Goal: Task Accomplishment & Management: Manage account settings

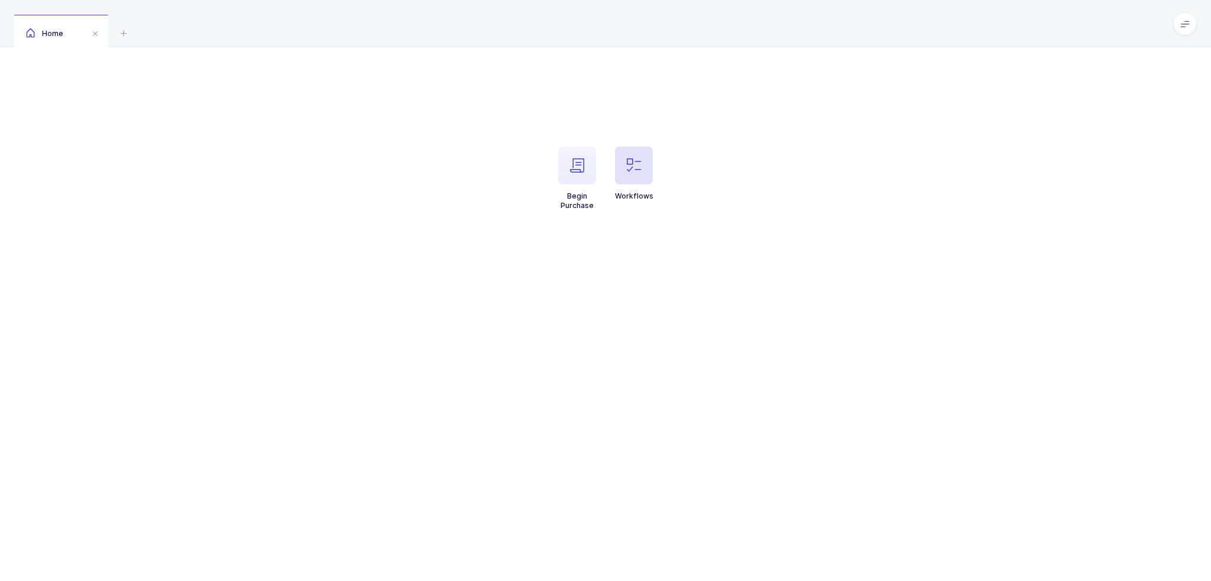
click at [623, 156] on span "button" at bounding box center [634, 166] width 38 height 38
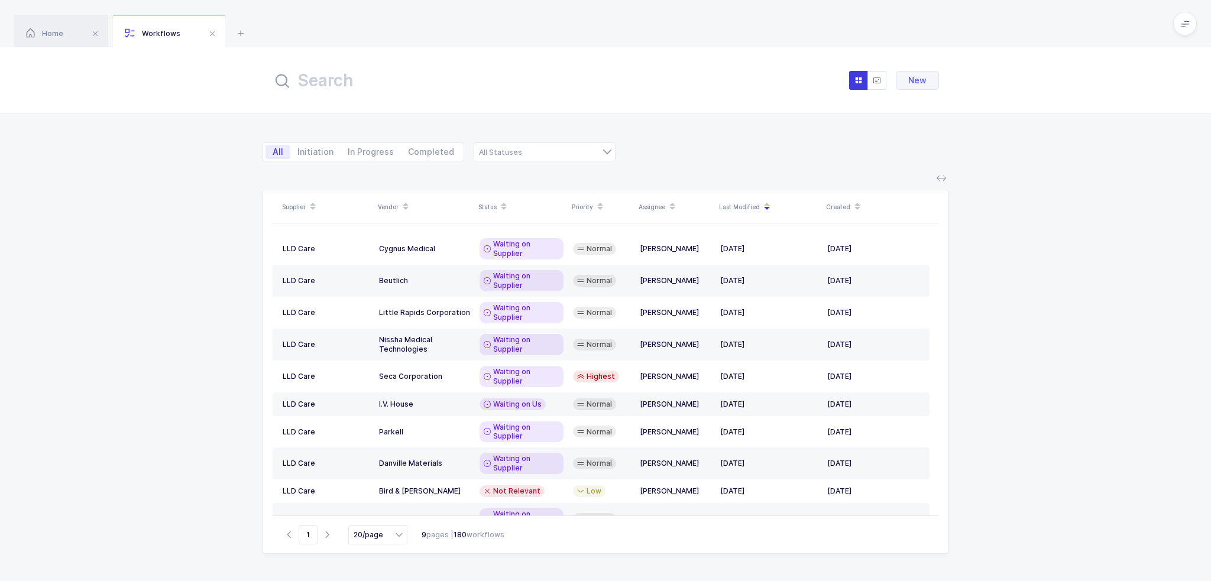
click at [514, 89] on input "text" at bounding box center [402, 80] width 260 height 28
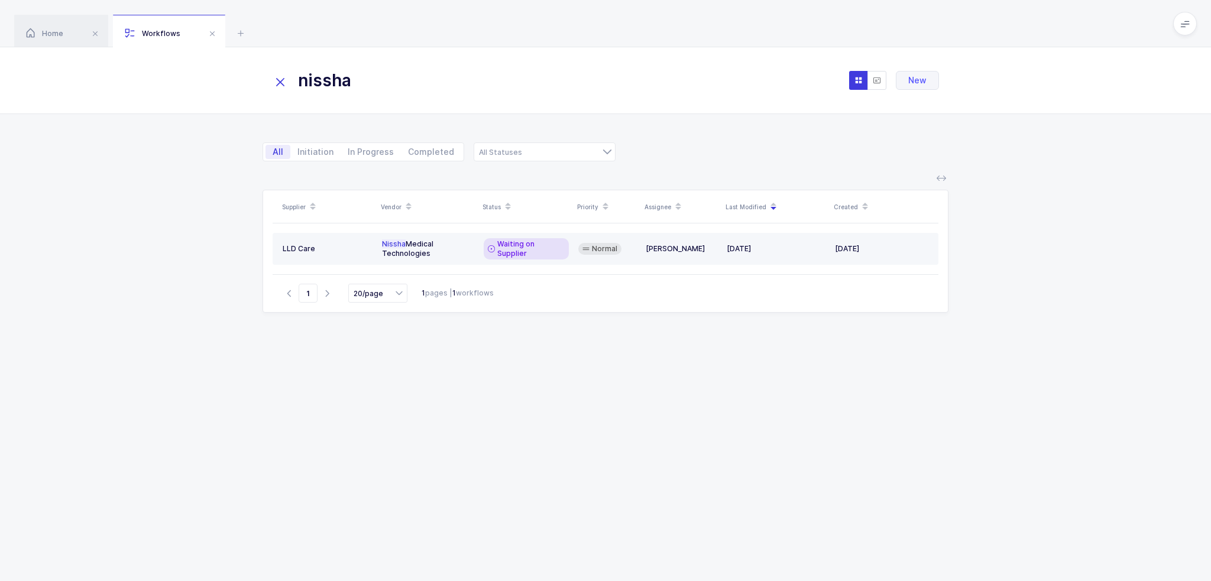
type input "nissha"
click at [546, 253] on td "Waiting on Supplier" at bounding box center [526, 249] width 95 height 32
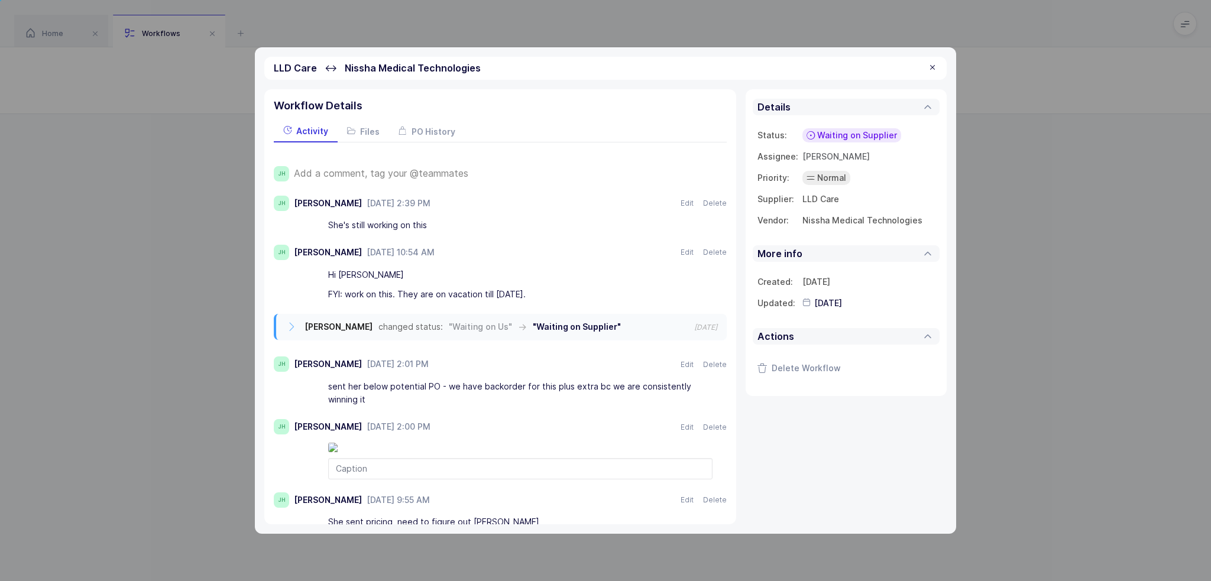
click at [445, 173] on span "Add a comment, tag your @teammates" at bounding box center [381, 173] width 174 height 11
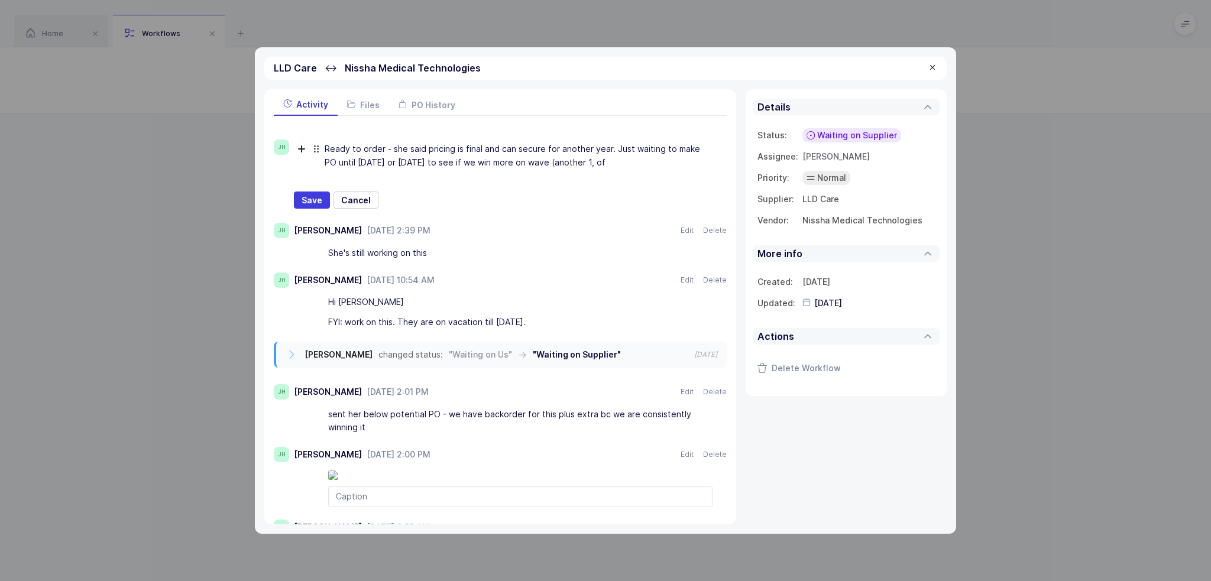
scroll to position [46, 0]
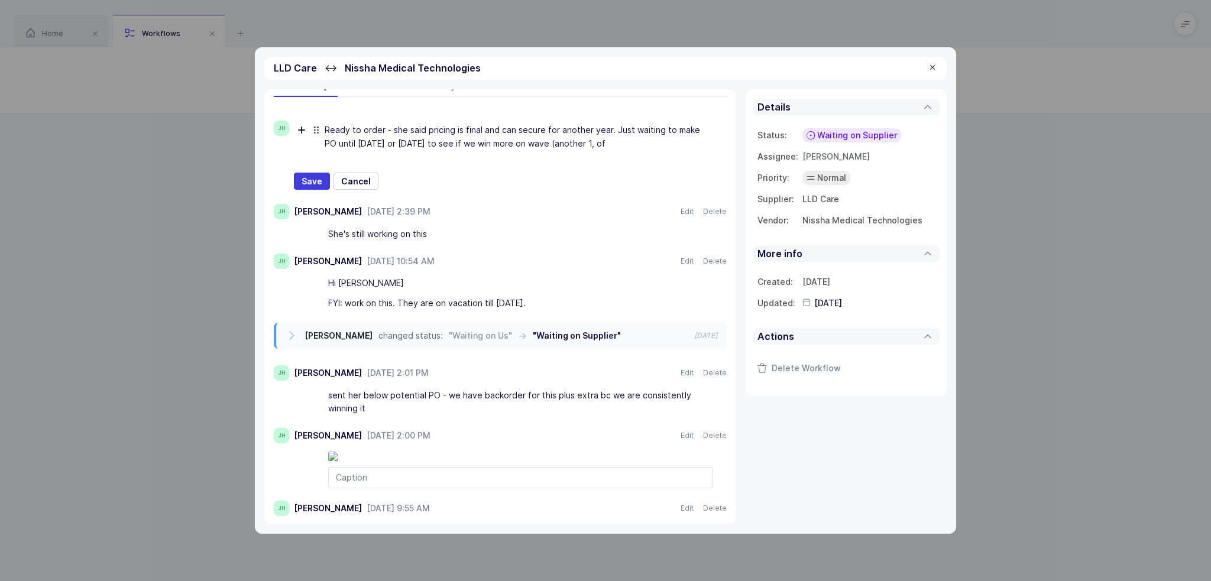
click at [573, 142] on div "Ready to order - she said pricing is final and can secure for another year. Jus…" at bounding box center [517, 137] width 384 height 33
click at [702, 134] on div "Ready to order - she said pricing is final and can secure for another year. Jus…" at bounding box center [517, 137] width 384 height 33
click at [685, 143] on div "Ready to order - she said pricing is final and can secure for another year. Jus…" at bounding box center [517, 137] width 384 height 33
click at [309, 182] on span "Save" at bounding box center [312, 182] width 21 height 12
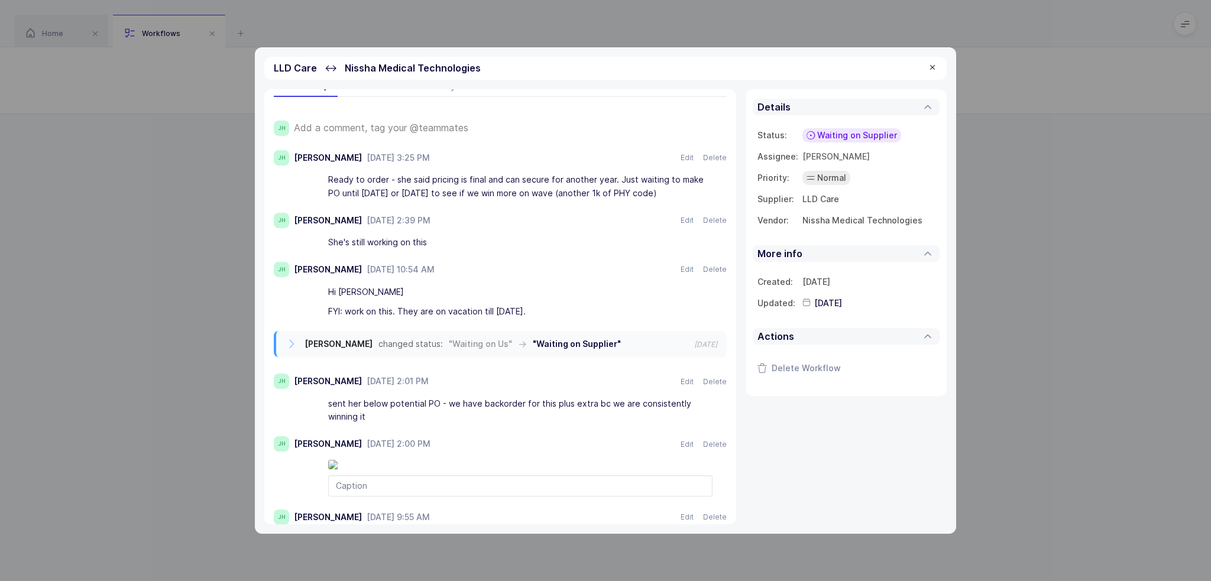
click at [861, 134] on span "Waiting on Supplier" at bounding box center [857, 136] width 80 height 12
click at [846, 247] on span "Waiting on Us" at bounding box center [835, 247] width 56 height 12
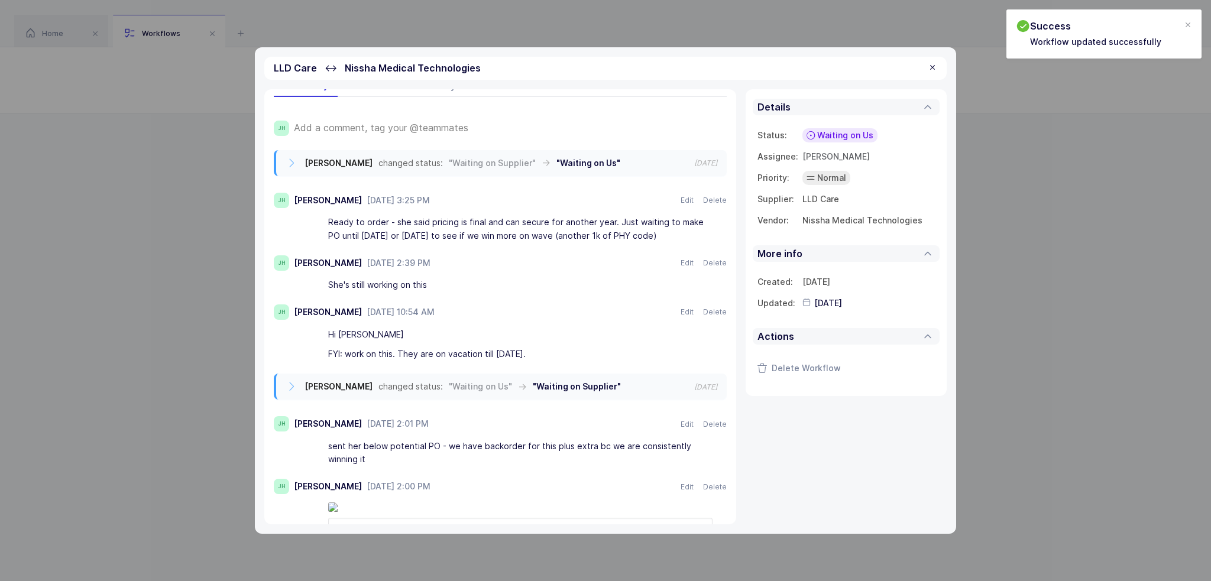
click at [936, 70] on div at bounding box center [932, 68] width 9 height 11
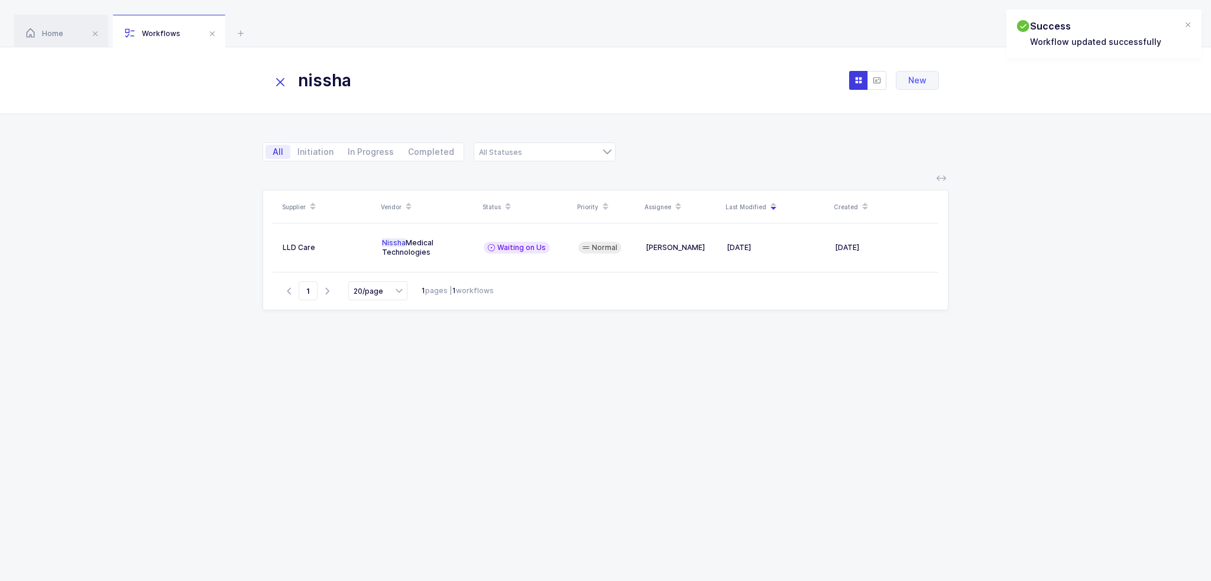
click at [276, 91] on input "nissha" at bounding box center [402, 80] width 260 height 28
click at [279, 75] on icon at bounding box center [280, 82] width 17 height 17
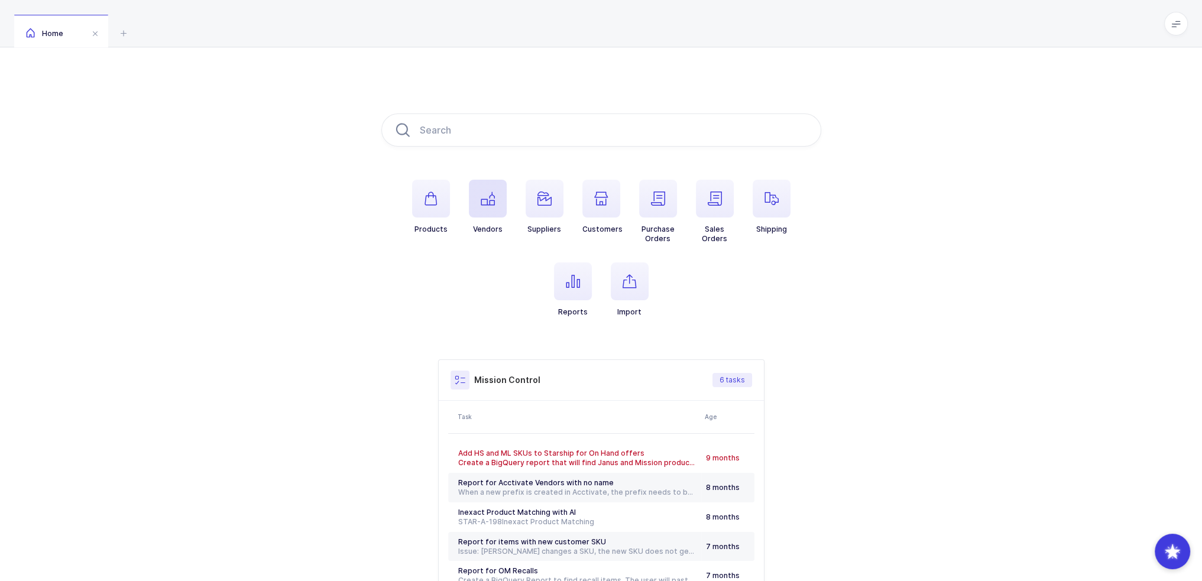
click at [477, 198] on span "button" at bounding box center [488, 199] width 38 height 38
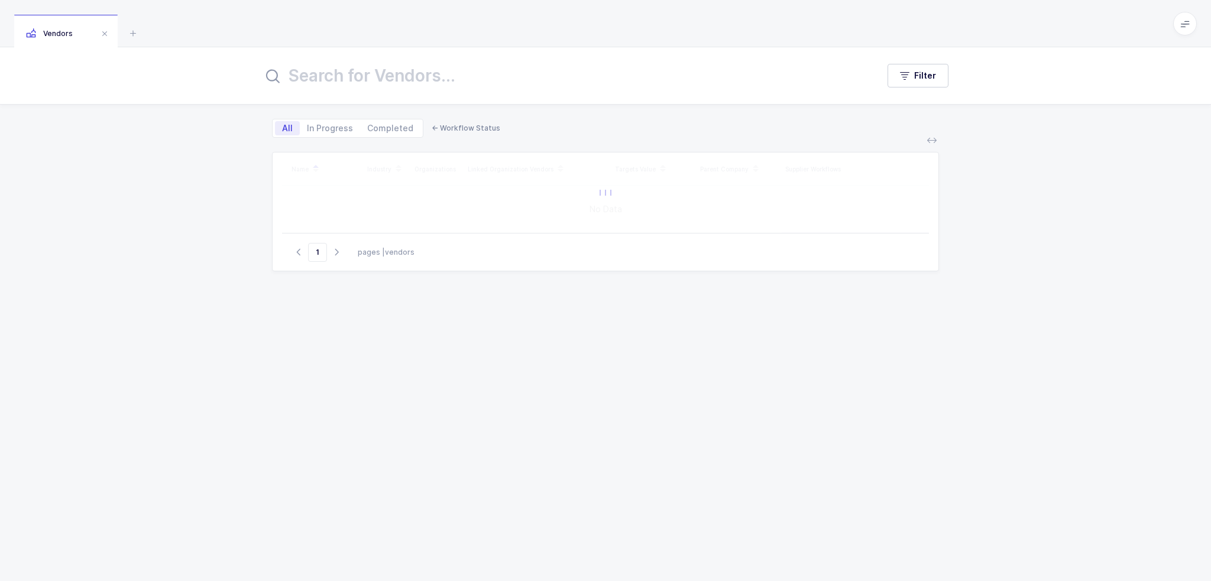
click at [492, 83] on input "text" at bounding box center [563, 76] width 601 height 28
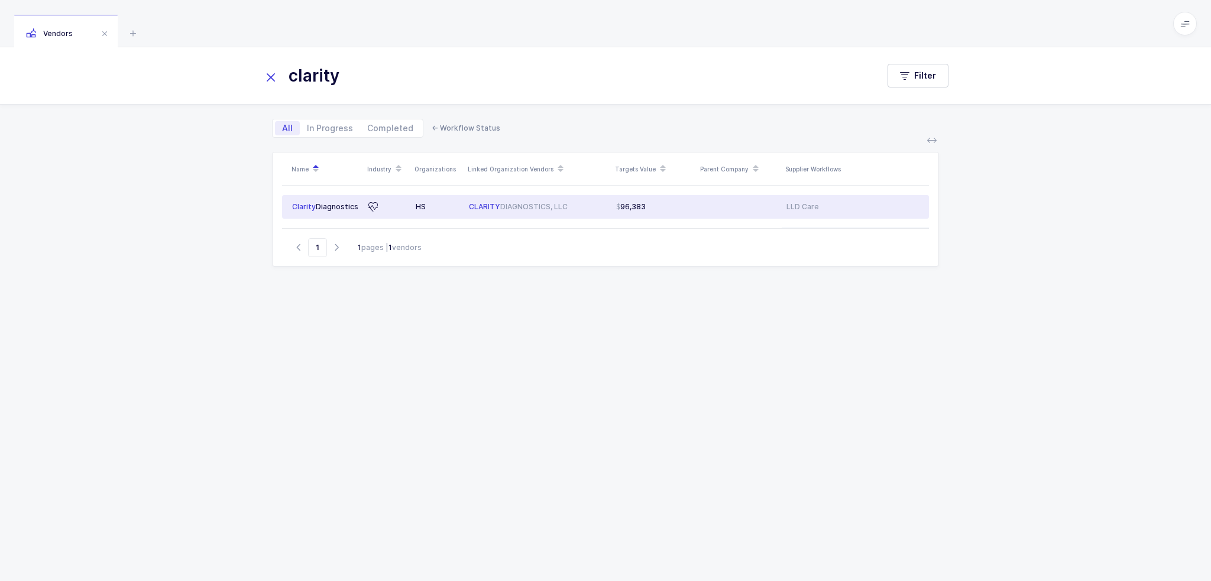
type input "clarity"
click at [511, 208] on div "CLARITY DIAGNOSTICS, LLC" at bounding box center [538, 206] width 138 height 9
click at [1178, 26] on icon "close drawer" at bounding box center [1180, 23] width 9 height 9
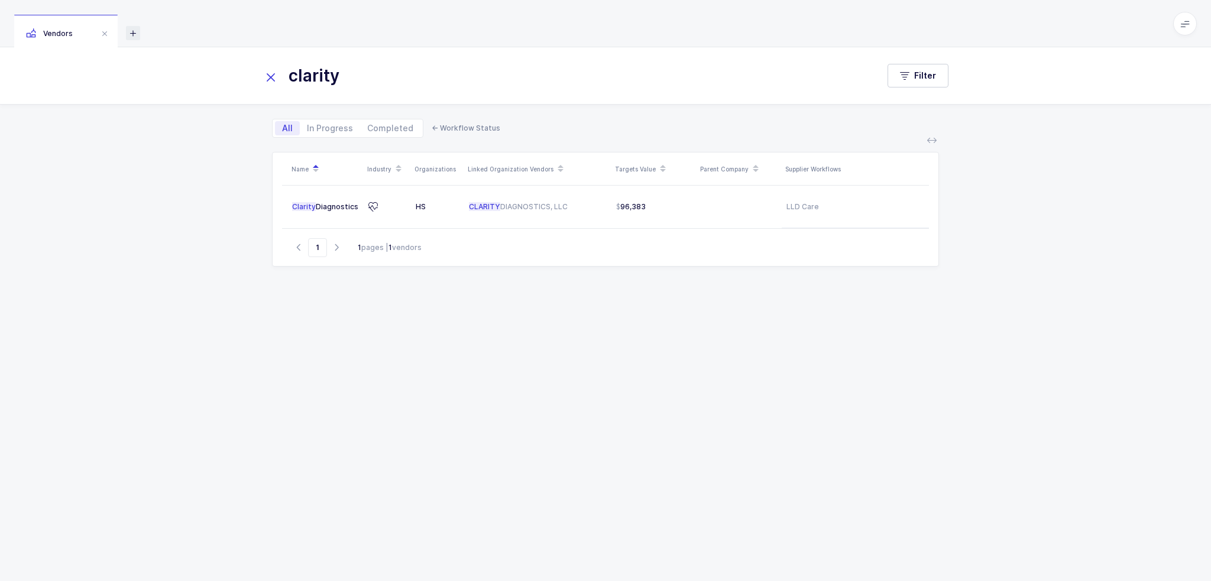
click at [132, 33] on icon at bounding box center [133, 33] width 14 height 14
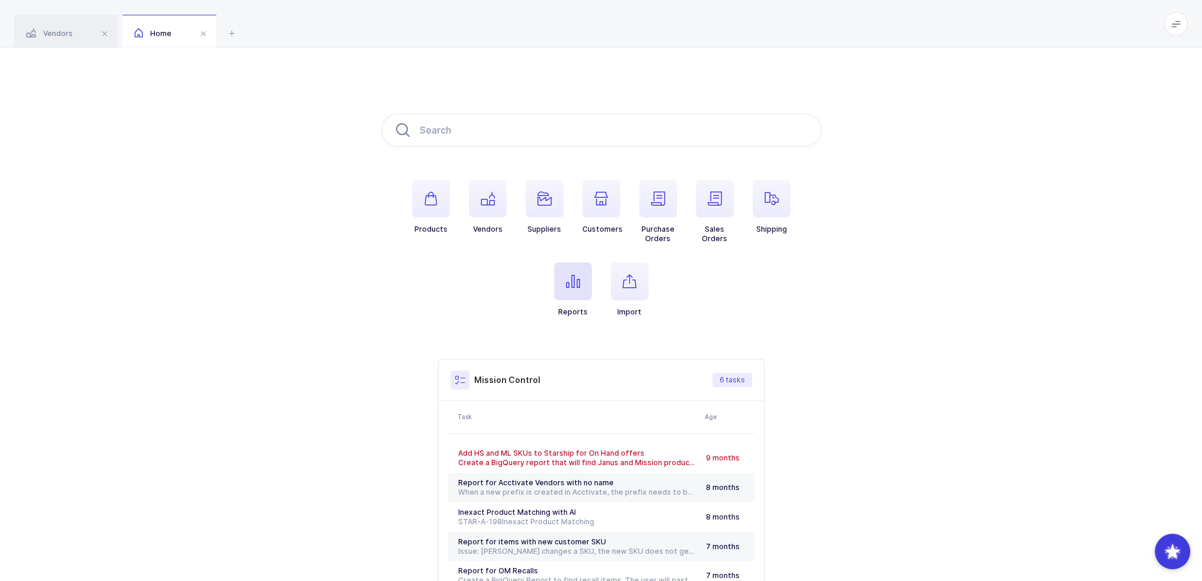
click at [578, 283] on span "button" at bounding box center [573, 282] width 38 height 38
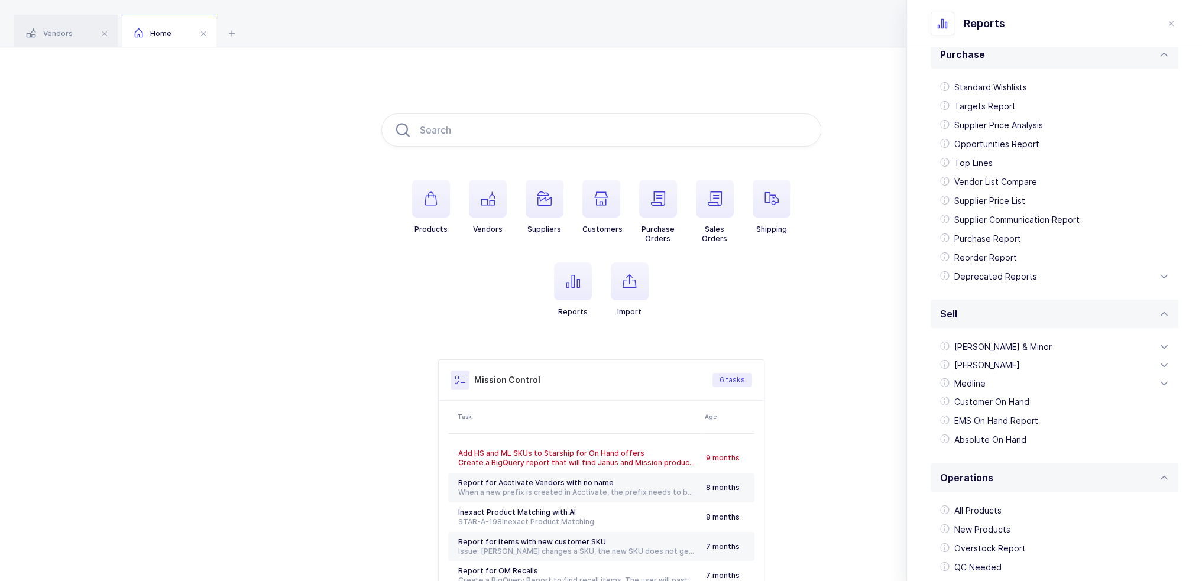
scroll to position [7, 0]
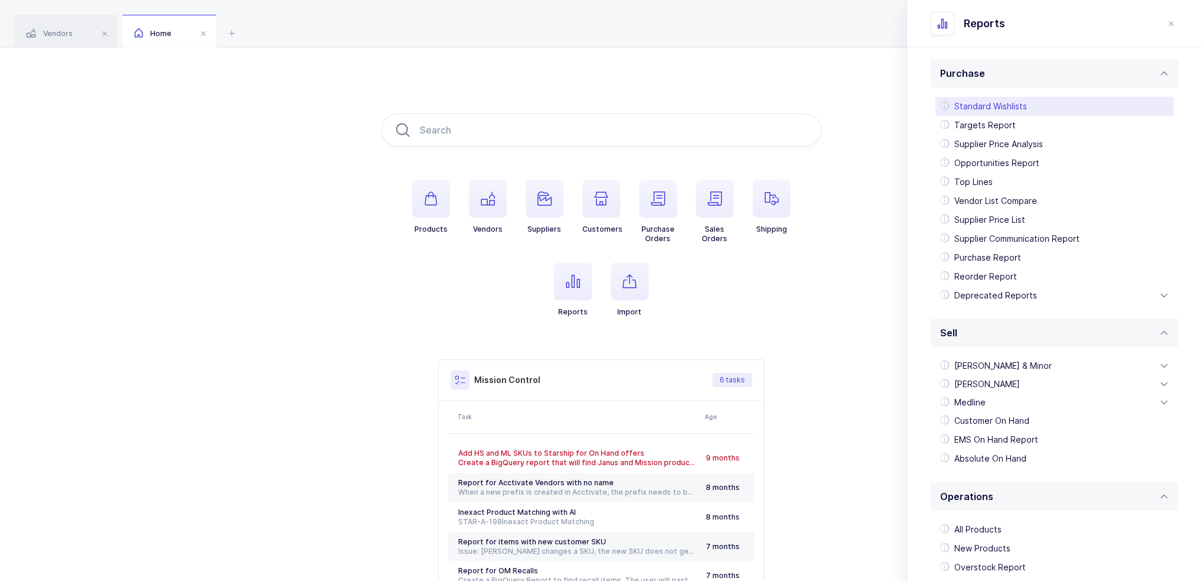
click at [998, 110] on div "Standard Wishlists" at bounding box center [1055, 106] width 238 height 19
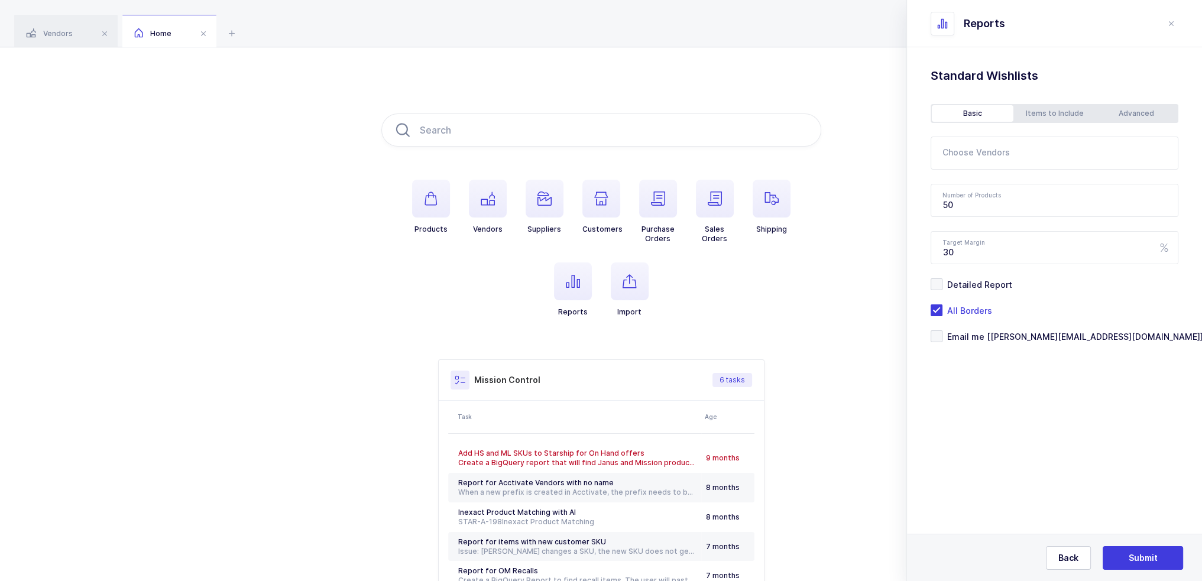
scroll to position [0, 0]
click at [978, 165] on div at bounding box center [1045, 153] width 229 height 27
type input "clarity"
click at [960, 193] on span "Clarity Diagnostics" at bounding box center [996, 194] width 77 height 10
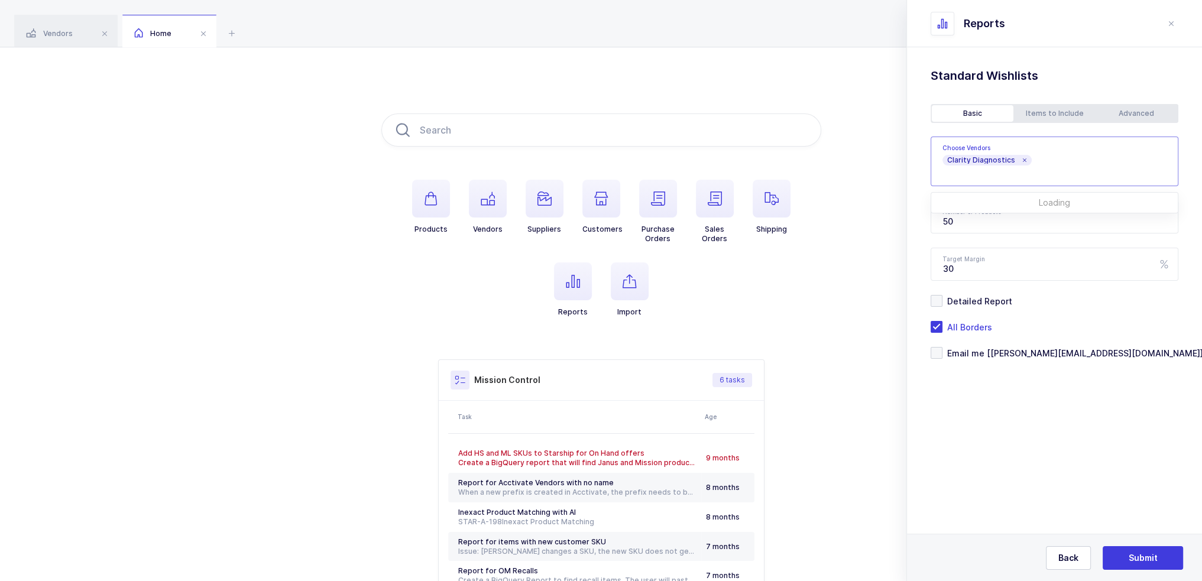
click at [937, 89] on div "Standard Wishlists Targets Report Supplier Price Analysis Opportunities Report …" at bounding box center [1054, 243] width 295 height 392
drag, startPoint x: 996, startPoint y: 231, endPoint x: 905, endPoint y: 231, distance: 91.1
click at [905, 231] on div "Products Vendors Suppliers Customers Purchase Orders Sales Orders Shipping Repo…" at bounding box center [601, 371] width 1202 height 649
type input "500"
drag, startPoint x: 1022, startPoint y: 259, endPoint x: 939, endPoint y: 267, distance: 83.2
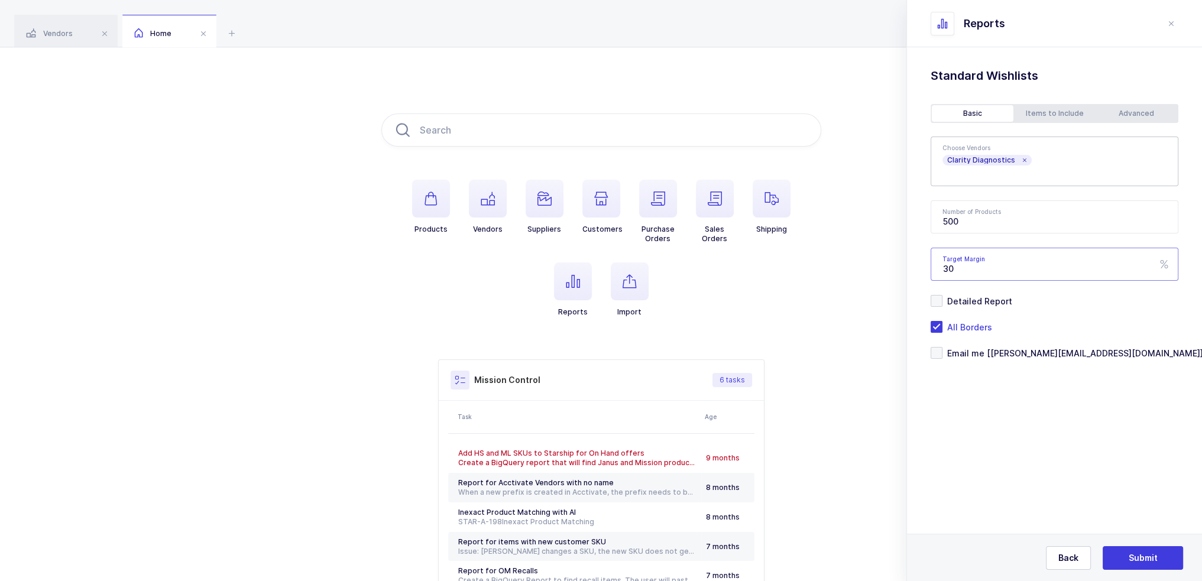
click at [939, 267] on input "30" at bounding box center [1055, 264] width 248 height 33
type input "35"
click at [977, 351] on span "Email me [[PERSON_NAME][EMAIL_ADDRESS][DOMAIN_NAME]]" at bounding box center [1073, 353] width 261 height 11
click at [943, 347] on input "Email me [[PERSON_NAME][EMAIL_ADDRESS][DOMAIN_NAME]]" at bounding box center [943, 347] width 0 height 0
click at [1057, 108] on div "Items to Include" at bounding box center [1055, 113] width 82 height 17
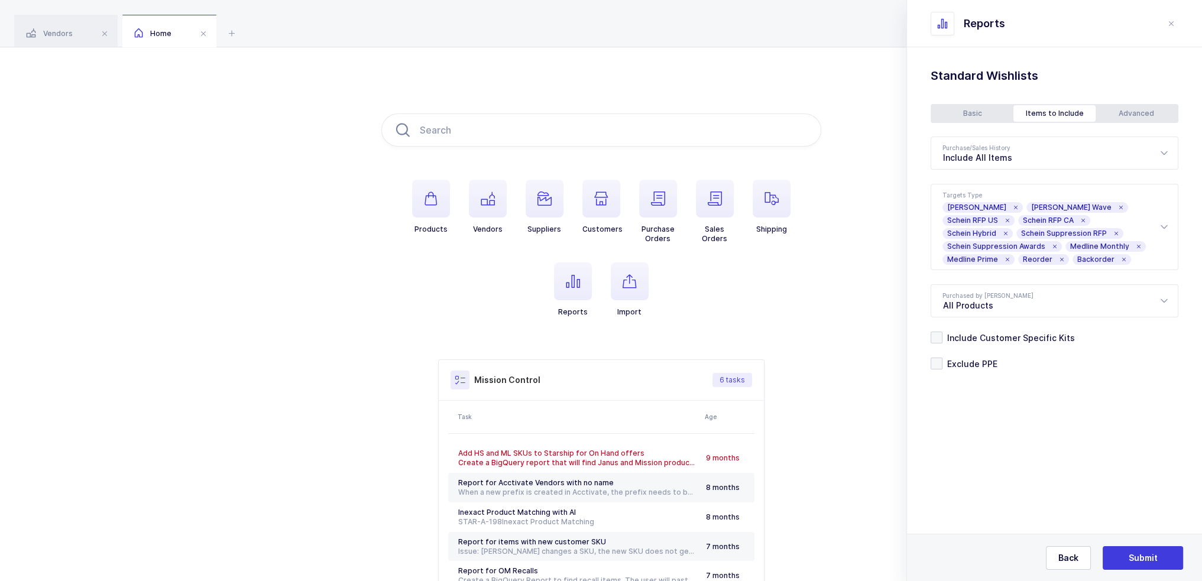
click at [1131, 111] on div "Advanced" at bounding box center [1137, 113] width 82 height 17
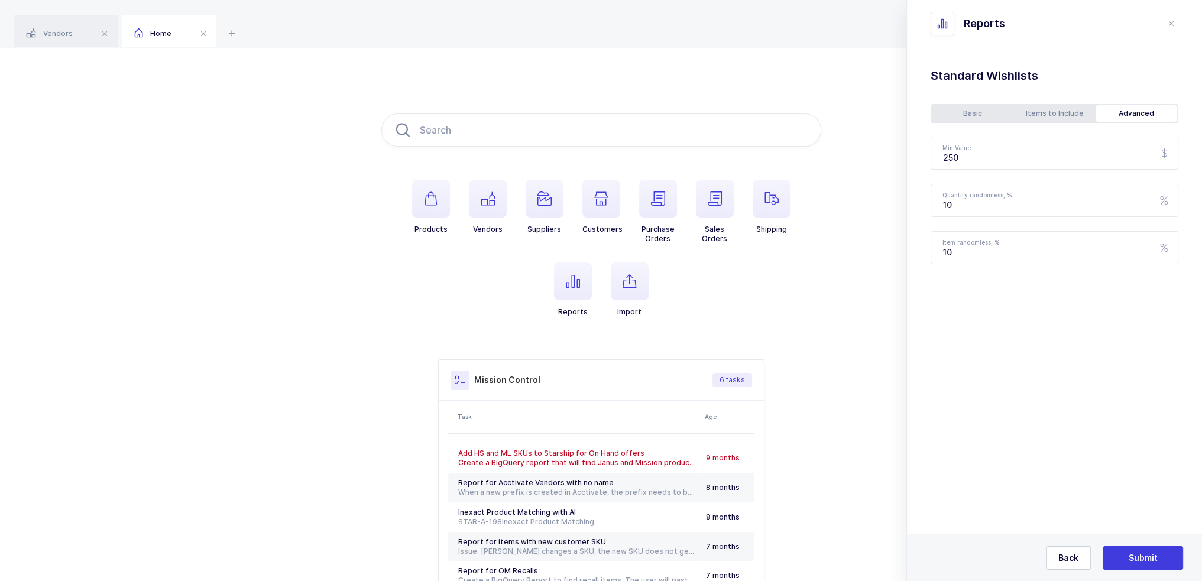
click at [979, 111] on div "Basic" at bounding box center [973, 113] width 82 height 17
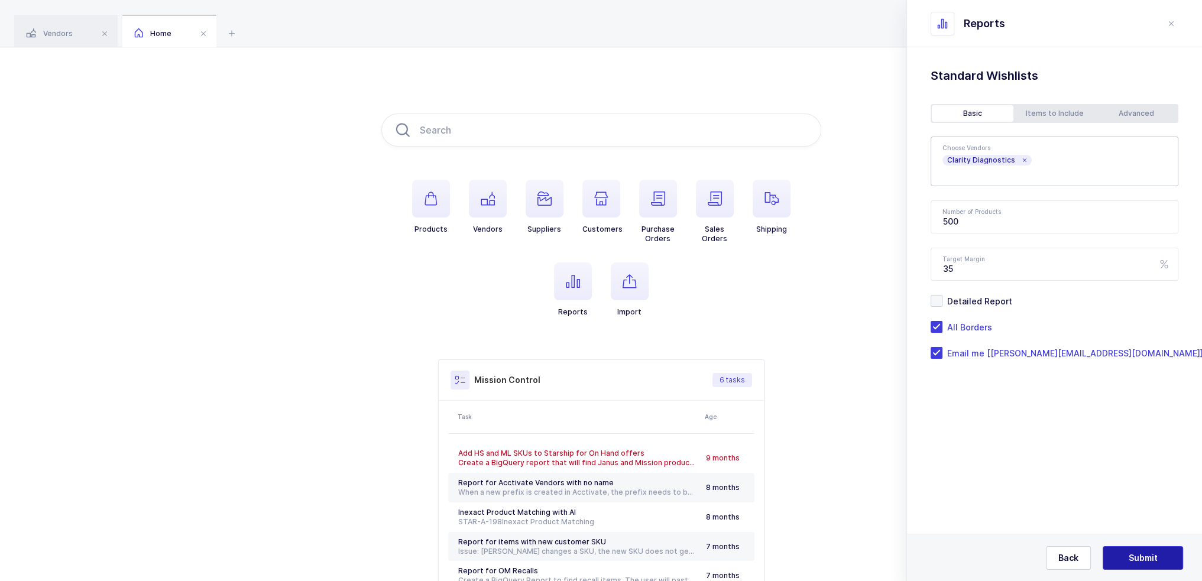
click at [1124, 559] on button "Submit" at bounding box center [1143, 558] width 80 height 24
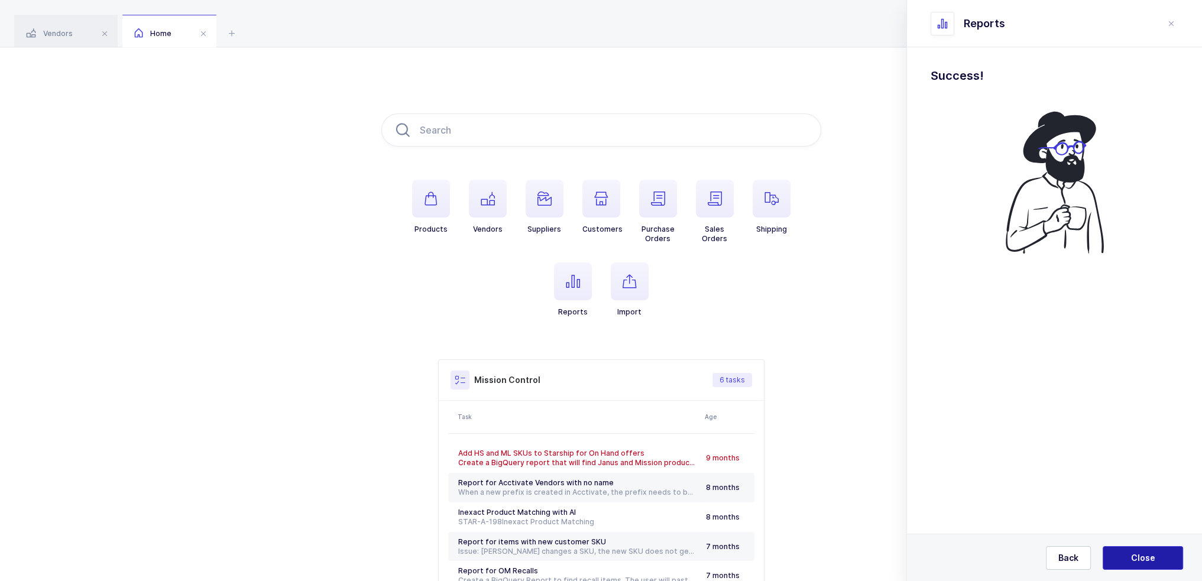
click at [1144, 551] on button "Close" at bounding box center [1143, 558] width 80 height 24
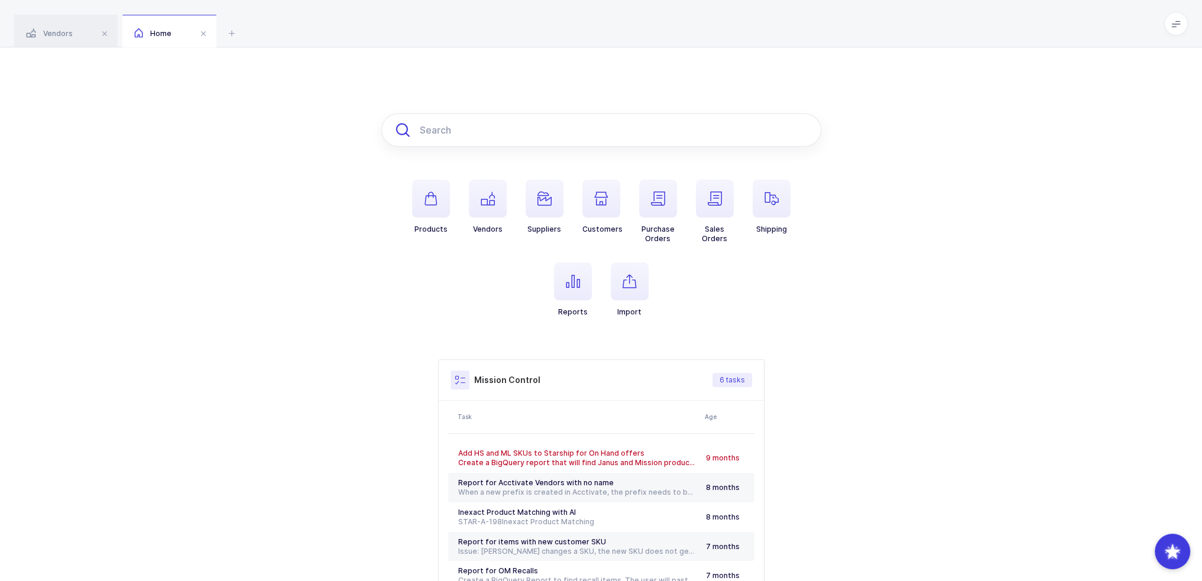
click at [483, 124] on input "text" at bounding box center [601, 130] width 440 height 33
paste input "CLA-10P"
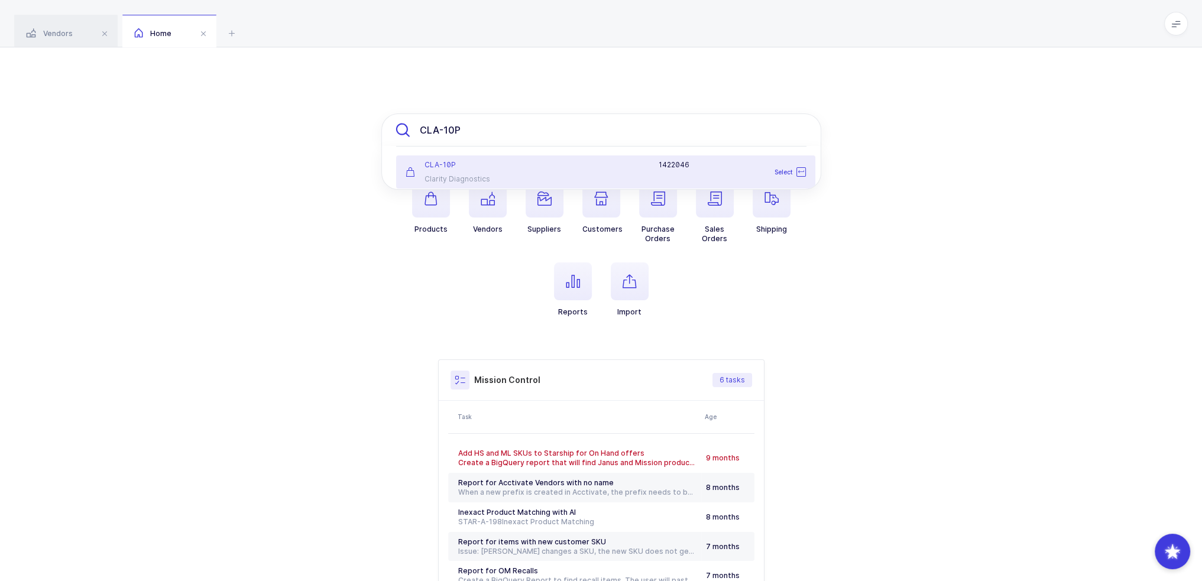
type input "CLA-10P"
click at [584, 172] on div "1422046" at bounding box center [674, 172] width 276 height 24
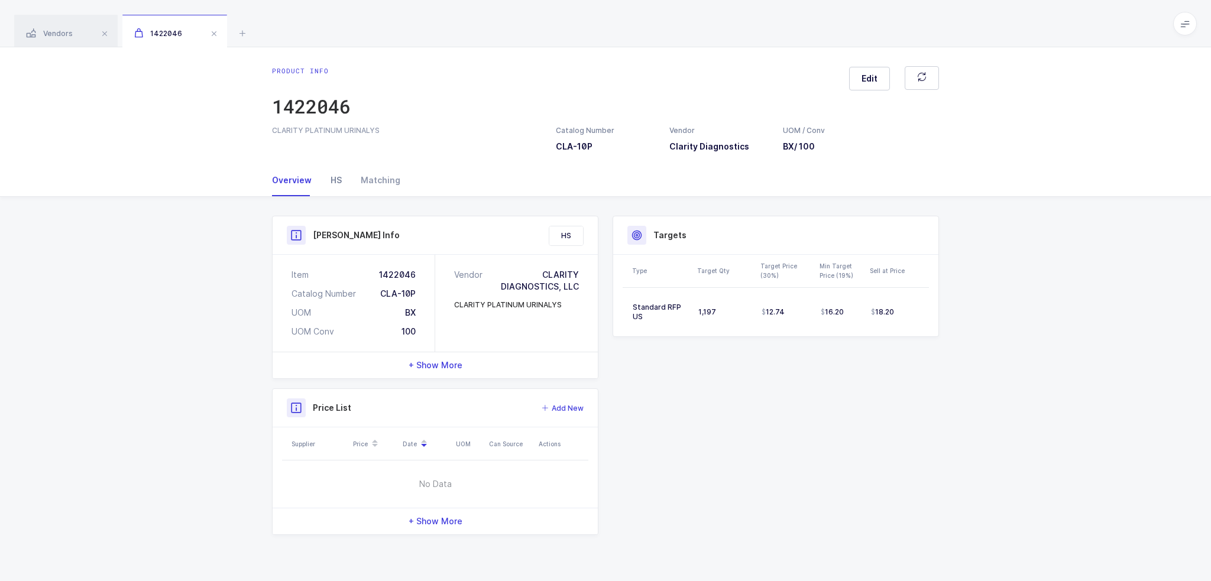
click at [337, 186] on div "HS" at bounding box center [336, 180] width 30 height 32
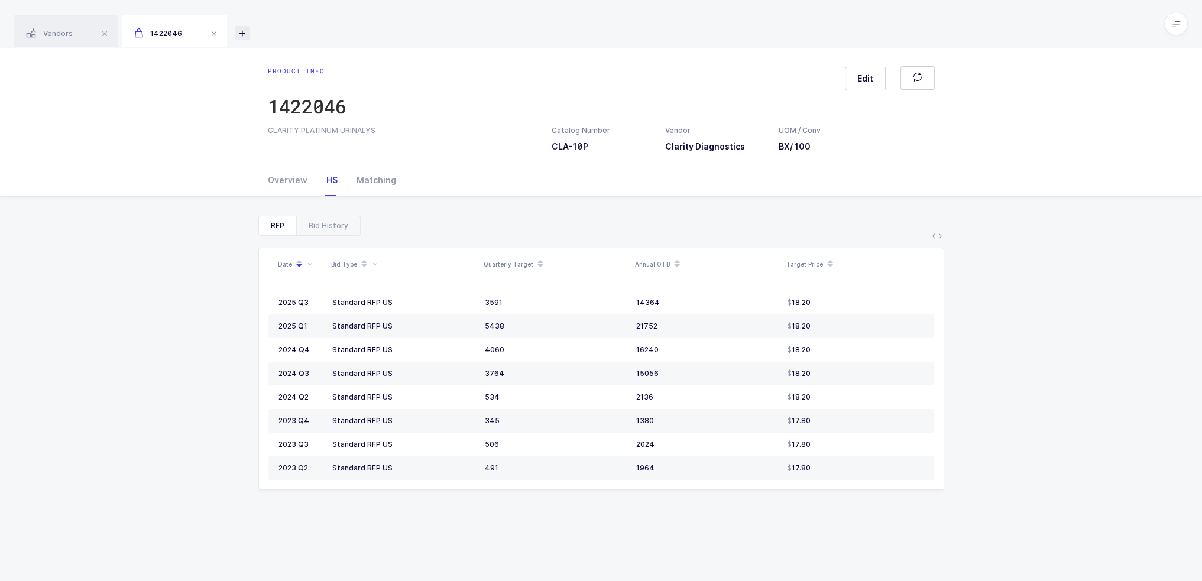
click at [245, 30] on icon at bounding box center [242, 33] width 14 height 14
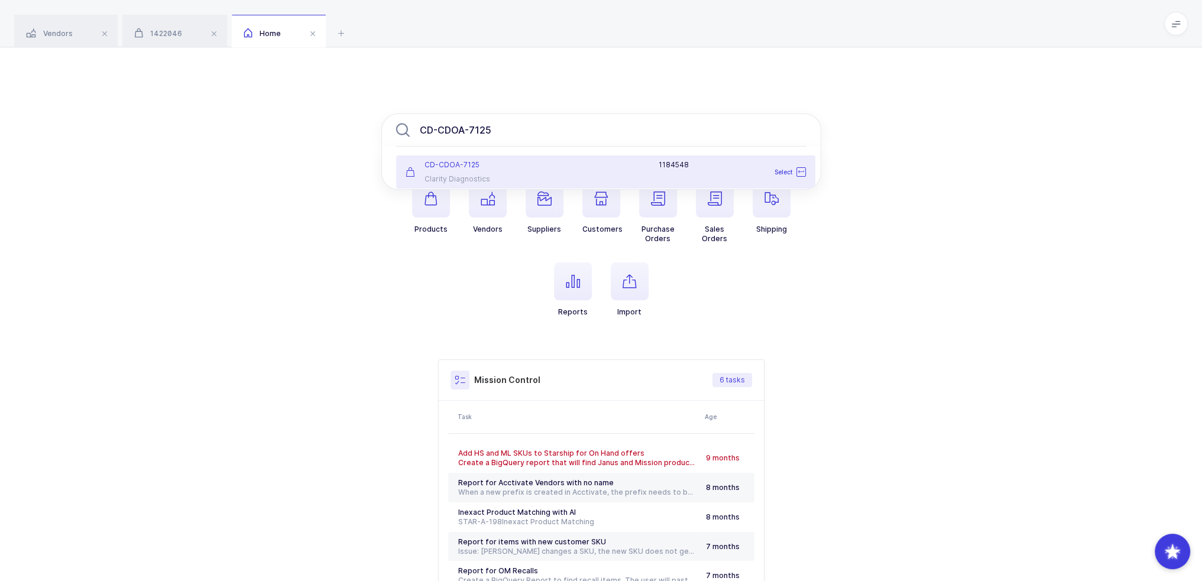
type input "CD-CDOA-7125"
click at [638, 172] on div "1184548" at bounding box center [674, 172] width 276 height 24
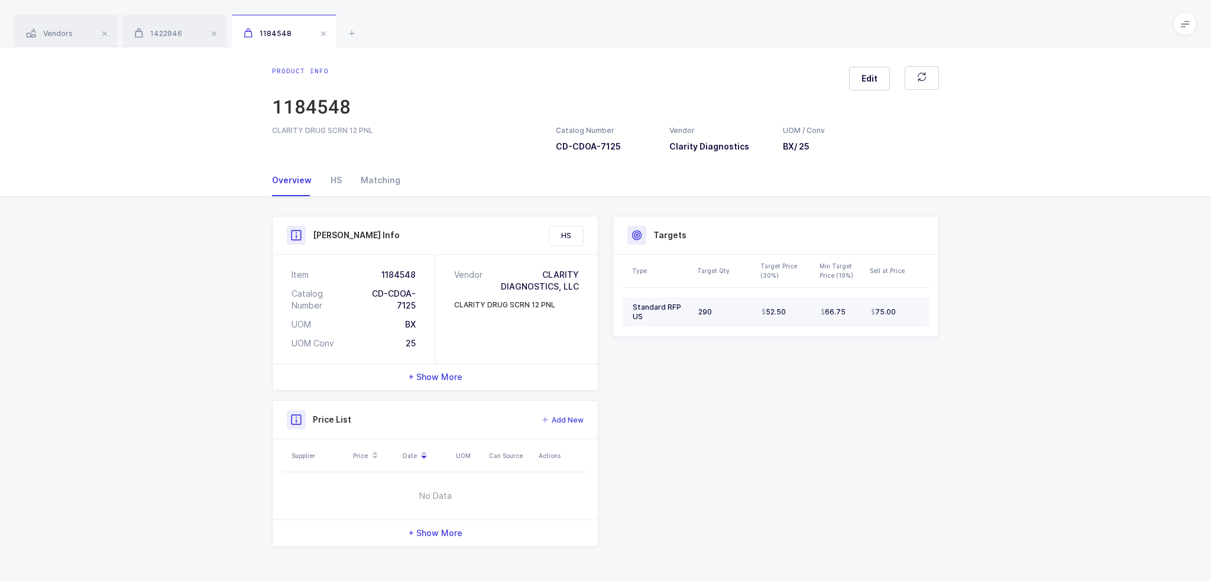
drag, startPoint x: 697, startPoint y: 310, endPoint x: 884, endPoint y: 313, distance: 186.9
click at [884, 313] on tr "Standard RFP US 290 52.50 66.75 75.00" at bounding box center [776, 312] width 306 height 30
click at [884, 313] on span "75.00" at bounding box center [883, 312] width 25 height 9
click at [325, 180] on div "HS" at bounding box center [336, 180] width 30 height 32
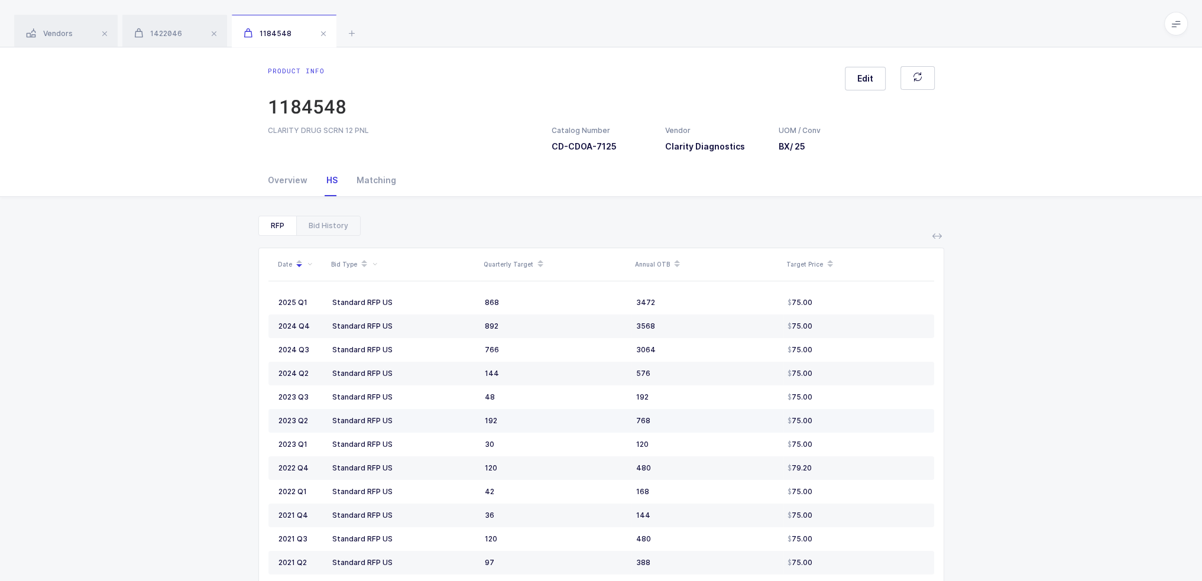
drag, startPoint x: 478, startPoint y: 303, endPoint x: 684, endPoint y: 426, distance: 239.8
click at [684, 426] on tbody "2025 Q1 Standard RFP US 868 3472 75.00 2024 Q4 Standard RFP US 892 3568 75.00 2…" at bounding box center [602, 456] width 666 height 331
click at [684, 426] on td "768" at bounding box center [707, 421] width 151 height 24
drag, startPoint x: 684, startPoint y: 426, endPoint x: 679, endPoint y: 469, distance: 42.8
click at [679, 469] on tbody "2025 Q1 Standard RFP US 868 3472 75.00 2024 Q4 Standard RFP US 892 3568 75.00 2…" at bounding box center [602, 456] width 666 height 331
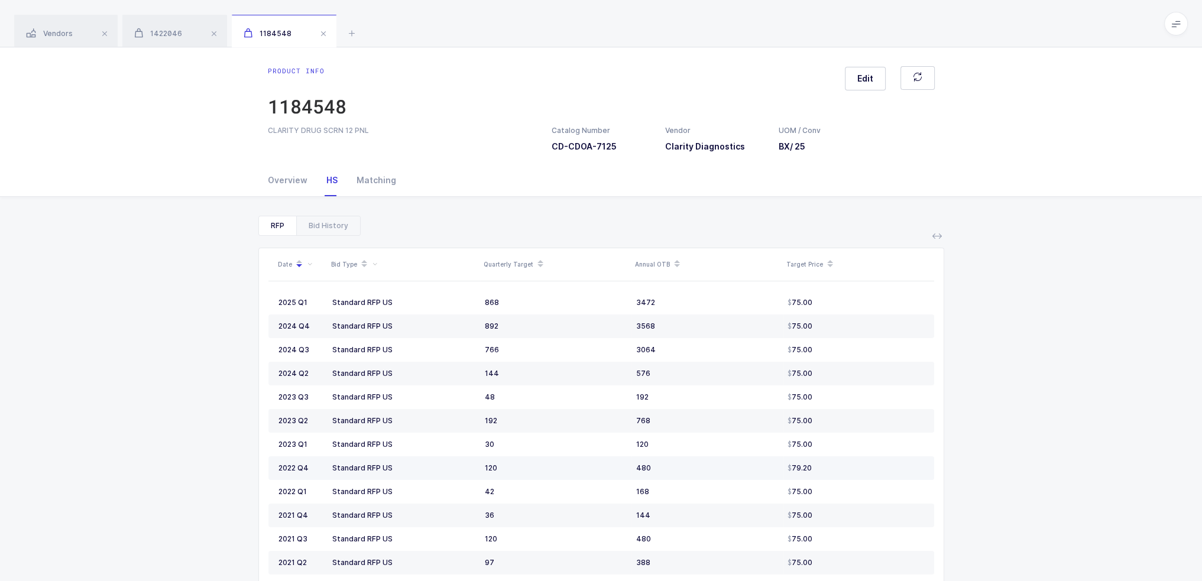
click at [679, 469] on div "480" at bounding box center [707, 468] width 142 height 9
drag, startPoint x: 855, startPoint y: 513, endPoint x: 871, endPoint y: 509, distance: 15.8
click at [871, 509] on td "75.00" at bounding box center [858, 516] width 151 height 24
click at [319, 221] on div "Bid History" at bounding box center [328, 225] width 64 height 19
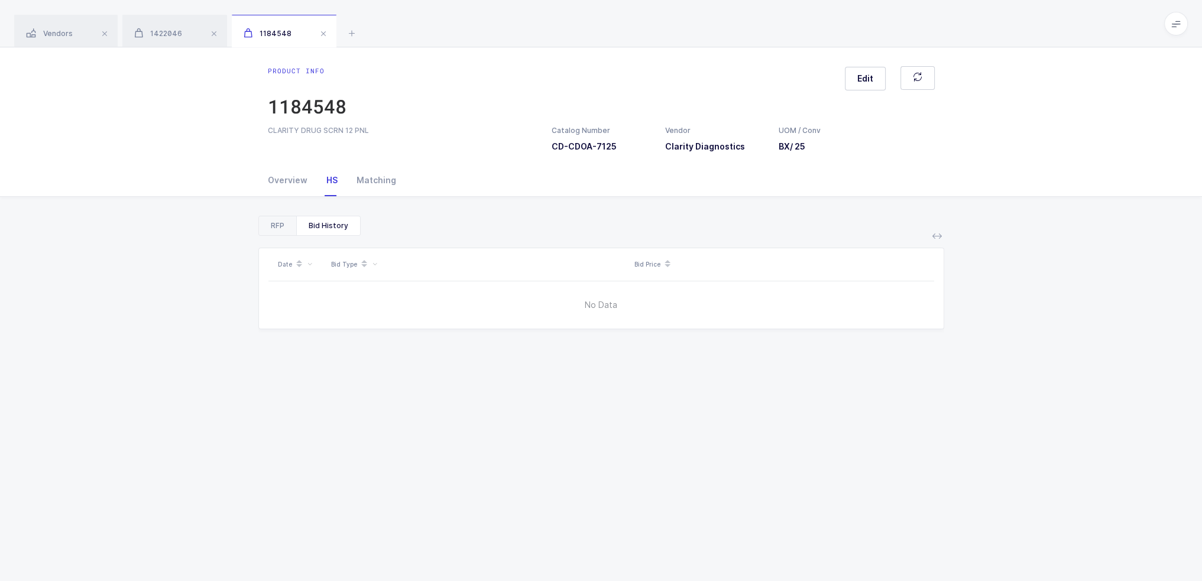
click at [282, 227] on div "RFP" at bounding box center [277, 225] width 37 height 19
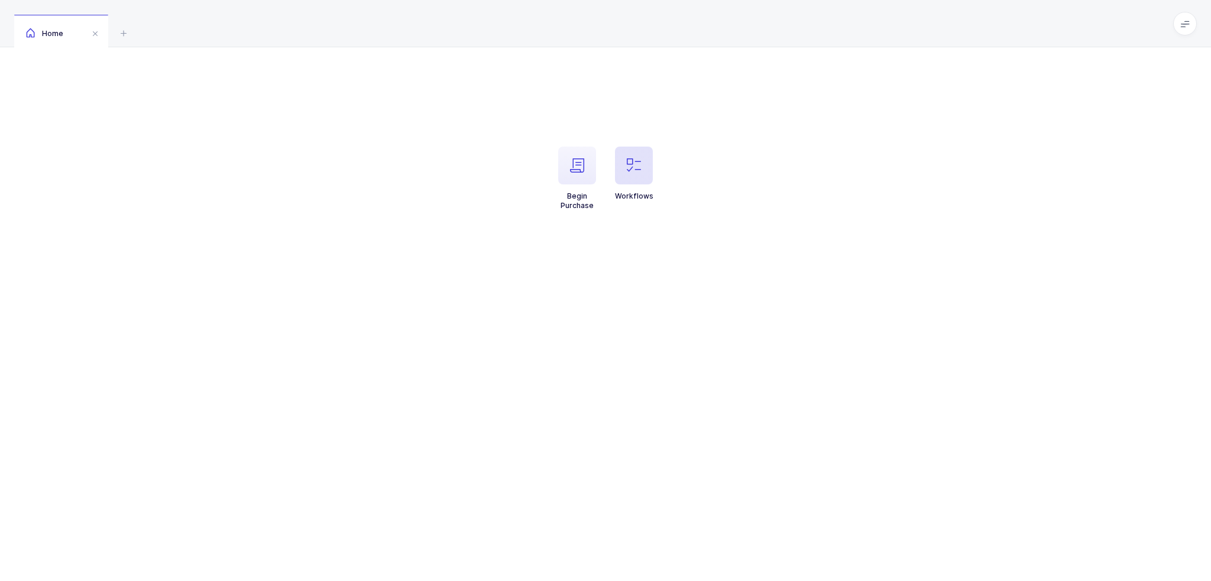
click at [635, 165] on icon "button" at bounding box center [634, 166] width 14 height 14
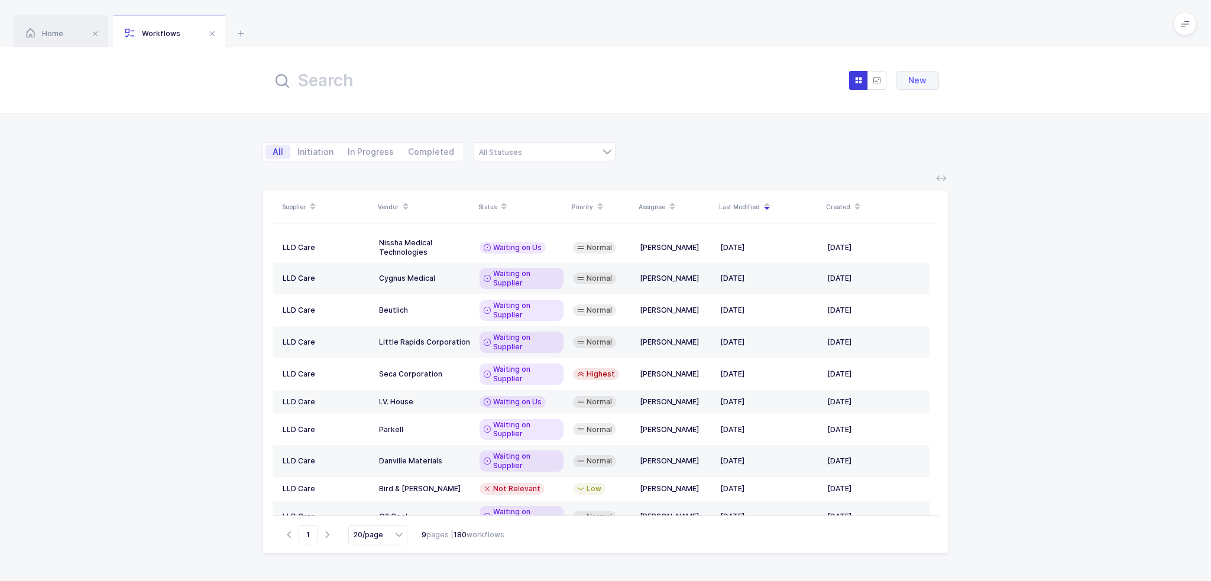
click at [480, 79] on input "text" at bounding box center [402, 80] width 260 height 28
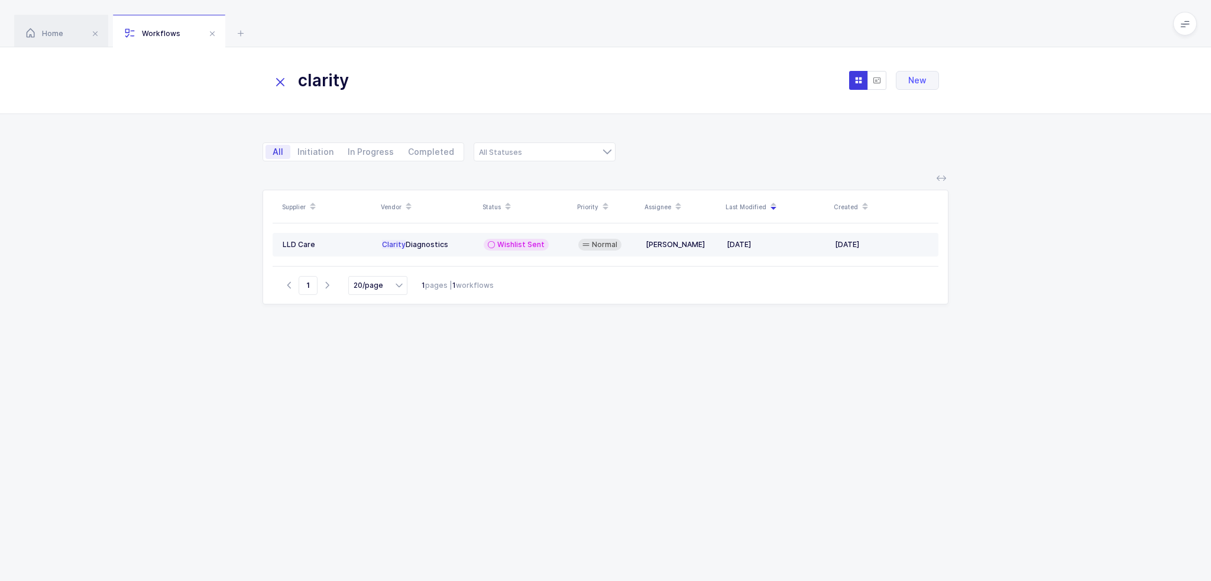
type input "clarity"
click at [561, 250] on div "Wishlist Sent" at bounding box center [526, 245] width 85 height 12
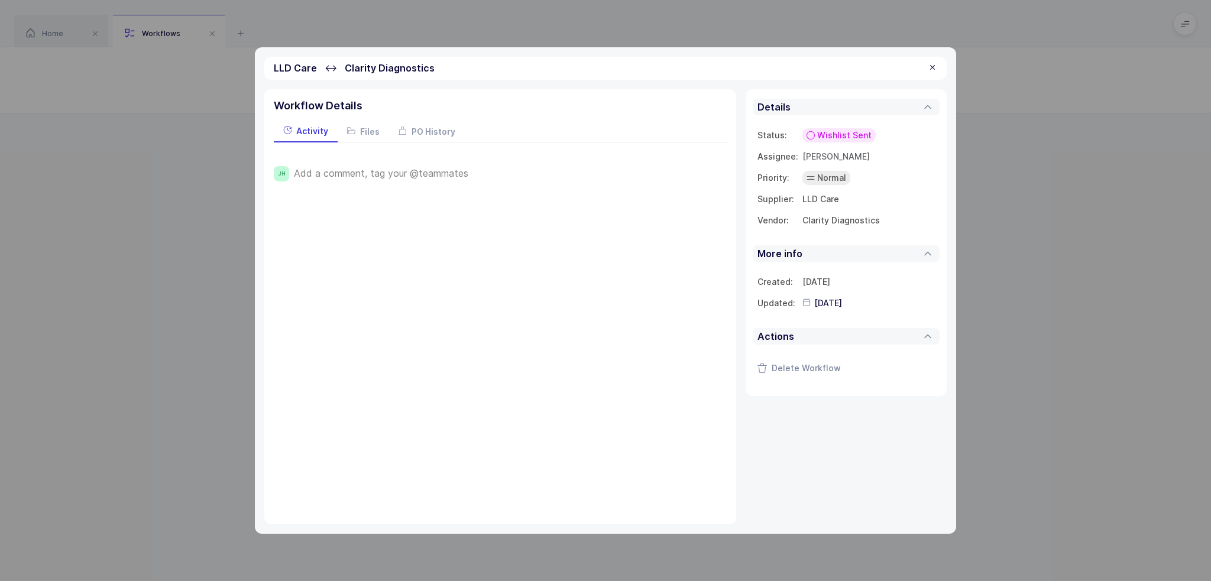
click at [377, 172] on span "Add a comment, tag your @teammates" at bounding box center [381, 173] width 174 height 11
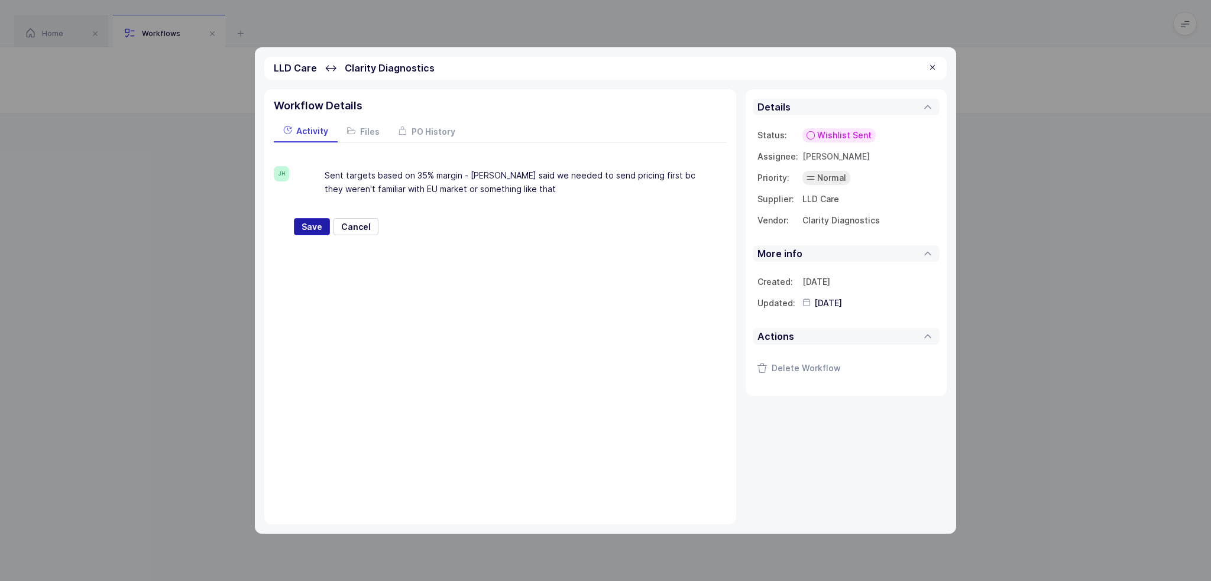
click at [303, 228] on span "Save" at bounding box center [312, 227] width 21 height 12
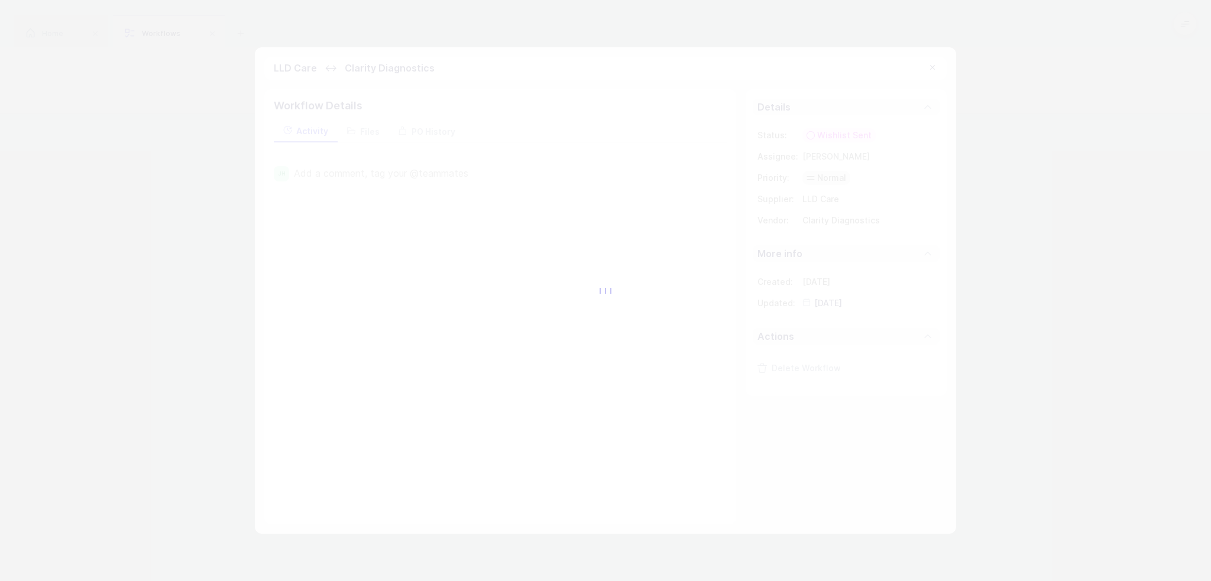
type input "[DATE]"
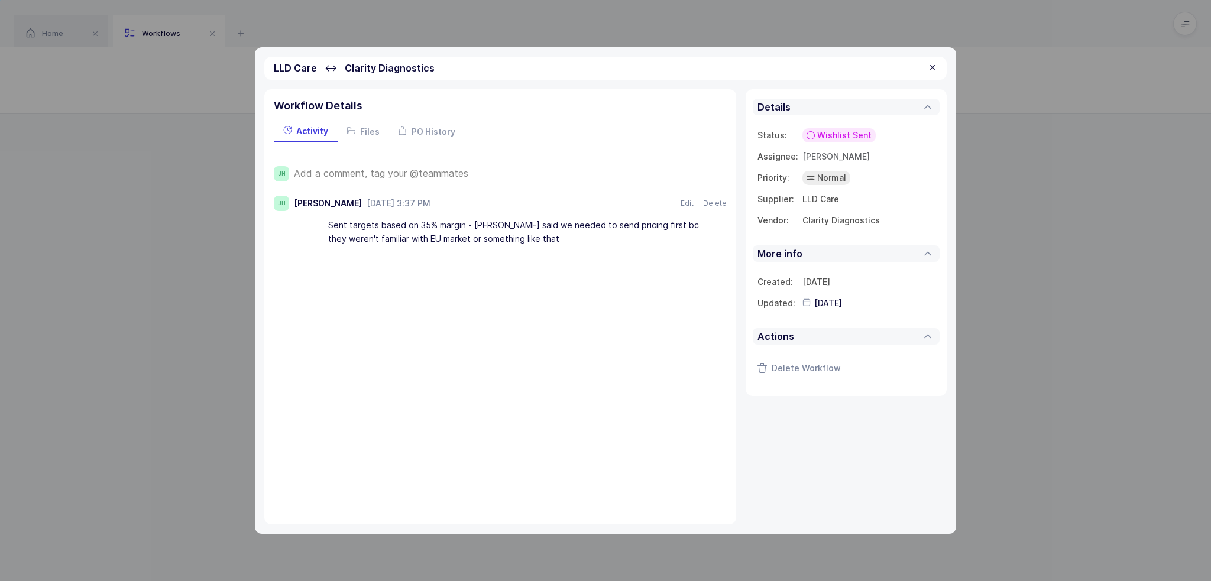
click at [930, 68] on div at bounding box center [932, 68] width 9 height 11
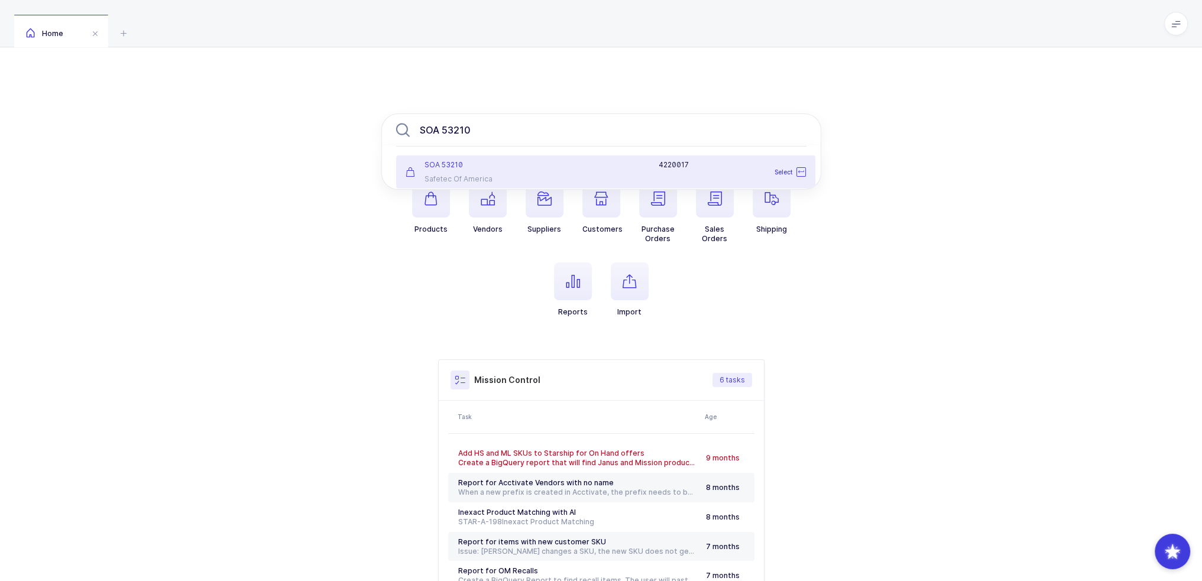
type input "SOA 53210"
click at [540, 168] on div at bounding box center [593, 164] width 115 height 9
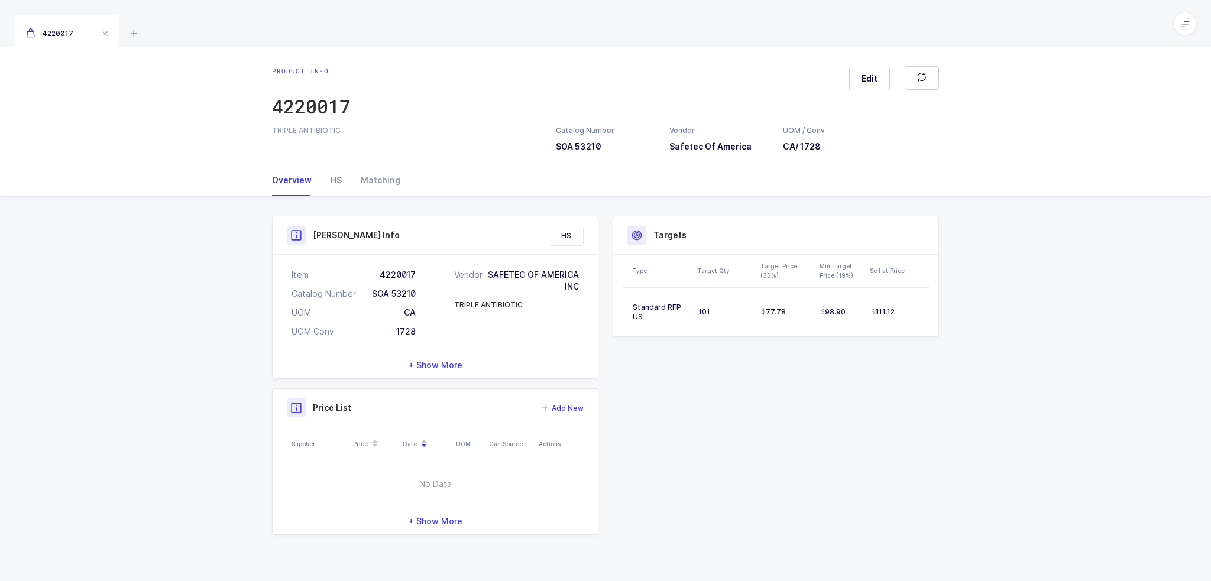
click at [336, 189] on div "HS" at bounding box center [336, 180] width 30 height 32
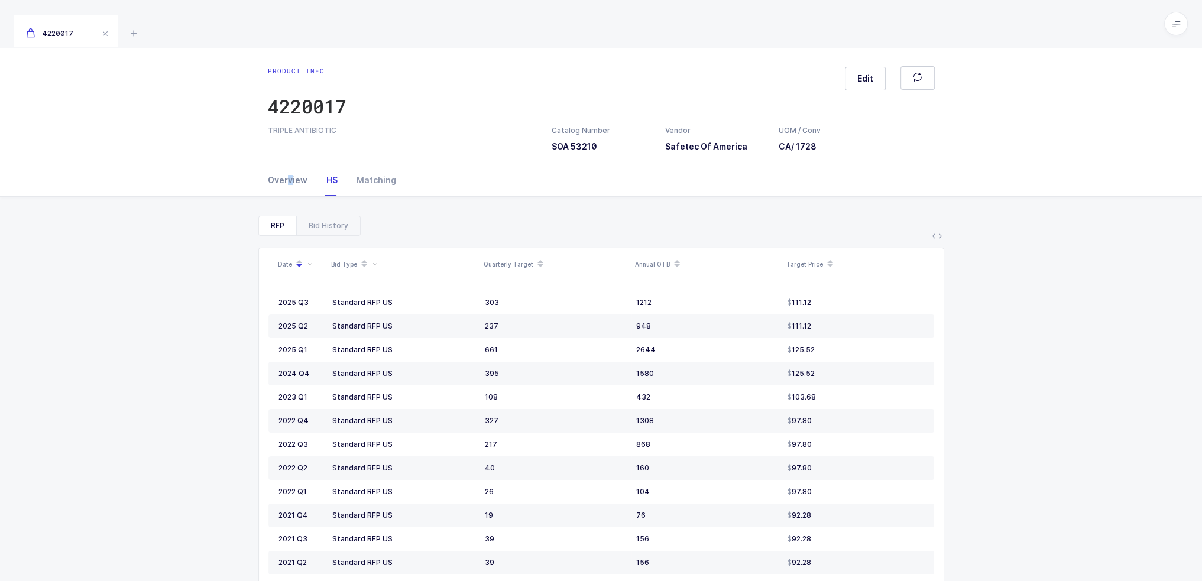
click at [288, 183] on div "Overview" at bounding box center [292, 180] width 49 height 32
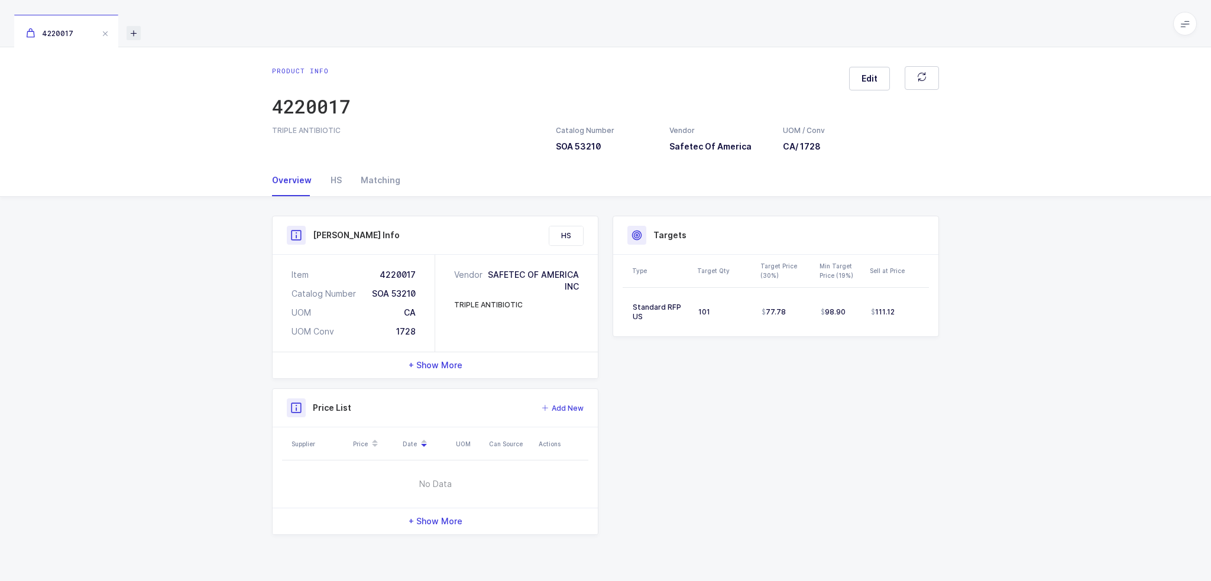
click at [137, 35] on icon at bounding box center [134, 33] width 14 height 14
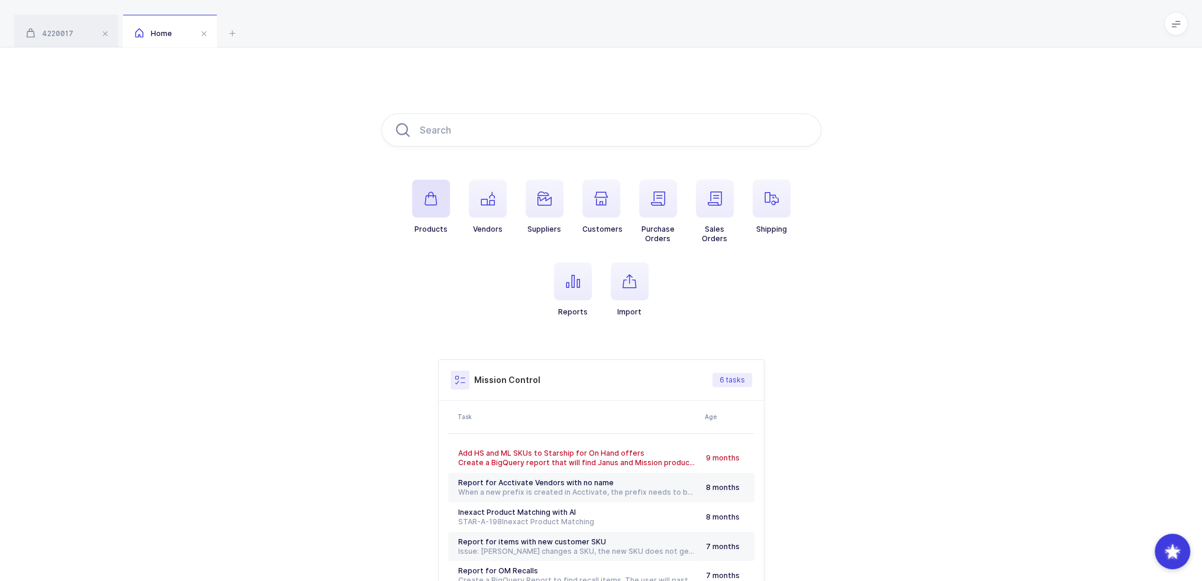
click at [442, 217] on button "Products" at bounding box center [431, 207] width 38 height 54
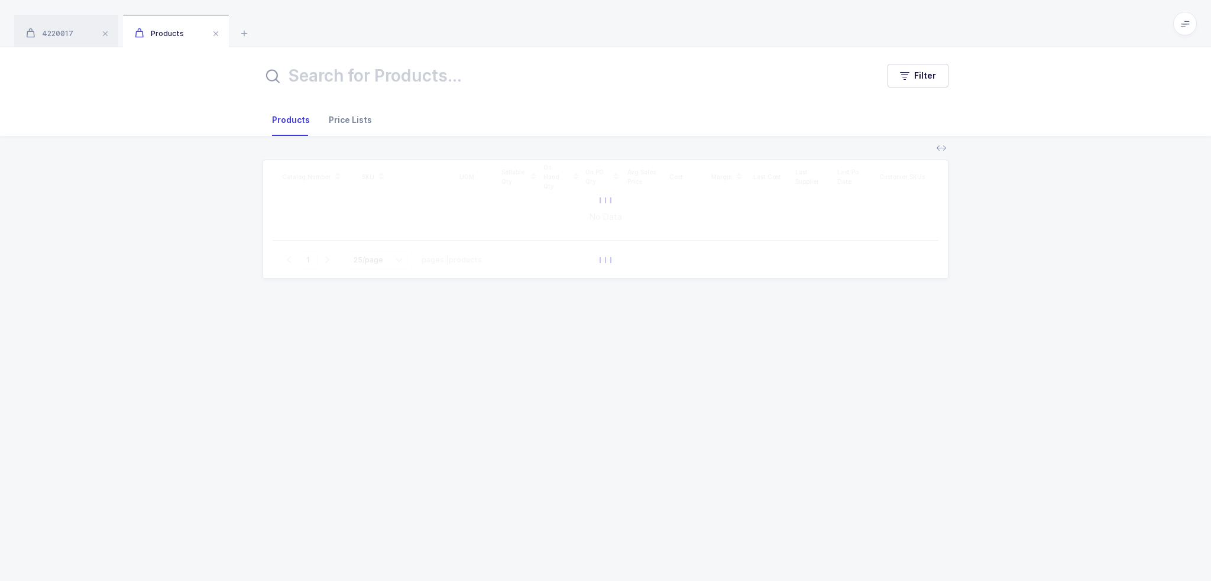
click at [338, 122] on div "Price Lists" at bounding box center [345, 120] width 53 height 32
click at [918, 71] on span "Filter" at bounding box center [925, 76] width 22 height 12
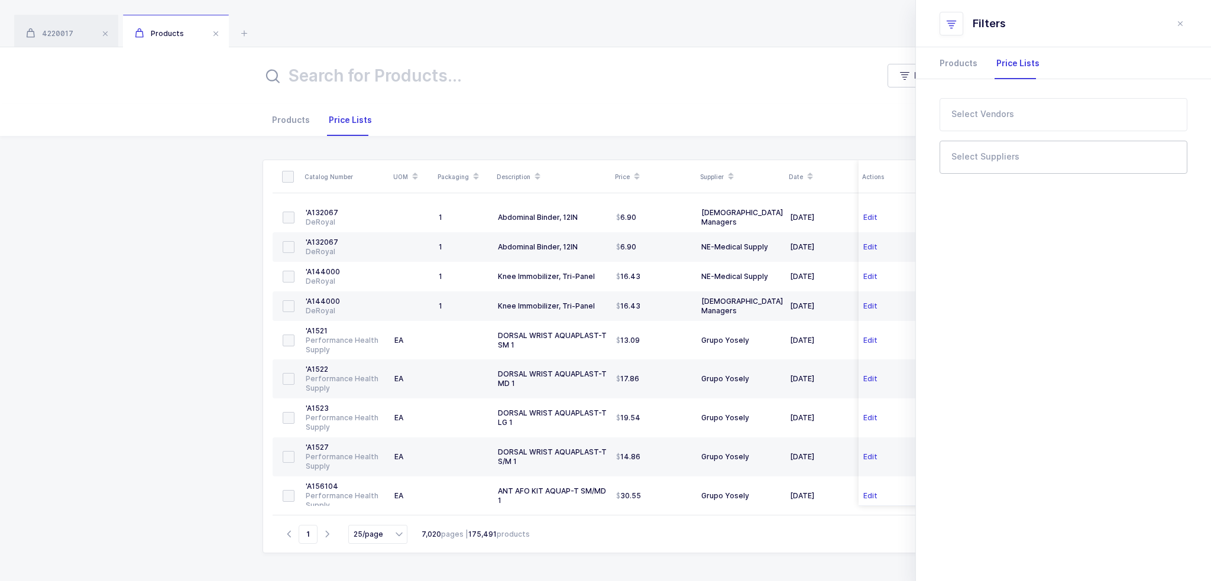
click at [982, 156] on input "text" at bounding box center [1056, 160] width 209 height 15
type input "lld"
click at [1001, 200] on span "LLD Care" at bounding box center [984, 198] width 37 height 10
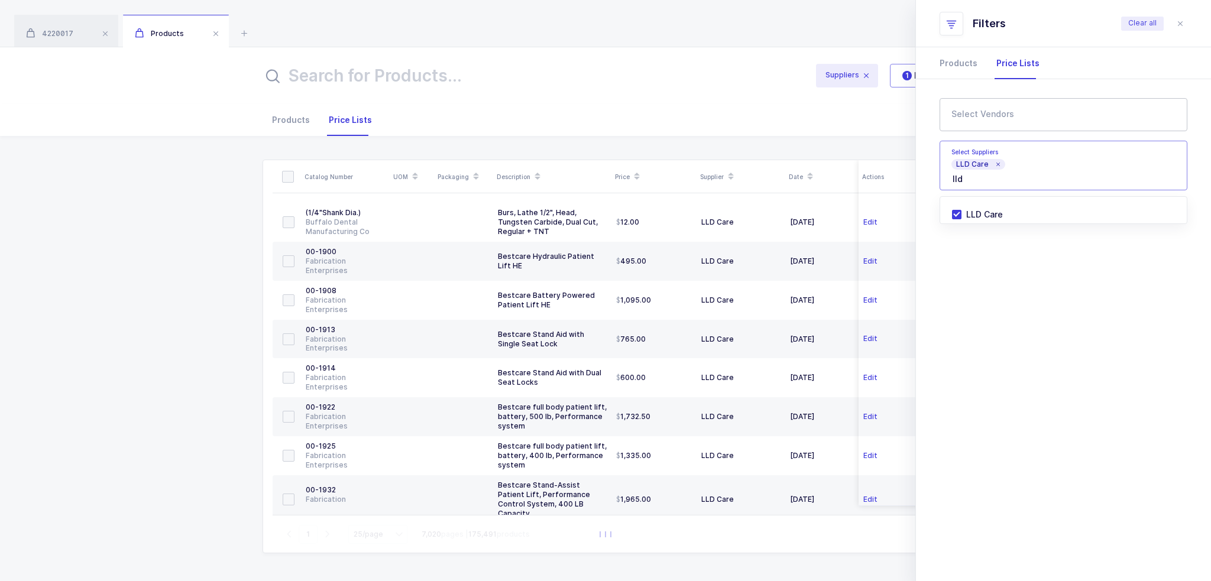
click at [996, 118] on input "text" at bounding box center [1056, 118] width 209 height 15
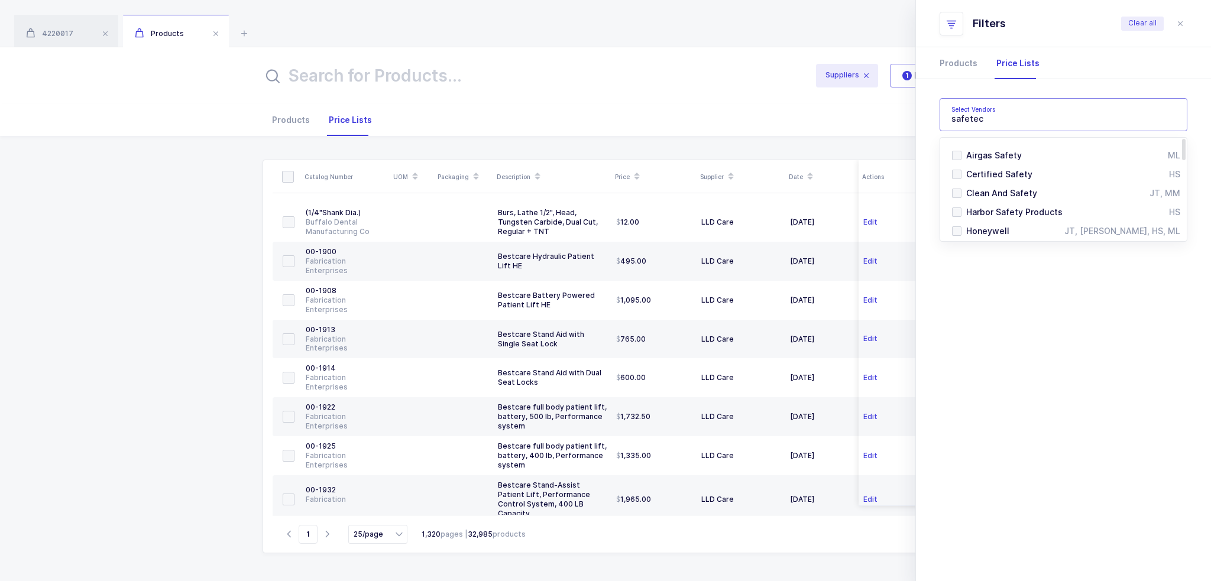
type input "safetec"
click at [988, 151] on span "Airgas Safety" at bounding box center [994, 155] width 56 height 10
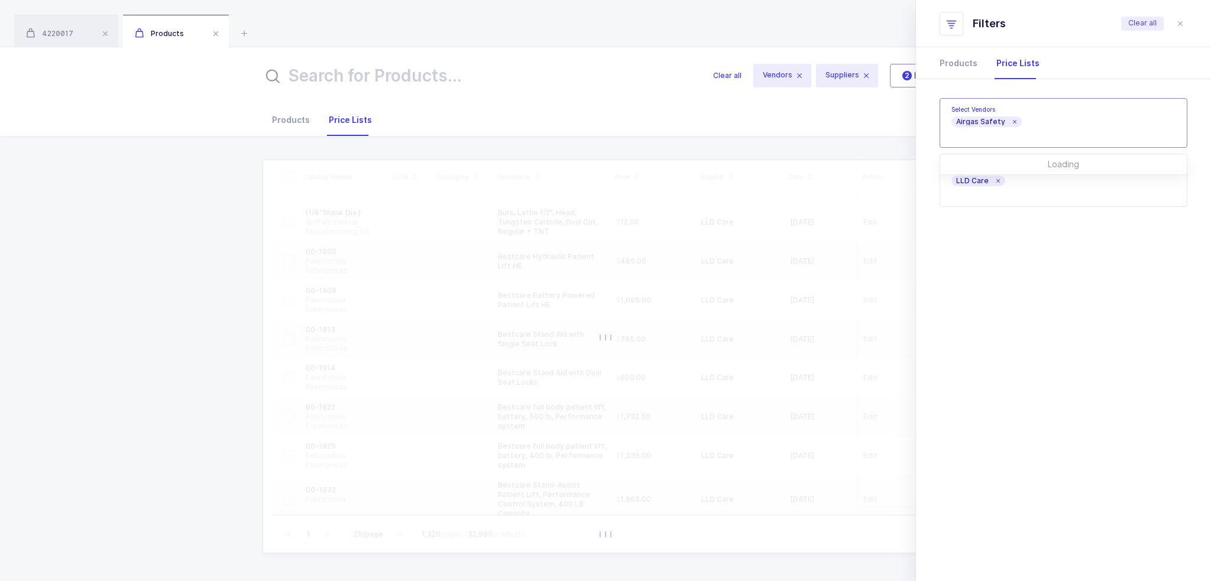
click at [1011, 124] on icon at bounding box center [1014, 122] width 6 height 6
click at [1004, 122] on input "text" at bounding box center [1056, 118] width 209 height 15
click at [1010, 124] on input "safetec" at bounding box center [1056, 118] width 209 height 15
type input "safetec"
click at [1002, 106] on div at bounding box center [1054, 114] width 229 height 27
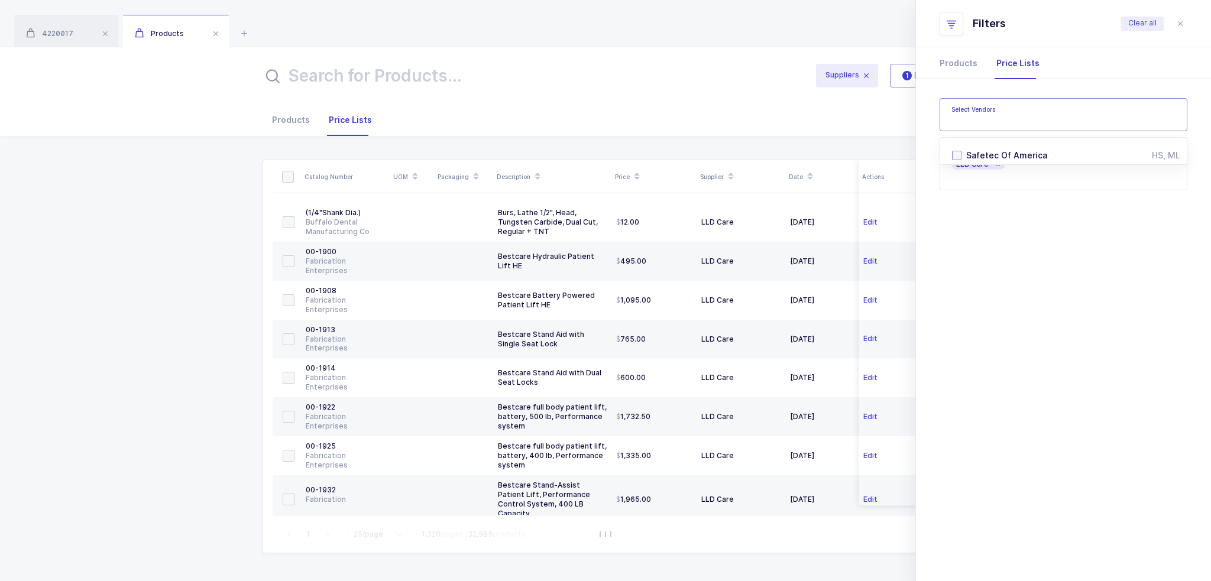
click at [978, 156] on span "Safetec Of America" at bounding box center [1006, 155] width 81 height 10
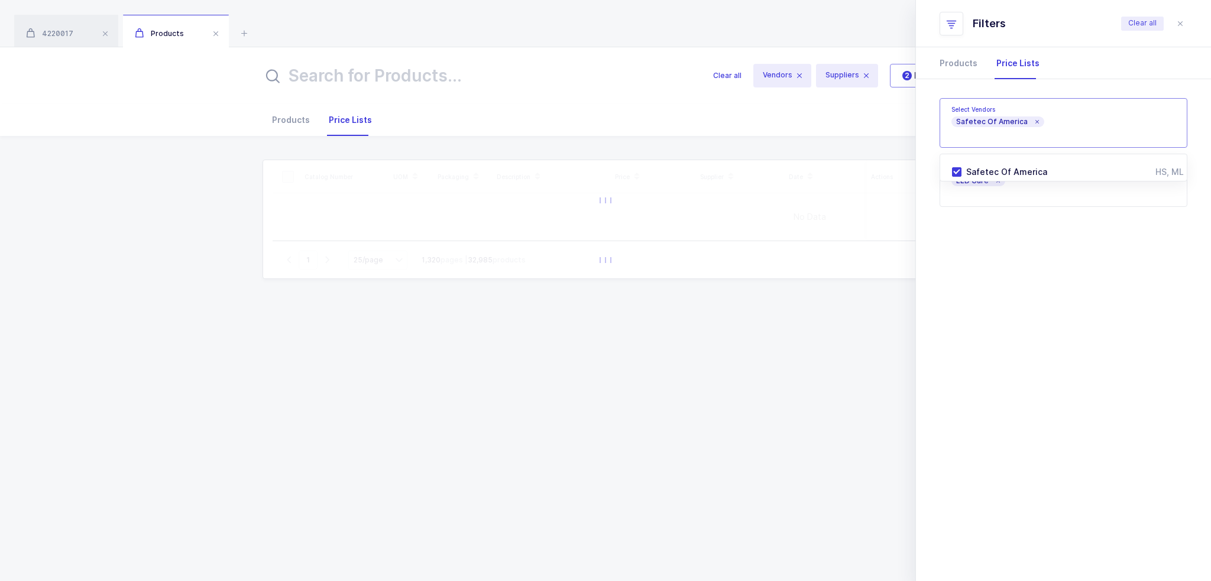
click at [1001, 311] on div "Quantity Has Sellable Qty Has Sellable Qty Has Damaged/Expiring Qty Has Damaged…" at bounding box center [1063, 209] width 295 height 260
click at [779, 366] on div "Select all items on this page Select all items on all pages Catalog Number UOM …" at bounding box center [606, 356] width 686 height 393
click at [1179, 20] on icon "close drawer" at bounding box center [1180, 23] width 9 height 9
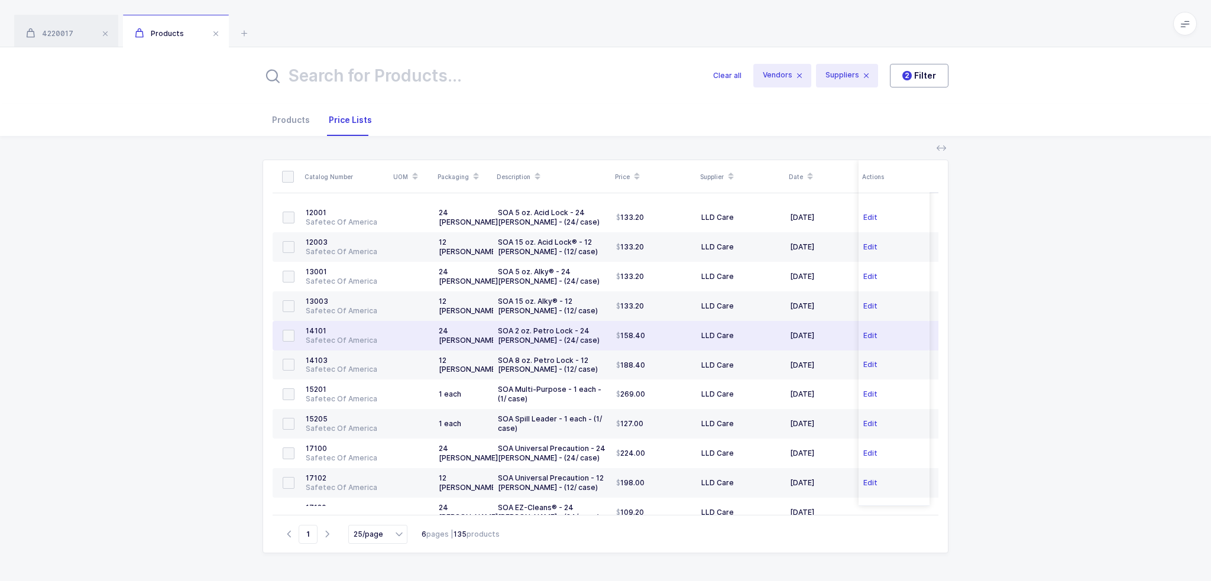
scroll to position [309, 0]
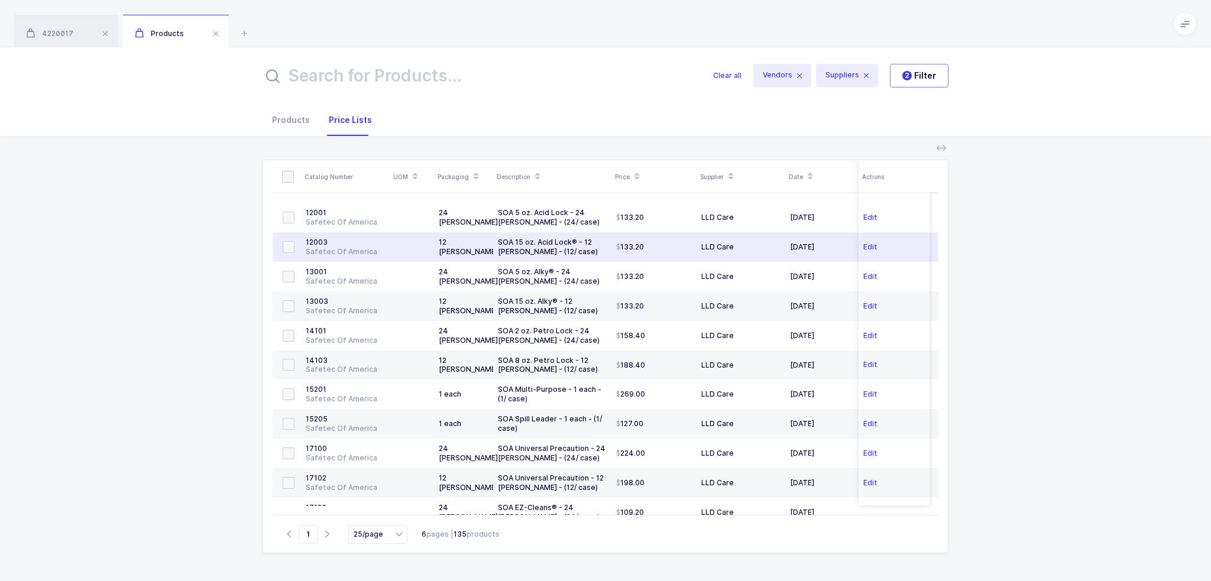
click at [579, 232] on td "SOA 15 oz. Acid Lock® - 12 eaches - (12/ case)" at bounding box center [552, 247] width 118 height 30
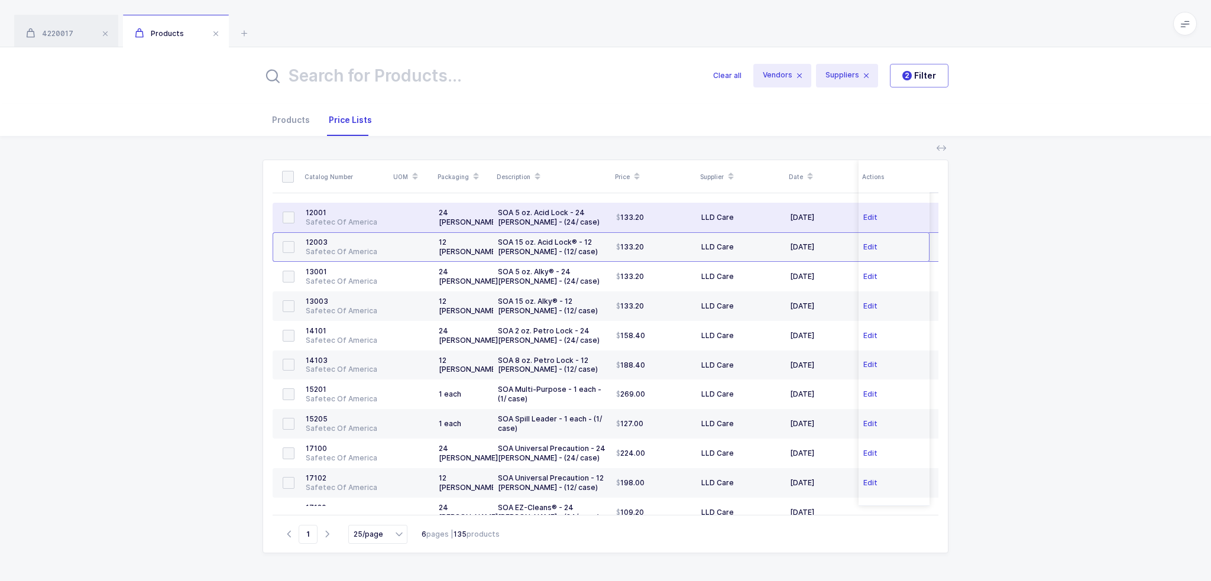
click at [596, 219] on div "SOA 5 oz. Acid Lock - 24 eaches - (24/ case)" at bounding box center [552, 217] width 109 height 19
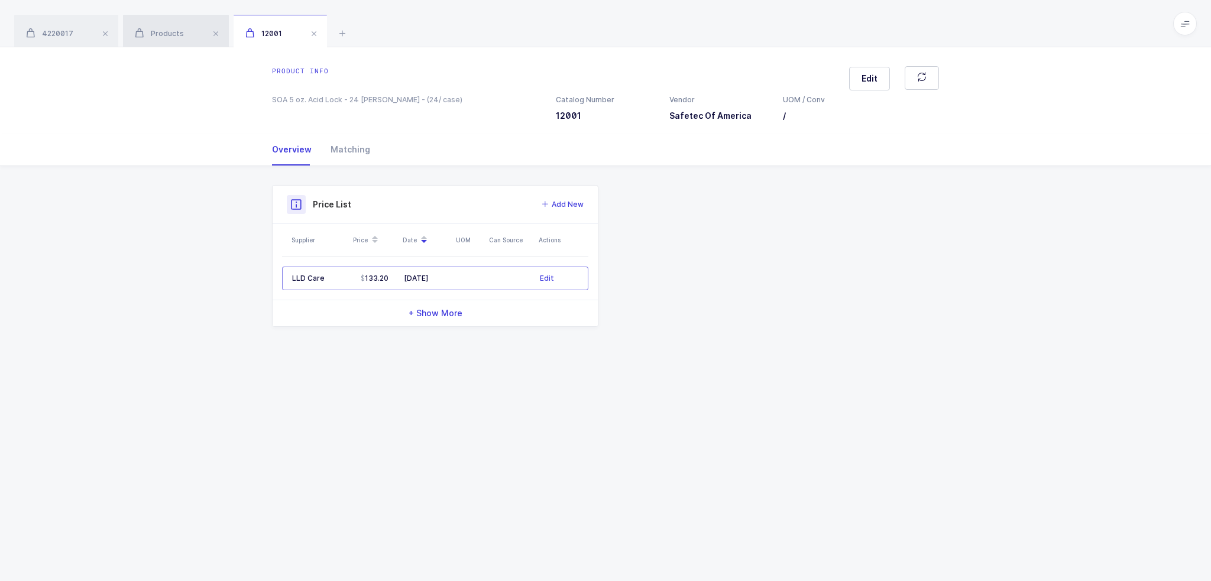
click at [178, 34] on span "Products" at bounding box center [159, 33] width 49 height 9
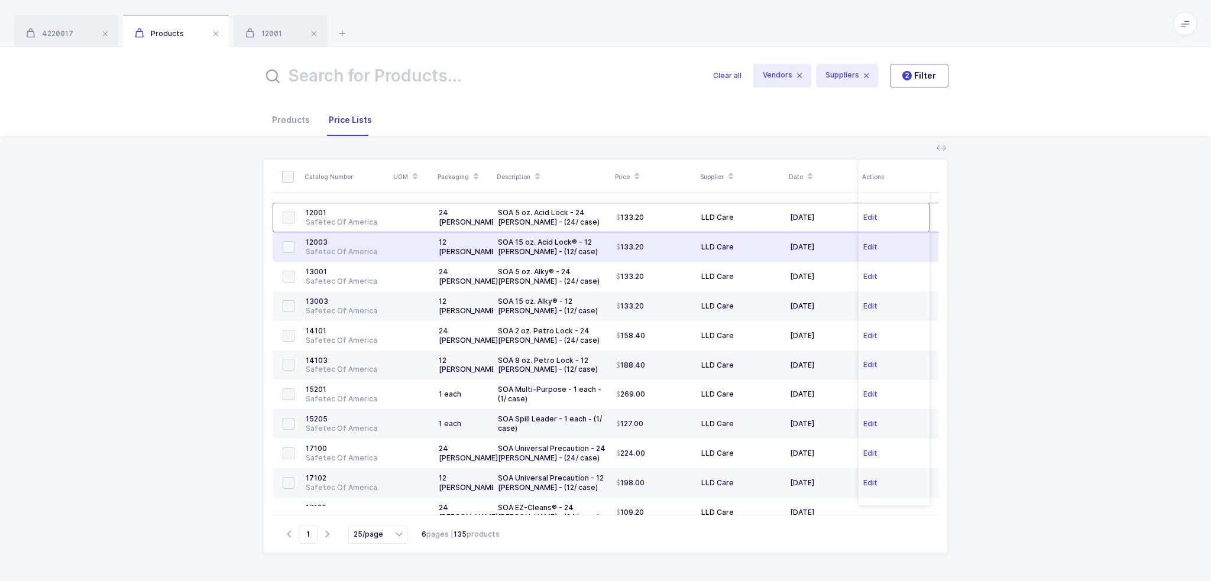
click at [437, 241] on td "12 eaches" at bounding box center [463, 247] width 59 height 30
click at [324, 245] on div "12003" at bounding box center [345, 242] width 79 height 9
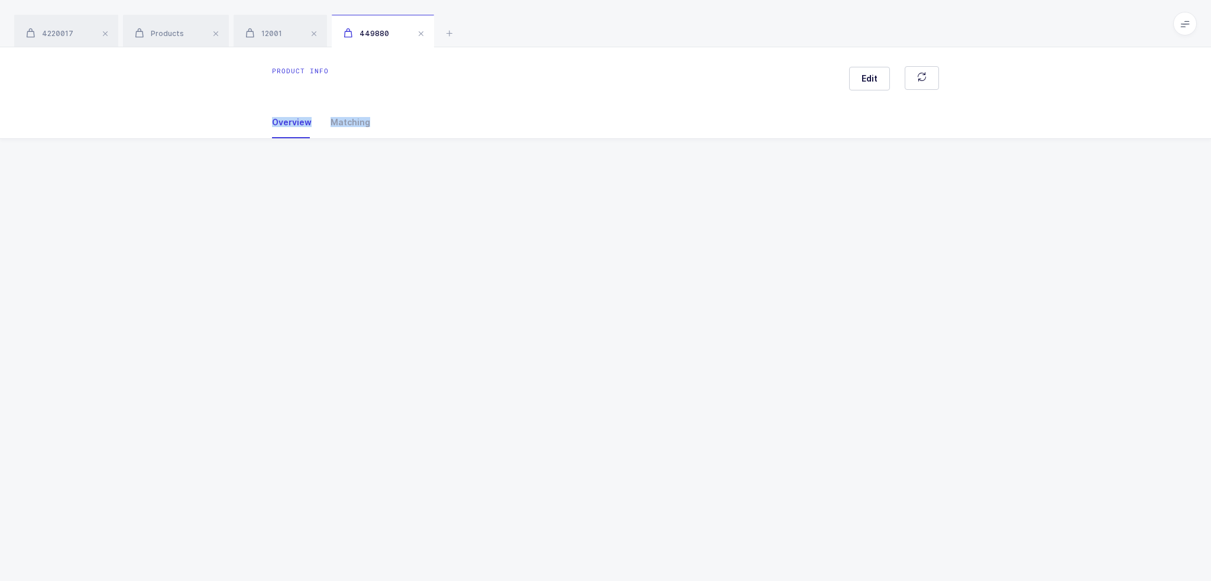
click at [324, 245] on div "Product info Edit Overview Matching Vendor Organization SKU Catalog Number UOM …" at bounding box center [605, 314] width 1211 height 534
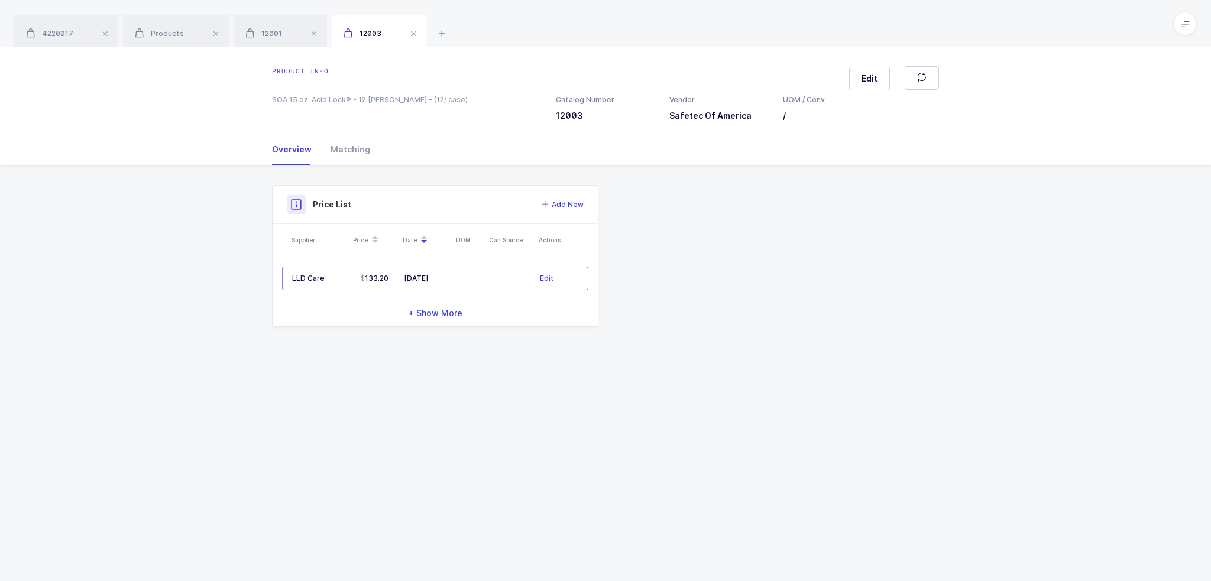
click at [227, 165] on div "Overview Matching" at bounding box center [605, 150] width 1211 height 33
click at [659, 158] on div "Overview Matching" at bounding box center [605, 150] width 667 height 32
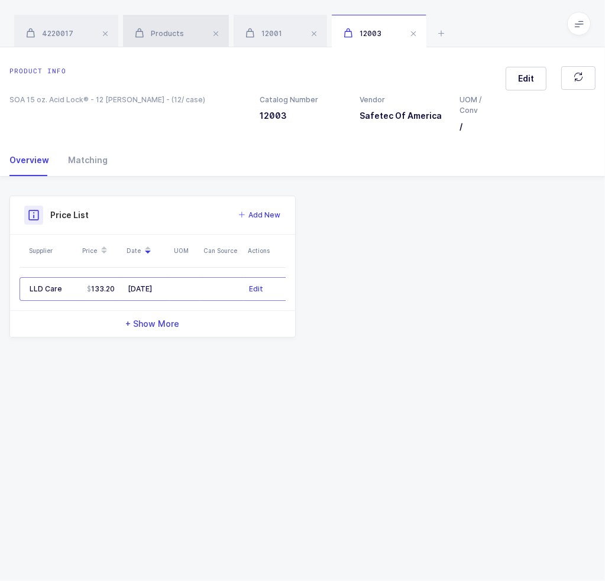
click at [170, 29] on span "Products" at bounding box center [159, 33] width 49 height 9
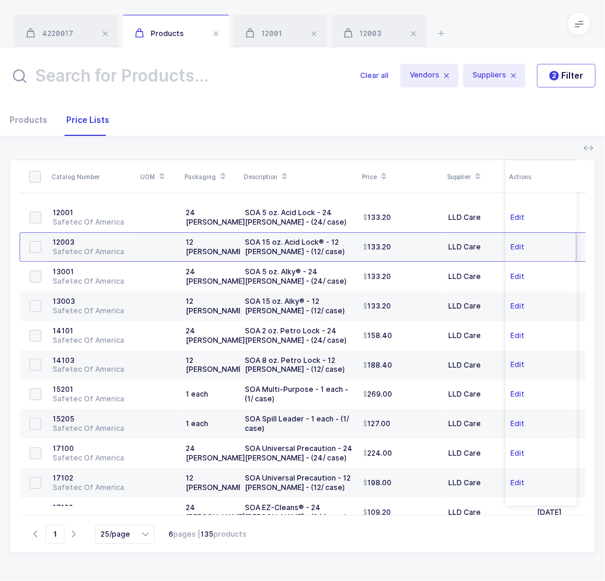
click at [199, 85] on input "text" at bounding box center [177, 76] width 337 height 28
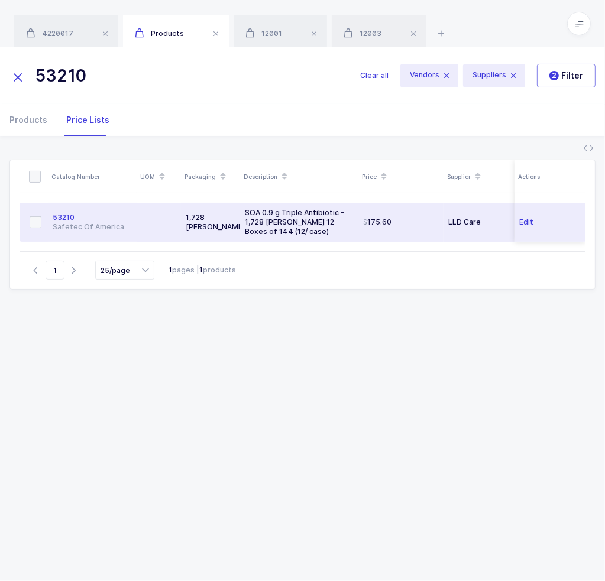
type input "53210"
click at [264, 209] on div "SOA 0.9 g Triple Antibiotic - 1,728 eaches 12 Boxes of 144 (12/ case)" at bounding box center [299, 222] width 109 height 28
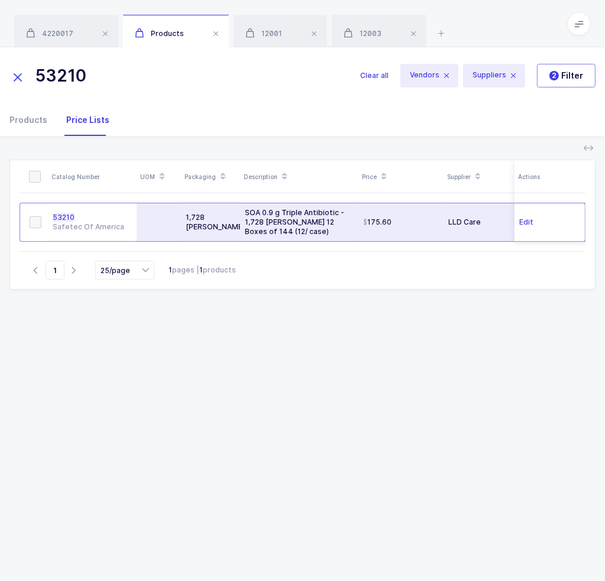
click at [264, 208] on div "SOA 0.9 g Triple Antibiotic - 1,728 eaches 12 Boxes of 144 (12/ case)" at bounding box center [299, 222] width 109 height 28
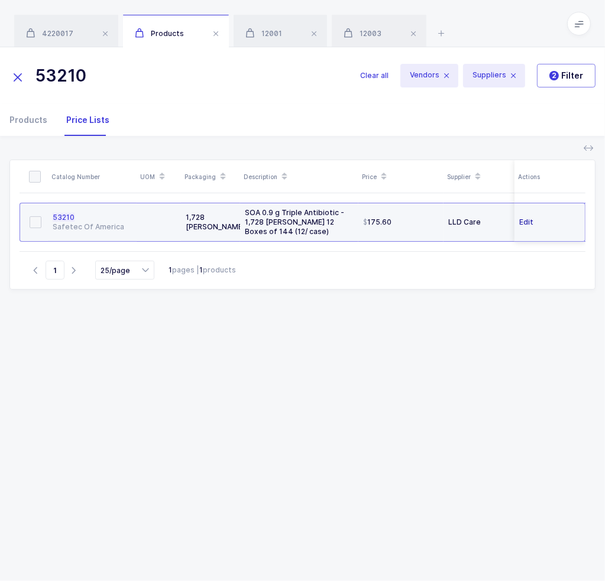
click at [530, 222] on span "Edit" at bounding box center [526, 222] width 14 height 12
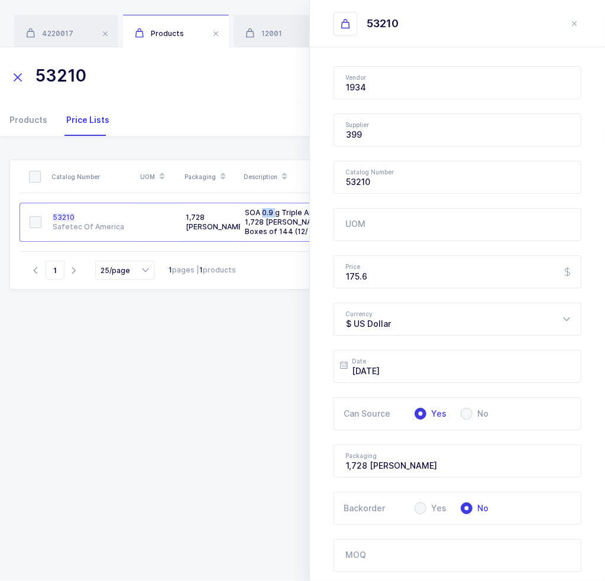
type input "LLD Care"
type input "Safetec Of America"
click at [345, 179] on input "53210" at bounding box center [458, 177] width 248 height 33
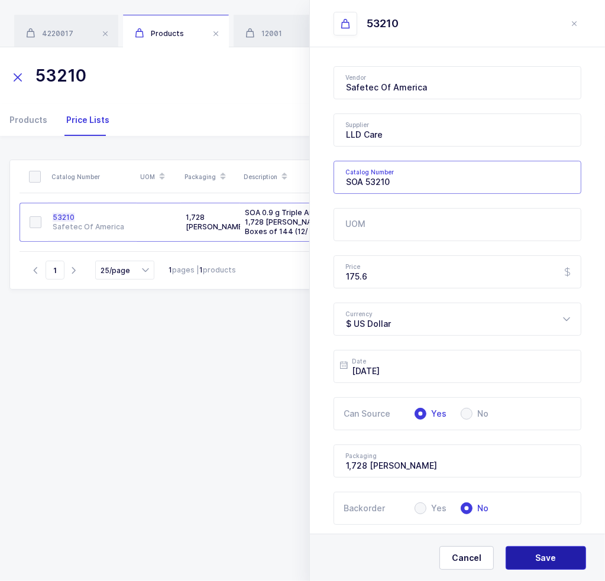
type input "SOA 53210"
click at [551, 554] on span "Save" at bounding box center [546, 558] width 21 height 12
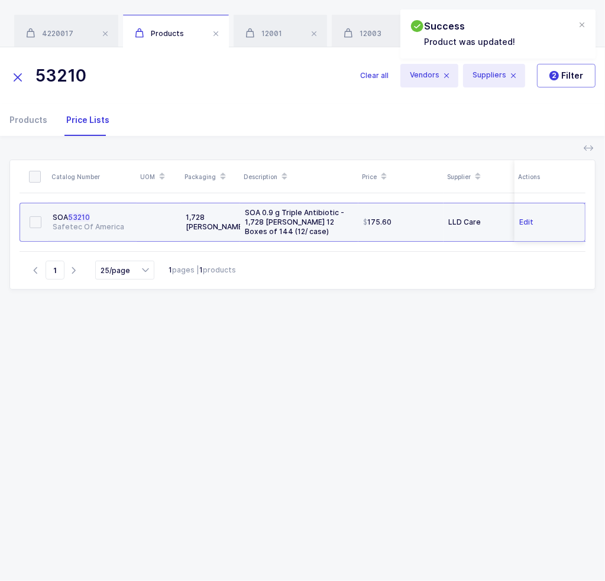
click at [103, 228] on div "Safetec Of America" at bounding box center [92, 226] width 79 height 9
click at [114, 211] on td "SOA 53210 Safetec Of America" at bounding box center [92, 222] width 89 height 39
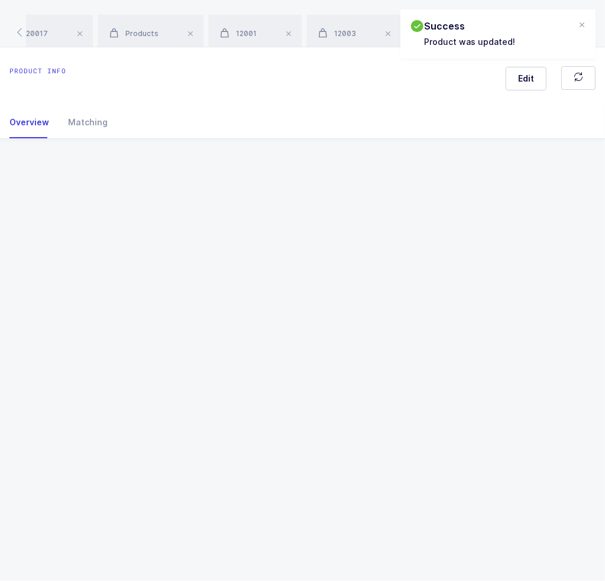
click at [114, 211] on div "Product info Edit Overview Matching Vendor Organization SKU Catalog Number UOM …" at bounding box center [302, 314] width 605 height 534
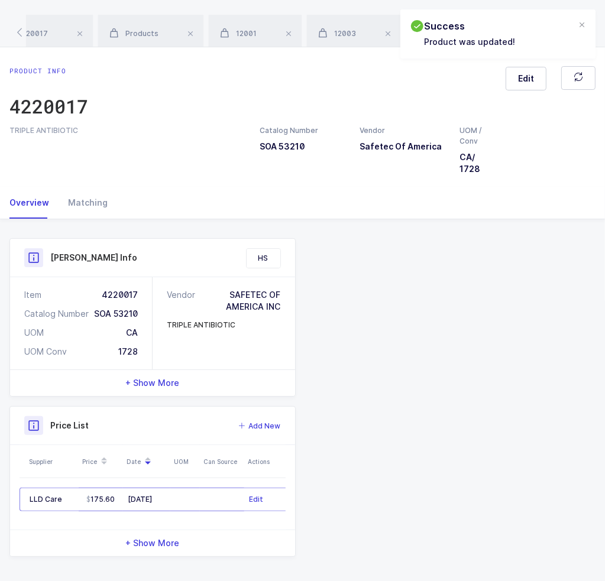
click at [114, 211] on div "Product info 4220017 Edit TRIPLE ANTIBIOTIC Catalog Number SOA 53210 Vendor Saf…" at bounding box center [302, 316] width 605 height 538
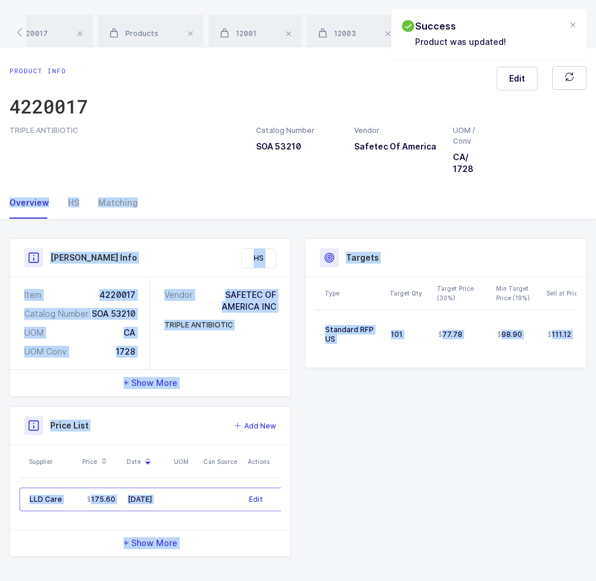
click at [426, 245] on div "Targets" at bounding box center [446, 258] width 280 height 38
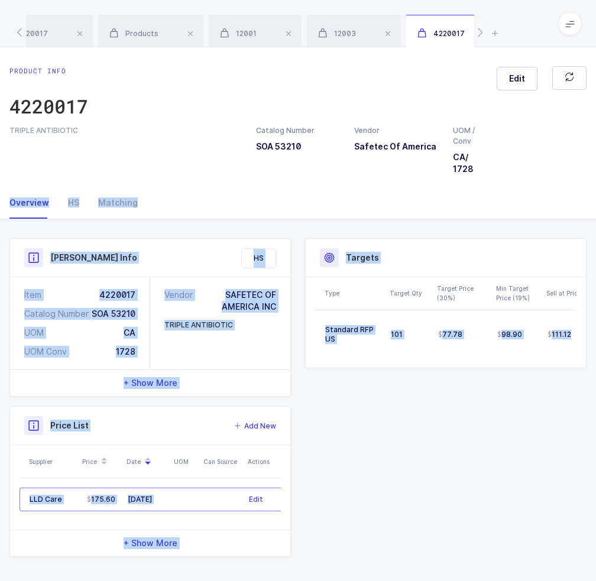
click at [394, 222] on div "Product Info Catalog Number SOA 53210 Vendor Safetec Of America UOM / Conv CA /…" at bounding box center [298, 402] width 596 height 366
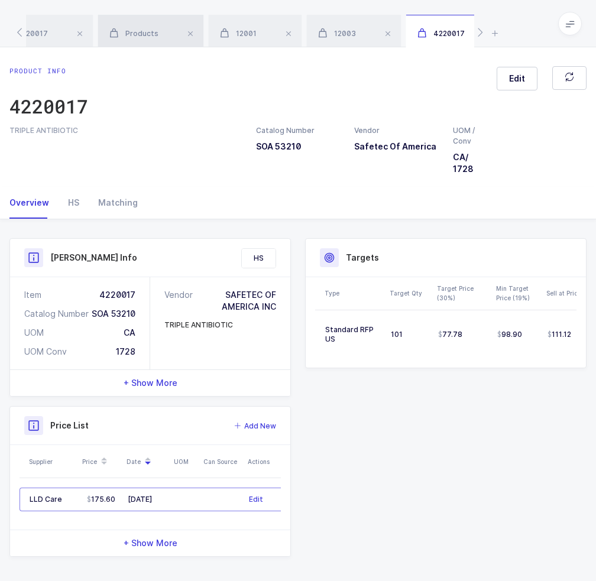
click at [153, 35] on span "Products" at bounding box center [133, 33] width 49 height 9
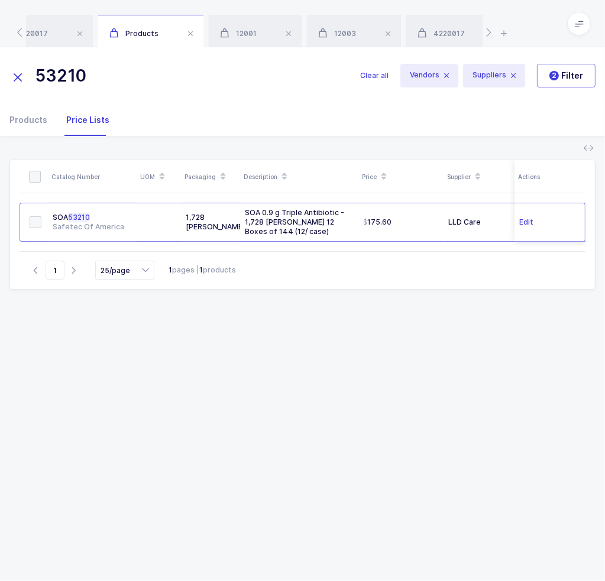
drag, startPoint x: 160, startPoint y: 92, endPoint x: 88, endPoint y: 91, distance: 72.2
click at [88, 91] on div "53210 Clear all Vendors Suppliers 2 Filter" at bounding box center [302, 75] width 605 height 57
drag, startPoint x: 125, startPoint y: 69, endPoint x: -1, endPoint y: 91, distance: 128.0
click at [0, 91] on html "Apps Core Warehouse Admin Mission Control Purchasing Joey H. Logout Account Joe…" at bounding box center [302, 290] width 605 height 581
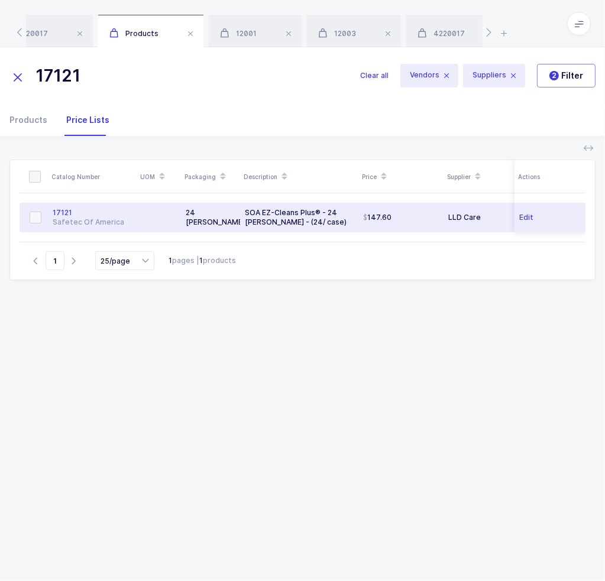
type input "17121"
click at [167, 218] on div at bounding box center [158, 217] width 35 height 9
type input "1934"
type input "LLD Care"
type input "17121"
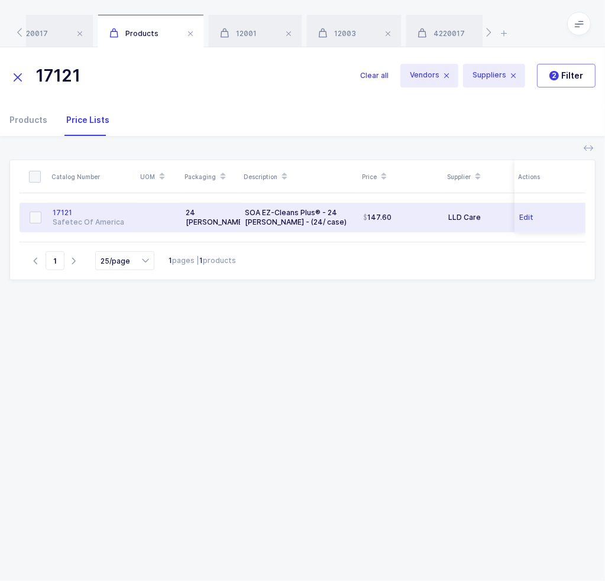
type input "147.6"
type input "2025-08-24"
type input "24 eaches"
type input "Safetec Of America"
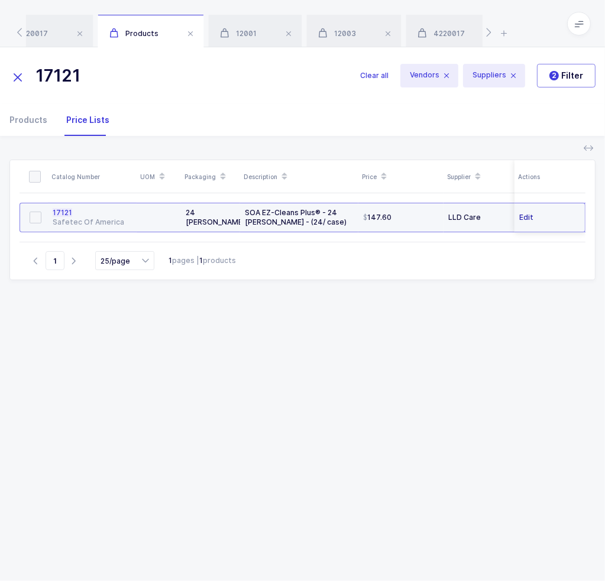
click at [526, 215] on span "Edit" at bounding box center [526, 218] width 14 height 12
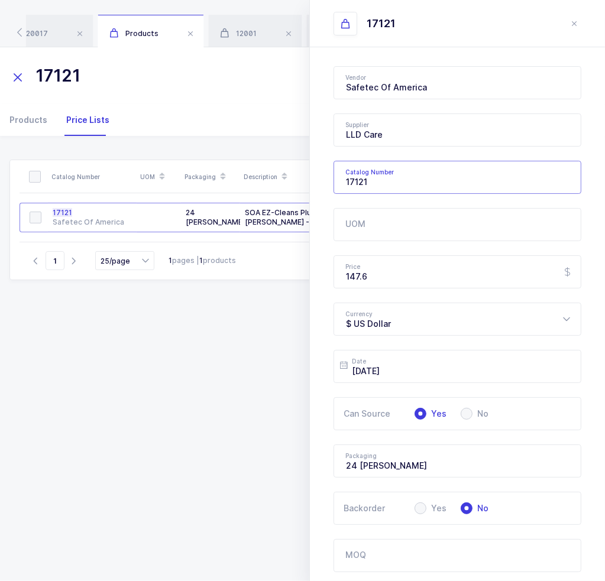
click at [345, 179] on input "17121" at bounding box center [458, 177] width 248 height 33
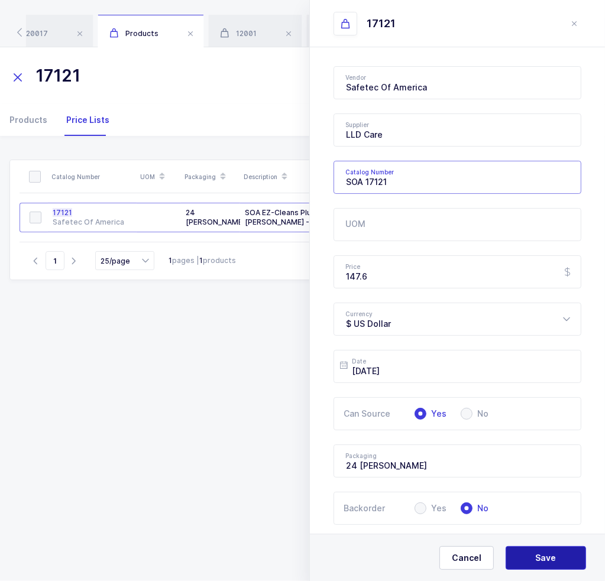
type input "SOA 17121"
click at [533, 563] on button "Save" at bounding box center [546, 558] width 80 height 24
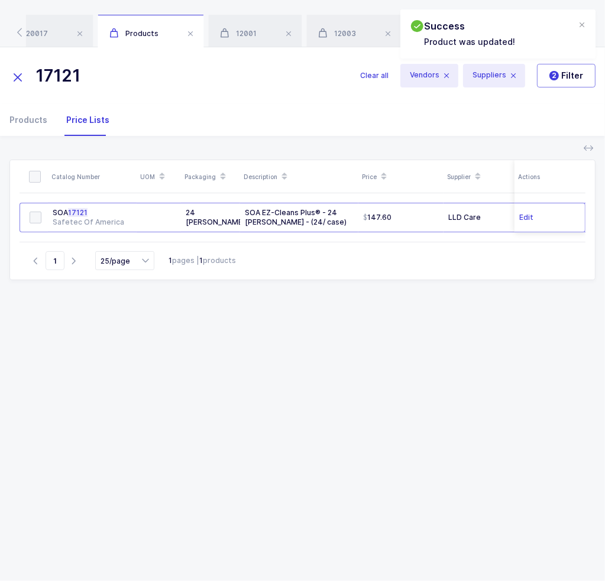
click at [121, 73] on input "17121" at bounding box center [177, 76] width 337 height 28
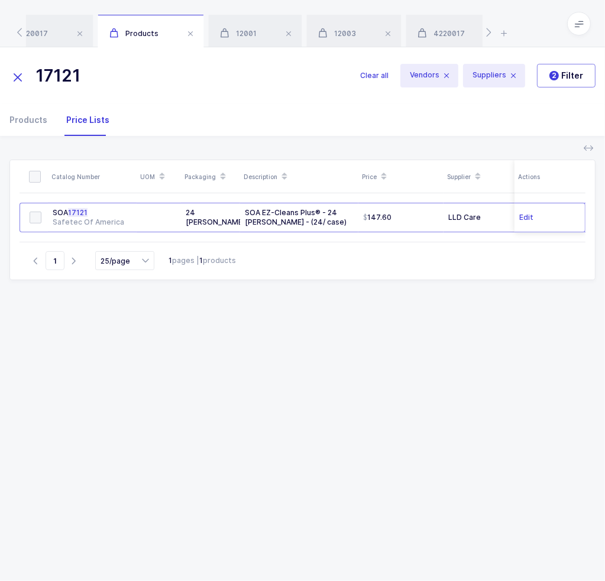
drag, startPoint x: 135, startPoint y: 75, endPoint x: 14, endPoint y: 73, distance: 120.7
click at [15, 73] on div "17121" at bounding box center [184, 76] width 351 height 28
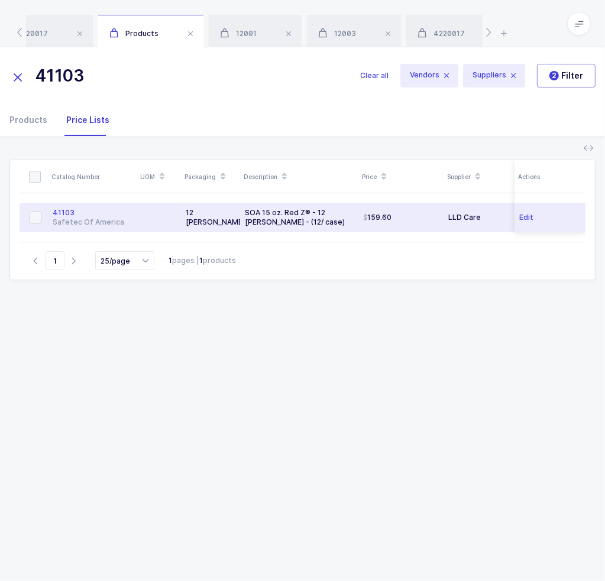
click at [132, 215] on td "41103 Safetec Of America" at bounding box center [92, 218] width 89 height 30
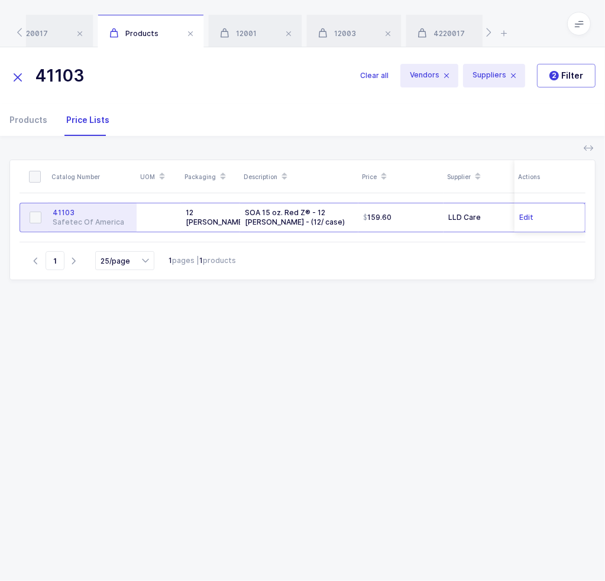
click at [93, 214] on div "41103" at bounding box center [92, 212] width 79 height 9
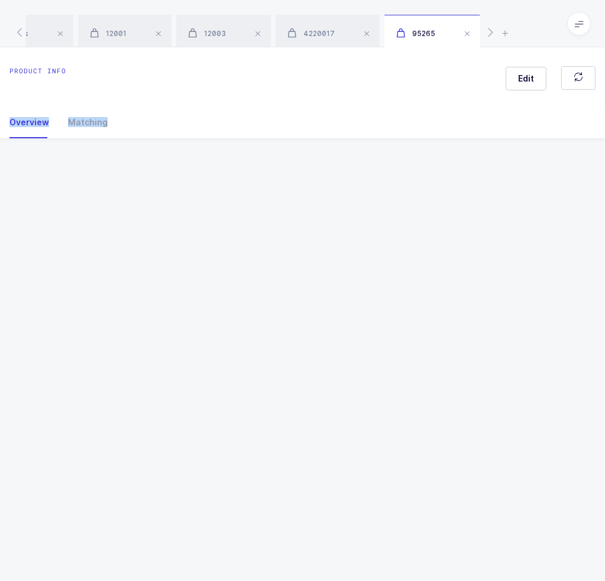
click at [93, 214] on div "Product info Edit Overview Matching Vendor Organization SKU Catalog Number UOM …" at bounding box center [302, 314] width 605 height 534
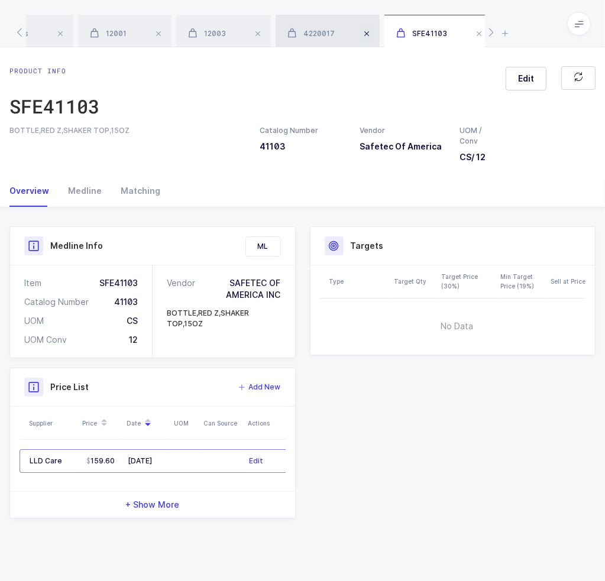
click at [369, 33] on span at bounding box center [367, 34] width 14 height 14
click at [352, 35] on span at bounding box center [349, 34] width 14 height 14
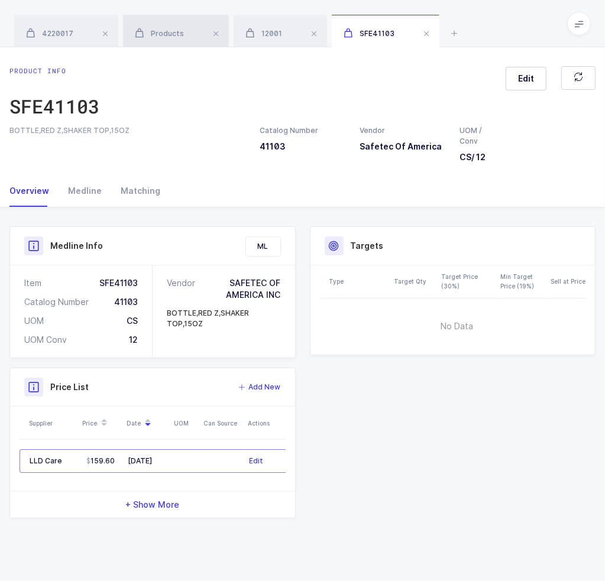
click at [151, 30] on span "Products" at bounding box center [159, 33] width 49 height 9
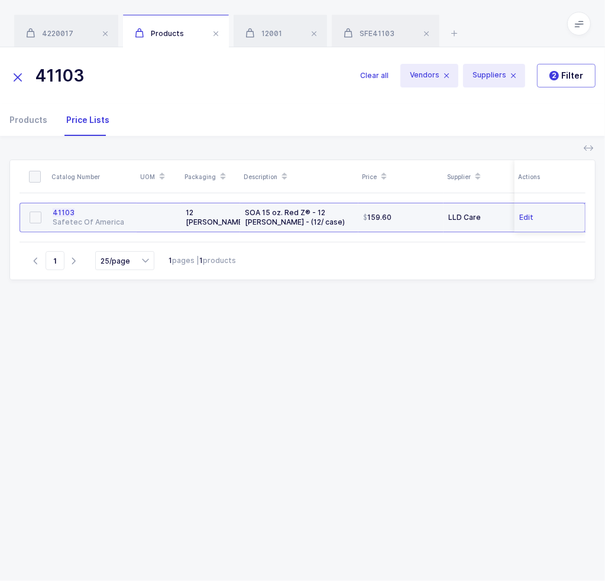
click at [238, 215] on td "12 eaches" at bounding box center [210, 218] width 59 height 30
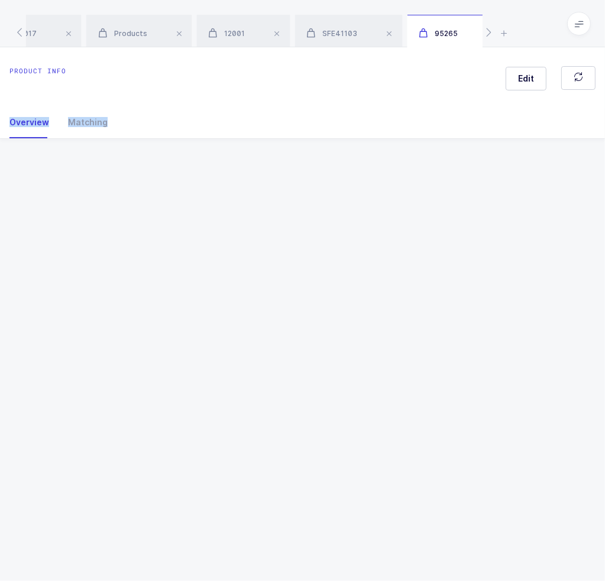
click at [238, 215] on div "Product info Edit Overview Matching Vendor Organization SKU Catalog Number UOM …" at bounding box center [302, 314] width 605 height 534
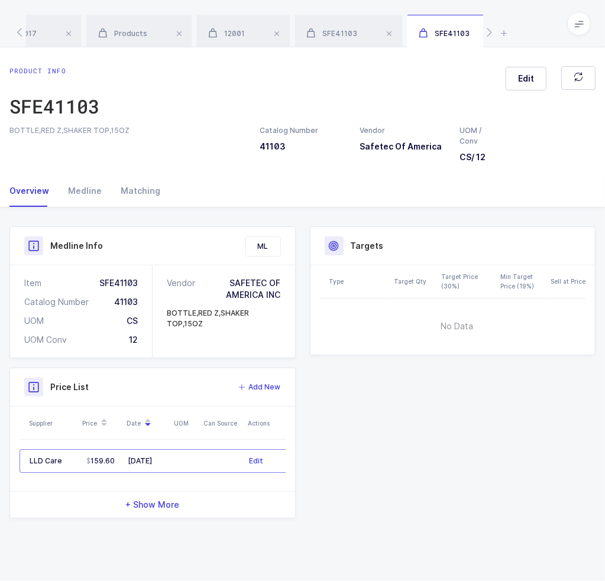
click at [309, 209] on div "Product Info Catalog Number 41103 Vendor Safetec Of America UOM / Conv CS / 12 …" at bounding box center [302, 377] width 605 height 339
click at [138, 199] on div "Matching" at bounding box center [135, 191] width 49 height 32
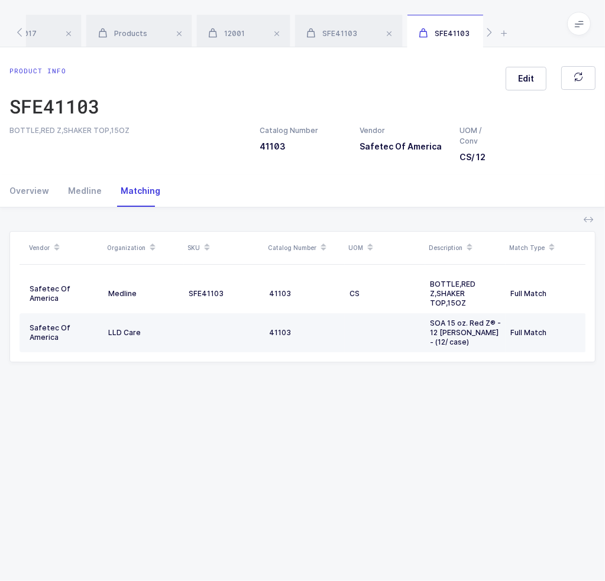
drag, startPoint x: 359, startPoint y: 331, endPoint x: 350, endPoint y: 332, distance: 9.6
click at [350, 332] on td at bounding box center [385, 332] width 80 height 39
drag, startPoint x: 498, startPoint y: 339, endPoint x: 471, endPoint y: 340, distance: 27.2
click at [471, 340] on td "SOA 15 oz. Red Z® - 12 eaches - (12/ case)" at bounding box center [465, 332] width 80 height 39
drag, startPoint x: 476, startPoint y: 340, endPoint x: 473, endPoint y: 350, distance: 9.8
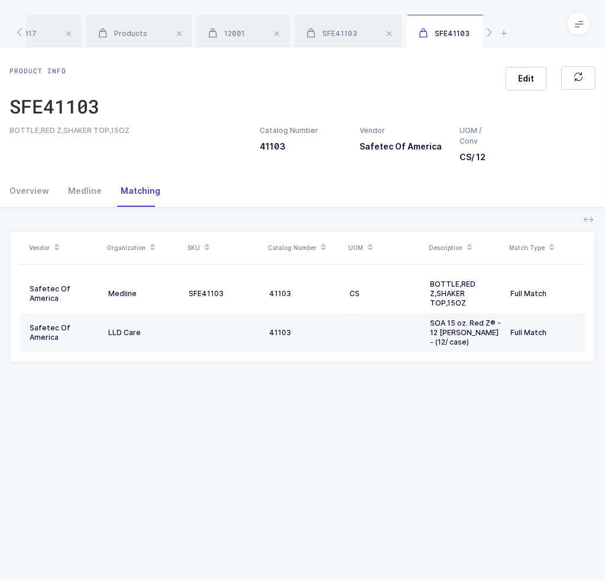
click at [473, 350] on table "Safetec Of America Medline SFE41103 41103 CS BOTTLE,RED Z,SHAKER TOP,15OZ Full …" at bounding box center [303, 313] width 567 height 97
drag, startPoint x: 473, startPoint y: 380, endPoint x: 466, endPoint y: 373, distance: 10.0
click at [466, 373] on div "Vendor Organization SKU Catalog Number UOM Description Match Type Safetec Of Am…" at bounding box center [302, 299] width 586 height 183
click at [31, 187] on div "Overview" at bounding box center [33, 191] width 49 height 32
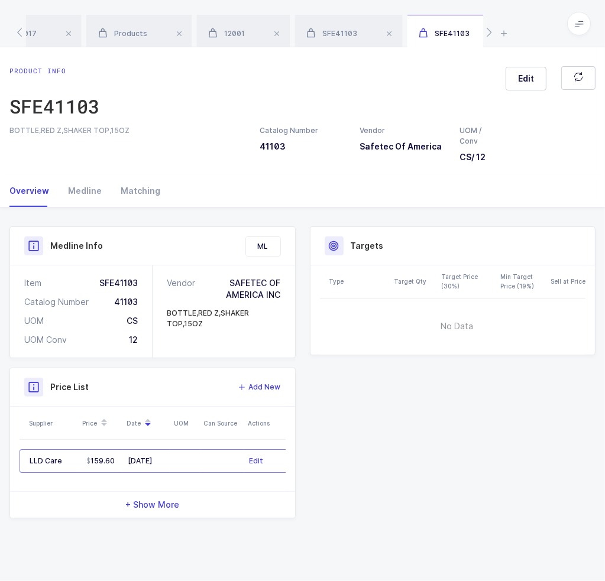
click at [253, 248] on div "ML" at bounding box center [263, 246] width 34 height 19
click at [121, 37] on span "Products" at bounding box center [122, 33] width 49 height 9
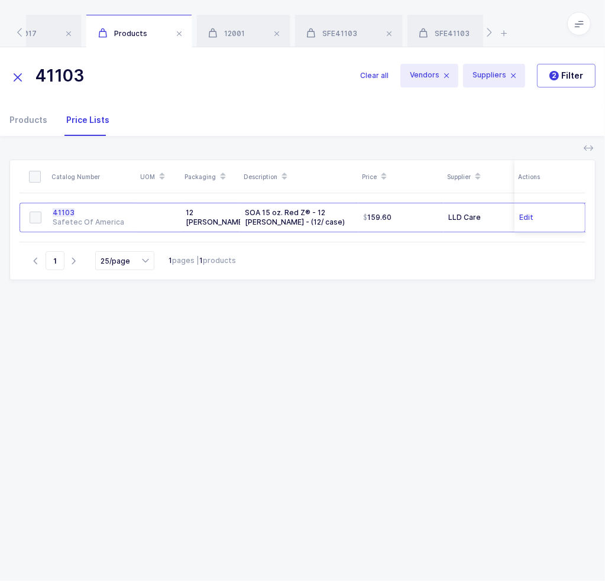
click at [127, 84] on input "41103" at bounding box center [177, 76] width 337 height 28
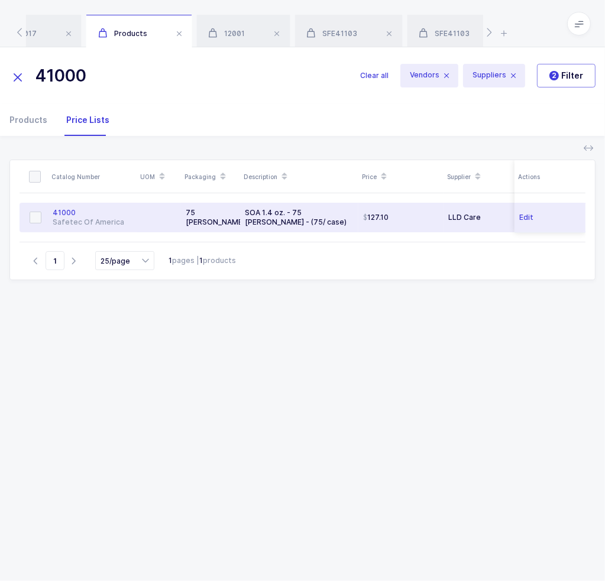
type input "41000"
click at [195, 222] on td "75 eaches" at bounding box center [210, 218] width 59 height 30
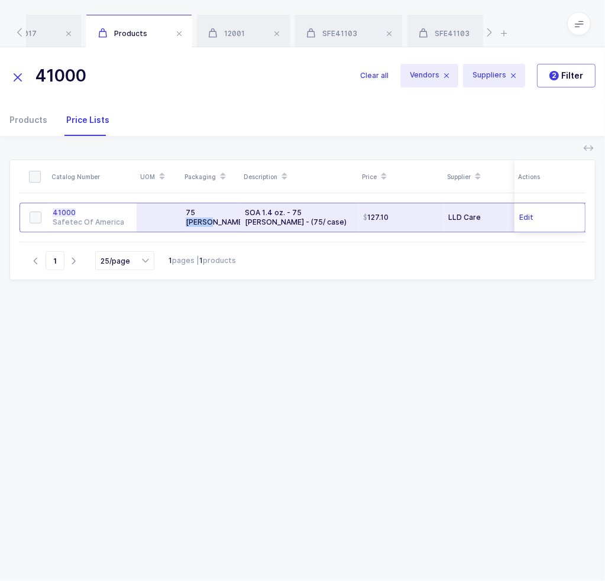
click at [195, 222] on td "75 eaches" at bounding box center [210, 218] width 59 height 30
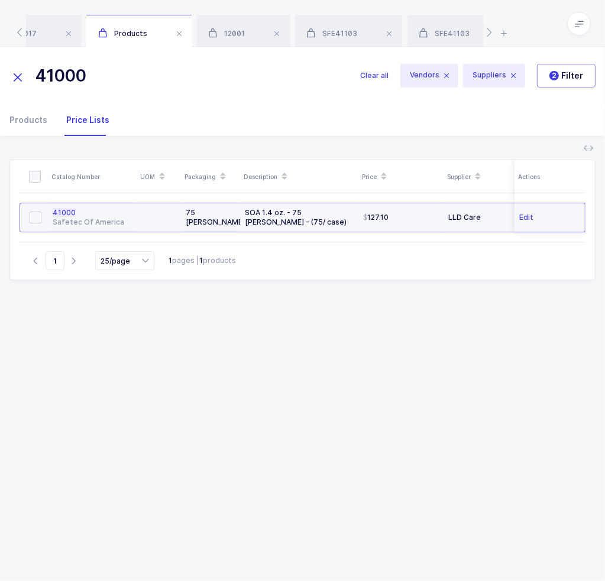
click at [90, 222] on div "Safetec Of America" at bounding box center [92, 222] width 79 height 9
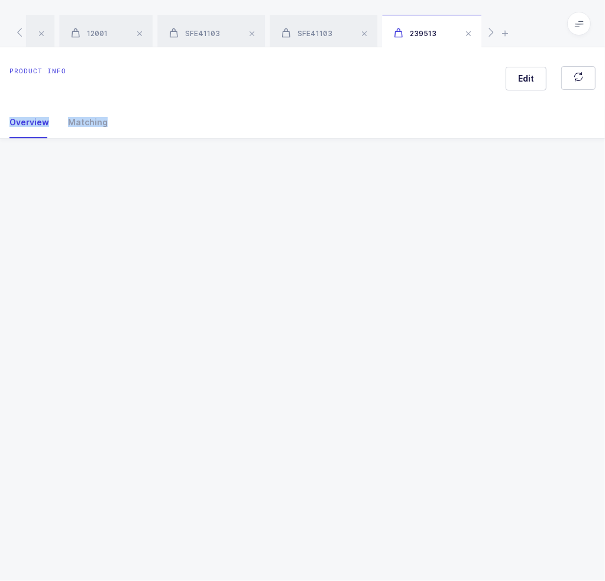
click at [90, 222] on div "Product info Edit Overview Matching Vendor Organization SKU Catalog Number UOM …" at bounding box center [302, 314] width 605 height 534
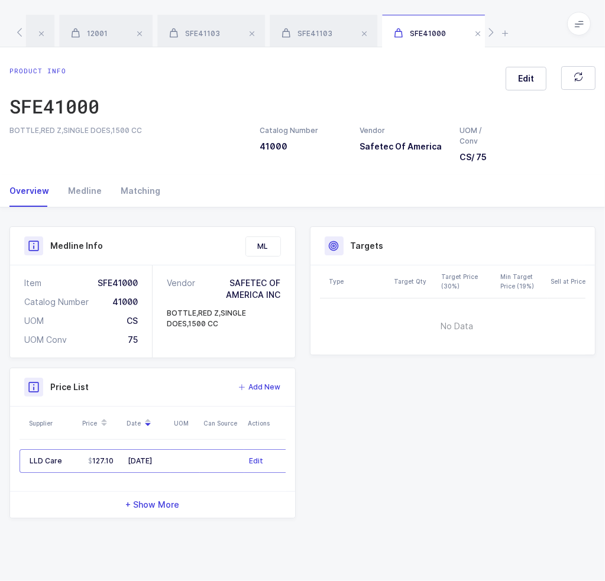
click at [257, 196] on div "Overview Medline Matching" at bounding box center [302, 191] width 586 height 32
click at [109, 27] on div "12001" at bounding box center [105, 31] width 93 height 33
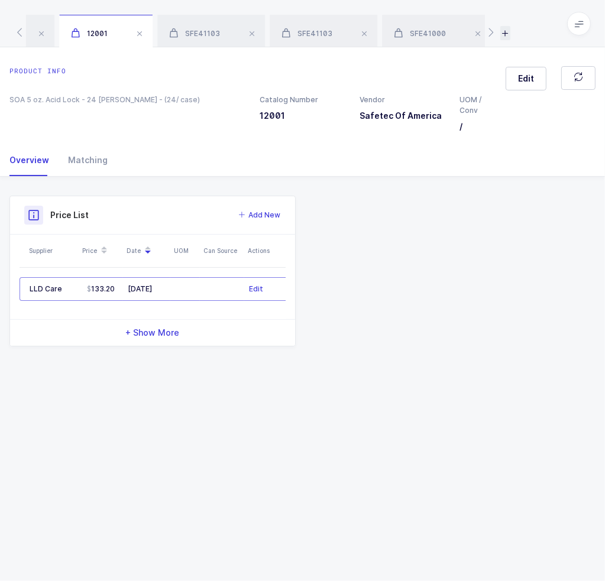
click at [504, 39] on icon at bounding box center [505, 33] width 10 height 14
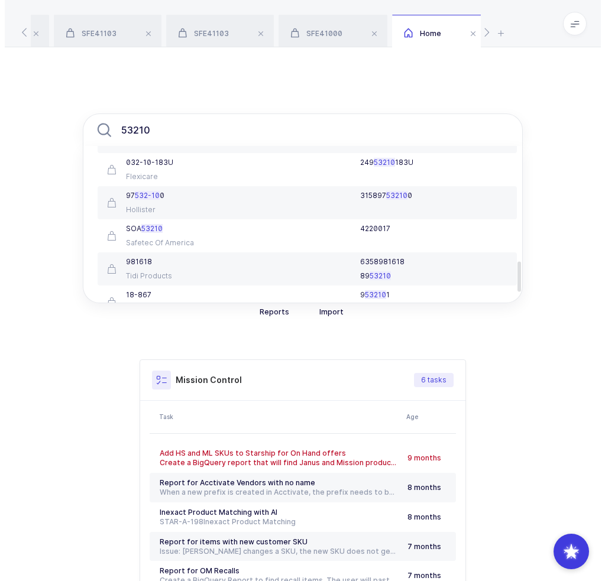
scroll to position [689, 0]
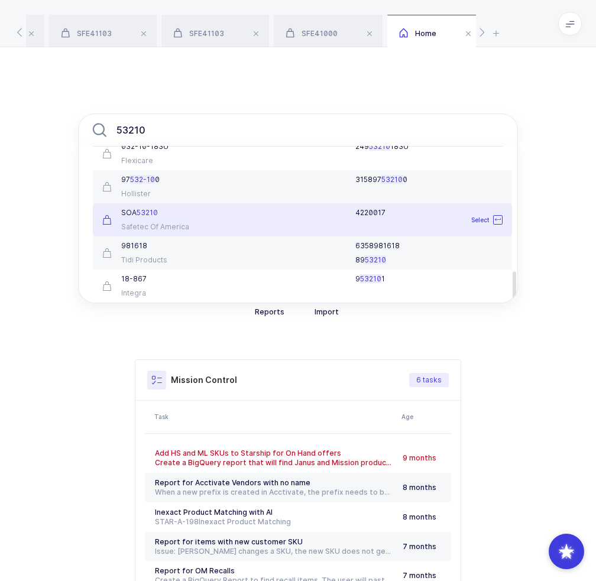
type input "53210"
click at [227, 225] on div "SOA 53210 Safetec Of America" at bounding box center [164, 220] width 138 height 24
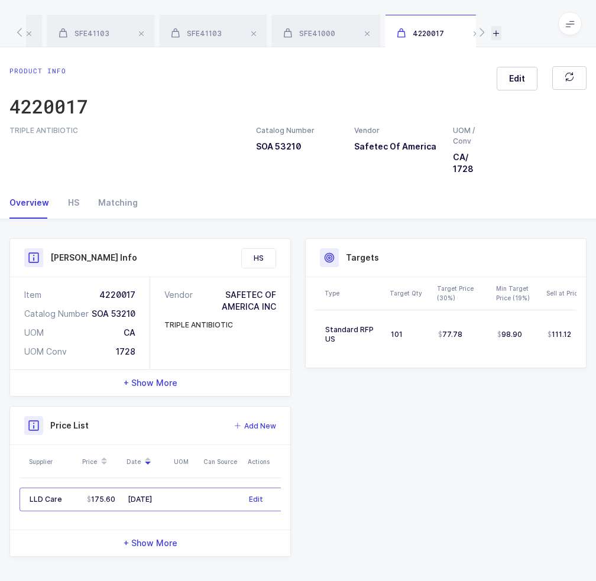
click at [494, 33] on icon at bounding box center [496, 33] width 10 height 14
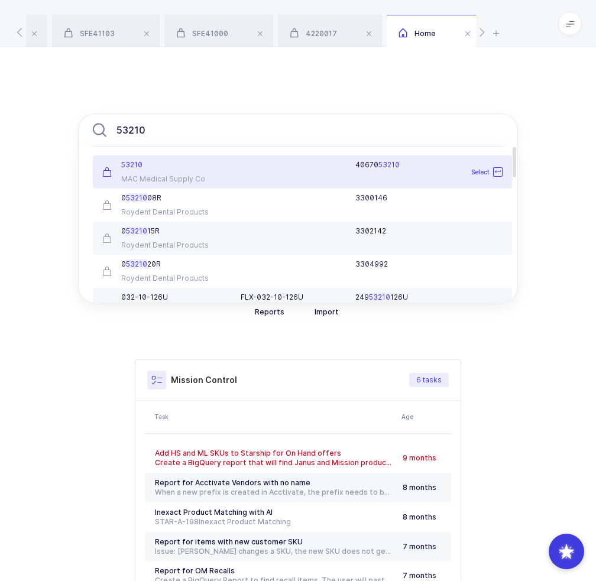
type input "53210"
click at [248, 172] on div "40670 53210" at bounding box center [372, 172] width 276 height 24
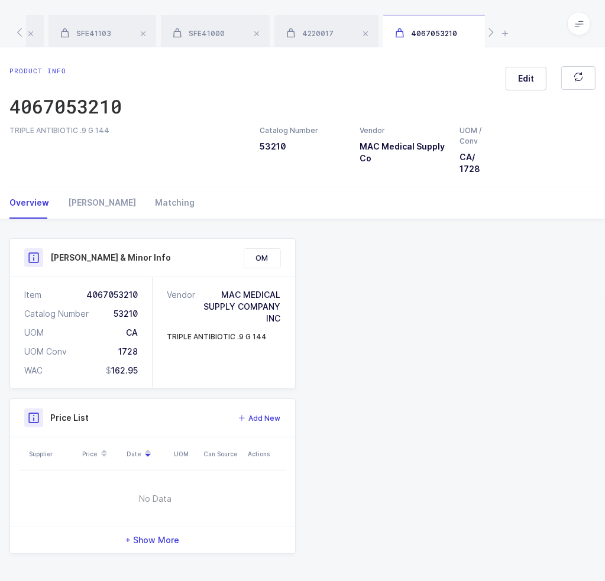
click at [109, 127] on div "TRIPLE ANTIBIOTIC .9 G 144" at bounding box center [127, 130] width 236 height 11
drag, startPoint x: 109, startPoint y: 127, endPoint x: 122, endPoint y: 130, distance: 13.3
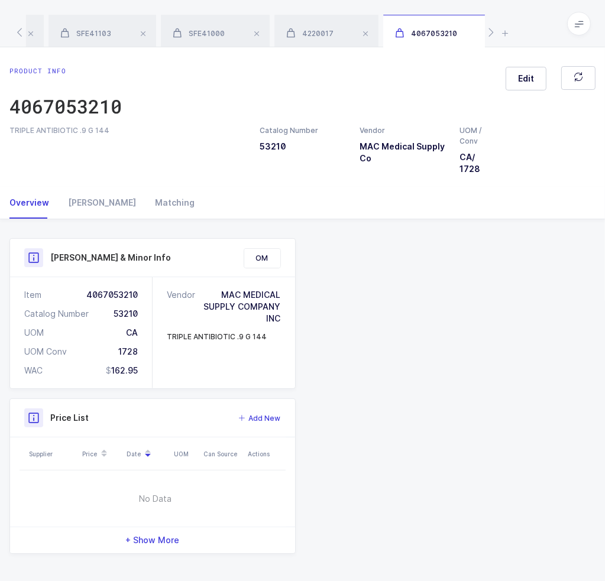
click at [122, 130] on div "TRIPLE ANTIBIOTIC .9 G 144" at bounding box center [127, 130] width 236 height 11
drag, startPoint x: 122, startPoint y: 130, endPoint x: 134, endPoint y: 140, distance: 14.7
click at [134, 140] on div "TRIPLE ANTIBIOTIC .9 G 144 Catalog Number 53210 Vendor MAC Medical Supply Co UO…" at bounding box center [302, 150] width 600 height 50
click at [68, 199] on div "Owens" at bounding box center [102, 203] width 87 height 32
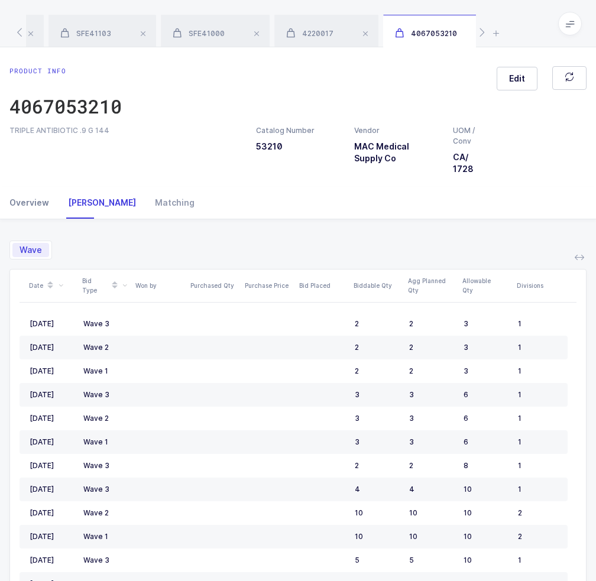
click at [42, 202] on div "Overview" at bounding box center [33, 203] width 49 height 32
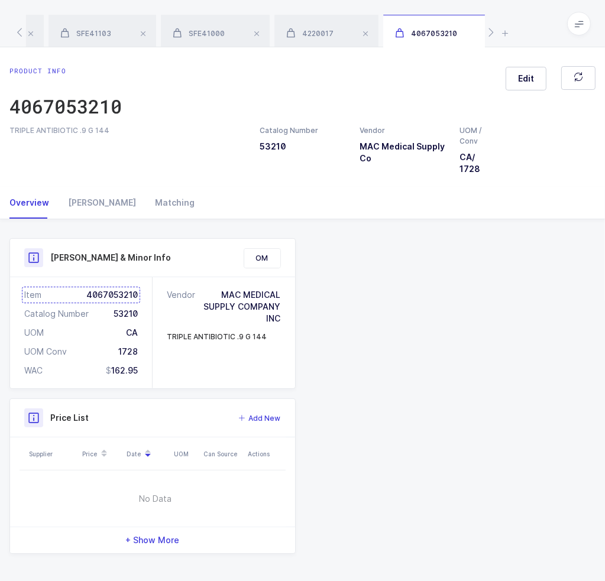
click at [106, 292] on div "Item 4067053210" at bounding box center [81, 295] width 114 height 12
click at [319, 27] on div "4220017" at bounding box center [326, 31] width 104 height 33
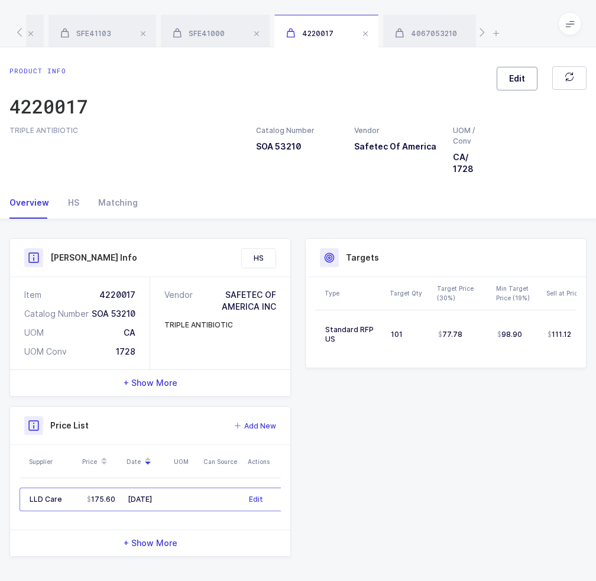
click at [517, 75] on span "Edit" at bounding box center [517, 79] width 16 height 12
click at [435, 173] on div "Product IDs" at bounding box center [449, 180] width 248 height 28
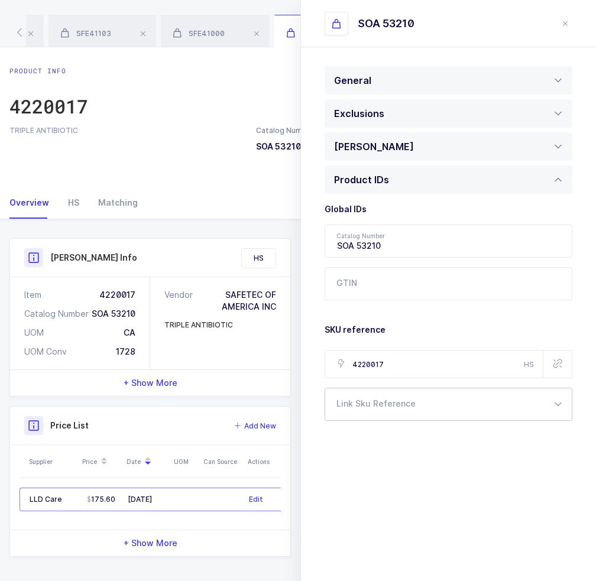
click at [369, 405] on div at bounding box center [449, 404] width 248 height 33
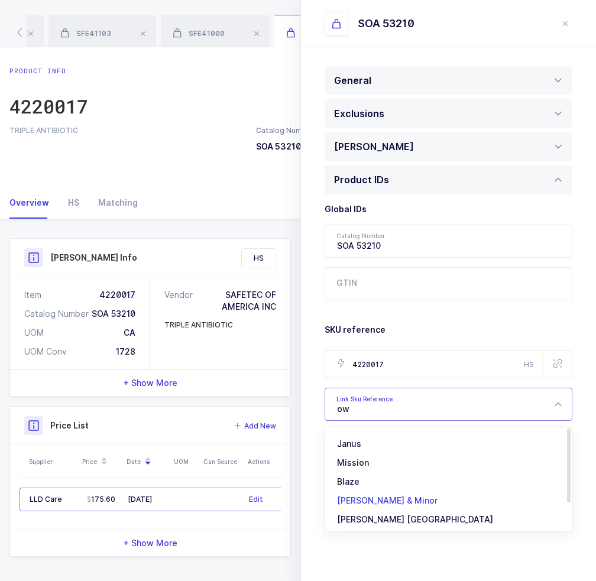
type input "ow"
click at [376, 496] on span "[PERSON_NAME] & Minor" at bounding box center [387, 501] width 101 height 10
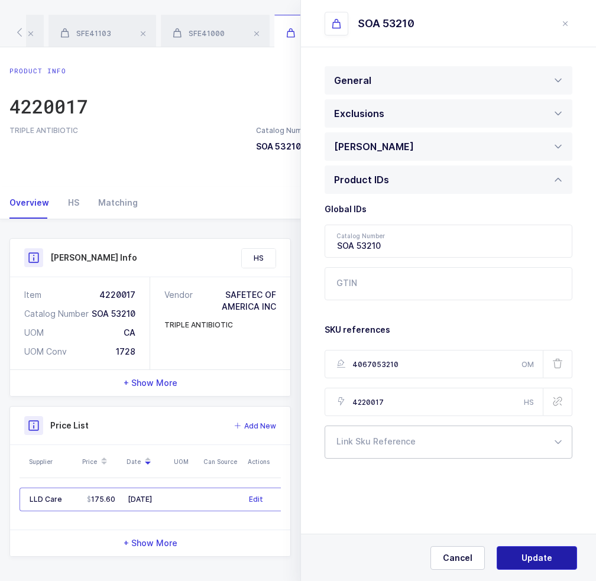
type input "4067053210"
click at [530, 566] on button "Update" at bounding box center [537, 558] width 80 height 24
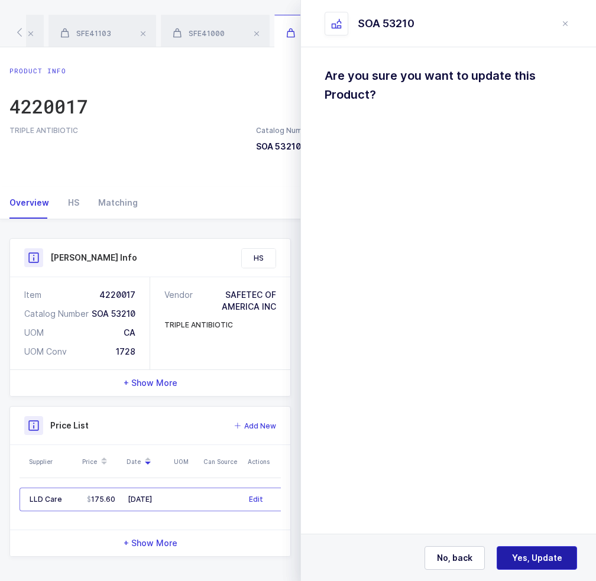
click at [531, 561] on span "Yes, Update" at bounding box center [537, 558] width 50 height 12
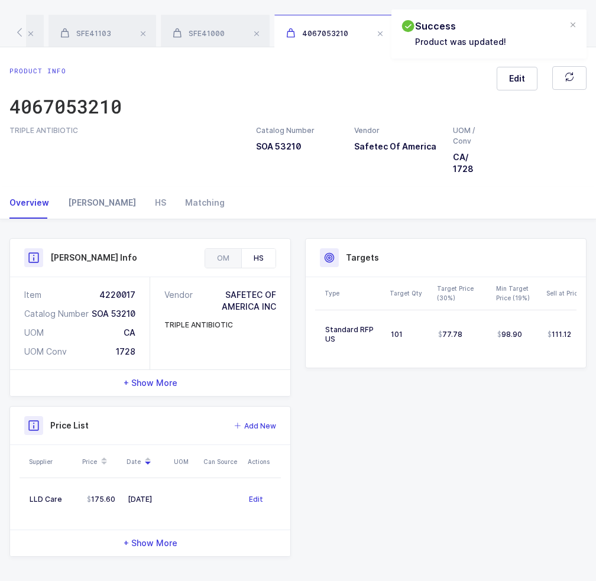
click at [81, 208] on div "Owens" at bounding box center [102, 203] width 87 height 32
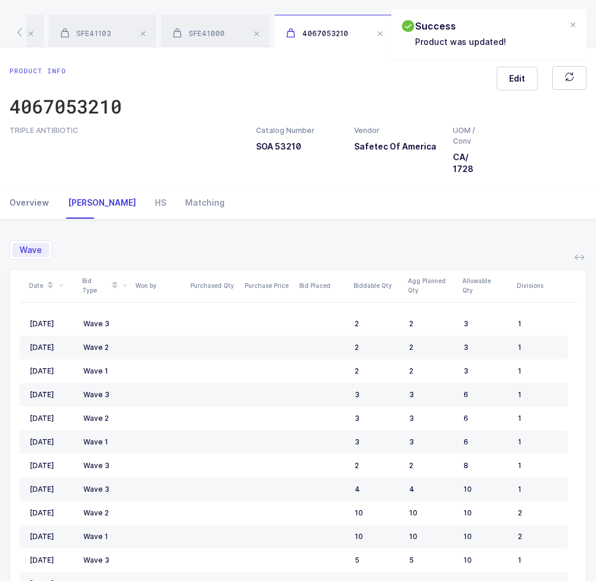
click at [42, 208] on div "Overview" at bounding box center [33, 203] width 49 height 32
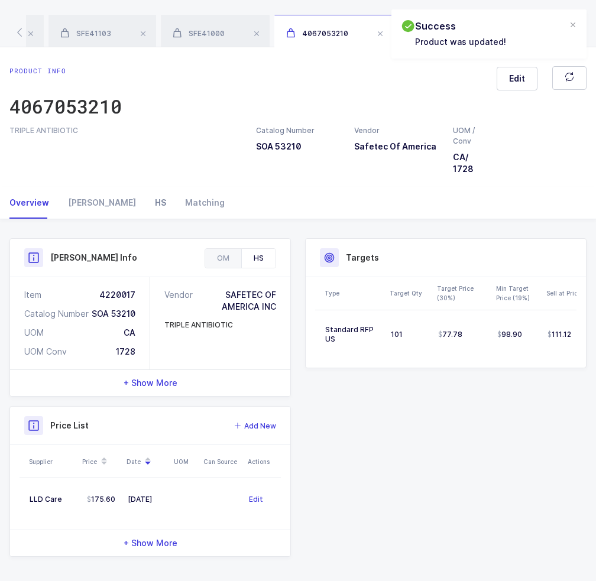
click at [145, 206] on div "HS" at bounding box center [160, 203] width 30 height 32
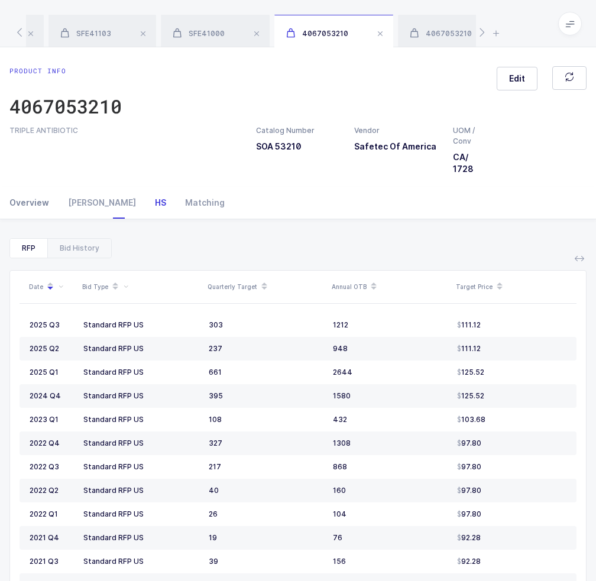
click at [46, 196] on div "Overview" at bounding box center [33, 203] width 49 height 32
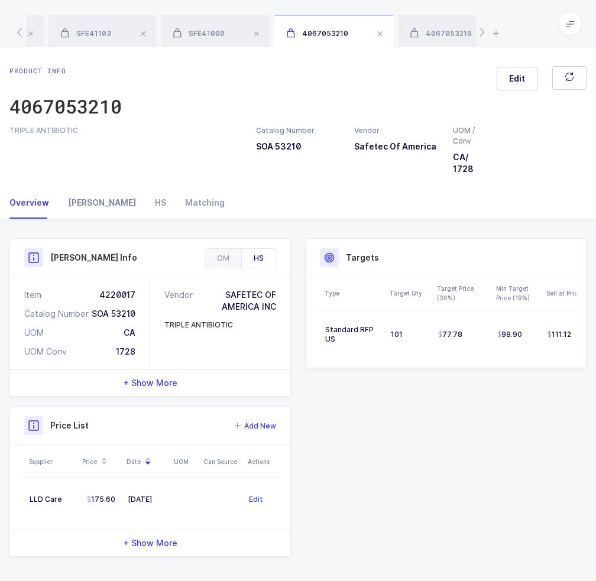
click at [81, 210] on div "Owens" at bounding box center [102, 203] width 87 height 32
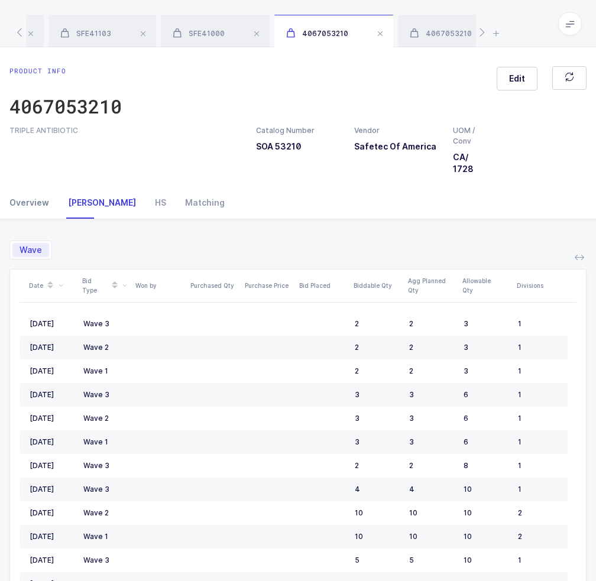
click at [43, 207] on div "Overview" at bounding box center [33, 203] width 49 height 32
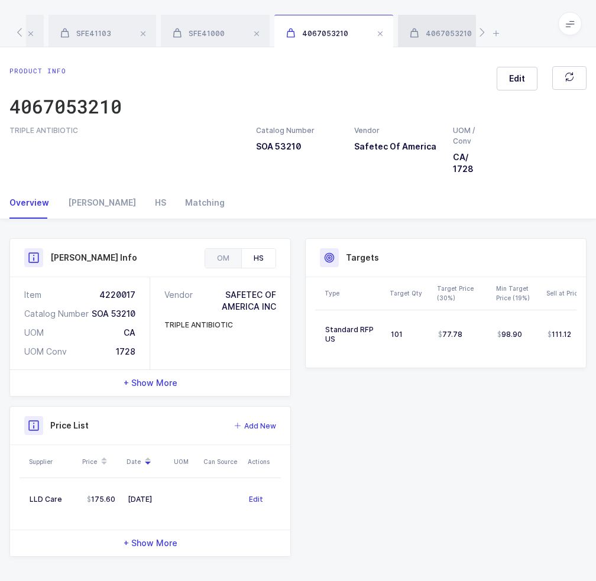
click at [376, 35] on span at bounding box center [380, 34] width 14 height 14
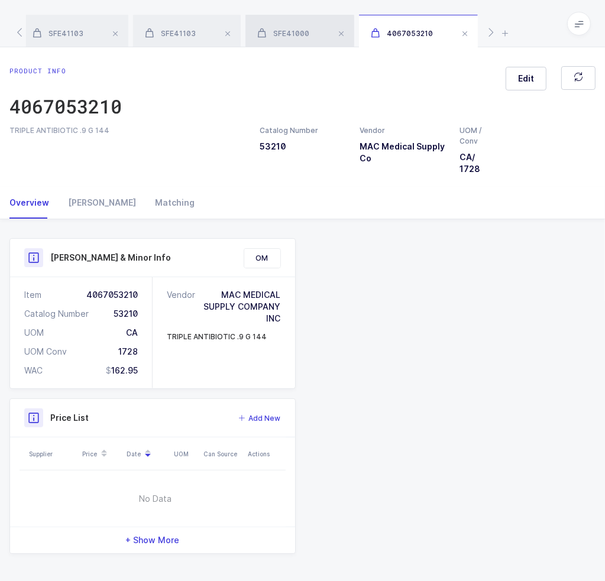
click at [319, 31] on div "SFE41000" at bounding box center [299, 31] width 109 height 33
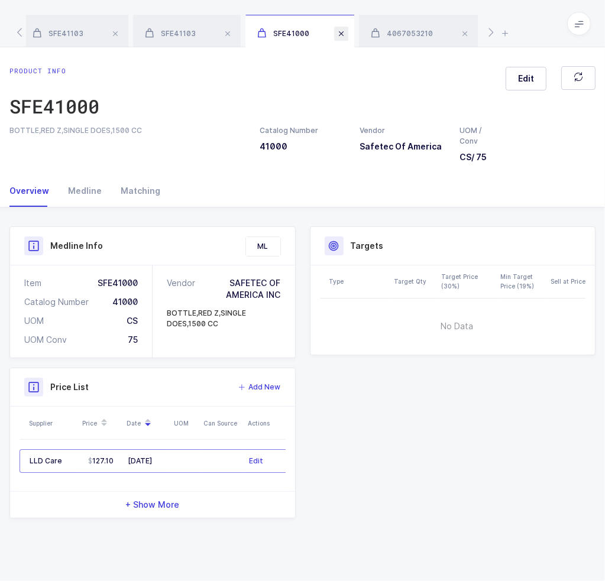
click at [229, 37] on span at bounding box center [228, 34] width 14 height 14
click at [344, 31] on span at bounding box center [342, 34] width 14 height 14
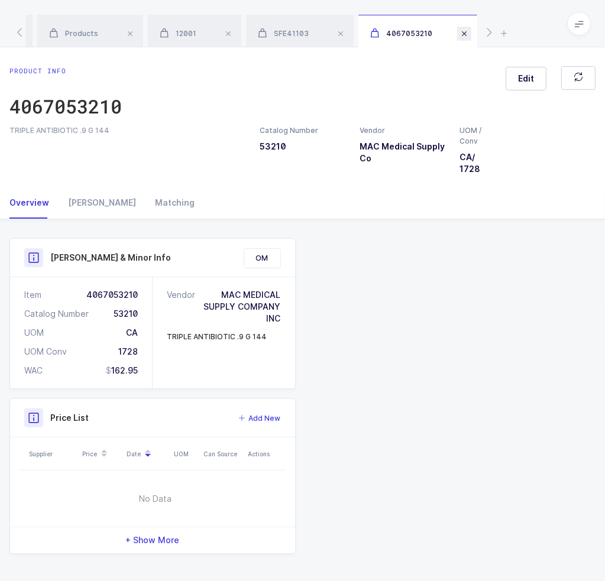
click at [344, 35] on span at bounding box center [341, 34] width 14 height 14
click at [319, 33] on span at bounding box center [314, 34] width 14 height 14
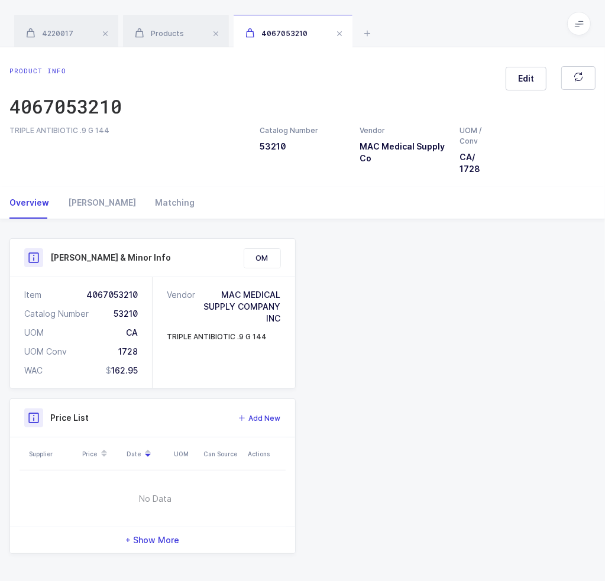
click at [336, 33] on span at bounding box center [339, 34] width 14 height 14
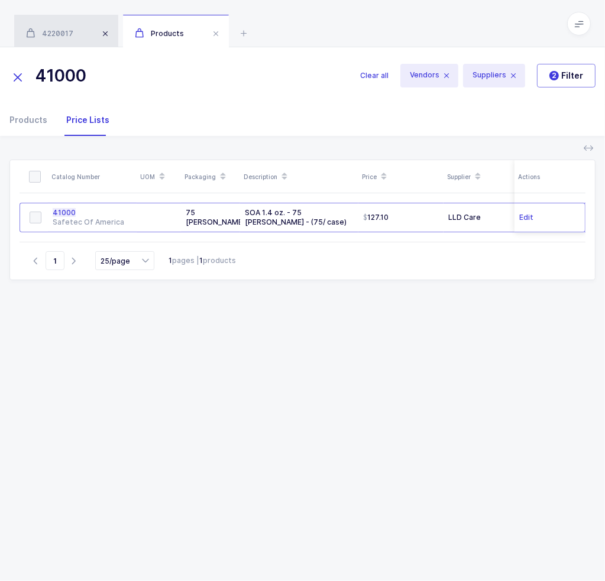
click at [106, 35] on span at bounding box center [105, 34] width 14 height 14
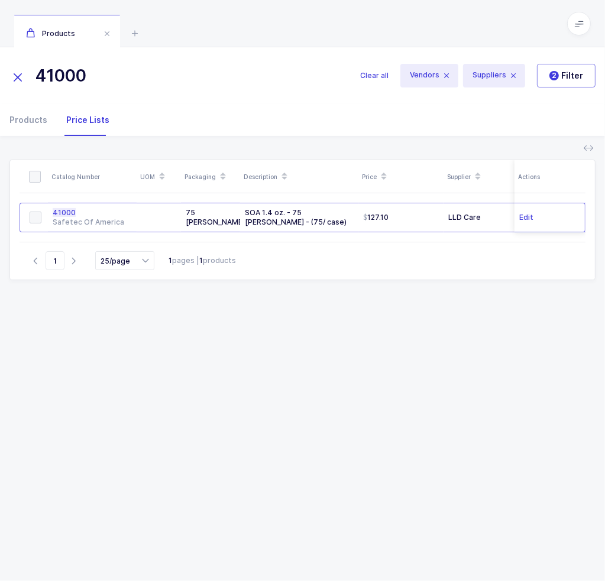
drag, startPoint x: 188, startPoint y: 73, endPoint x: 18, endPoint y: 76, distance: 169.8
click at [18, 76] on div "41000" at bounding box center [184, 76] width 351 height 28
click at [130, 35] on icon at bounding box center [135, 33] width 14 height 14
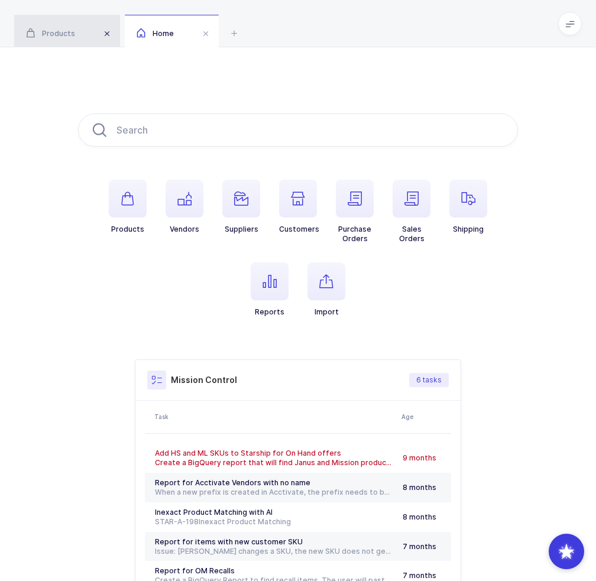
click at [101, 35] on span at bounding box center [107, 34] width 14 height 14
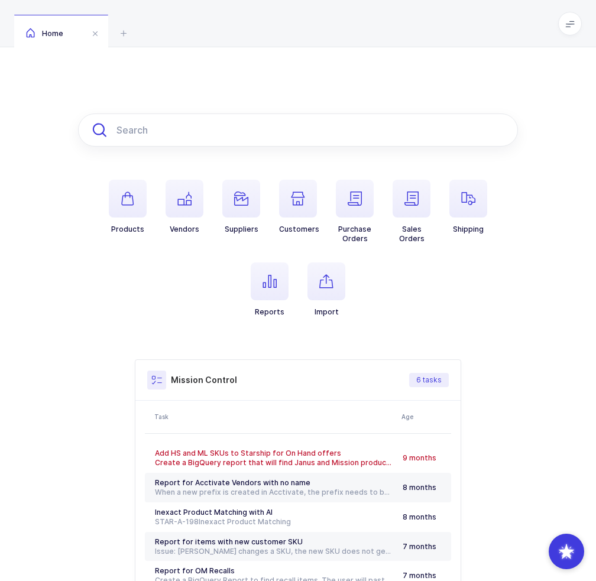
click at [189, 130] on input "text" at bounding box center [298, 130] width 440 height 33
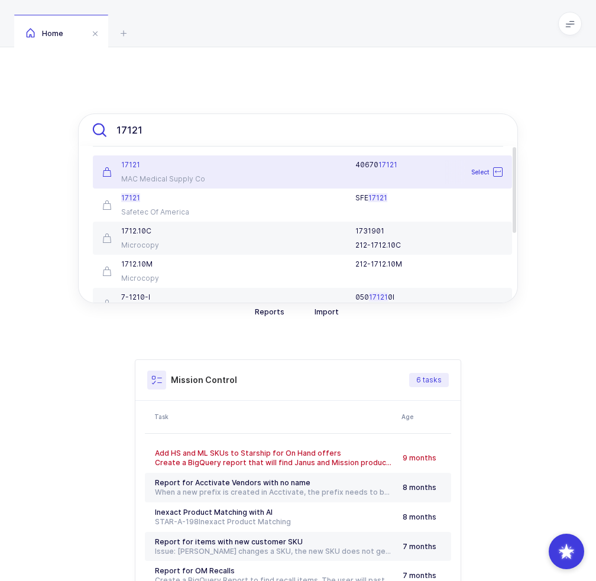
type input "17121"
click at [237, 168] on div at bounding box center [291, 164] width 115 height 9
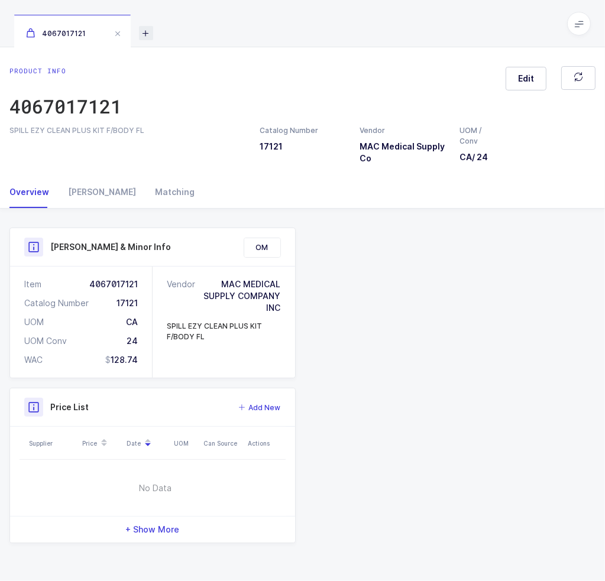
click at [144, 37] on icon at bounding box center [146, 33] width 14 height 14
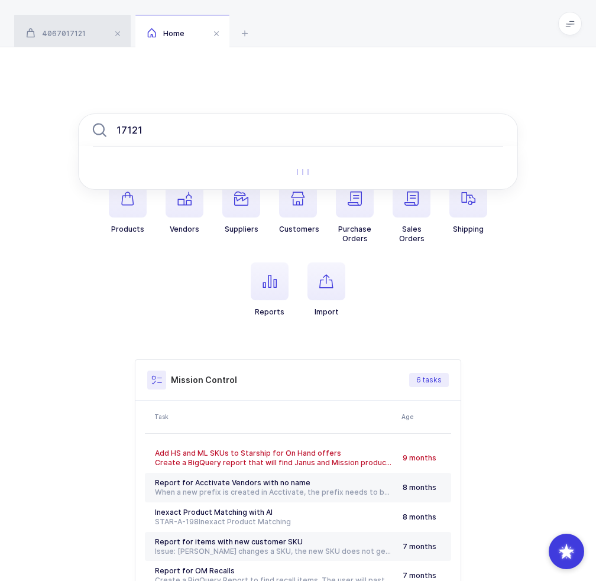
type input "17121"
click at [64, 31] on span "4067017121" at bounding box center [56, 33] width 60 height 9
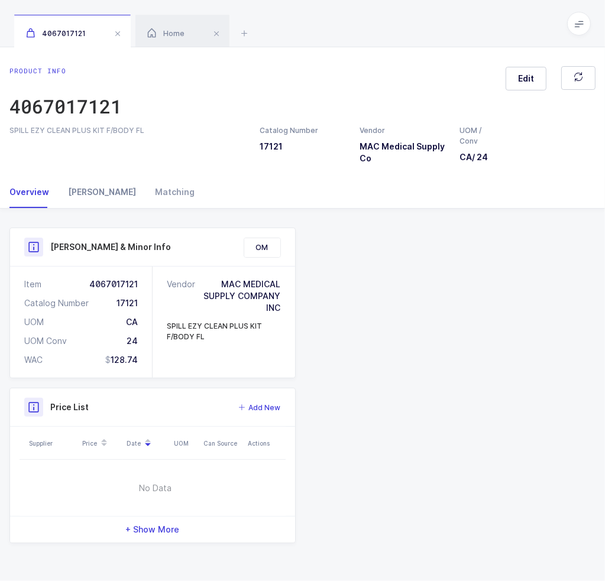
click at [73, 194] on div "Owens" at bounding box center [102, 192] width 87 height 32
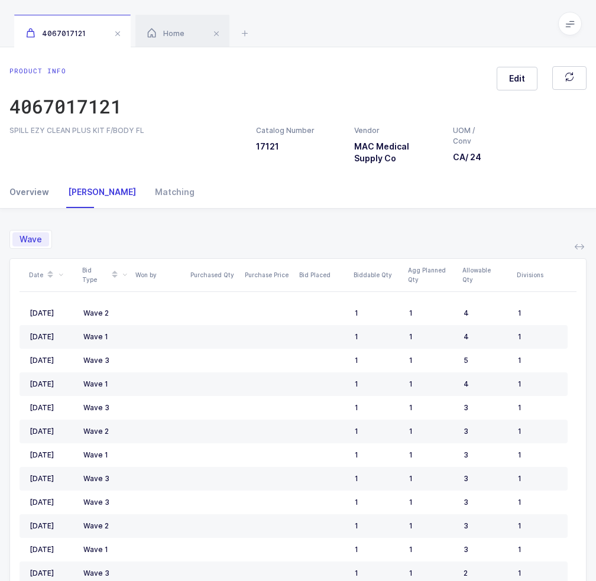
click at [40, 196] on div "Overview" at bounding box center [33, 192] width 49 height 32
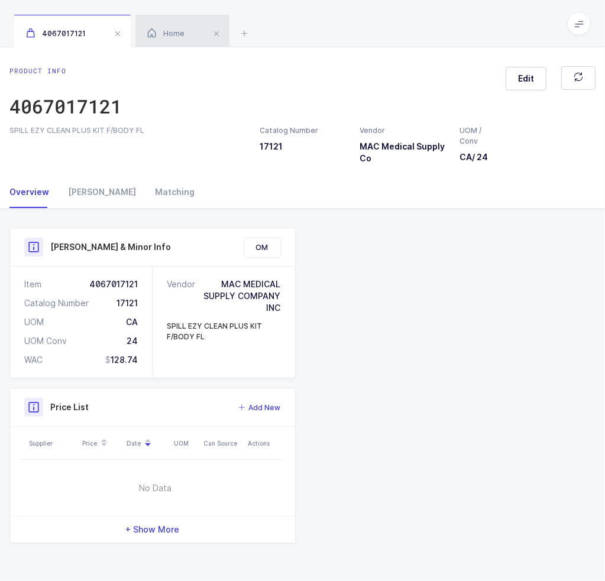
click at [162, 44] on div "Home" at bounding box center [182, 31] width 94 height 33
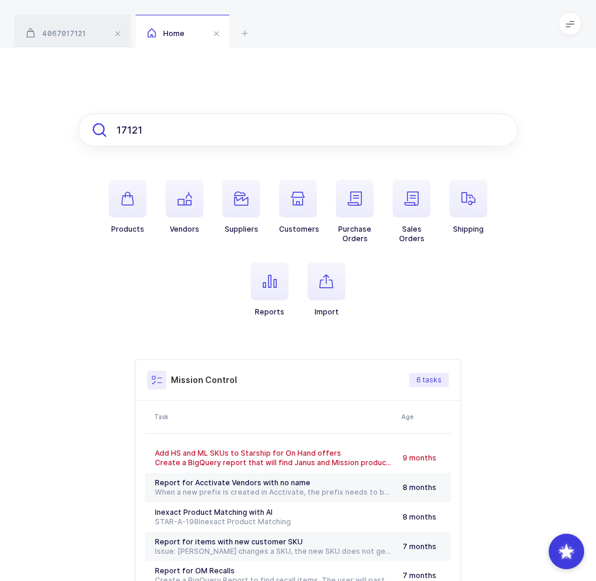
click at [201, 127] on input "17121" at bounding box center [298, 130] width 440 height 33
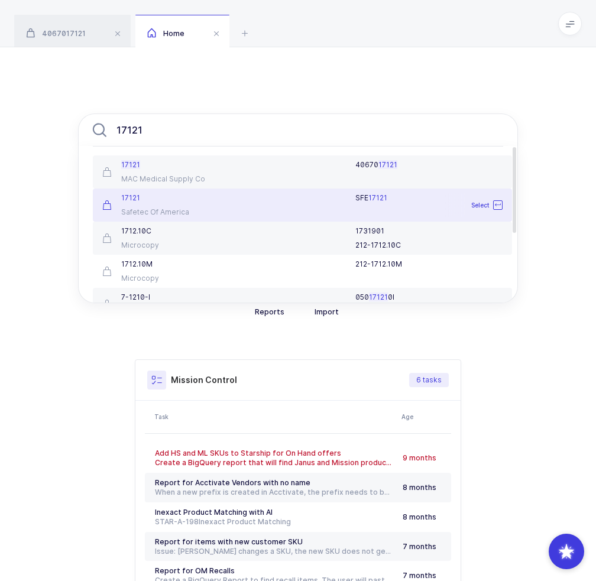
click at [227, 199] on div "17121 Safetec Of America" at bounding box center [164, 205] width 138 height 24
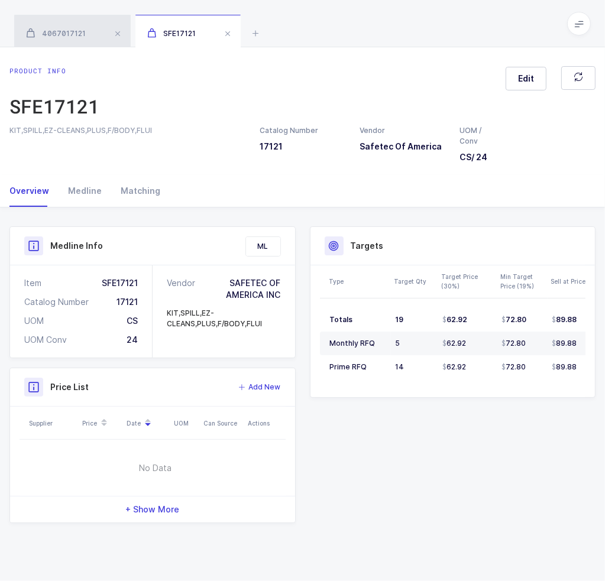
click at [66, 35] on span "4067017121" at bounding box center [56, 33] width 60 height 9
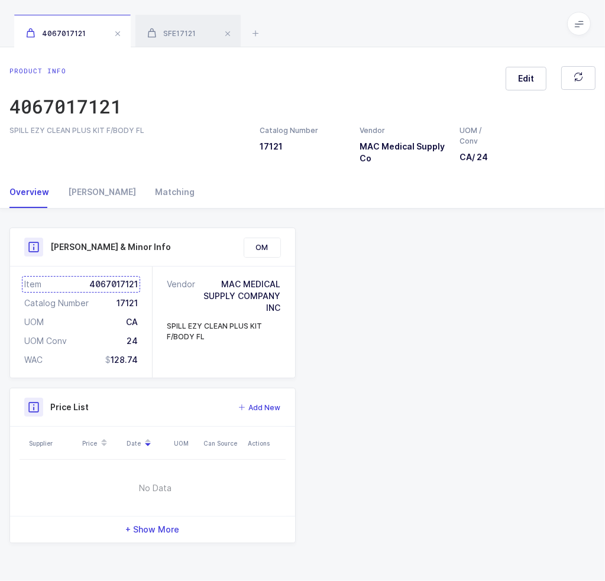
click at [115, 282] on div "Item 4067017121" at bounding box center [81, 285] width 114 height 12
click at [174, 28] on div "SFE17121" at bounding box center [187, 31] width 105 height 33
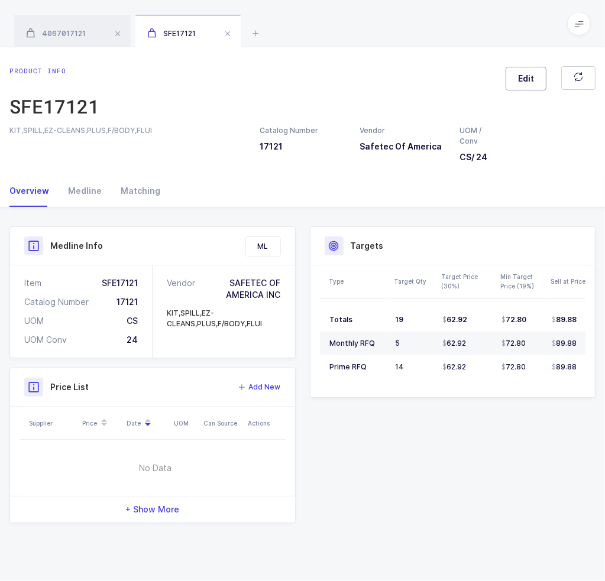
click at [520, 83] on span "Edit" at bounding box center [526, 79] width 16 height 12
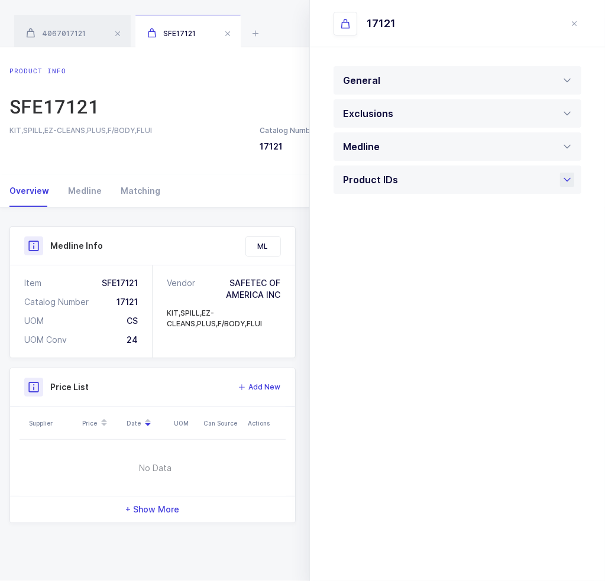
click at [429, 187] on div "Product IDs" at bounding box center [458, 180] width 248 height 28
click at [374, 409] on div at bounding box center [458, 404] width 248 height 33
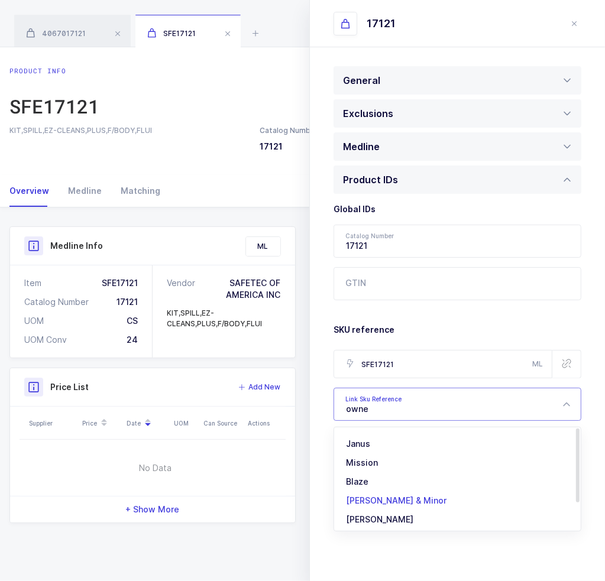
type input "owne"
click at [382, 500] on span "[PERSON_NAME] & Minor" at bounding box center [396, 501] width 101 height 10
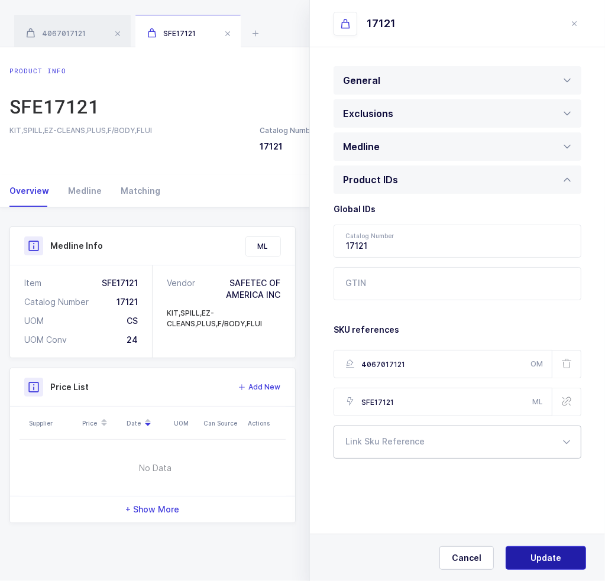
type input "4067017121"
click at [538, 560] on span "Update" at bounding box center [546, 558] width 31 height 12
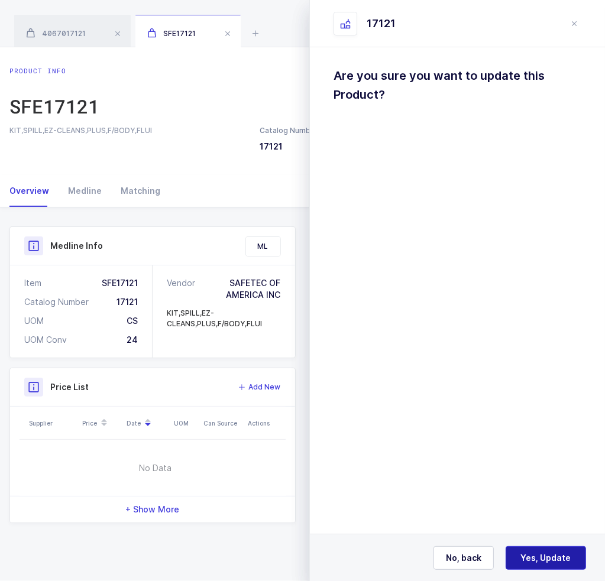
click at [548, 555] on span "Yes, Update" at bounding box center [546, 558] width 50 height 12
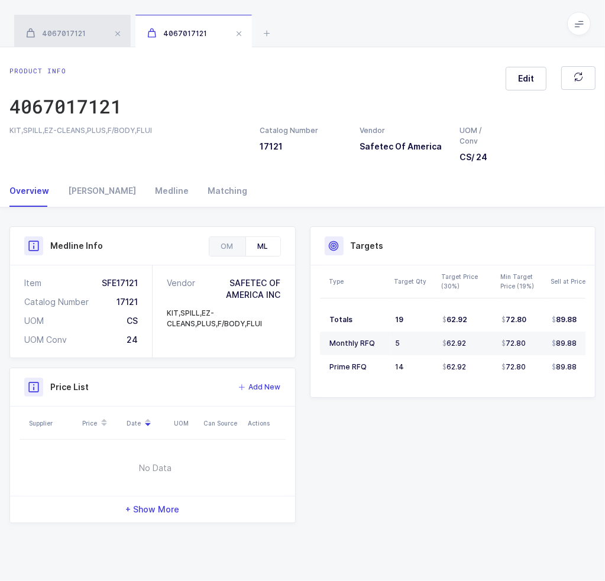
click at [88, 35] on div "4067017121" at bounding box center [72, 31] width 117 height 33
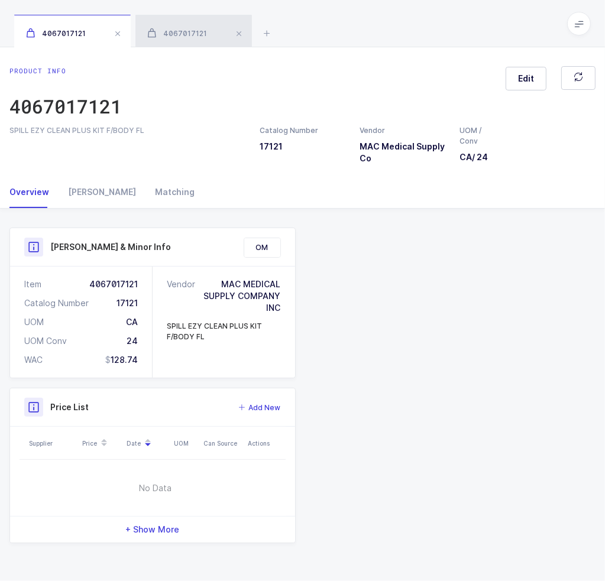
click at [167, 37] on span "4067017121" at bounding box center [177, 33] width 60 height 9
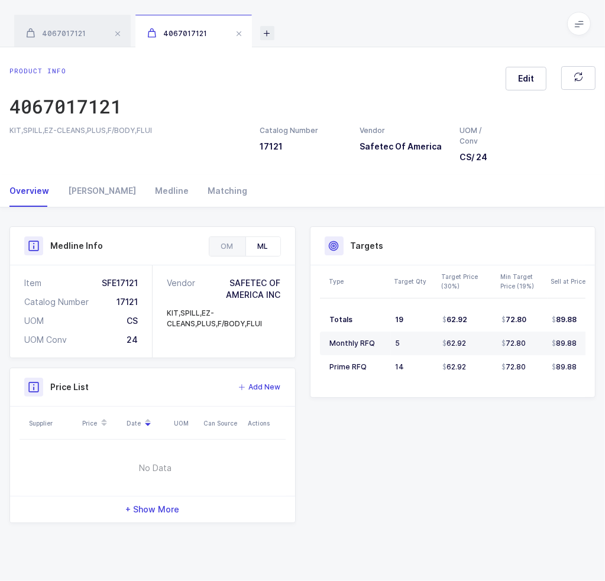
click at [266, 32] on icon at bounding box center [267, 33] width 14 height 14
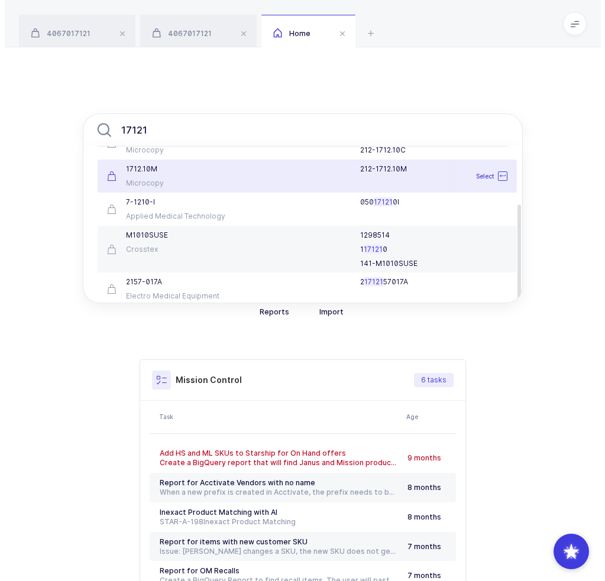
scroll to position [99, 0]
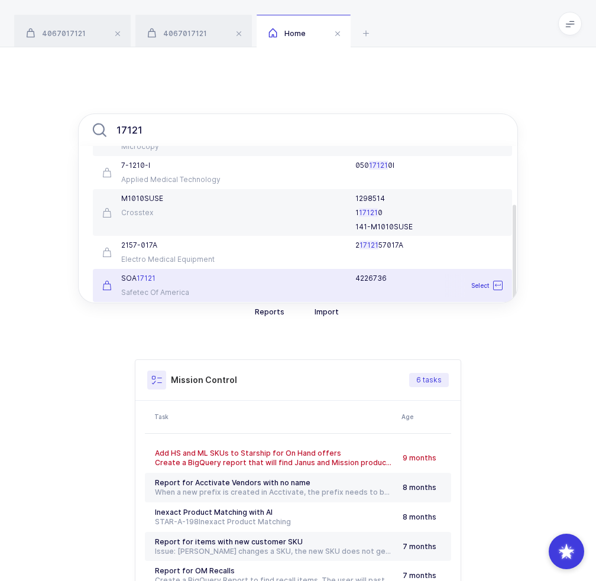
type input "17121"
click at [193, 282] on div "SOA 17121" at bounding box center [164, 278] width 124 height 9
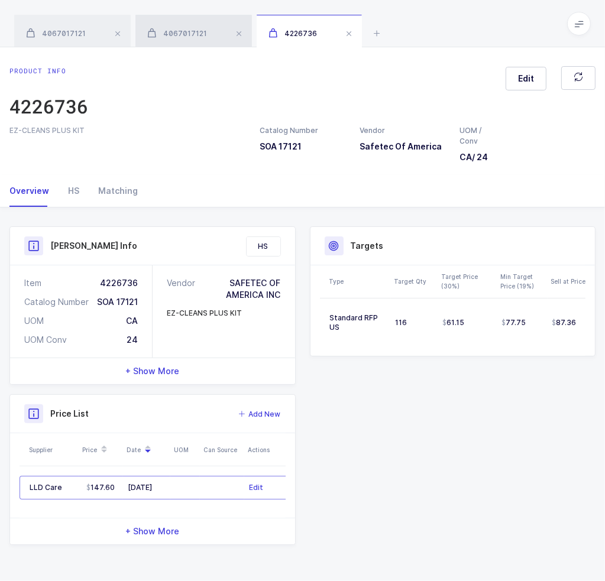
click at [168, 30] on span "4067017121" at bounding box center [177, 33] width 60 height 9
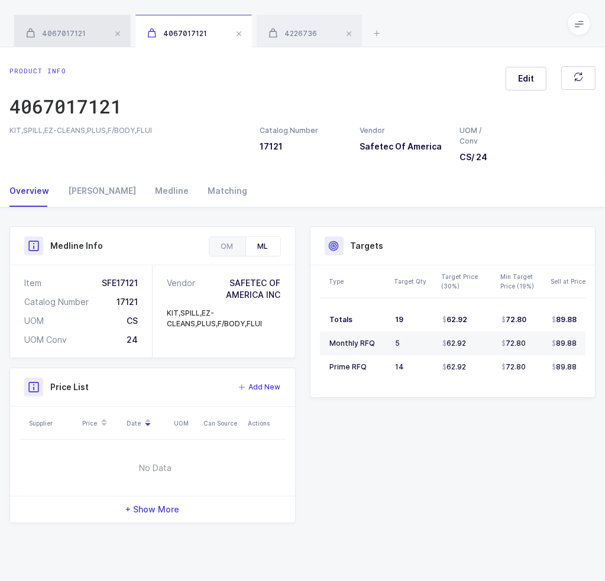
click at [75, 31] on span "4067017121" at bounding box center [56, 33] width 60 height 9
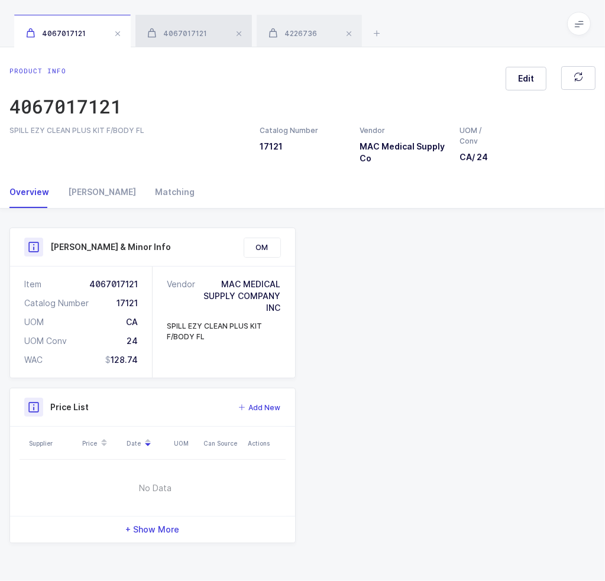
click at [201, 38] on div "4067017121" at bounding box center [193, 31] width 117 height 33
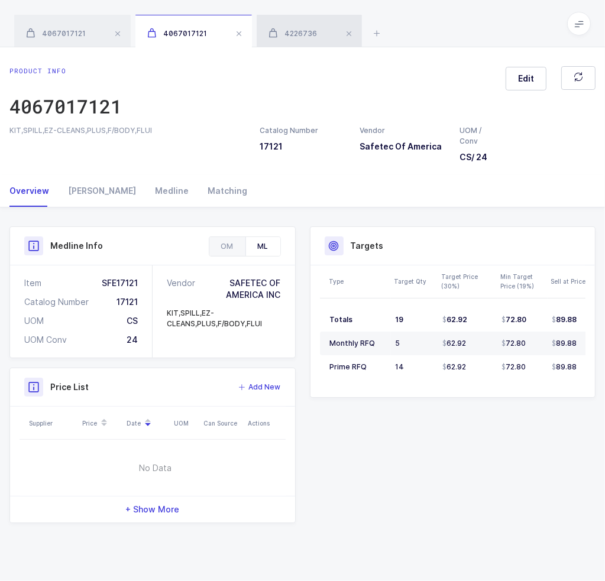
click at [309, 33] on span "4226736" at bounding box center [293, 33] width 48 height 9
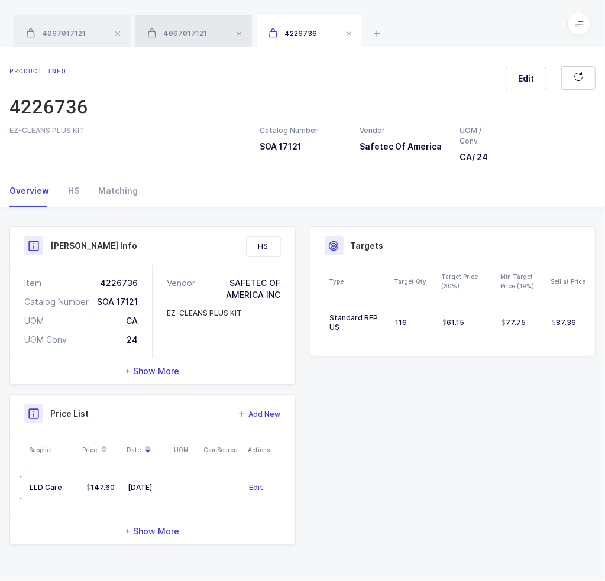
click at [188, 33] on span "4067017121" at bounding box center [177, 33] width 60 height 9
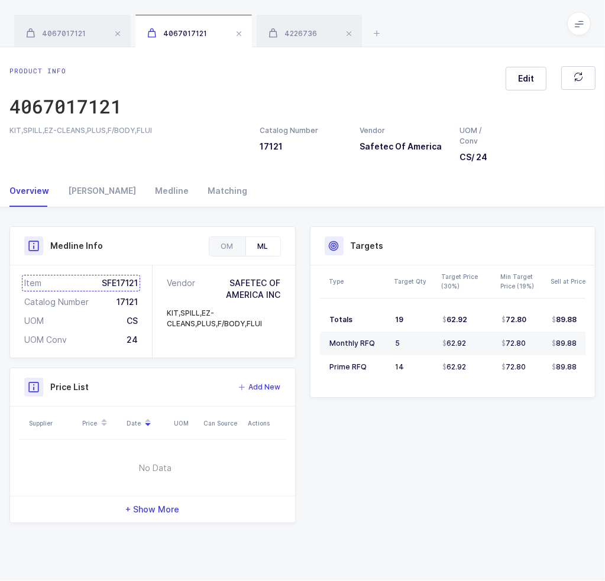
click at [111, 280] on div "Item SFE17121" at bounding box center [81, 283] width 114 height 12
click at [299, 33] on span "4226736" at bounding box center [293, 33] width 48 height 9
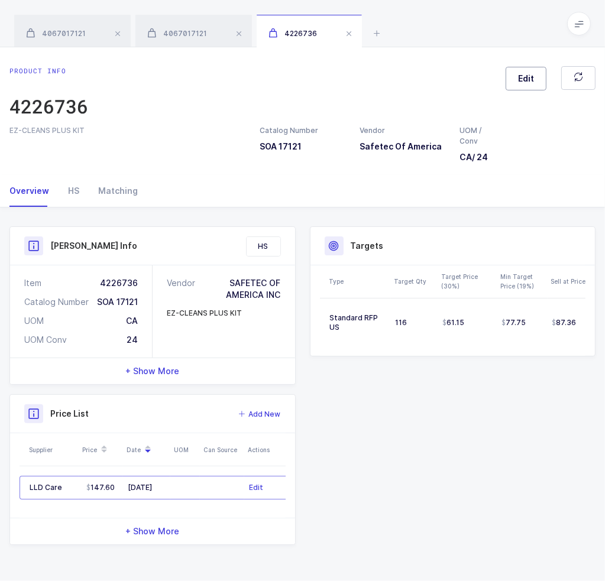
click at [520, 77] on span "Edit" at bounding box center [526, 79] width 16 height 12
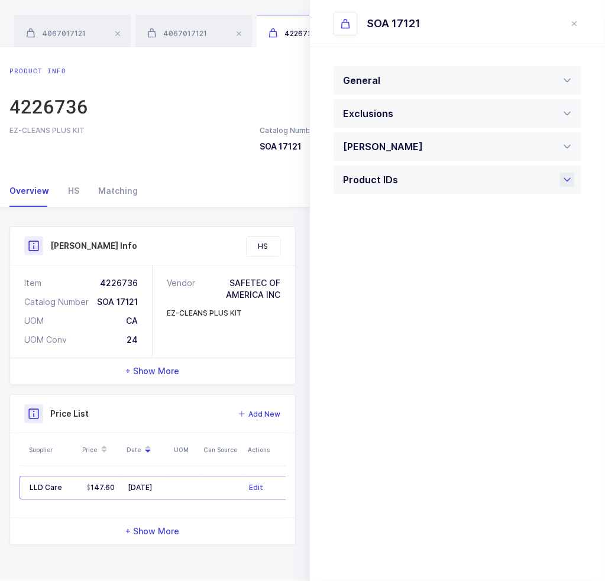
click at [459, 177] on div "Product IDs" at bounding box center [458, 180] width 248 height 28
click at [376, 405] on div at bounding box center [458, 404] width 248 height 33
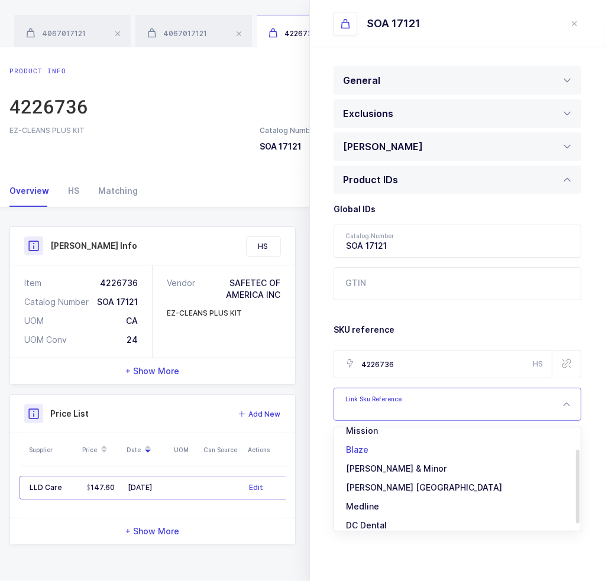
scroll to position [41, 0]
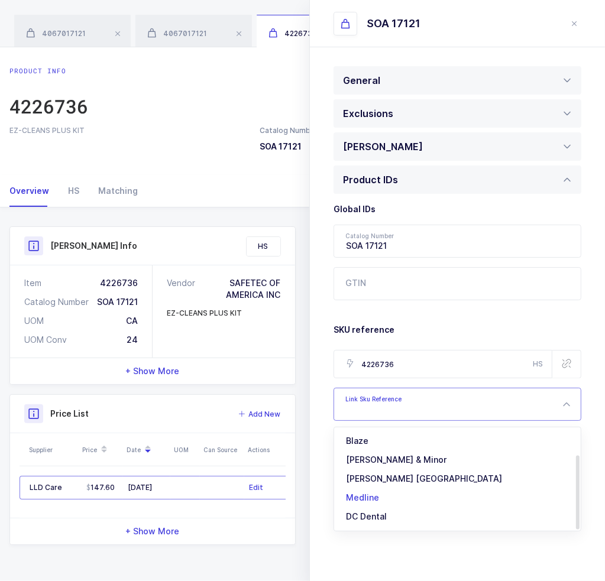
click at [395, 503] on li "Medline" at bounding box center [462, 498] width 246 height 19
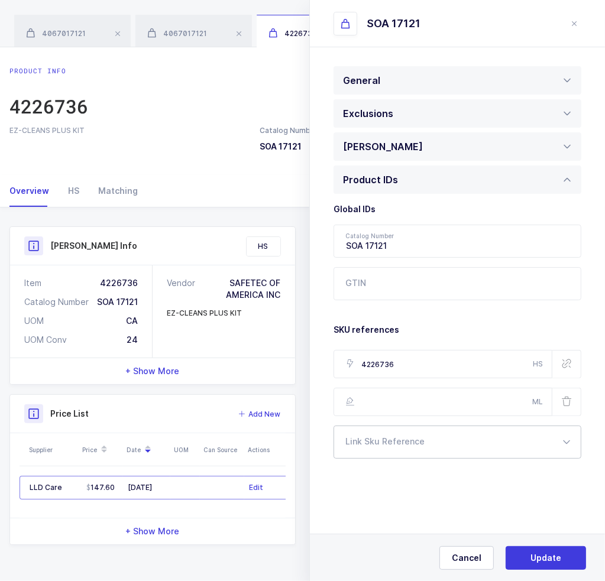
scroll to position [0, 0]
type input "SFE17121"
click at [468, 454] on div at bounding box center [458, 442] width 248 height 33
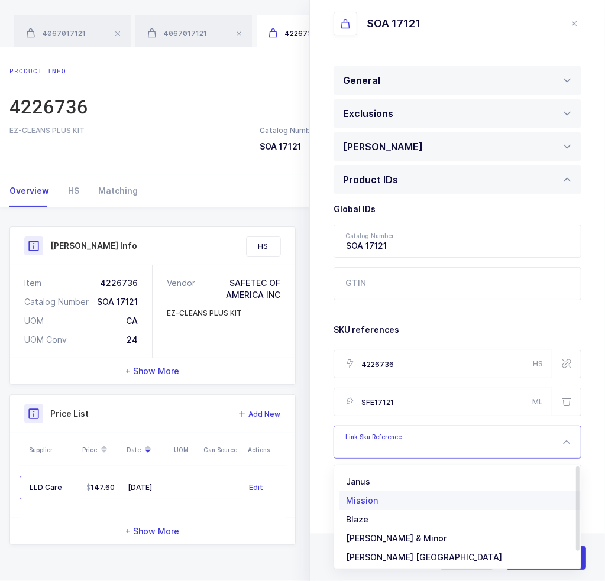
click at [362, 541] on span "[PERSON_NAME] & Minor" at bounding box center [396, 538] width 101 height 10
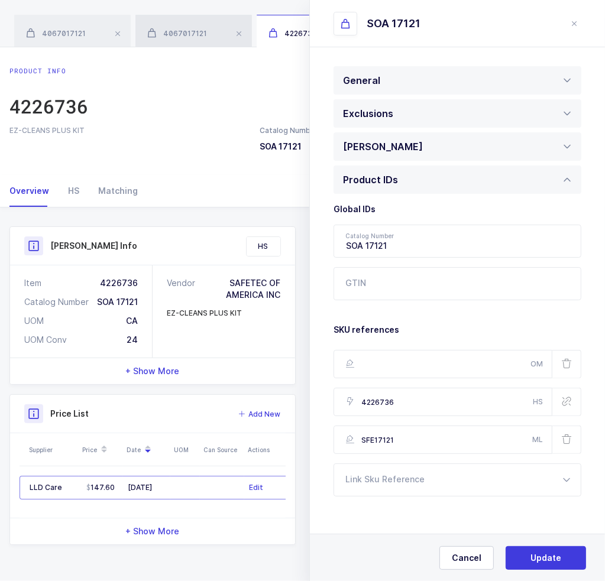
click at [172, 30] on span "4067017121" at bounding box center [177, 33] width 60 height 9
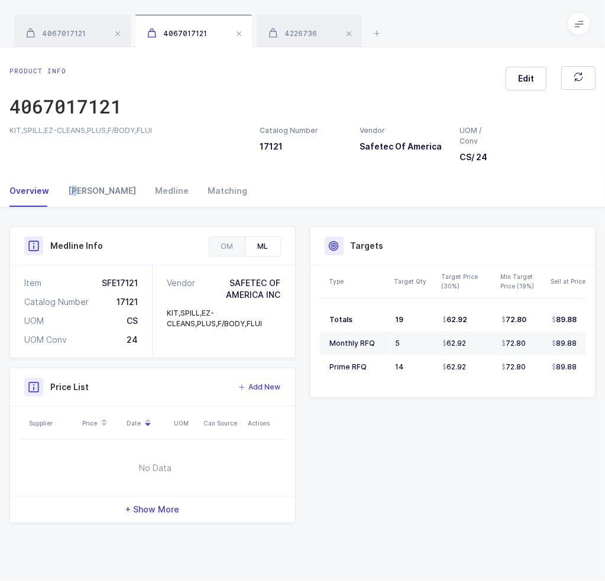
click at [75, 192] on div "Owens" at bounding box center [102, 191] width 87 height 32
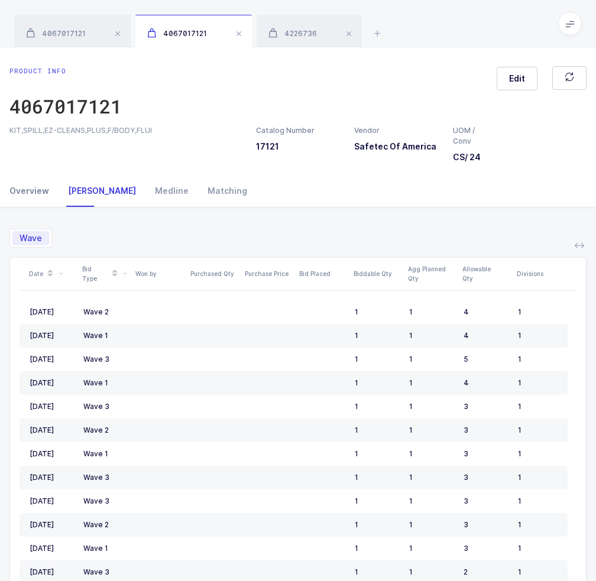
click at [41, 189] on div "Overview" at bounding box center [33, 191] width 49 height 32
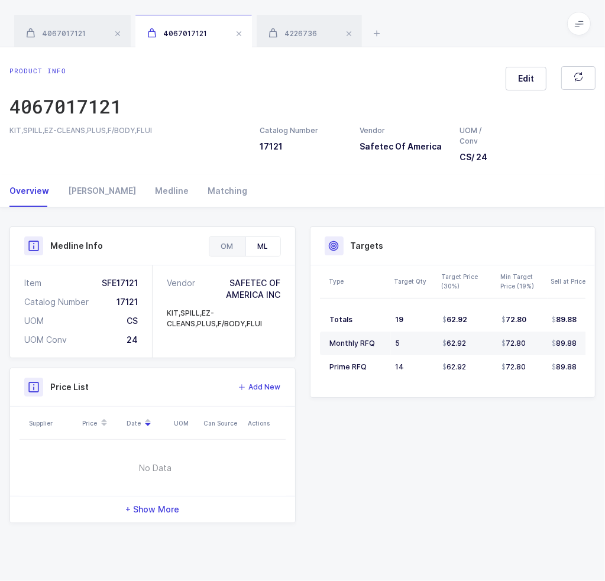
click at [217, 245] on div "OM" at bounding box center [227, 246] width 36 height 19
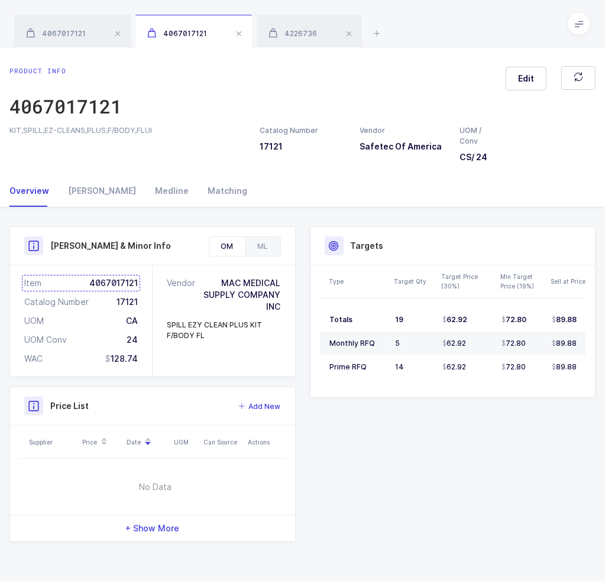
click at [98, 282] on div "Item 4067017121" at bounding box center [81, 283] width 114 height 12
click at [300, 35] on span "4226736" at bounding box center [293, 33] width 48 height 9
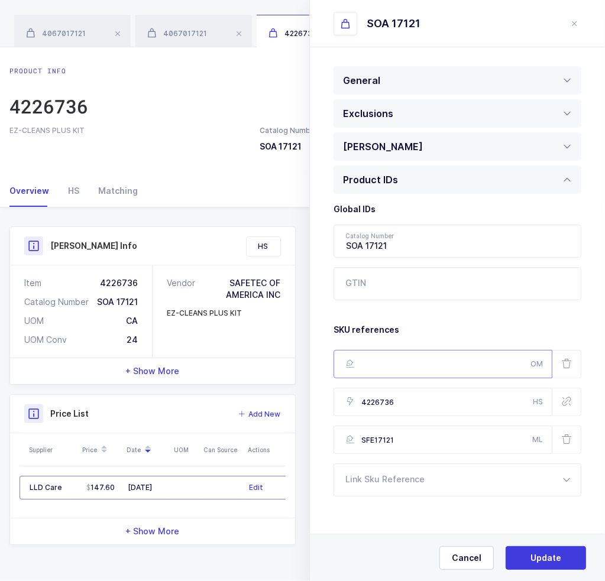
click at [412, 363] on input "text" at bounding box center [443, 364] width 219 height 28
paste input "4067017121"
type input "4067017121"
click at [550, 557] on span "Update" at bounding box center [546, 558] width 31 height 12
click at [549, 555] on span "Yes, Update" at bounding box center [546, 558] width 50 height 12
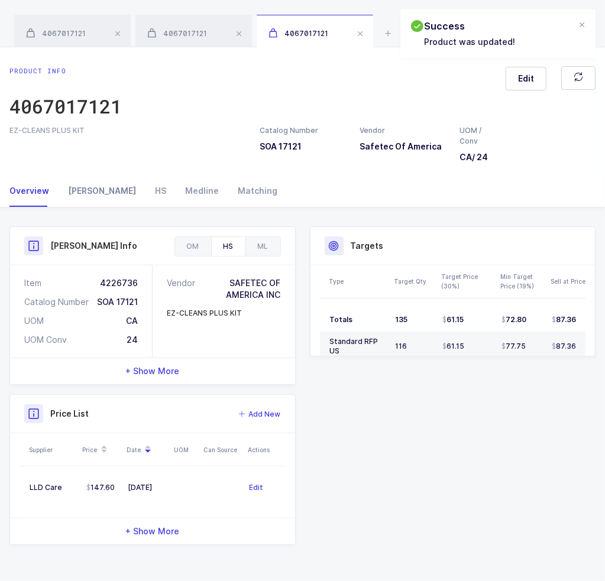
click at [81, 189] on div "Owens" at bounding box center [102, 191] width 87 height 32
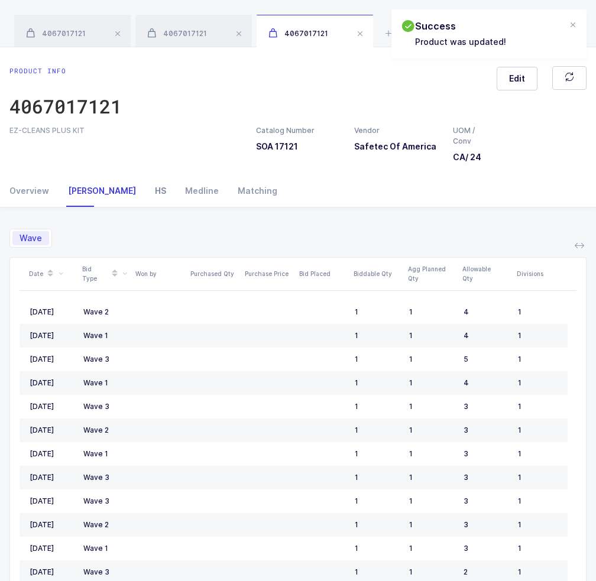
click at [145, 190] on div "HS" at bounding box center [160, 191] width 30 height 32
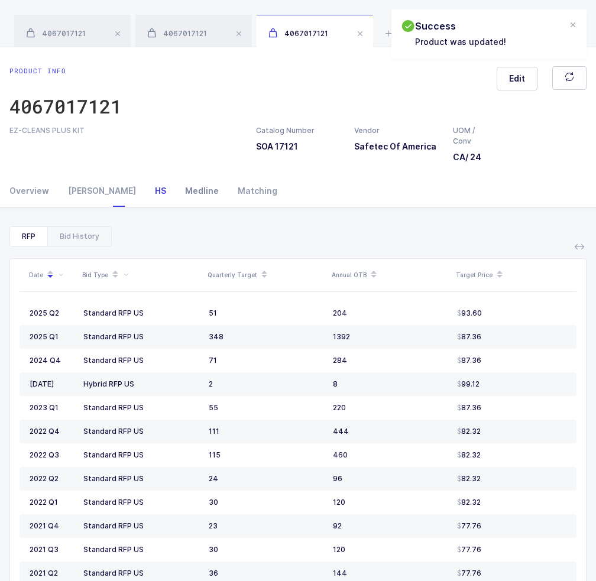
click at [176, 196] on div "Medline" at bounding box center [202, 191] width 53 height 32
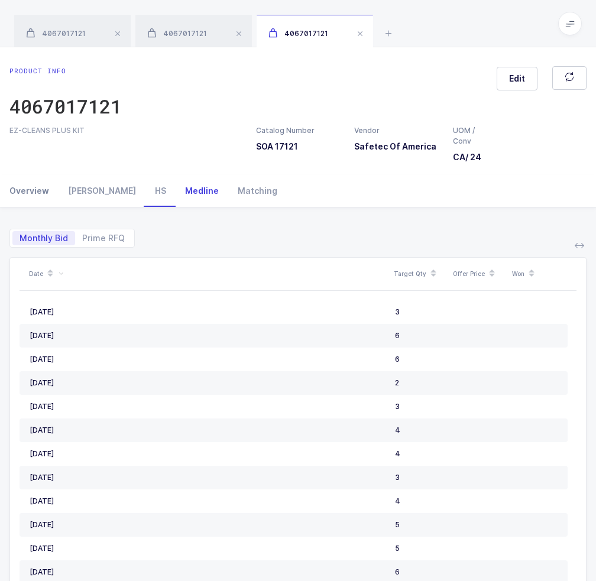
click at [28, 194] on div "Overview" at bounding box center [33, 191] width 49 height 32
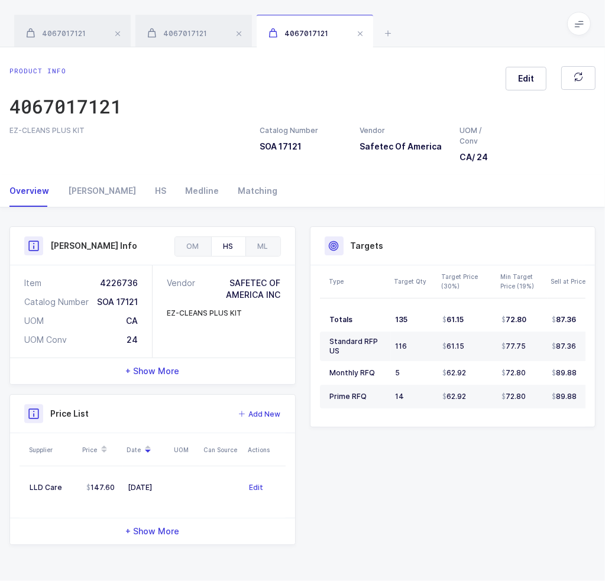
click at [357, 33] on span at bounding box center [360, 34] width 14 height 14
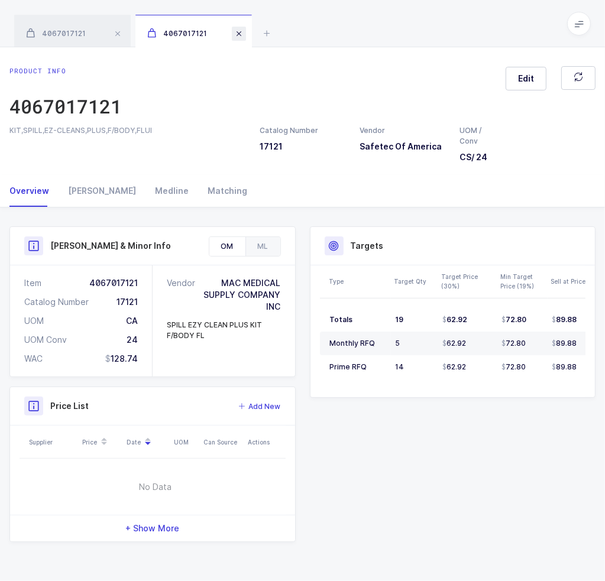
click at [238, 35] on span at bounding box center [239, 34] width 14 height 14
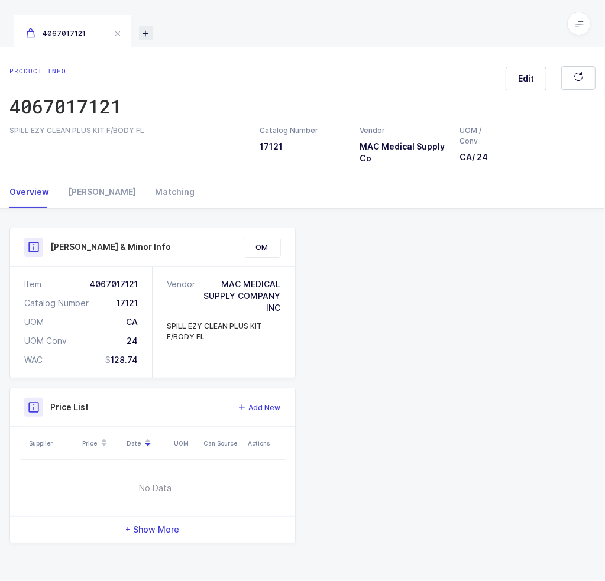
click at [144, 33] on icon at bounding box center [146, 33] width 14 height 14
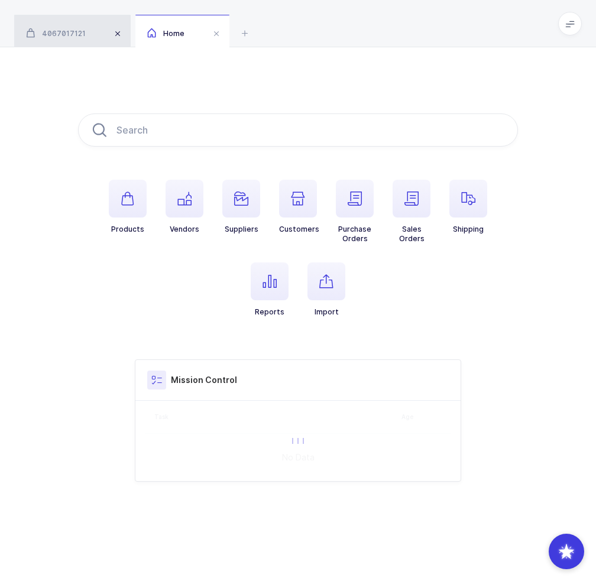
click at [113, 32] on span at bounding box center [118, 34] width 14 height 14
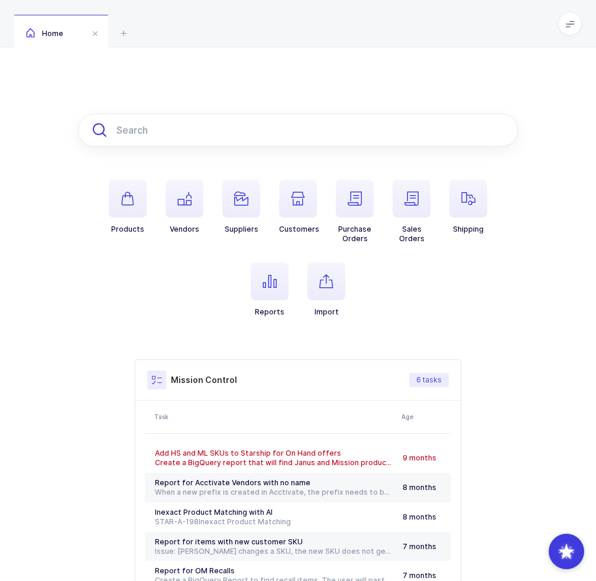
click at [255, 134] on input "text" at bounding box center [298, 130] width 440 height 33
type input "1"
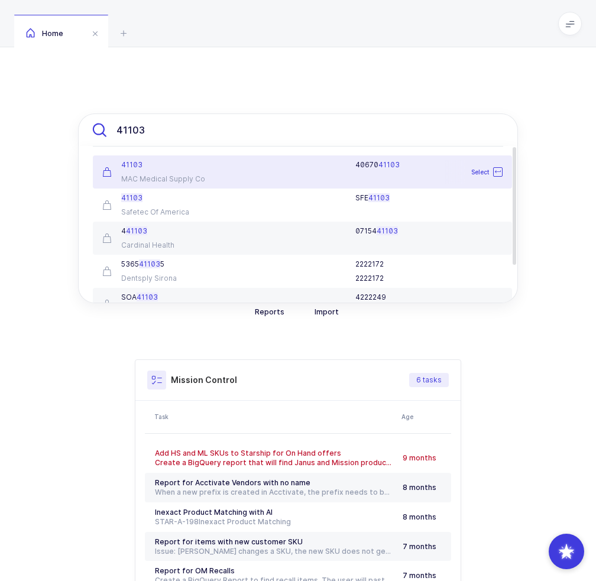
type input "41103"
click at [253, 51] on div "41103 41103 MAC Medical Supply Co 40670 41103 Select 41103 Safetec Of America S…" at bounding box center [298, 371] width 596 height 649
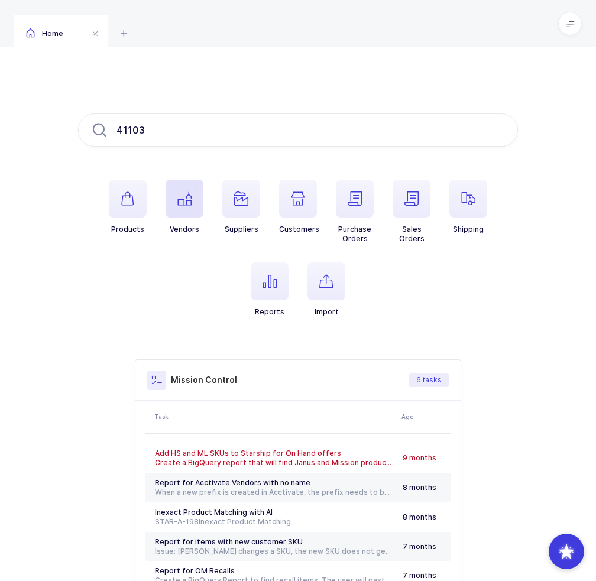
click at [188, 216] on span "button" at bounding box center [185, 199] width 38 height 38
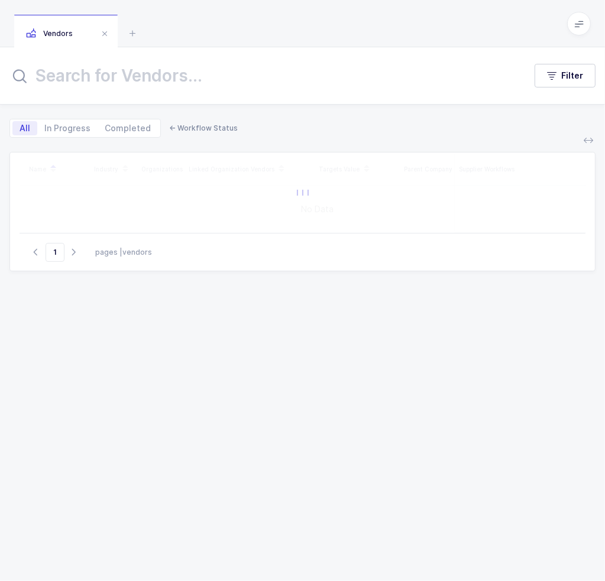
click at [309, 80] on input "text" at bounding box center [260, 76] width 502 height 28
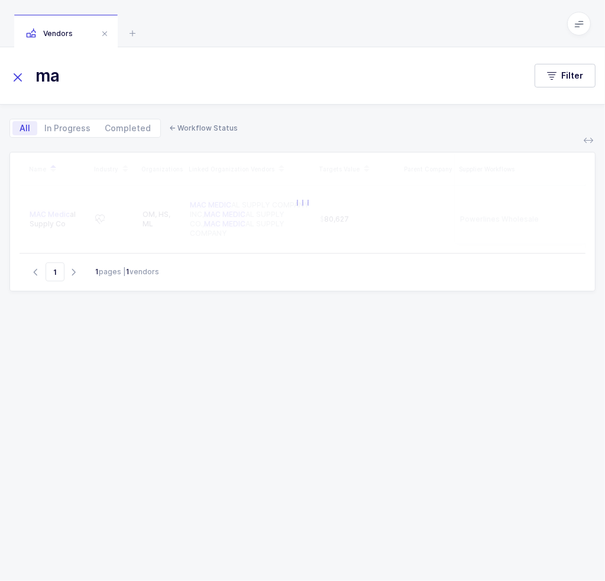
type input "m"
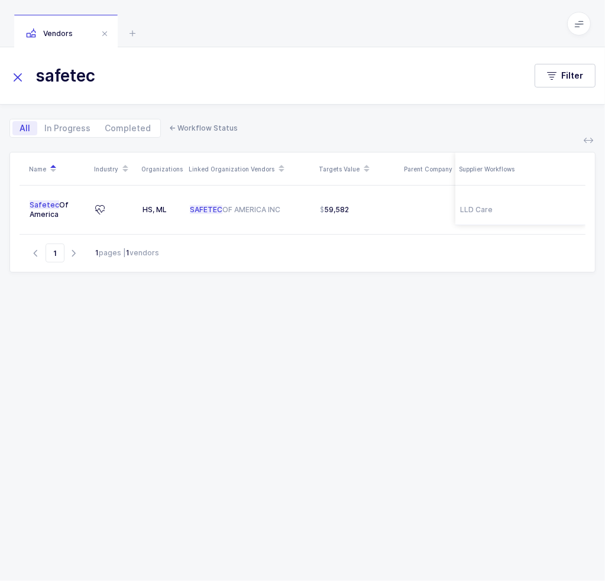
type input "safetec"
click at [134, 34] on icon at bounding box center [133, 33] width 14 height 14
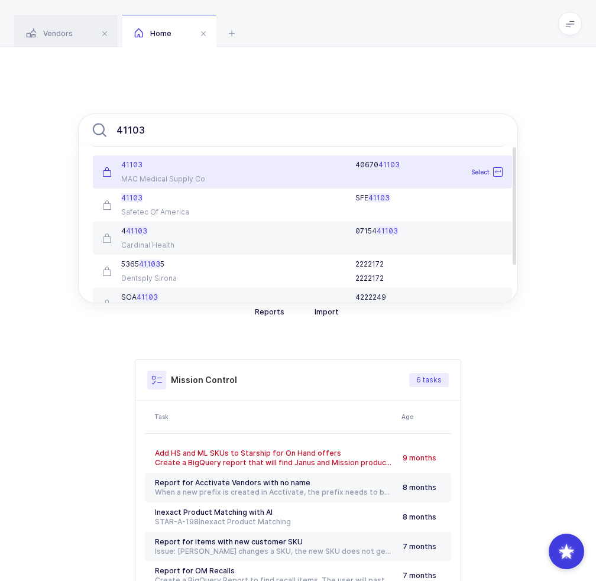
type input "41103"
click at [219, 179] on div "MAC Medical Supply Co" at bounding box center [164, 178] width 124 height 9
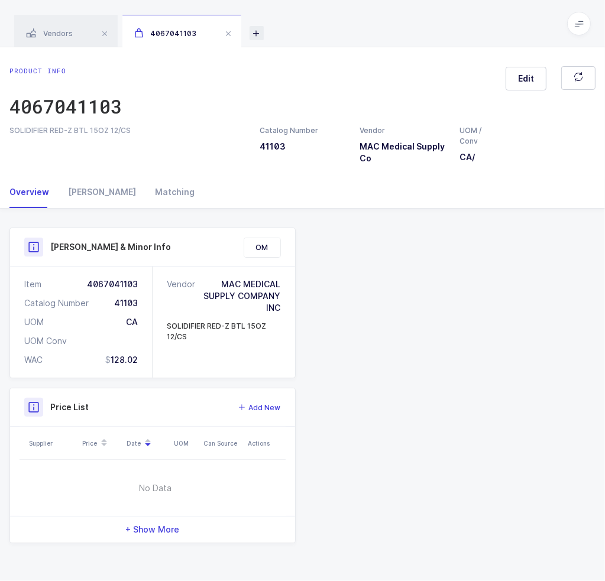
click at [257, 31] on icon at bounding box center [257, 33] width 14 height 14
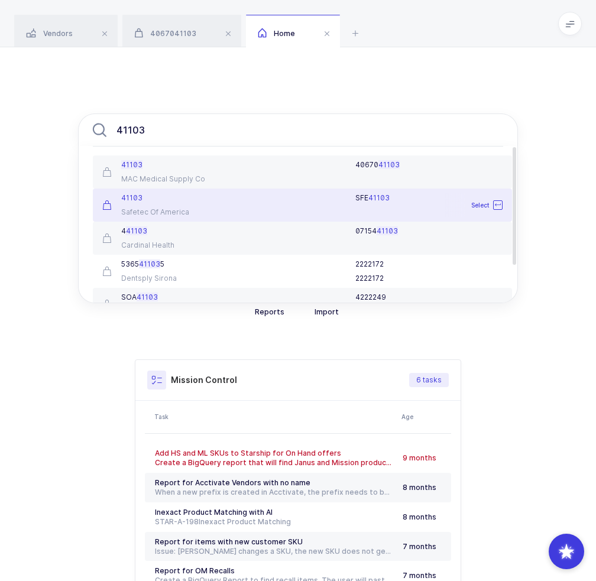
type input "41103"
click at [242, 215] on div "SFE 41103" at bounding box center [372, 205] width 276 height 24
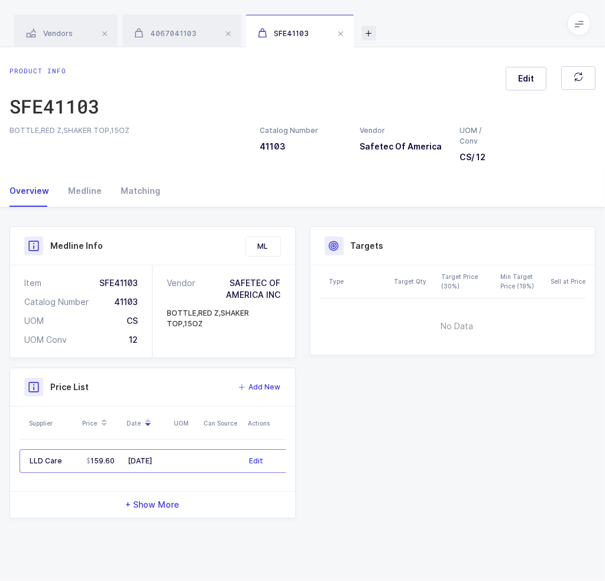
click at [367, 35] on icon at bounding box center [369, 33] width 14 height 14
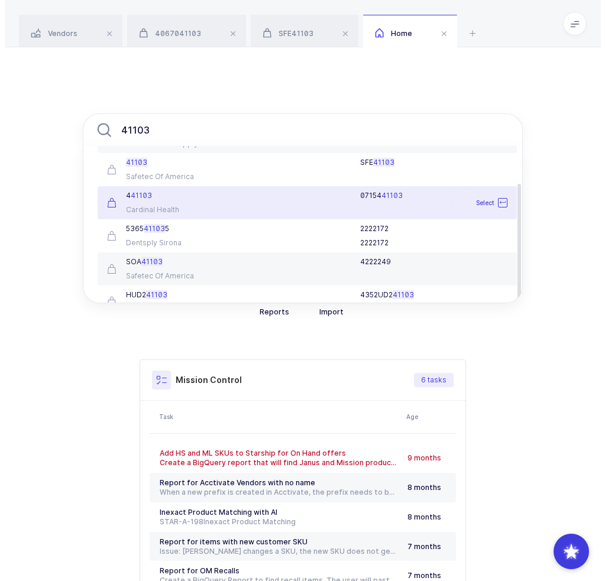
scroll to position [51, 0]
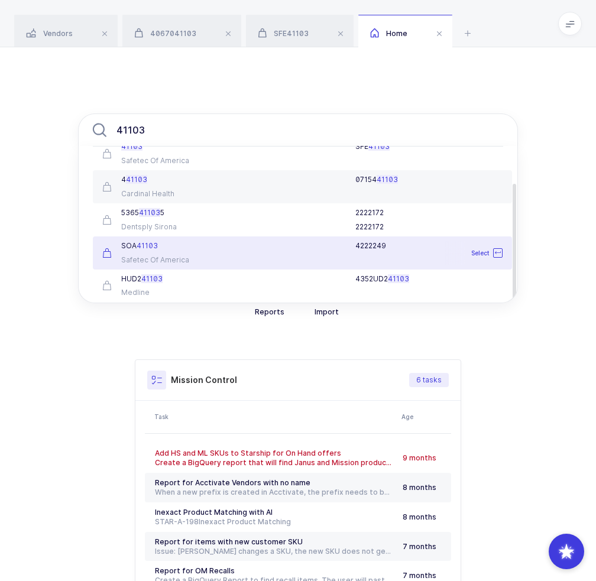
type input "41103"
click at [234, 259] on div "4222249" at bounding box center [372, 253] width 276 height 24
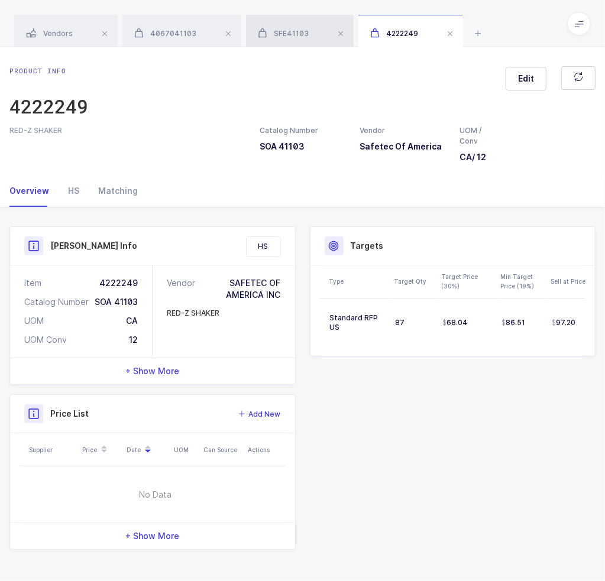
click at [274, 28] on div "SFE41103" at bounding box center [300, 31] width 108 height 33
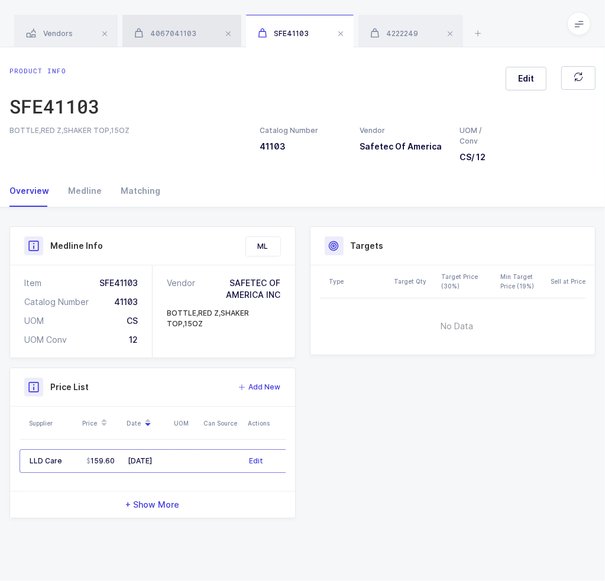
click at [170, 37] on span "4067041103" at bounding box center [165, 33] width 62 height 9
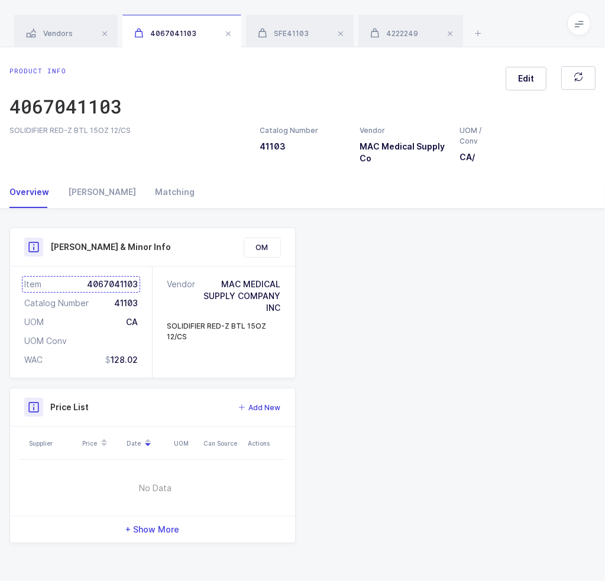
click at [125, 285] on div "Item 4067041103" at bounding box center [81, 285] width 114 height 12
click at [290, 23] on div "SFE41103" at bounding box center [300, 31] width 108 height 33
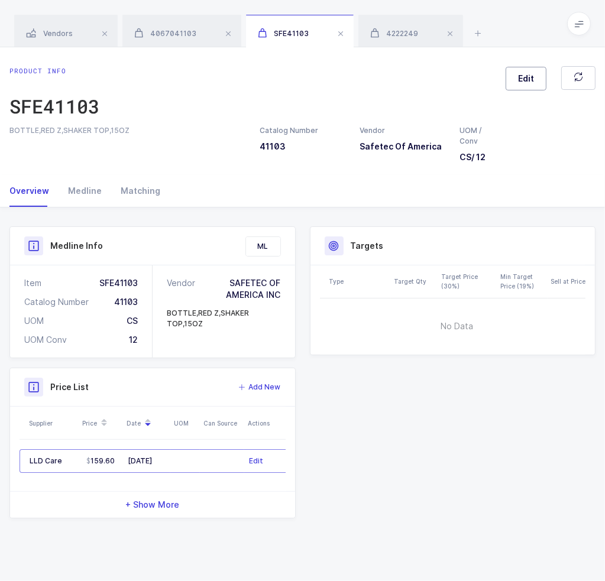
click at [523, 80] on span "Edit" at bounding box center [526, 79] width 16 height 12
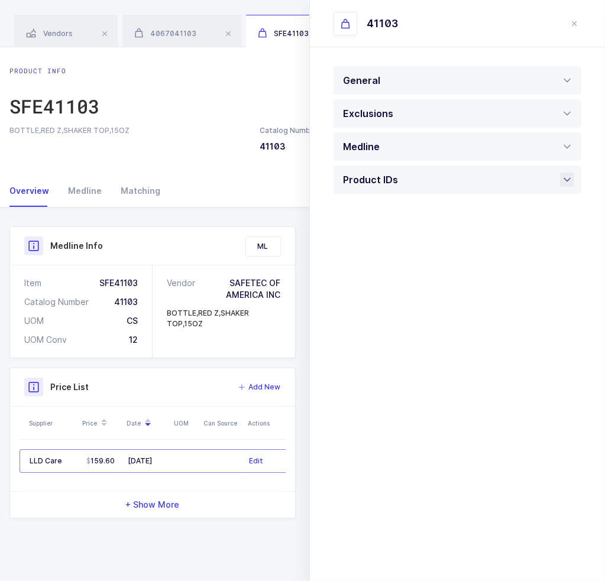
click at [432, 182] on div "Product IDs" at bounding box center [458, 180] width 248 height 28
click at [368, 398] on div at bounding box center [458, 404] width 248 height 33
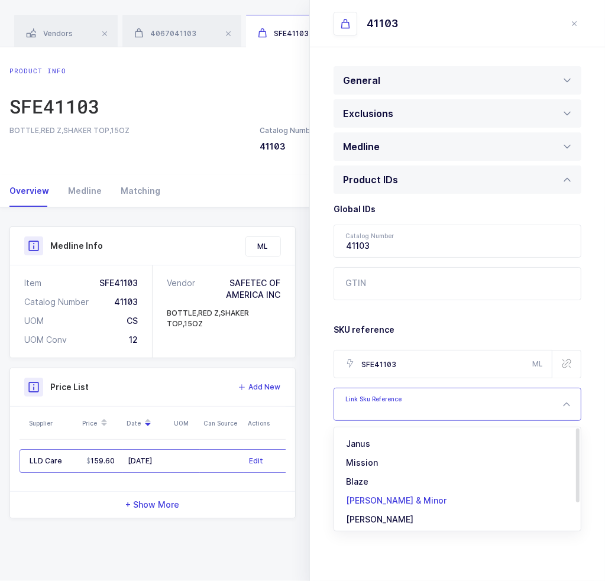
click at [369, 502] on span "[PERSON_NAME] & Minor" at bounding box center [396, 501] width 101 height 10
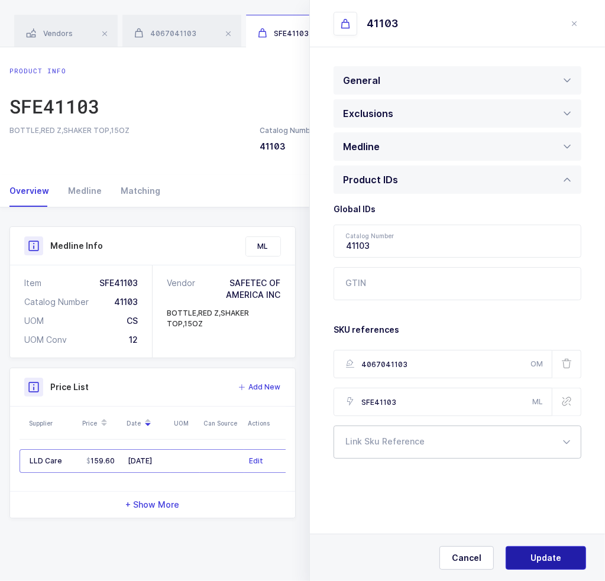
type input "4067041103"
click at [543, 557] on span "Update" at bounding box center [546, 558] width 31 height 12
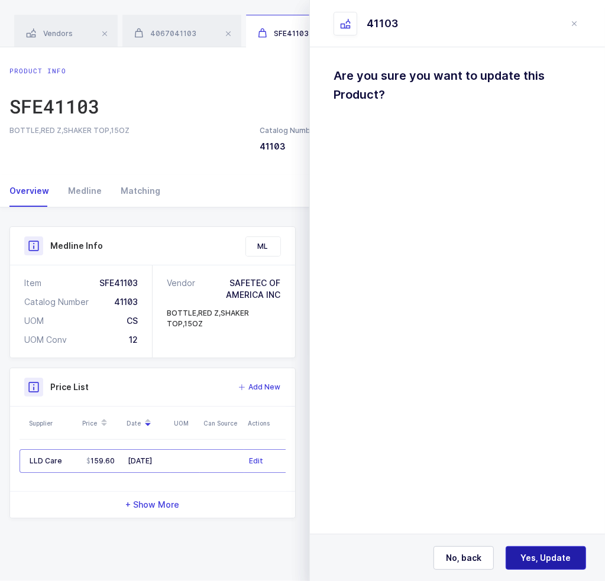
click at [550, 557] on span "Yes, Update" at bounding box center [546, 558] width 50 height 12
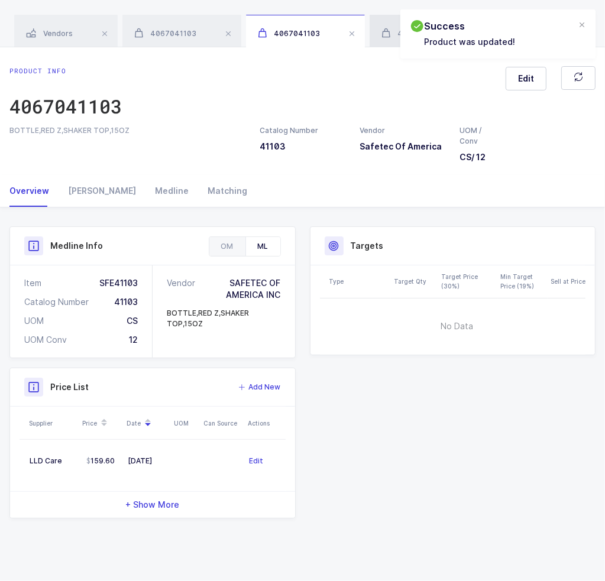
click at [381, 35] on icon at bounding box center [385, 33] width 9 height 10
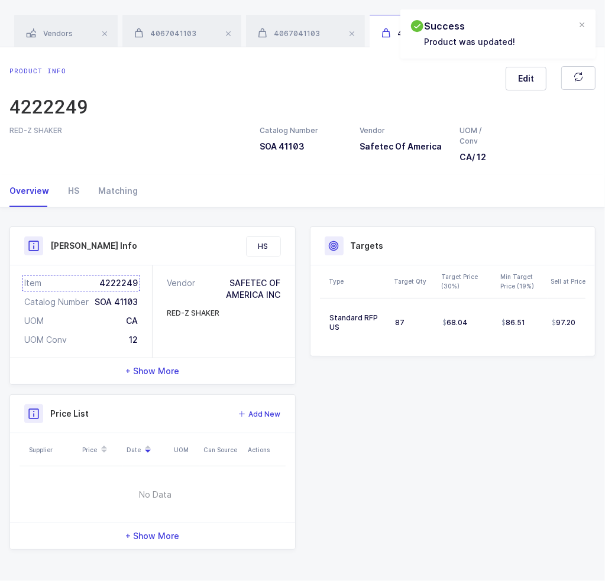
click at [112, 282] on div "Item 4222249" at bounding box center [81, 283] width 114 height 12
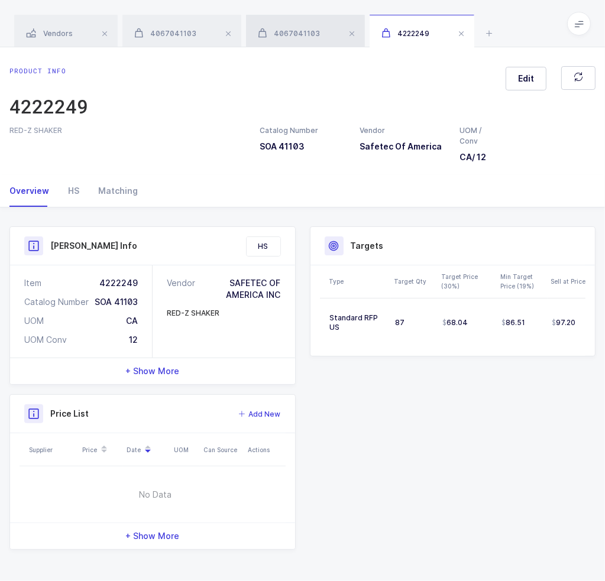
click at [313, 23] on div "4067041103" at bounding box center [305, 31] width 119 height 33
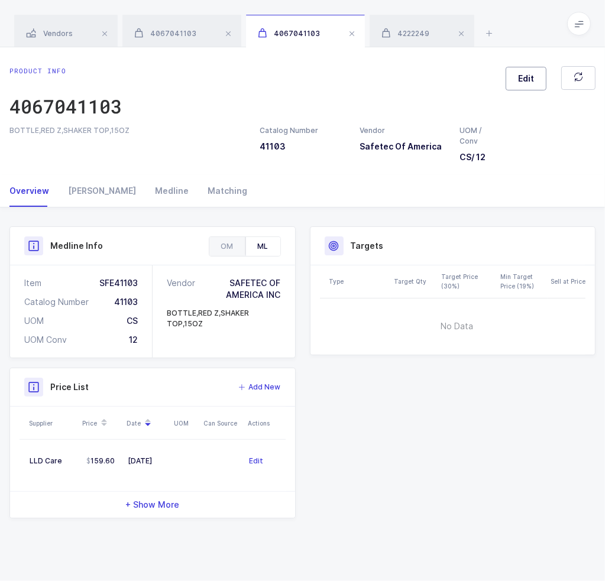
click at [524, 77] on span "Edit" at bounding box center [526, 79] width 16 height 12
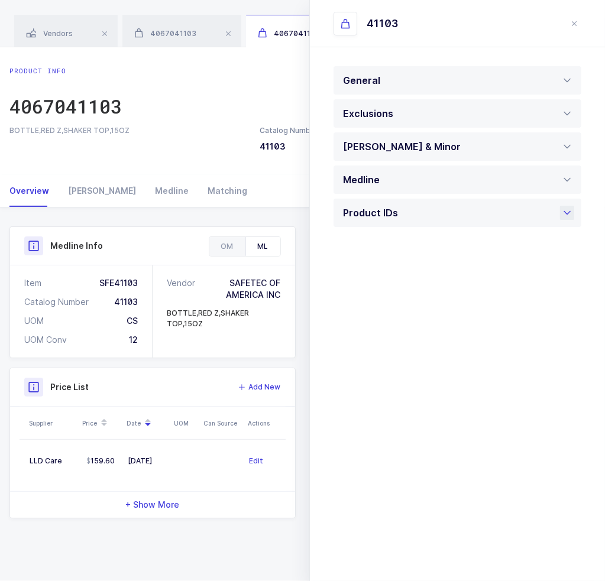
click at [398, 219] on span at bounding box center [401, 213] width 6 height 13
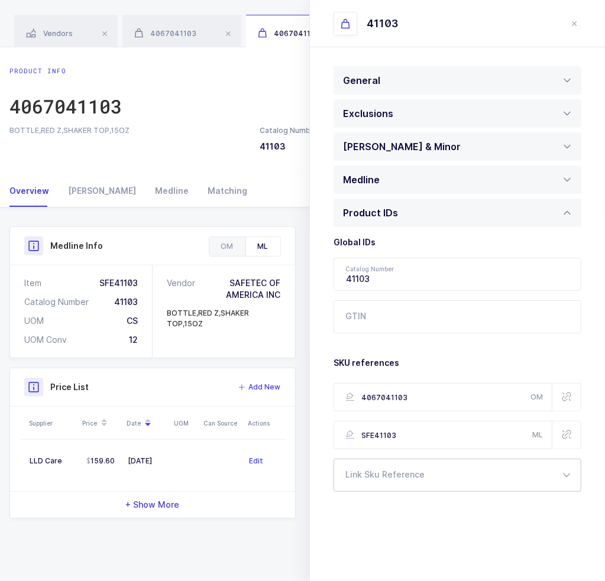
click at [364, 474] on div at bounding box center [458, 475] width 248 height 33
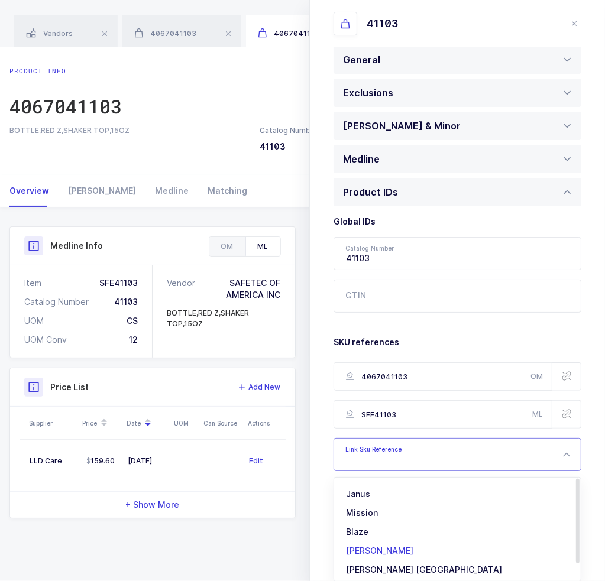
click at [376, 552] on span "[PERSON_NAME]" at bounding box center [379, 551] width 67 height 10
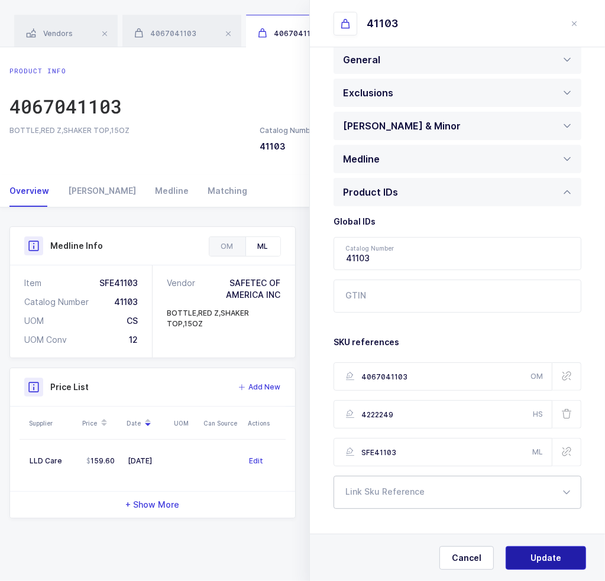
type input "4222249"
click at [539, 553] on span "Update" at bounding box center [546, 558] width 31 height 12
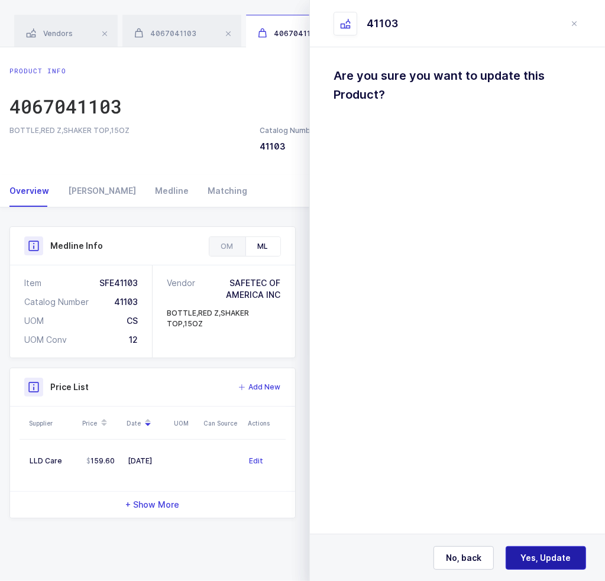
click at [549, 557] on span "Yes, Update" at bounding box center [546, 558] width 50 height 12
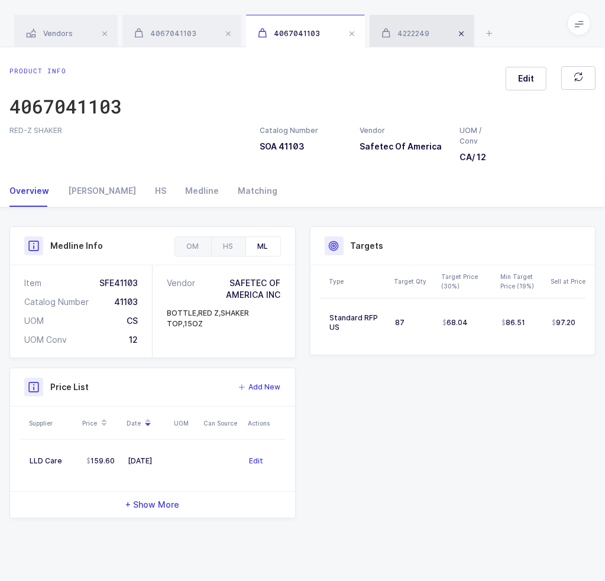
click at [345, 34] on span at bounding box center [352, 34] width 14 height 14
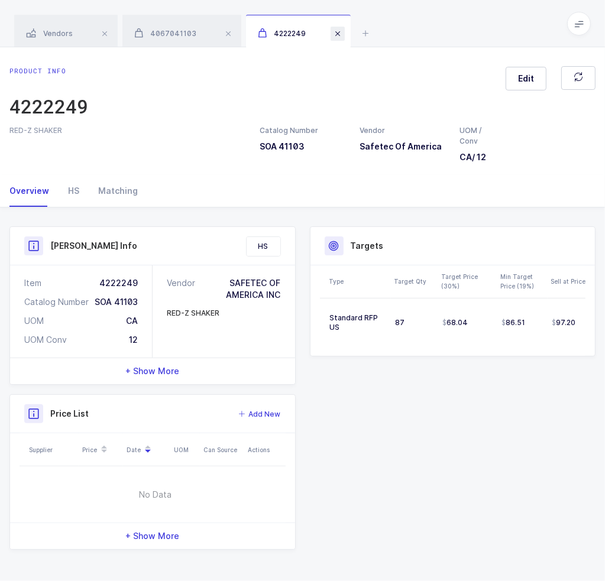
click at [344, 34] on span at bounding box center [338, 34] width 14 height 14
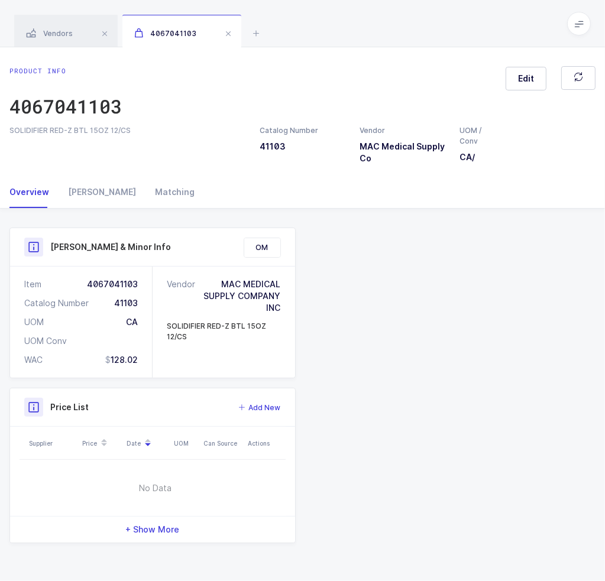
click at [231, 37] on span at bounding box center [228, 34] width 14 height 14
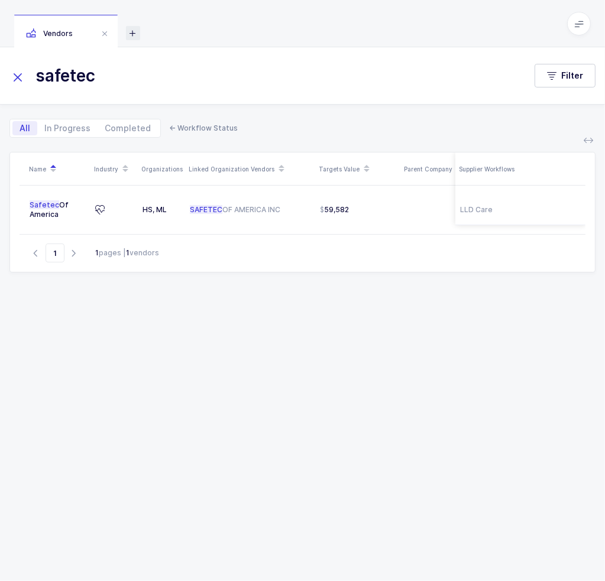
click at [135, 30] on icon at bounding box center [133, 33] width 14 height 14
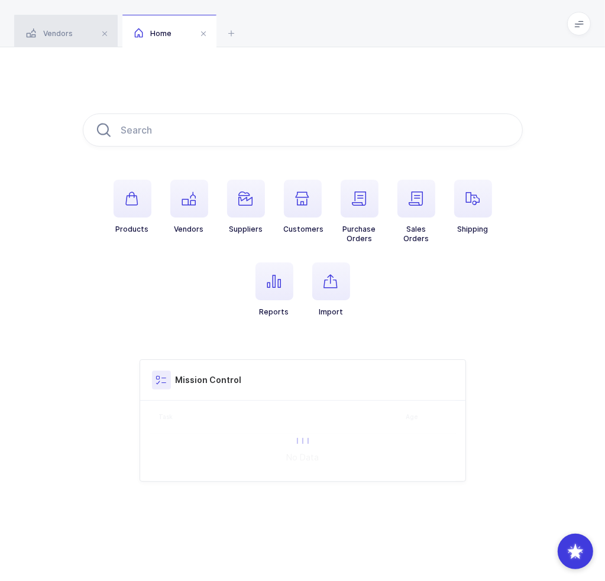
click at [97, 32] on div "Vendors" at bounding box center [65, 31] width 103 height 33
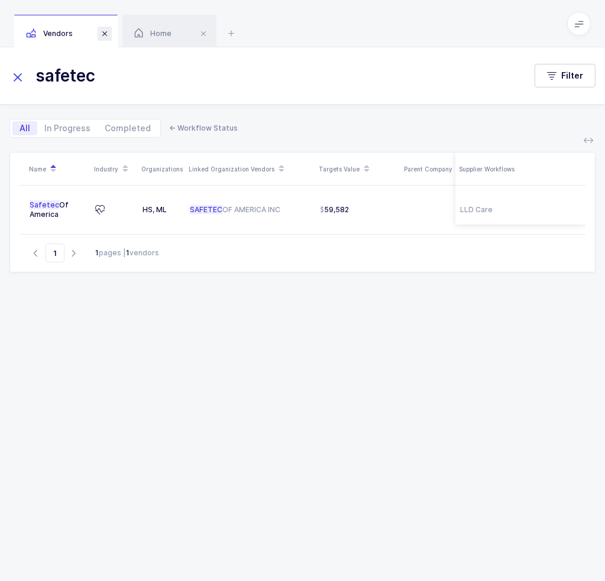
click at [106, 33] on span at bounding box center [105, 34] width 14 height 14
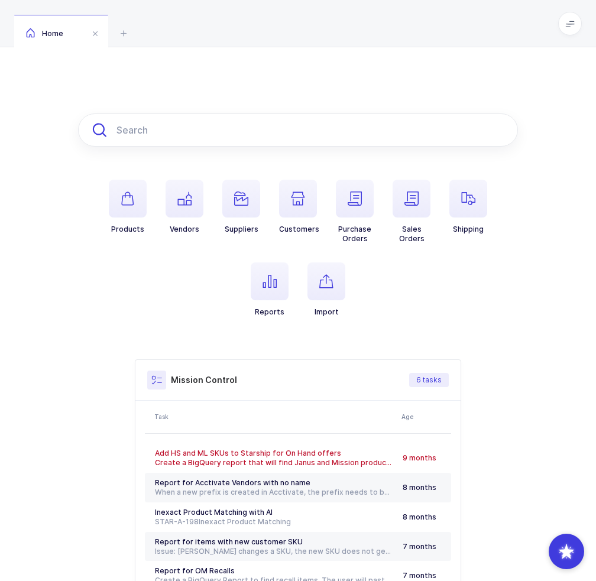
click at [184, 136] on input "text" at bounding box center [298, 130] width 440 height 33
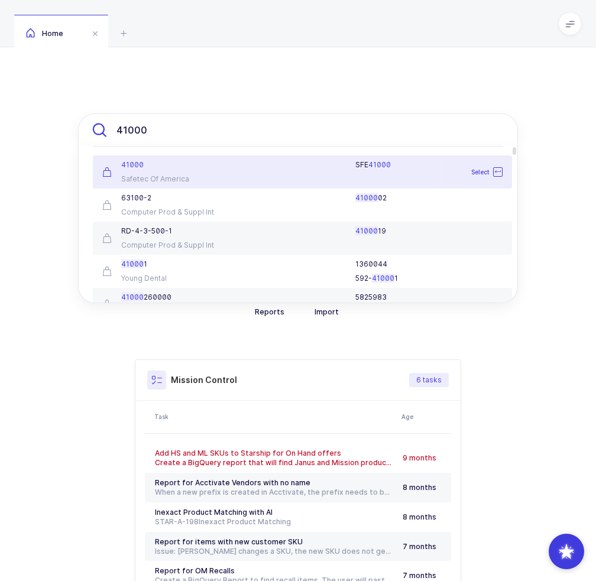
type input "41000"
click at [238, 177] on div "SFE 41000" at bounding box center [372, 172] width 276 height 24
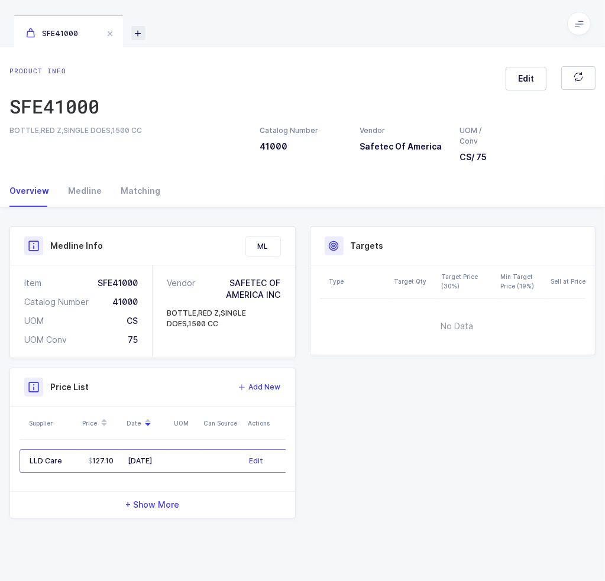
click at [143, 33] on icon at bounding box center [138, 33] width 14 height 14
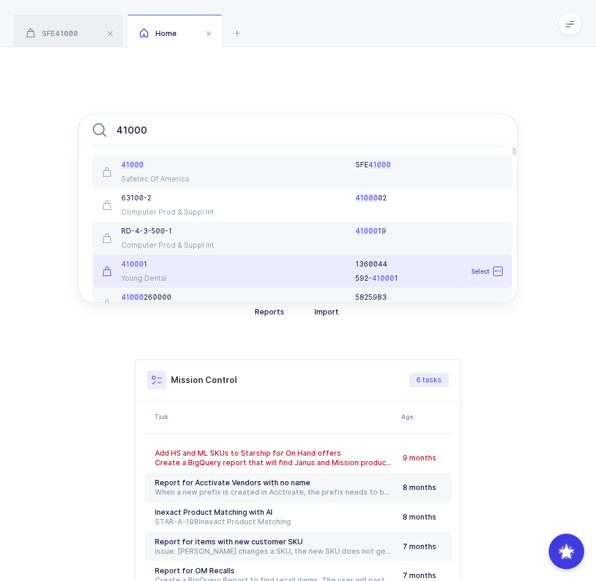
type input "41000"
click at [201, 265] on div "41000 1" at bounding box center [164, 264] width 124 height 9
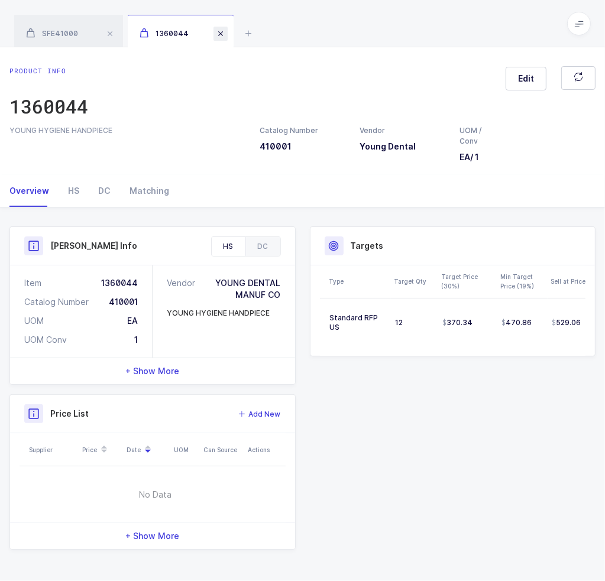
click at [219, 35] on span at bounding box center [221, 34] width 14 height 14
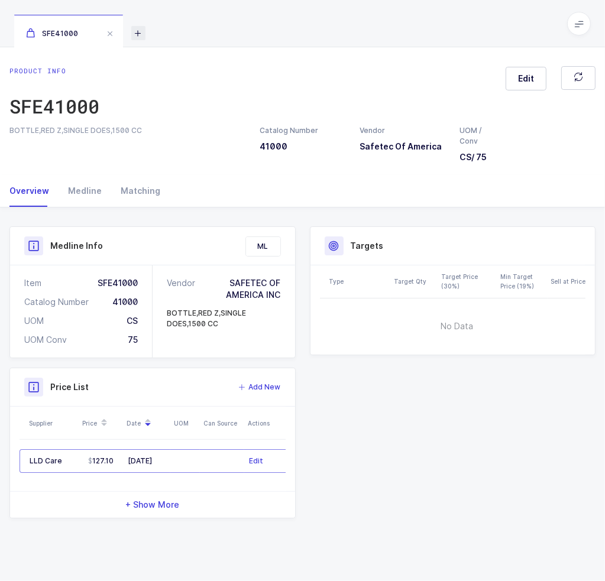
click at [141, 33] on icon at bounding box center [138, 33] width 14 height 14
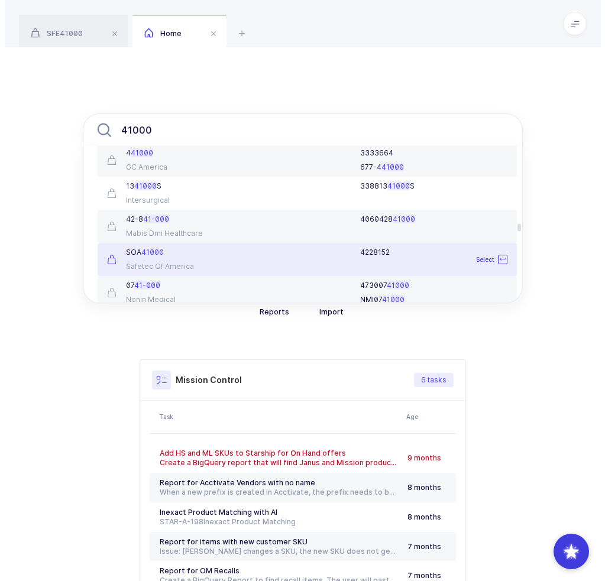
scroll to position [1668, 0]
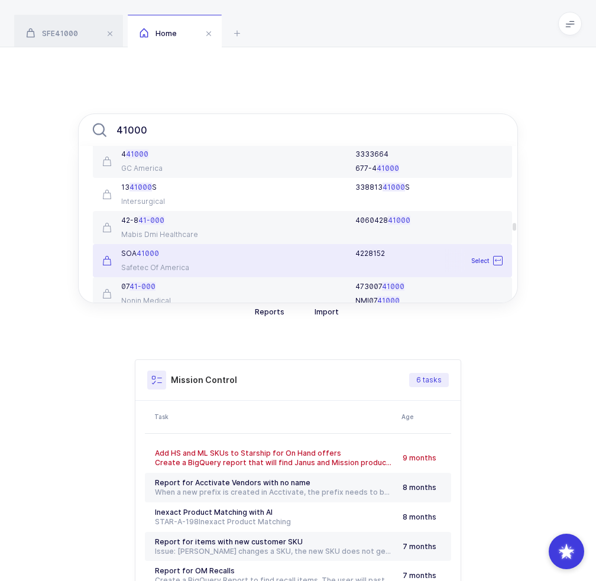
type input "41000"
click at [186, 259] on div "SOA 41000 Safetec Of America" at bounding box center [164, 261] width 138 height 24
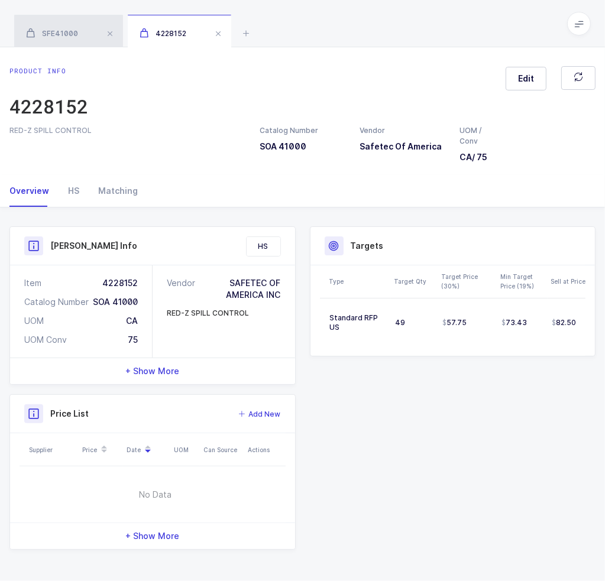
click at [73, 37] on span "SFE41000" at bounding box center [52, 33] width 52 height 9
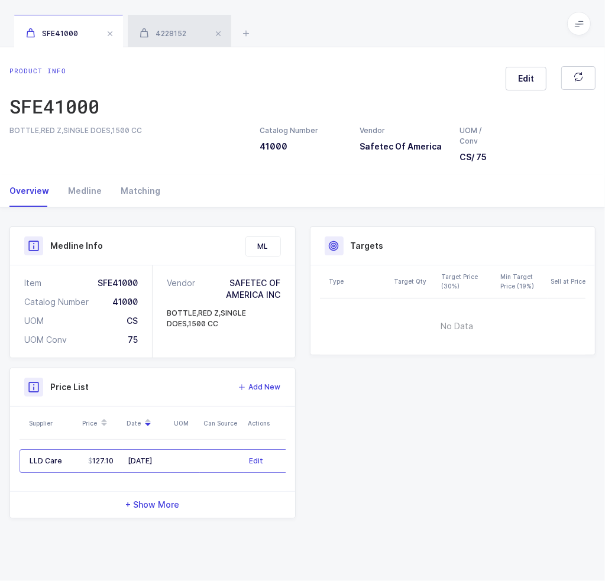
click at [163, 23] on div "4228152" at bounding box center [179, 31] width 103 height 33
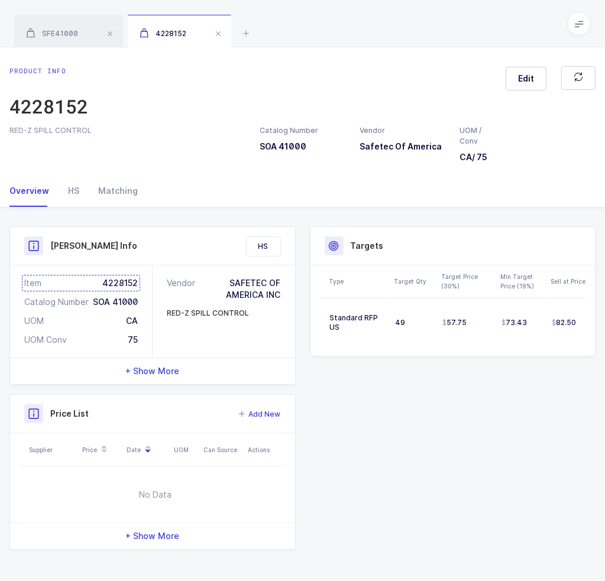
click at [111, 280] on div "Item 4228152" at bounding box center [81, 283] width 114 height 12
click at [55, 33] on span "SFE41000" at bounding box center [52, 33] width 52 height 9
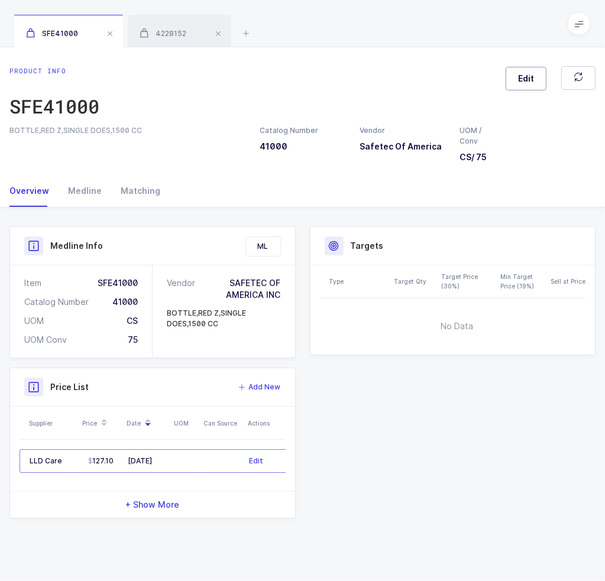
click at [530, 77] on span "Edit" at bounding box center [526, 79] width 16 height 12
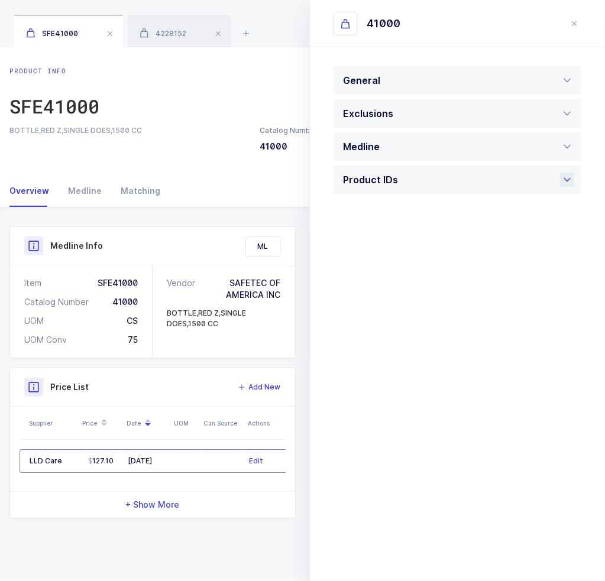
click at [447, 174] on div "Product IDs" at bounding box center [458, 180] width 248 height 28
click at [386, 413] on div at bounding box center [458, 404] width 248 height 33
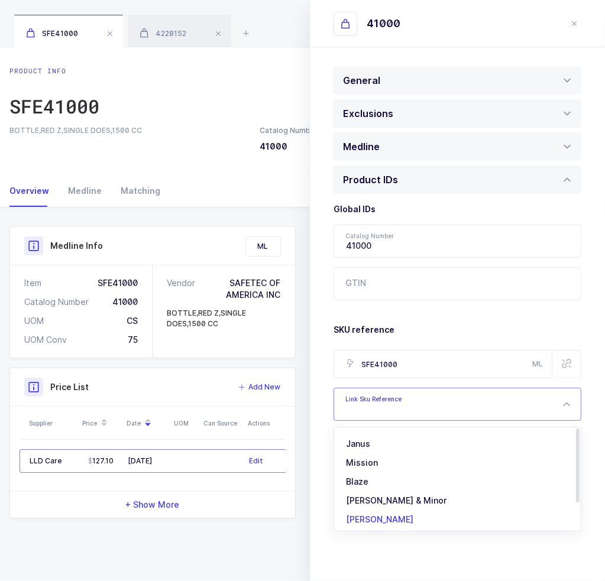
click at [367, 516] on span "[PERSON_NAME]" at bounding box center [379, 520] width 67 height 10
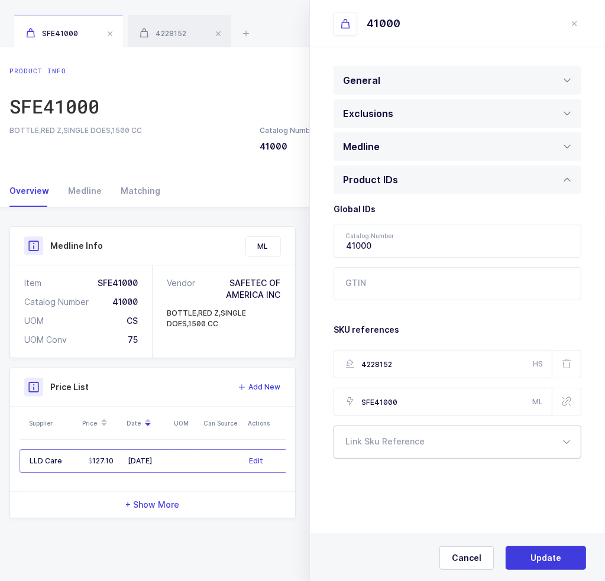
type input "4228152"
click at [558, 554] on span "Update" at bounding box center [546, 558] width 31 height 12
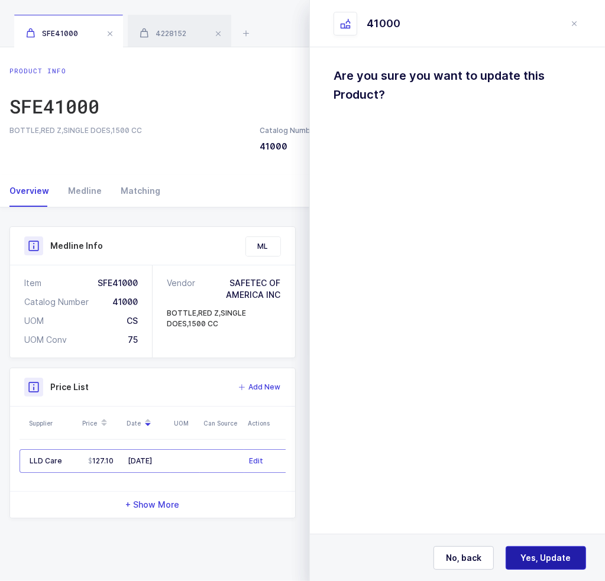
click at [556, 553] on button "Yes, Update" at bounding box center [546, 558] width 80 height 24
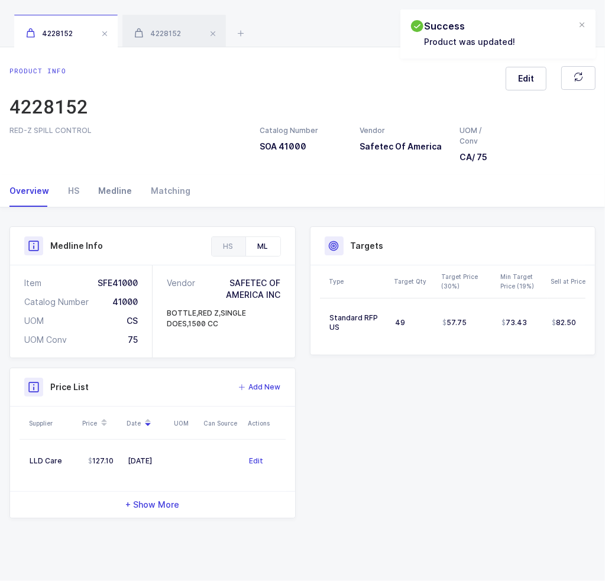
click at [113, 191] on div "Medline" at bounding box center [115, 191] width 53 height 32
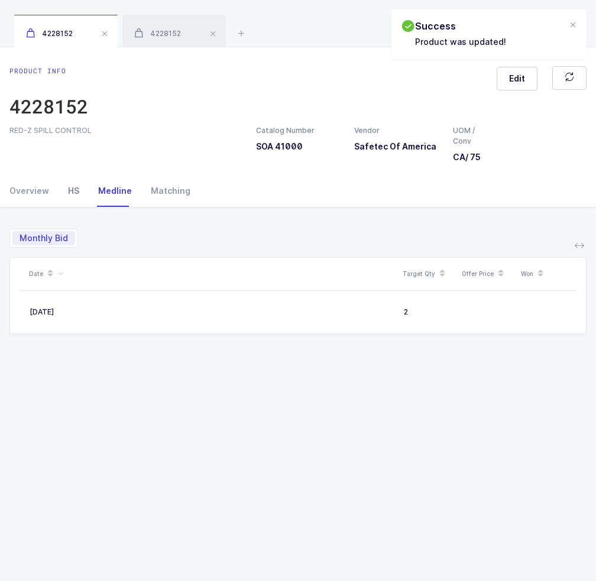
click at [63, 190] on div "HS" at bounding box center [74, 191] width 30 height 32
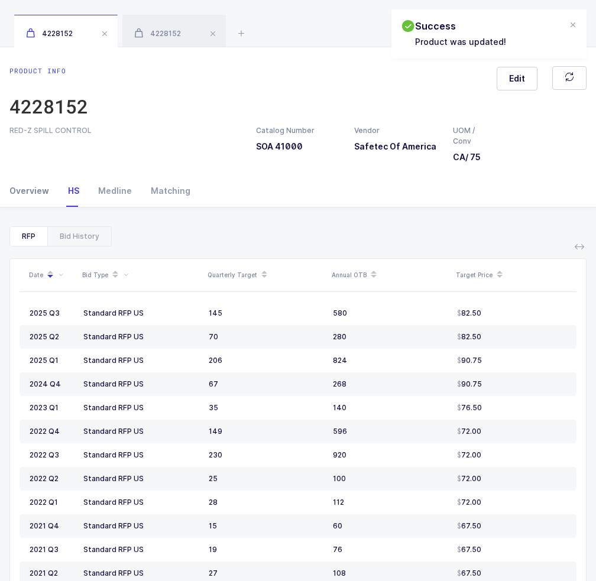
click at [33, 190] on div "Overview" at bounding box center [33, 191] width 49 height 32
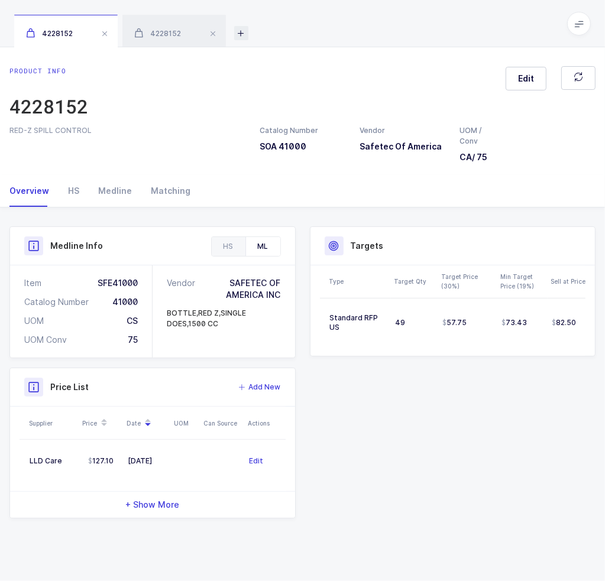
click at [243, 30] on icon at bounding box center [241, 33] width 14 height 14
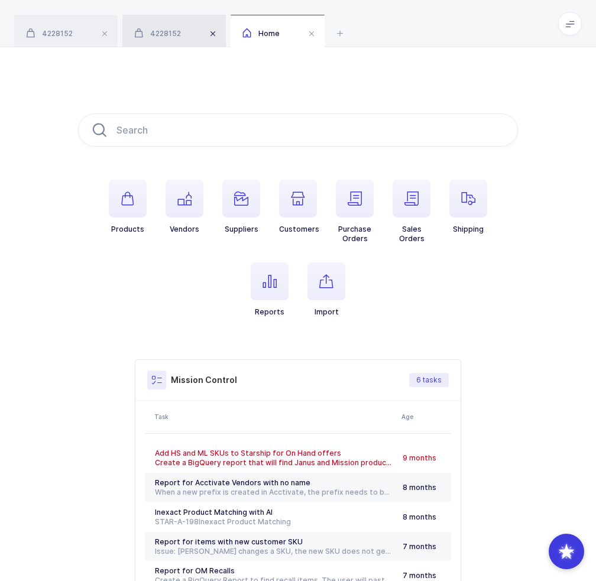
click at [212, 31] on span at bounding box center [213, 34] width 14 height 14
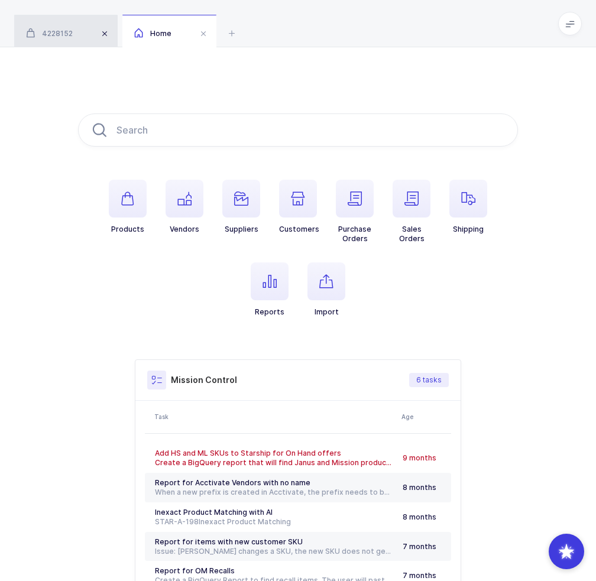
click at [104, 33] on span at bounding box center [105, 34] width 14 height 14
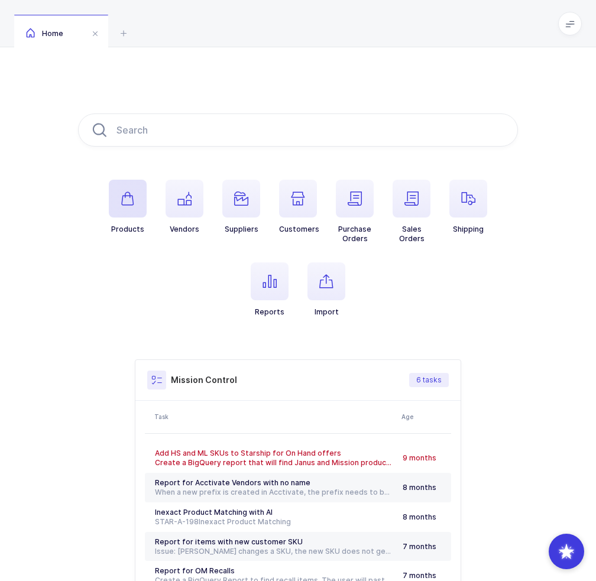
click at [123, 181] on div "Products Vendors Suppliers Customers Purchase Orders Sales Orders Shipping Repo…" at bounding box center [298, 372] width 440 height 517
click at [123, 186] on span "button" at bounding box center [128, 199] width 38 height 38
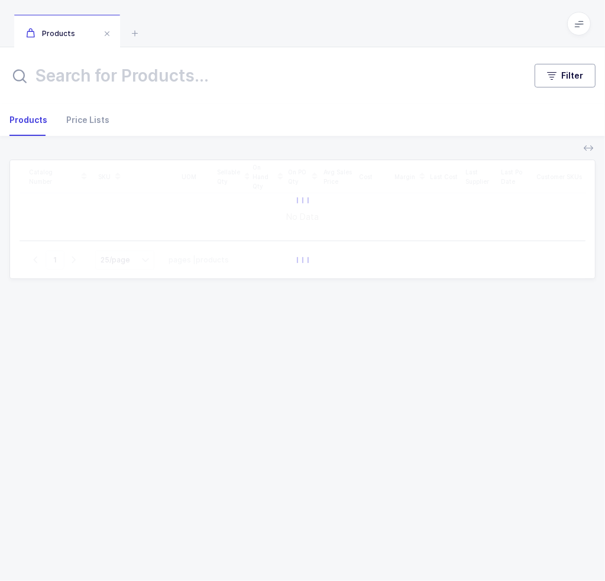
click at [570, 70] on span "Filter" at bounding box center [572, 76] width 22 height 12
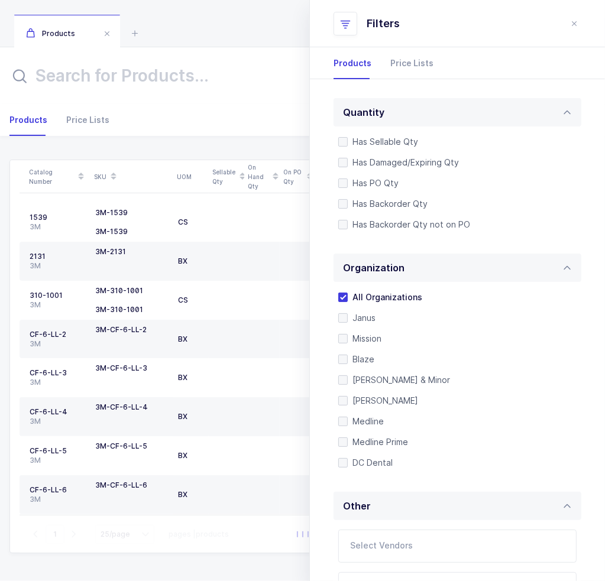
scroll to position [249, 0]
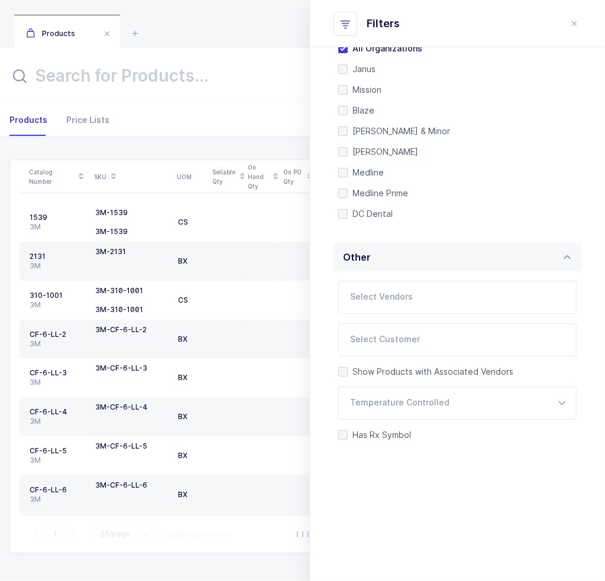
click at [199, 71] on input "text" at bounding box center [260, 76] width 502 height 28
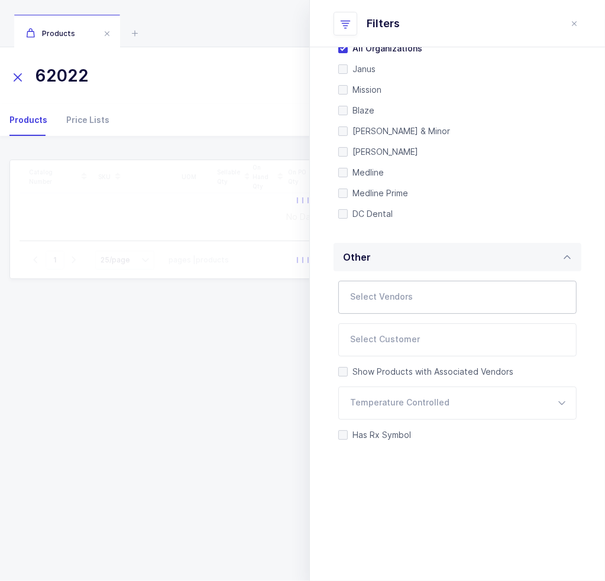
type input "62022"
click at [416, 302] on input "text" at bounding box center [445, 300] width 190 height 15
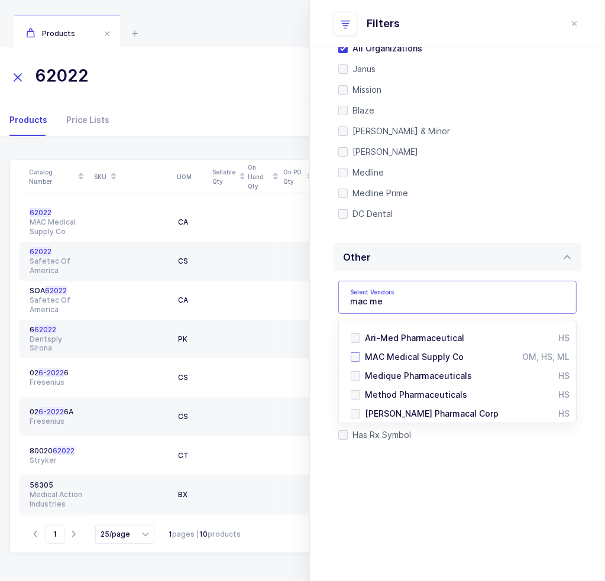
type input "mac me"
click at [409, 358] on span "MAC Medical Supply Co" at bounding box center [414, 357] width 99 height 10
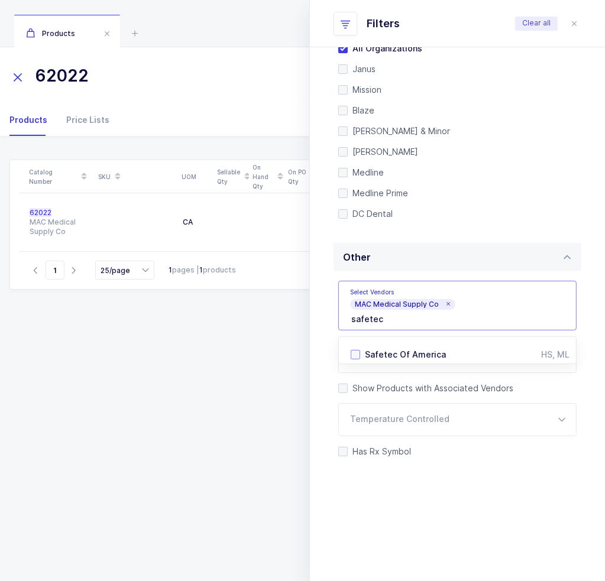
type input "safetec"
click at [412, 352] on span "Safetec Of America" at bounding box center [405, 355] width 81 height 10
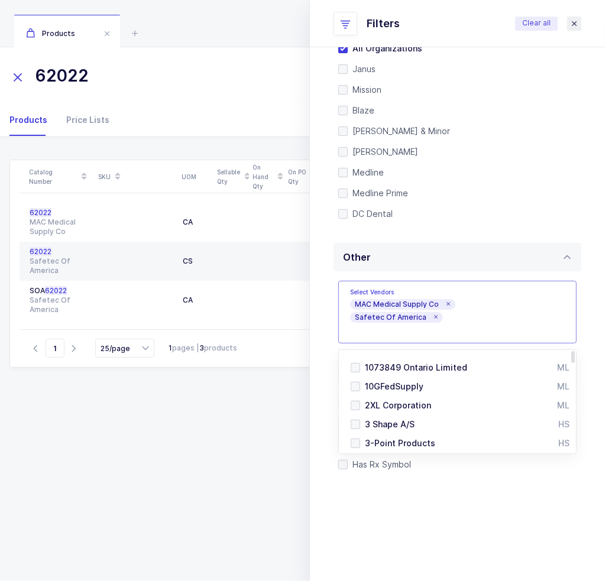
click at [574, 23] on icon "close drawer" at bounding box center [574, 23] width 9 height 9
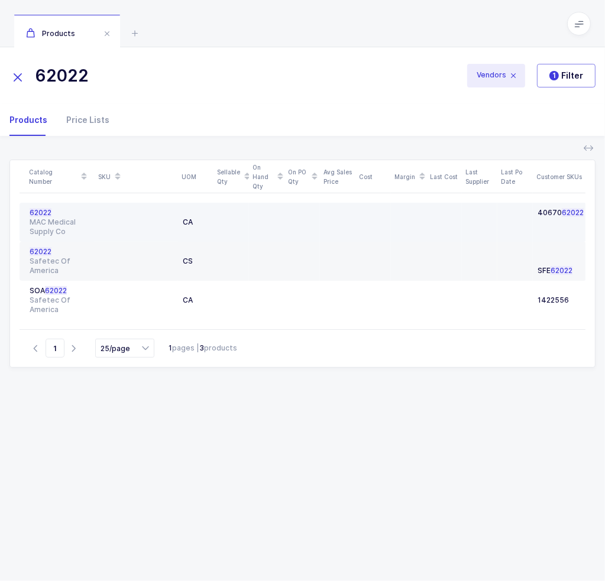
click at [114, 225] on div at bounding box center [136, 222] width 74 height 28
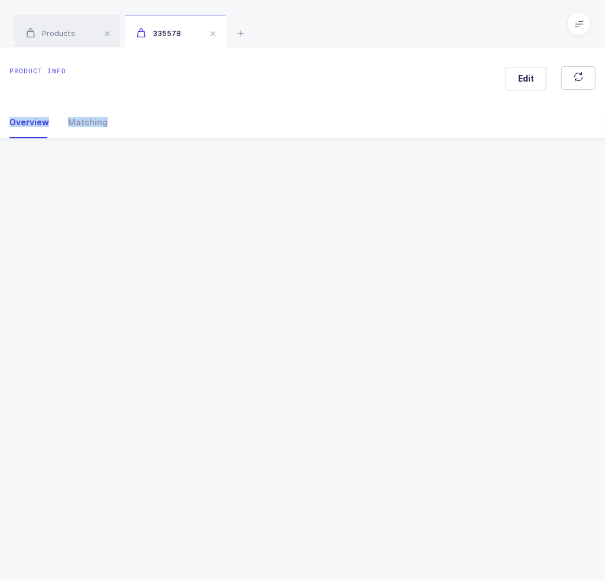
click at [114, 225] on div "Product info Edit Overview Matching Vendor Organization SKU Catalog Number UOM …" at bounding box center [302, 314] width 605 height 534
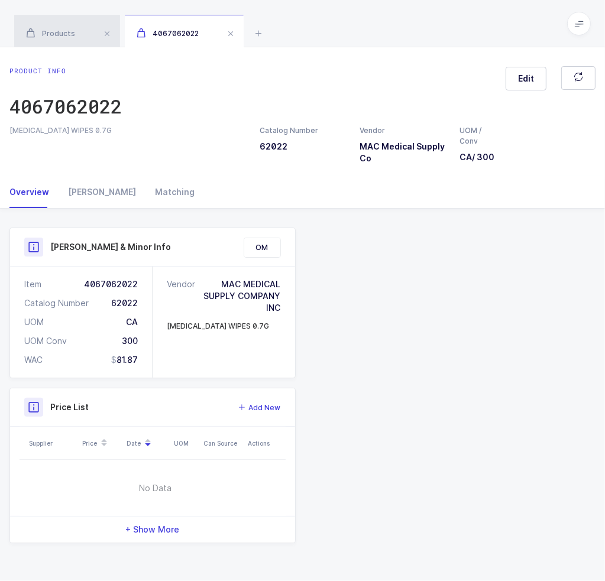
click at [49, 31] on span "Products" at bounding box center [50, 33] width 49 height 9
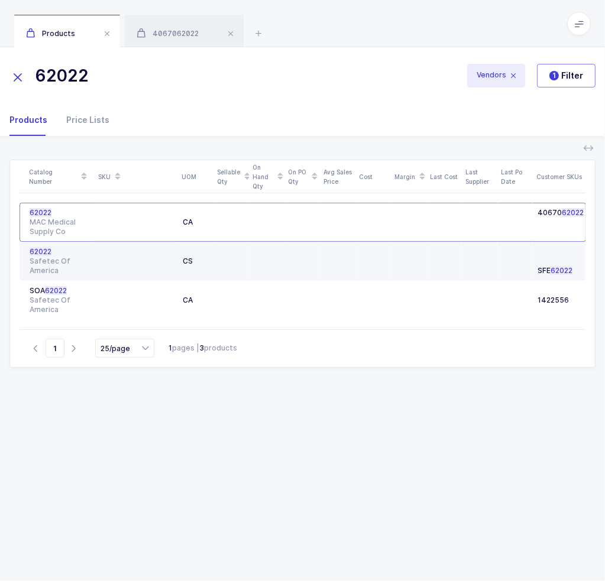
click at [134, 265] on div at bounding box center [136, 261] width 74 height 28
click at [97, 262] on td at bounding box center [136, 261] width 83 height 39
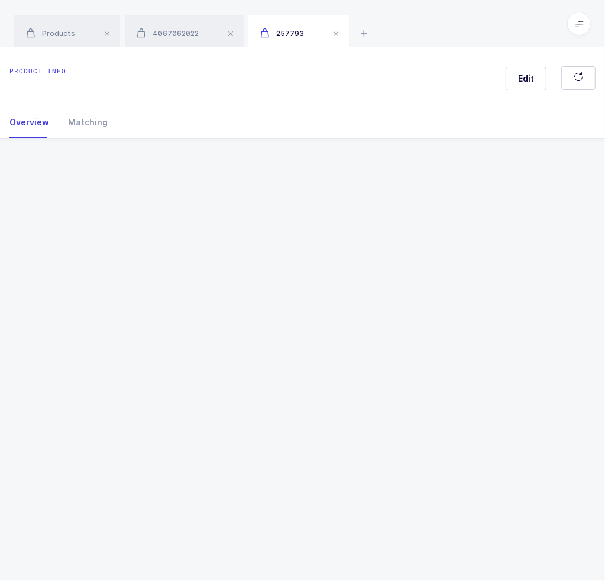
click at [97, 262] on div "Product info Edit Overview Matching Vendor Organization SKU Catalog Number UOM …" at bounding box center [302, 314] width 605 height 534
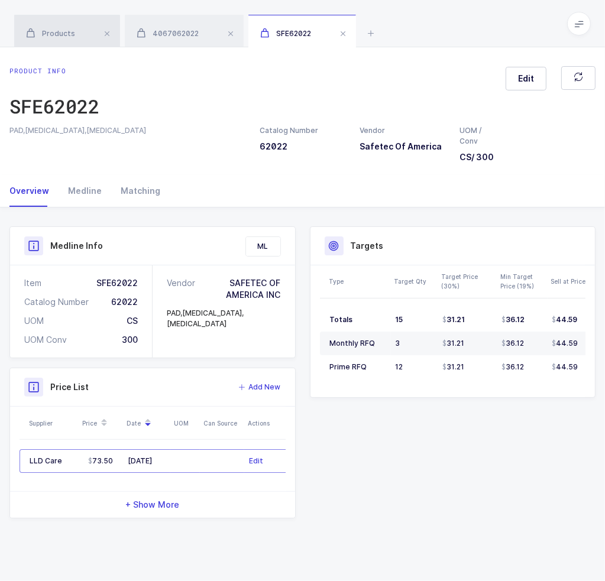
click at [43, 33] on span "Products" at bounding box center [50, 33] width 49 height 9
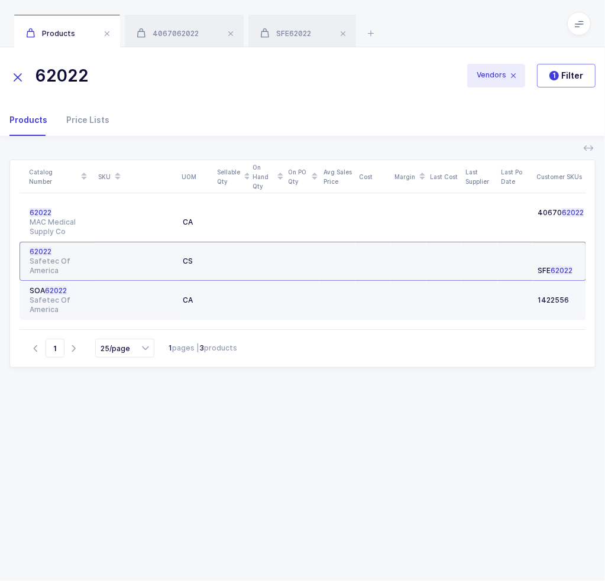
click at [56, 304] on div "Safetec Of America" at bounding box center [60, 305] width 60 height 19
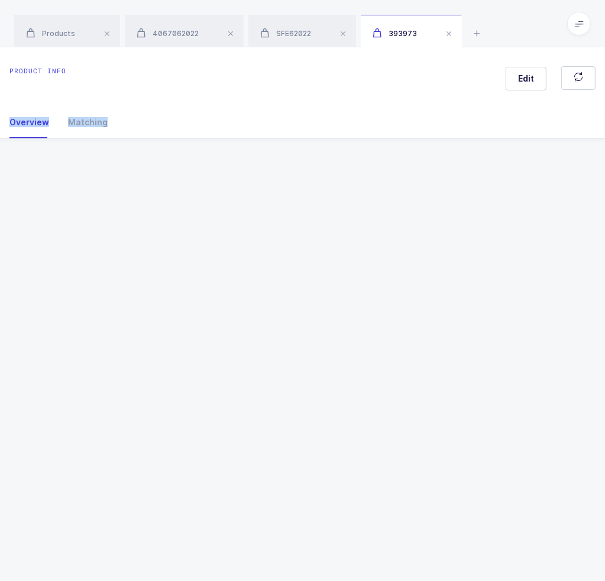
click at [56, 304] on div "Product info Edit Overview Matching Vendor Organization SKU Catalog Number UOM …" at bounding box center [302, 314] width 605 height 534
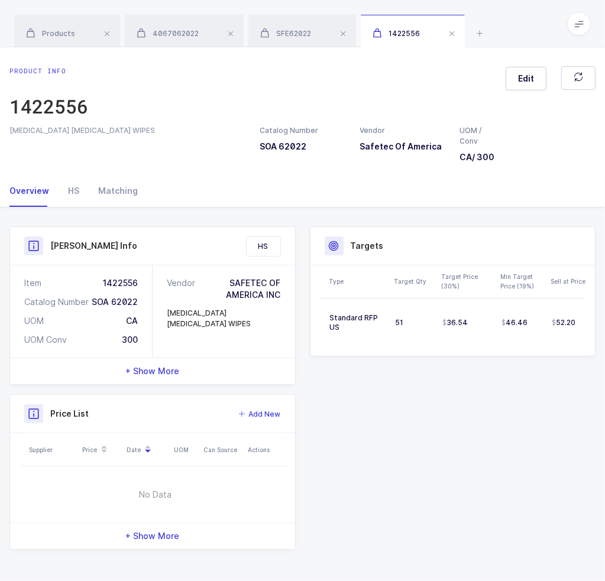
click at [255, 183] on div "Overview HS Matching" at bounding box center [302, 191] width 586 height 32
click at [160, 32] on span "4067062022" at bounding box center [168, 33] width 62 height 9
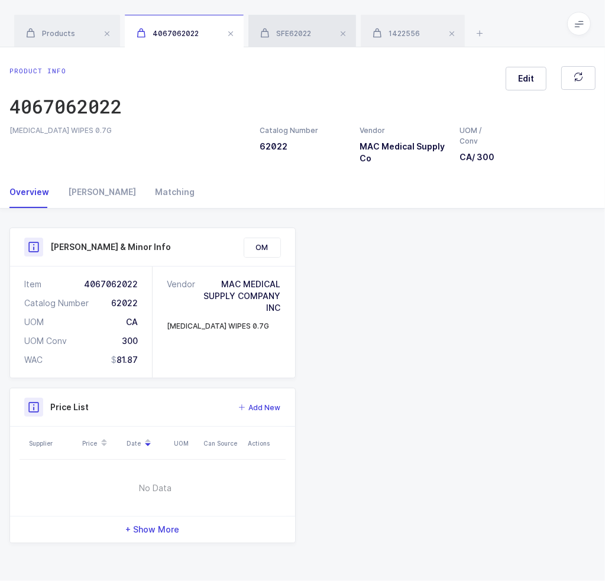
click at [286, 27] on div "SFE62022" at bounding box center [302, 31] width 108 height 33
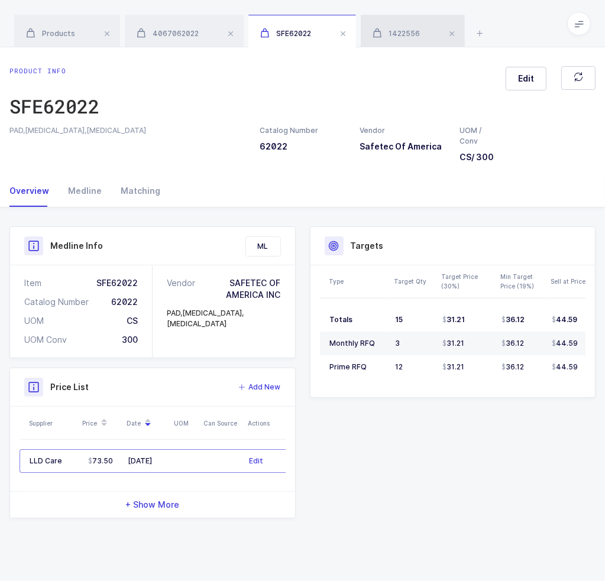
click at [406, 37] on span "1422556" at bounding box center [396, 33] width 47 height 9
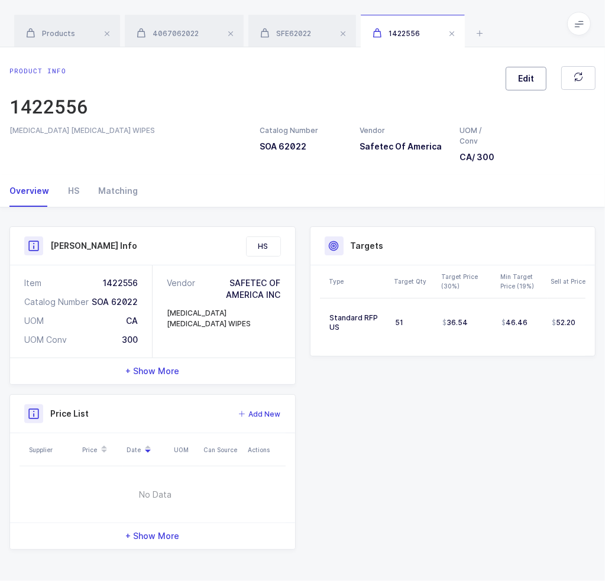
click at [520, 82] on span "Edit" at bounding box center [526, 79] width 16 height 12
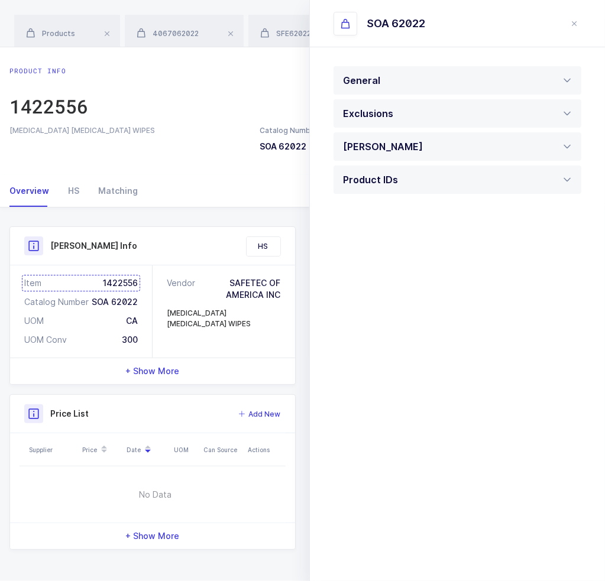
click at [80, 280] on div "Item 1422556" at bounding box center [81, 283] width 114 height 12
click at [274, 23] on div "SFE62022" at bounding box center [302, 31] width 108 height 33
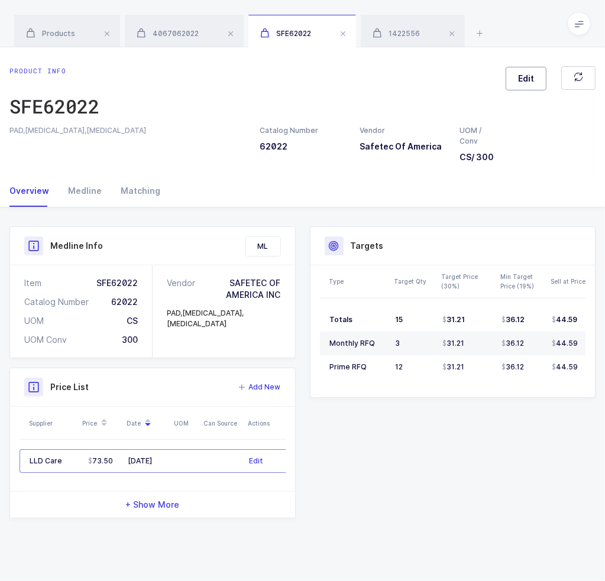
click at [518, 80] on button "Edit" at bounding box center [526, 79] width 41 height 24
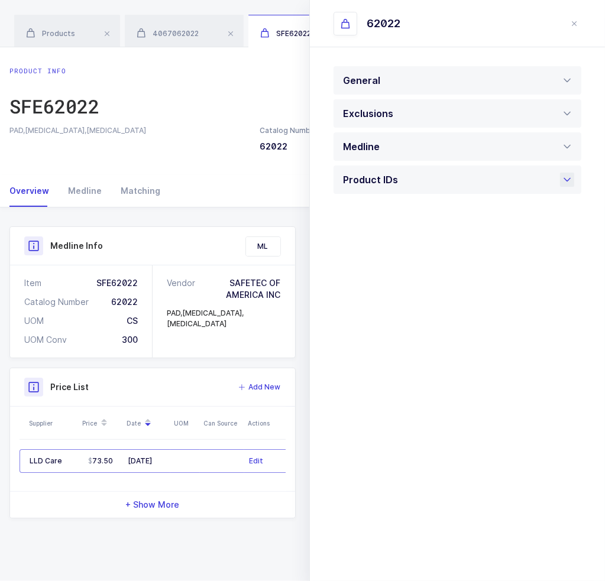
click at [429, 181] on div "Product IDs" at bounding box center [458, 180] width 248 height 28
click at [397, 396] on div at bounding box center [458, 404] width 248 height 33
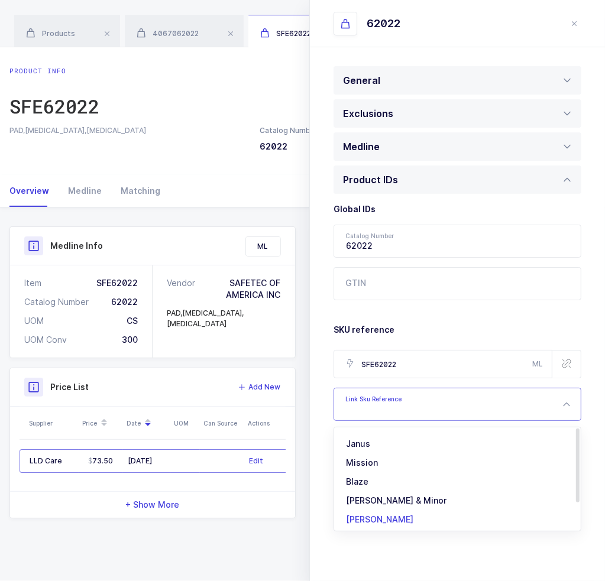
click at [373, 522] on span "[PERSON_NAME]" at bounding box center [379, 520] width 67 height 10
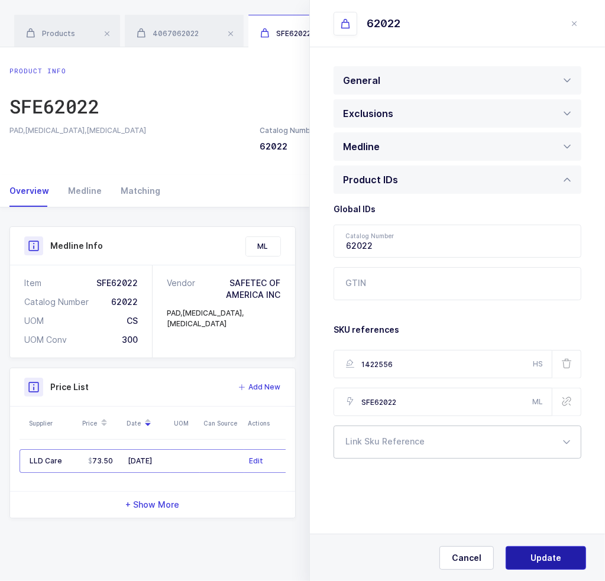
type input "1422556"
click at [565, 563] on button "Update" at bounding box center [546, 558] width 80 height 24
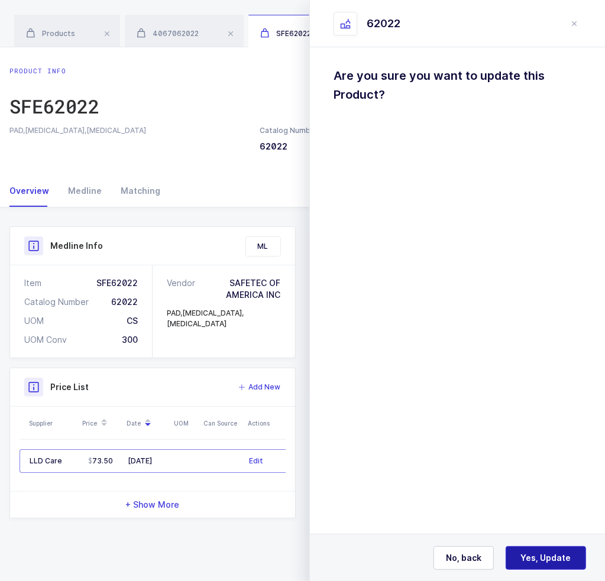
click at [555, 560] on span "Yes, Update" at bounding box center [546, 558] width 50 height 12
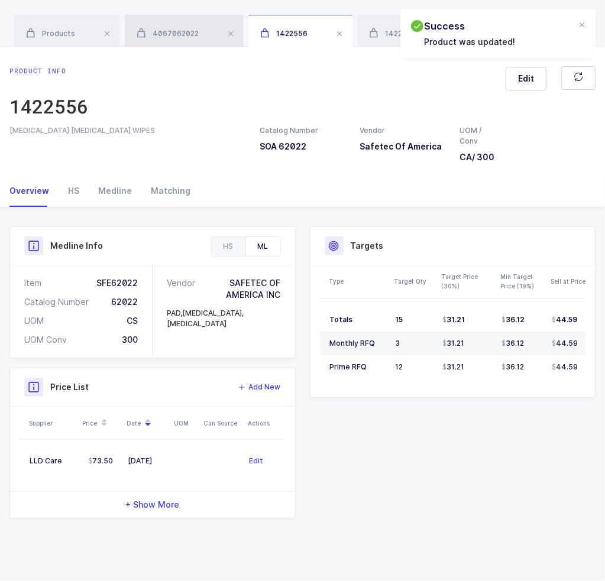
click at [170, 33] on span "4067062022" at bounding box center [168, 33] width 62 height 9
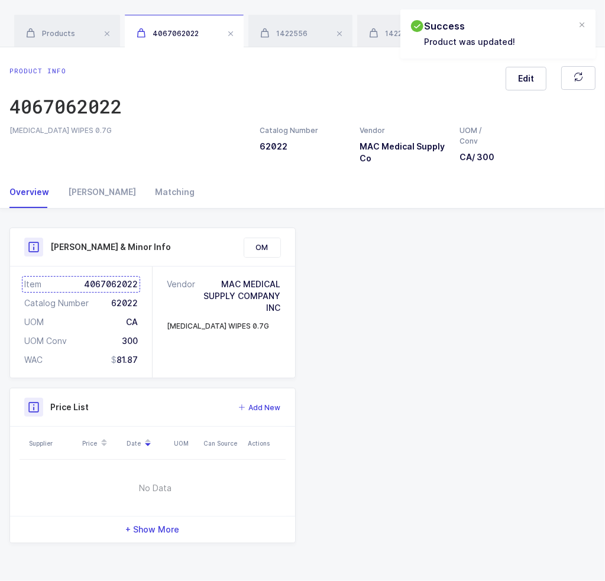
click at [113, 284] on div "Item 4067062022" at bounding box center [81, 285] width 114 height 12
click at [290, 35] on span "1422556" at bounding box center [283, 33] width 47 height 9
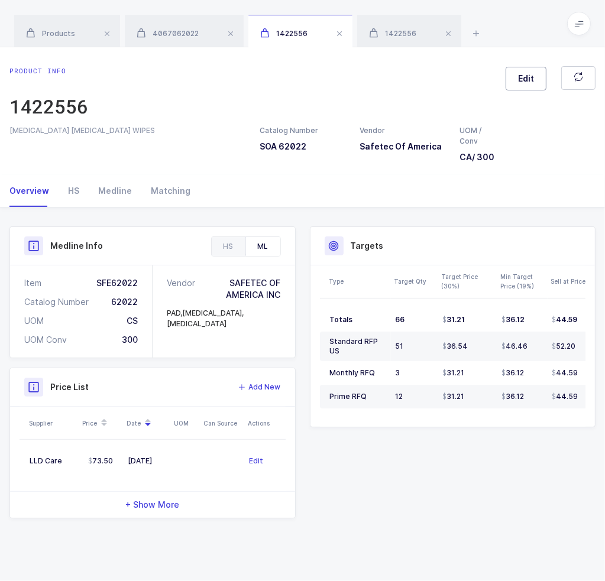
click at [523, 80] on span "Edit" at bounding box center [526, 79] width 16 height 12
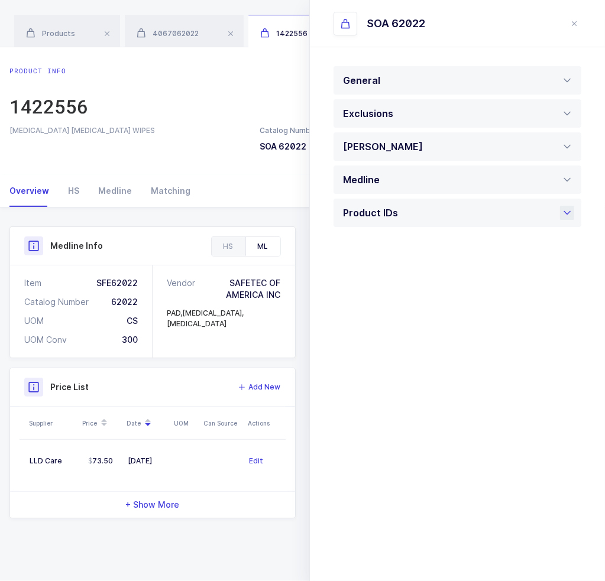
click at [507, 213] on div "Product IDs" at bounding box center [458, 213] width 248 height 28
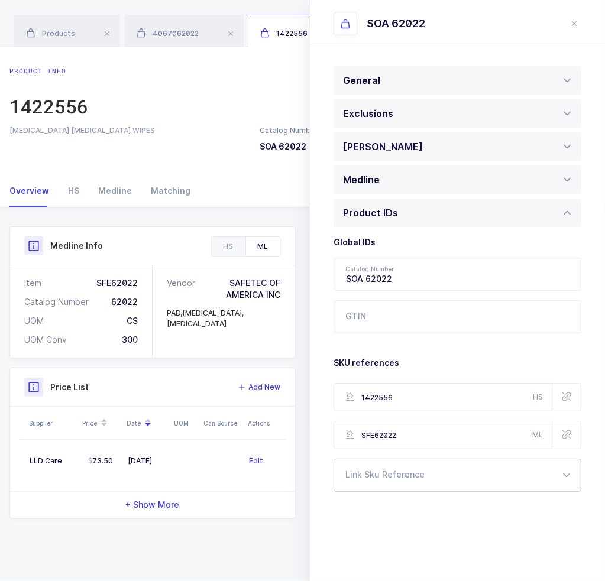
click at [379, 481] on div at bounding box center [458, 475] width 248 height 33
click at [395, 574] on span "[PERSON_NAME] & Minor" at bounding box center [396, 572] width 101 height 10
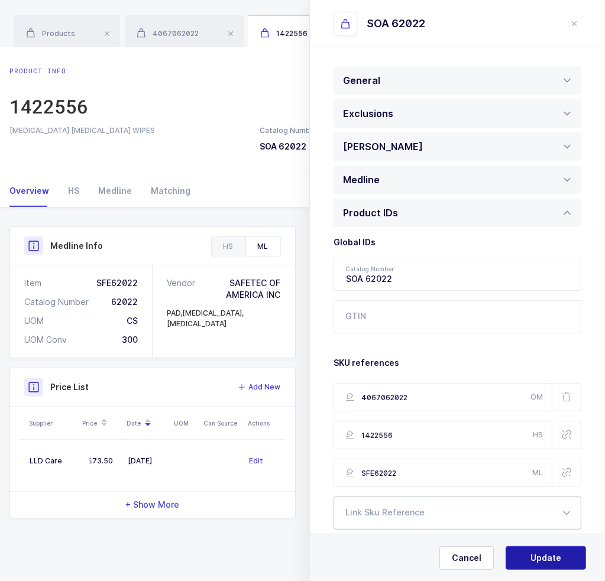
type input "4067062022"
click at [542, 558] on span "Update" at bounding box center [546, 558] width 31 height 12
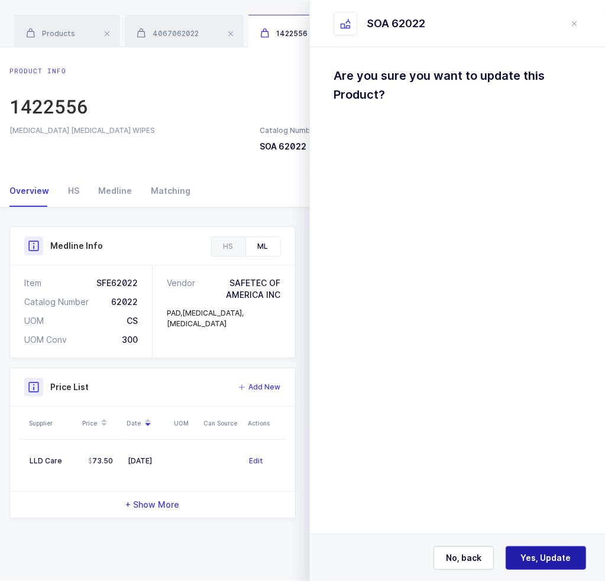
click at [549, 558] on span "Yes, Update" at bounding box center [546, 558] width 50 height 12
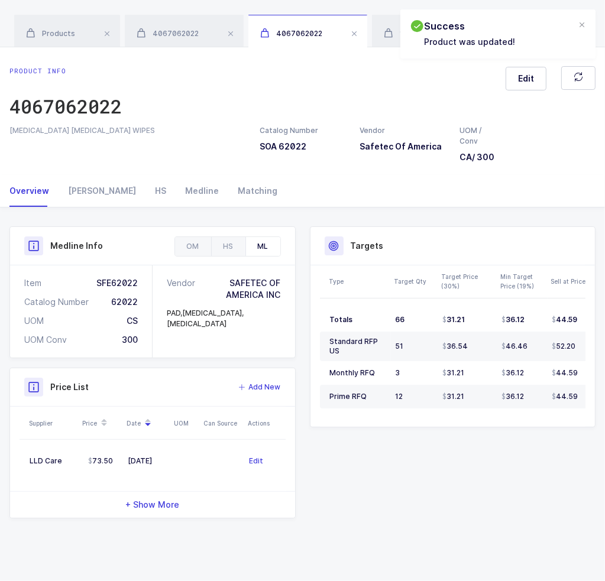
drag, startPoint x: 517, startPoint y: 448, endPoint x: 487, endPoint y: 462, distance: 32.8
click at [487, 462] on div "Product Info Catalog Number SOA 62022 Vendor Safetec Of America UOM / Conv CA /…" at bounding box center [302, 373] width 600 height 292
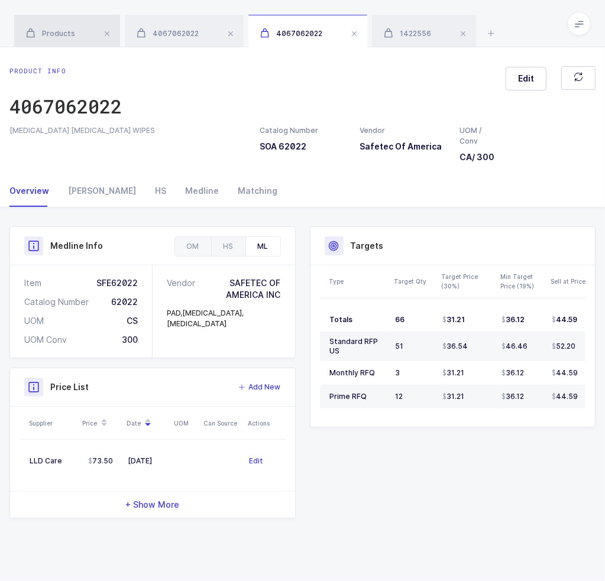
click at [74, 33] on div "Products" at bounding box center [67, 31] width 106 height 33
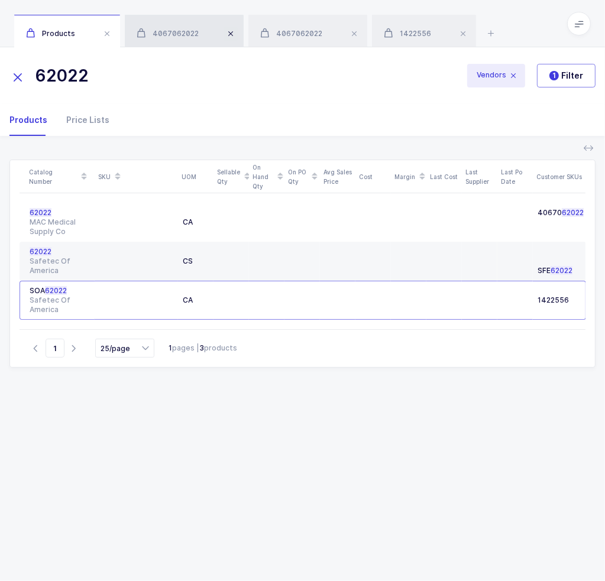
click at [224, 35] on span at bounding box center [231, 34] width 14 height 14
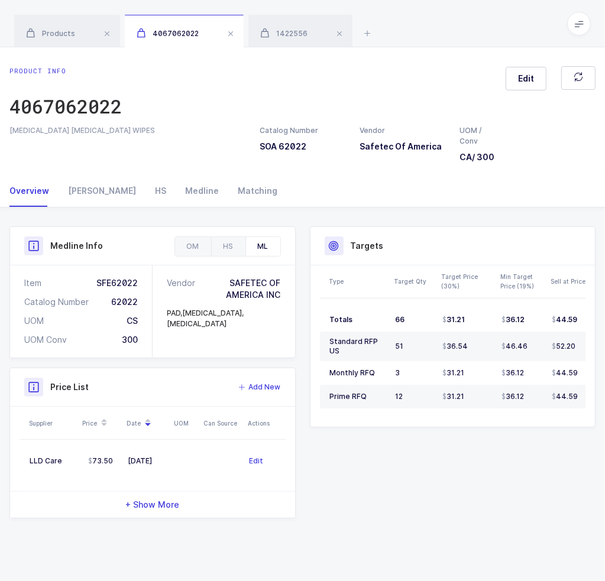
click at [224, 35] on span at bounding box center [231, 34] width 14 height 14
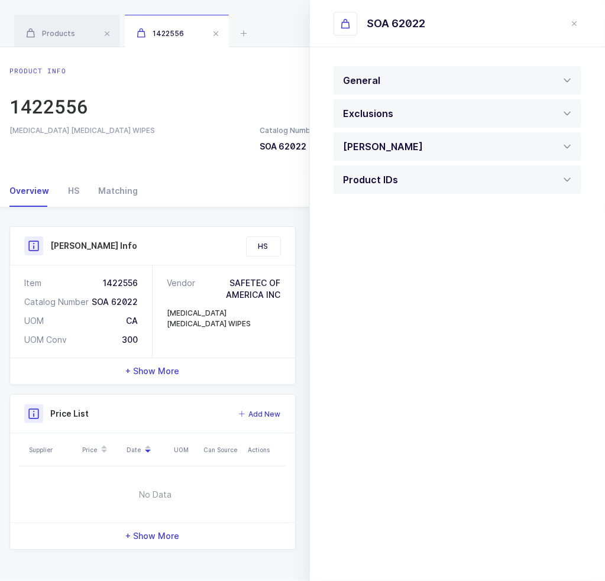
click at [224, 35] on div "1422556" at bounding box center [177, 31] width 104 height 33
click at [215, 35] on span at bounding box center [216, 34] width 14 height 14
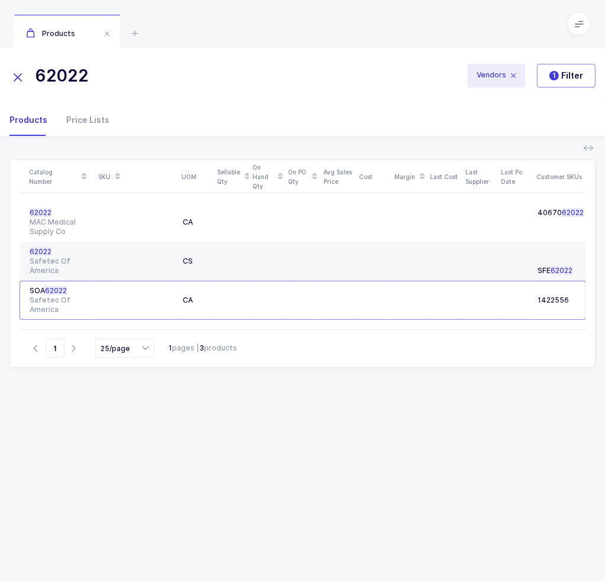
drag, startPoint x: 175, startPoint y: 73, endPoint x: 21, endPoint y: 80, distance: 153.9
click at [21, 80] on div "62022" at bounding box center [236, 76] width 455 height 28
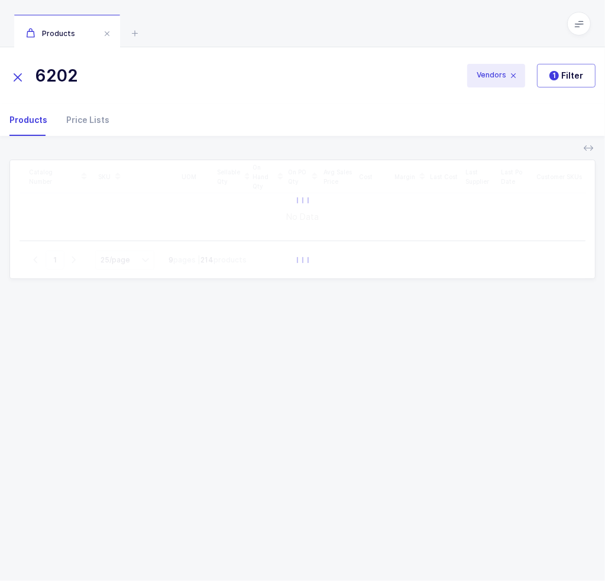
type input "62022"
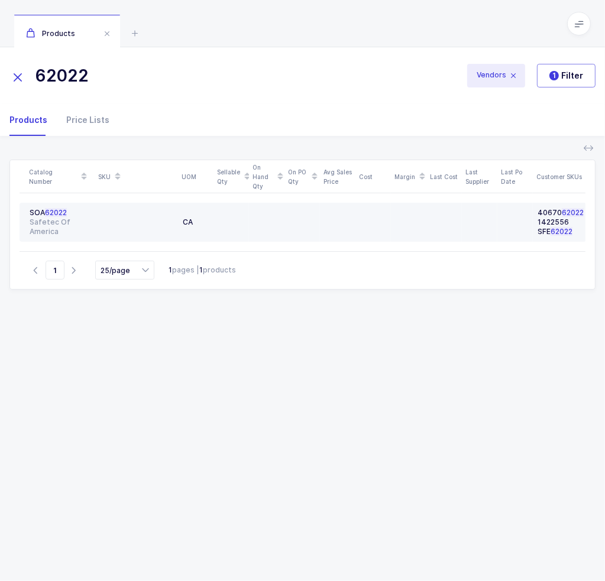
click at [113, 218] on div at bounding box center [136, 222] width 74 height 28
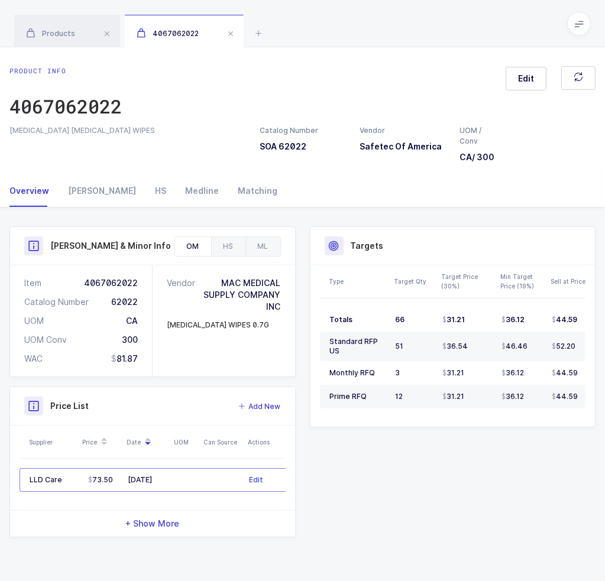
click at [328, 183] on div "Overview Owens HS Medline Matching" at bounding box center [302, 191] width 586 height 32
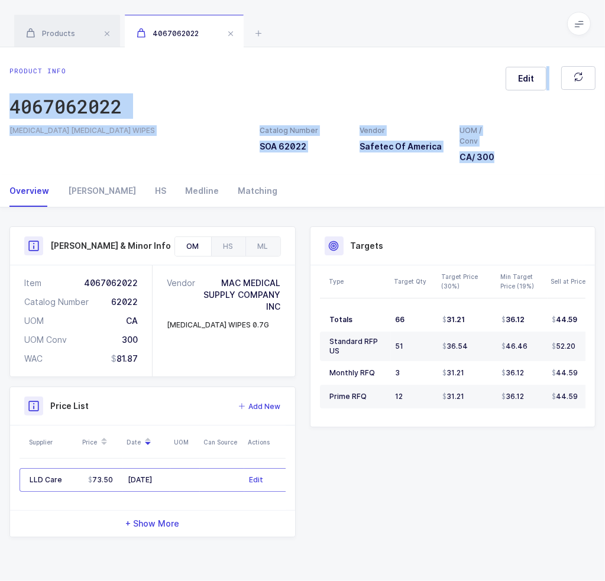
drag, startPoint x: 319, startPoint y: 190, endPoint x: 302, endPoint y: 77, distance: 114.9
click at [302, 77] on div "Product info 4067062022 Edit AMMONIA INHALANT WIPES Catalog Number SOA 62022 Ve…" at bounding box center [302, 314] width 605 height 534
click at [302, 77] on div "Product info 4067062022 Edit" at bounding box center [302, 95] width 586 height 59
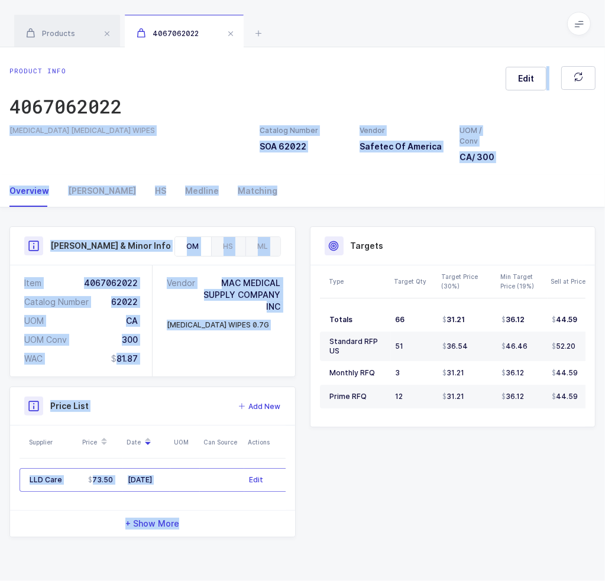
drag, startPoint x: 302, startPoint y: 77, endPoint x: 356, endPoint y: 515, distance: 441.6
click at [356, 515] on div "Product info 4067062022 Edit AMMONIA INHALANT WIPES Catalog Number SOA 62022 Ve…" at bounding box center [302, 314] width 605 height 534
click at [356, 515] on div "Product Info Catalog Number SOA 62022 Vendor Safetec Of America UOM / Conv CA /…" at bounding box center [302, 382] width 600 height 311
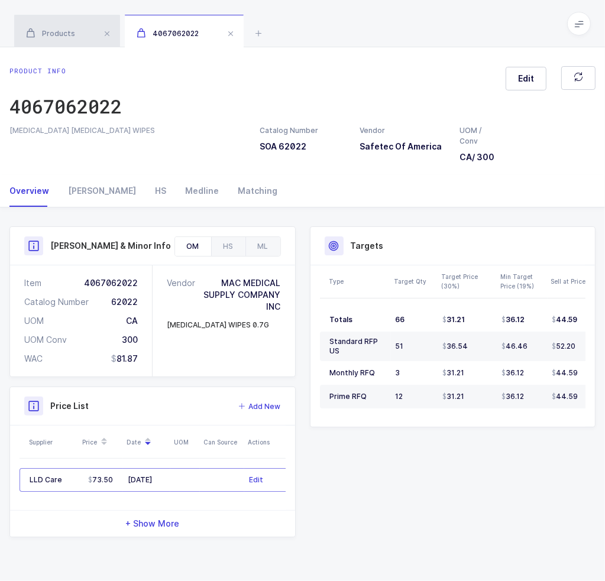
click at [61, 38] on div "Products" at bounding box center [67, 31] width 106 height 33
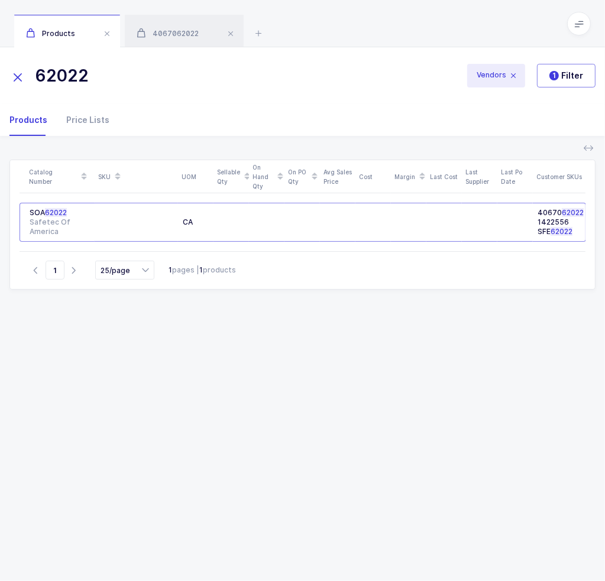
drag, startPoint x: 117, startPoint y: 85, endPoint x: 36, endPoint y: 83, distance: 80.5
click at [36, 83] on input "62022" at bounding box center [229, 76] width 441 height 28
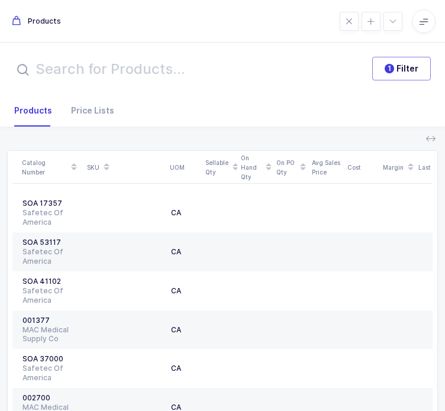
click at [148, 69] on input "text" at bounding box center [186, 69] width 344 height 24
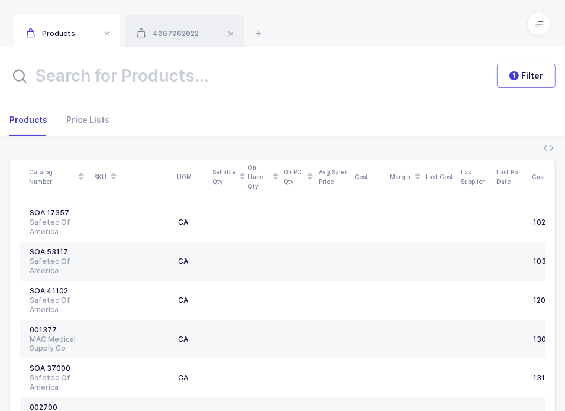
click at [154, 69] on input "text" at bounding box center [245, 76] width 473 height 28
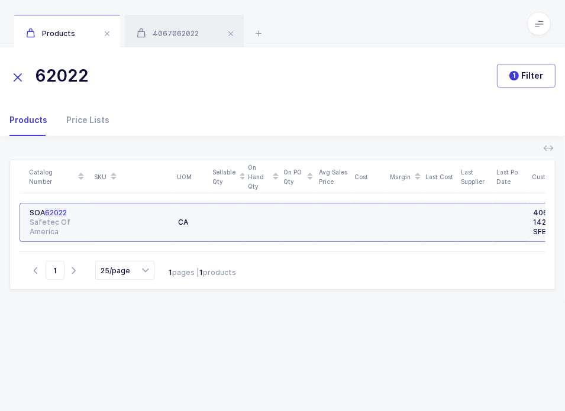
click at [232, 217] on div at bounding box center [227, 217] width 26 height 9
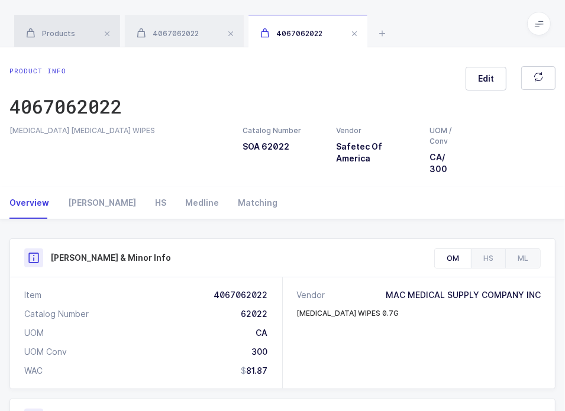
click at [82, 35] on div "Products" at bounding box center [67, 31] width 106 height 33
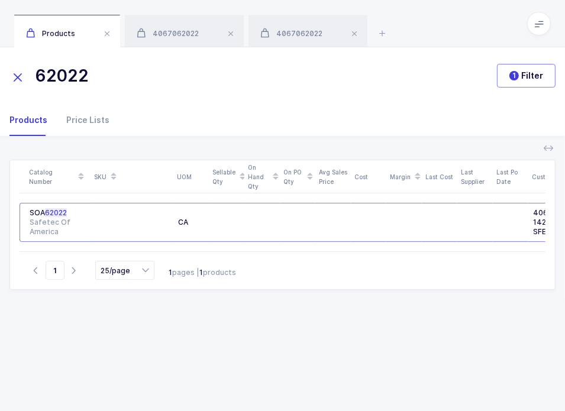
drag, startPoint x: 174, startPoint y: 79, endPoint x: 1, endPoint y: 92, distance: 173.2
click at [1, 92] on div "62022 Vendors 1 Filter" at bounding box center [282, 75] width 565 height 57
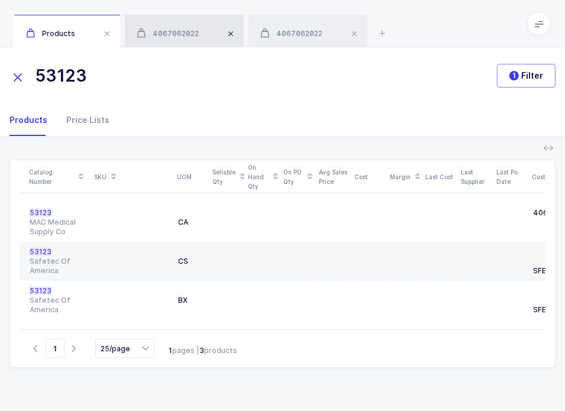
type input "53123"
click at [232, 33] on span at bounding box center [231, 34] width 14 height 14
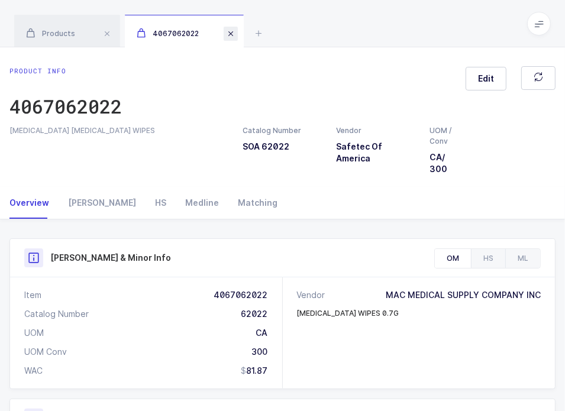
click at [232, 33] on span at bounding box center [231, 34] width 14 height 14
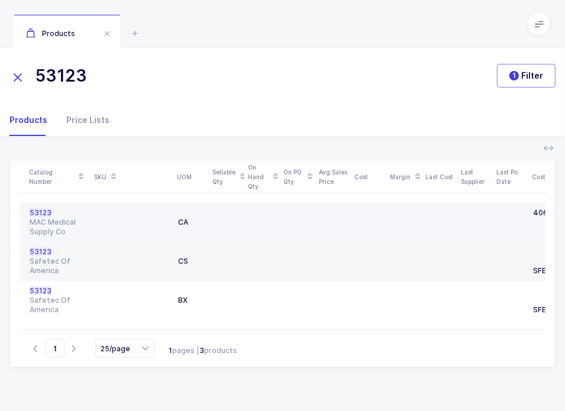
click at [160, 212] on div at bounding box center [131, 222] width 73 height 28
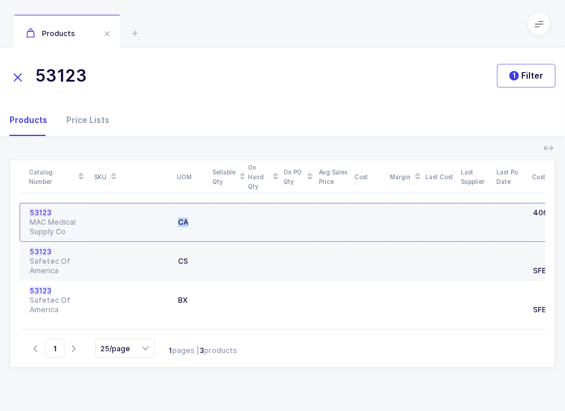
click at [58, 233] on div "MAC Medical Supply Co" at bounding box center [58, 227] width 56 height 19
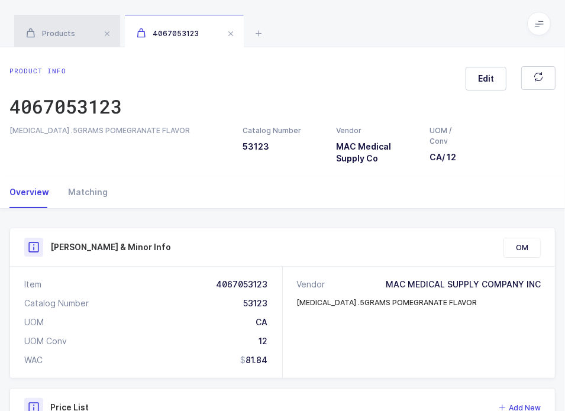
click at [68, 33] on span "Products" at bounding box center [50, 33] width 49 height 9
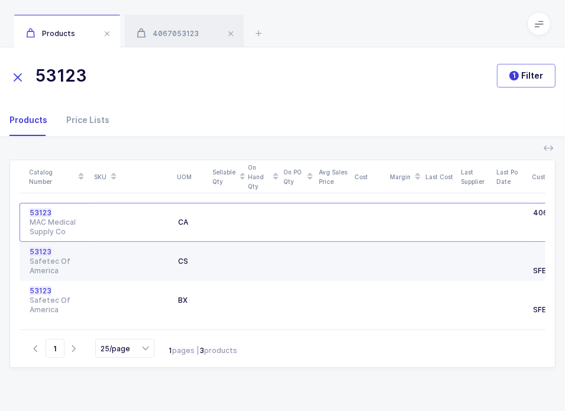
click at [60, 248] on div "53123" at bounding box center [58, 251] width 56 height 9
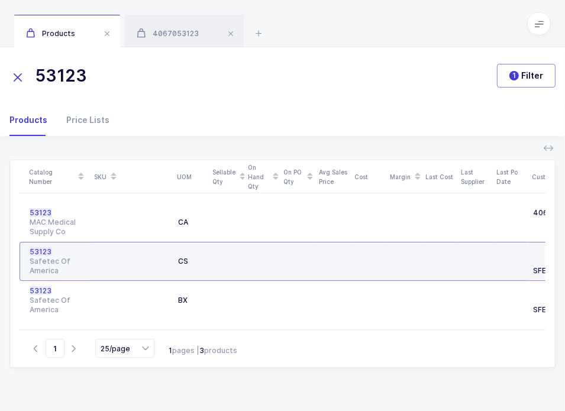
click at [60, 248] on div "53123" at bounding box center [58, 251] width 56 height 9
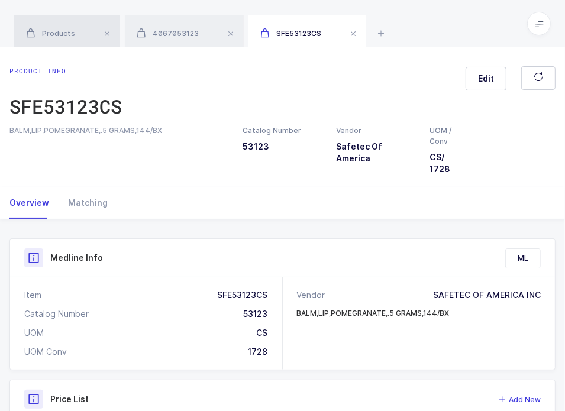
click at [75, 37] on div "Products" at bounding box center [67, 31] width 106 height 33
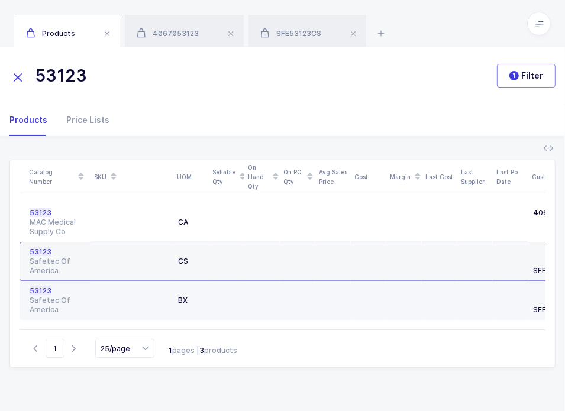
click at [54, 300] on div "Safetec Of America" at bounding box center [58, 305] width 56 height 19
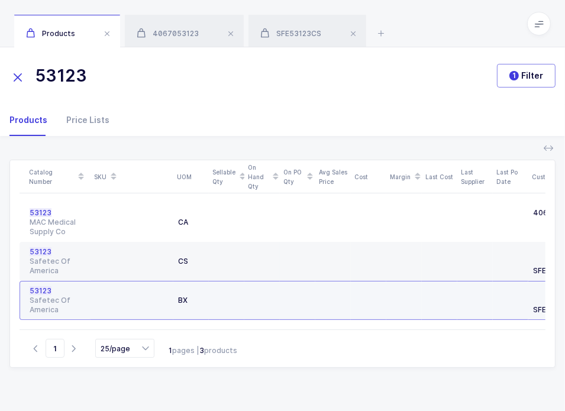
click at [53, 300] on div "Safetec Of America" at bounding box center [58, 305] width 56 height 19
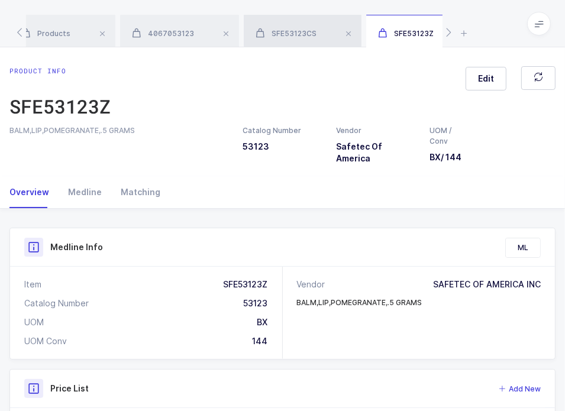
click at [292, 35] on span "SFE53123CS" at bounding box center [285, 33] width 61 height 9
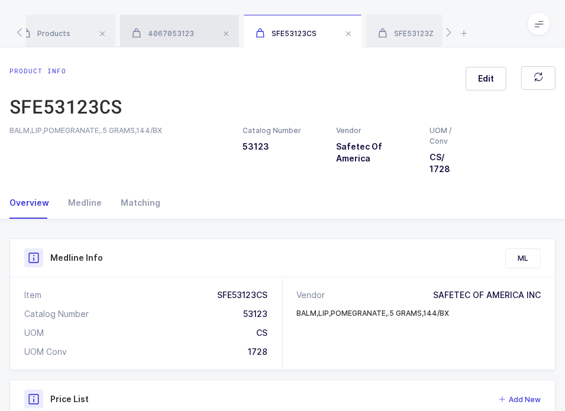
click at [168, 25] on div "4067053123" at bounding box center [179, 31] width 119 height 33
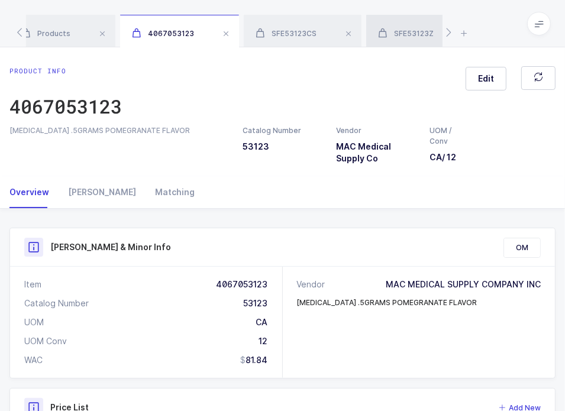
click at [398, 33] on span "SFE53123Z" at bounding box center [406, 33] width 56 height 9
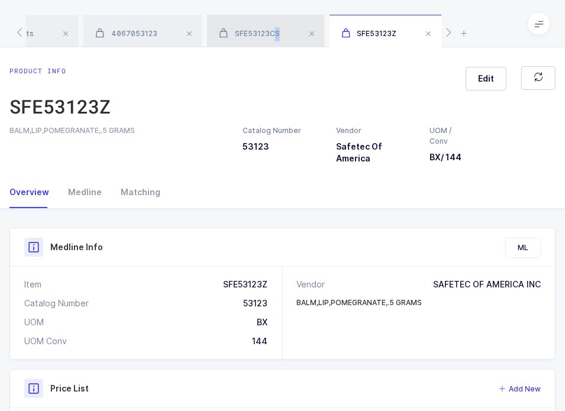
click at [274, 33] on span "SFE53123CS" at bounding box center [249, 33] width 61 height 9
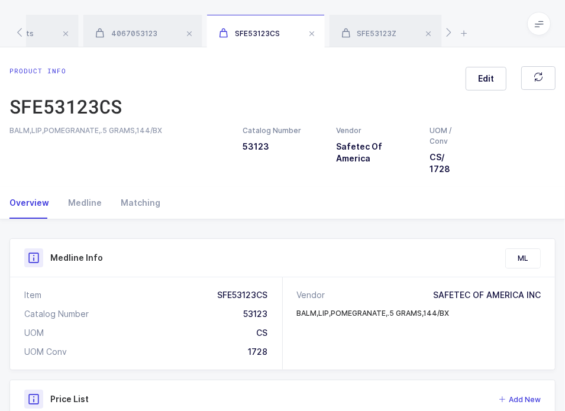
drag, startPoint x: 459, startPoint y: 170, endPoint x: 468, endPoint y: 183, distance: 15.6
click at [468, 183] on div "Product info SFE53123CS Edit BALM,LIP,POMEGRANATE,.5 GRAMS,144/BX Catalog Numbe…" at bounding box center [282, 117] width 565 height 140
click at [77, 203] on div "Medline" at bounding box center [85, 203] width 53 height 32
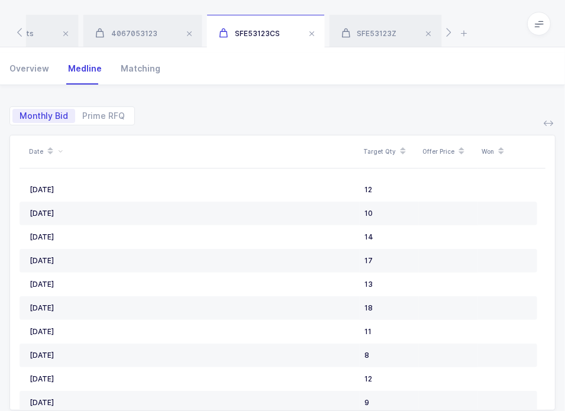
scroll to position [163, 0]
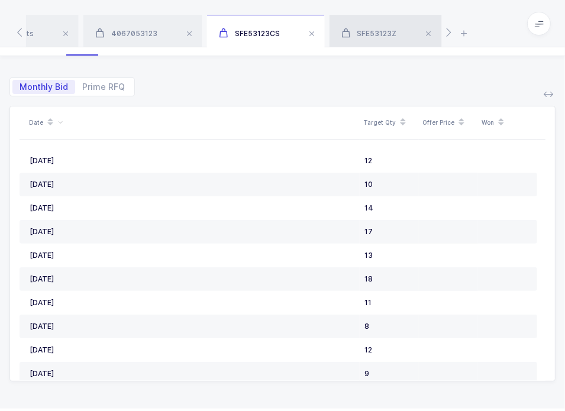
click at [377, 35] on span "SFE53123Z" at bounding box center [369, 33] width 56 height 9
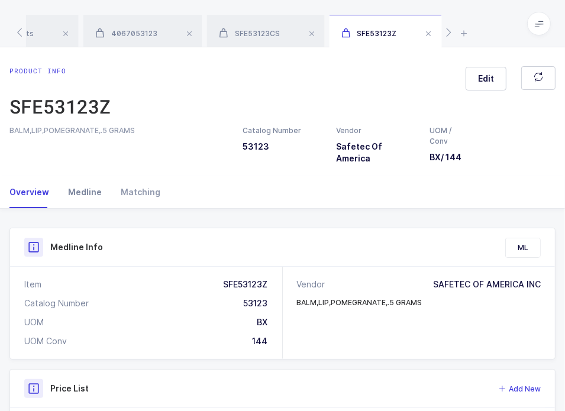
click at [89, 199] on div "Medline" at bounding box center [85, 192] width 53 height 32
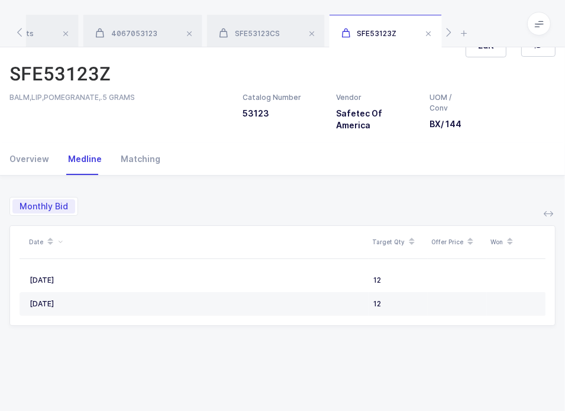
scroll to position [40, 0]
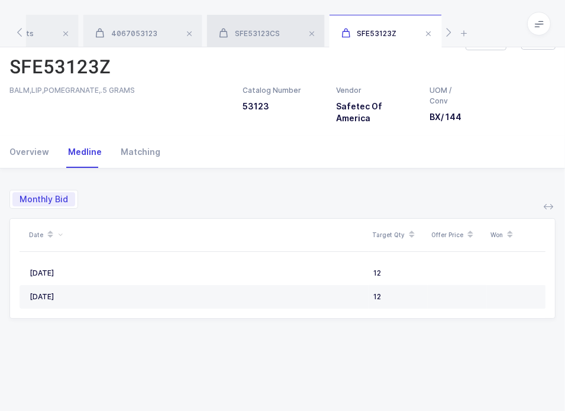
click at [253, 29] on div "SFE53123CS" at bounding box center [266, 31] width 118 height 33
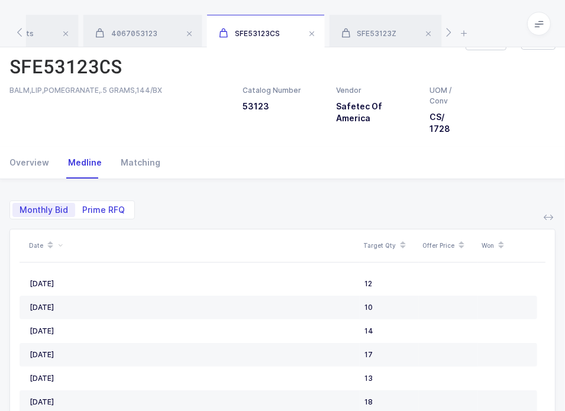
click at [98, 210] on span "Prime RFQ" at bounding box center [103, 210] width 43 height 8
click at [83, 210] on input "Prime RFQ" at bounding box center [79, 207] width 8 height 8
radio input "true"
radio input "false"
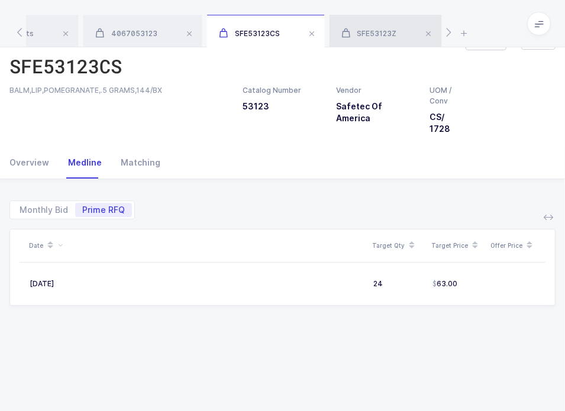
click at [359, 27] on div "SFE53123Z" at bounding box center [385, 31] width 112 height 33
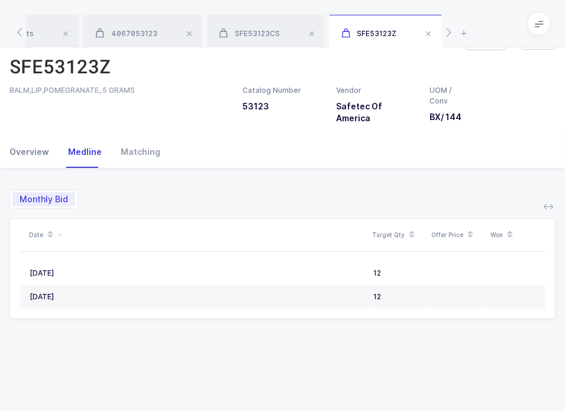
click at [33, 163] on div "Overview" at bounding box center [33, 152] width 49 height 32
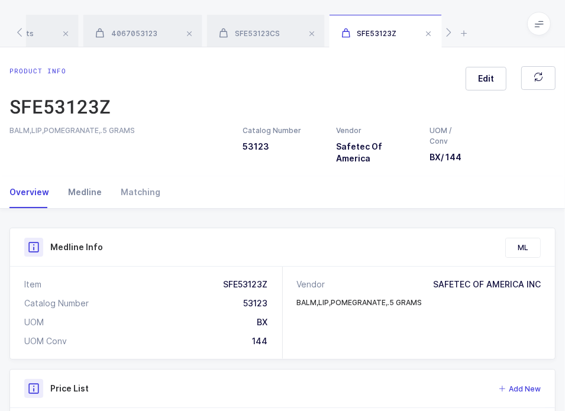
click at [77, 208] on div "Medline" at bounding box center [85, 192] width 53 height 32
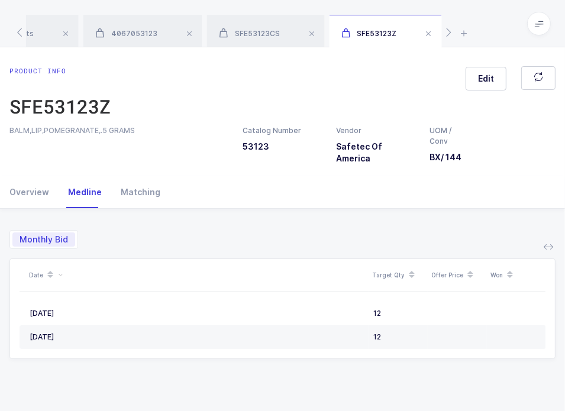
click at [429, 32] on span at bounding box center [429, 34] width 14 height 14
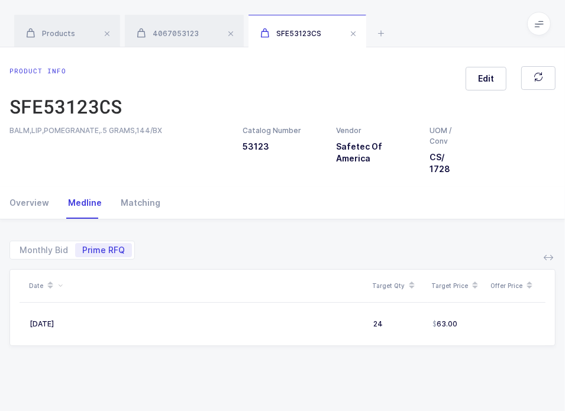
click at [546, 171] on div "BALM,LIP,POMEGRANATE,.5 GRAMS,144/BX Catalog Number 53123 Vendor Safetec Of Ame…" at bounding box center [282, 150] width 560 height 50
click at [182, 43] on div "4067053123" at bounding box center [184, 31] width 119 height 33
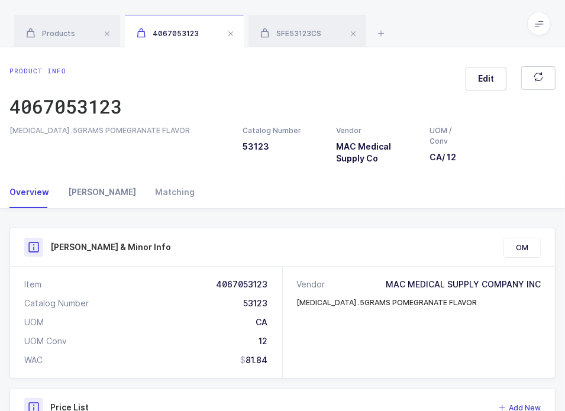
click at [70, 182] on div "Owens" at bounding box center [102, 192] width 87 height 32
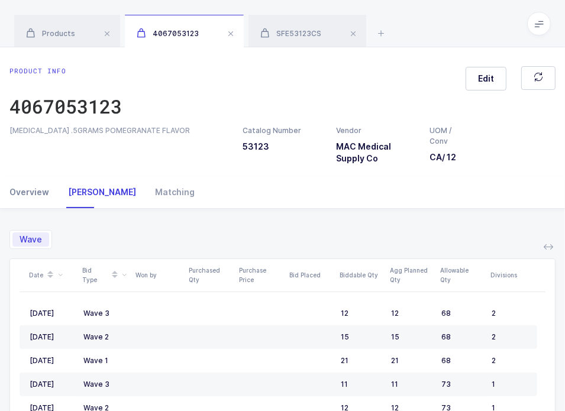
click at [30, 179] on div "Overview" at bounding box center [33, 192] width 49 height 32
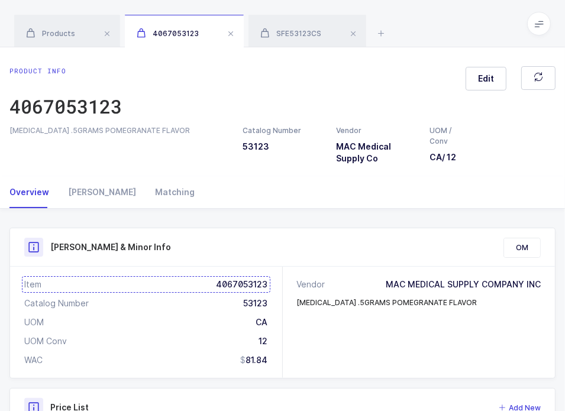
click at [237, 286] on div "Item 4067053123" at bounding box center [146, 285] width 244 height 12
click at [286, 47] on div "Products 4067053123 SFE53123CS 53123 Vendors 1 Filter Filters Clear all Product…" at bounding box center [282, 344] width 565 height 688
click at [286, 44] on div "SFE53123CS" at bounding box center [307, 31] width 118 height 33
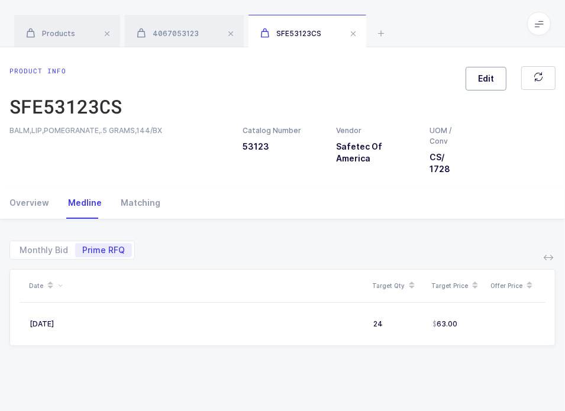
click at [486, 79] on span "Edit" at bounding box center [486, 79] width 16 height 12
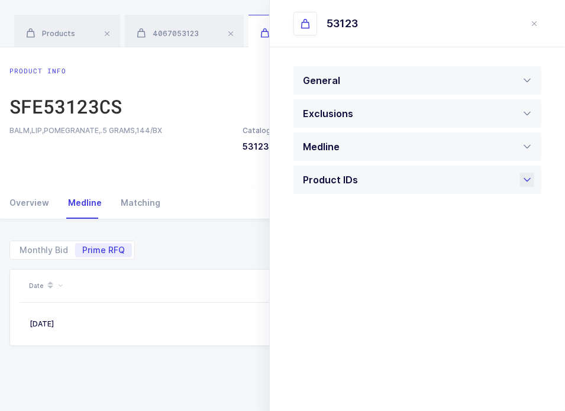
click at [379, 174] on div "Product IDs" at bounding box center [417, 180] width 248 height 28
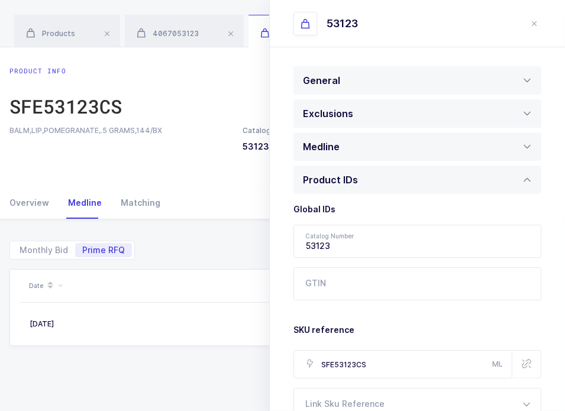
scroll to position [85, 0]
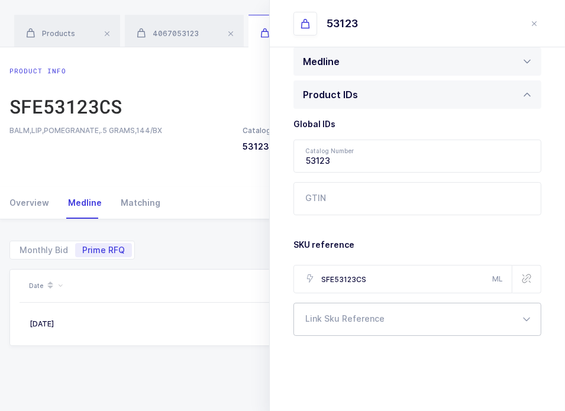
click at [358, 314] on div at bounding box center [417, 319] width 248 height 33
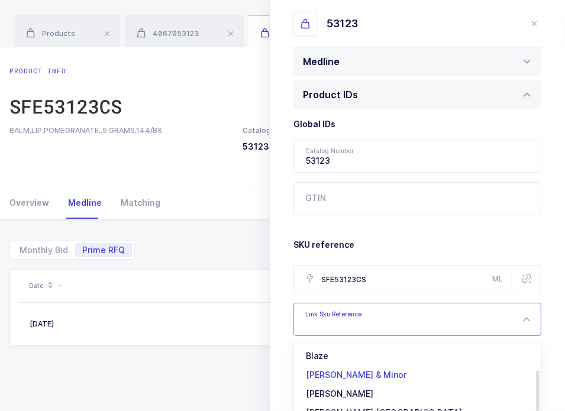
click at [347, 373] on span "[PERSON_NAME] & Minor" at bounding box center [356, 375] width 101 height 10
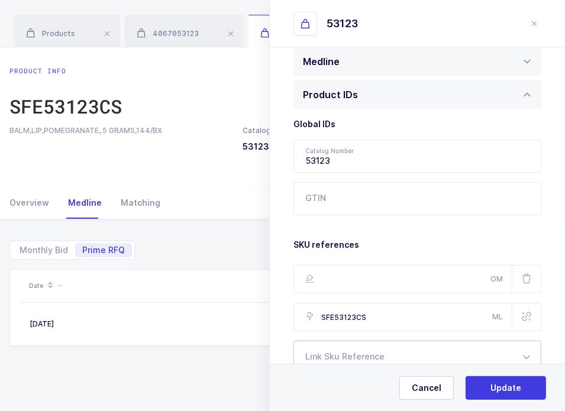
scroll to position [0, 0]
type input "4067053123"
click at [515, 390] on span "Update" at bounding box center [505, 388] width 31 height 12
click at [512, 387] on span "Yes, Update" at bounding box center [506, 388] width 50 height 12
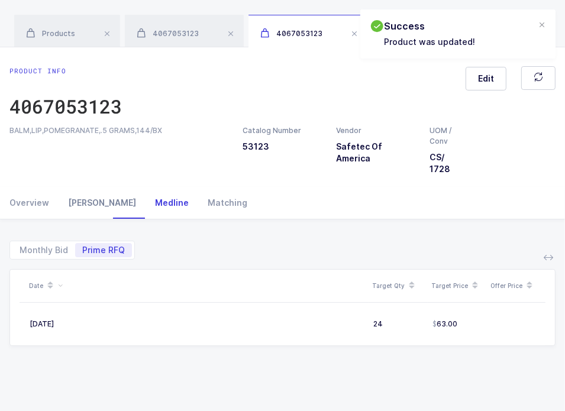
click at [73, 218] on div "Owens" at bounding box center [102, 203] width 87 height 32
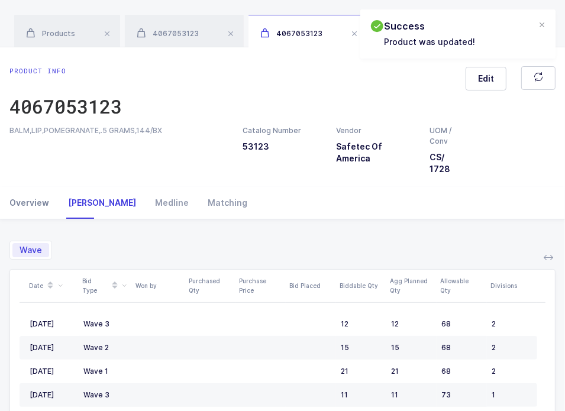
click at [40, 211] on div "Overview" at bounding box center [33, 203] width 49 height 32
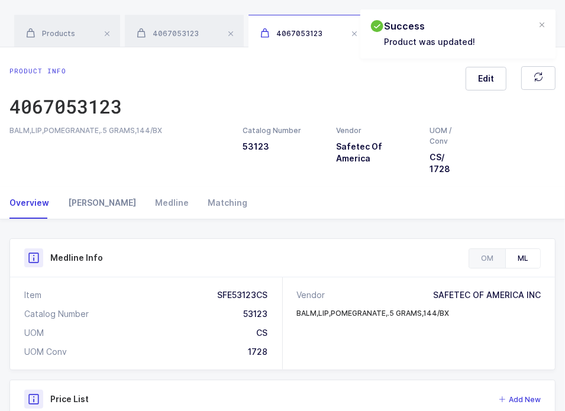
click at [73, 211] on div "Owens" at bounding box center [102, 203] width 87 height 32
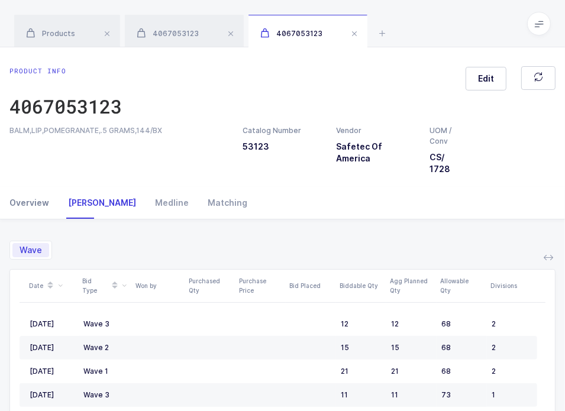
click at [18, 208] on div "Overview" at bounding box center [33, 203] width 49 height 32
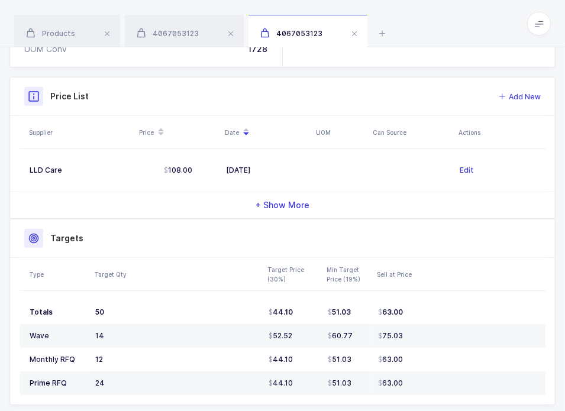
scroll to position [348, 0]
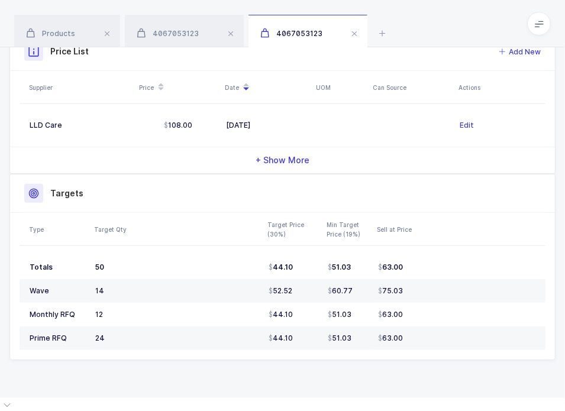
drag, startPoint x: 431, startPoint y: 328, endPoint x: 433, endPoint y: 379, distance: 50.3
click at [433, 379] on div "Product Info Catalog Number 53123 Vendor Safetec Of America UOM / Conv CS / 172…" at bounding box center [282, 135] width 565 height 526
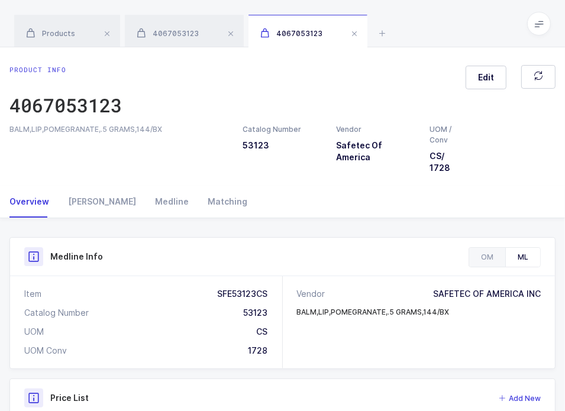
scroll to position [0, 0]
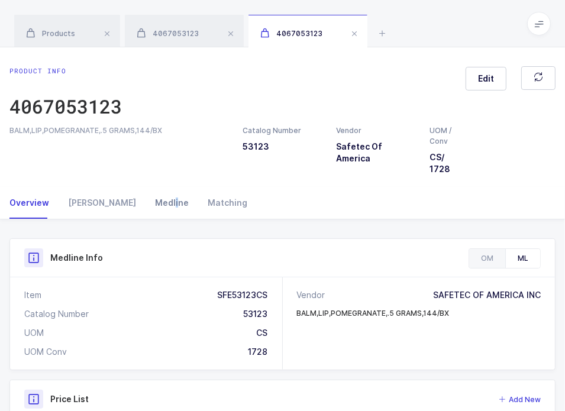
click at [145, 198] on div "Medline" at bounding box center [171, 203] width 53 height 32
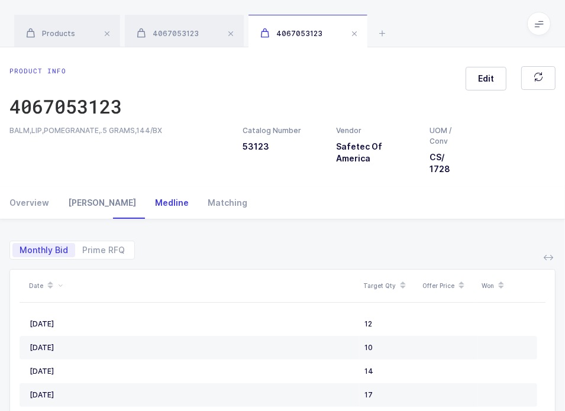
click at [82, 205] on div "Owens" at bounding box center [102, 203] width 87 height 32
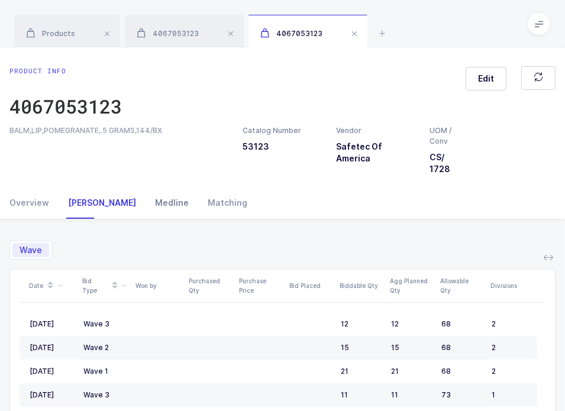
click at [145, 199] on div "Medline" at bounding box center [171, 203] width 53 height 32
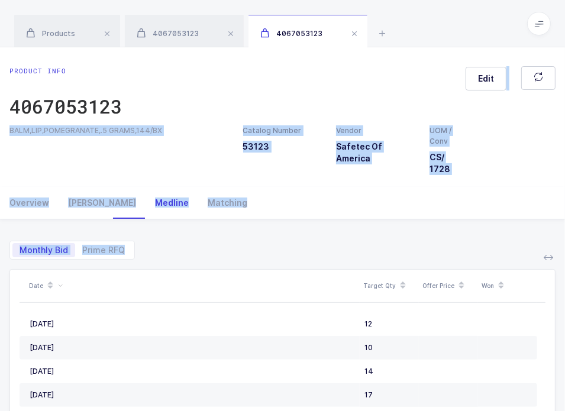
drag, startPoint x: 250, startPoint y: 97, endPoint x: 390, endPoint y: 224, distance: 188.9
click at [390, 224] on div "Product info 4067053123 Edit BALM,LIP,POMEGRANATE,.5 GRAMS,144/BX Catalog Numbe…" at bounding box center [282, 309] width 565 height 525
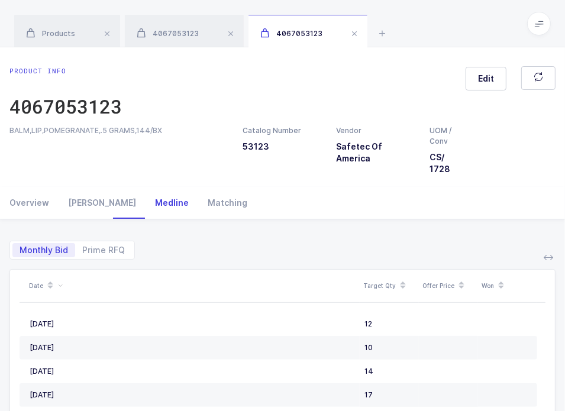
click at [390, 224] on div "Monthly Bid Prime RFQ Date Target Qty Offer Price Won August, 2025 12 July, 202…" at bounding box center [282, 381] width 546 height 324
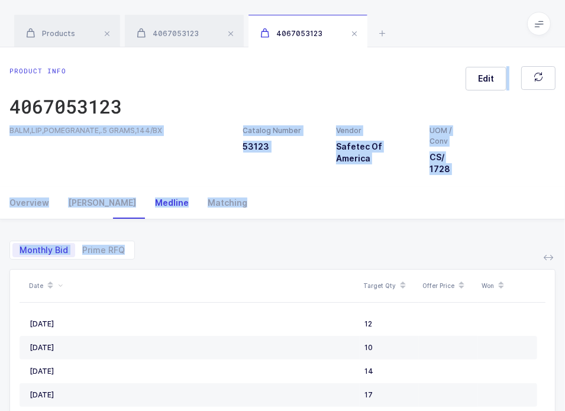
drag, startPoint x: 364, startPoint y: 63, endPoint x: 370, endPoint y: 232, distance: 169.3
click at [370, 232] on div "Product info 4067053123 Edit BALM,LIP,POMEGRANATE,.5 GRAMS,144/BX Catalog Numbe…" at bounding box center [282, 309] width 565 height 525
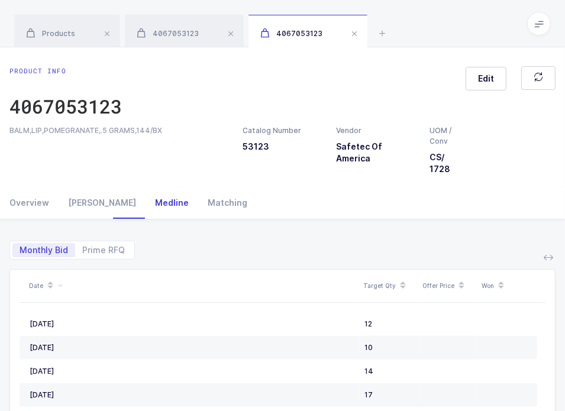
click at [370, 232] on div "Monthly Bid Prime RFQ" at bounding box center [282, 245] width 546 height 28
click at [354, 43] on div "4067053123" at bounding box center [307, 31] width 119 height 33
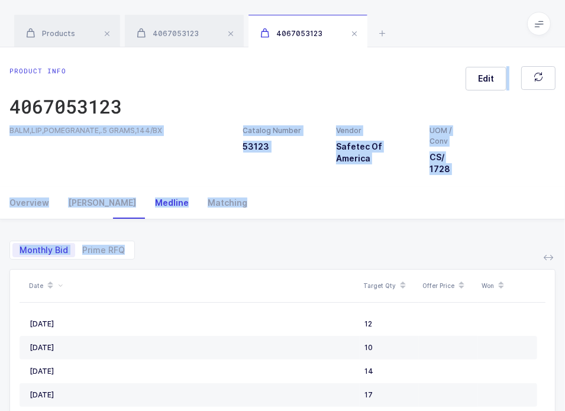
drag, startPoint x: 347, startPoint y: 64, endPoint x: 328, endPoint y: 228, distance: 164.9
click at [328, 228] on div "Product info 4067053123 Edit BALM,LIP,POMEGRANATE,.5 GRAMS,144/BX Catalog Numbe…" at bounding box center [282, 309] width 565 height 525
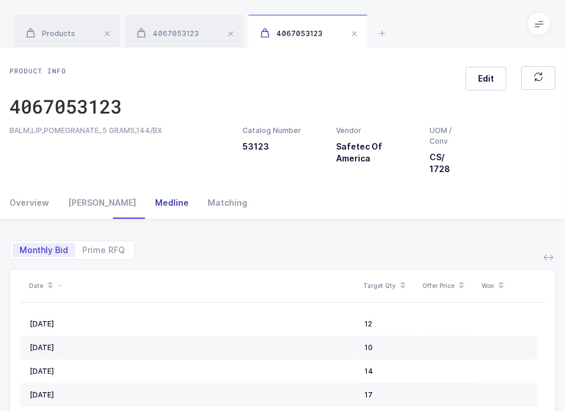
click at [328, 228] on div "Monthly Bid Prime RFQ Date Target Qty Offer Price Won August, 2025 12 July, 202…" at bounding box center [282, 381] width 546 height 324
click at [89, 249] on span "Prime RFQ" at bounding box center [103, 250] width 43 height 8
click at [83, 249] on input "Prime RFQ" at bounding box center [79, 247] width 8 height 8
radio input "true"
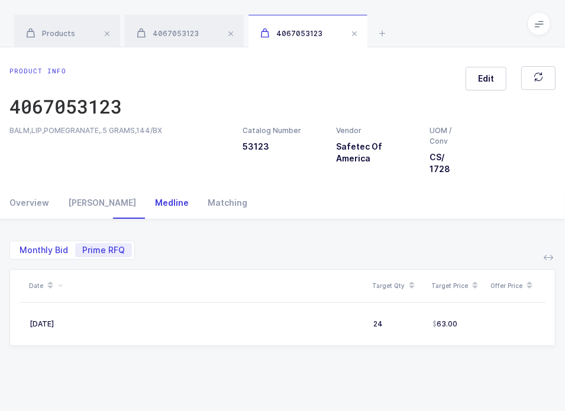
click at [40, 249] on span "Monthly Bid" at bounding box center [44, 250] width 48 height 8
click at [20, 249] on input "Monthly Bid" at bounding box center [16, 247] width 8 height 8
radio input "true"
radio input "false"
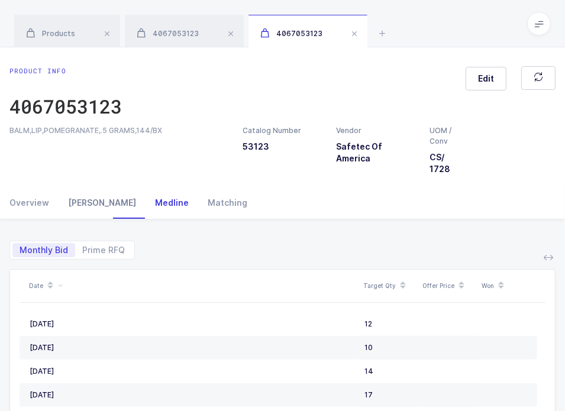
click at [77, 198] on div "Owens" at bounding box center [102, 203] width 87 height 32
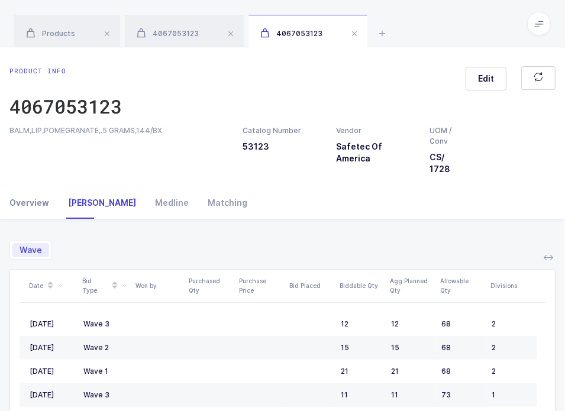
click at [47, 205] on div "Overview" at bounding box center [33, 203] width 49 height 32
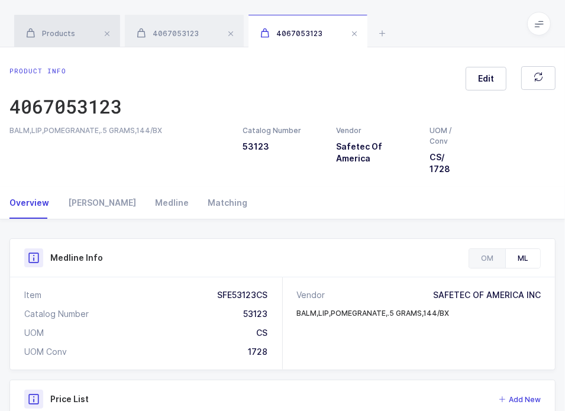
click at [66, 27] on div "Products" at bounding box center [67, 31] width 106 height 33
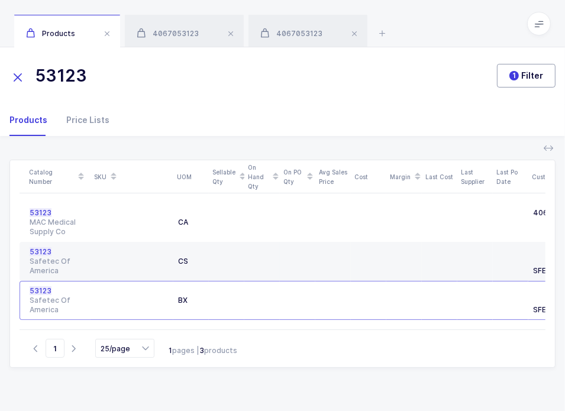
click at [525, 70] on button "1 Filter" at bounding box center [526, 76] width 59 height 24
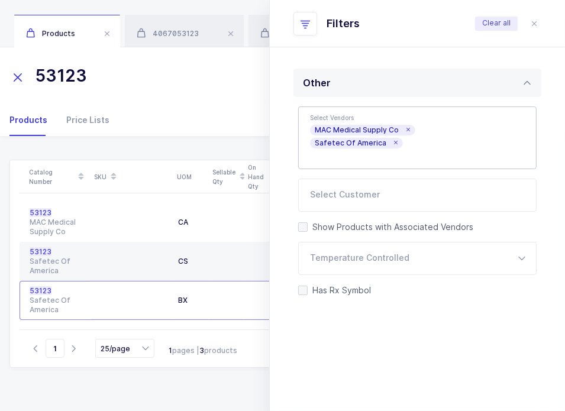
scroll to position [423, 0]
click at [405, 131] on icon at bounding box center [408, 131] width 6 height 6
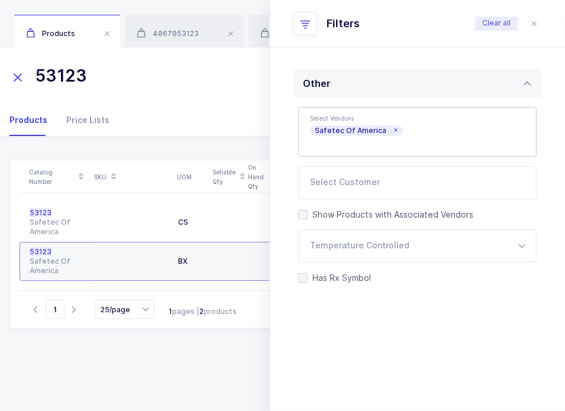
click at [392, 130] on icon at bounding box center [395, 131] width 6 height 6
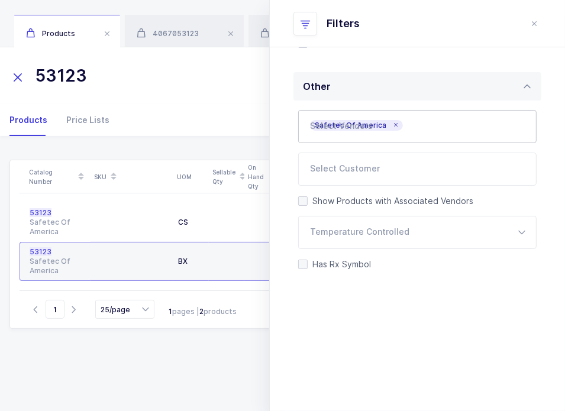
scroll to position [419, 0]
click at [533, 22] on icon "close drawer" at bounding box center [533, 23] width 9 height 9
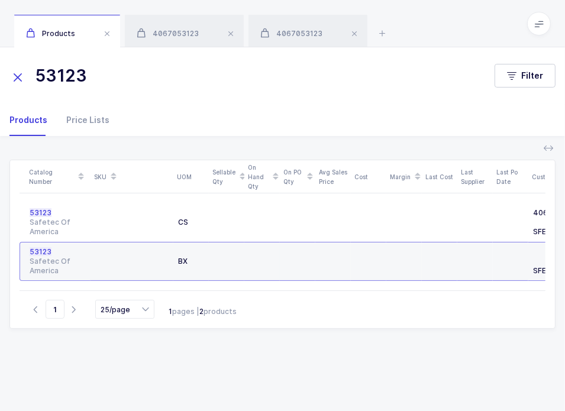
click at [127, 78] on input "53123" at bounding box center [244, 76] width 471 height 28
drag, startPoint x: 166, startPoint y: 78, endPoint x: 34, endPoint y: 87, distance: 131.6
click at [34, 87] on input "53123" at bounding box center [244, 76] width 471 height 28
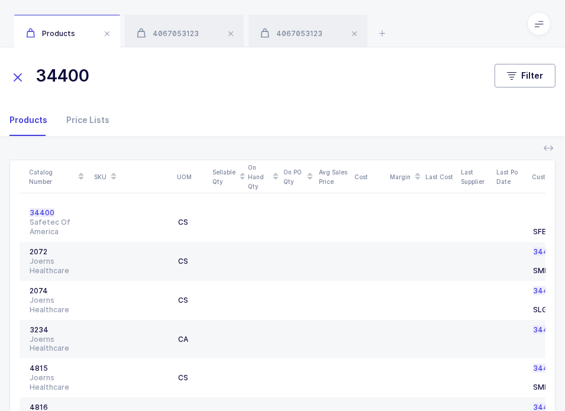
type input "34400"
click at [542, 71] on button "Filter" at bounding box center [524, 76] width 61 height 24
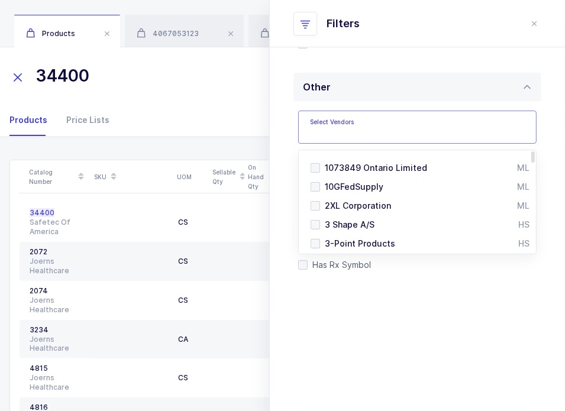
click at [391, 134] on input "text" at bounding box center [405, 130] width 190 height 15
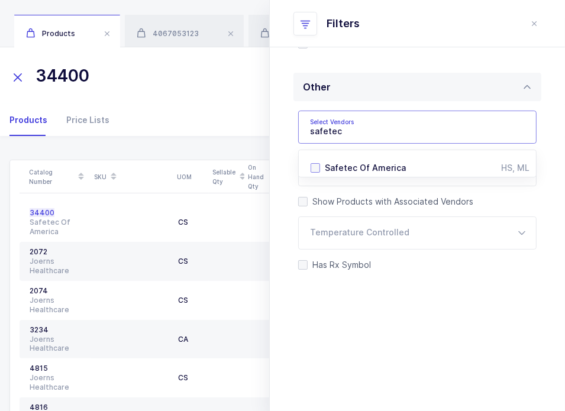
type input "safetec"
click at [371, 167] on span "Safetec Of America" at bounding box center [365, 168] width 81 height 10
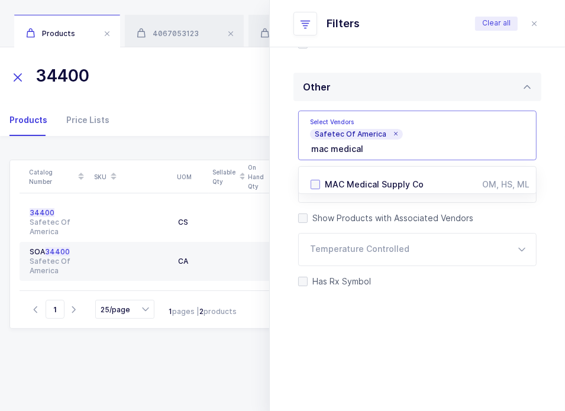
type input "mac medical"
click at [374, 182] on span "MAC Medical Supply Co" at bounding box center [374, 184] width 99 height 10
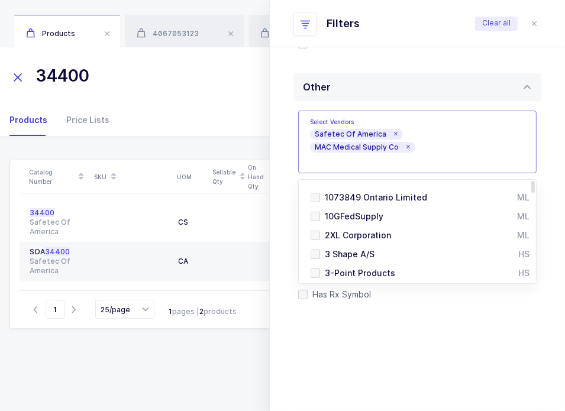
click at [441, 328] on div "Quantity Has Sellable Qty Has Sellable Qty Has Damaged/Expiring Qty Has Damaged…" at bounding box center [417, 50] width 295 height 781
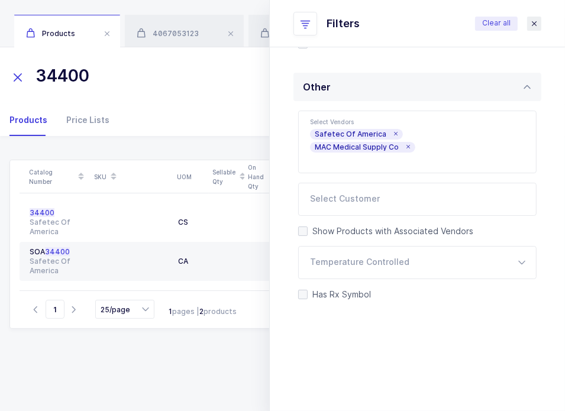
click at [528, 22] on button "close drawer" at bounding box center [534, 24] width 14 height 14
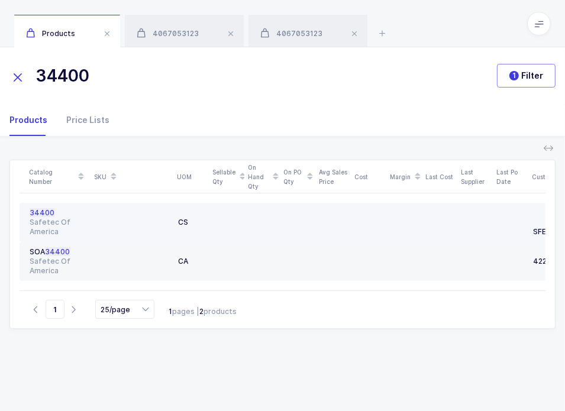
click at [69, 221] on div "Safetec Of America" at bounding box center [58, 227] width 56 height 19
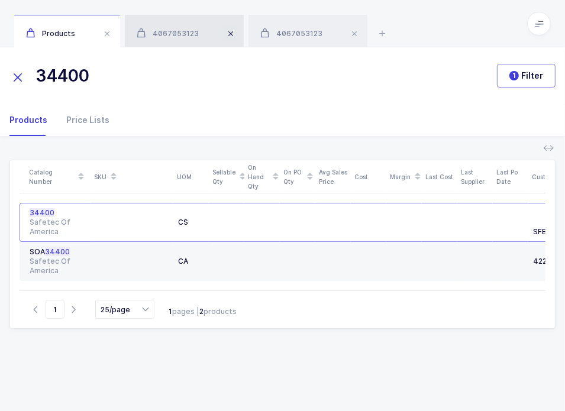
click at [228, 35] on span at bounding box center [231, 34] width 14 height 14
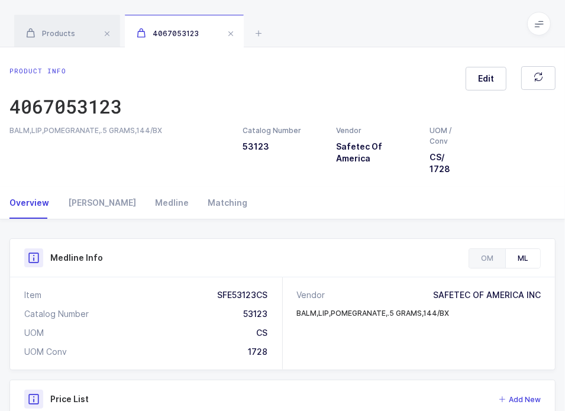
click at [228, 35] on span at bounding box center [231, 34] width 14 height 14
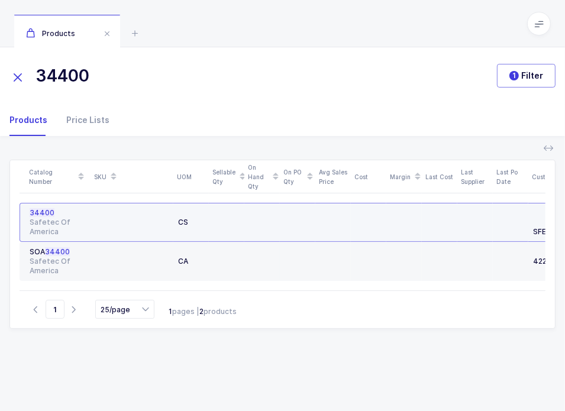
click at [118, 227] on div at bounding box center [131, 222] width 73 height 28
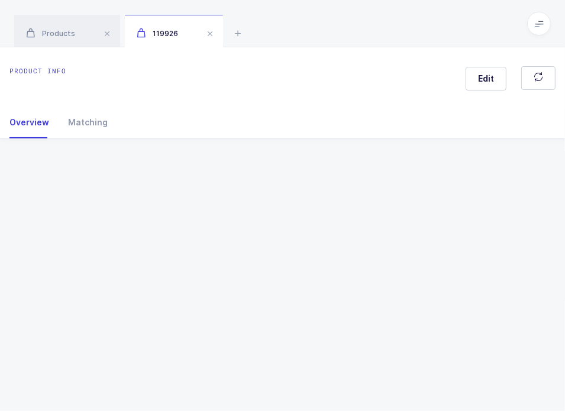
click at [118, 227] on div "Product info Edit Overview Matching Vendor Organization SKU Catalog Number UOM …" at bounding box center [282, 229] width 565 height 364
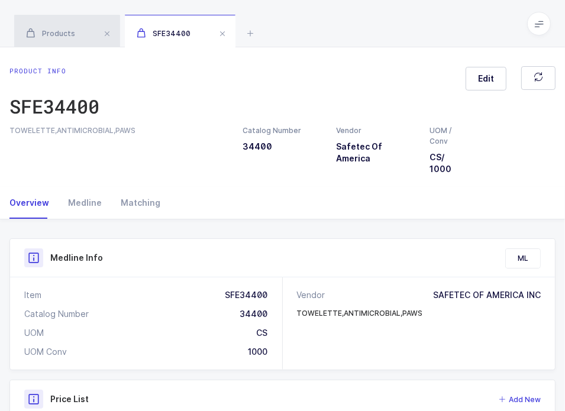
click at [67, 40] on div "Products" at bounding box center [67, 31] width 106 height 33
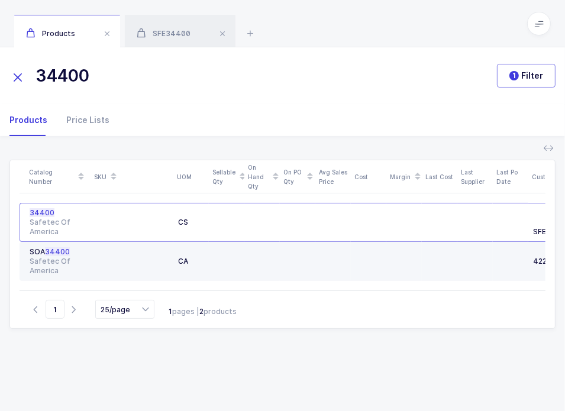
click at [76, 253] on div "SOA 34400" at bounding box center [58, 251] width 56 height 9
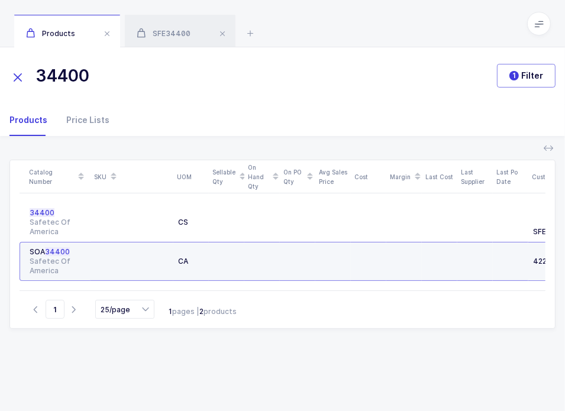
click at [75, 253] on div "SOA 34400" at bounding box center [58, 251] width 56 height 9
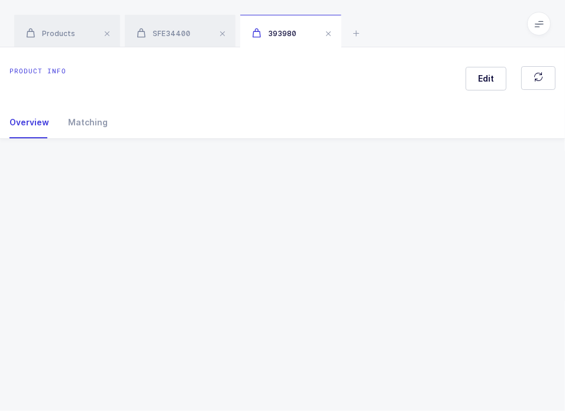
click at [75, 253] on div "Product info Edit Overview Matching Vendor Organization SKU Catalog Number UOM …" at bounding box center [282, 229] width 565 height 364
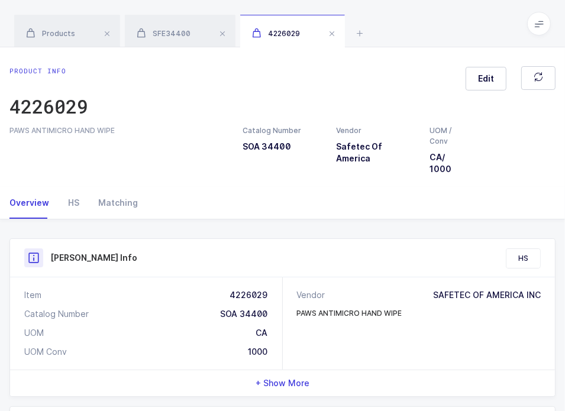
click at [207, 196] on div "Overview HS Matching" at bounding box center [282, 203] width 546 height 32
click at [185, 44] on div "SFE34400" at bounding box center [180, 31] width 111 height 33
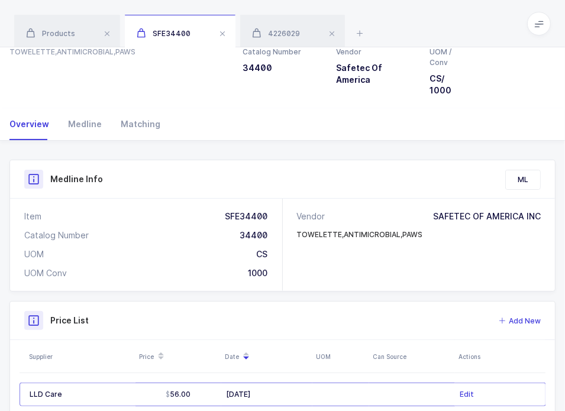
scroll to position [79, 0]
click at [281, 30] on span "4226029" at bounding box center [276, 33] width 48 height 9
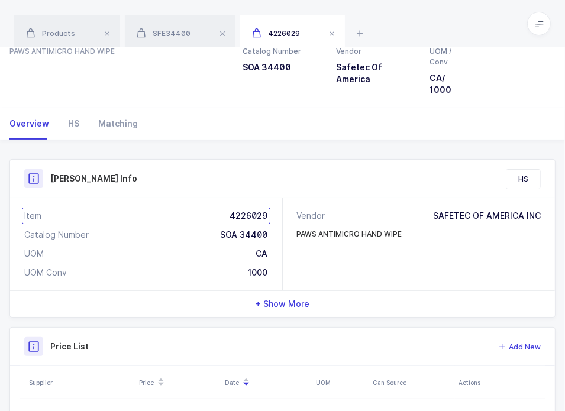
click at [252, 217] on div "Item 4226029" at bounding box center [146, 216] width 244 height 12
click at [186, 34] on span "SFE34400" at bounding box center [164, 33] width 54 height 9
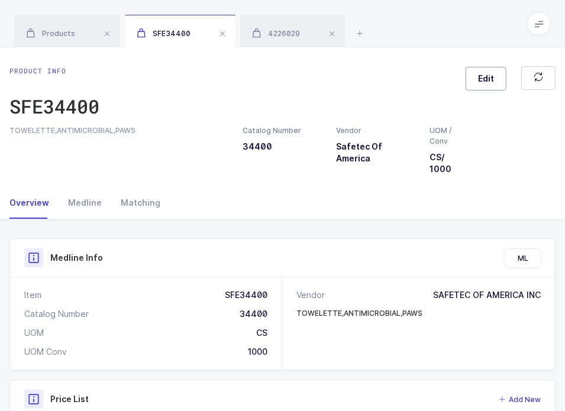
click at [486, 74] on span "Edit" at bounding box center [486, 79] width 16 height 12
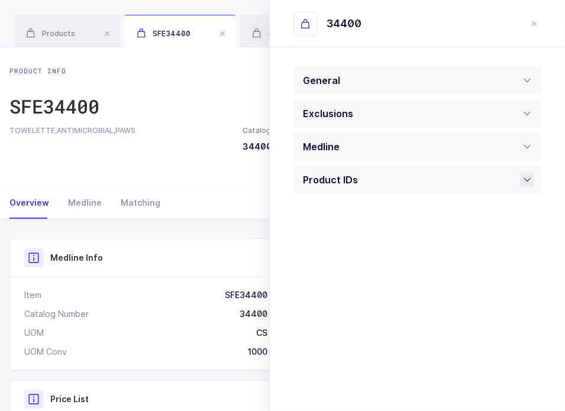
click at [412, 183] on div "Product IDs" at bounding box center [417, 180] width 248 height 28
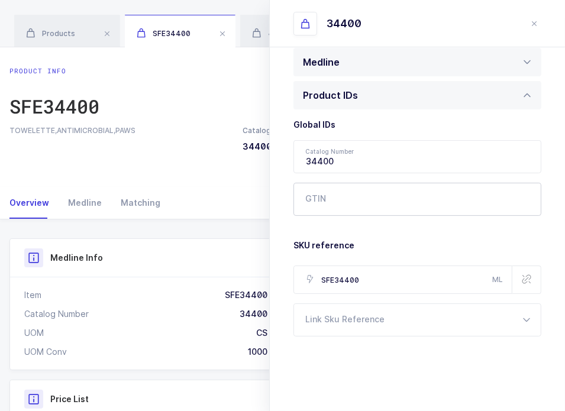
scroll to position [85, 0]
click at [355, 316] on div at bounding box center [417, 319] width 248 height 33
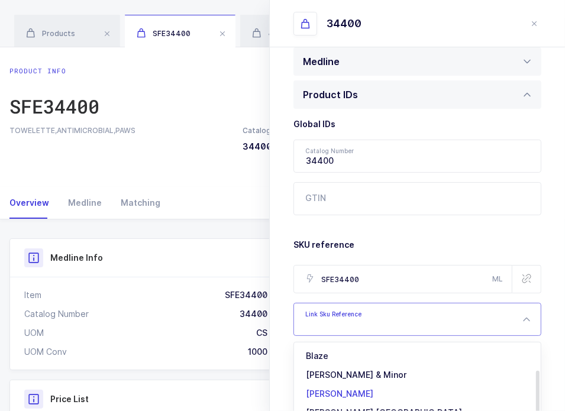
click at [342, 385] on li "[PERSON_NAME]" at bounding box center [422, 393] width 246 height 19
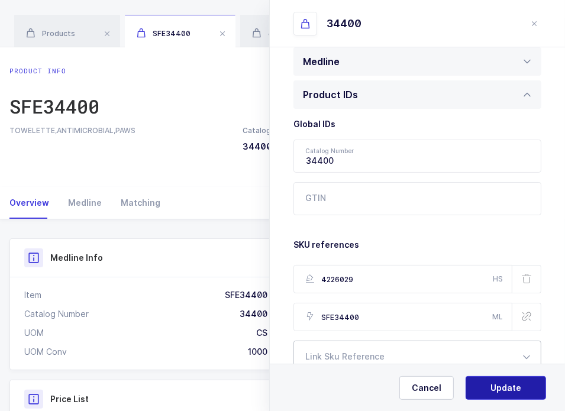
type input "4226029"
click at [502, 383] on span "Update" at bounding box center [505, 388] width 31 height 12
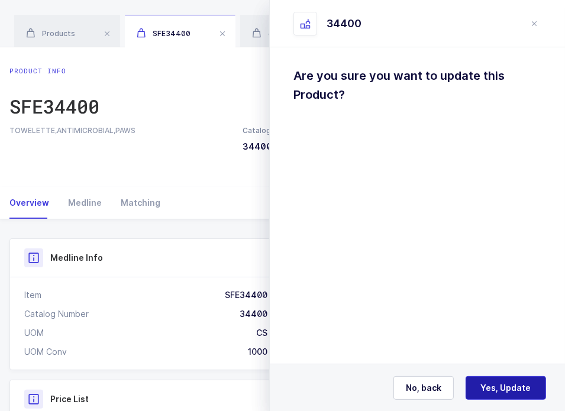
click at [512, 387] on span "Yes, Update" at bounding box center [506, 388] width 50 height 12
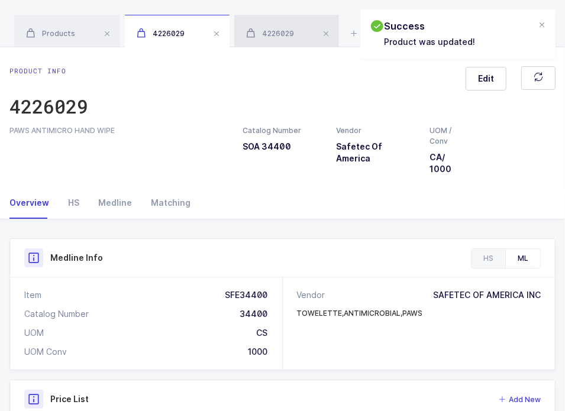
click at [273, 29] on span "4226029" at bounding box center [270, 33] width 48 height 9
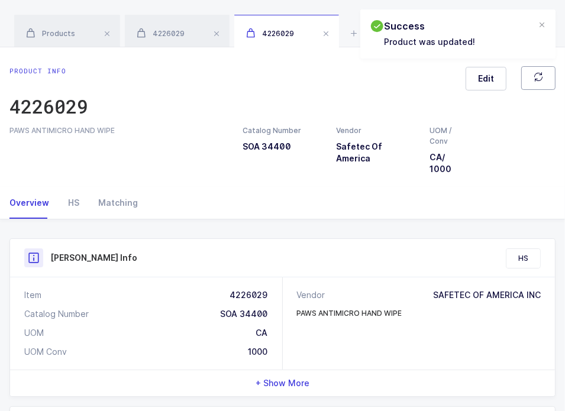
click at [542, 72] on button "button" at bounding box center [538, 78] width 34 height 24
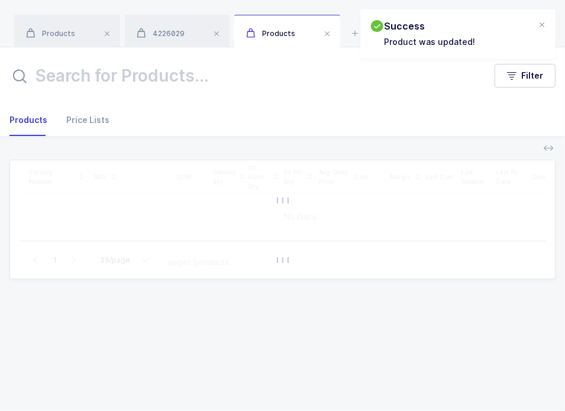
click at [324, 35] on span at bounding box center [327, 34] width 14 height 14
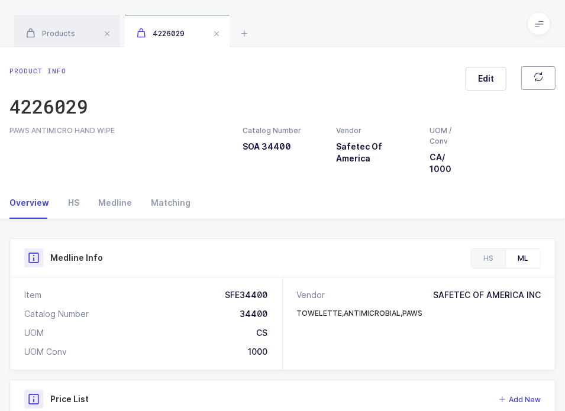
click at [531, 82] on button "button" at bounding box center [538, 78] width 34 height 24
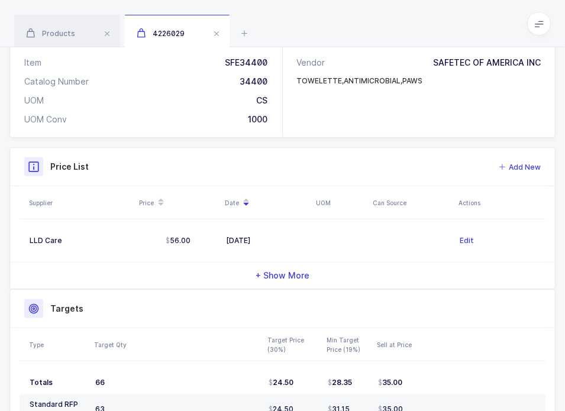
scroll to position [329, 0]
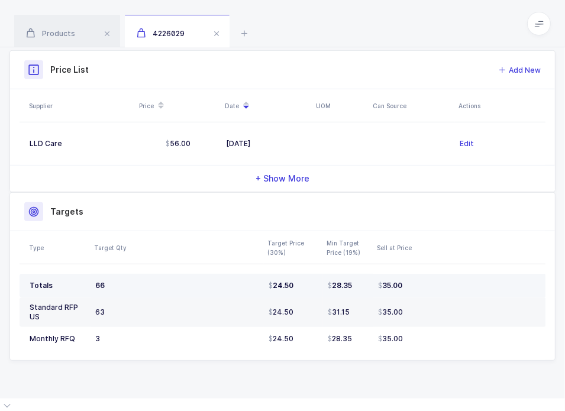
drag, startPoint x: 414, startPoint y: 343, endPoint x: 312, endPoint y: 286, distance: 117.3
click at [312, 286] on tbody "Totals 66 24.50 28.35 35.00 Standard RFP US 63 24.50 31.15 35.00 Monthly RFQ 3 …" at bounding box center [283, 312] width 526 height 77
click at [312, 286] on div "24.50" at bounding box center [294, 285] width 50 height 9
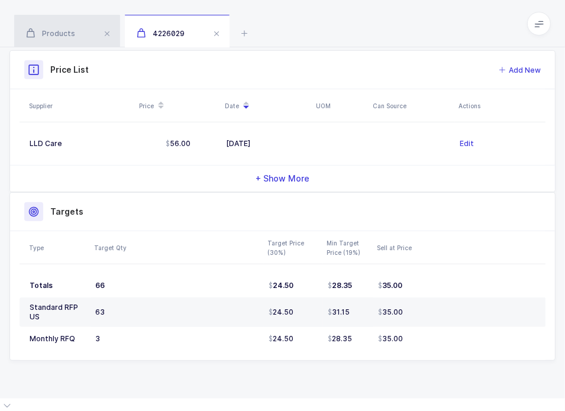
click at [73, 33] on span "Products" at bounding box center [50, 33] width 49 height 9
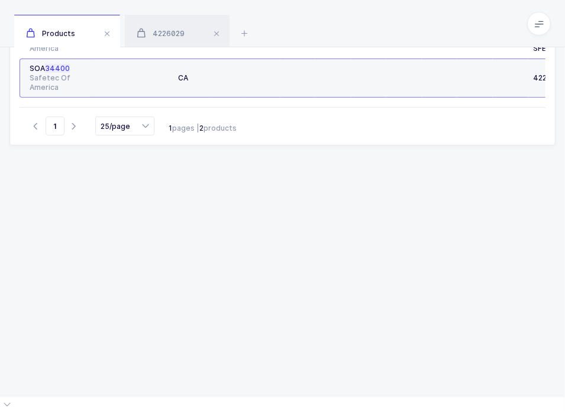
click at [217, 35] on span at bounding box center [216, 34] width 14 height 14
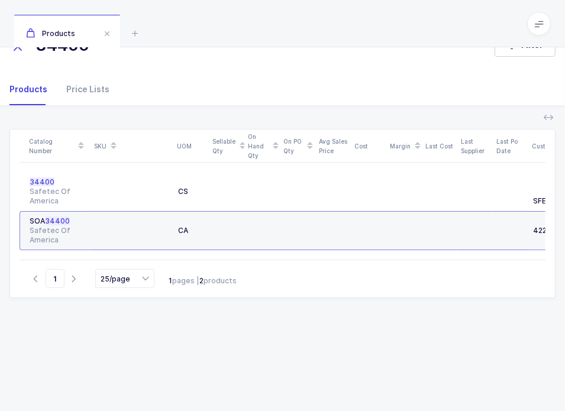
scroll to position [0, 0]
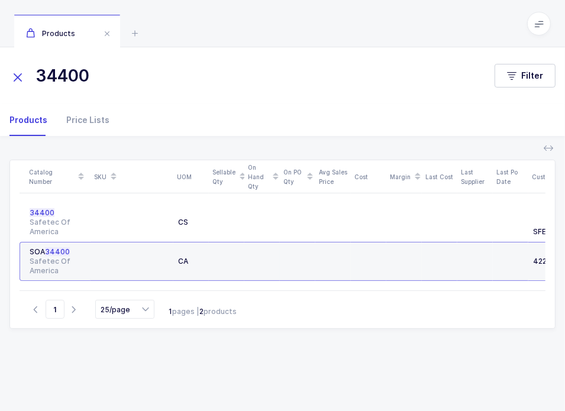
drag, startPoint x: 109, startPoint y: 72, endPoint x: 24, endPoint y: 75, distance: 85.8
click at [24, 75] on div "34400" at bounding box center [251, 76] width 485 height 28
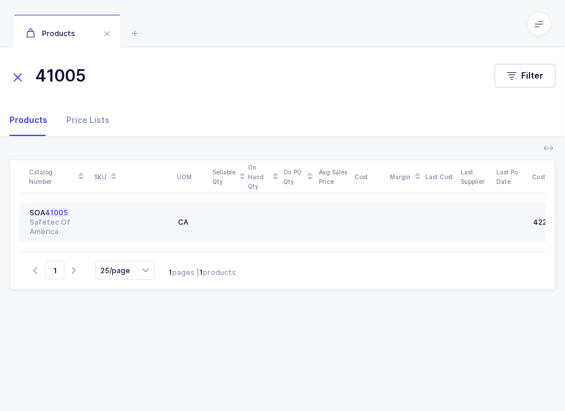
type input "41005"
click at [130, 212] on div at bounding box center [131, 222] width 73 height 28
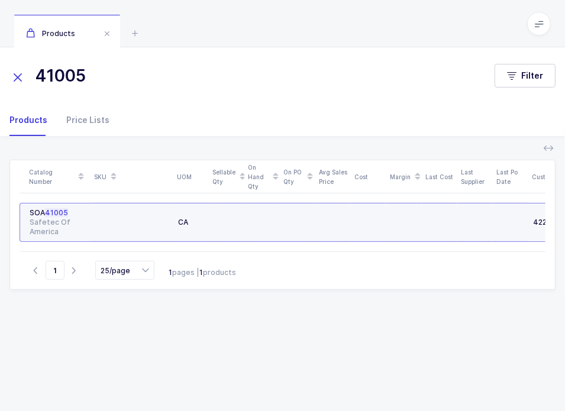
click at [63, 221] on div "Safetec Of America" at bounding box center [58, 227] width 56 height 19
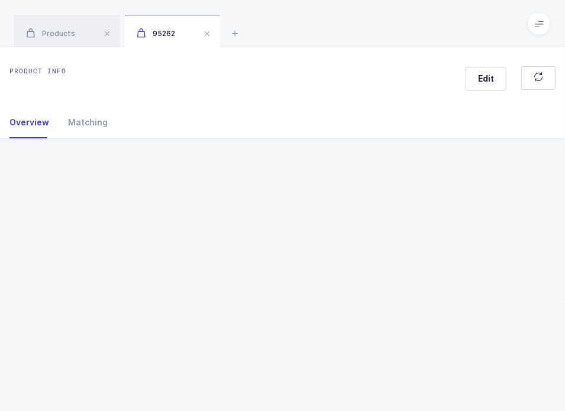
click at [63, 221] on div "Product info Edit Overview Matching Vendor Organization SKU Catalog Number UOM …" at bounding box center [282, 229] width 565 height 364
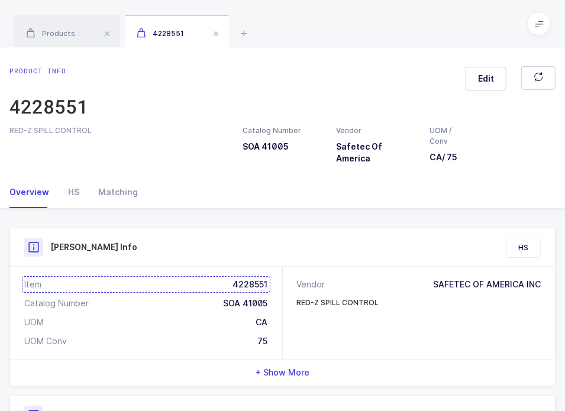
click at [243, 281] on div "Item 4228551" at bounding box center [146, 285] width 244 height 12
click at [58, 40] on div "Products" at bounding box center [67, 31] width 106 height 33
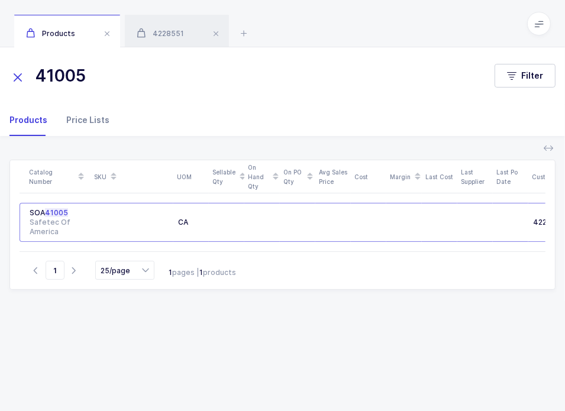
click at [99, 118] on div "Price Lists" at bounding box center [83, 120] width 53 height 32
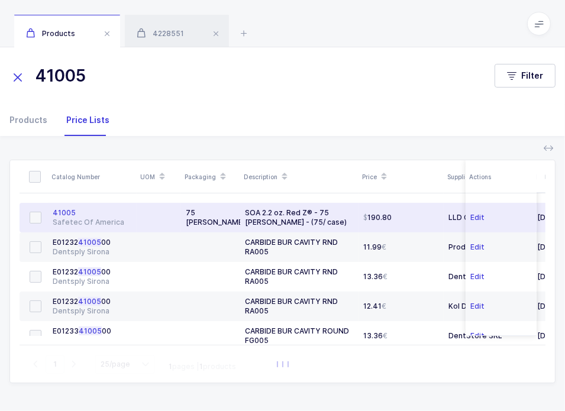
click at [139, 217] on td at bounding box center [159, 218] width 44 height 30
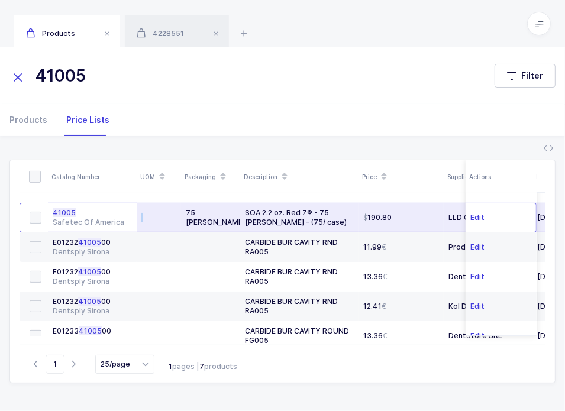
click at [139, 217] on td at bounding box center [159, 218] width 44 height 30
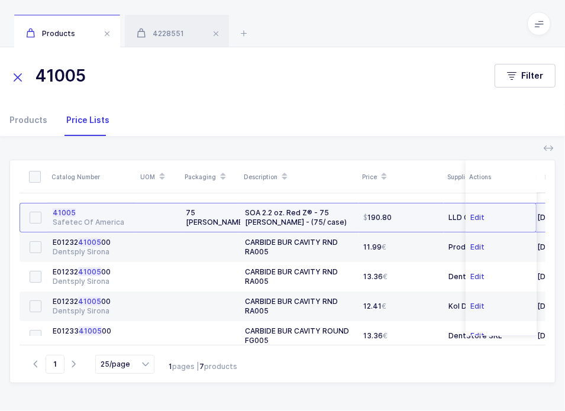
click at [83, 218] on div "Safetec Of America" at bounding box center [92, 222] width 79 height 9
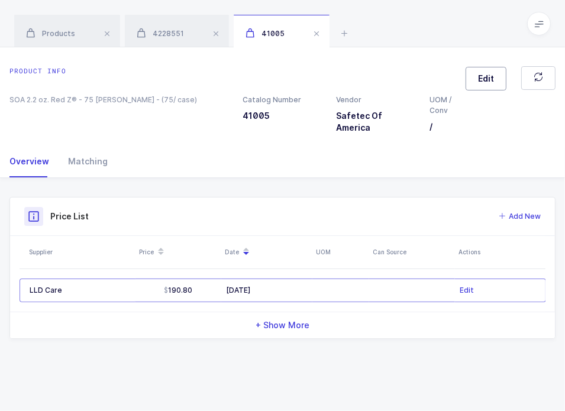
click at [483, 75] on span "Edit" at bounding box center [486, 79] width 16 height 12
click at [459, 152] on div "Product IDs" at bounding box center [417, 146] width 248 height 28
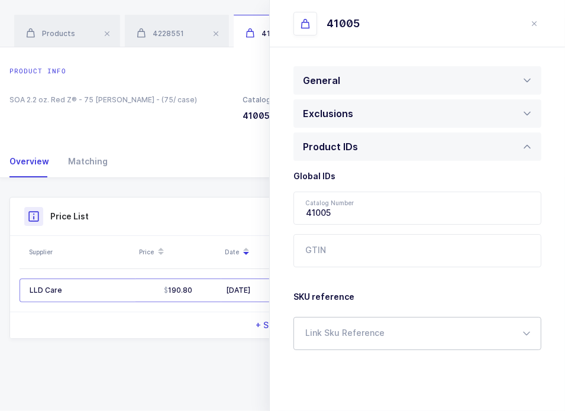
click at [367, 342] on div at bounding box center [417, 333] width 248 height 33
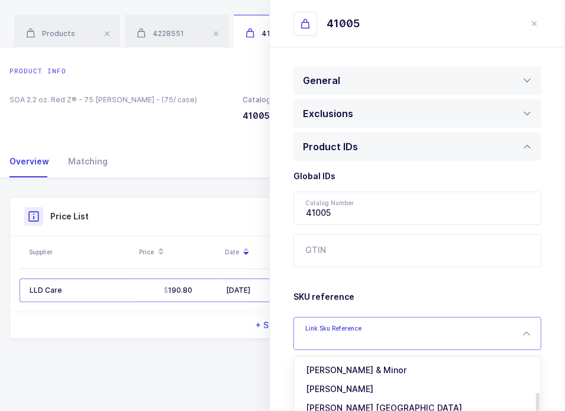
scroll to position [49, 0]
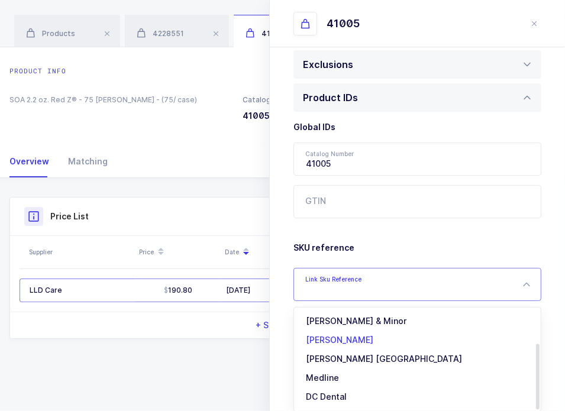
click at [358, 340] on span "[PERSON_NAME]" at bounding box center [339, 340] width 67 height 10
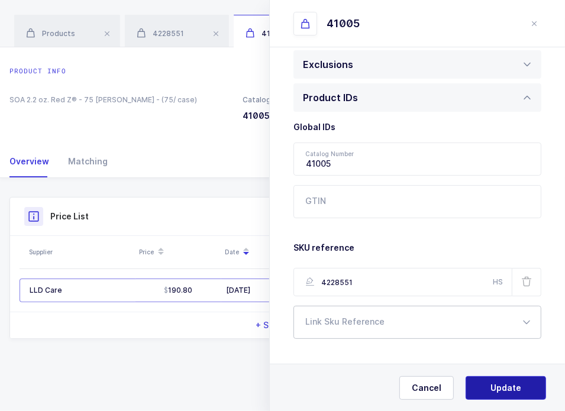
type input "4228551"
click at [490, 383] on button "Update" at bounding box center [505, 388] width 80 height 24
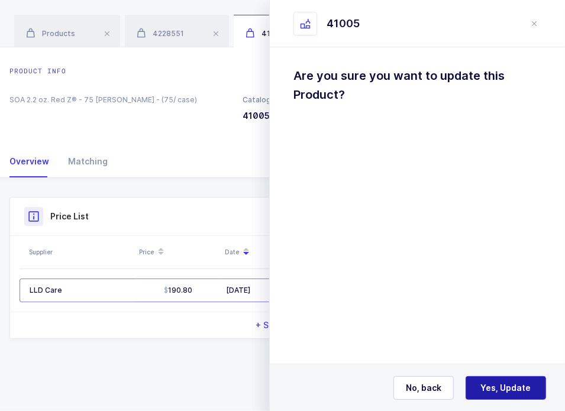
click at [504, 383] on span "Yes, Update" at bounding box center [506, 388] width 50 height 12
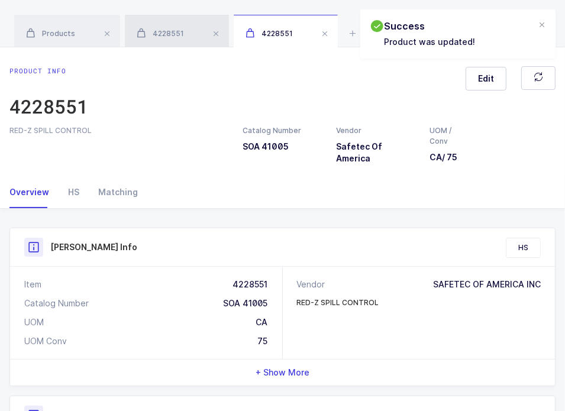
click at [180, 37] on span "4228551" at bounding box center [160, 33] width 47 height 9
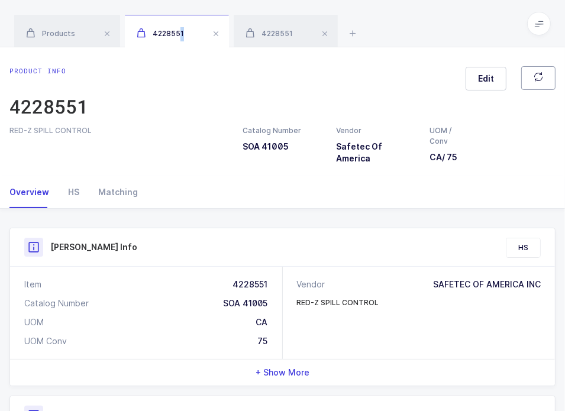
click at [535, 79] on icon "button" at bounding box center [537, 76] width 9 height 9
click at [536, 80] on icon "button" at bounding box center [537, 76] width 9 height 9
click at [279, 25] on div "Products" at bounding box center [287, 31] width 106 height 33
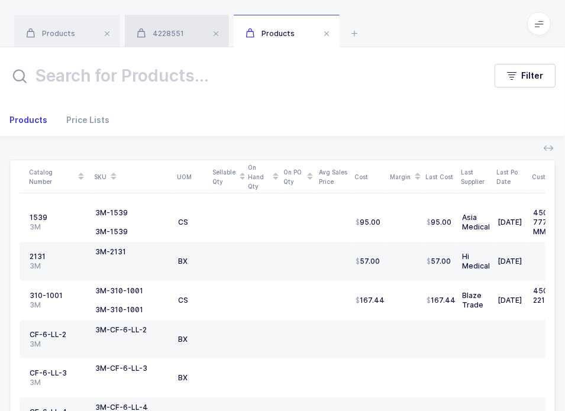
click at [172, 32] on span "4228551" at bounding box center [160, 33] width 47 height 9
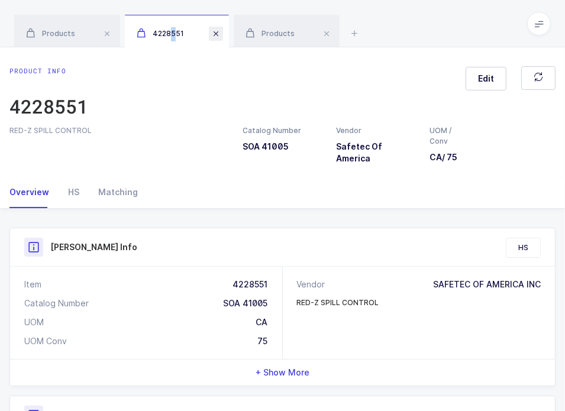
click at [215, 34] on span at bounding box center [216, 34] width 14 height 14
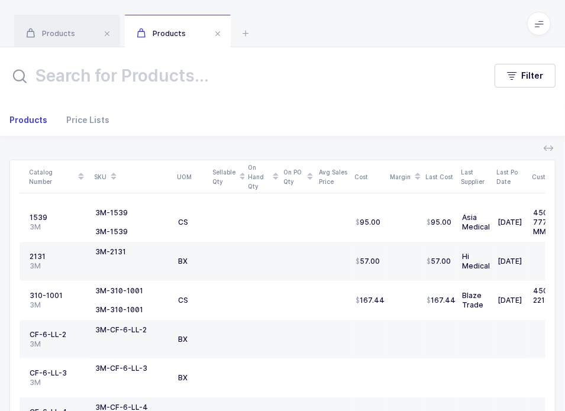
click at [216, 36] on span at bounding box center [218, 34] width 14 height 14
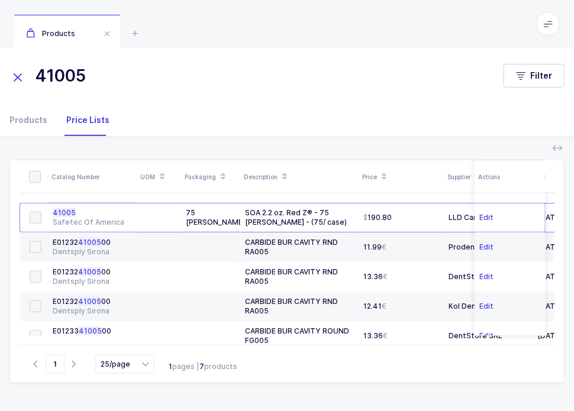
drag, startPoint x: 219, startPoint y: 62, endPoint x: 38, endPoint y: 71, distance: 181.8
click at [38, 71] on input "41005" at bounding box center [249, 76] width 480 height 28
click at [25, 127] on div "Products" at bounding box center [32, 120] width 47 height 32
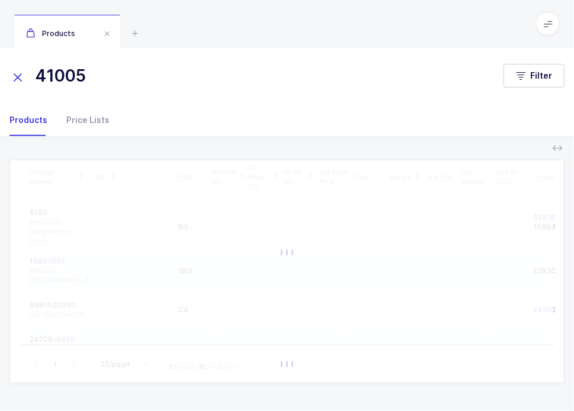
drag, startPoint x: 105, startPoint y: 79, endPoint x: 11, endPoint y: 80, distance: 93.5
click at [11, 80] on div "41005" at bounding box center [256, 76] width 494 height 28
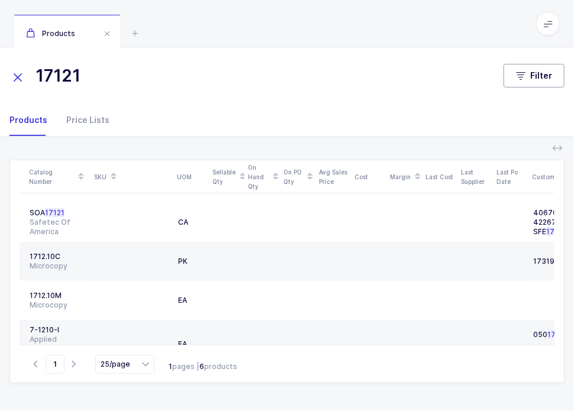
type input "17121"
click at [549, 67] on button "Filter" at bounding box center [533, 76] width 61 height 24
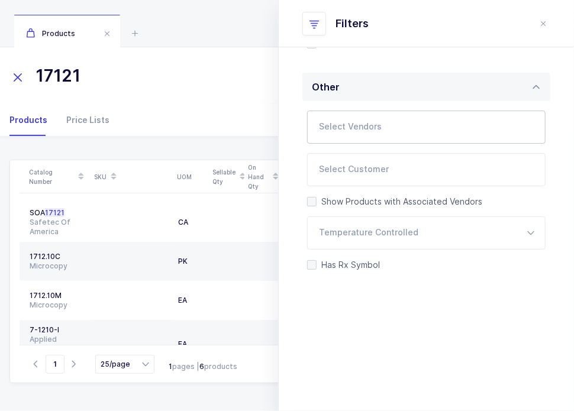
click at [389, 118] on div at bounding box center [412, 127] width 211 height 27
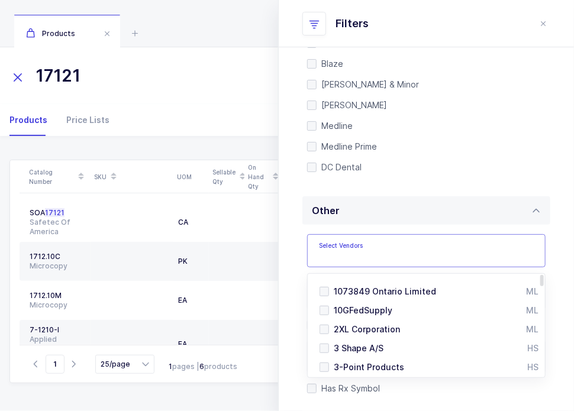
scroll to position [348, 0]
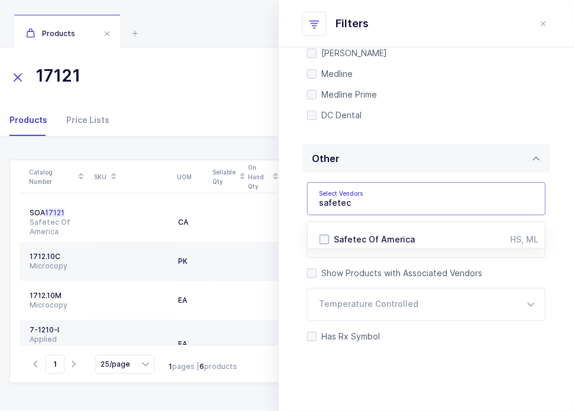
type input "safetec"
click at [357, 241] on span "Safetec Of America" at bounding box center [374, 239] width 81 height 10
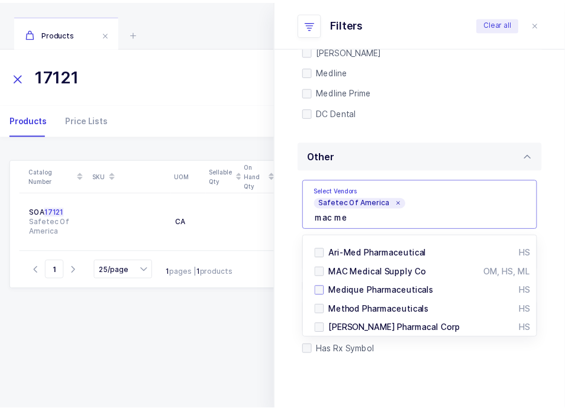
scroll to position [349, 0]
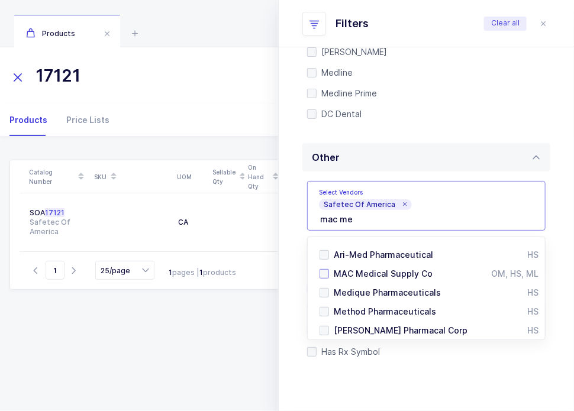
type input "mac me"
click at [379, 273] on span "MAC Medical Supply Co" at bounding box center [383, 274] width 99 height 10
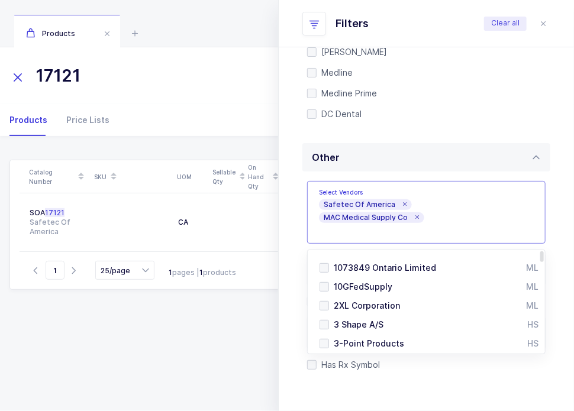
click at [193, 335] on div "Catalog Number SKU UOM Sellable Qty On Hand Qty On PO Qty Avg Sales Price Cost …" at bounding box center [286, 271] width 555 height 222
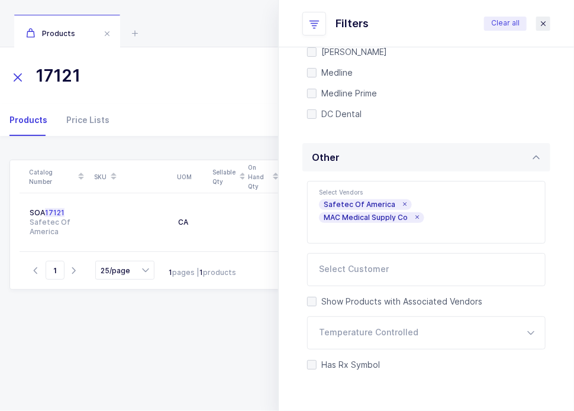
click at [539, 25] on icon "close drawer" at bounding box center [542, 23] width 9 height 9
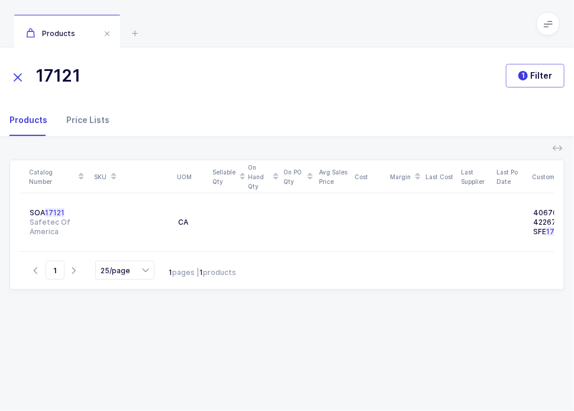
click at [92, 118] on div "Price Lists" at bounding box center [83, 120] width 53 height 32
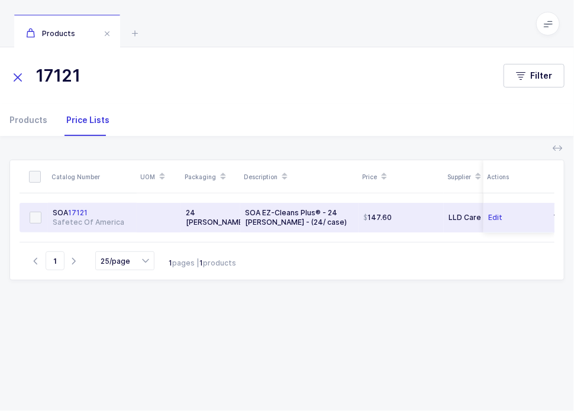
click at [98, 222] on div "Safetec Of America" at bounding box center [92, 222] width 79 height 9
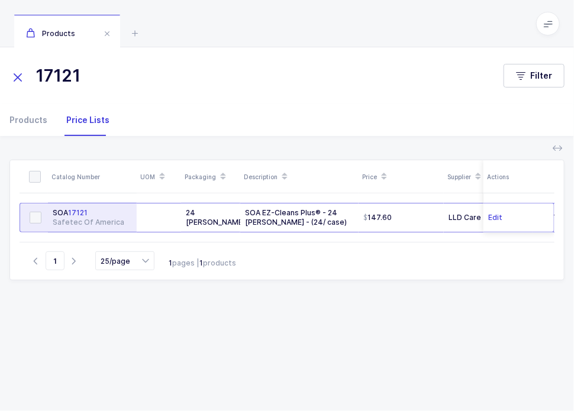
click at [98, 222] on div "Safetec Of America" at bounding box center [92, 222] width 79 height 9
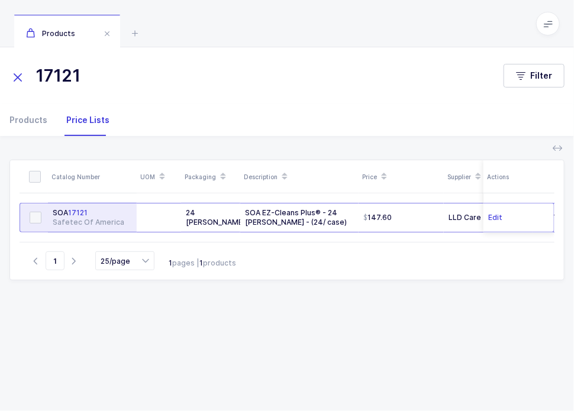
click at [103, 213] on div "SOA 17121" at bounding box center [92, 212] width 79 height 9
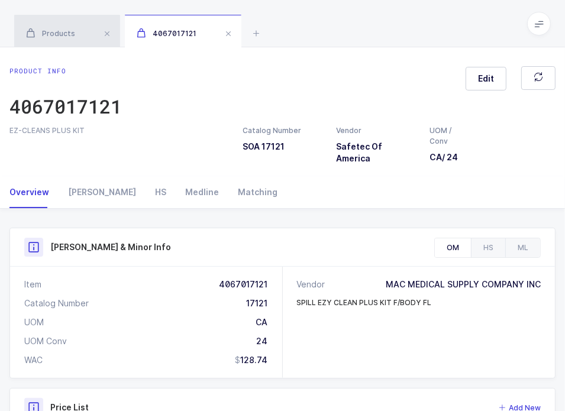
click at [69, 35] on span "Products" at bounding box center [50, 33] width 49 height 9
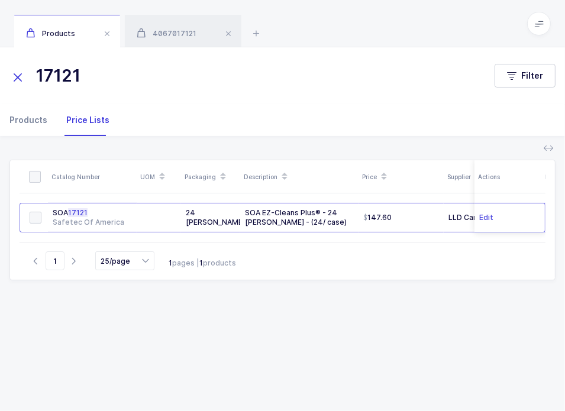
click at [26, 118] on div "Products" at bounding box center [32, 120] width 47 height 32
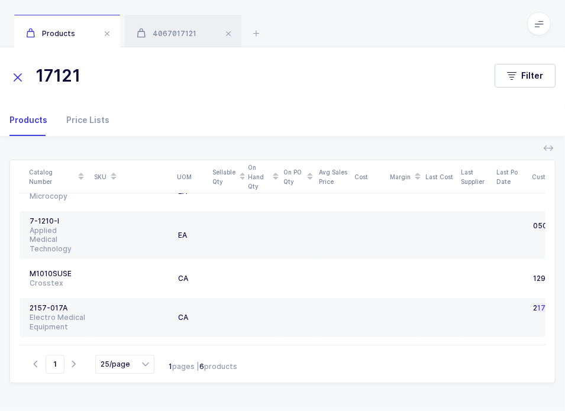
drag, startPoint x: 105, startPoint y: 81, endPoint x: 21, endPoint y: 89, distance: 84.3
click at [21, 89] on input "17121" at bounding box center [244, 76] width 471 height 28
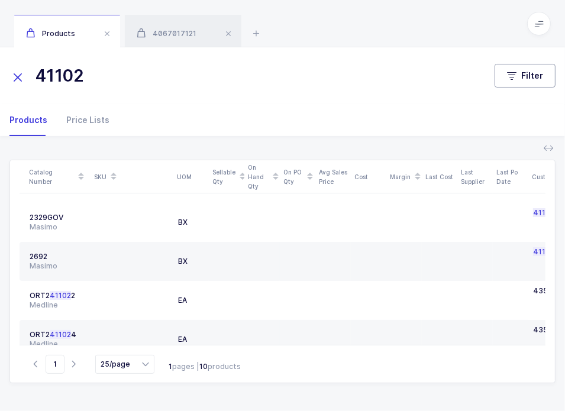
type input "41102"
click at [523, 80] on button "Filter" at bounding box center [524, 76] width 61 height 24
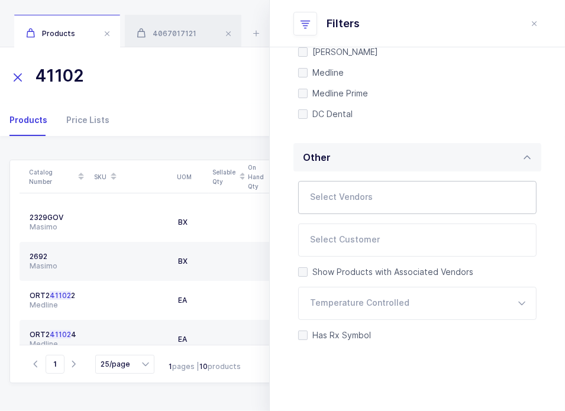
click at [376, 196] on input "text" at bounding box center [405, 200] width 190 height 15
type input "safetec"
click at [358, 234] on span "Safetec Of America" at bounding box center [365, 238] width 81 height 10
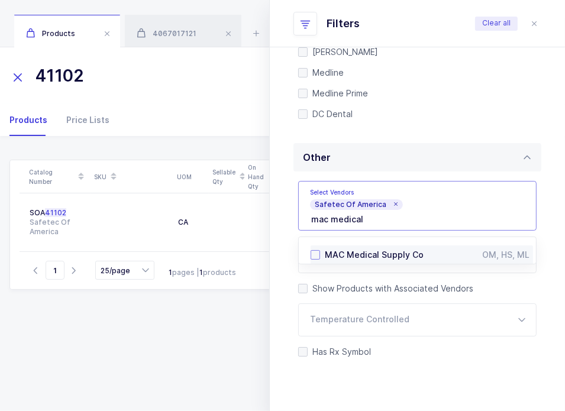
type input "mac medical"
click at [367, 247] on li "MAC Medical Supply Co OM, HS, ML" at bounding box center [421, 254] width 222 height 19
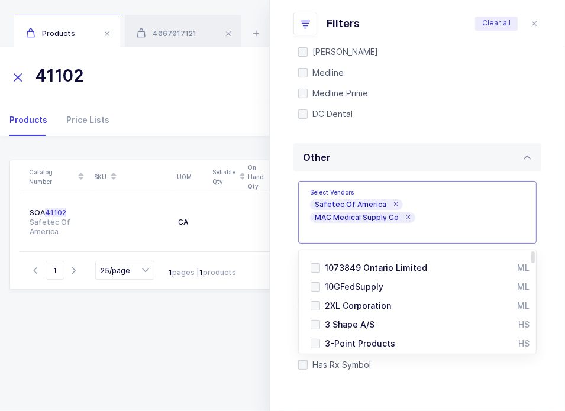
click at [507, 131] on div "All Organizations All Organizations Janus Janus Mission Mission Blaze Blaze Owe…" at bounding box center [417, 35] width 248 height 205
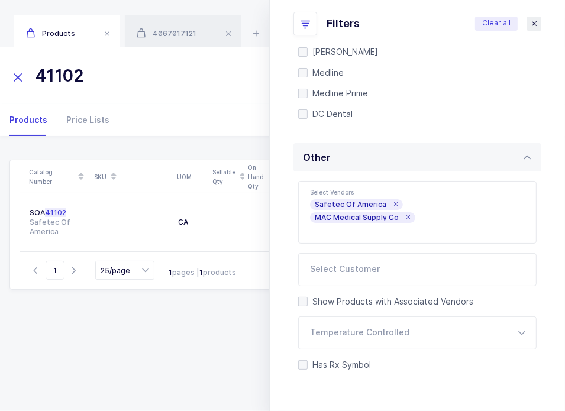
click at [532, 22] on icon "close drawer" at bounding box center [533, 23] width 9 height 9
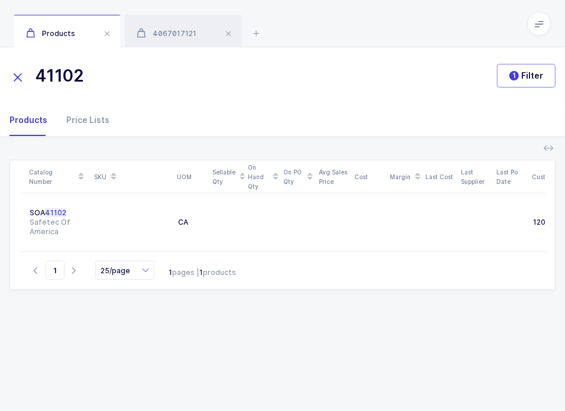
drag, startPoint x: 172, startPoint y: 73, endPoint x: 6, endPoint y: 66, distance: 165.8
click at [6, 66] on div "41102 Vendors 1 Filter" at bounding box center [282, 76] width 565 height 28
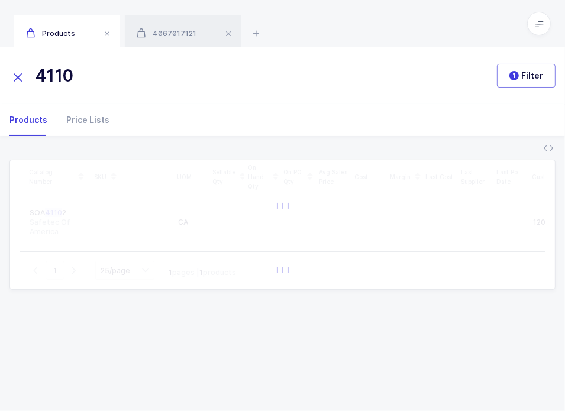
type input "41102"
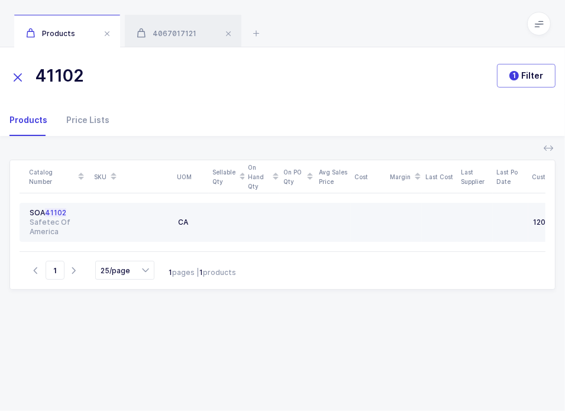
click at [70, 208] on div "SOA 41102" at bounding box center [58, 212] width 56 height 9
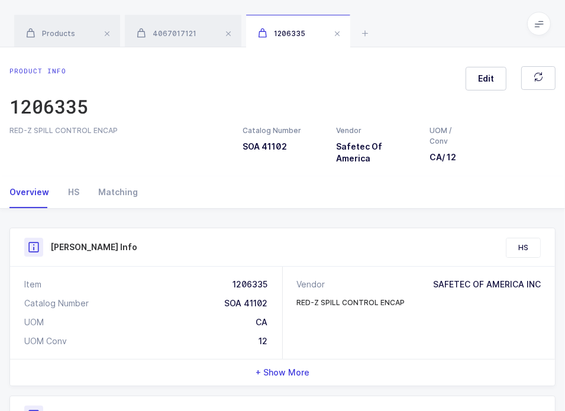
scroll to position [302, 0]
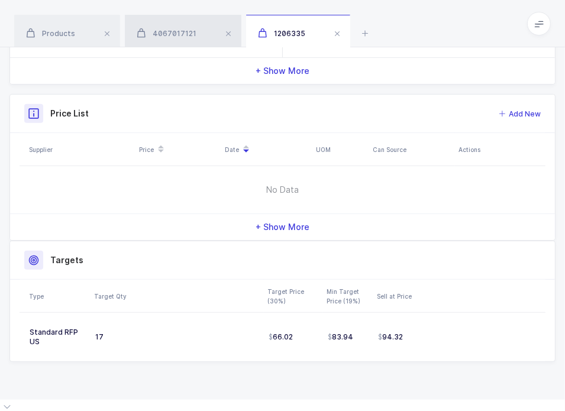
click at [177, 28] on div "4067017121" at bounding box center [183, 31] width 117 height 33
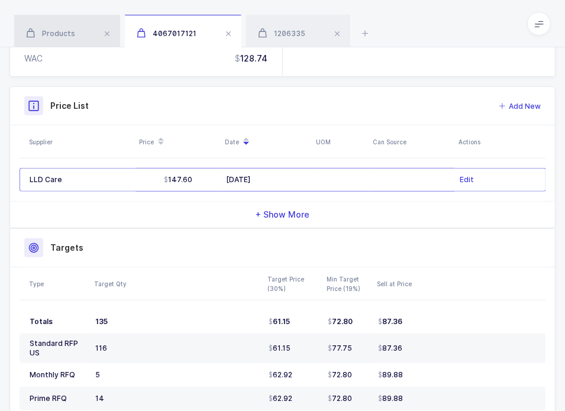
click at [88, 33] on div "Products" at bounding box center [67, 31] width 106 height 33
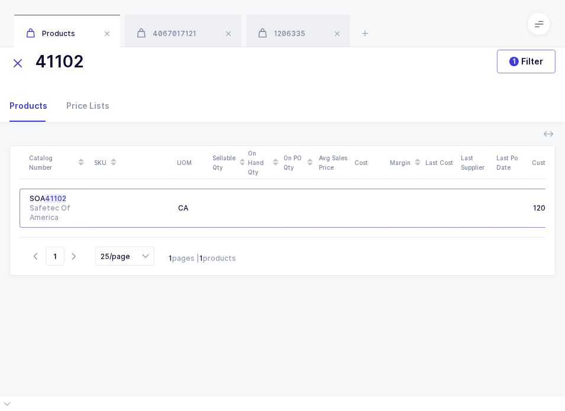
scroll to position [14, 0]
drag, startPoint x: 116, startPoint y: 67, endPoint x: 30, endPoint y: 60, distance: 86.6
click at [30, 60] on input "41102" at bounding box center [245, 61] width 473 height 28
click at [369, 35] on icon at bounding box center [365, 33] width 14 height 14
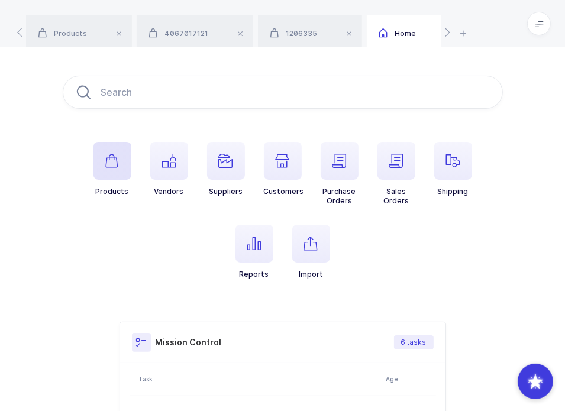
click at [99, 154] on span "button" at bounding box center [112, 161] width 38 height 38
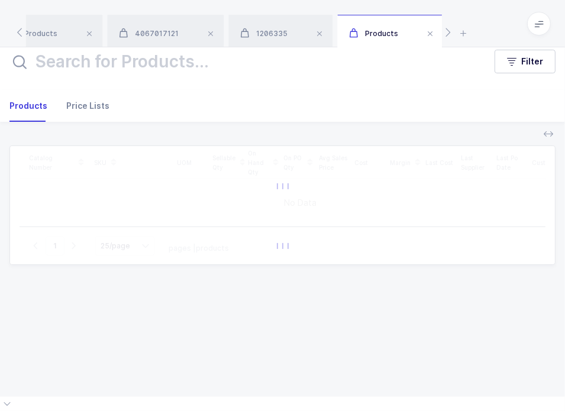
click at [86, 115] on div "Price Lists" at bounding box center [83, 106] width 53 height 32
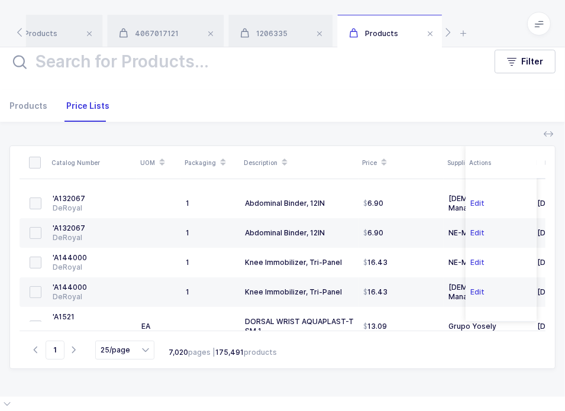
click at [97, 64] on input "text" at bounding box center [244, 61] width 471 height 28
click at [96, 64] on input "text" at bounding box center [244, 61] width 471 height 28
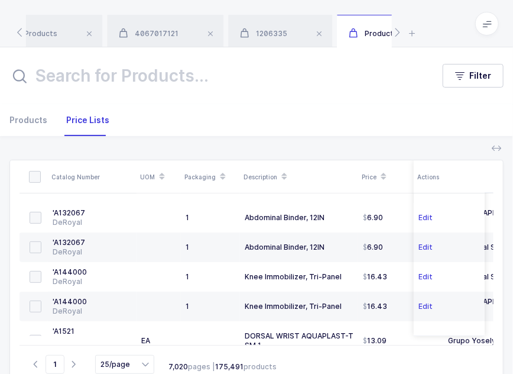
paste input "41102"
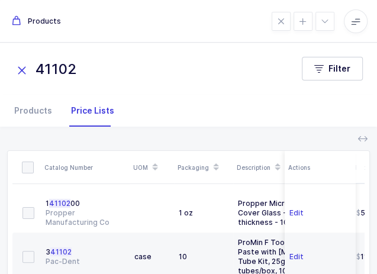
type input "41102"
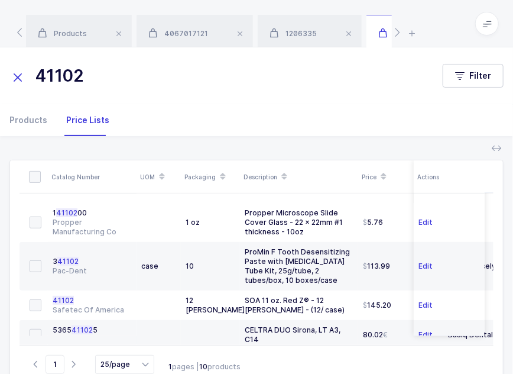
click at [272, 137] on div "Select all items on this page Select all items on all pages Catalog Number UOM …" at bounding box center [256, 273] width 494 height 274
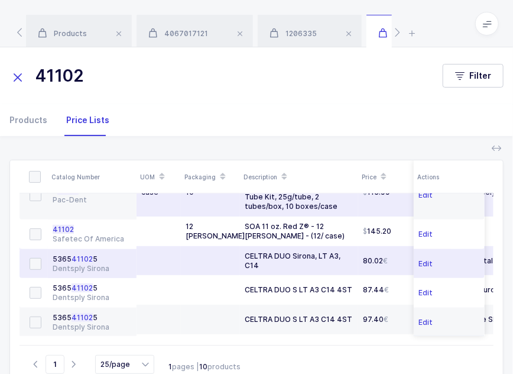
scroll to position [76, 0]
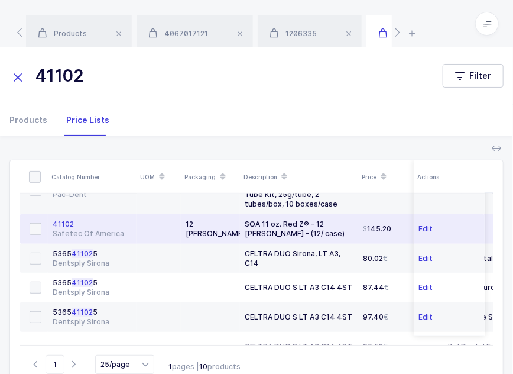
click at [124, 234] on div "Safetec Of America" at bounding box center [92, 233] width 79 height 9
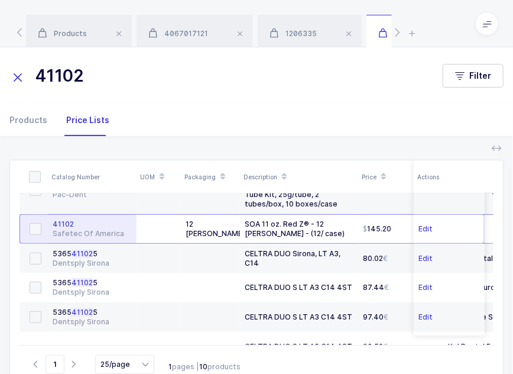
click at [124, 234] on div "Safetec Of America" at bounding box center [92, 233] width 79 height 9
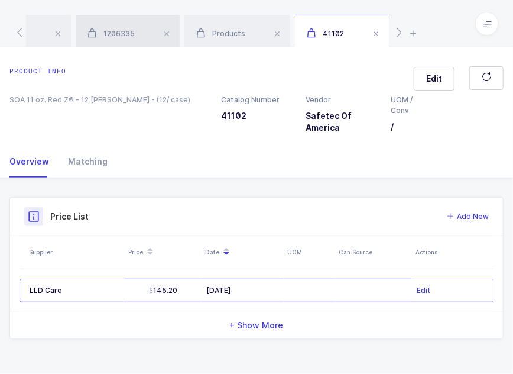
click at [115, 25] on div "1206335" at bounding box center [128, 31] width 104 height 33
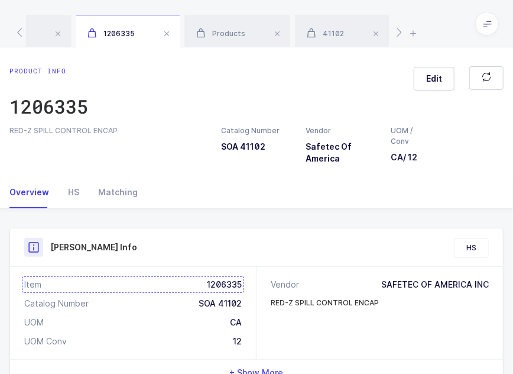
click at [230, 290] on div "Item 1206335" at bounding box center [133, 285] width 218 height 12
click at [334, 28] on div "41102" at bounding box center [342, 31] width 94 height 33
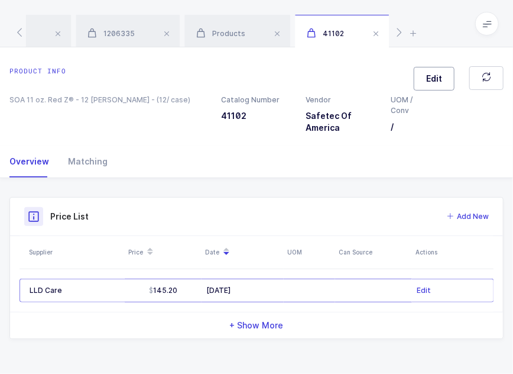
click at [434, 85] on button "Edit" at bounding box center [434, 79] width 41 height 24
click at [347, 144] on div "Product IDs" at bounding box center [366, 146] width 248 height 28
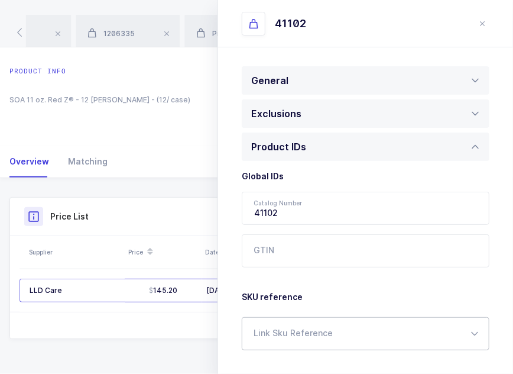
click at [304, 326] on div at bounding box center [366, 333] width 248 height 33
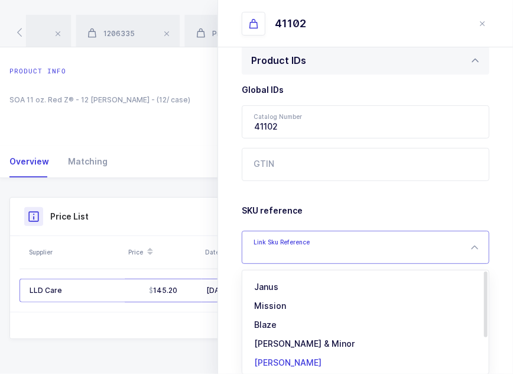
click at [285, 360] on span "[PERSON_NAME]" at bounding box center [287, 362] width 67 height 10
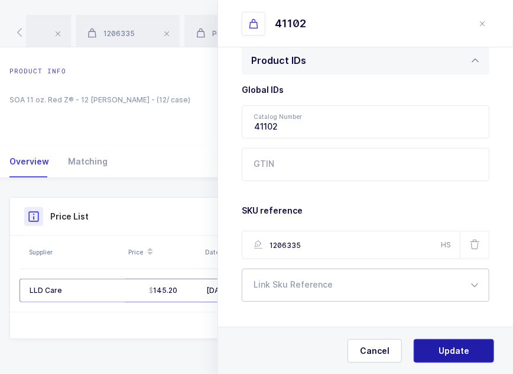
type input "1206335"
click at [434, 346] on button "Update" at bounding box center [454, 351] width 80 height 24
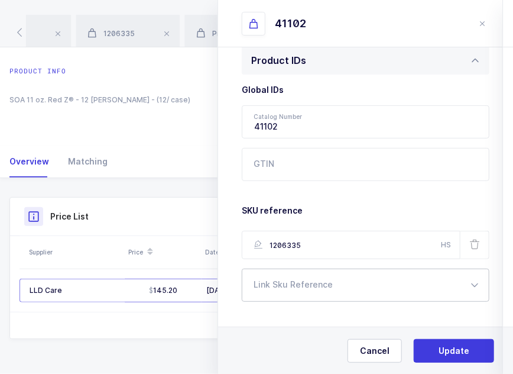
click at [443, 347] on span "Yes, Update" at bounding box center [454, 351] width 50 height 12
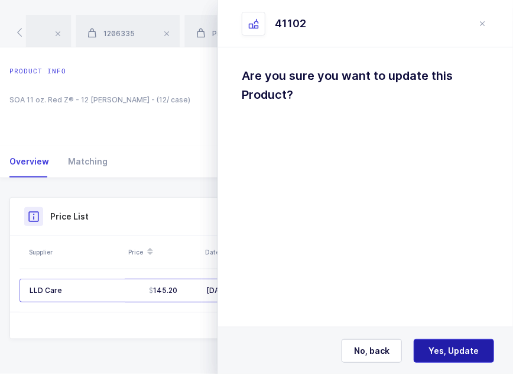
scroll to position [0, 0]
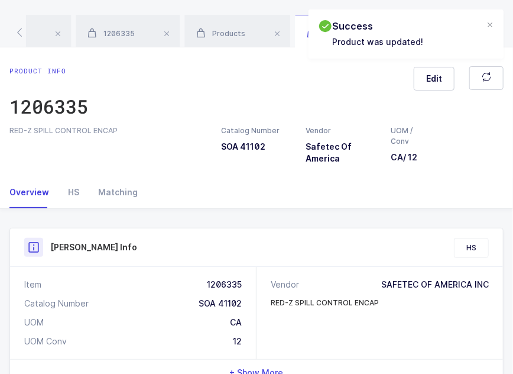
drag, startPoint x: 426, startPoint y: 203, endPoint x: 489, endPoint y: 174, distance: 68.5
click at [489, 174] on div "Product info 1206335 Edit RED-Z SPILL CONTROL ENCAP Catalog Number SOA 41102 Ve…" at bounding box center [256, 371] width 513 height 649
click at [489, 164] on div "RED-Z SPILL CONTROL ENCAP Catalog Number SOA 41102 Vendor Safetec Of America UO…" at bounding box center [256, 144] width 509 height 39
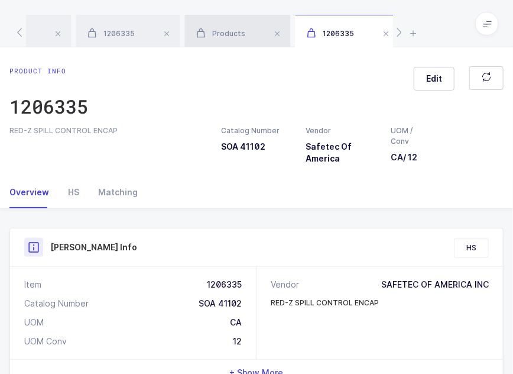
click at [235, 25] on div "Products" at bounding box center [238, 31] width 106 height 33
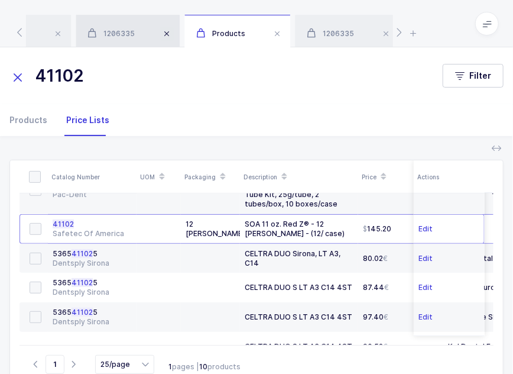
click at [164, 30] on span at bounding box center [167, 34] width 14 height 14
click at [263, 34] on span at bounding box center [267, 34] width 14 height 14
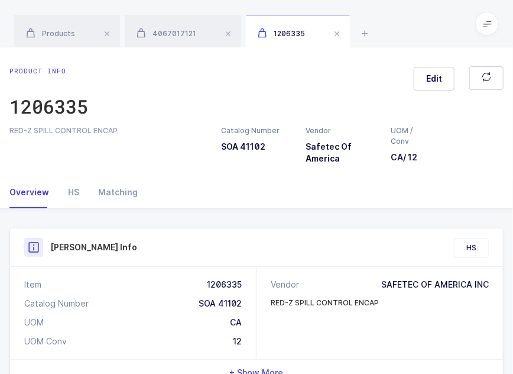
click at [225, 34] on span at bounding box center [228, 34] width 14 height 14
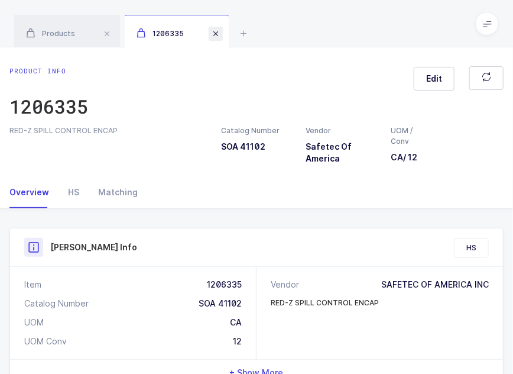
click at [214, 34] on span at bounding box center [216, 34] width 14 height 14
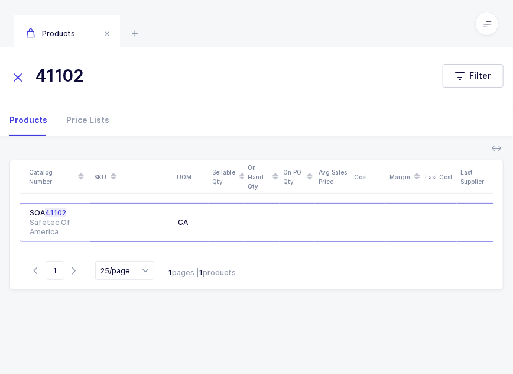
click at [111, 81] on input "41102" at bounding box center [218, 76] width 419 height 28
drag, startPoint x: 99, startPoint y: 79, endPoint x: -1, endPoint y: 77, distance: 99.4
click at [0, 77] on html "Apps Core Warehouse Admin Mission Control Purchasing Joey H. Logout Account Joe…" at bounding box center [256, 205] width 513 height 410
paste input "SOA 41107"
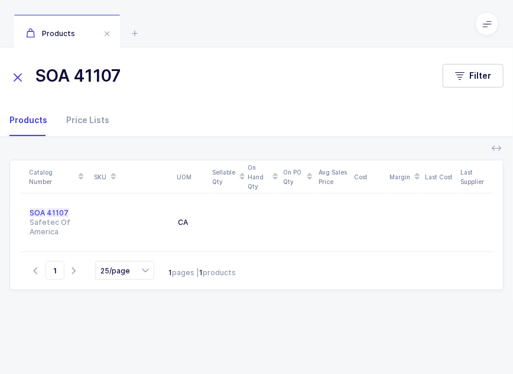
drag, startPoint x: 78, startPoint y: 79, endPoint x: 34, endPoint y: 75, distance: 44.0
click at [36, 75] on input "SOA 41107" at bounding box center [218, 76] width 419 height 28
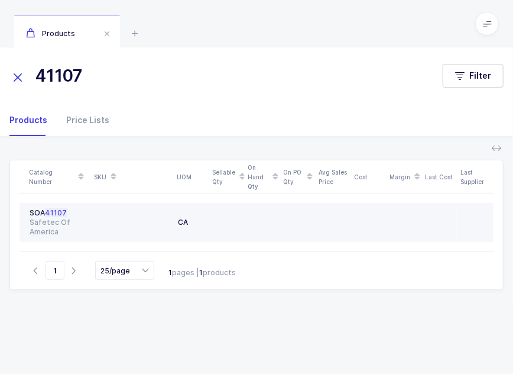
type input "41107"
click at [114, 212] on div at bounding box center [131, 222] width 73 height 28
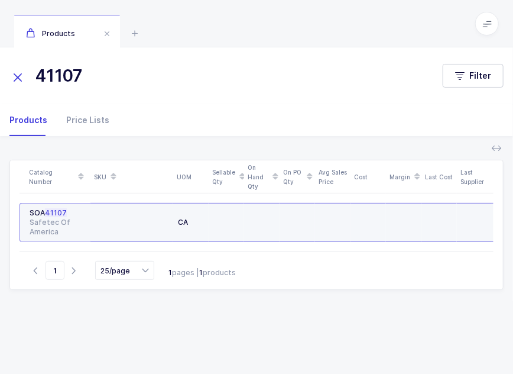
click at [85, 224] on div "Safetec Of America" at bounding box center [58, 227] width 56 height 19
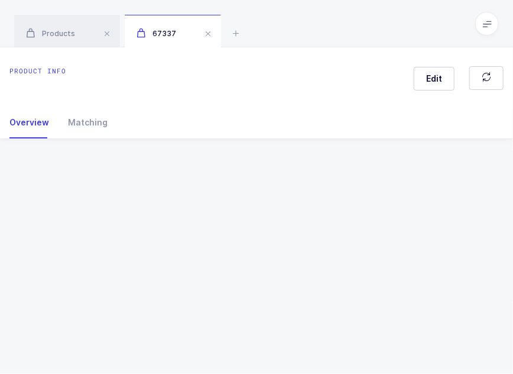
click at [85, 224] on div "Product info Edit Overview Matching Vendor Organization SKU Catalog Number UOM …" at bounding box center [256, 210] width 513 height 326
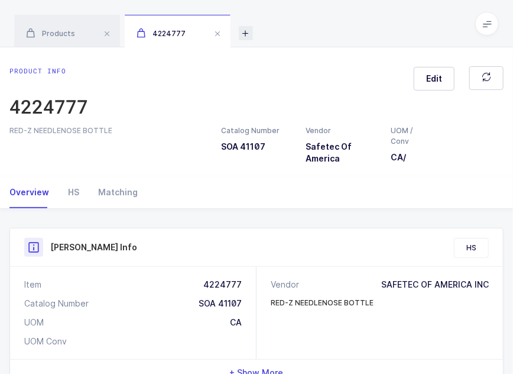
click at [239, 35] on icon at bounding box center [246, 33] width 14 height 14
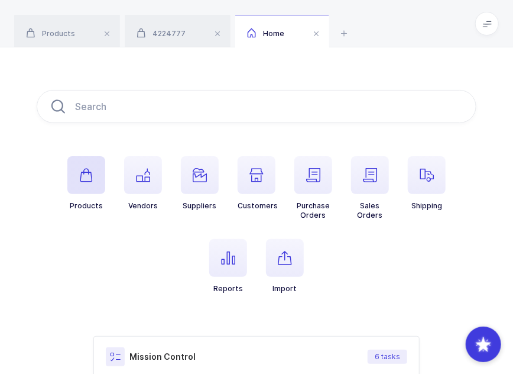
click at [85, 177] on icon "button" at bounding box center [86, 175] width 14 height 14
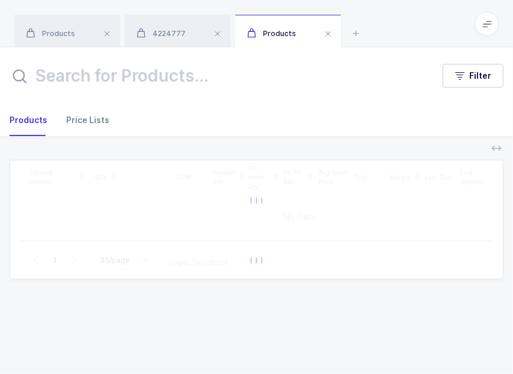
click at [98, 116] on div "Price Lists" at bounding box center [83, 120] width 53 height 32
click at [122, 77] on input "text" at bounding box center [218, 76] width 419 height 28
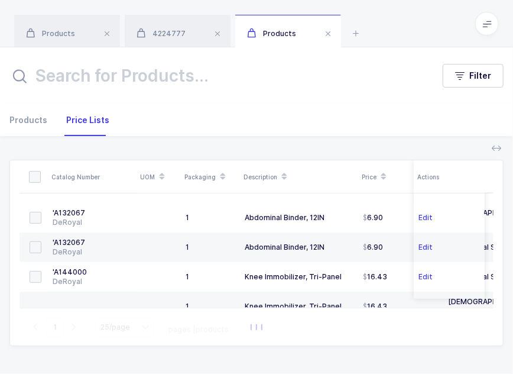
paste input "SOA 41107"
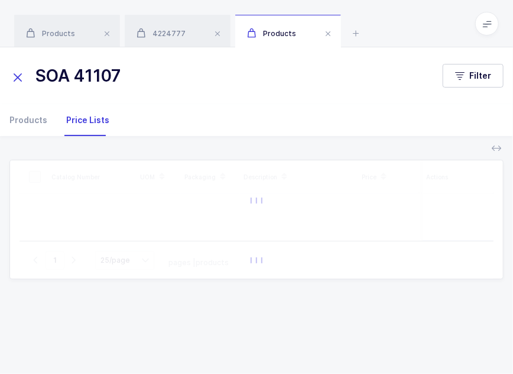
drag, startPoint x: 77, startPoint y: 77, endPoint x: 32, endPoint y: 79, distance: 45.0
click at [32, 79] on input "SOA 41107" at bounding box center [218, 76] width 419 height 28
type input "41107"
click at [172, 23] on div "4224777" at bounding box center [178, 31] width 106 height 33
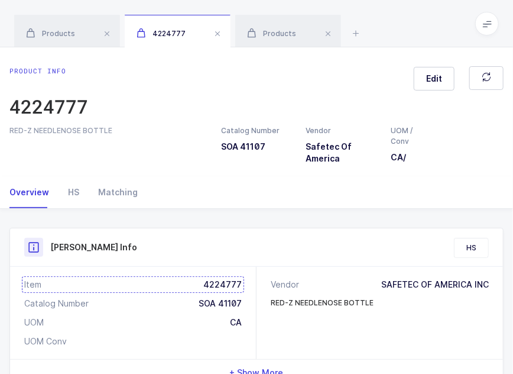
click at [214, 279] on div "Item 4224777" at bounding box center [133, 285] width 218 height 12
click at [285, 33] on span "Products" at bounding box center [271, 33] width 49 height 9
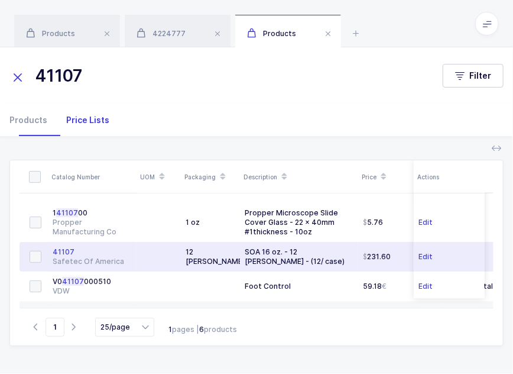
click at [132, 255] on td "41107 Safetec Of America" at bounding box center [92, 257] width 89 height 30
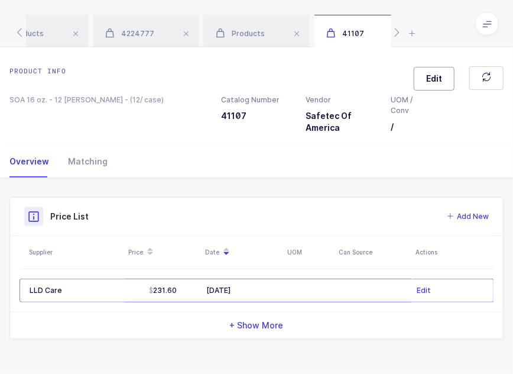
click at [436, 83] on span "Edit" at bounding box center [434, 79] width 16 height 12
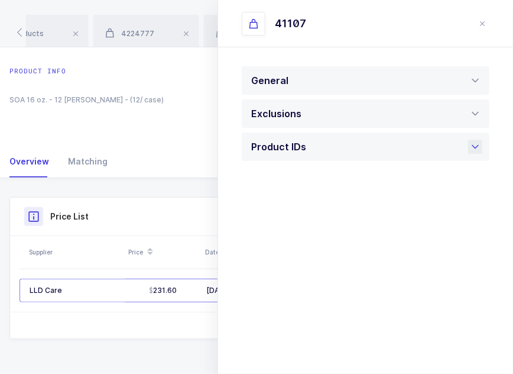
click at [310, 148] on div "Product IDs" at bounding box center [366, 146] width 248 height 28
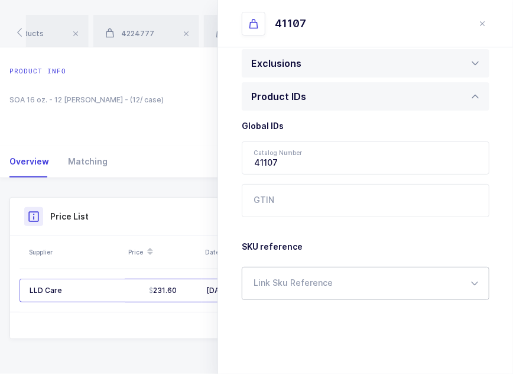
scroll to position [51, 0]
click at [306, 282] on div at bounding box center [366, 282] width 248 height 33
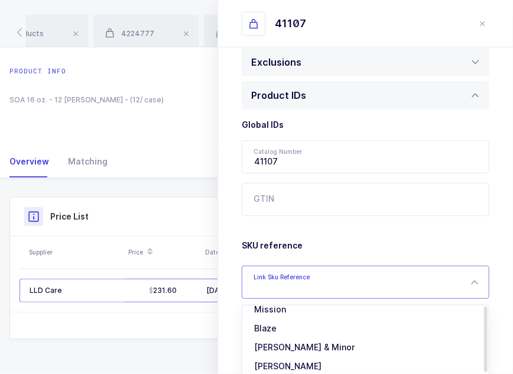
scroll to position [60, 0]
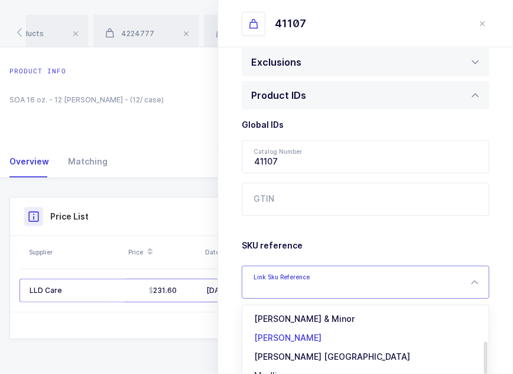
click at [320, 332] on li "[PERSON_NAME]" at bounding box center [370, 337] width 246 height 19
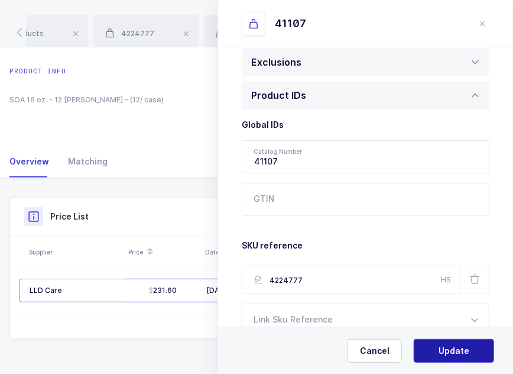
type input "4224777"
click at [448, 350] on span "Update" at bounding box center [454, 351] width 31 height 12
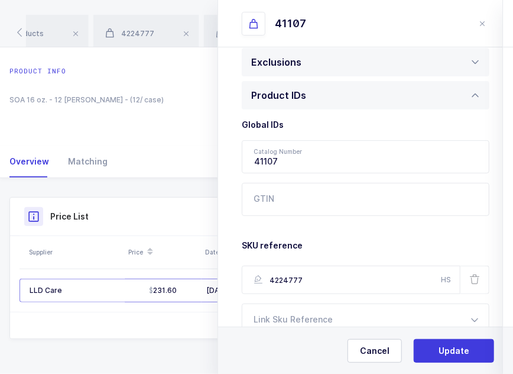
click at [448, 350] on span "Yes, Update" at bounding box center [454, 351] width 50 height 12
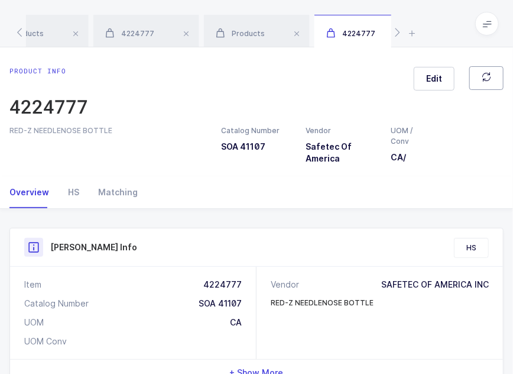
click at [487, 70] on button "button" at bounding box center [487, 78] width 34 height 24
click at [189, 31] on span at bounding box center [186, 34] width 14 height 14
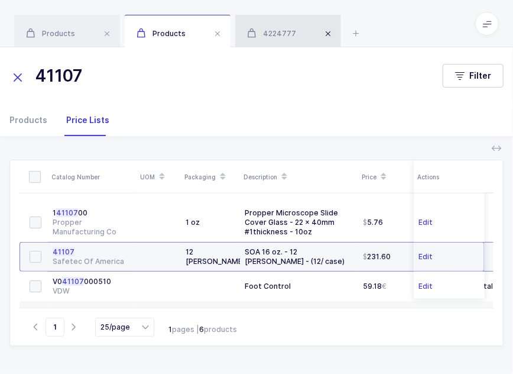
click at [214, 31] on span at bounding box center [218, 34] width 14 height 14
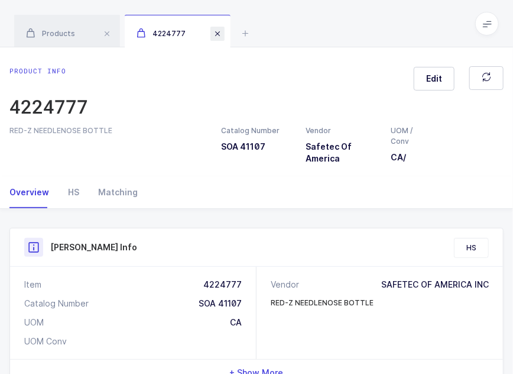
click at [214, 31] on span at bounding box center [218, 34] width 14 height 14
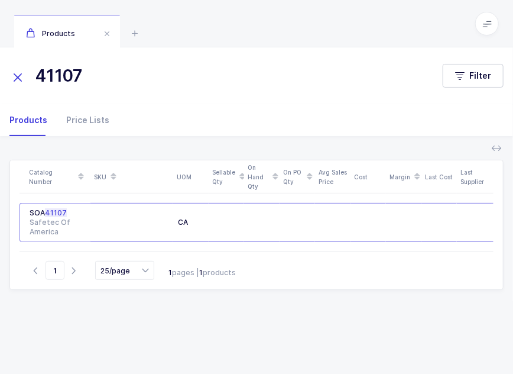
click at [31, 118] on div "Products" at bounding box center [32, 120] width 47 height 32
drag, startPoint x: 121, startPoint y: 71, endPoint x: 27, endPoint y: 81, distance: 94.6
click at [27, 81] on input "41107" at bounding box center [218, 76] width 419 height 28
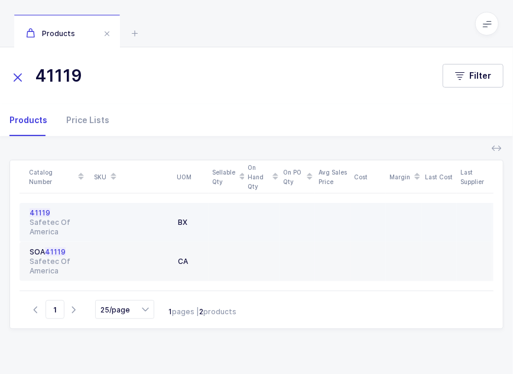
type input "41119"
click at [70, 224] on div "Safetec Of America" at bounding box center [58, 227] width 56 height 19
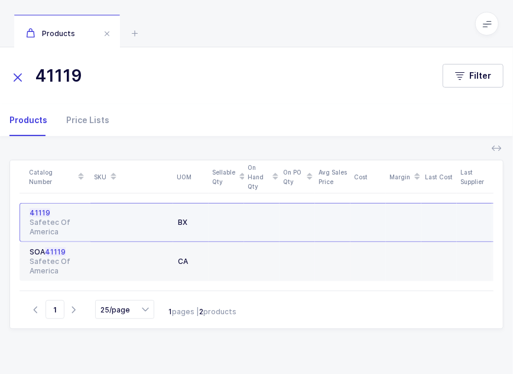
click at [70, 224] on div "Safetec Of America" at bounding box center [58, 227] width 56 height 19
click at [44, 223] on div "Safetec Of America" at bounding box center [58, 227] width 56 height 19
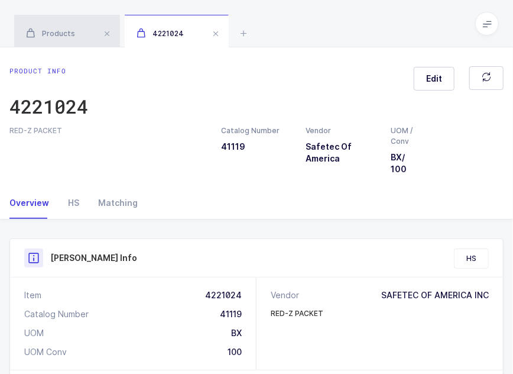
click at [62, 27] on div "Products" at bounding box center [67, 31] width 106 height 33
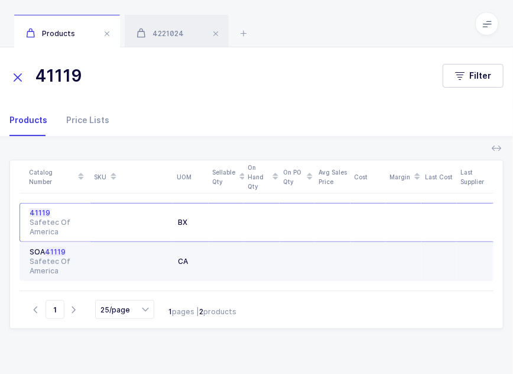
click at [35, 276] on td "SOA 41119 Safetec Of America" at bounding box center [55, 261] width 71 height 39
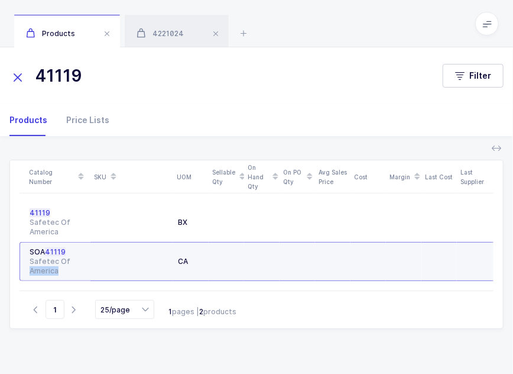
click at [35, 276] on td "SOA 41119 Safetec Of America" at bounding box center [55, 261] width 71 height 39
click at [37, 264] on div "Safetec Of America" at bounding box center [58, 266] width 56 height 19
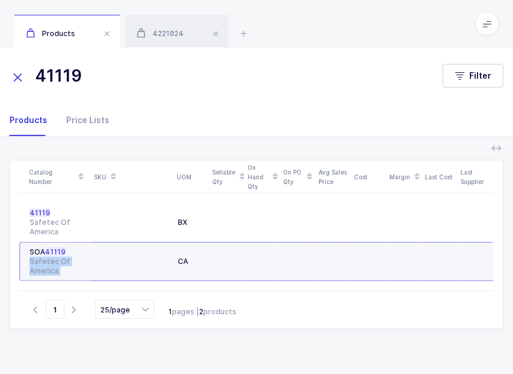
click at [37, 264] on div "Safetec Of America" at bounding box center [58, 266] width 56 height 19
click at [51, 255] on div "SOA 41119" at bounding box center [58, 251] width 56 height 9
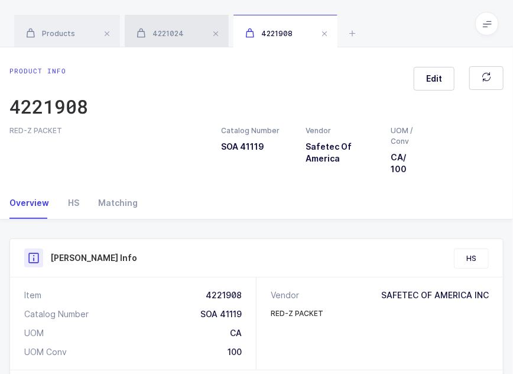
click at [162, 35] on span "4221024" at bounding box center [160, 33] width 47 height 9
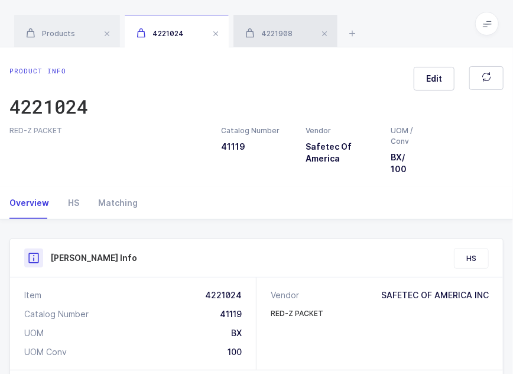
click at [273, 23] on div "4221908" at bounding box center [286, 31] width 104 height 33
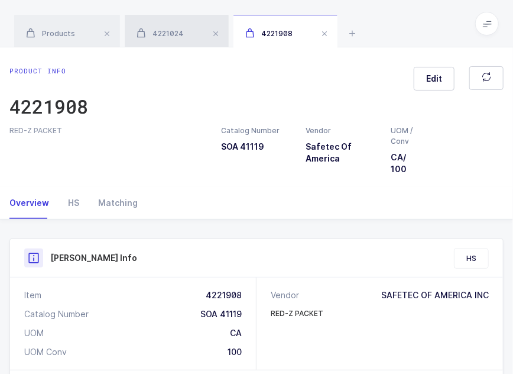
click at [189, 35] on div "4221024" at bounding box center [177, 31] width 104 height 33
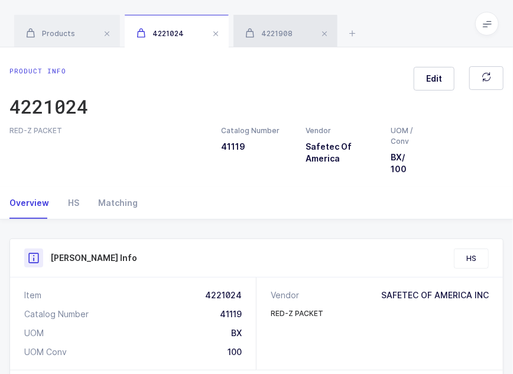
click at [266, 30] on span "4221908" at bounding box center [268, 33] width 47 height 9
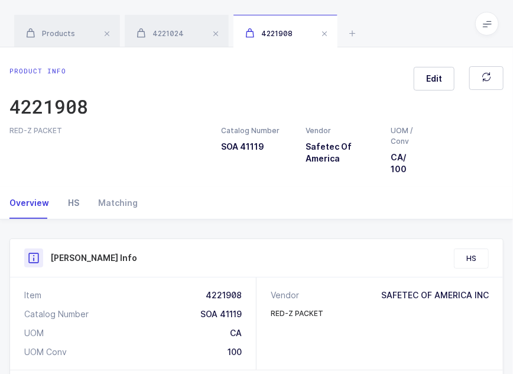
click at [74, 204] on div "HS" at bounding box center [74, 203] width 30 height 32
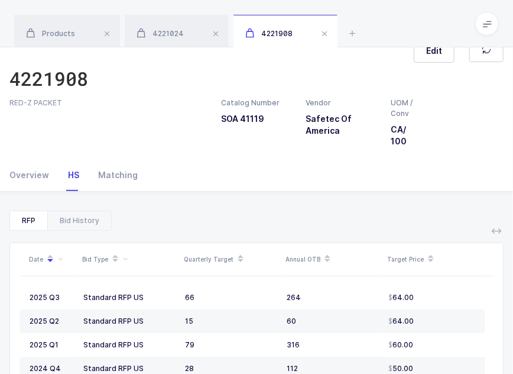
scroll to position [35, 0]
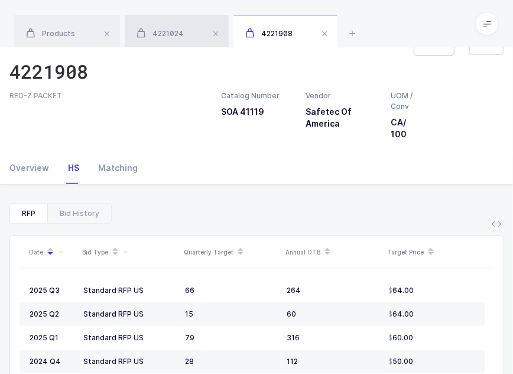
click at [177, 34] on span "4221024" at bounding box center [160, 33] width 47 height 9
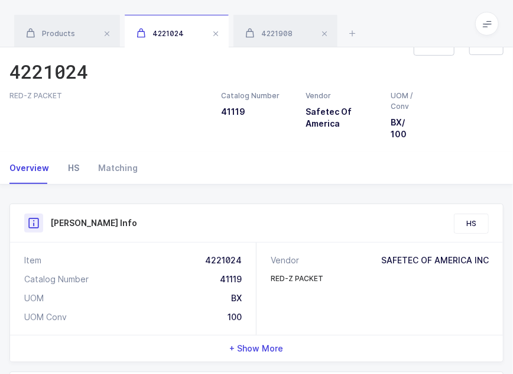
click at [71, 170] on div "HS" at bounding box center [74, 168] width 30 height 32
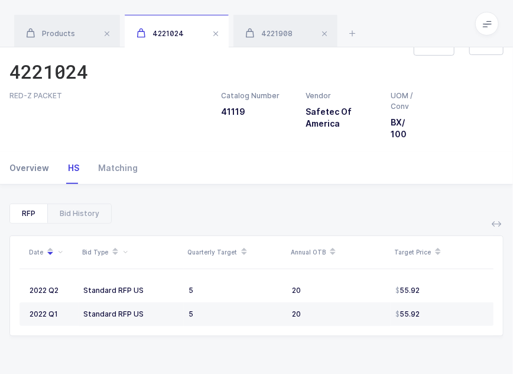
click at [29, 172] on div "Overview" at bounding box center [33, 168] width 49 height 32
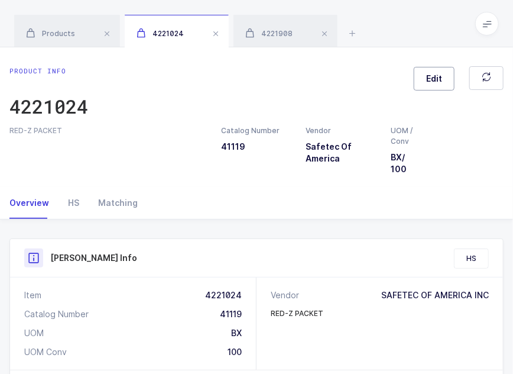
click at [423, 75] on button "Edit" at bounding box center [434, 79] width 41 height 24
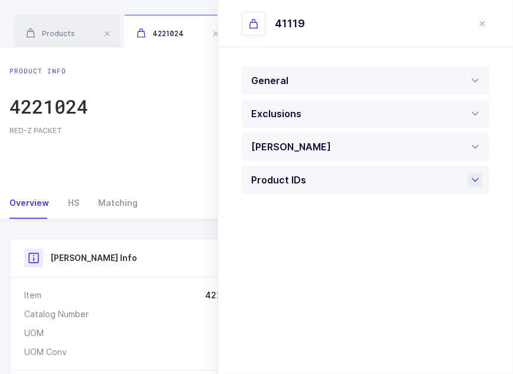
click at [344, 176] on div "Product IDs" at bounding box center [366, 180] width 248 height 28
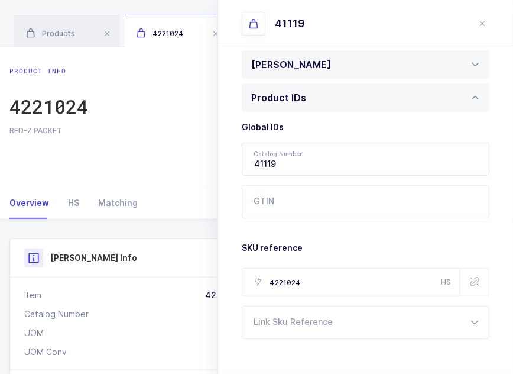
scroll to position [93, 0]
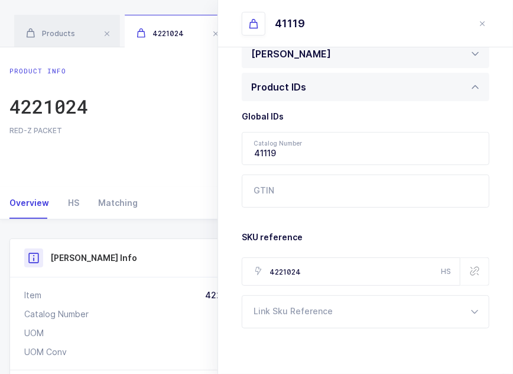
click at [470, 275] on icon "button" at bounding box center [474, 270] width 9 height 9
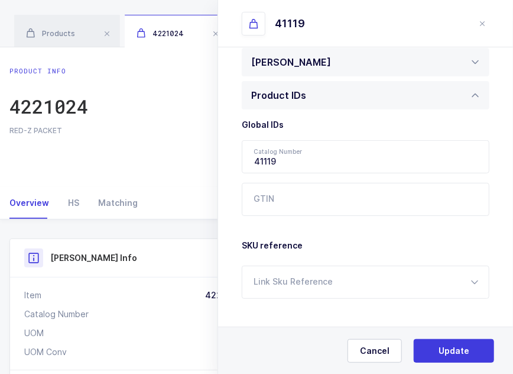
scroll to position [85, 0]
click at [161, 91] on div "Product info 4221024 Edit" at bounding box center [256, 95] width 494 height 59
click at [377, 337] on div "Cancel Update" at bounding box center [365, 349] width 295 height 47
click at [370, 354] on span "Cancel" at bounding box center [375, 351] width 30 height 12
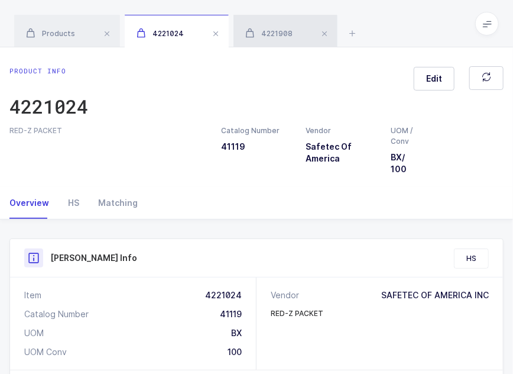
click at [280, 31] on span "4221908" at bounding box center [268, 33] width 47 height 9
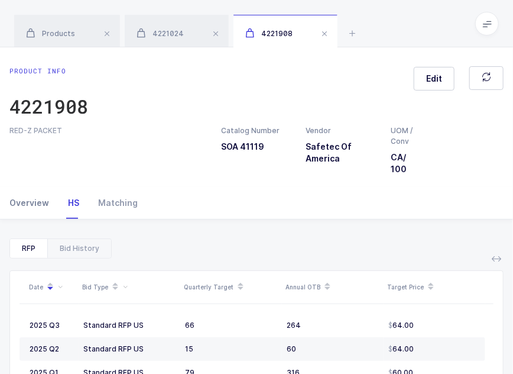
click at [31, 209] on div "Overview" at bounding box center [33, 203] width 49 height 32
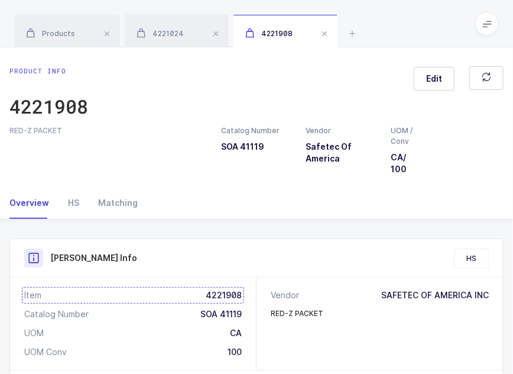
click at [227, 294] on div "Item 4221908" at bounding box center [133, 295] width 218 height 12
click at [159, 21] on div "4221024" at bounding box center [177, 31] width 104 height 33
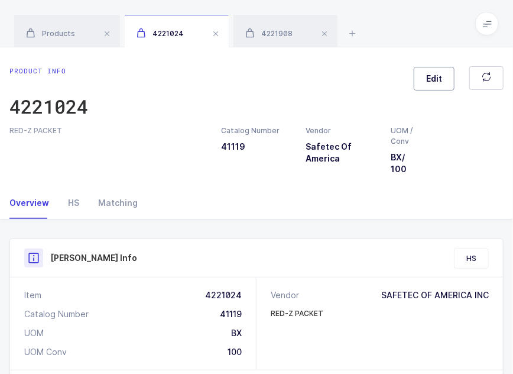
click at [441, 75] on span "Edit" at bounding box center [434, 79] width 16 height 12
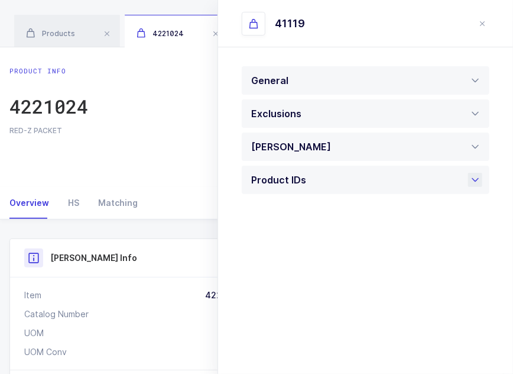
click at [357, 170] on div "Product IDs" at bounding box center [366, 180] width 248 height 28
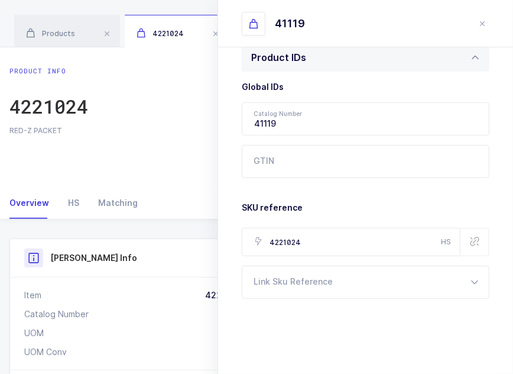
click at [470, 245] on icon "button" at bounding box center [474, 241] width 9 height 9
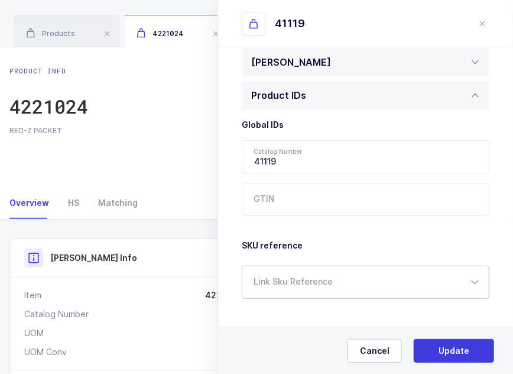
click at [344, 274] on div at bounding box center [366, 282] width 248 height 33
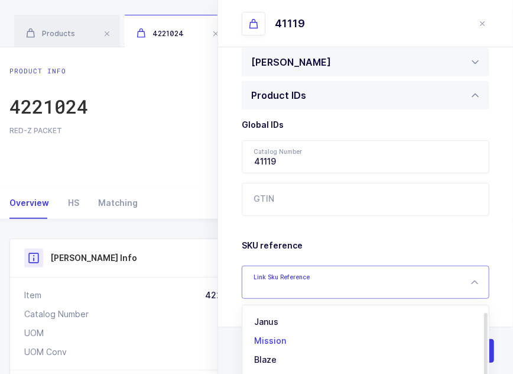
scroll to position [60, 0]
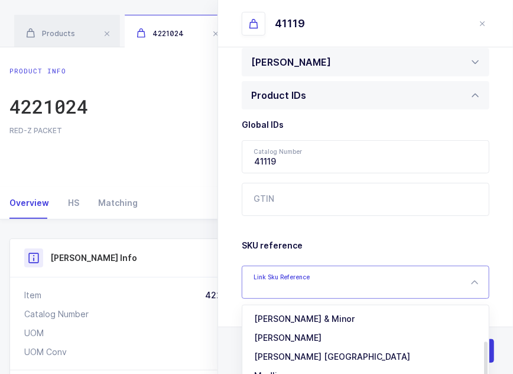
click at [300, 334] on span "[PERSON_NAME]" at bounding box center [287, 337] width 67 height 10
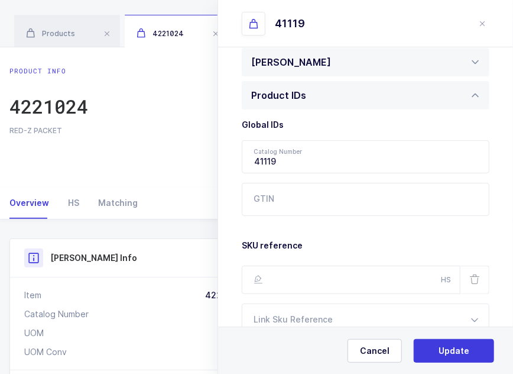
scroll to position [0, 0]
type input "4221908"
click at [470, 347] on button "Update" at bounding box center [454, 351] width 80 height 24
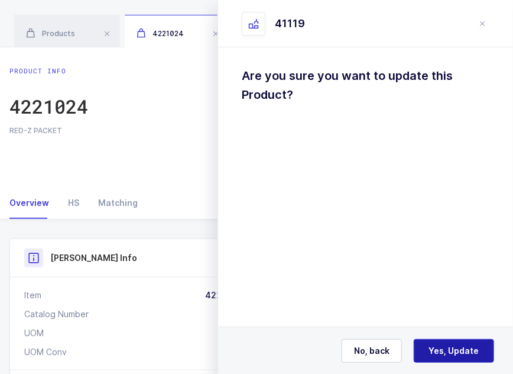
click at [470, 346] on span "Yes, Update" at bounding box center [454, 351] width 50 height 12
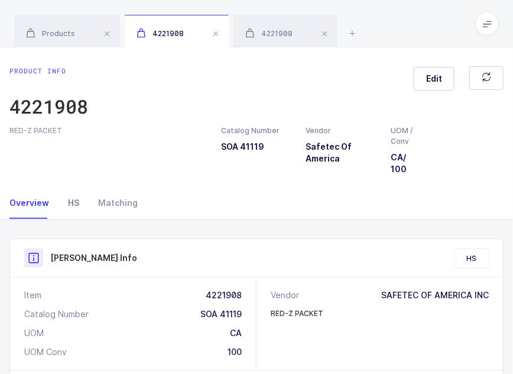
click at [74, 211] on div "HS" at bounding box center [74, 203] width 30 height 32
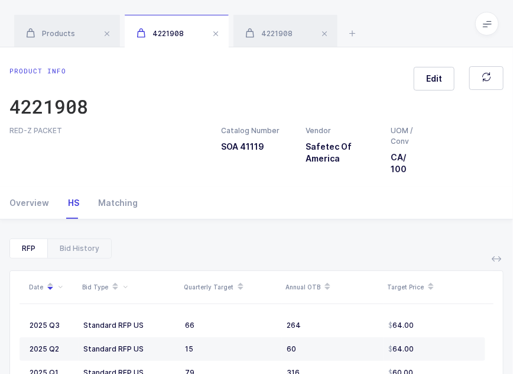
scroll to position [154, 0]
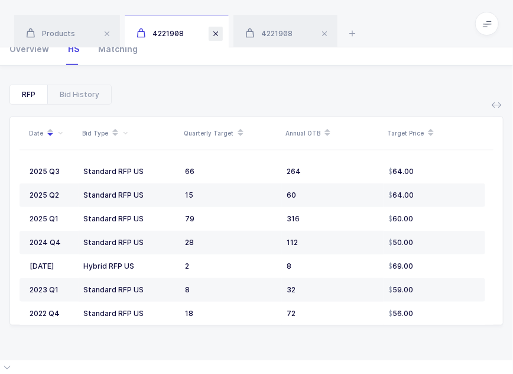
click at [214, 31] on span at bounding box center [216, 34] width 14 height 14
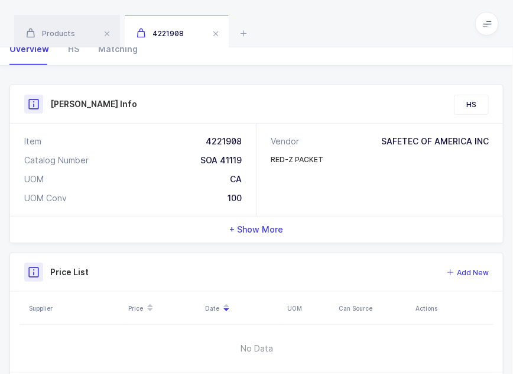
click at [214, 31] on span at bounding box center [216, 34] width 14 height 14
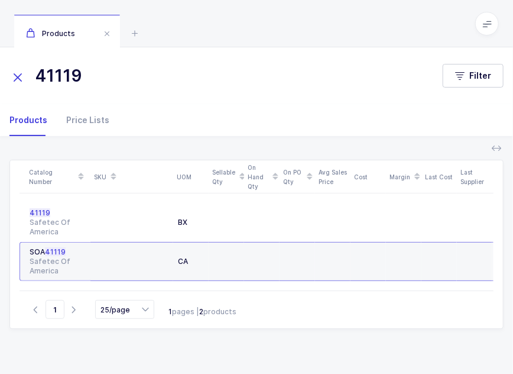
drag, startPoint x: 99, startPoint y: 83, endPoint x: 25, endPoint y: 75, distance: 74.4
click at [25, 75] on div "41119" at bounding box center [226, 76] width 434 height 28
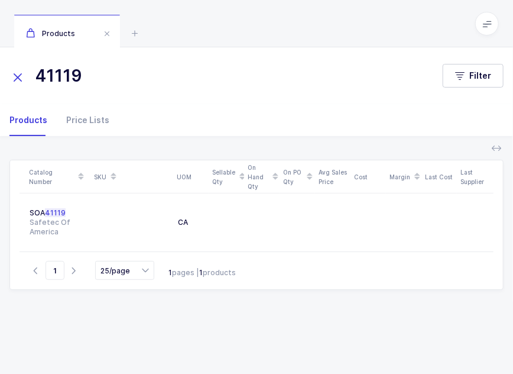
click at [138, 85] on input "41119" at bounding box center [218, 76] width 419 height 28
click at [79, 77] on input "41119" at bounding box center [218, 76] width 419 height 28
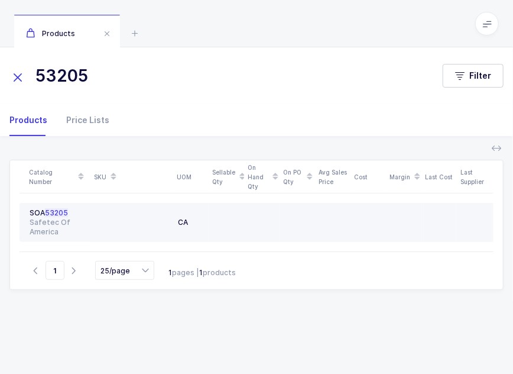
type input "53205"
click at [194, 224] on div "CA" at bounding box center [191, 222] width 26 height 9
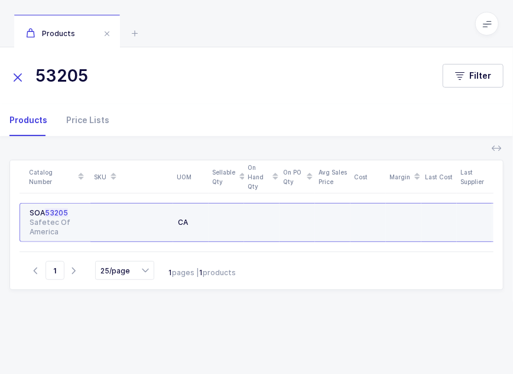
click at [194, 224] on div "CA" at bounding box center [191, 222] width 26 height 9
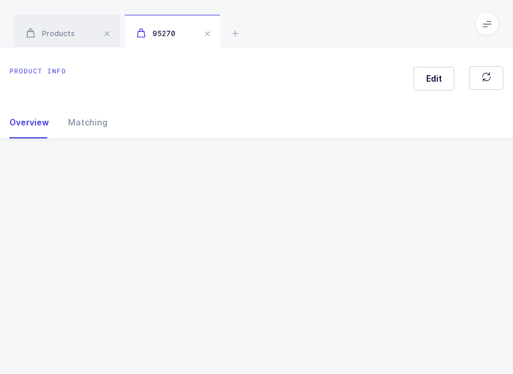
click at [194, 224] on div "Product info Edit Overview Matching Vendor Organization SKU Catalog Number UOM …" at bounding box center [256, 210] width 513 height 326
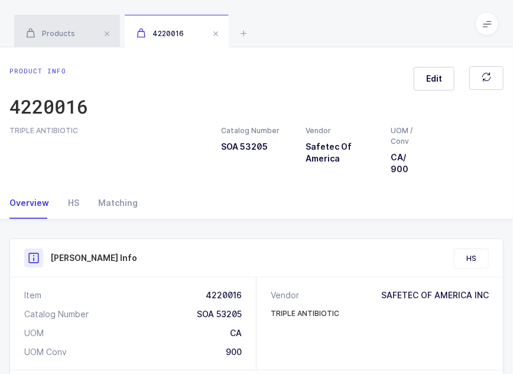
click at [62, 37] on span "Products" at bounding box center [50, 33] width 49 height 9
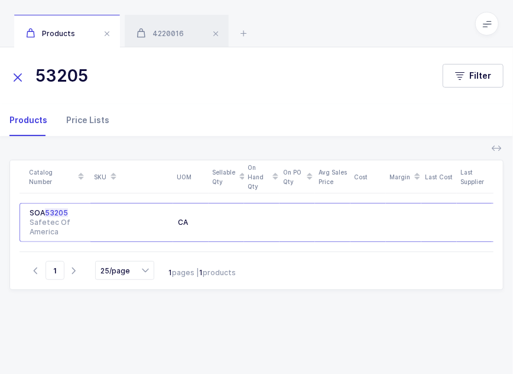
click at [94, 124] on div "Price Lists" at bounding box center [83, 120] width 53 height 32
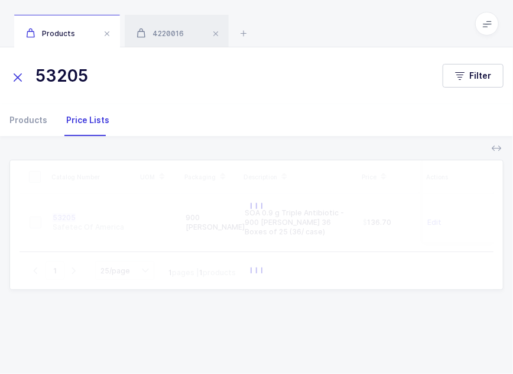
click at [151, 48] on div "53205 Filter" at bounding box center [256, 75] width 513 height 57
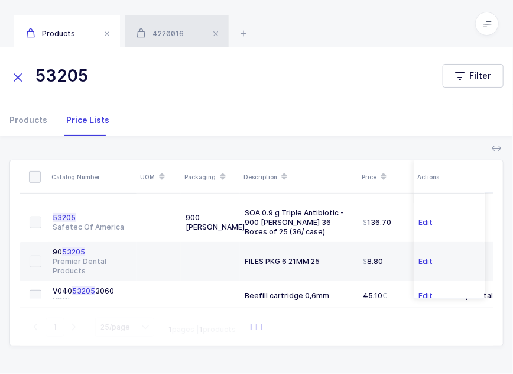
click at [159, 39] on div "4220016" at bounding box center [177, 31] width 104 height 33
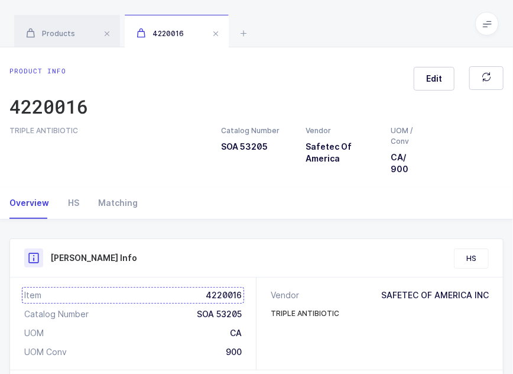
click at [227, 291] on div "Item 4220016" at bounding box center [133, 295] width 218 height 12
click at [68, 35] on span "Products" at bounding box center [50, 33] width 49 height 9
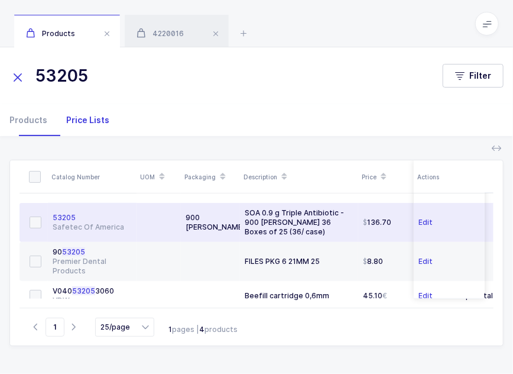
click at [159, 219] on div at bounding box center [158, 222] width 35 height 9
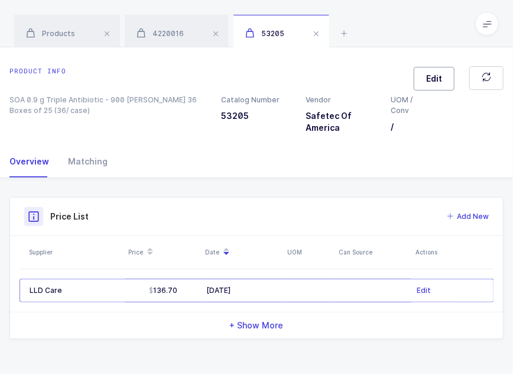
click at [441, 79] on span "Edit" at bounding box center [434, 79] width 16 height 12
click at [412, 149] on div "Product IDs" at bounding box center [366, 146] width 248 height 28
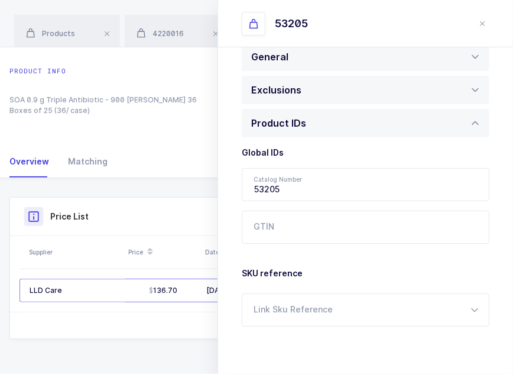
scroll to position [51, 0]
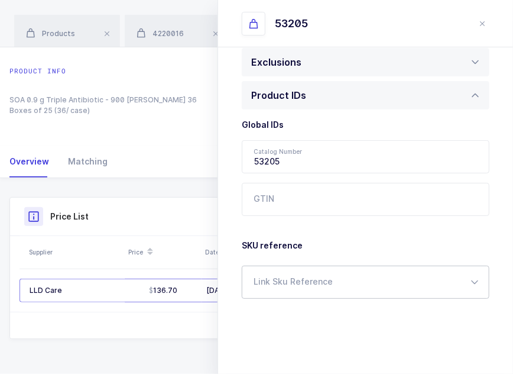
click at [313, 282] on div at bounding box center [366, 282] width 248 height 33
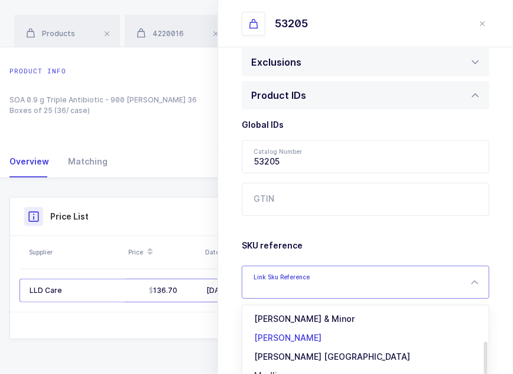
click at [289, 338] on span "[PERSON_NAME]" at bounding box center [287, 337] width 67 height 10
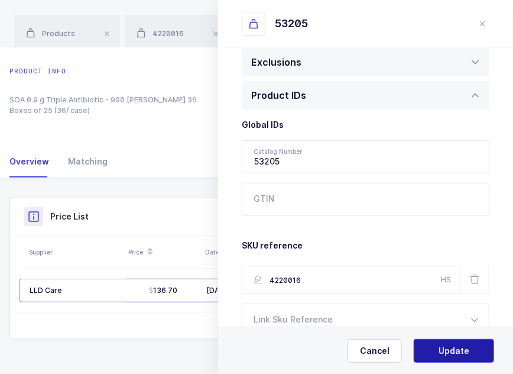
type input "4220016"
click at [448, 346] on span "Update" at bounding box center [454, 351] width 31 height 12
click at [448, 346] on span "Yes, Update" at bounding box center [454, 351] width 50 height 12
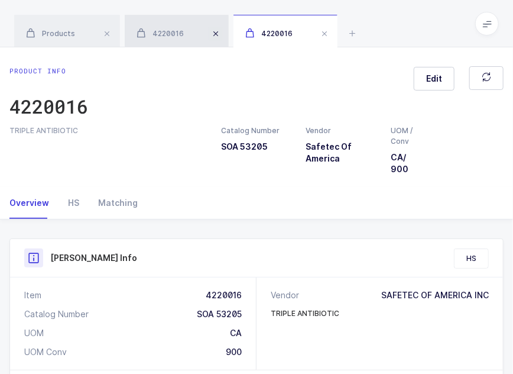
click at [214, 34] on span at bounding box center [216, 34] width 14 height 14
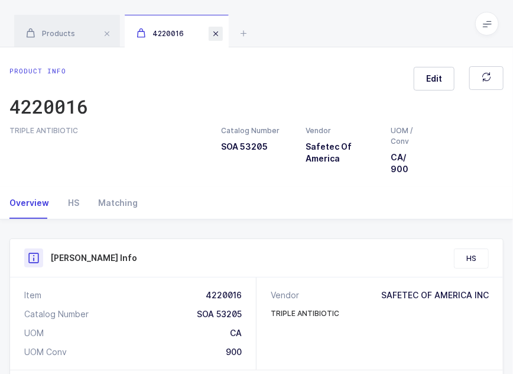
click at [212, 33] on span at bounding box center [216, 34] width 14 height 14
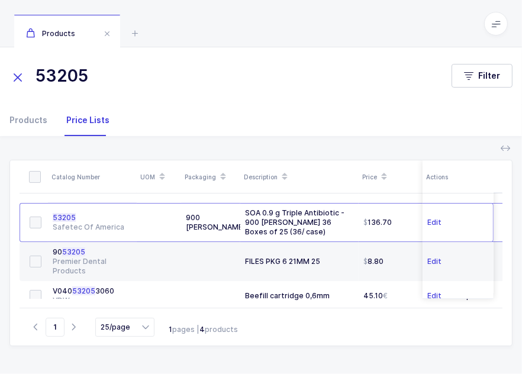
click at [144, 64] on input "53205" at bounding box center [223, 76] width 428 height 28
click at [32, 129] on div "Products" at bounding box center [32, 120] width 47 height 32
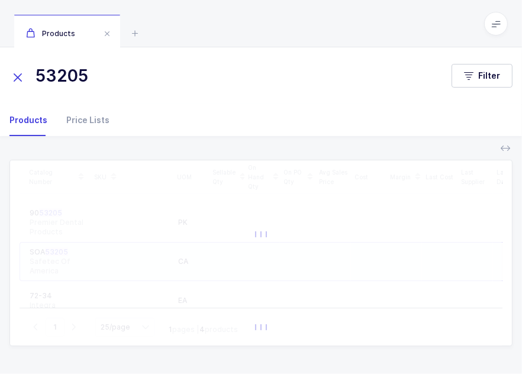
drag, startPoint x: 89, startPoint y: 83, endPoint x: 10, endPoint y: 85, distance: 79.3
click at [10, 85] on div "53205" at bounding box center [230, 76] width 442 height 28
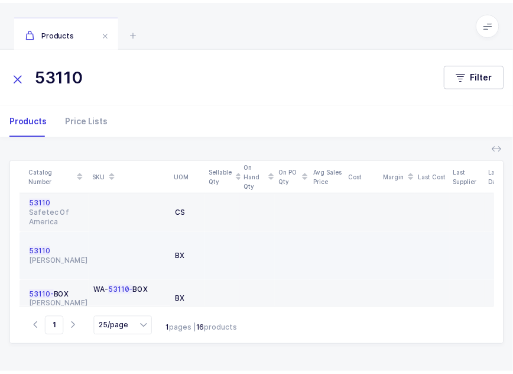
scroll to position [42, 0]
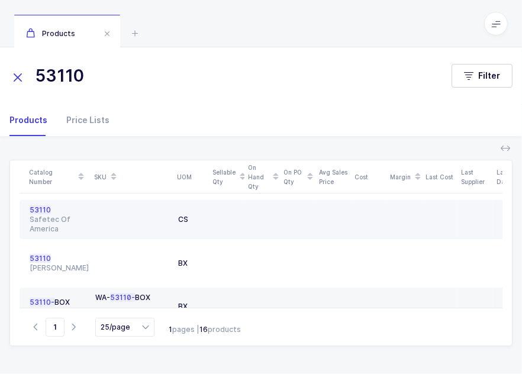
type input "53110"
click at [66, 211] on div "53110" at bounding box center [58, 209] width 56 height 9
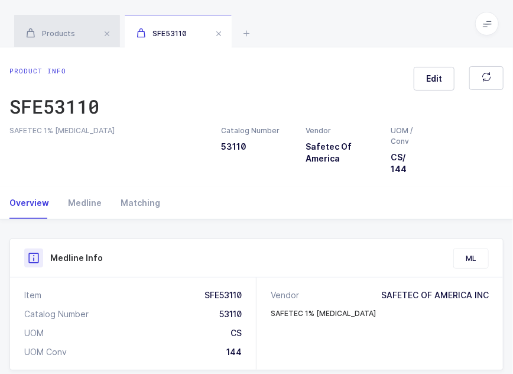
click at [75, 31] on div "Products" at bounding box center [67, 31] width 106 height 33
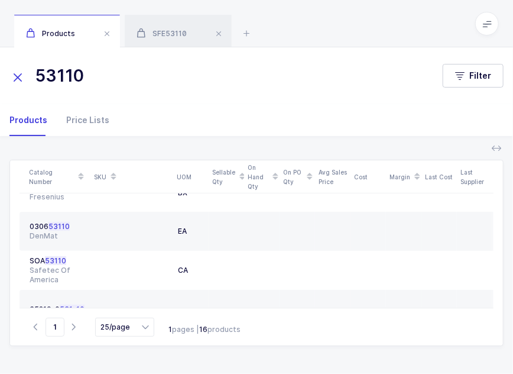
scroll to position [427, 0]
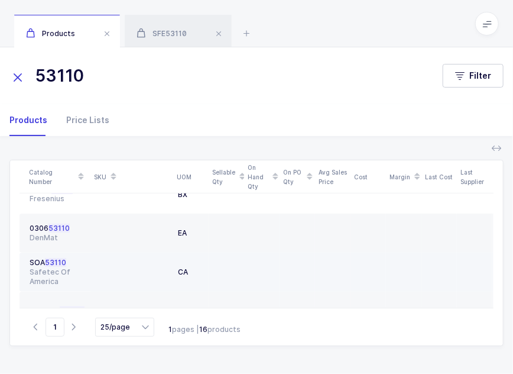
click at [96, 258] on div at bounding box center [131, 272] width 73 height 28
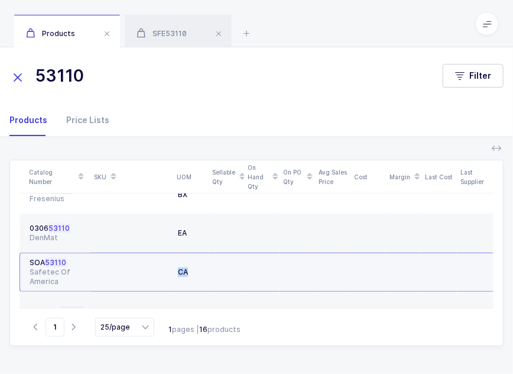
click at [96, 258] on div at bounding box center [131, 272] width 73 height 28
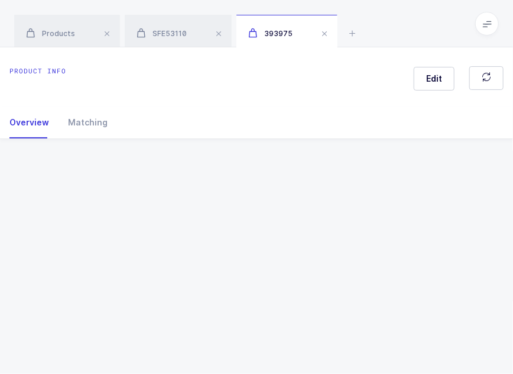
click at [96, 253] on div "Product info Edit Overview Matching Vendor Organization SKU Catalog Number UOM …" at bounding box center [256, 210] width 513 height 326
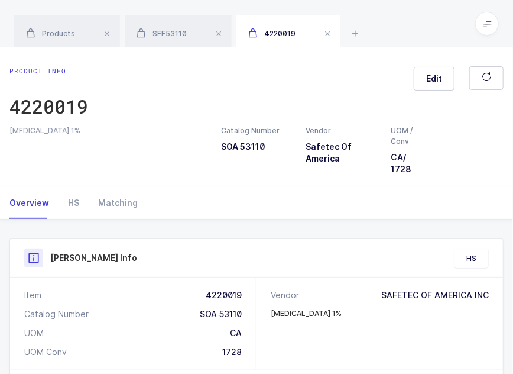
click at [190, 172] on div "HYDROCORTISONE 1% Catalog Number SOA 53110 Vendor Safetec Of America UOM / Conv…" at bounding box center [256, 150] width 509 height 50
click at [178, 41] on div "SFE53110" at bounding box center [178, 31] width 107 height 33
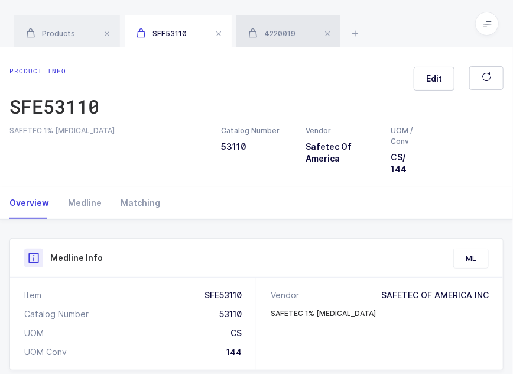
click at [260, 33] on span "4220019" at bounding box center [271, 33] width 47 height 9
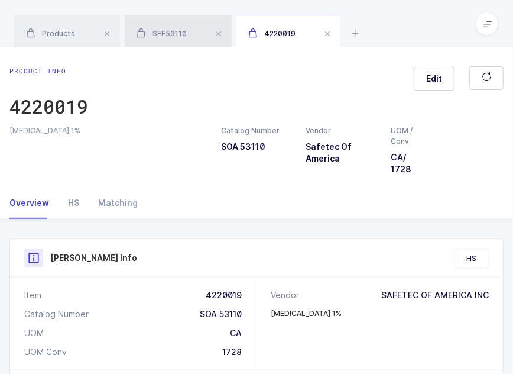
click at [183, 30] on span "SFE53110" at bounding box center [162, 33] width 50 height 9
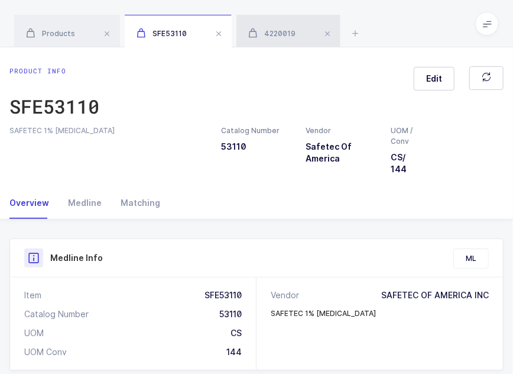
click at [267, 33] on span "4220019" at bounding box center [271, 33] width 47 height 9
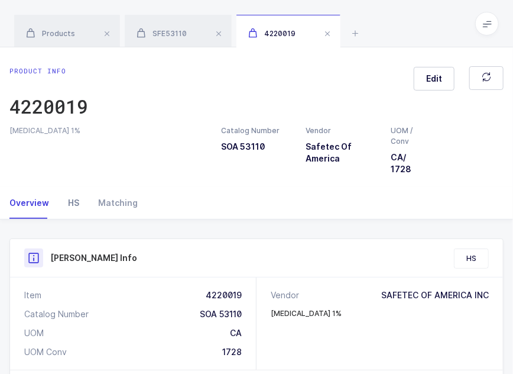
click at [71, 212] on div "HS" at bounding box center [74, 203] width 30 height 32
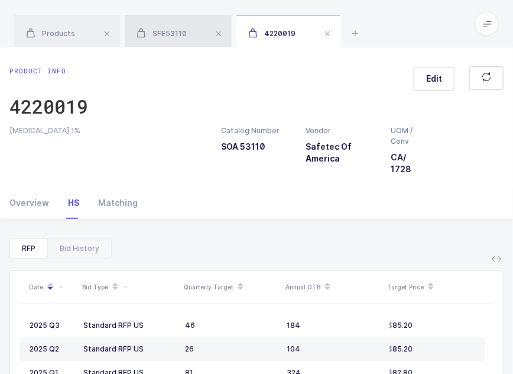
click at [181, 31] on span "SFE53110" at bounding box center [162, 33] width 50 height 9
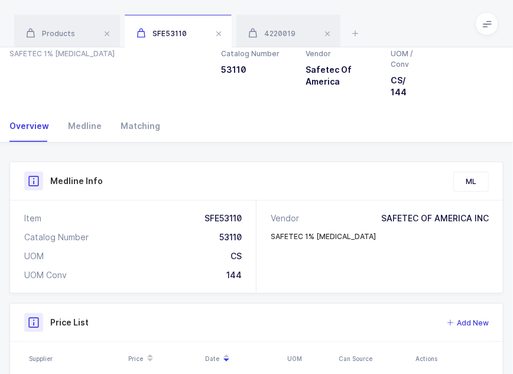
scroll to position [76, 0]
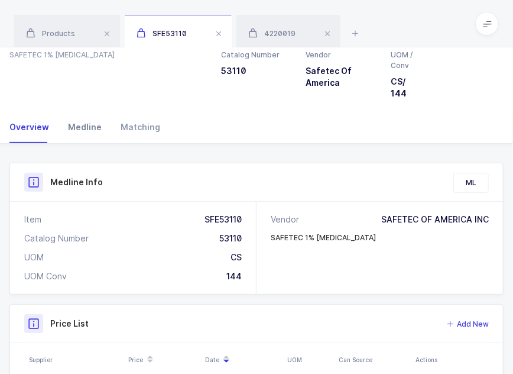
click at [90, 136] on div "Medline" at bounding box center [85, 127] width 53 height 32
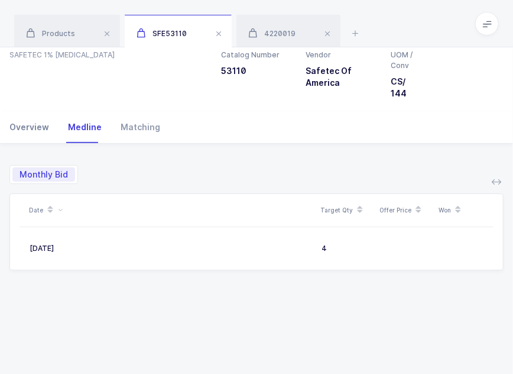
click at [31, 128] on div "Overview" at bounding box center [33, 127] width 49 height 32
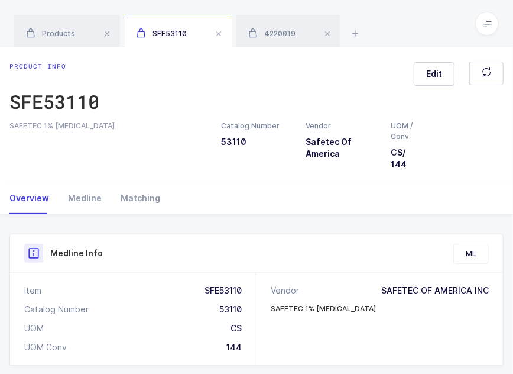
scroll to position [0, 0]
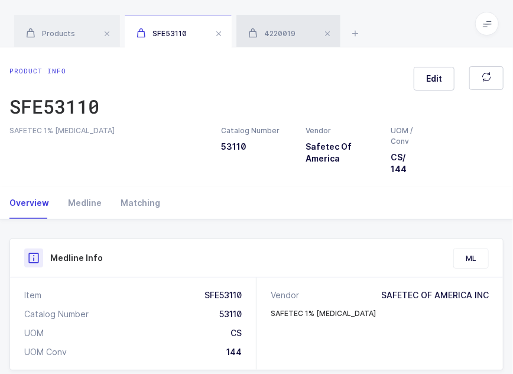
click at [260, 31] on span "4220019" at bounding box center [271, 33] width 47 height 9
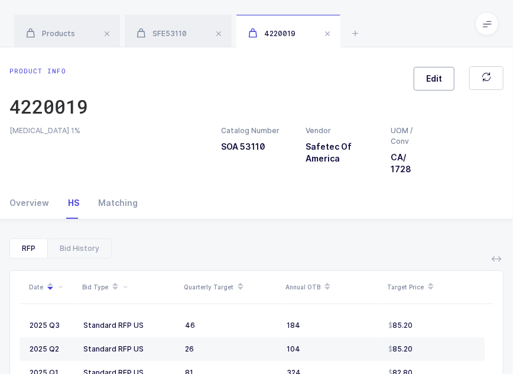
click at [438, 81] on span "Edit" at bounding box center [434, 79] width 16 height 12
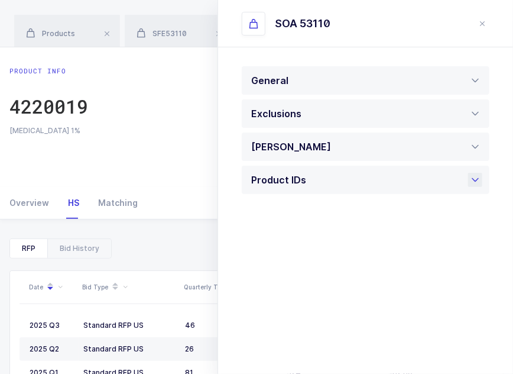
click at [336, 173] on div "Product IDs" at bounding box center [366, 180] width 248 height 28
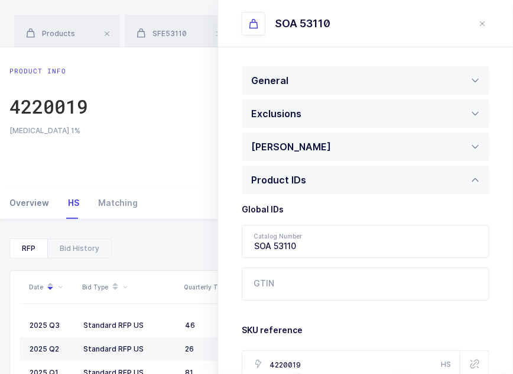
click at [43, 206] on div "Overview" at bounding box center [33, 203] width 49 height 32
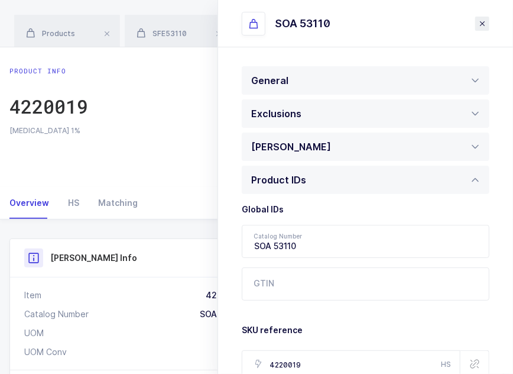
click at [484, 22] on icon "close drawer" at bounding box center [482, 23] width 9 height 9
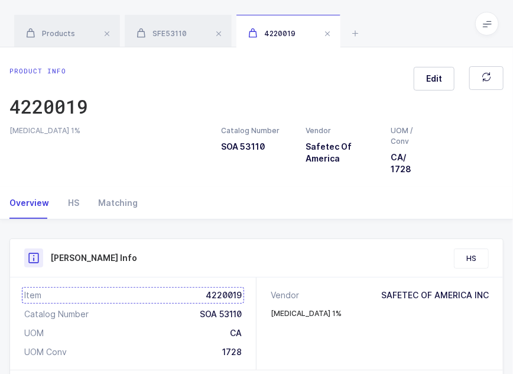
click at [198, 295] on div "Item 4220019" at bounding box center [133, 295] width 218 height 12
click at [165, 33] on span "SFE53110" at bounding box center [162, 33] width 50 height 9
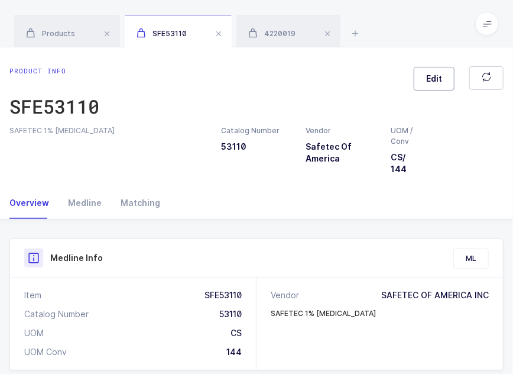
click at [430, 85] on button "Edit" at bounding box center [434, 79] width 41 height 24
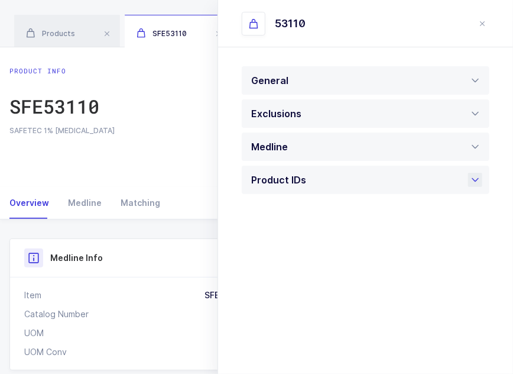
click at [366, 185] on div "Product IDs" at bounding box center [366, 180] width 248 height 28
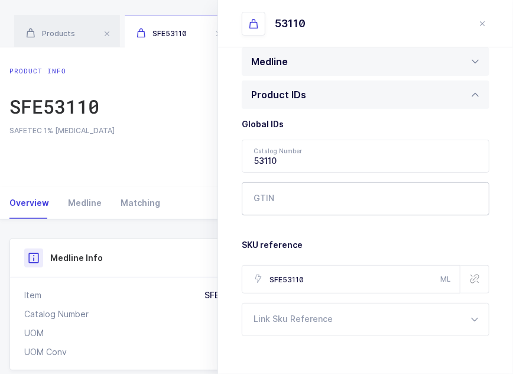
scroll to position [96, 0]
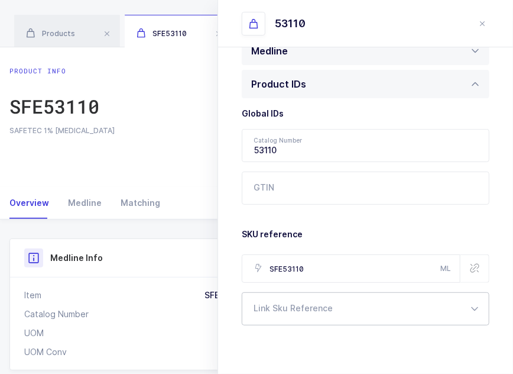
click at [296, 316] on div at bounding box center [366, 308] width 248 height 33
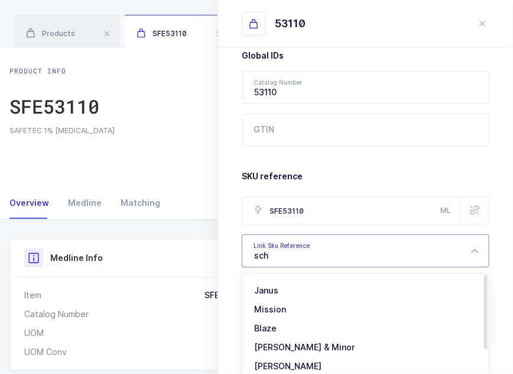
scroll to position [157, 0]
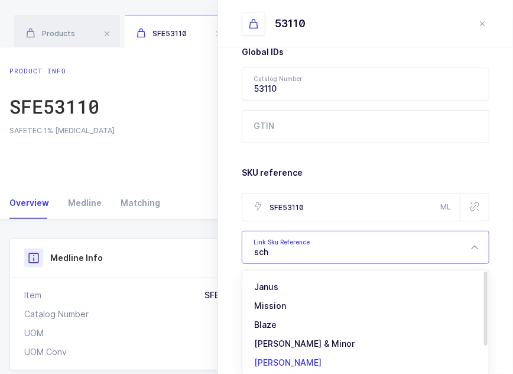
type input "sch"
click at [270, 357] on span "[PERSON_NAME]" at bounding box center [287, 362] width 67 height 10
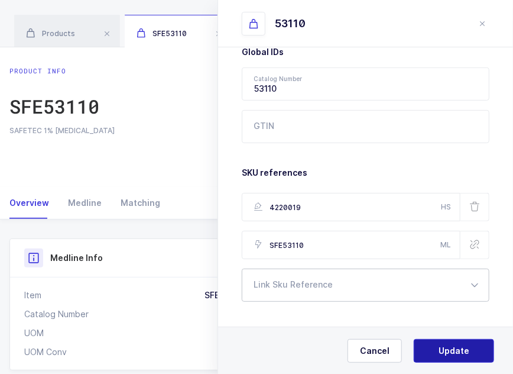
type input "4220019"
click at [450, 347] on span "Update" at bounding box center [454, 351] width 31 height 12
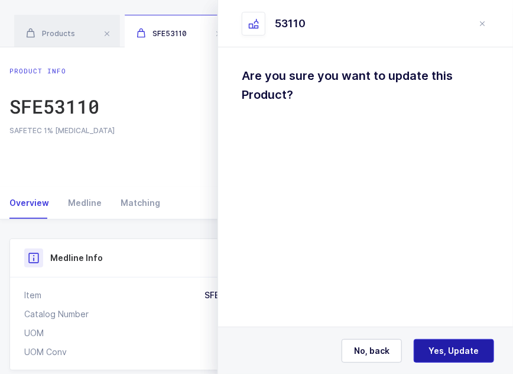
click at [456, 350] on span "Yes, Update" at bounding box center [454, 351] width 50 height 12
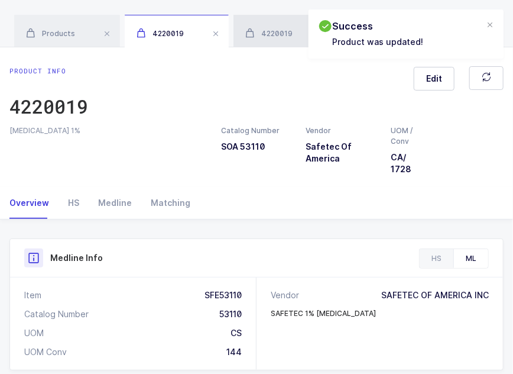
click at [285, 27] on div "4220019" at bounding box center [286, 31] width 104 height 33
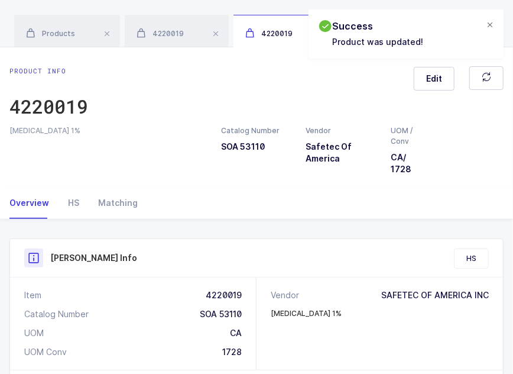
click at [487, 20] on div "Success Product was updated!" at bounding box center [406, 33] width 195 height 49
click at [487, 20] on div at bounding box center [490, 25] width 9 height 11
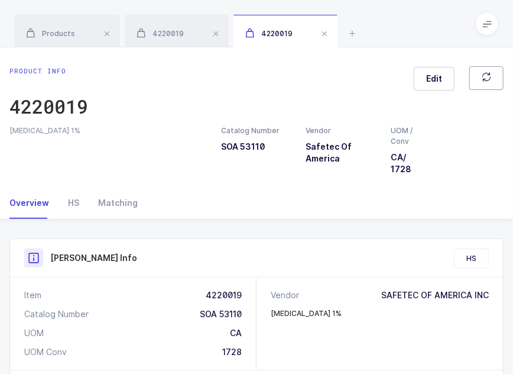
click at [481, 76] on button "button" at bounding box center [487, 78] width 34 height 24
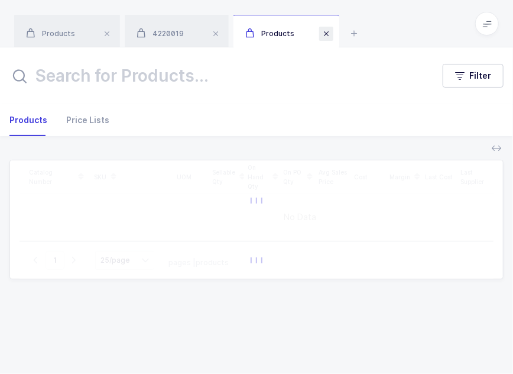
click at [322, 34] on span at bounding box center [326, 34] width 14 height 14
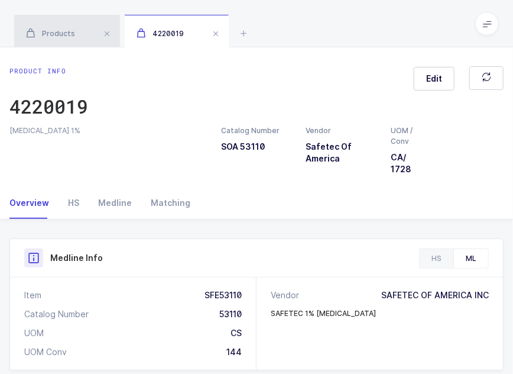
click at [53, 34] on span "Products" at bounding box center [50, 33] width 49 height 9
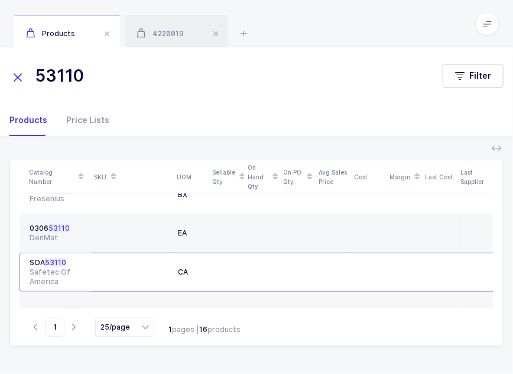
click at [22, 76] on icon at bounding box center [17, 77] width 17 height 17
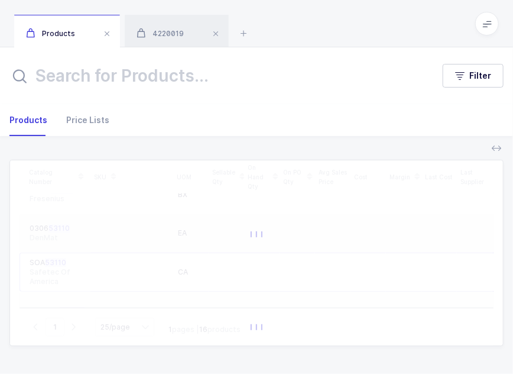
click at [72, 75] on input "text" at bounding box center [218, 76] width 419 height 28
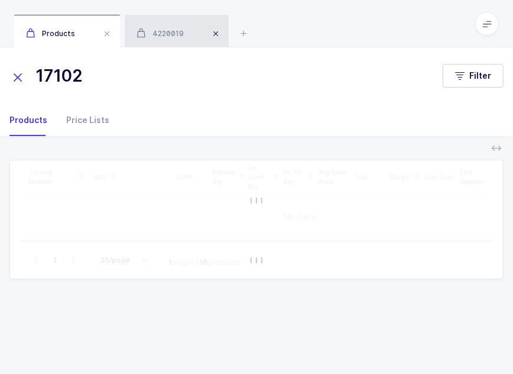
type input "17102"
click at [214, 31] on span at bounding box center [216, 34] width 14 height 14
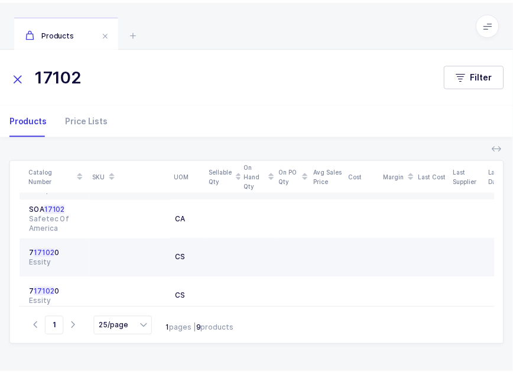
scroll to position [240, 0]
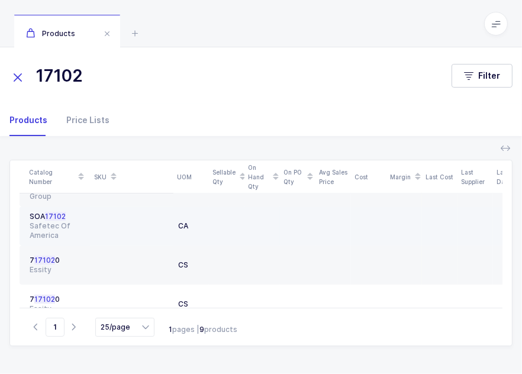
click at [69, 221] on div "Safetec Of America" at bounding box center [58, 230] width 56 height 19
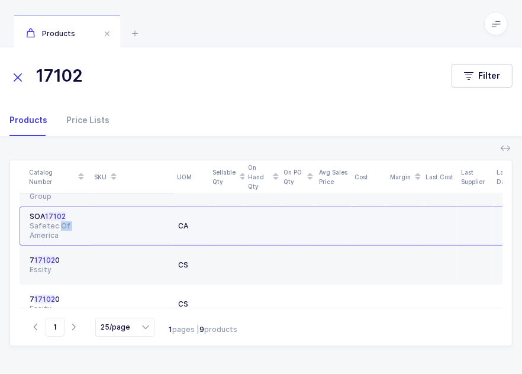
click at [69, 221] on div "Safetec Of America" at bounding box center [58, 230] width 56 height 19
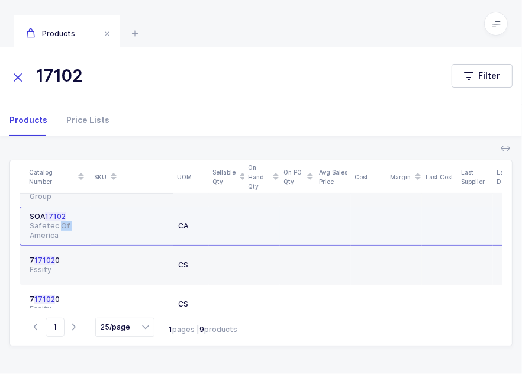
click at [69, 221] on div "Safetec Of America" at bounding box center [58, 230] width 56 height 19
click at [64, 221] on div "Safetec Of America" at bounding box center [58, 230] width 56 height 19
click at [48, 212] on span "17102" at bounding box center [55, 216] width 21 height 9
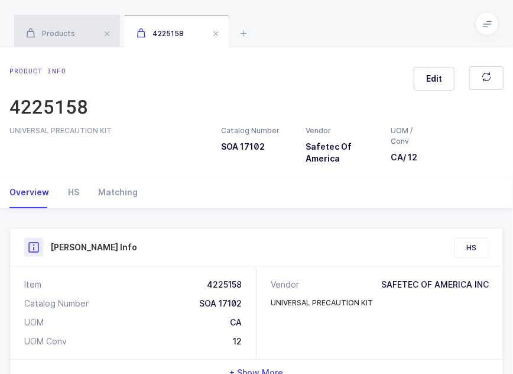
click at [69, 43] on div "Products" at bounding box center [67, 31] width 106 height 33
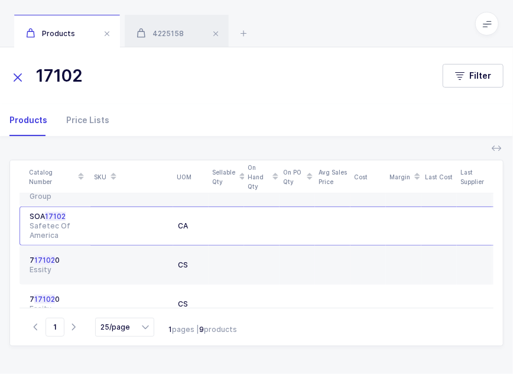
scroll to position [227, 0]
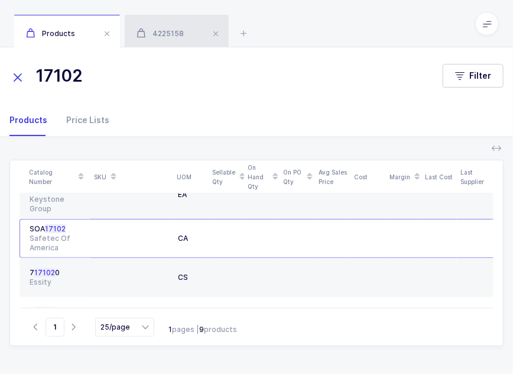
click at [173, 43] on div "4225158" at bounding box center [177, 31] width 104 height 33
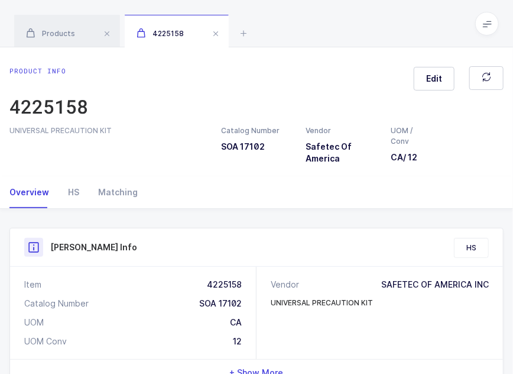
click at [354, 164] on div "UNIVERSAL PRECAUTION KIT Catalog Number SOA 17102 Vendor Safetec Of America UOM…" at bounding box center [256, 144] width 509 height 39
click at [82, 33] on div "Products" at bounding box center [67, 31] width 106 height 33
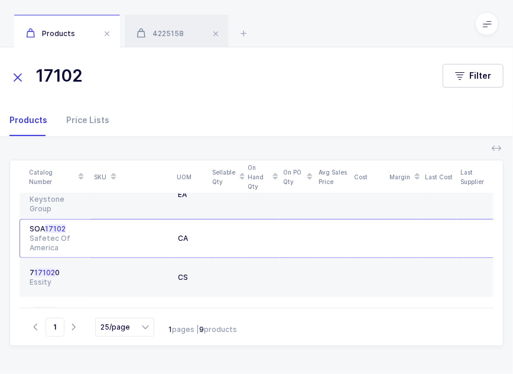
click at [73, 33] on div "Products" at bounding box center [67, 31] width 106 height 33
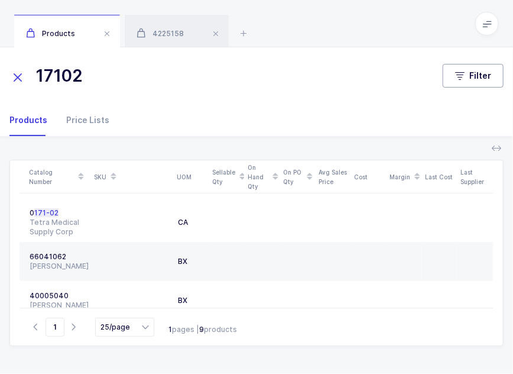
click at [463, 75] on icon "button" at bounding box center [459, 75] width 9 height 9
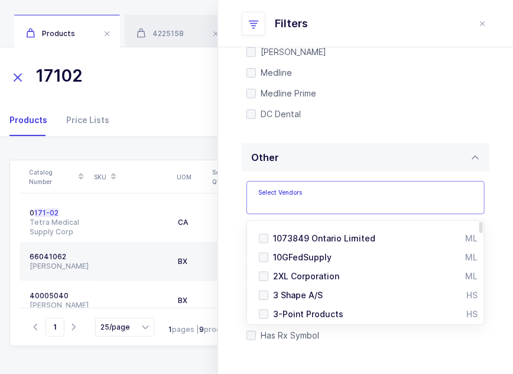
click at [344, 209] on input "text" at bounding box center [353, 200] width 191 height 15
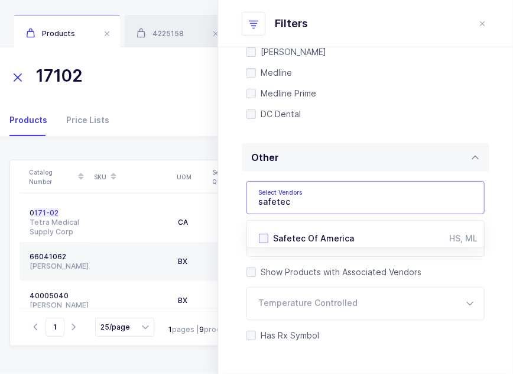
type input "safetec"
click at [318, 243] on span "Safetec Of America" at bounding box center [313, 238] width 81 height 10
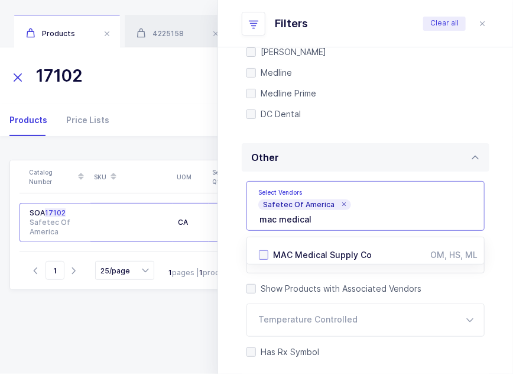
type input "mac medical"
click at [315, 260] on span "MAC Medical Supply Co" at bounding box center [322, 255] width 99 height 10
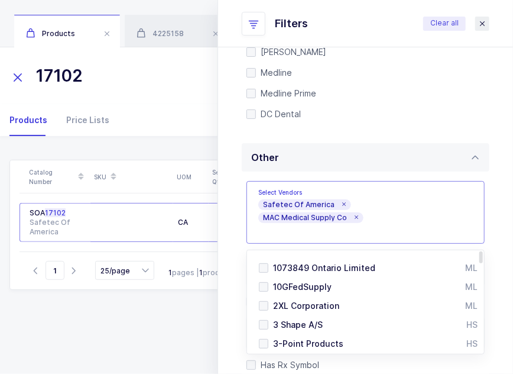
click at [483, 22] on icon "close drawer" at bounding box center [482, 23] width 9 height 9
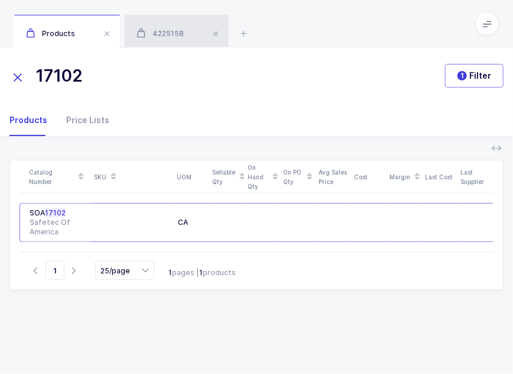
click at [163, 34] on span "4225158" at bounding box center [160, 33] width 47 height 9
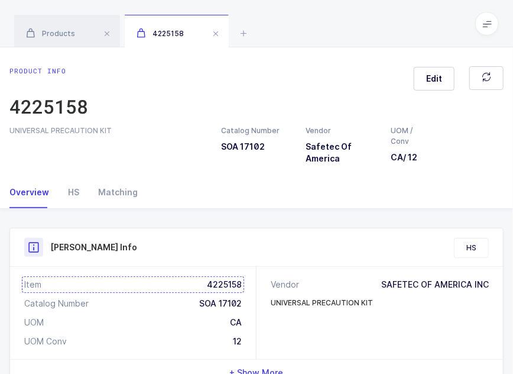
click at [227, 290] on div "Item 4225158" at bounding box center [133, 285] width 218 height 12
click at [245, 33] on icon at bounding box center [244, 33] width 14 height 14
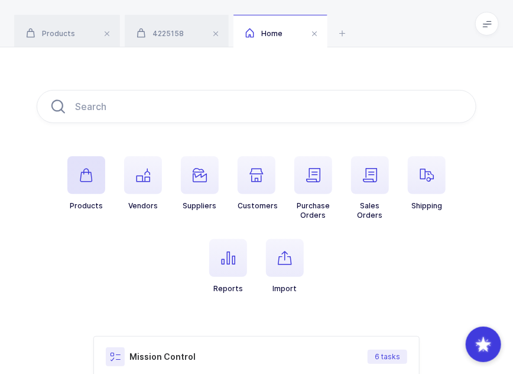
click at [93, 170] on span "button" at bounding box center [86, 175] width 38 height 38
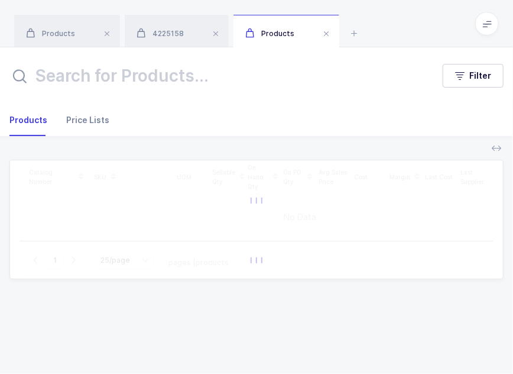
click at [80, 121] on div "Price Lists" at bounding box center [83, 120] width 53 height 32
click at [165, 68] on input "text" at bounding box center [218, 76] width 419 height 28
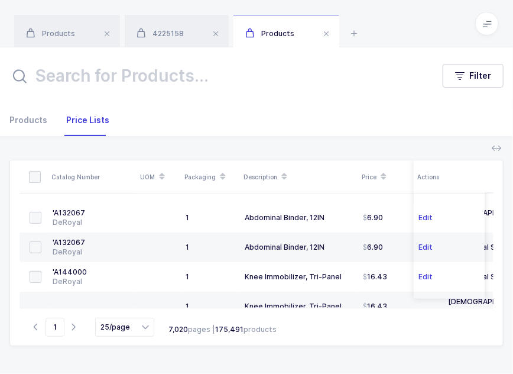
click at [172, 81] on input "text" at bounding box center [218, 76] width 419 height 28
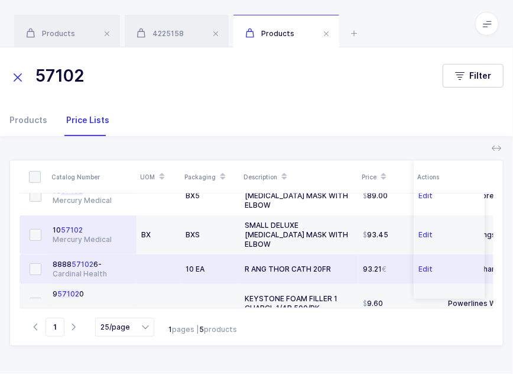
scroll to position [30, 0]
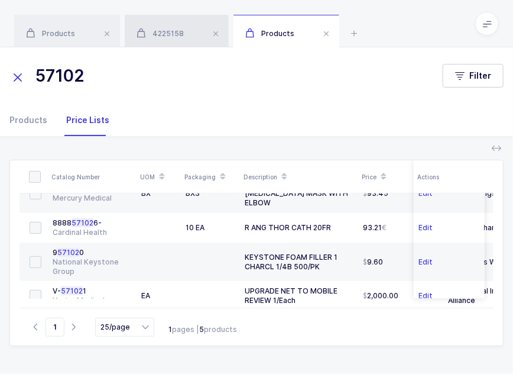
click at [159, 18] on div "4225158" at bounding box center [177, 31] width 104 height 33
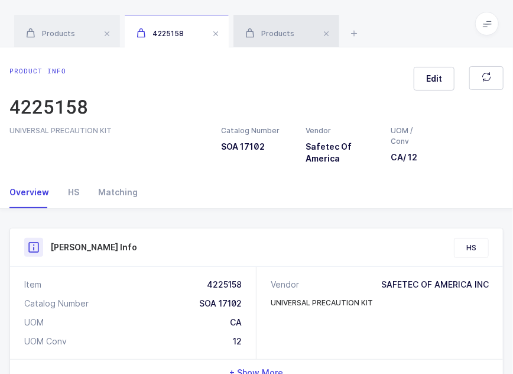
click at [279, 30] on span "Products" at bounding box center [269, 33] width 49 height 9
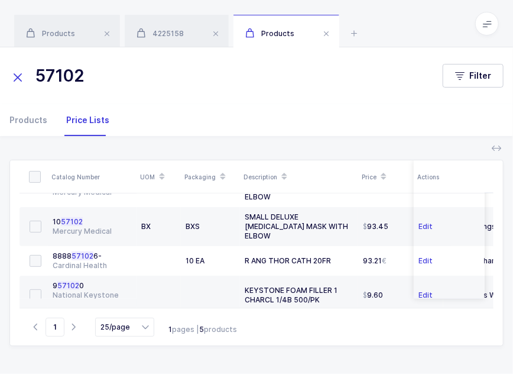
drag, startPoint x: 42, startPoint y: 75, endPoint x: 34, endPoint y: 76, distance: 7.8
click at [34, 76] on input "57102" at bounding box center [218, 76] width 419 height 28
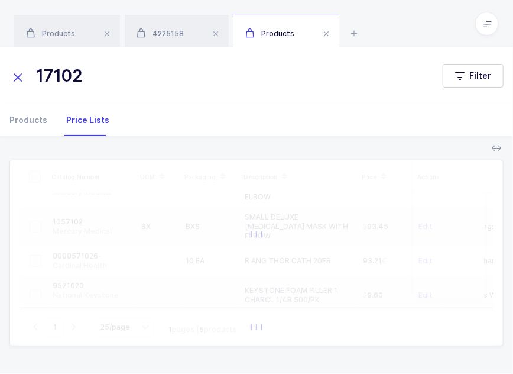
click at [77, 76] on input "17102" at bounding box center [218, 76] width 419 height 28
click at [86, 76] on input "17102" at bounding box center [218, 76] width 419 height 28
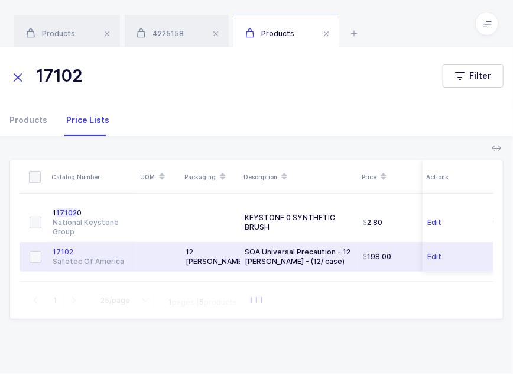
type input "17102"
click at [137, 251] on td at bounding box center [159, 257] width 44 height 30
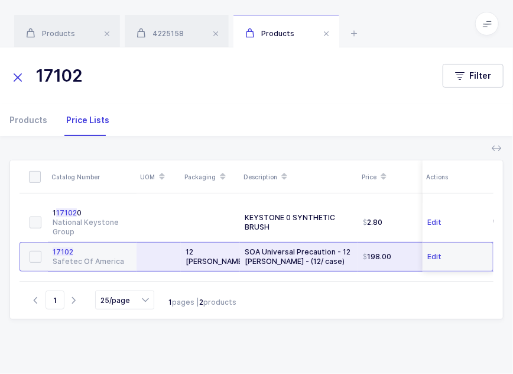
click at [137, 251] on td at bounding box center [159, 257] width 44 height 30
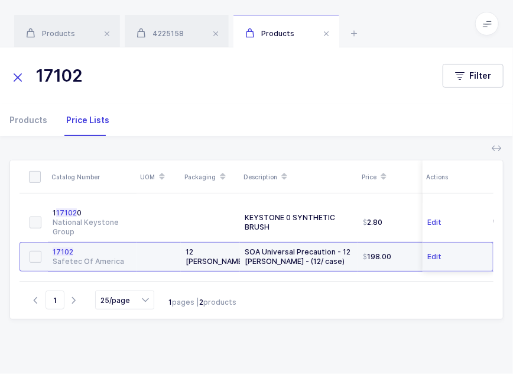
click at [90, 257] on div "Safetec Of America" at bounding box center [92, 261] width 79 height 9
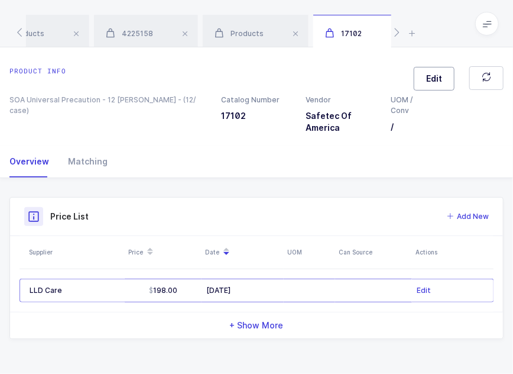
click at [429, 73] on span "Edit" at bounding box center [434, 79] width 16 height 12
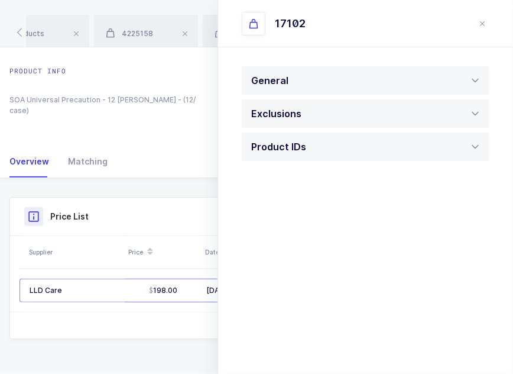
click at [413, 163] on div "General Note UOM Concern Message Is temperature controlled Yes No Has expiratio…" at bounding box center [365, 136] width 295 height 179
click at [415, 151] on div "Product IDs" at bounding box center [366, 146] width 248 height 28
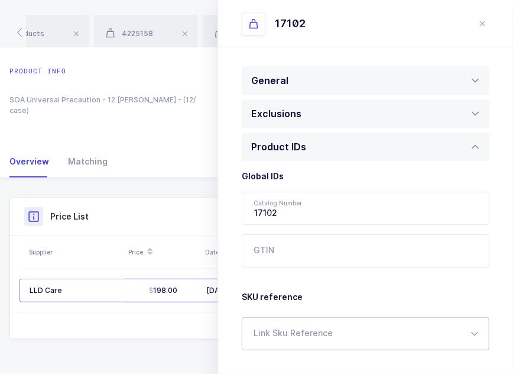
click at [310, 345] on div at bounding box center [366, 333] width 248 height 33
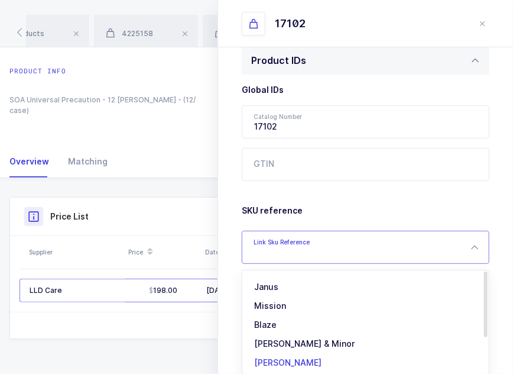
click at [290, 357] on span "[PERSON_NAME]" at bounding box center [287, 362] width 67 height 10
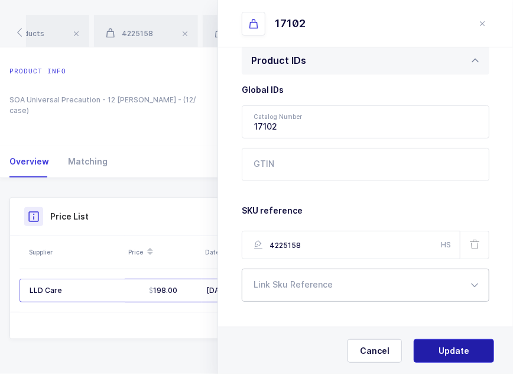
type input "4225158"
click at [438, 345] on button "Update" at bounding box center [454, 351] width 80 height 24
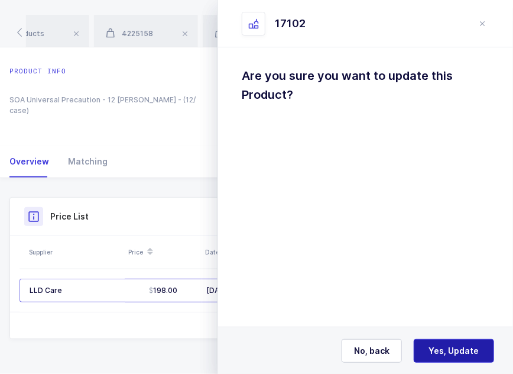
click at [445, 346] on span "Yes, Update" at bounding box center [454, 351] width 50 height 12
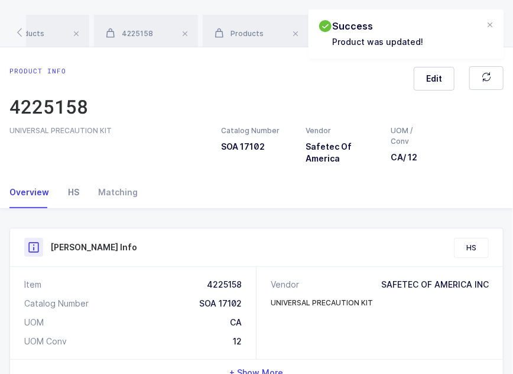
click at [73, 203] on div "HS" at bounding box center [74, 192] width 30 height 32
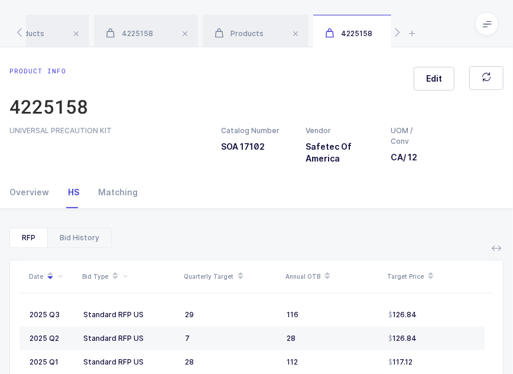
click at [72, 245] on div "Bid History" at bounding box center [79, 237] width 64 height 19
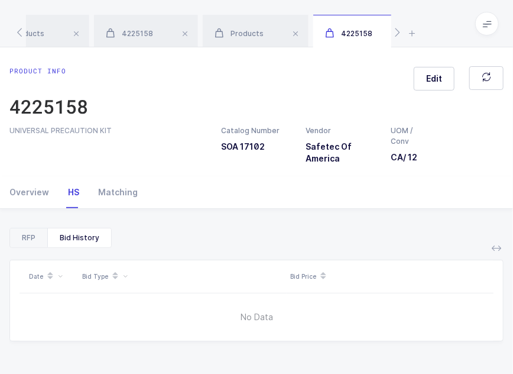
click at [36, 247] on div "RFP" at bounding box center [28, 237] width 37 height 19
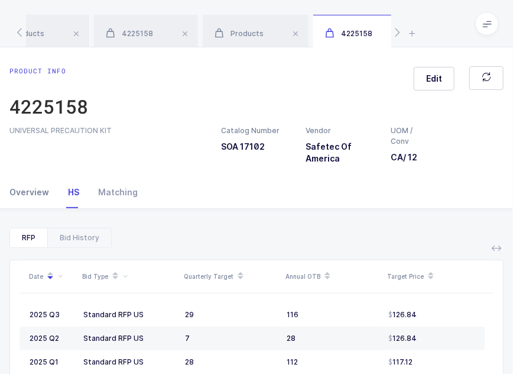
click at [27, 199] on div "Overview" at bounding box center [33, 192] width 49 height 32
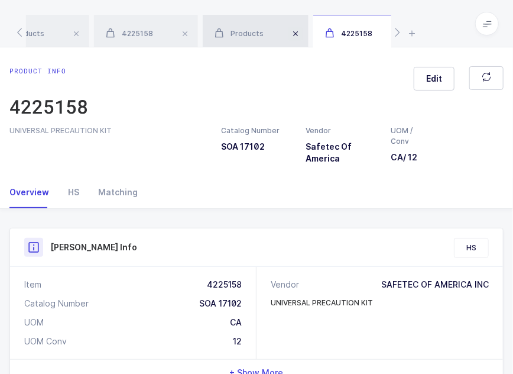
click at [296, 35] on span at bounding box center [296, 34] width 14 height 14
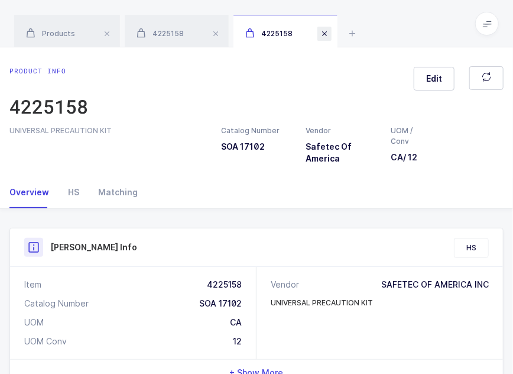
click at [325, 34] on span at bounding box center [325, 34] width 14 height 14
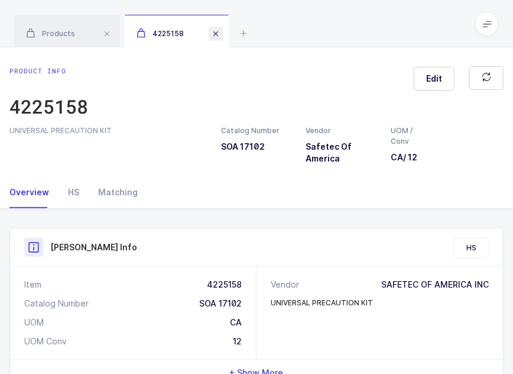
click at [216, 35] on span at bounding box center [216, 34] width 14 height 14
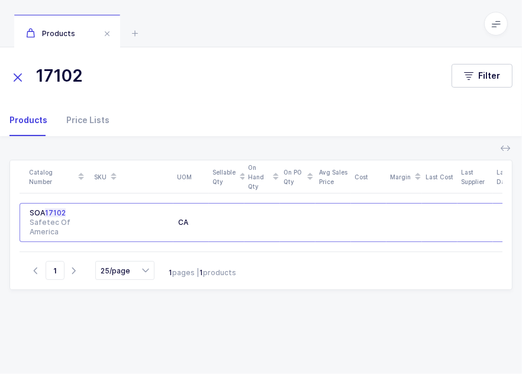
drag, startPoint x: 109, startPoint y: 82, endPoint x: 44, endPoint y: 85, distance: 65.2
click at [44, 85] on input "17102" at bounding box center [223, 76] width 428 height 28
type input "1"
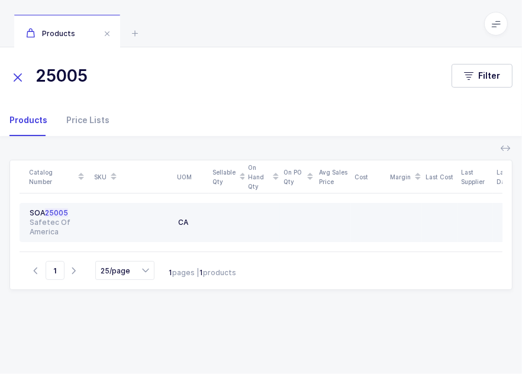
type input "25005"
click at [69, 222] on div "Safetec Of America" at bounding box center [58, 227] width 56 height 19
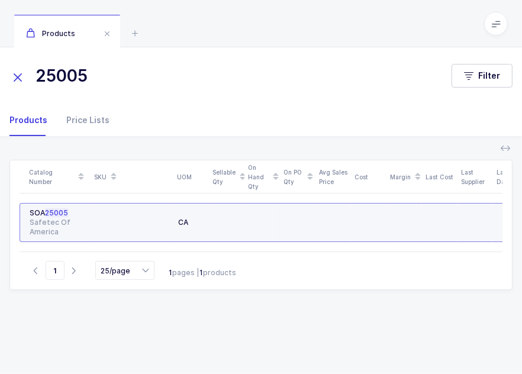
click at [67, 212] on span "25005" at bounding box center [56, 212] width 23 height 9
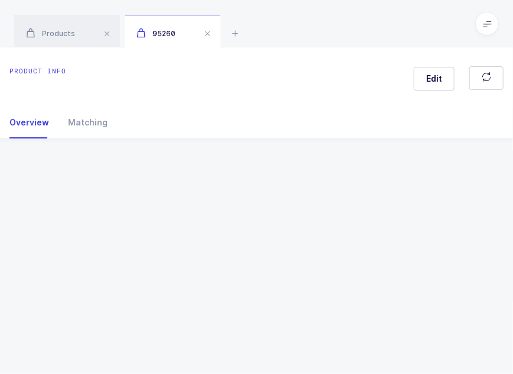
click at [67, 212] on div "Product info Edit Overview Matching Vendor Organization SKU Catalog Number UOM …" at bounding box center [256, 210] width 513 height 326
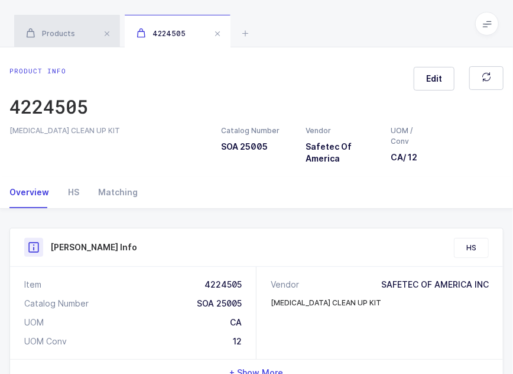
click at [74, 44] on div "Products" at bounding box center [67, 31] width 106 height 33
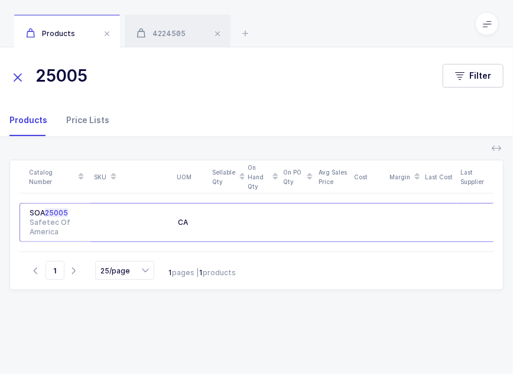
click at [83, 122] on div "Price Lists" at bounding box center [83, 120] width 53 height 32
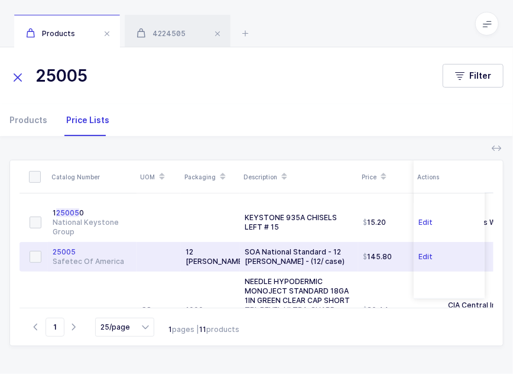
click at [106, 262] on div "Safetec Of America" at bounding box center [92, 261] width 79 height 9
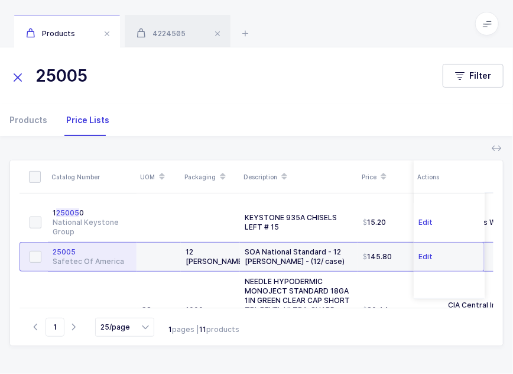
click at [106, 262] on div "Safetec Of America" at bounding box center [92, 261] width 79 height 9
click at [67, 247] on span "25005" at bounding box center [64, 251] width 23 height 9
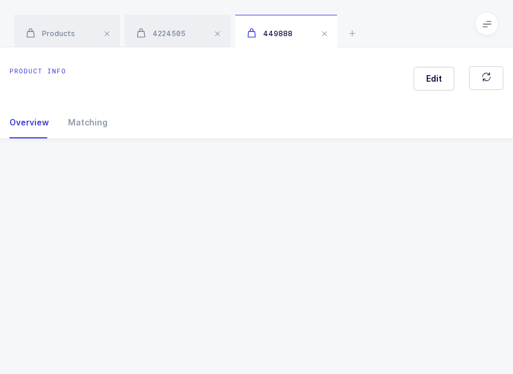
click at [67, 247] on div "Product info Edit Overview Matching Vendor Organization SKU Catalog Number UOM …" at bounding box center [256, 210] width 513 height 326
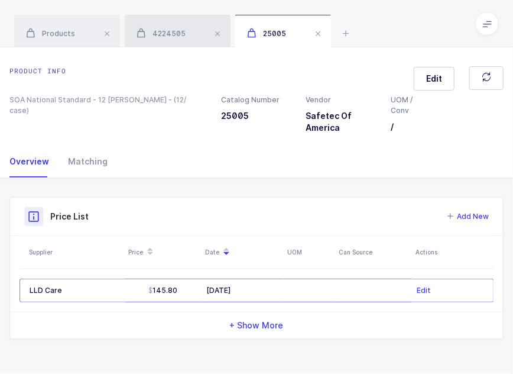
click at [159, 31] on span "4224505" at bounding box center [161, 33] width 49 height 9
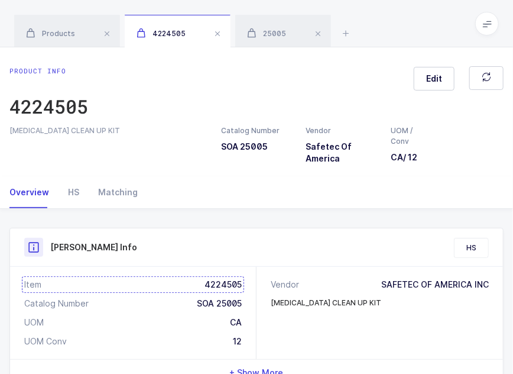
click at [208, 290] on div "Item 4224505" at bounding box center [133, 285] width 218 height 12
click at [274, 37] on span "25005" at bounding box center [266, 33] width 39 height 9
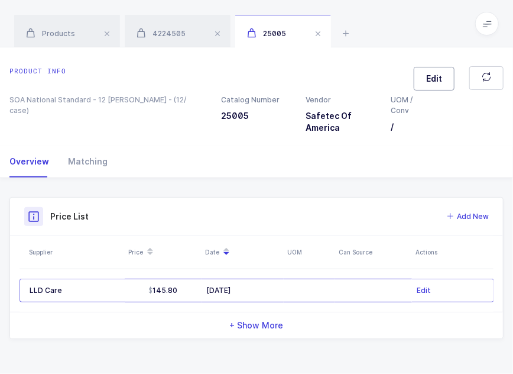
click at [421, 86] on button "Edit" at bounding box center [434, 79] width 41 height 24
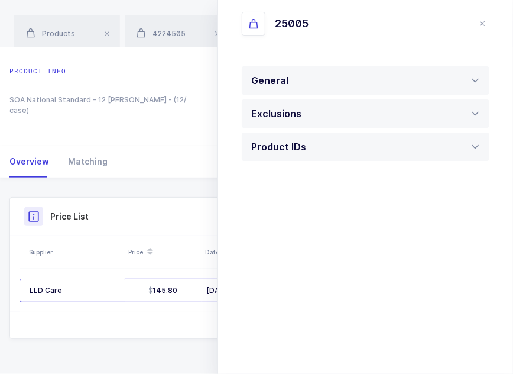
click at [309, 172] on div "General Note UOM Concern Message Is temperature controlled Yes No Has expiratio…" at bounding box center [365, 136] width 295 height 179
click at [316, 153] on div "Product IDs" at bounding box center [366, 146] width 248 height 28
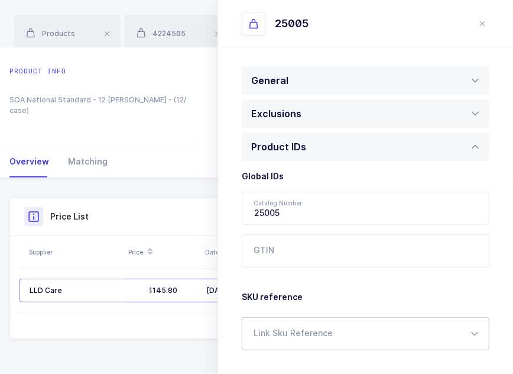
click at [274, 335] on div at bounding box center [366, 333] width 248 height 33
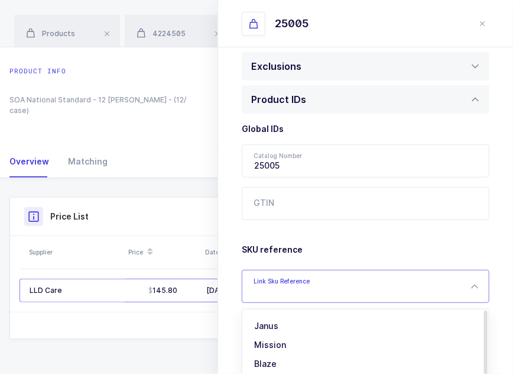
scroll to position [86, 0]
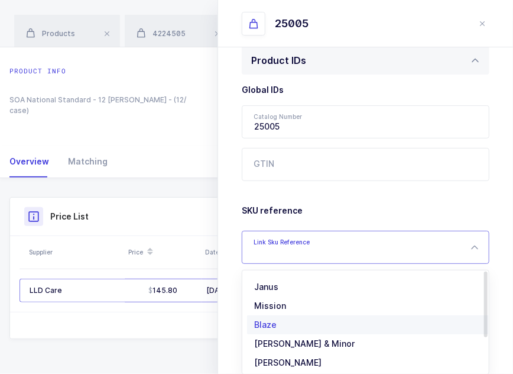
click at [287, 360] on span "[PERSON_NAME]" at bounding box center [287, 362] width 67 height 10
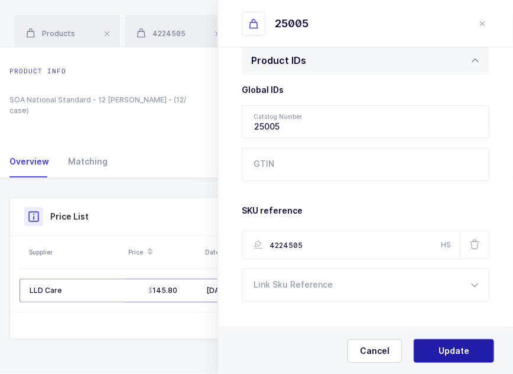
type input "4224505"
click at [449, 348] on span "Update" at bounding box center [454, 351] width 31 height 12
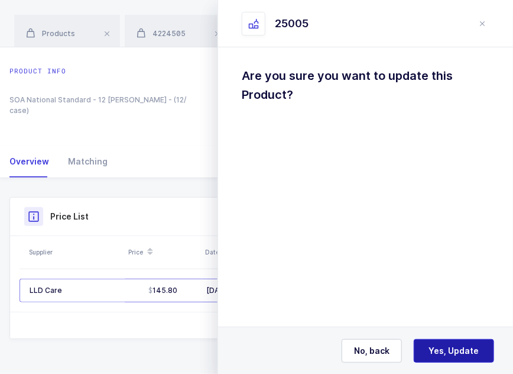
click at [451, 348] on span "Yes, Update" at bounding box center [454, 351] width 50 height 12
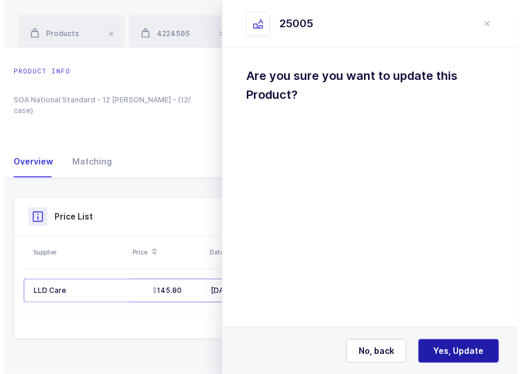
scroll to position [0, 0]
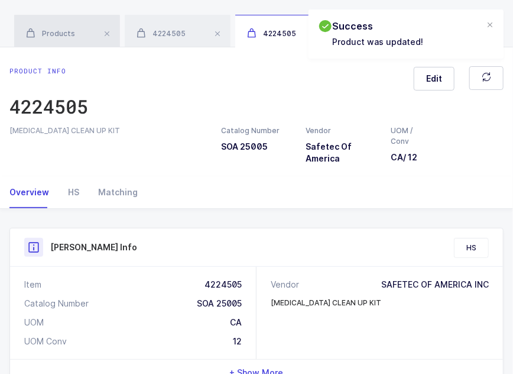
click at [57, 29] on div "Products" at bounding box center [67, 31] width 106 height 33
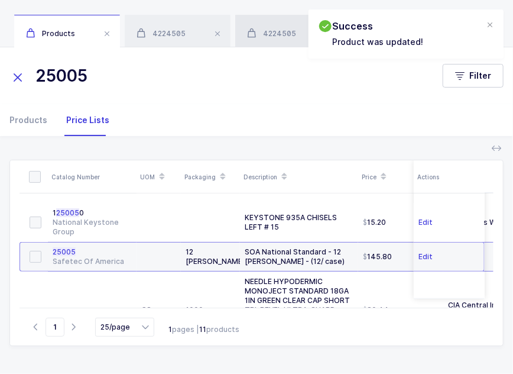
click at [212, 31] on span at bounding box center [218, 34] width 14 height 14
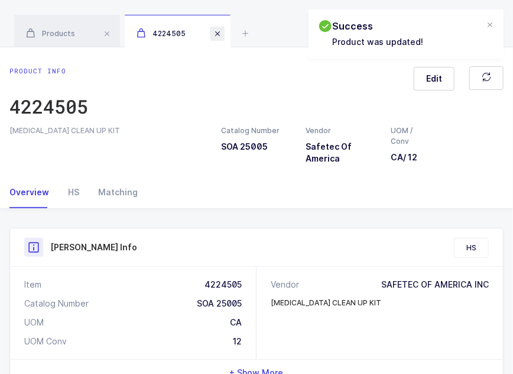
click at [214, 33] on span at bounding box center [218, 34] width 14 height 14
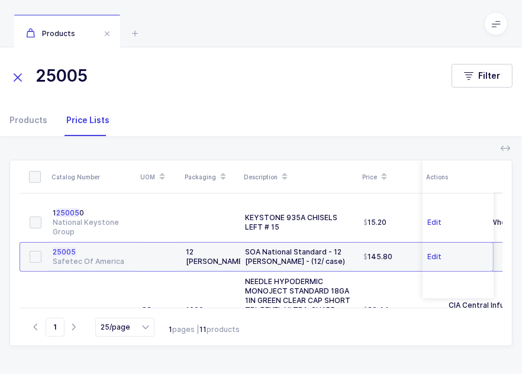
drag, startPoint x: 111, startPoint y: 78, endPoint x: 36, endPoint y: 77, distance: 75.1
click at [36, 77] on input "25005" at bounding box center [223, 76] width 428 height 28
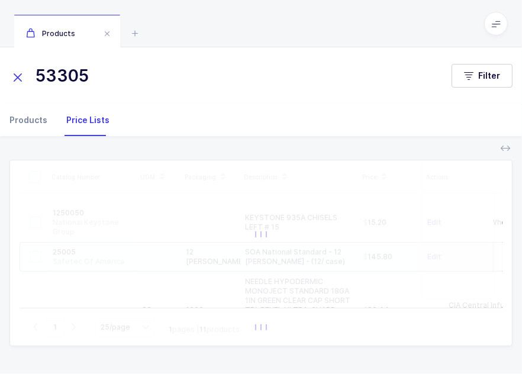
type input "53305"
click at [31, 121] on div "Products" at bounding box center [32, 120] width 47 height 32
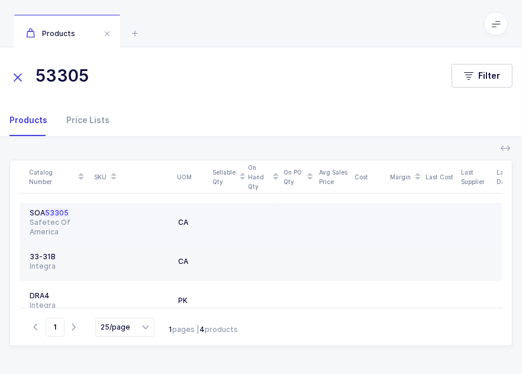
click at [73, 215] on div "SOA 53305" at bounding box center [58, 212] width 56 height 9
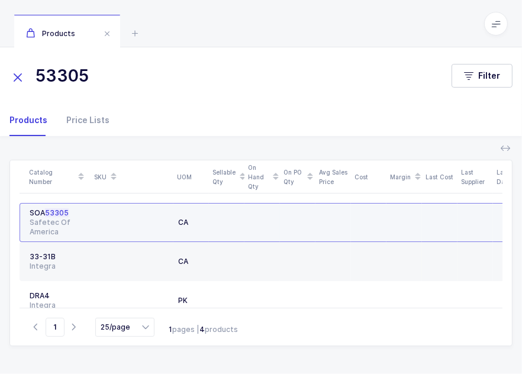
click at [73, 215] on div "SOA 53305" at bounding box center [58, 212] width 56 height 9
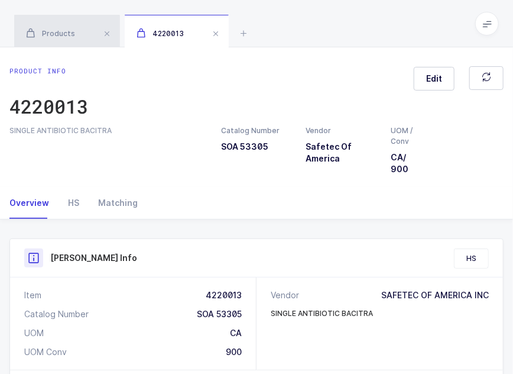
click at [69, 31] on span "Products" at bounding box center [50, 33] width 49 height 9
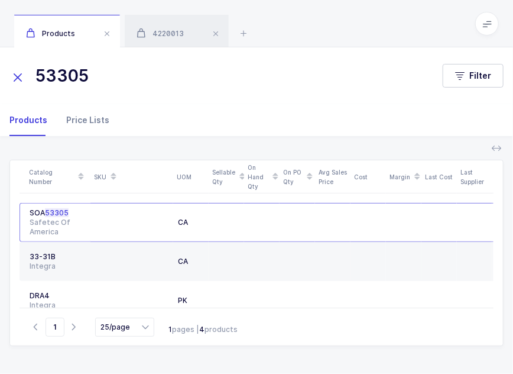
click at [99, 119] on div "Price Lists" at bounding box center [83, 120] width 53 height 32
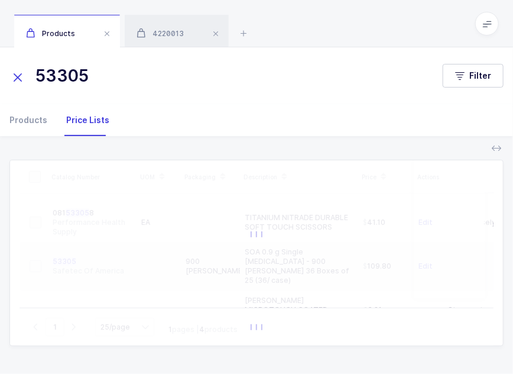
click at [131, 59] on div "53305 Filter" at bounding box center [256, 75] width 513 height 57
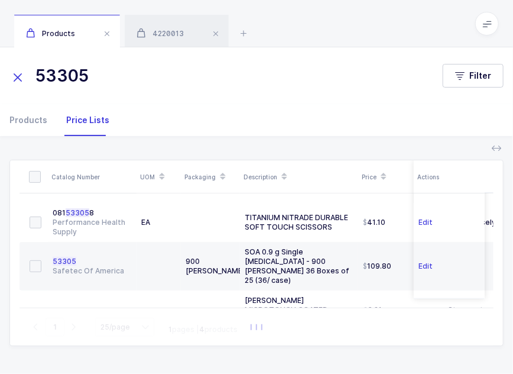
click at [169, 153] on div "Select all items on this page Select all items on all pages Catalog Number UOM …" at bounding box center [256, 254] width 494 height 237
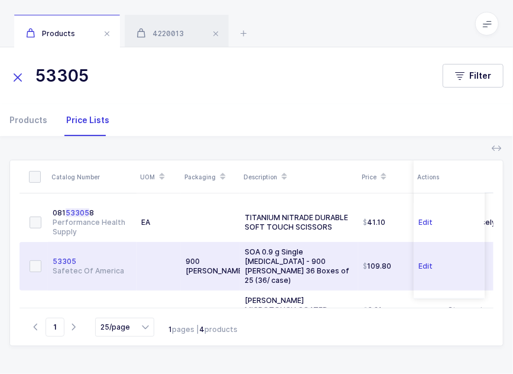
click at [68, 260] on div "53305" at bounding box center [92, 261] width 79 height 9
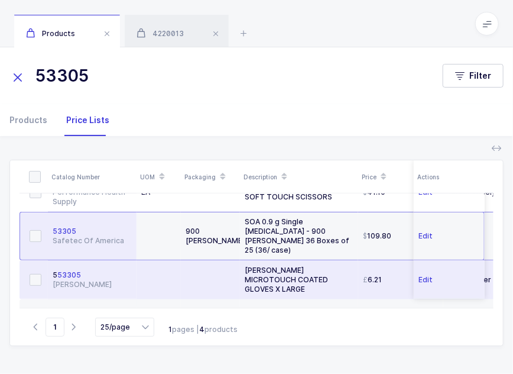
scroll to position [31, 0]
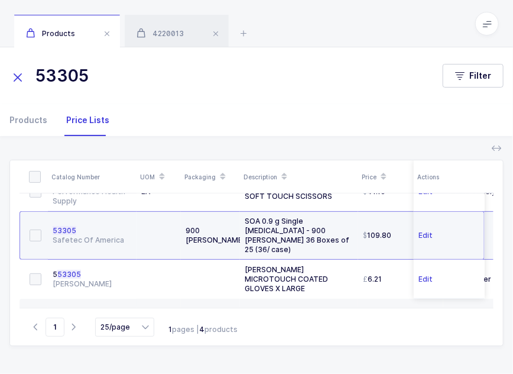
click at [72, 226] on span "53305" at bounding box center [65, 230] width 24 height 9
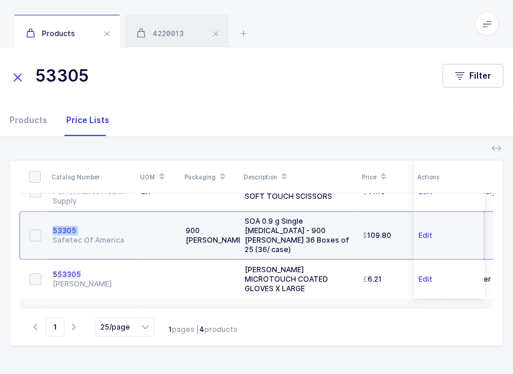
click at [72, 226] on span "53305" at bounding box center [65, 230] width 24 height 9
click at [104, 226] on div "53305" at bounding box center [92, 230] width 79 height 9
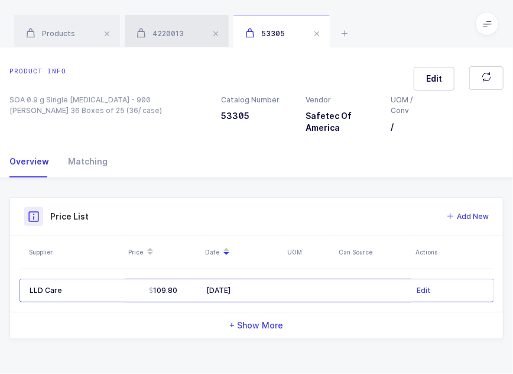
click at [189, 37] on div "4220013" at bounding box center [177, 31] width 104 height 33
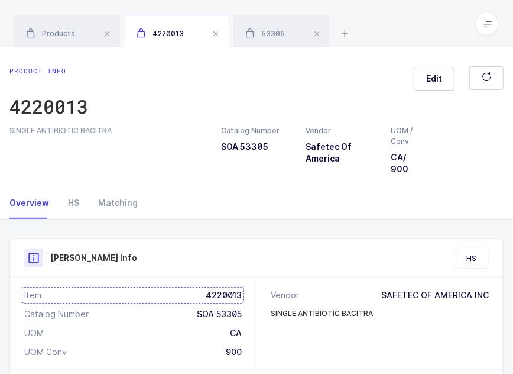
click at [224, 290] on div "Item 4220013" at bounding box center [133, 295] width 218 height 12
click at [261, 9] on div "Products 4220013 53305" at bounding box center [256, 23] width 513 height 47
click at [258, 25] on div "53305" at bounding box center [282, 31] width 96 height 33
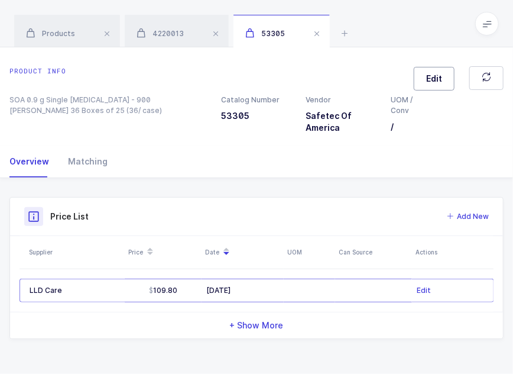
click at [434, 83] on span "Edit" at bounding box center [434, 79] width 16 height 12
click at [292, 148] on div "Product IDs" at bounding box center [281, 146] width 61 height 28
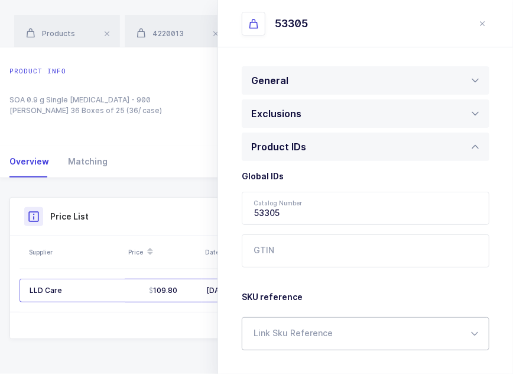
click at [324, 335] on div at bounding box center [366, 333] width 248 height 33
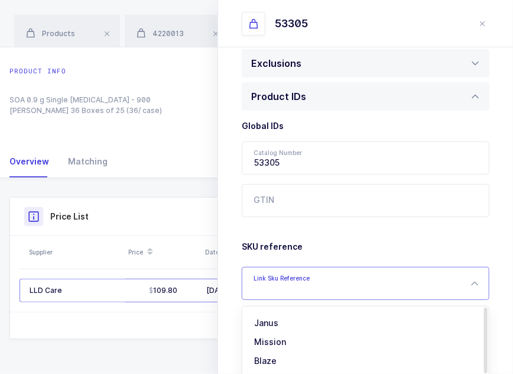
scroll to position [86, 0]
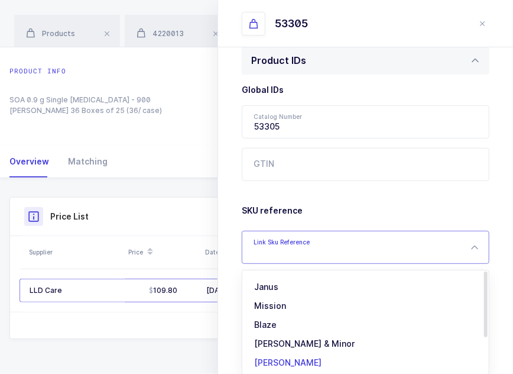
click at [313, 355] on li "[PERSON_NAME]" at bounding box center [370, 362] width 246 height 19
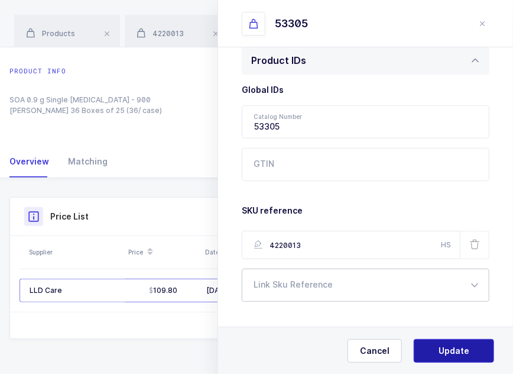
type input "4220013"
click at [454, 352] on span "Update" at bounding box center [454, 351] width 31 height 12
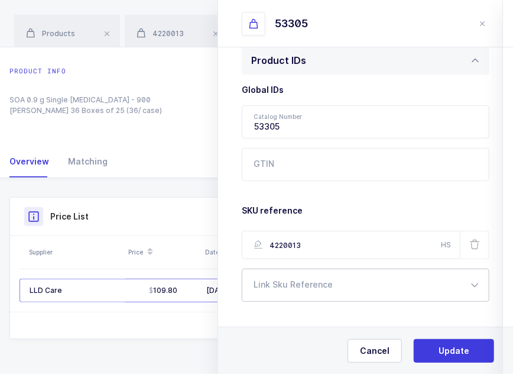
click at [455, 352] on span "Yes, Update" at bounding box center [454, 351] width 50 height 12
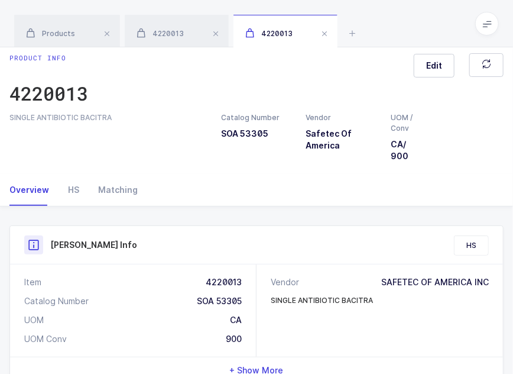
scroll to position [0, 0]
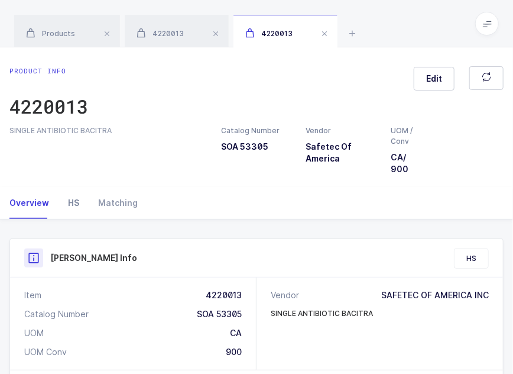
click at [72, 200] on div "HS" at bounding box center [74, 203] width 30 height 32
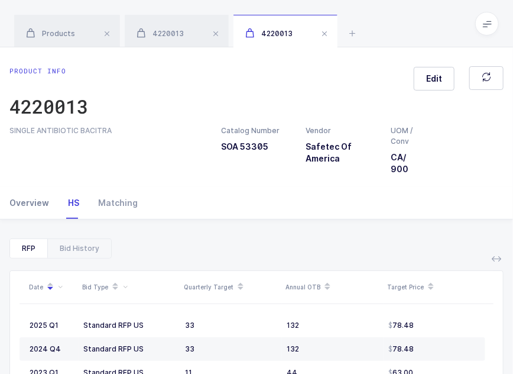
click at [21, 211] on div "Overview" at bounding box center [33, 203] width 49 height 32
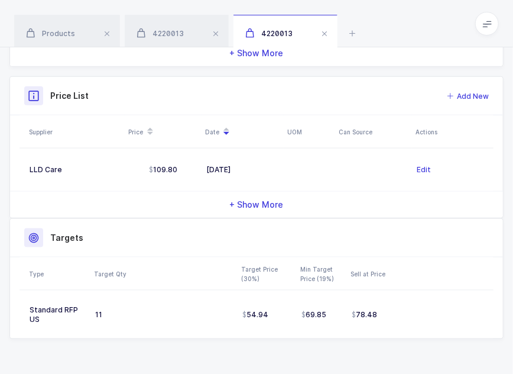
scroll to position [320, 0]
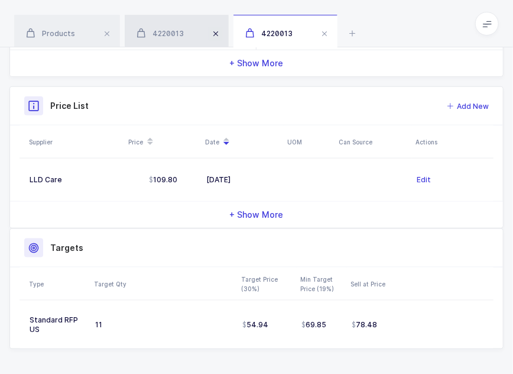
click at [214, 31] on span at bounding box center [216, 34] width 14 height 14
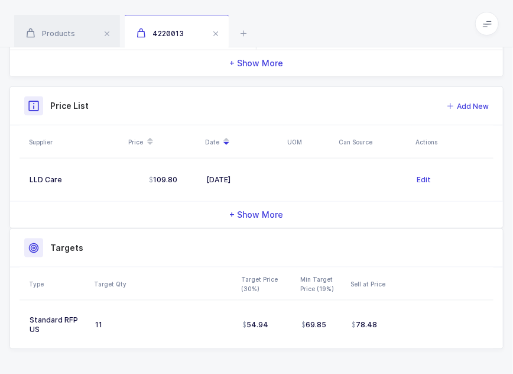
click at [214, 31] on span at bounding box center [216, 34] width 14 height 14
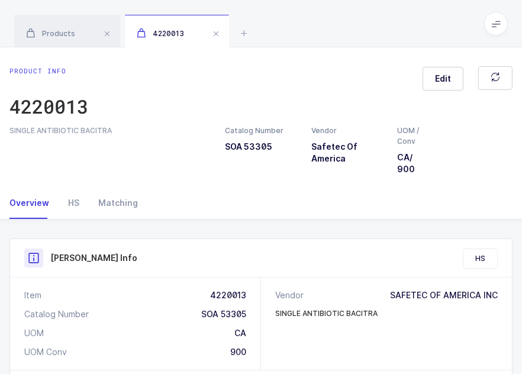
scroll to position [25, 0]
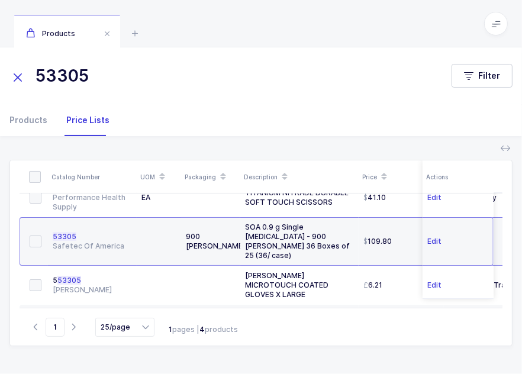
click at [119, 72] on input "53305" at bounding box center [223, 76] width 428 height 28
click at [75, 72] on input "53305" at bounding box center [223, 76] width 428 height 28
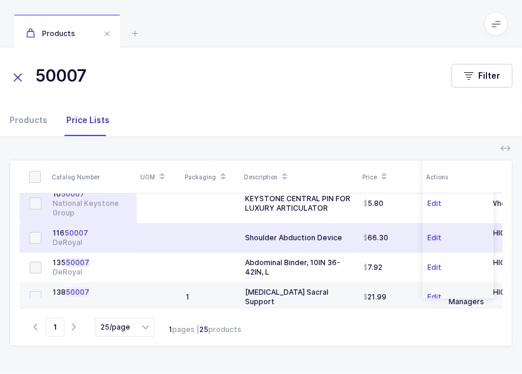
scroll to position [20, 0]
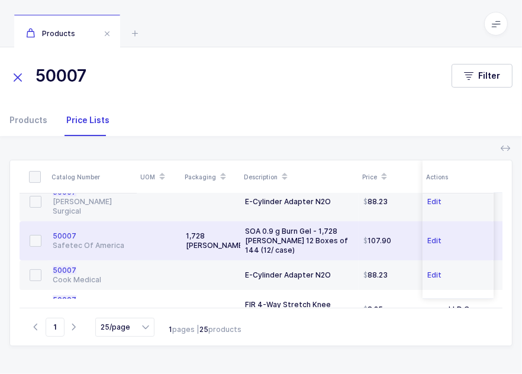
click at [72, 231] on span "50007" at bounding box center [65, 235] width 24 height 9
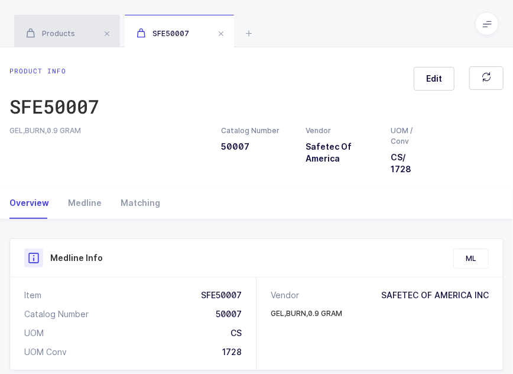
click at [66, 34] on span "Products" at bounding box center [50, 33] width 49 height 9
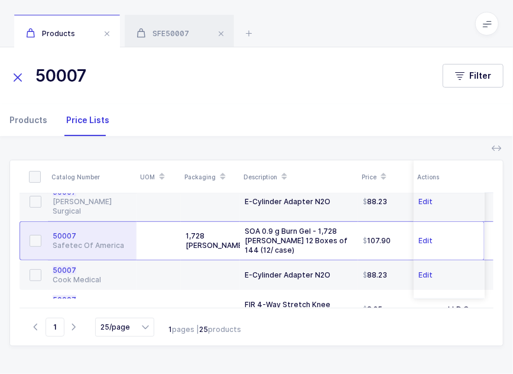
click at [43, 118] on div "Products" at bounding box center [32, 120] width 47 height 32
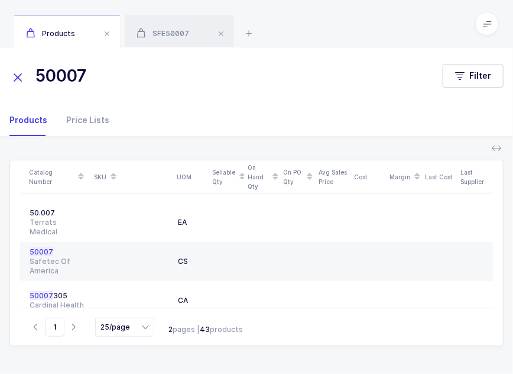
click at [38, 73] on input "50007" at bounding box center [218, 76] width 419 height 28
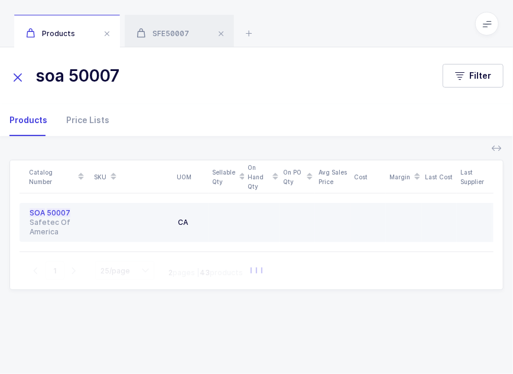
type input "soa 50007"
click at [66, 221] on div "Safetec Of America" at bounding box center [58, 227] width 56 height 19
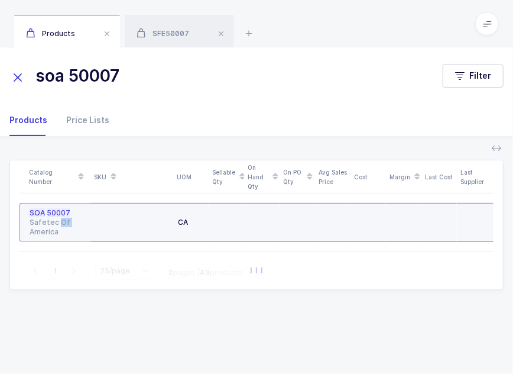
click at [66, 221] on div "Safetec Of America" at bounding box center [58, 227] width 56 height 19
click at [47, 212] on span "50007" at bounding box center [59, 212] width 24 height 9
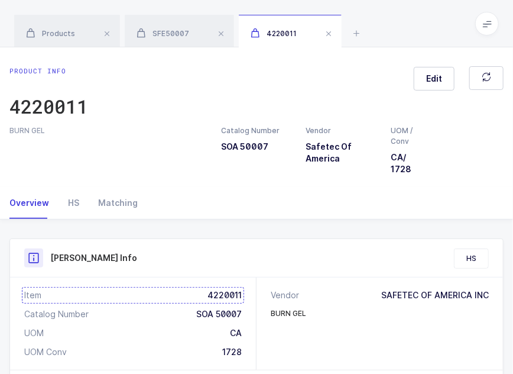
click at [221, 299] on div "Item 4220011" at bounding box center [133, 295] width 218 height 12
click at [185, 35] on span "SFE50007" at bounding box center [163, 33] width 53 height 9
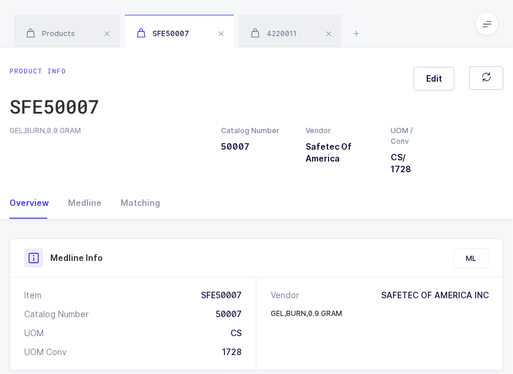
click at [253, 90] on div "Product info SFE50007 Edit" at bounding box center [256, 95] width 494 height 59
click at [293, 23] on div "4220011" at bounding box center [290, 31] width 103 height 33
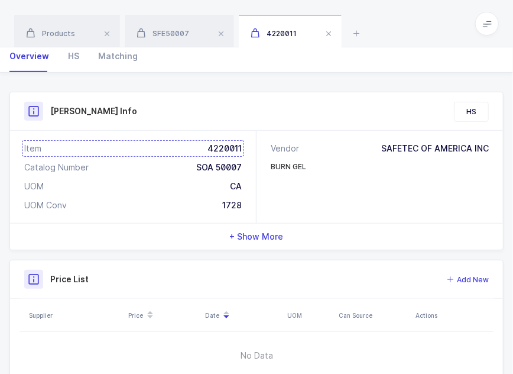
click at [222, 143] on div "Item 4220011" at bounding box center [133, 149] width 218 height 12
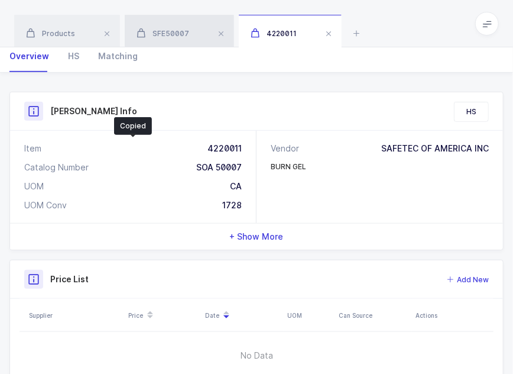
click at [189, 40] on div "SFE50007" at bounding box center [179, 31] width 109 height 33
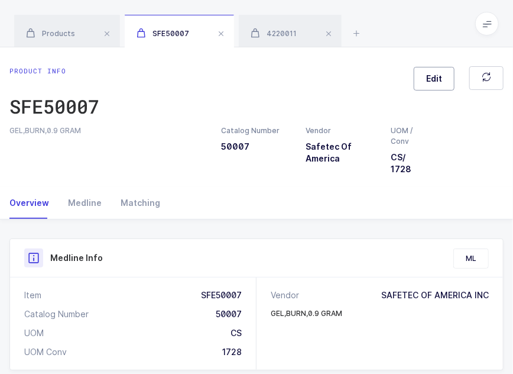
click at [429, 87] on button "Edit" at bounding box center [434, 79] width 41 height 24
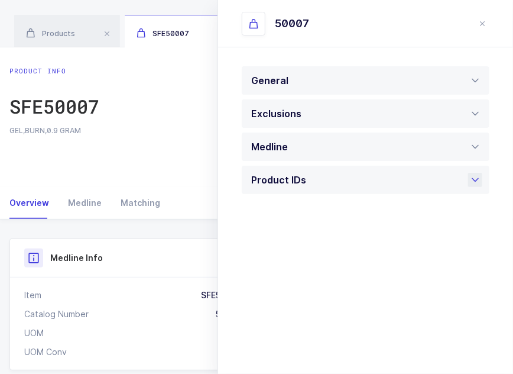
click at [323, 182] on div "Product IDs" at bounding box center [366, 180] width 248 height 28
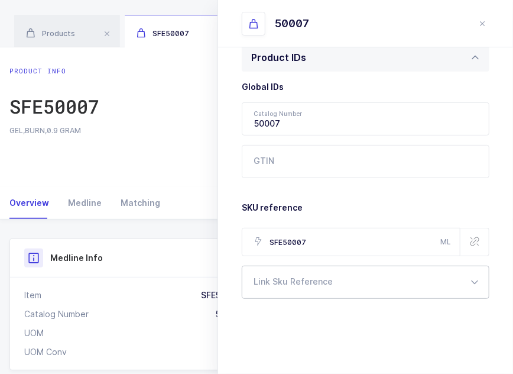
click at [305, 290] on div at bounding box center [366, 282] width 248 height 33
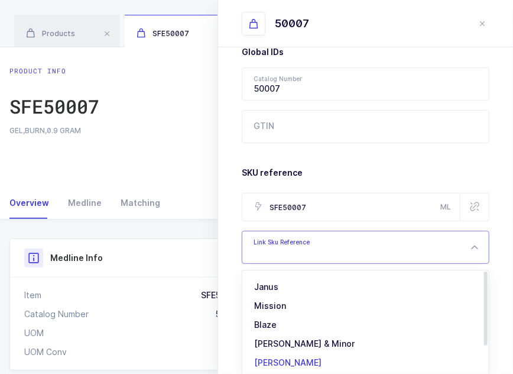
click at [289, 363] on span "[PERSON_NAME]" at bounding box center [287, 362] width 67 height 10
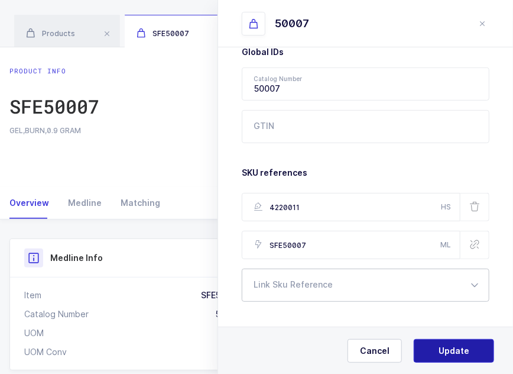
type input "4220011"
click at [456, 356] on button "Update" at bounding box center [454, 351] width 80 height 24
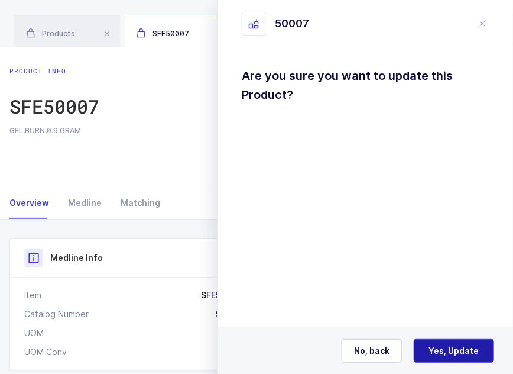
click at [456, 356] on button "Yes, Update" at bounding box center [454, 351] width 80 height 24
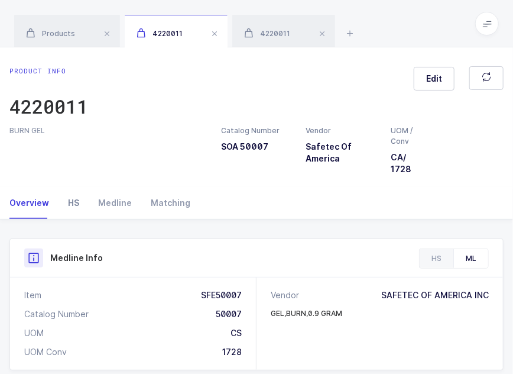
click at [83, 202] on div "HS" at bounding box center [74, 203] width 30 height 32
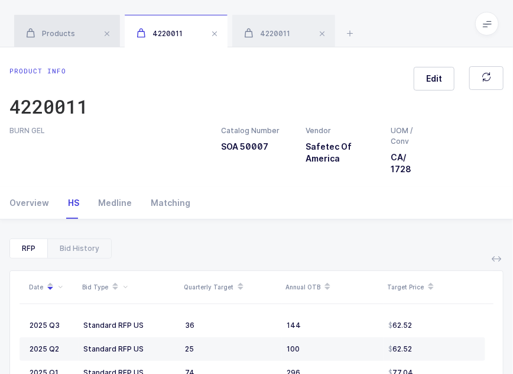
click at [57, 27] on div "Products" at bounding box center [67, 31] width 106 height 33
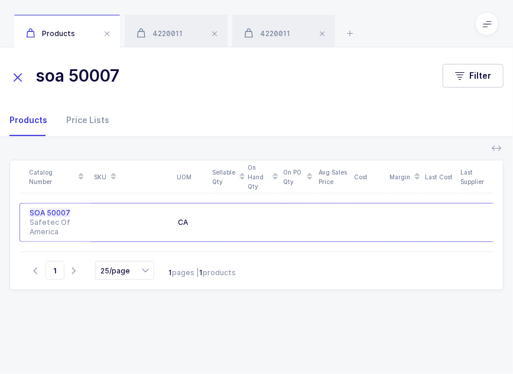
click at [248, 72] on input "soa 50007" at bounding box center [218, 76] width 419 height 28
drag, startPoint x: 40, startPoint y: 80, endPoint x: 65, endPoint y: 76, distance: 25.1
click at [65, 76] on input "soa 50007" at bounding box center [218, 76] width 419 height 28
drag, startPoint x: 145, startPoint y: 70, endPoint x: -1, endPoint y: 59, distance: 146.5
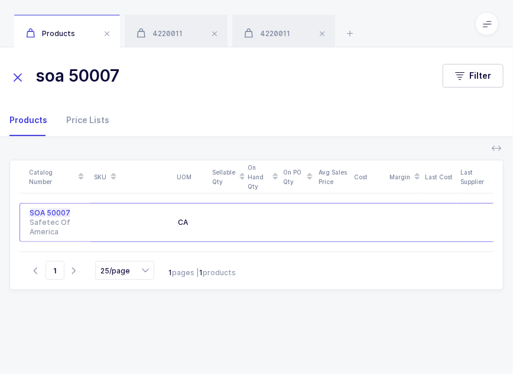
click at [0, 59] on html "Apps Core Warehouse Admin Mission Control Purchasing Joey H. Logout Account Joe…" at bounding box center [256, 194] width 513 height 388
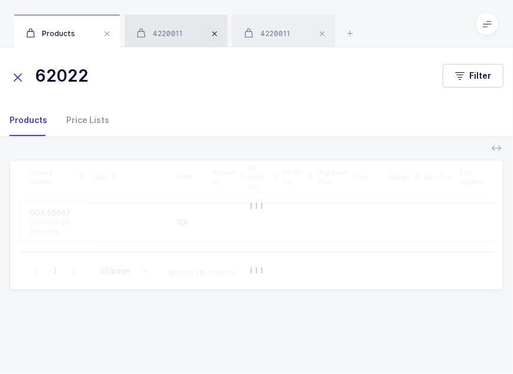
click at [215, 33] on span at bounding box center [215, 34] width 14 height 14
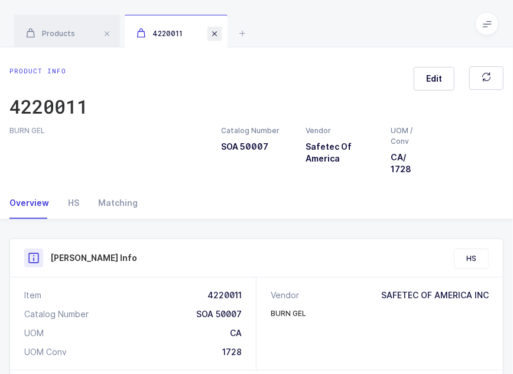
click at [214, 31] on span at bounding box center [215, 34] width 14 height 14
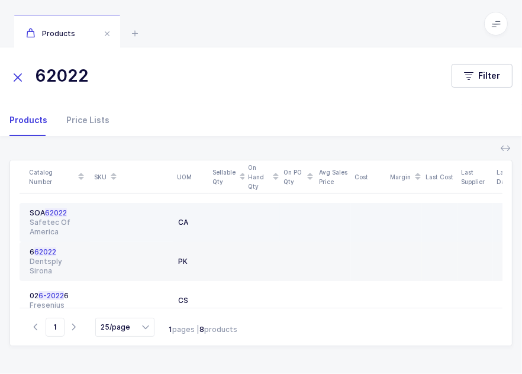
click at [115, 227] on div at bounding box center [131, 222] width 73 height 28
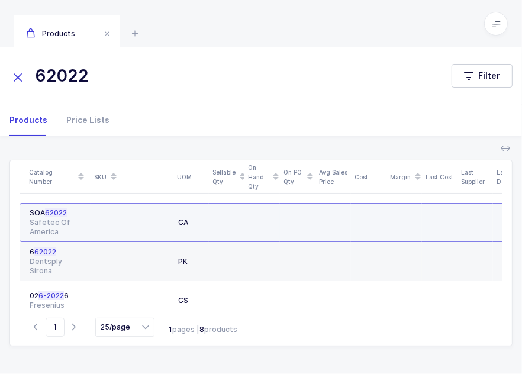
click at [115, 228] on div at bounding box center [131, 222] width 73 height 28
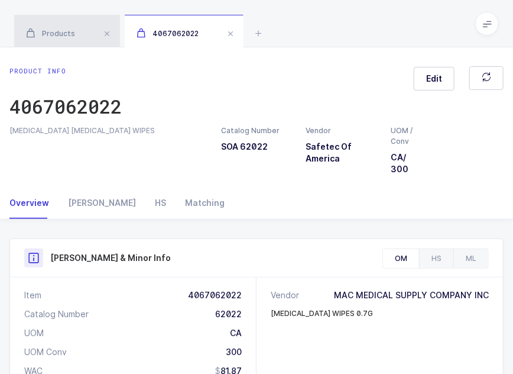
click at [62, 28] on div "Products" at bounding box center [67, 31] width 106 height 33
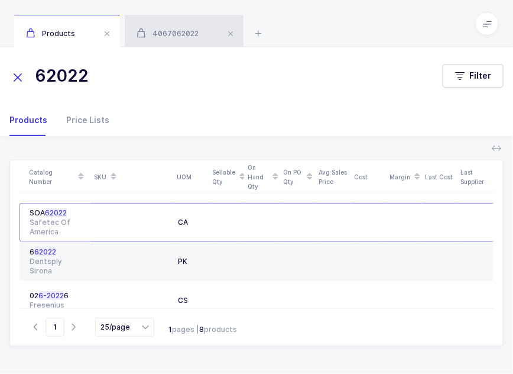
click at [170, 42] on div "4067062022" at bounding box center [184, 31] width 119 height 33
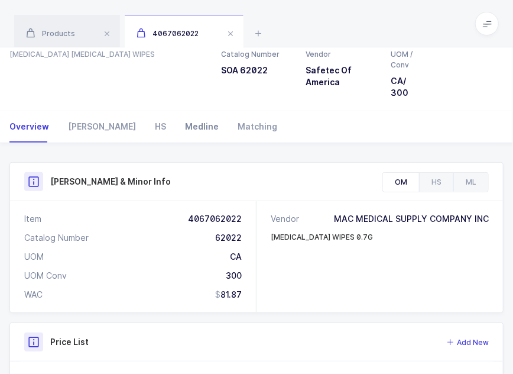
scroll to position [91, 0]
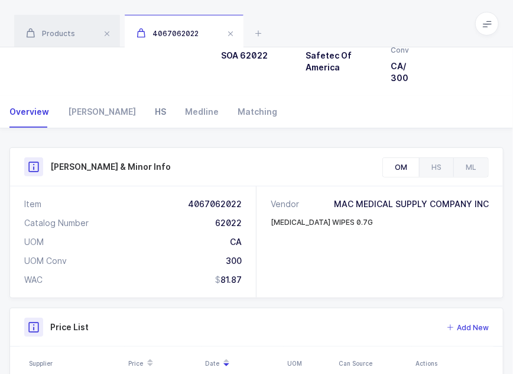
click at [145, 112] on div "HS" at bounding box center [160, 112] width 30 height 32
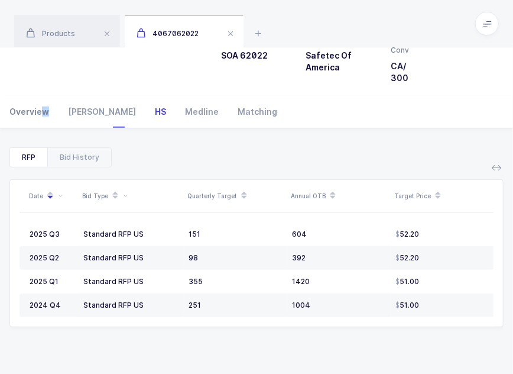
click at [43, 109] on div "Overview" at bounding box center [33, 112] width 49 height 32
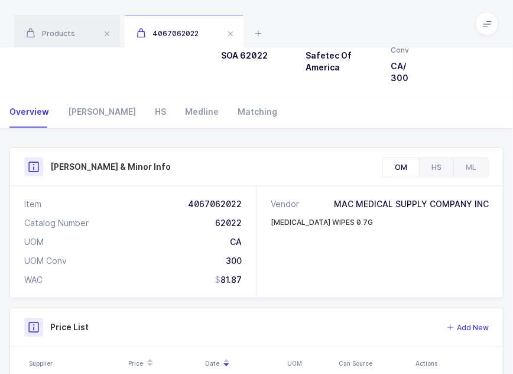
click at [434, 167] on div "HS" at bounding box center [436, 167] width 34 height 19
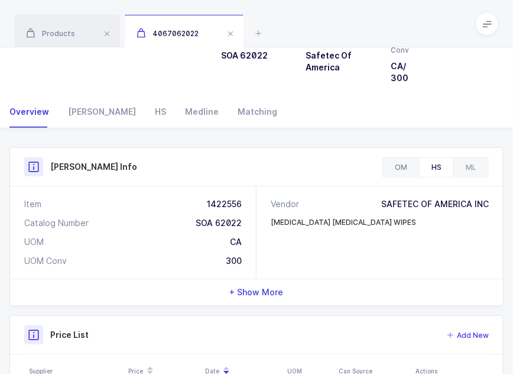
click at [410, 169] on div "OM" at bounding box center [401, 167] width 36 height 19
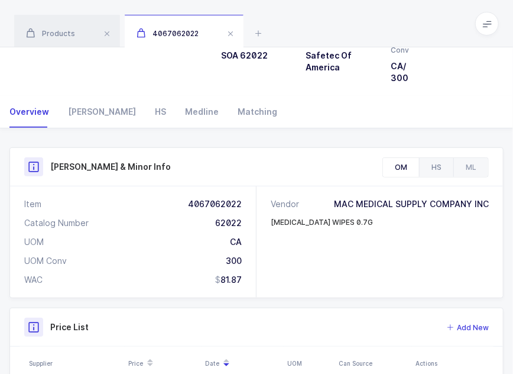
click at [438, 170] on div "HS" at bounding box center [436, 167] width 34 height 19
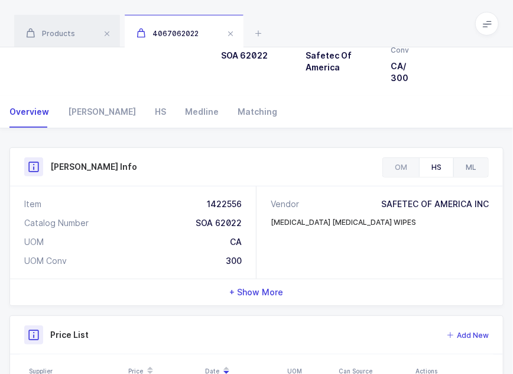
click at [471, 167] on div "ML" at bounding box center [471, 167] width 35 height 19
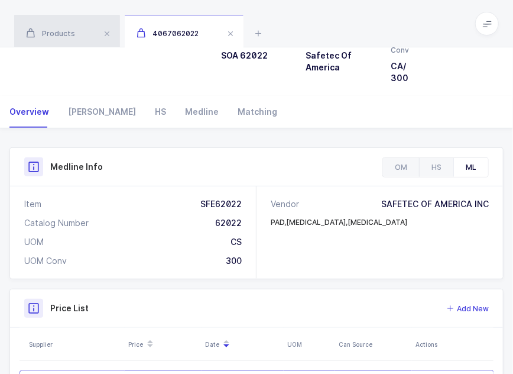
click at [70, 42] on div "Products" at bounding box center [67, 31] width 106 height 33
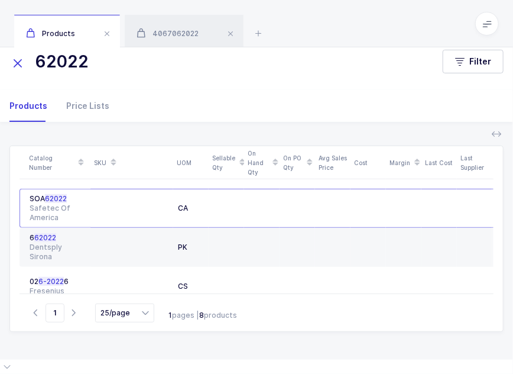
click at [118, 64] on input "62022" at bounding box center [218, 61] width 419 height 28
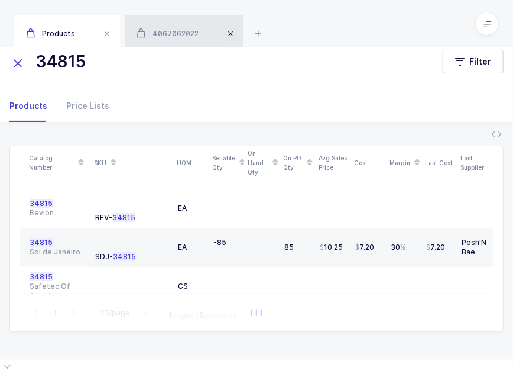
type input "34815"
click at [227, 33] on span at bounding box center [231, 34] width 14 height 14
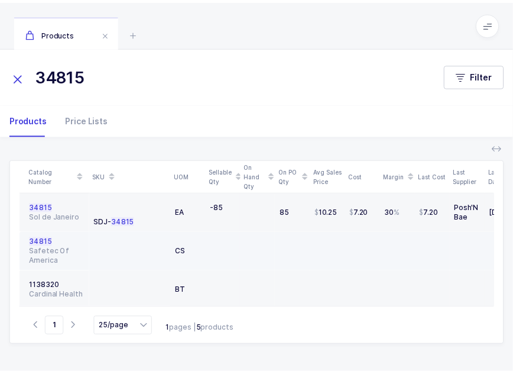
scroll to position [50, 0]
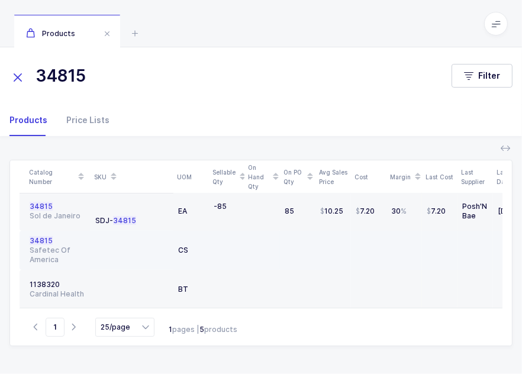
click at [46, 251] on div "Safetec Of America" at bounding box center [58, 254] width 56 height 19
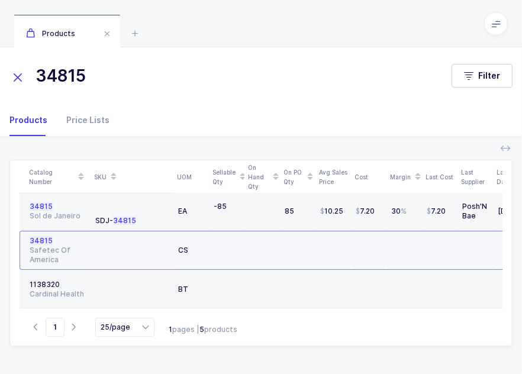
click at [45, 241] on span "34815" at bounding box center [41, 240] width 23 height 9
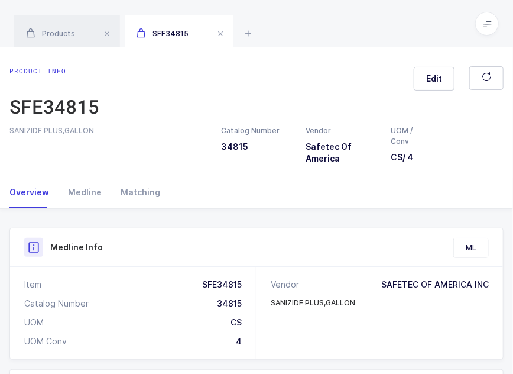
click at [62, 53] on div "Product info SFE34815 Edit SANIZIDE PLUS,GALLON Catalog Number 34815 Vendor Saf…" at bounding box center [256, 111] width 513 height 129
click at [61, 35] on span "Products" at bounding box center [50, 33] width 49 height 9
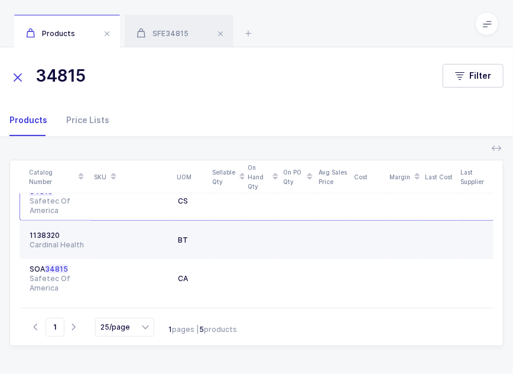
scroll to position [106, 0]
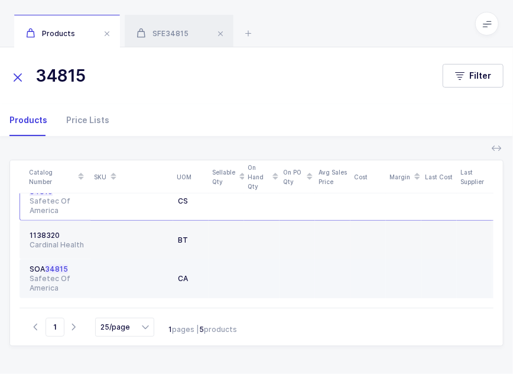
click at [85, 274] on div "Safetec Of America" at bounding box center [58, 283] width 56 height 19
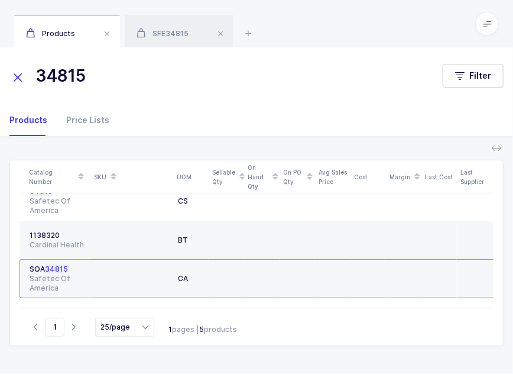
click at [51, 274] on div "Safetec Of America" at bounding box center [58, 283] width 56 height 19
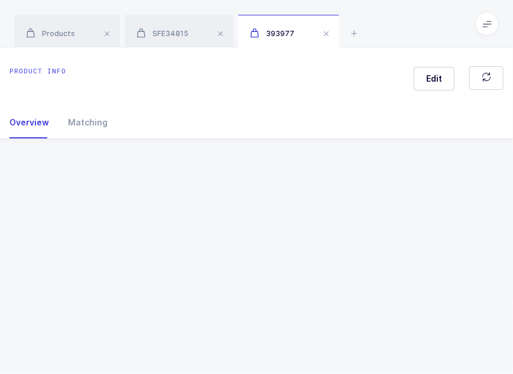
click at [51, 272] on div "Product info Edit Overview Matching Vendor Organization SKU Catalog Number UOM …" at bounding box center [256, 210] width 513 height 326
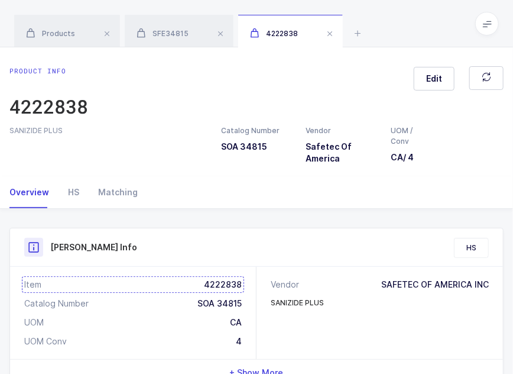
click at [225, 280] on div "Item 4222838" at bounding box center [133, 285] width 218 height 12
click at [186, 25] on div "SFE34815" at bounding box center [179, 31] width 109 height 33
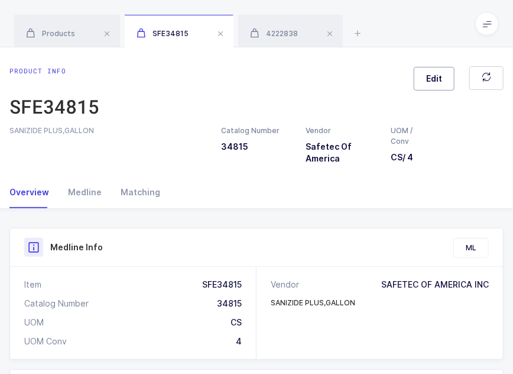
click at [435, 82] on span "Edit" at bounding box center [434, 79] width 16 height 12
click at [407, 186] on div "Product IDs" at bounding box center [366, 180] width 248 height 28
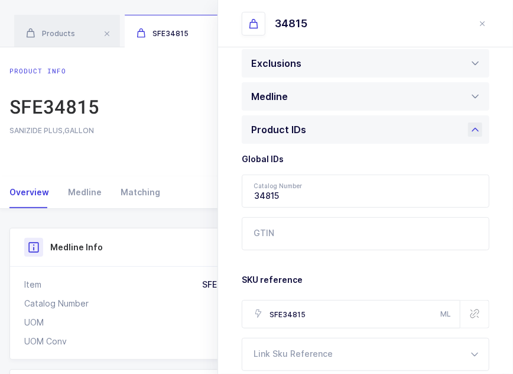
scroll to position [122, 0]
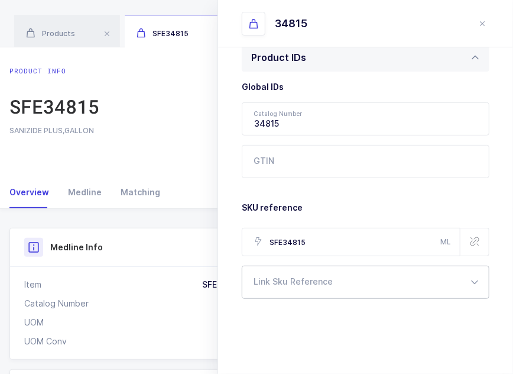
click at [326, 280] on div at bounding box center [366, 282] width 248 height 33
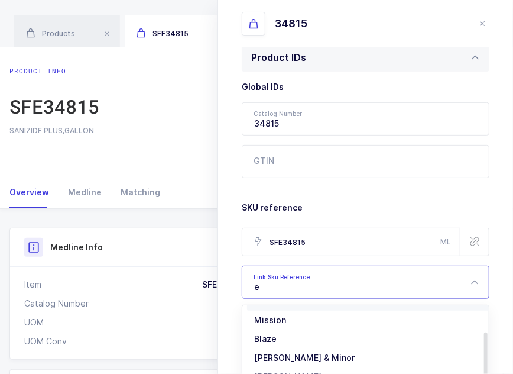
scroll to position [41, 0]
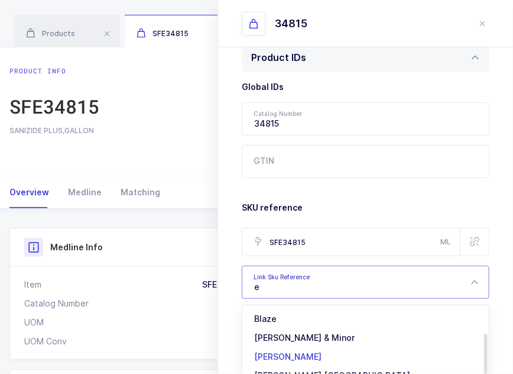
type input "e"
click at [297, 358] on span "[PERSON_NAME]" at bounding box center [287, 356] width 67 height 10
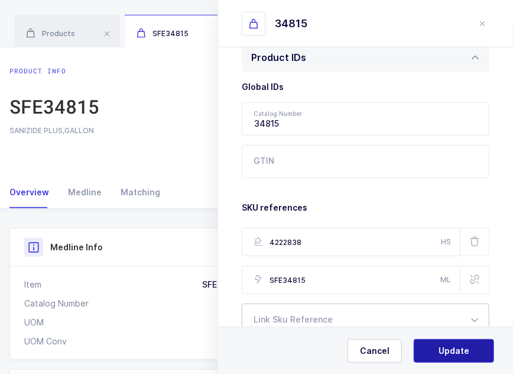
type input "4222838"
click at [441, 347] on span "Update" at bounding box center [454, 351] width 31 height 12
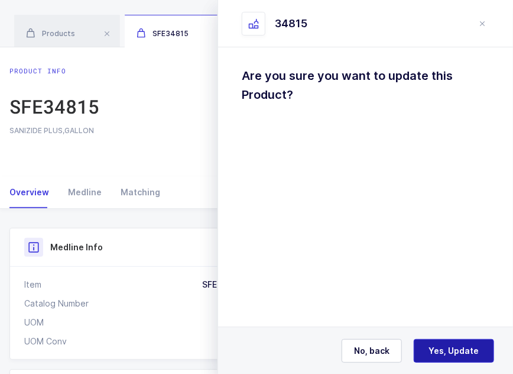
click at [455, 350] on span "Yes, Update" at bounding box center [454, 351] width 50 height 12
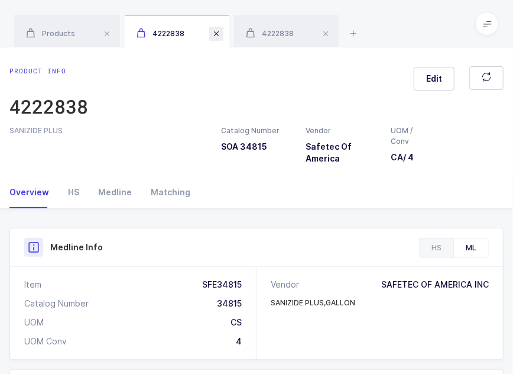
click at [214, 37] on span at bounding box center [216, 34] width 14 height 14
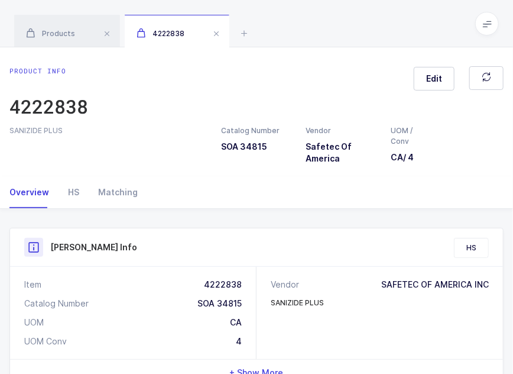
click at [214, 37] on span at bounding box center [216, 34] width 14 height 14
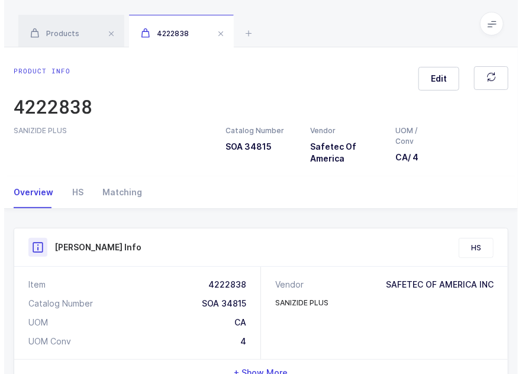
scroll to position [73, 0]
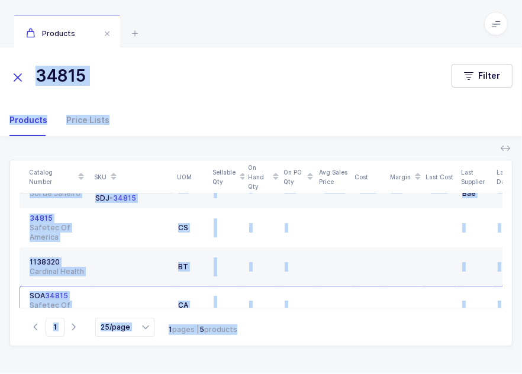
click at [133, 61] on div "34815 Filter" at bounding box center [261, 75] width 522 height 57
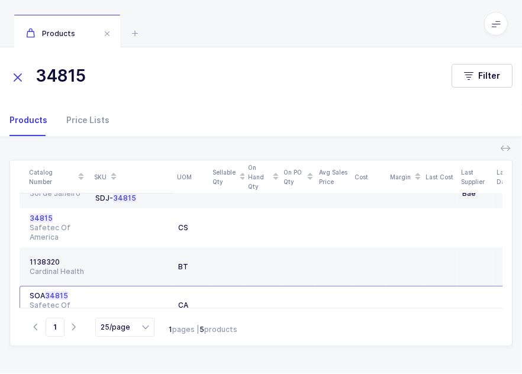
click at [122, 83] on input "34815" at bounding box center [223, 76] width 428 height 28
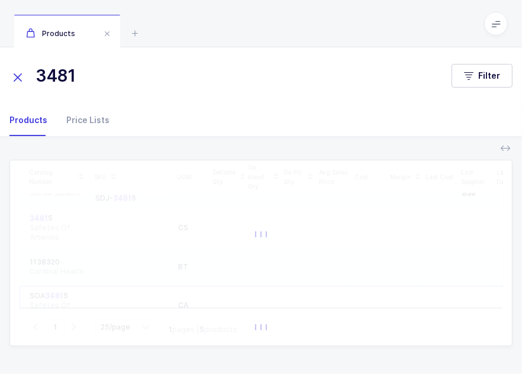
type input "34815"
click at [465, 64] on button "Filter" at bounding box center [481, 76] width 61 height 24
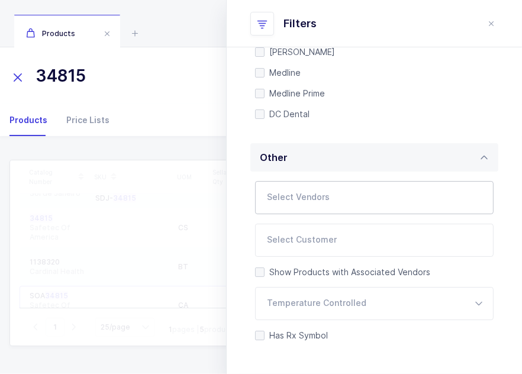
click at [319, 209] on input "text" at bounding box center [362, 200] width 191 height 15
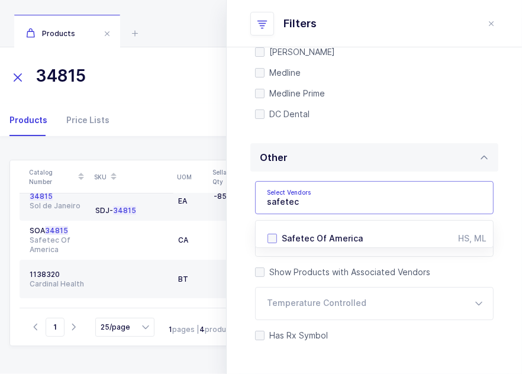
type input "safetec"
click at [329, 243] on span "Safetec Of America" at bounding box center [322, 238] width 81 height 10
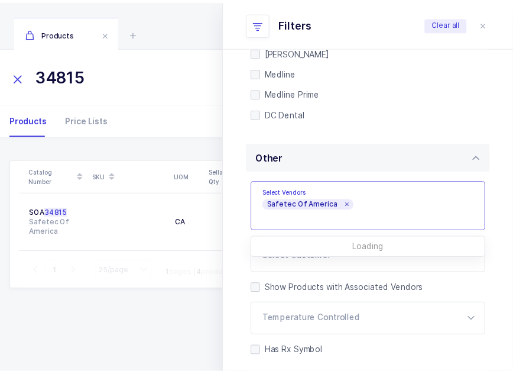
scroll to position [0, 0]
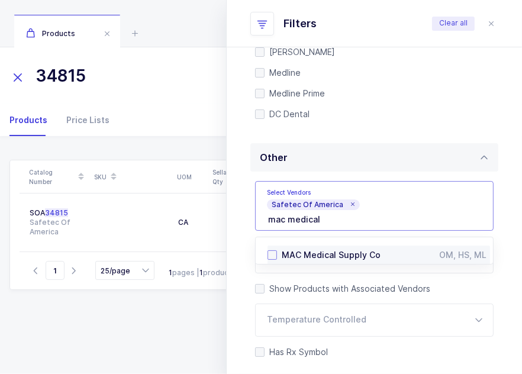
type input "mac medical"
click at [313, 260] on span "MAC Medical Supply Co" at bounding box center [331, 255] width 99 height 10
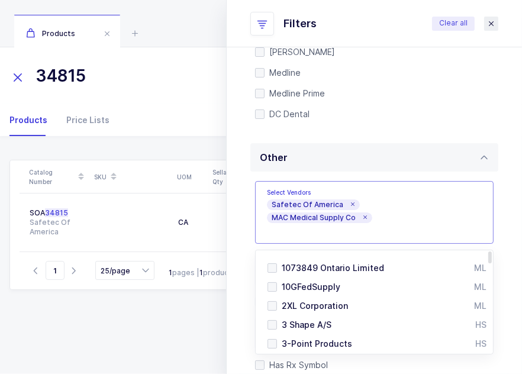
click at [487, 23] on icon "close drawer" at bounding box center [490, 23] width 9 height 9
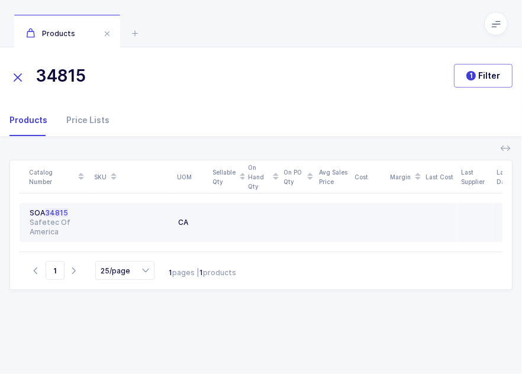
click at [172, 215] on td at bounding box center [131, 222] width 83 height 39
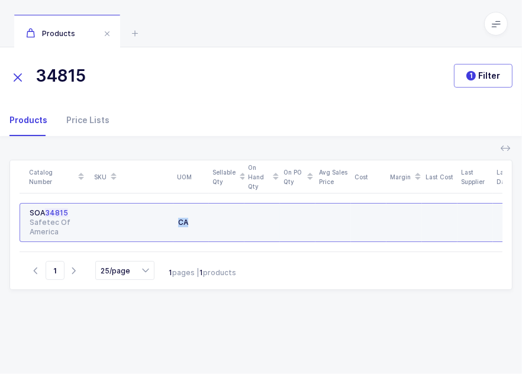
click at [172, 215] on td at bounding box center [131, 222] width 83 height 39
click at [67, 221] on div "Safetec Of America" at bounding box center [58, 227] width 56 height 19
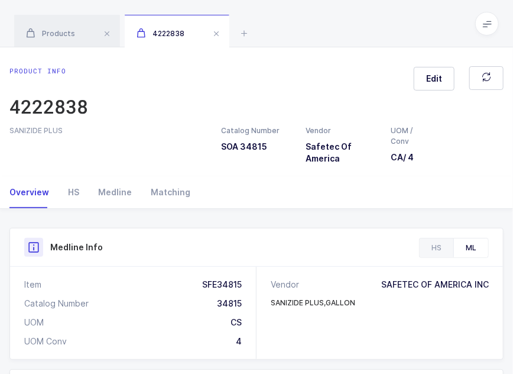
click at [72, 31] on span "Products" at bounding box center [50, 33] width 49 height 9
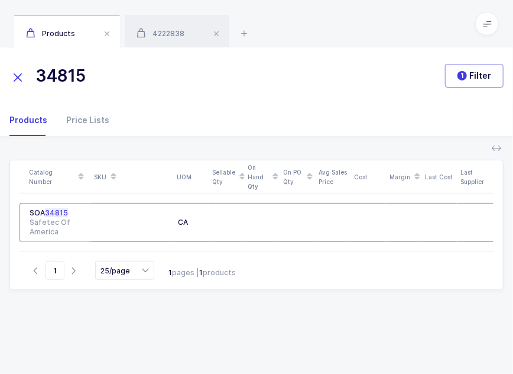
click at [124, 77] on input "34815" at bounding box center [220, 76] width 422 height 28
drag, startPoint x: 124, startPoint y: 77, endPoint x: -1, endPoint y: 80, distance: 124.2
click at [0, 80] on html "Apps Core Warehouse Admin Mission Control Purchasing Joey H. Logout Account Joe…" at bounding box center [256, 194] width 513 height 388
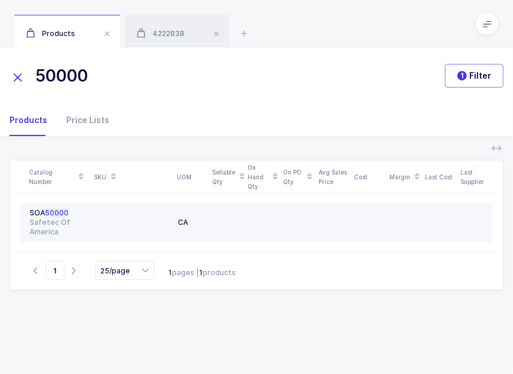
type input "50000"
click at [74, 218] on div "Safetec Of America" at bounding box center [58, 227] width 56 height 19
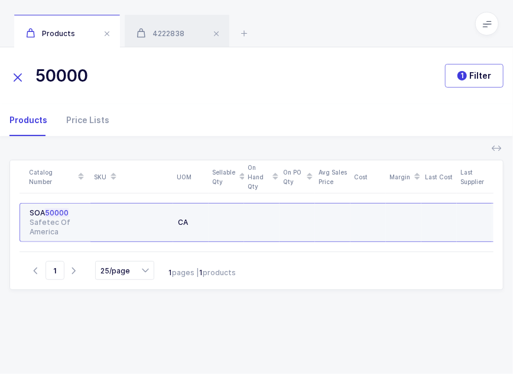
click at [57, 215] on span "50000" at bounding box center [57, 212] width 24 height 9
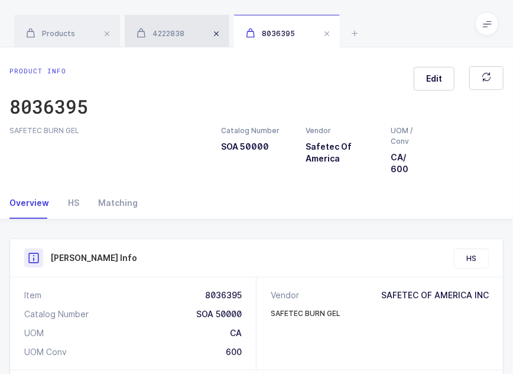
click at [214, 35] on span at bounding box center [216, 34] width 14 height 14
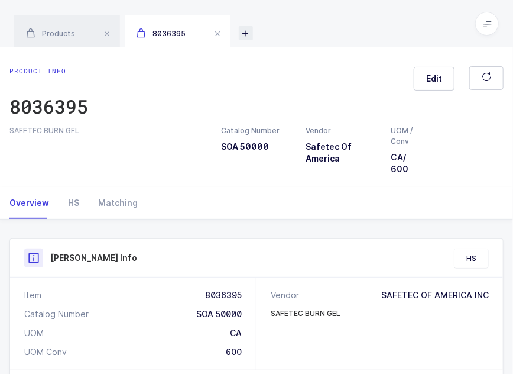
click at [246, 30] on icon at bounding box center [246, 33] width 14 height 14
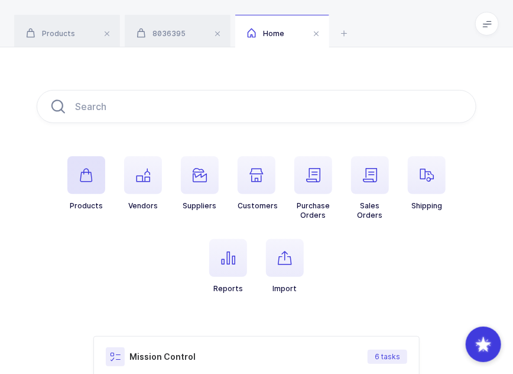
click at [82, 188] on span "button" at bounding box center [86, 175] width 38 height 38
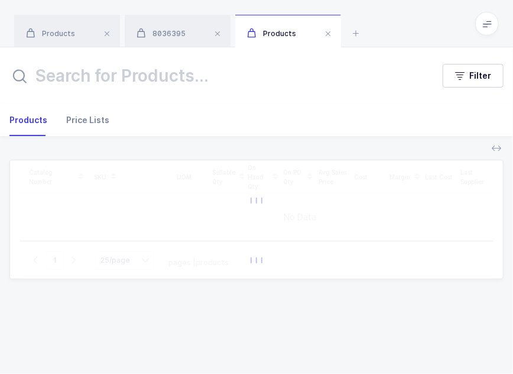
click at [102, 115] on div "Price Lists" at bounding box center [83, 120] width 53 height 32
click at [139, 62] on input "text" at bounding box center [218, 76] width 419 height 28
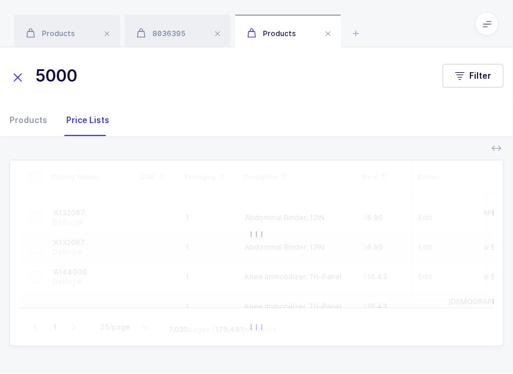
type input "50000"
click at [186, 39] on div "8036395" at bounding box center [178, 31] width 106 height 33
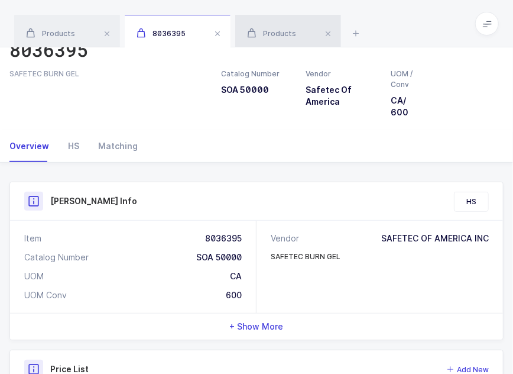
click at [265, 21] on div "Products" at bounding box center [288, 31] width 106 height 33
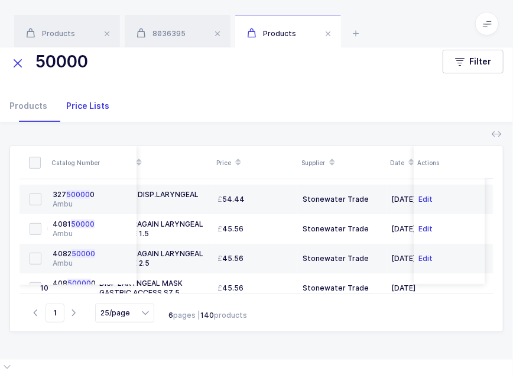
scroll to position [652, 208]
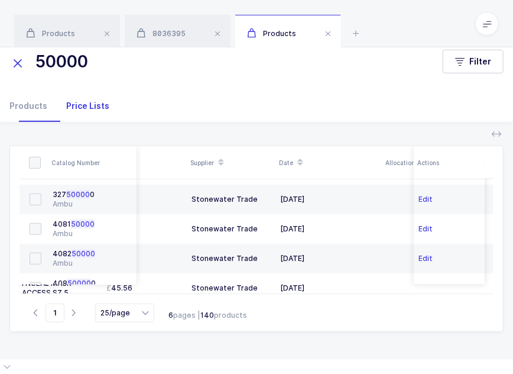
click at [296, 162] on span at bounding box center [300, 163] width 14 height 20
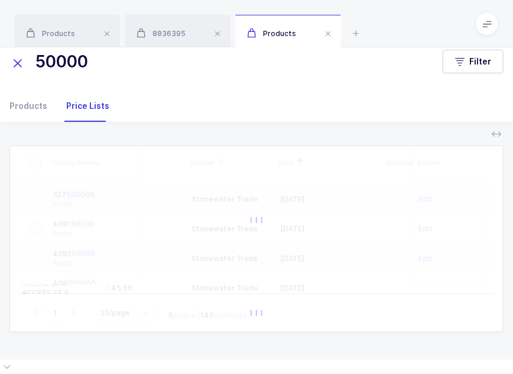
click at [297, 163] on div at bounding box center [257, 219] width 474 height 147
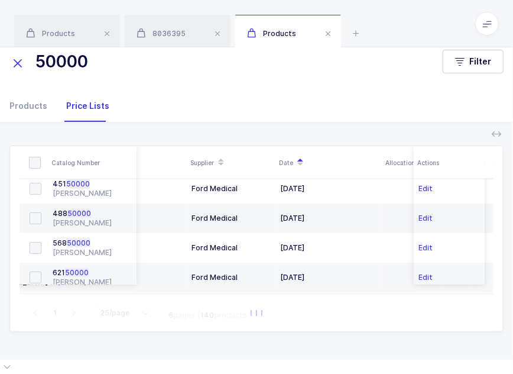
click at [298, 165] on icon at bounding box center [300, 166] width 6 height 6
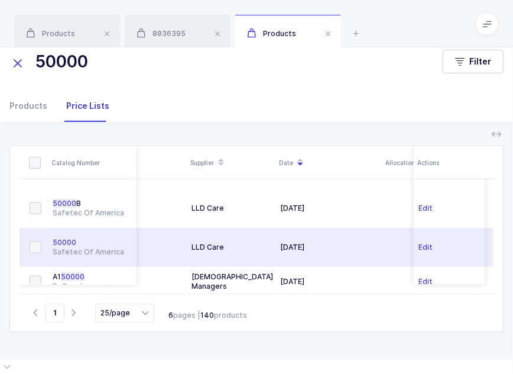
click at [80, 238] on div "50000" at bounding box center [92, 242] width 79 height 9
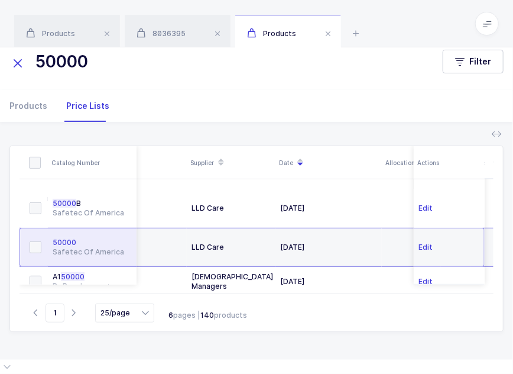
click at [79, 238] on div "50000" at bounding box center [92, 242] width 79 height 9
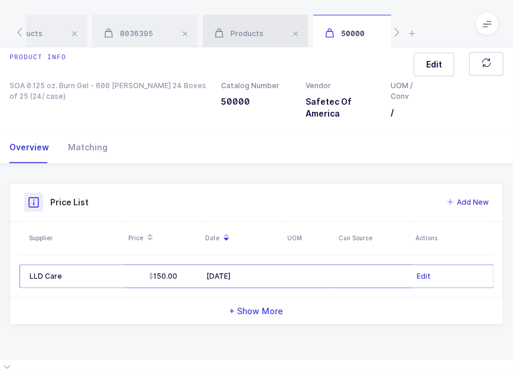
click at [248, 30] on span "Products" at bounding box center [239, 33] width 49 height 9
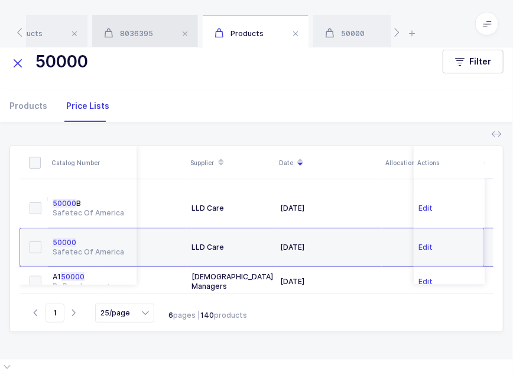
click at [145, 40] on div "8036395" at bounding box center [145, 31] width 106 height 33
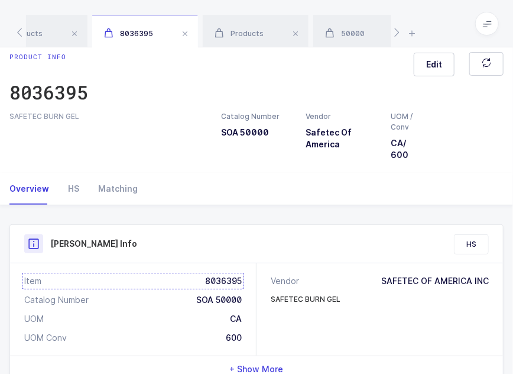
click at [214, 279] on div "Item 8036395" at bounding box center [133, 281] width 218 height 12
click at [331, 46] on div "50000" at bounding box center [361, 31] width 96 height 33
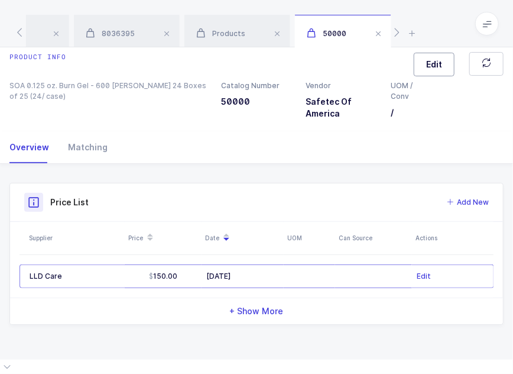
click at [431, 67] on span "Edit" at bounding box center [434, 65] width 16 height 12
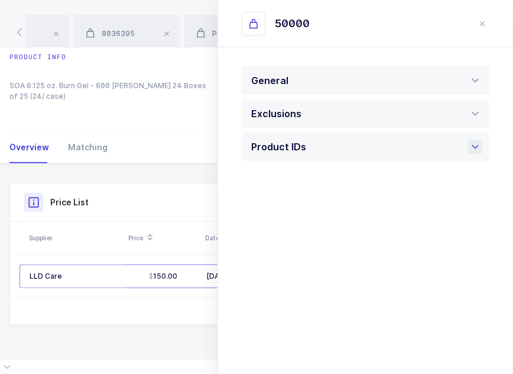
click at [367, 149] on div "Product IDs" at bounding box center [366, 146] width 248 height 28
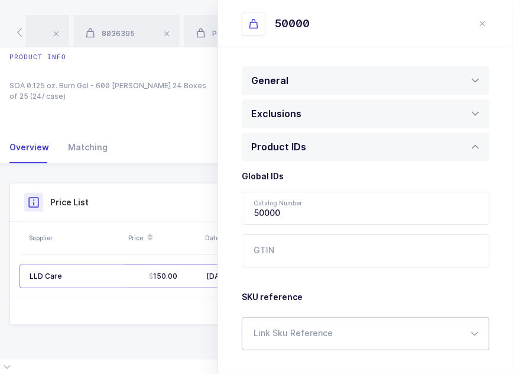
click at [295, 330] on div at bounding box center [366, 333] width 248 height 33
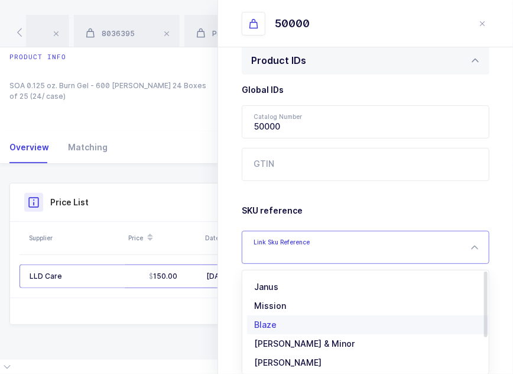
click at [292, 359] on span "[PERSON_NAME]" at bounding box center [287, 362] width 67 height 10
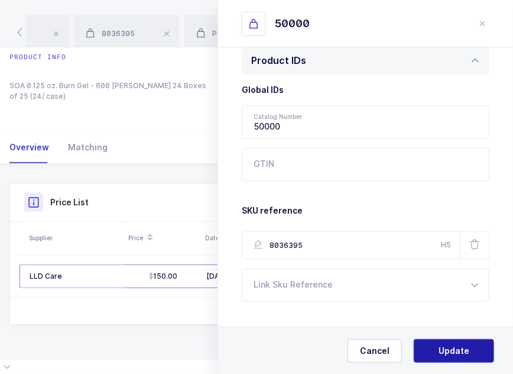
type input "8036395"
click at [465, 347] on span "Update" at bounding box center [454, 351] width 31 height 12
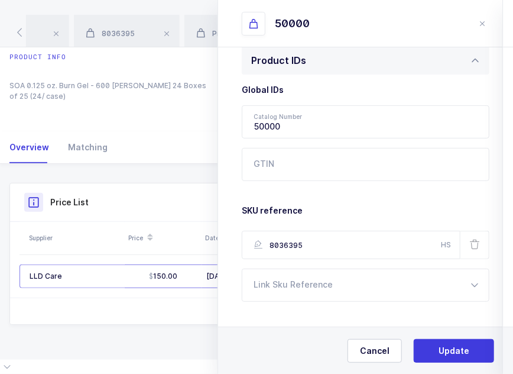
click at [464, 347] on span "Yes, Update" at bounding box center [454, 351] width 50 height 12
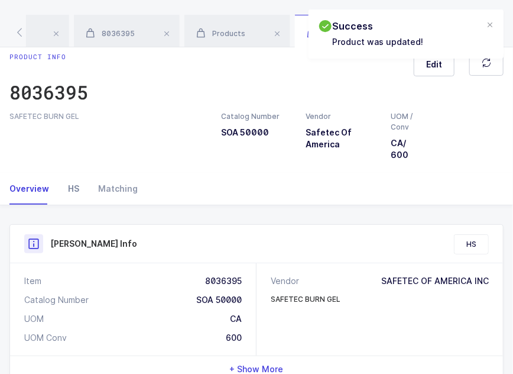
click at [78, 187] on div "HS" at bounding box center [74, 189] width 30 height 32
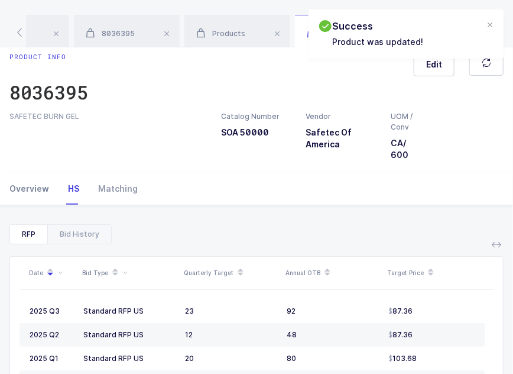
click at [41, 189] on div "Overview" at bounding box center [33, 189] width 49 height 32
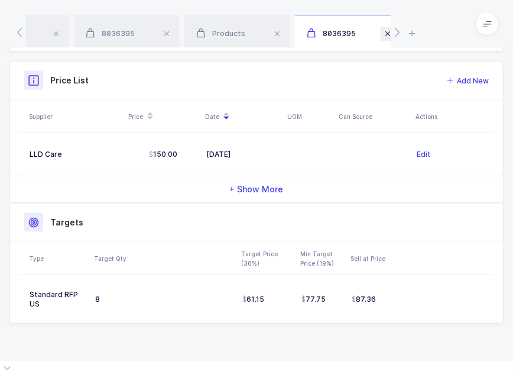
click at [388, 33] on span at bounding box center [388, 34] width 14 height 14
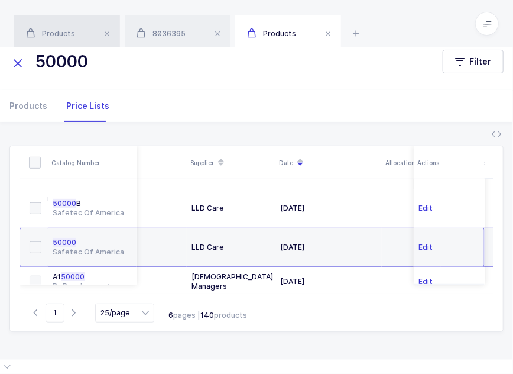
click at [68, 29] on div "Products" at bounding box center [67, 31] width 106 height 33
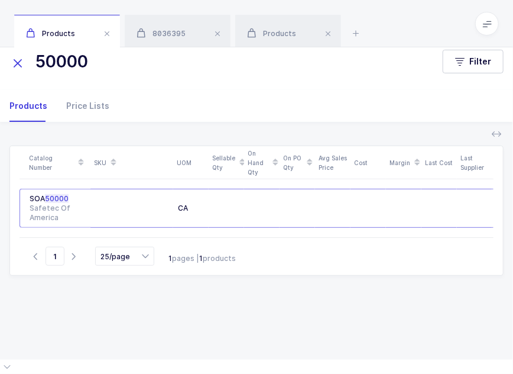
drag, startPoint x: 109, startPoint y: 57, endPoint x: 33, endPoint y: 72, distance: 77.7
click at [33, 72] on input "50000" at bounding box center [218, 61] width 419 height 28
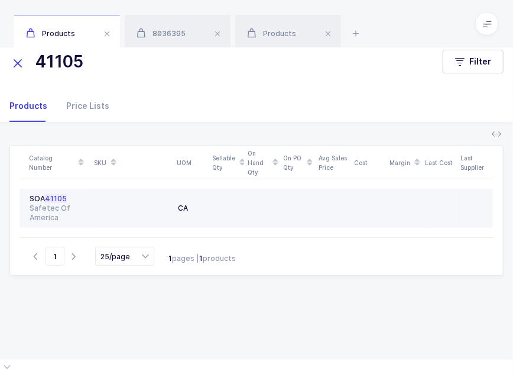
type input "41105"
click at [105, 198] on div at bounding box center [131, 208] width 73 height 28
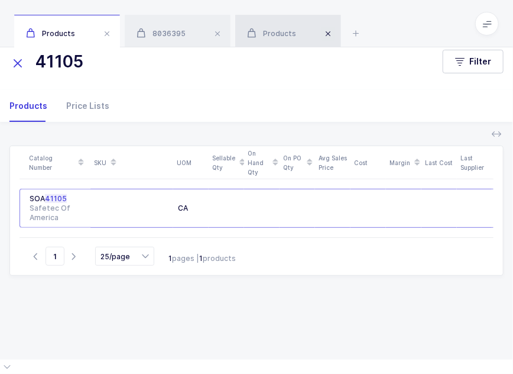
click at [216, 31] on span at bounding box center [218, 34] width 14 height 14
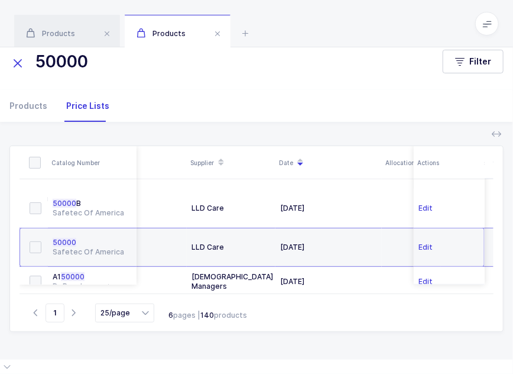
click at [104, 74] on input "50000" at bounding box center [218, 61] width 419 height 28
drag, startPoint x: 140, startPoint y: 55, endPoint x: 38, endPoint y: 64, distance: 102.1
click at [41, 64] on input "50000" at bounding box center [218, 61] width 419 height 28
type input "5"
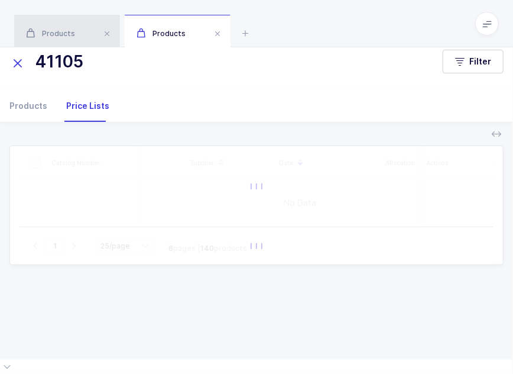
type input "41105"
click at [83, 35] on div "Products" at bounding box center [67, 31] width 106 height 33
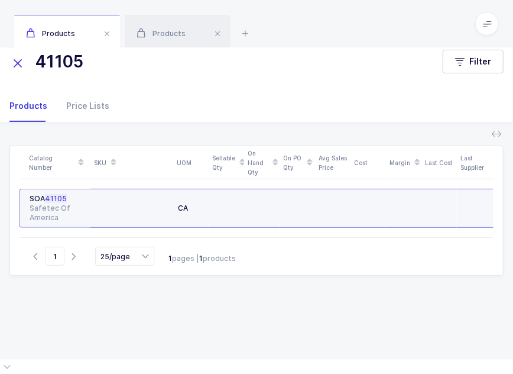
click at [62, 211] on div "Safetec Of America" at bounding box center [58, 212] width 56 height 19
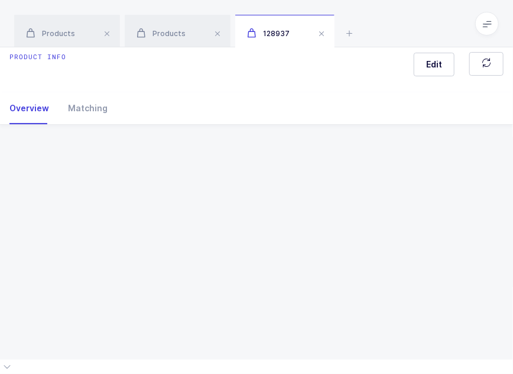
click at [62, 211] on div "Product info Edit Overview Matching Vendor Organization SKU Catalog Number UOM …" at bounding box center [256, 196] width 513 height 326
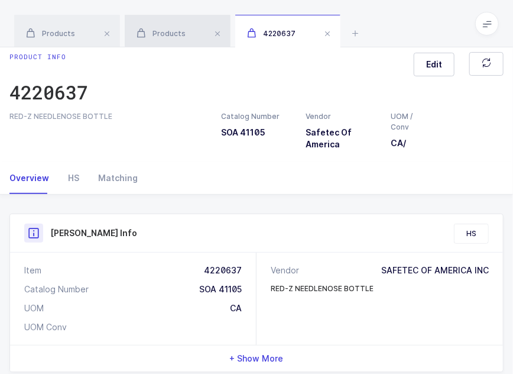
click at [176, 42] on div "Products" at bounding box center [178, 31] width 106 height 33
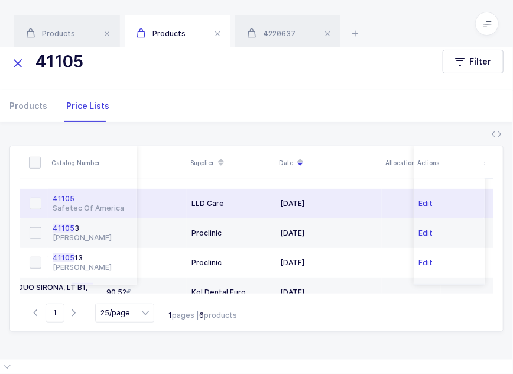
click at [88, 195] on div "41105" at bounding box center [92, 198] width 79 height 9
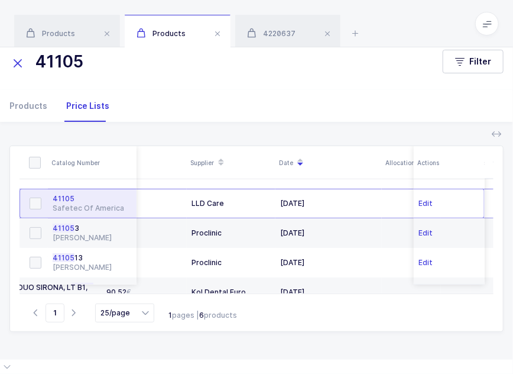
click at [88, 195] on div "41105" at bounding box center [92, 198] width 79 height 9
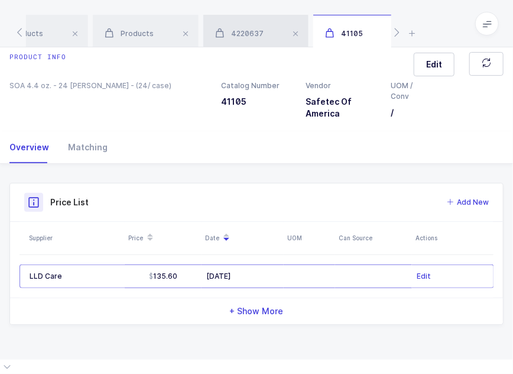
click at [264, 16] on div "4220637" at bounding box center [255, 31] width 105 height 33
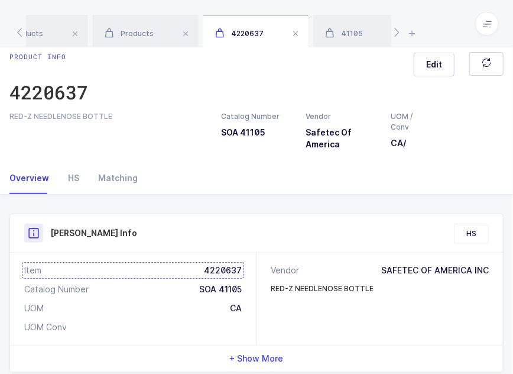
click at [221, 264] on div "Item 4220637" at bounding box center [133, 270] width 218 height 12
click at [360, 35] on span "41105" at bounding box center [344, 33] width 38 height 9
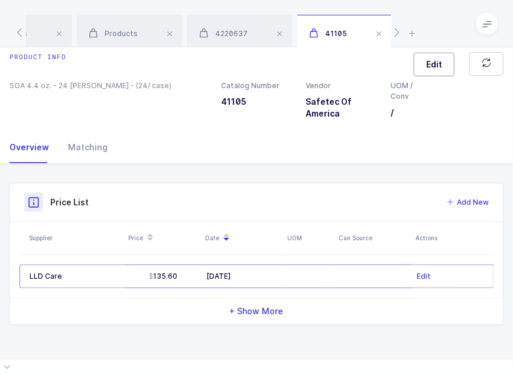
click at [434, 68] on span "Edit" at bounding box center [434, 65] width 16 height 12
click at [345, 146] on div "Product IDs" at bounding box center [366, 146] width 248 height 28
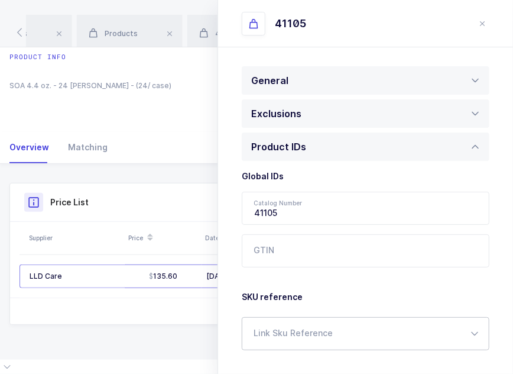
scroll to position [51, 0]
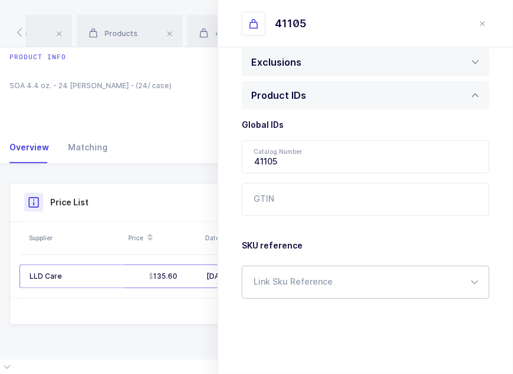
click at [302, 294] on div at bounding box center [366, 282] width 248 height 33
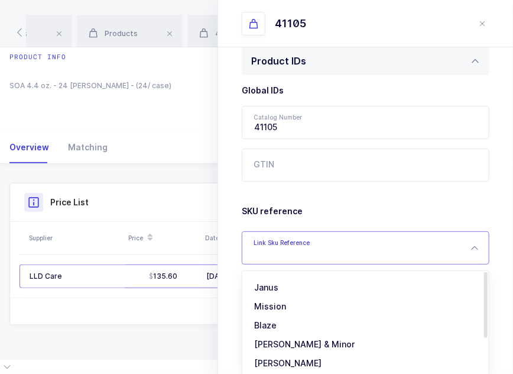
scroll to position [86, 0]
click at [281, 360] on span "[PERSON_NAME]" at bounding box center [287, 362] width 67 height 10
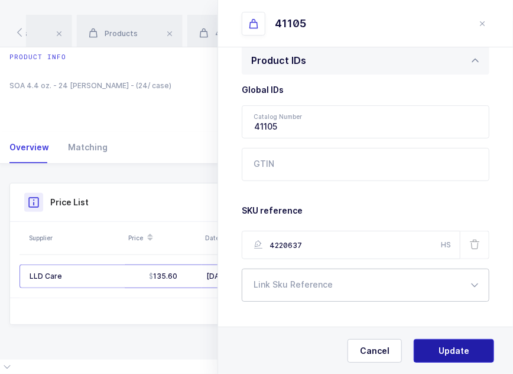
type input "4220637"
click at [449, 354] on span "Update" at bounding box center [454, 351] width 31 height 12
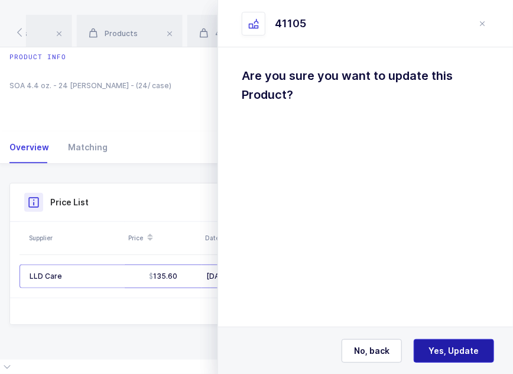
click at [449, 354] on span "Yes, Update" at bounding box center [454, 351] width 50 height 12
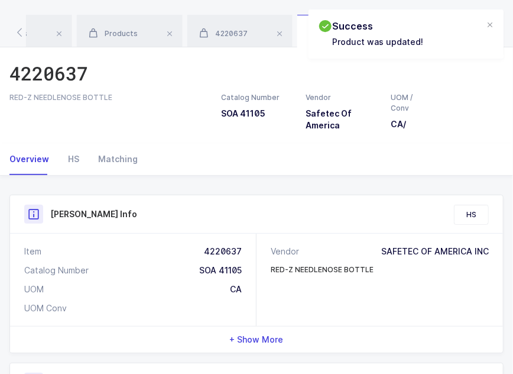
scroll to position [0, 0]
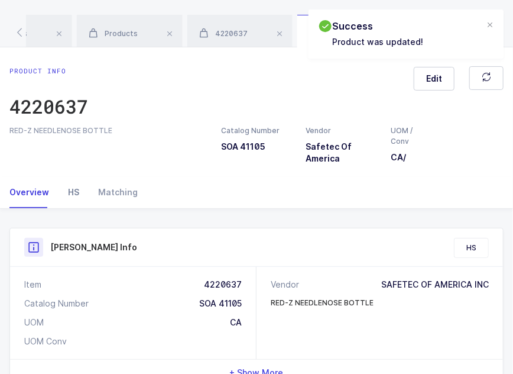
click at [66, 204] on div "HS" at bounding box center [74, 192] width 30 height 32
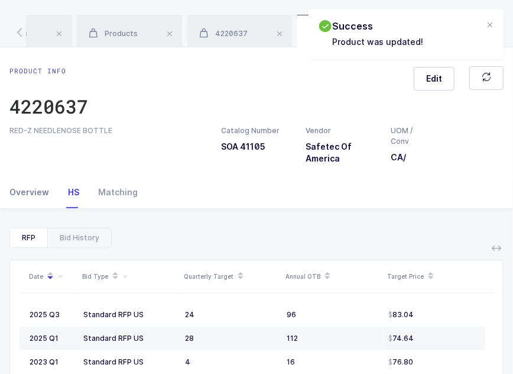
click at [24, 190] on div "Overview" at bounding box center [33, 192] width 49 height 32
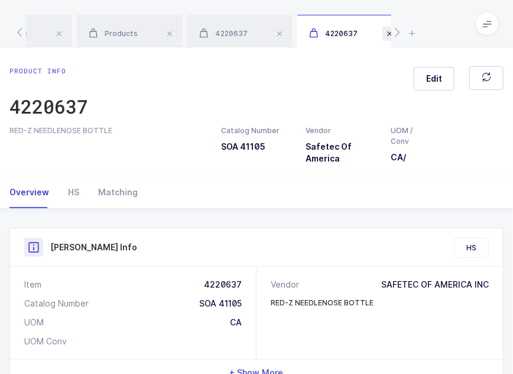
click at [390, 34] on span at bounding box center [390, 34] width 14 height 14
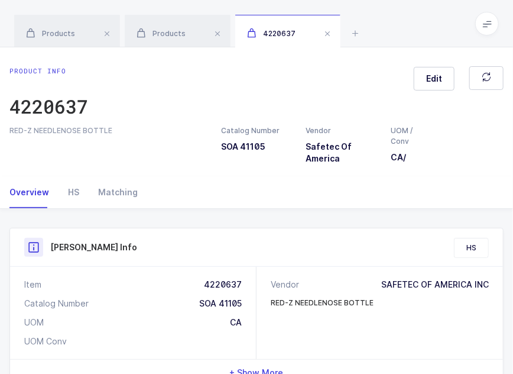
click at [389, 34] on div "Products Products 4220637" at bounding box center [256, 23] width 513 height 47
click at [328, 33] on span at bounding box center [328, 34] width 14 height 14
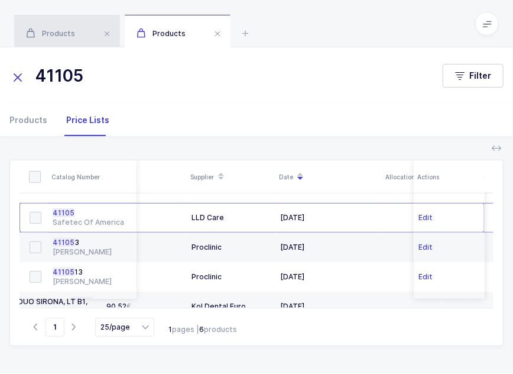
click at [60, 38] on div "Products" at bounding box center [67, 31] width 106 height 33
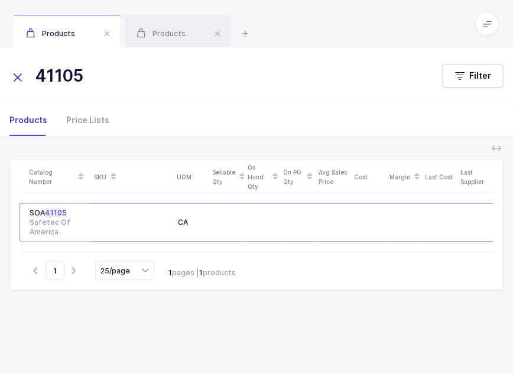
click at [128, 72] on input "41105" at bounding box center [218, 76] width 419 height 28
drag, startPoint x: 128, startPoint y: 72, endPoint x: 1, endPoint y: 78, distance: 126.7
click at [1, 78] on div "41105 Filter" at bounding box center [256, 76] width 513 height 28
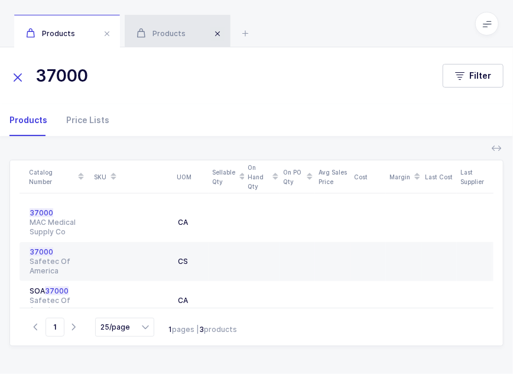
type input "37000"
click at [214, 31] on span at bounding box center [218, 34] width 14 height 14
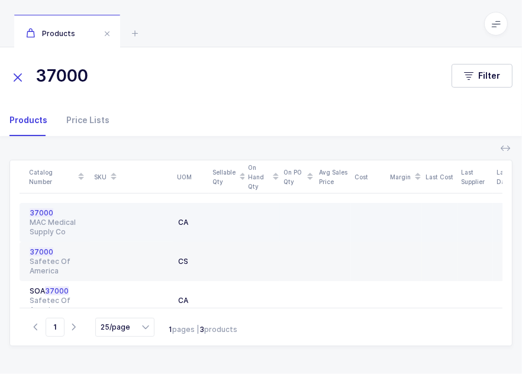
click at [39, 219] on div "MAC Medical Supply Co" at bounding box center [58, 227] width 56 height 19
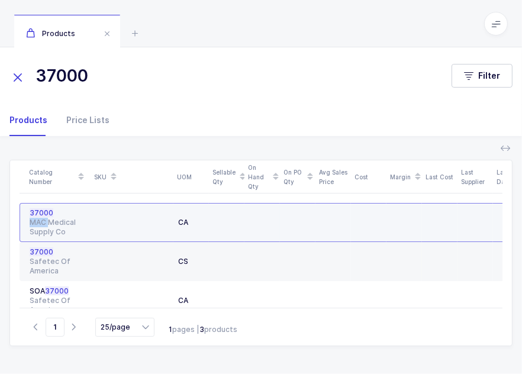
click at [39, 219] on div "MAC Medical Supply Co" at bounding box center [58, 227] width 56 height 19
click at [40, 218] on div "MAC Medical Supply Co" at bounding box center [58, 227] width 56 height 19
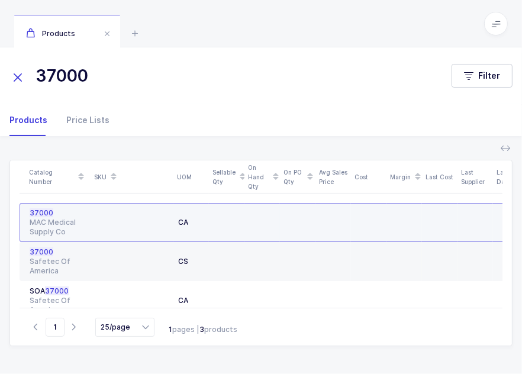
click at [46, 211] on span "37000" at bounding box center [42, 212] width 24 height 9
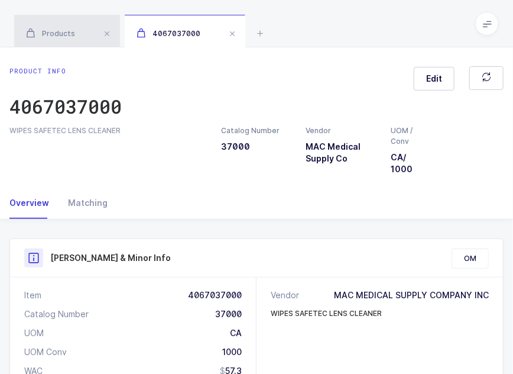
click at [70, 44] on div "Products" at bounding box center [67, 31] width 106 height 33
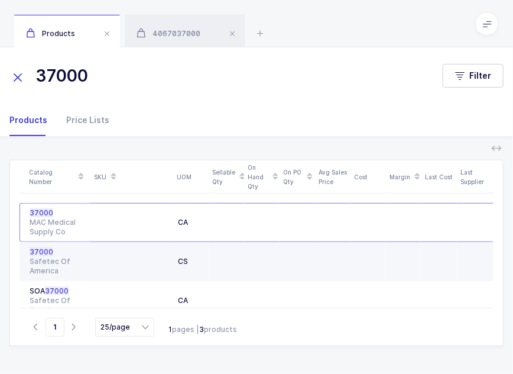
click at [55, 252] on div "37000" at bounding box center [58, 251] width 56 height 9
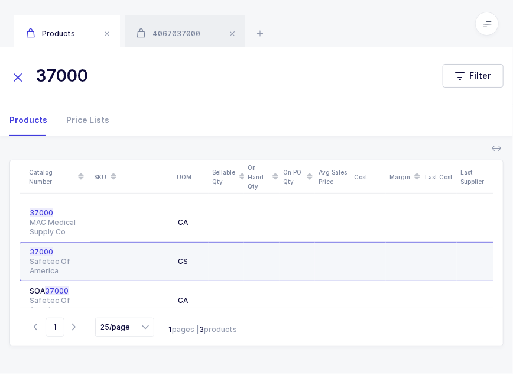
click at [55, 252] on div "37000" at bounding box center [58, 251] width 56 height 9
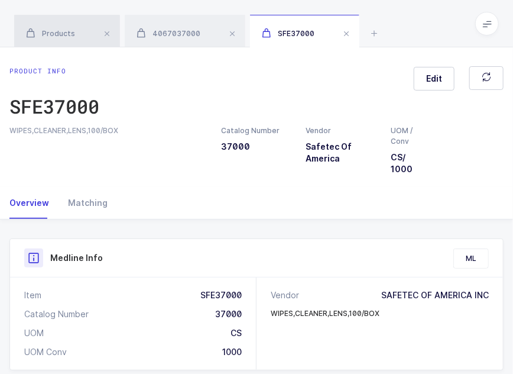
click at [65, 31] on span "Products" at bounding box center [50, 33] width 49 height 9
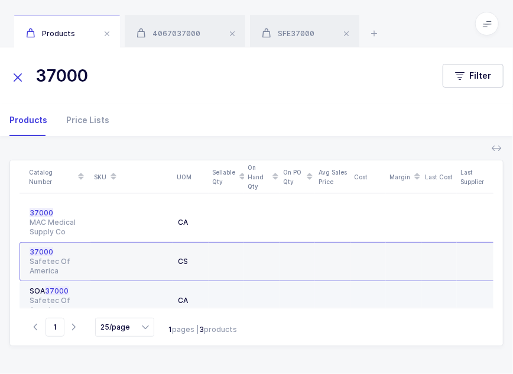
click at [95, 282] on td at bounding box center [131, 300] width 83 height 39
click at [95, 283] on td at bounding box center [131, 300] width 83 height 39
click at [53, 296] on div "Safetec Of America" at bounding box center [58, 305] width 56 height 19
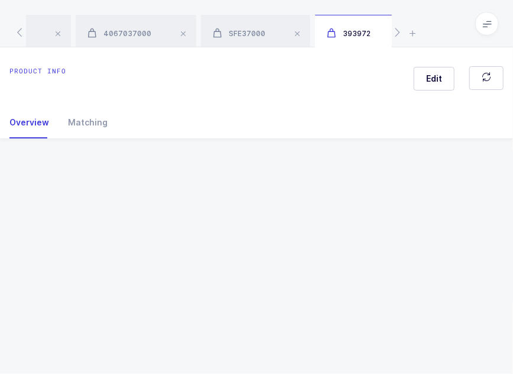
click at [53, 295] on div "Product info Edit Overview Matching Vendor Organization SKU Catalog Number UOM …" at bounding box center [256, 210] width 513 height 326
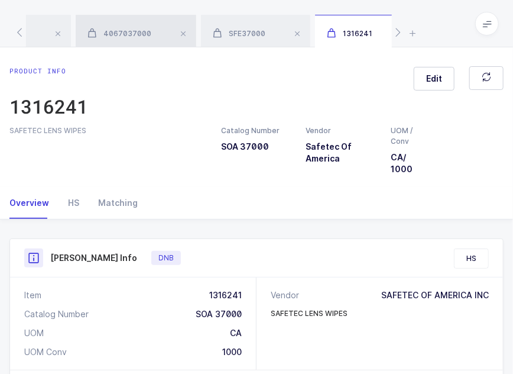
click at [143, 34] on span "4067037000" at bounding box center [120, 33] width 64 height 9
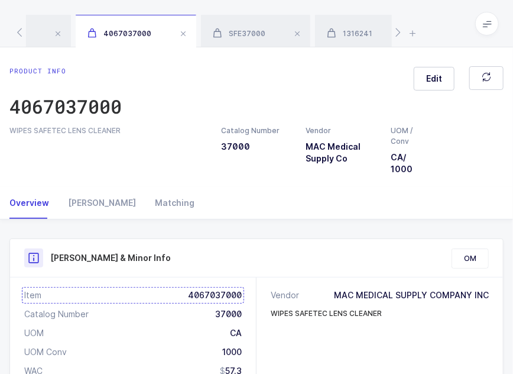
click at [203, 295] on div "Item 4067037000" at bounding box center [133, 295] width 218 height 12
click at [244, 44] on div "SFE37000" at bounding box center [255, 31] width 109 height 33
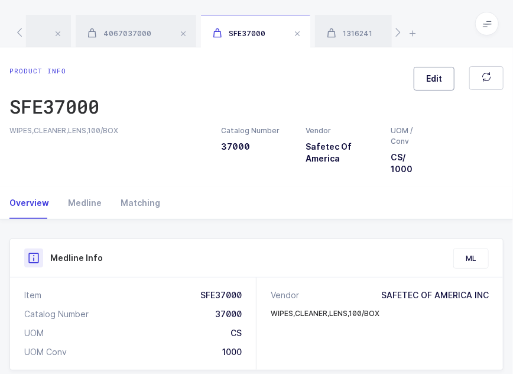
click at [430, 88] on button "Edit" at bounding box center [434, 79] width 41 height 24
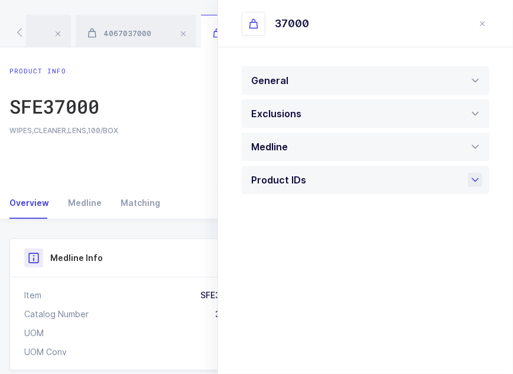
click at [357, 184] on div "Product IDs" at bounding box center [366, 180] width 248 height 28
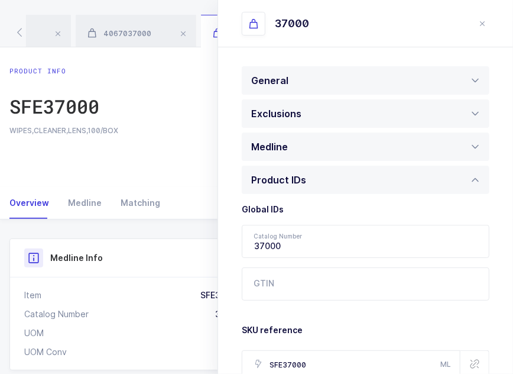
scroll to position [122, 0]
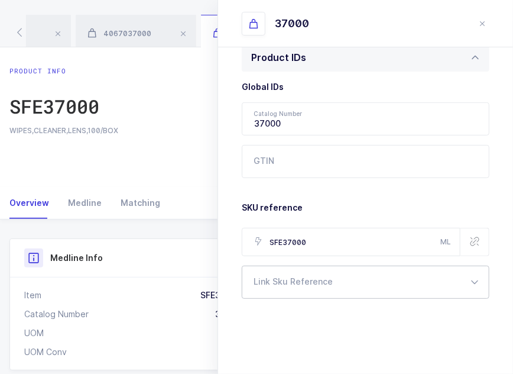
click at [322, 279] on div at bounding box center [366, 282] width 248 height 33
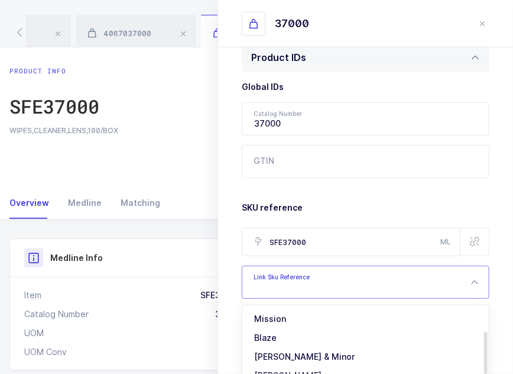
scroll to position [41, 0]
click at [295, 337] on span "[PERSON_NAME] & Minor" at bounding box center [304, 337] width 101 height 10
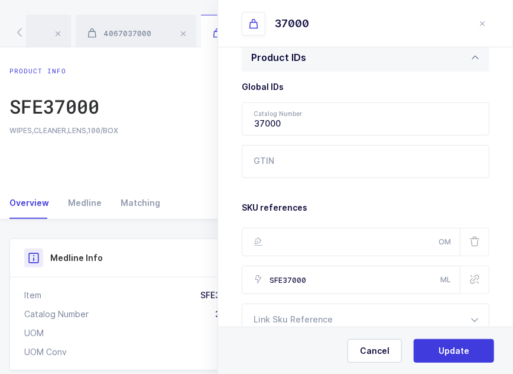
scroll to position [0, 0]
type input "4067037000"
click at [449, 359] on button "Update" at bounding box center [454, 351] width 80 height 24
click at [467, 352] on span "Yes, Update" at bounding box center [454, 351] width 50 height 12
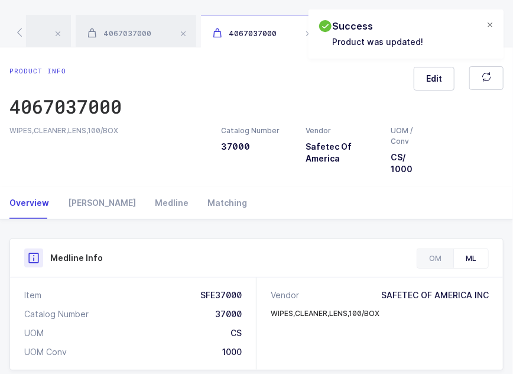
click at [489, 22] on div at bounding box center [490, 25] width 9 height 11
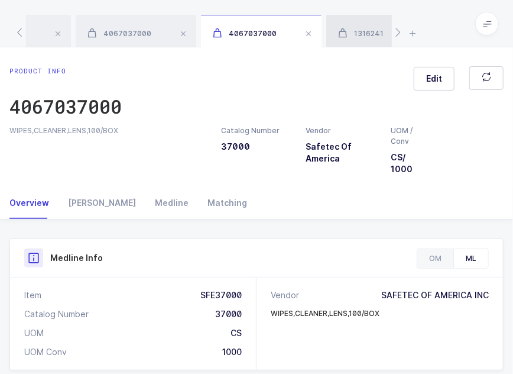
click at [370, 37] on span "1316241" at bounding box center [361, 33] width 46 height 9
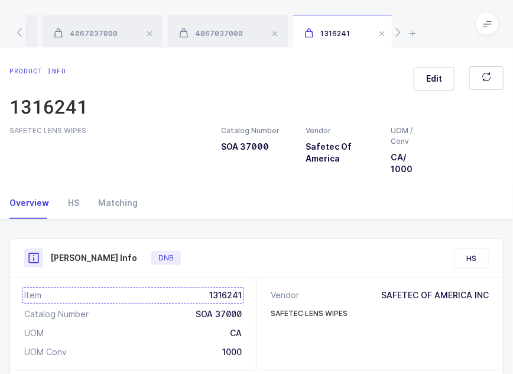
click at [228, 295] on div "Item 1316241" at bounding box center [133, 295] width 218 height 12
click at [226, 31] on span "4067037000" at bounding box center [211, 33] width 64 height 9
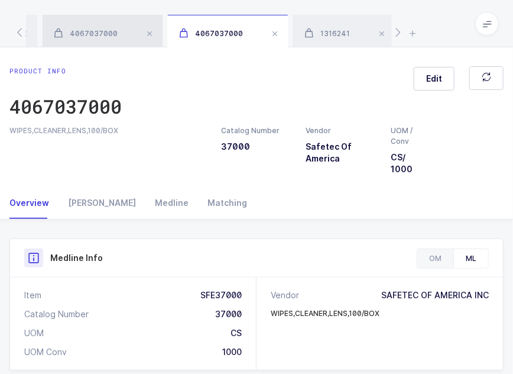
click at [108, 38] on div "4067037000" at bounding box center [102, 31] width 121 height 33
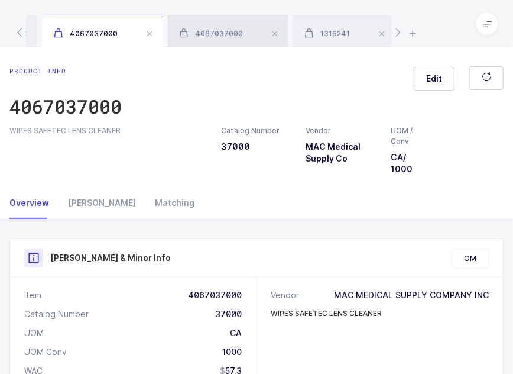
click at [210, 39] on div "4067037000" at bounding box center [227, 31] width 121 height 33
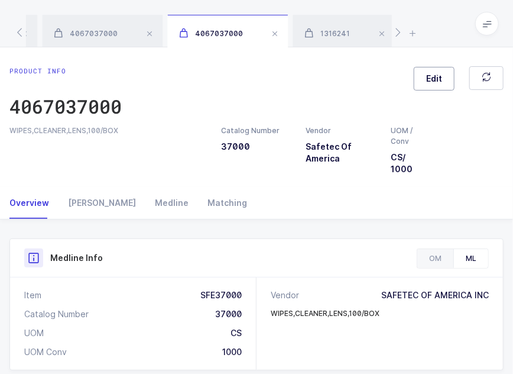
click at [431, 80] on span "Edit" at bounding box center [434, 79] width 16 height 12
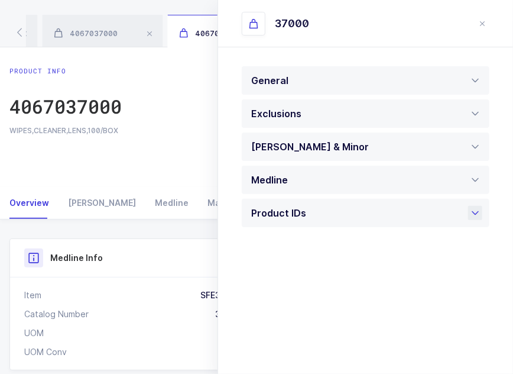
click at [300, 221] on div "Product IDs" at bounding box center [281, 213] width 61 height 28
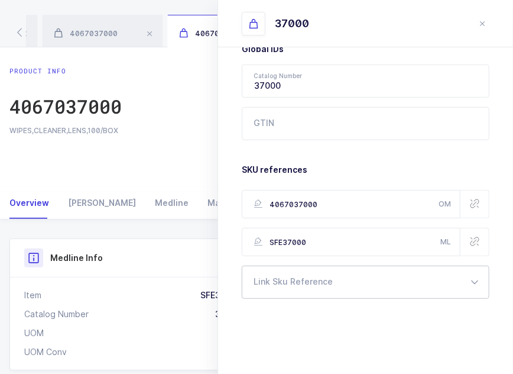
click at [307, 282] on div at bounding box center [366, 282] width 248 height 33
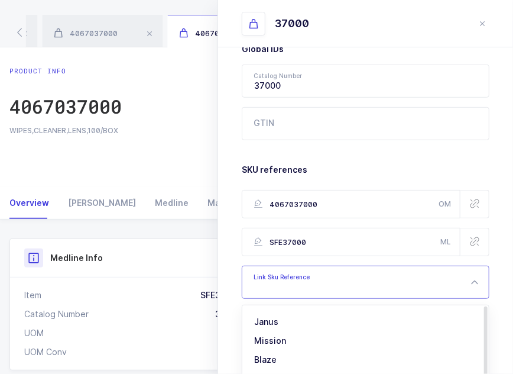
scroll to position [228, 0]
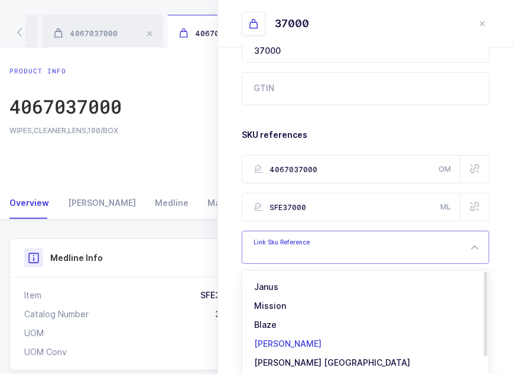
click at [273, 342] on span "[PERSON_NAME]" at bounding box center [287, 343] width 67 height 10
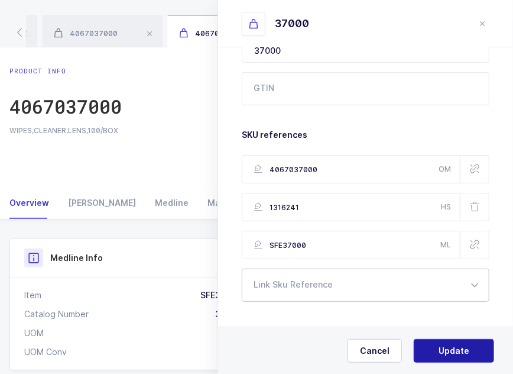
type input "1316241"
click at [449, 357] on button "Update" at bounding box center [454, 351] width 80 height 24
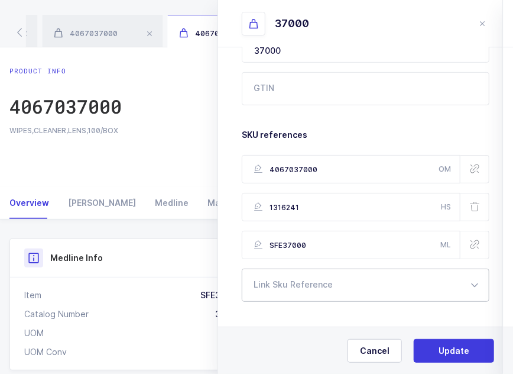
click at [454, 355] on span "Yes, Update" at bounding box center [454, 351] width 50 height 12
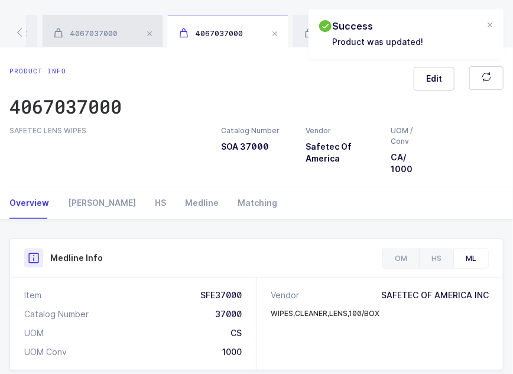
click at [101, 18] on div "4067037000" at bounding box center [102, 31] width 121 height 33
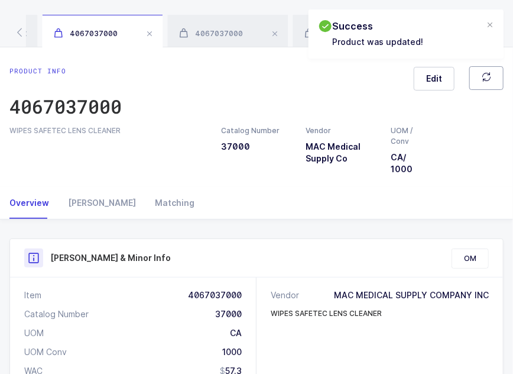
click at [482, 81] on icon "button" at bounding box center [486, 76] width 9 height 9
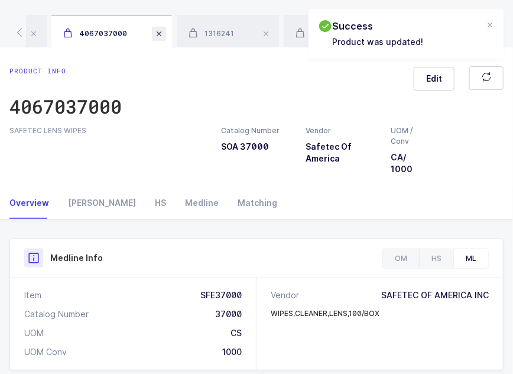
click at [158, 34] on span at bounding box center [159, 34] width 14 height 14
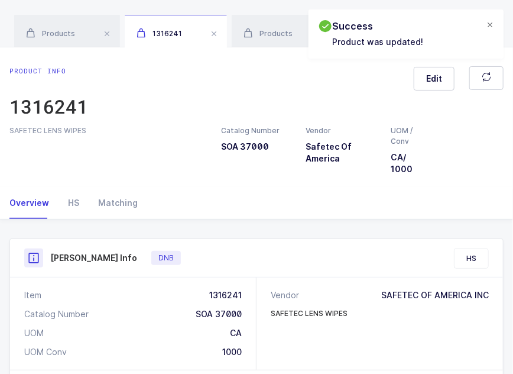
click at [490, 24] on div at bounding box center [490, 25] width 9 height 11
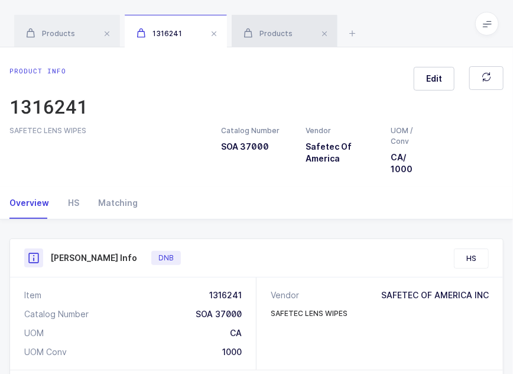
click at [298, 30] on div "Products" at bounding box center [285, 31] width 106 height 33
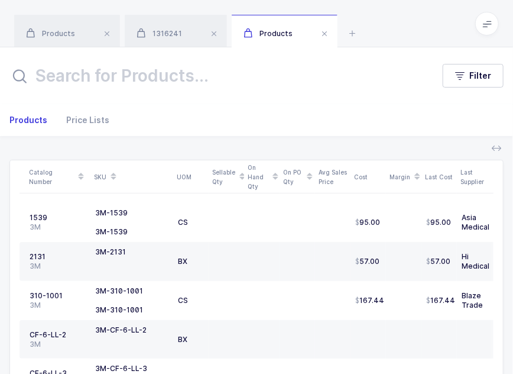
click at [328, 34] on span at bounding box center [325, 34] width 14 height 14
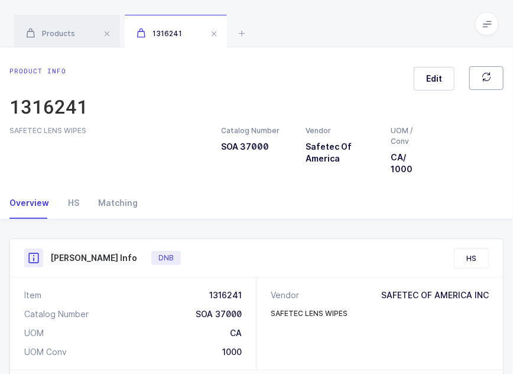
click at [482, 80] on button "button" at bounding box center [487, 78] width 34 height 24
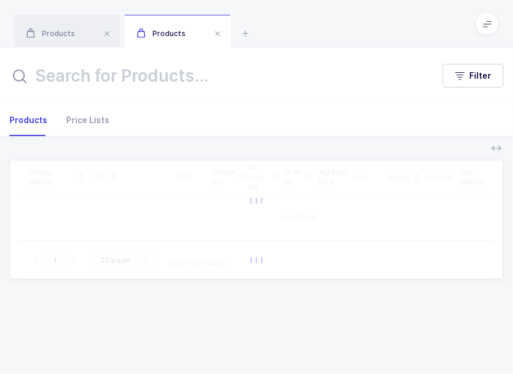
click at [105, 72] on input "text" at bounding box center [218, 76] width 419 height 28
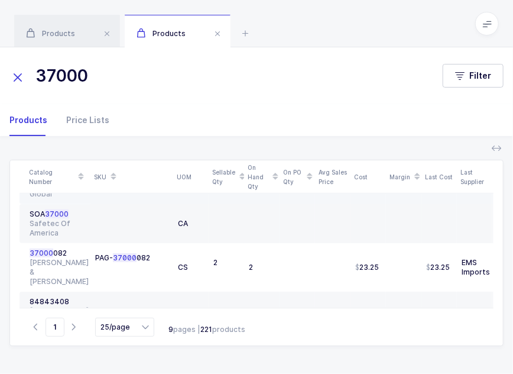
scroll to position [31, 0]
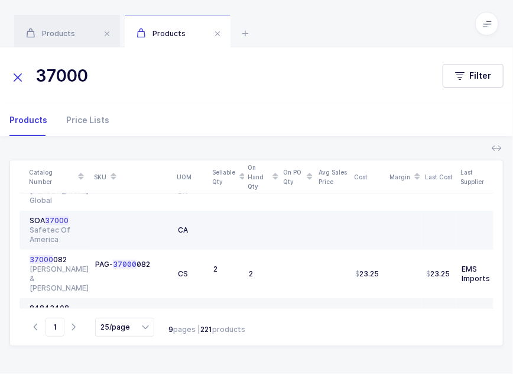
type input "37000"
click at [51, 217] on span "37000" at bounding box center [57, 220] width 24 height 9
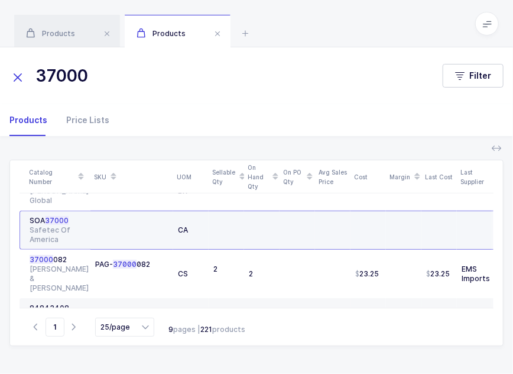
click at [51, 217] on span "37000" at bounding box center [57, 220] width 24 height 9
click at [111, 224] on div at bounding box center [131, 230] width 73 height 28
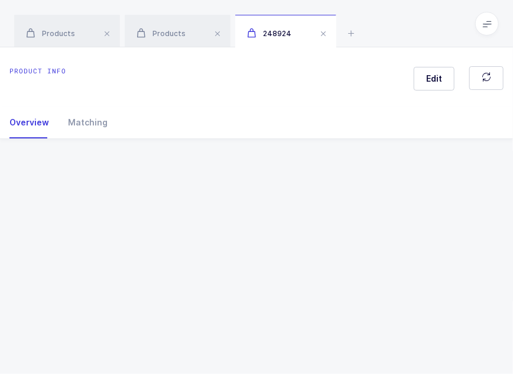
click at [111, 224] on div "Product info Edit Overview Matching Vendor Organization SKU Catalog Number UOM …" at bounding box center [256, 210] width 513 height 326
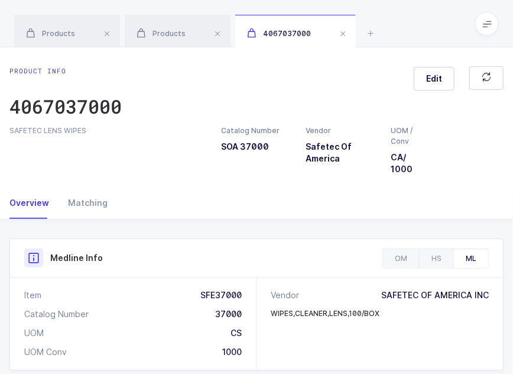
click at [150, 209] on div "Overview Matching" at bounding box center [256, 203] width 494 height 32
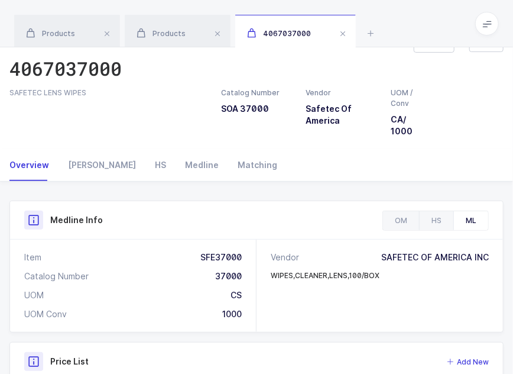
scroll to position [46, 0]
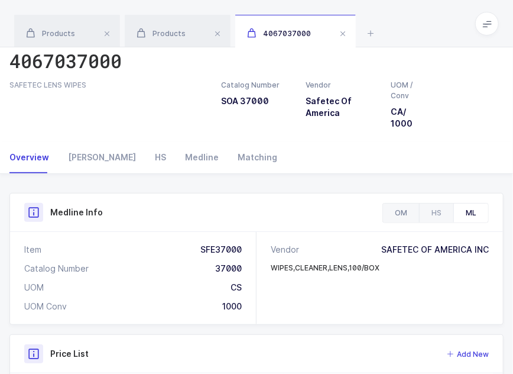
click at [402, 215] on div "OM" at bounding box center [401, 212] width 36 height 19
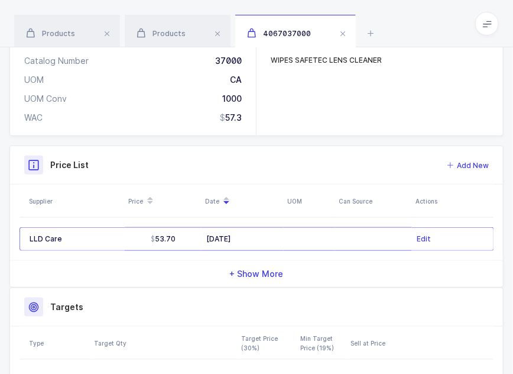
scroll to position [254, 0]
click at [218, 31] on span at bounding box center [218, 34] width 14 height 14
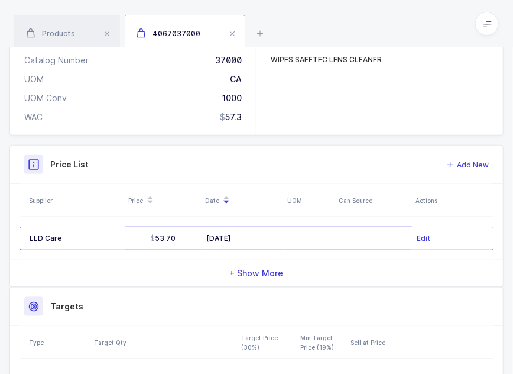
click at [218, 31] on div "4067037000" at bounding box center [185, 31] width 121 height 33
click at [234, 37] on span at bounding box center [232, 34] width 14 height 14
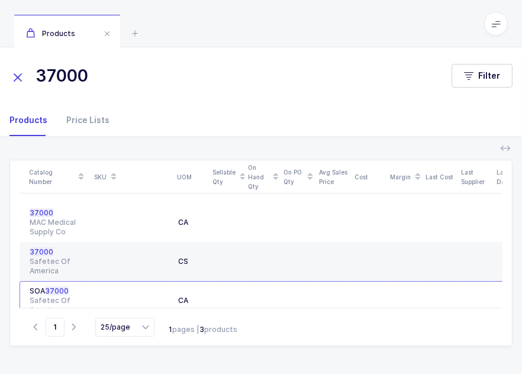
click at [219, 75] on input "37000" at bounding box center [223, 76] width 428 height 28
drag, startPoint x: 219, startPoint y: 75, endPoint x: 34, endPoint y: 80, distance: 185.2
click at [34, 80] on input "37000" at bounding box center [223, 76] width 428 height 28
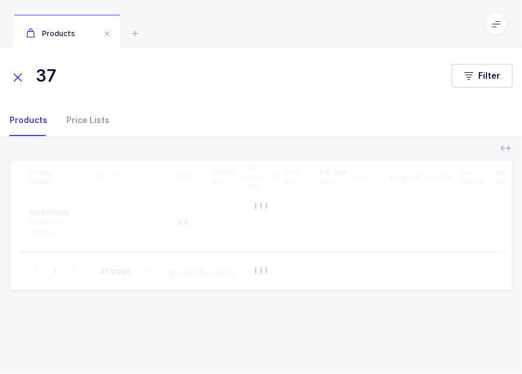
type input "3"
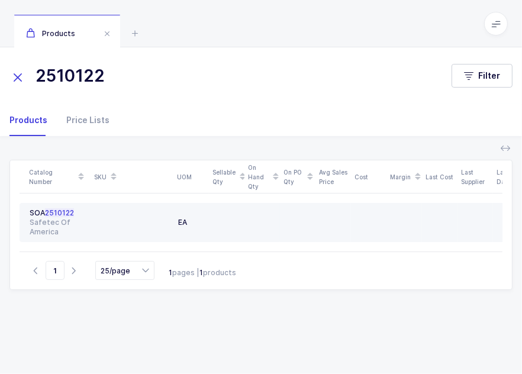
type input "2510122"
click at [57, 218] on div "Safetec Of America" at bounding box center [58, 227] width 56 height 19
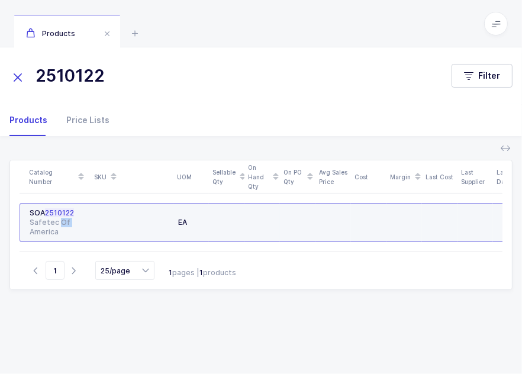
click at [57, 218] on div "Safetec Of America" at bounding box center [58, 227] width 56 height 19
click at [120, 219] on div at bounding box center [131, 222] width 73 height 28
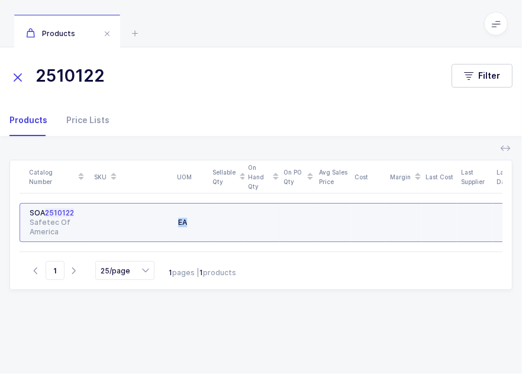
click at [120, 219] on div at bounding box center [131, 222] width 73 height 28
click at [93, 209] on td at bounding box center [131, 222] width 83 height 39
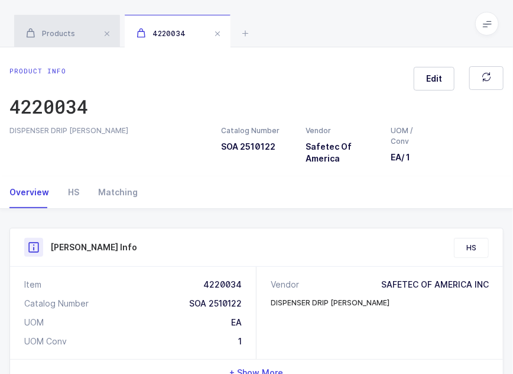
click at [61, 40] on div "Products" at bounding box center [67, 31] width 106 height 33
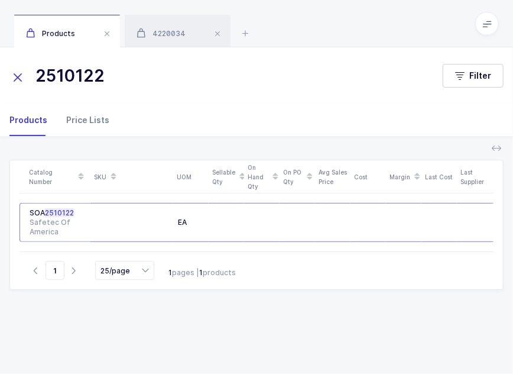
click at [85, 117] on div "Price Lists" at bounding box center [83, 120] width 53 height 32
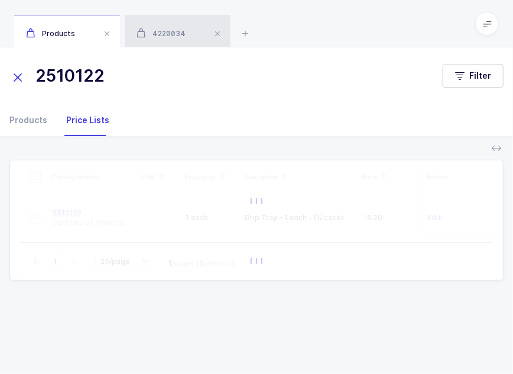
click at [186, 25] on div "4220034" at bounding box center [178, 31] width 106 height 33
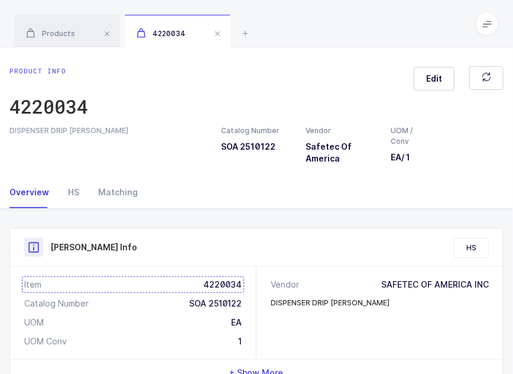
click at [212, 286] on div "Item 4220034" at bounding box center [133, 285] width 218 height 12
click at [64, 27] on div "Products" at bounding box center [67, 31] width 106 height 33
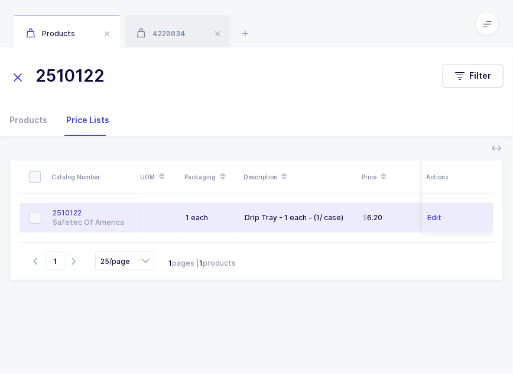
click at [135, 208] on td "2510122 Safetec Of America" at bounding box center [92, 218] width 89 height 30
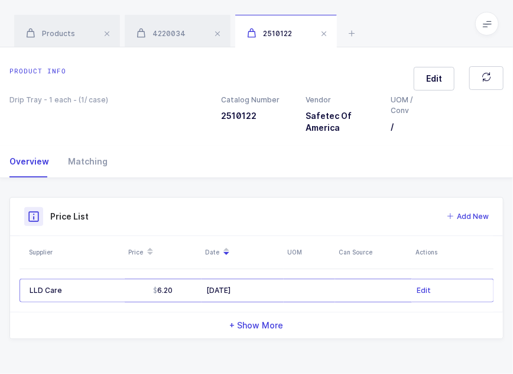
click at [247, 178] on div "Product Info Catalog Number 2510122 Vendor Safetec Of America UOM / Conv / Desc…" at bounding box center [256, 272] width 513 height 189
click at [426, 79] on button "Edit" at bounding box center [434, 79] width 41 height 24
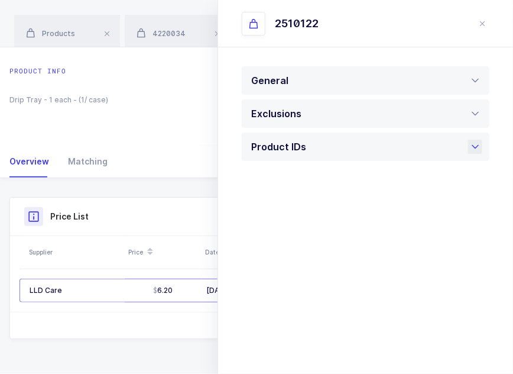
click at [338, 156] on div "Product IDs" at bounding box center [366, 146] width 248 height 28
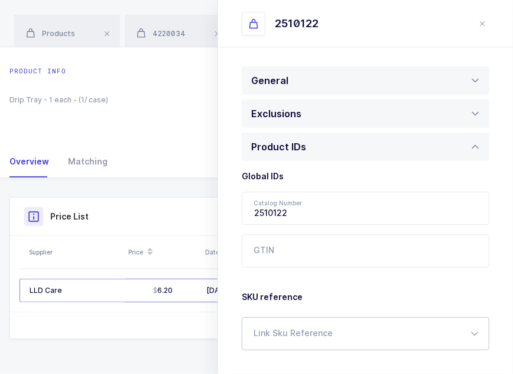
click at [315, 337] on div at bounding box center [366, 333] width 248 height 33
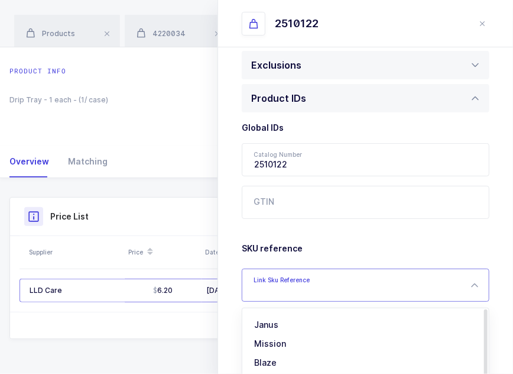
scroll to position [86, 0]
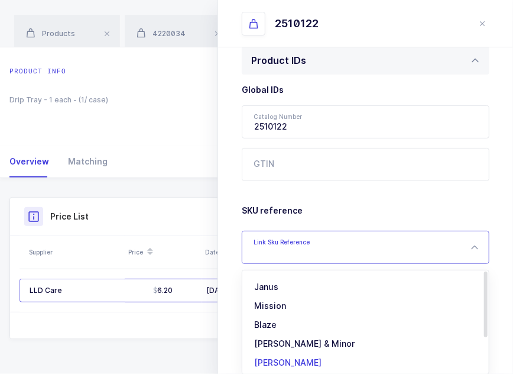
click at [294, 358] on span "[PERSON_NAME]" at bounding box center [287, 362] width 67 height 10
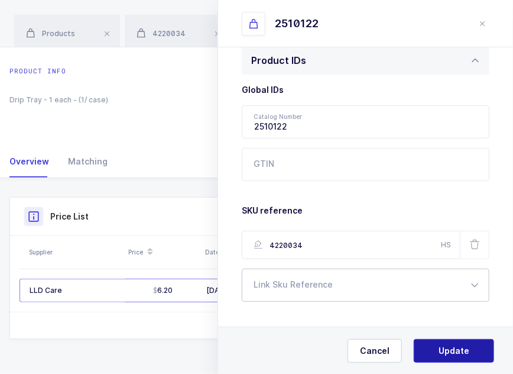
type input "4220034"
click at [458, 352] on span "Update" at bounding box center [454, 351] width 31 height 12
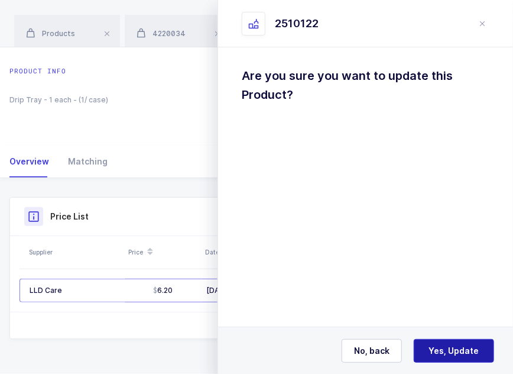
click at [457, 351] on span "Yes, Update" at bounding box center [454, 351] width 50 height 12
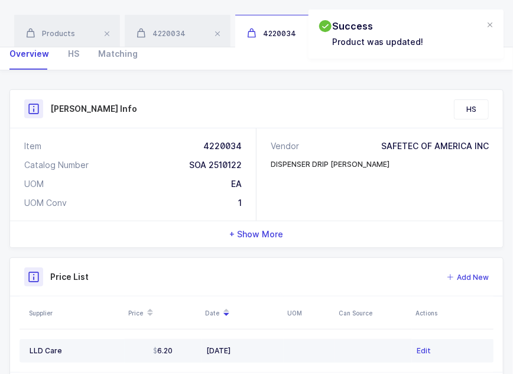
scroll to position [0, 0]
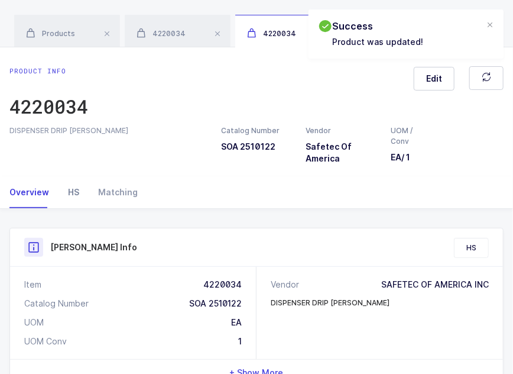
click at [77, 181] on div "HS" at bounding box center [74, 192] width 30 height 32
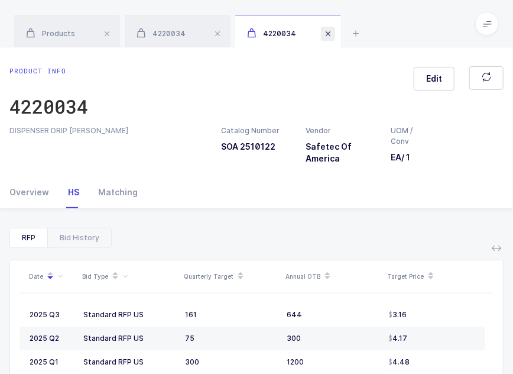
click at [218, 35] on span at bounding box center [218, 34] width 14 height 14
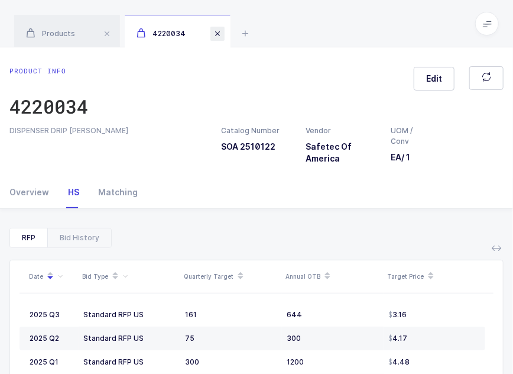
click at [218, 35] on span at bounding box center [218, 34] width 14 height 14
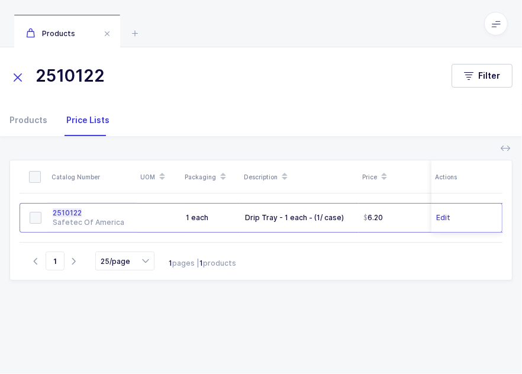
drag, startPoint x: 173, startPoint y: 82, endPoint x: 32, endPoint y: 72, distance: 141.1
click at [32, 72] on input "2510122" at bounding box center [223, 76] width 428 height 28
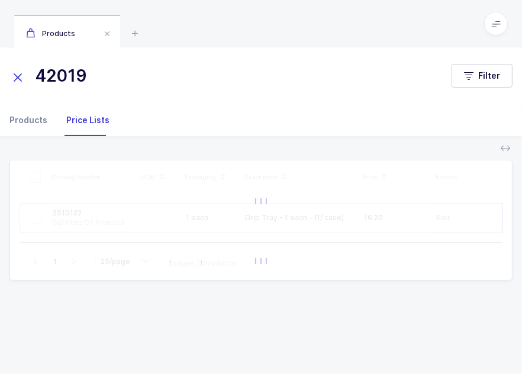
click at [33, 127] on div "Products" at bounding box center [32, 120] width 47 height 32
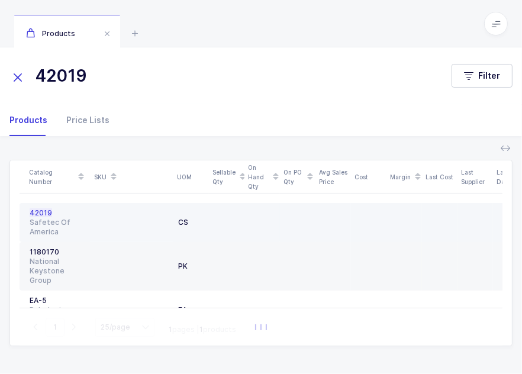
click at [83, 228] on div "Safetec Of America" at bounding box center [58, 227] width 56 height 19
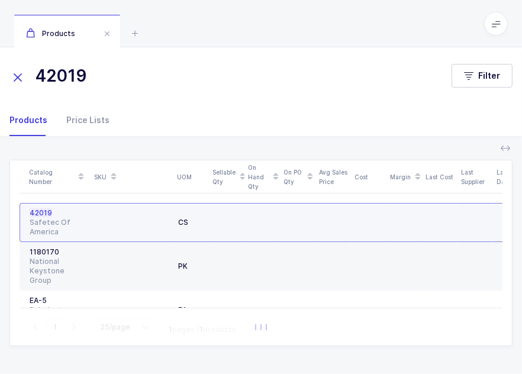
click at [83, 228] on div "Safetec Of America" at bounding box center [58, 227] width 56 height 19
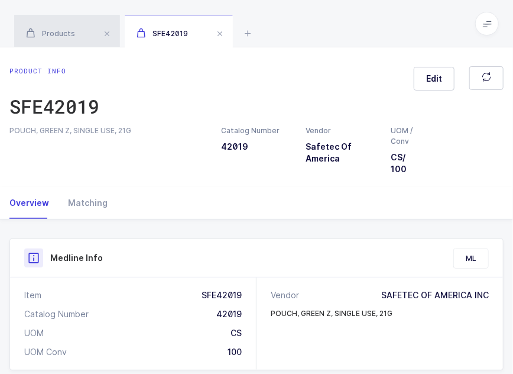
click at [62, 35] on span "Products" at bounding box center [50, 33] width 49 height 9
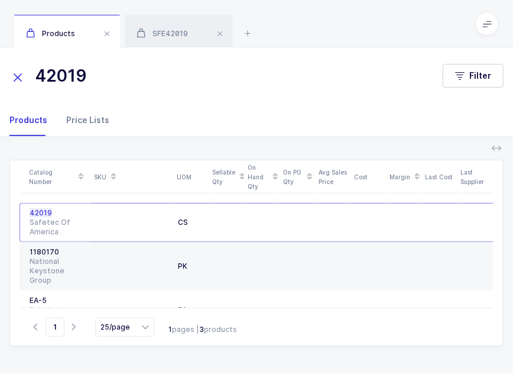
click at [98, 113] on div "Price Lists" at bounding box center [83, 120] width 53 height 32
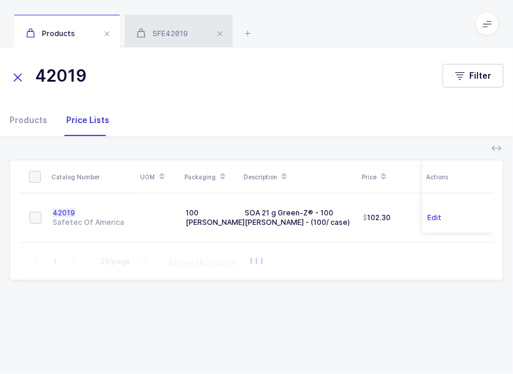
click at [175, 40] on div "SFE42019" at bounding box center [179, 31] width 108 height 33
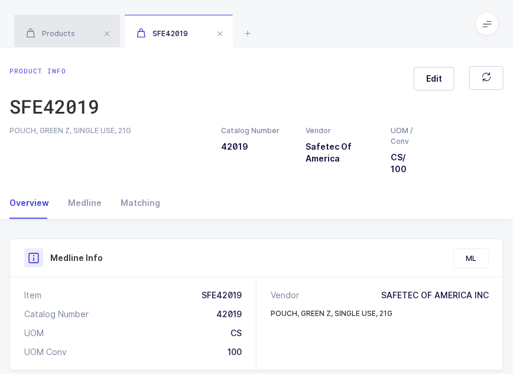
click at [62, 40] on div "Products" at bounding box center [67, 31] width 106 height 33
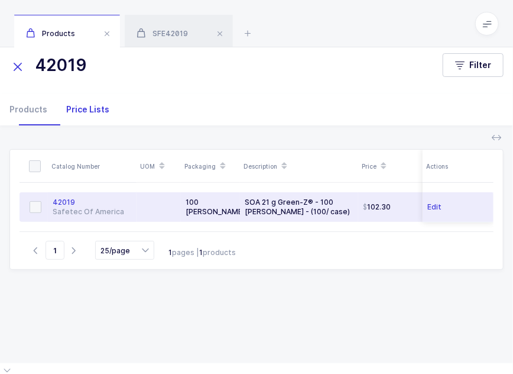
scroll to position [14, 0]
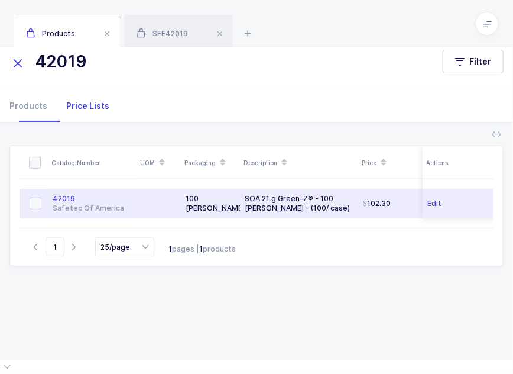
click at [156, 207] on div at bounding box center [158, 203] width 35 height 9
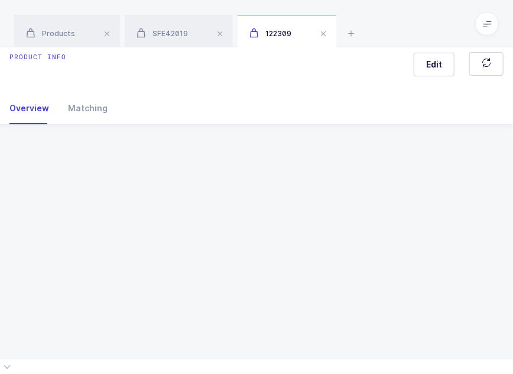
click at [156, 207] on div "Product info Edit Overview Matching Vendor Organization SKU Catalog Number UOM …" at bounding box center [256, 196] width 513 height 326
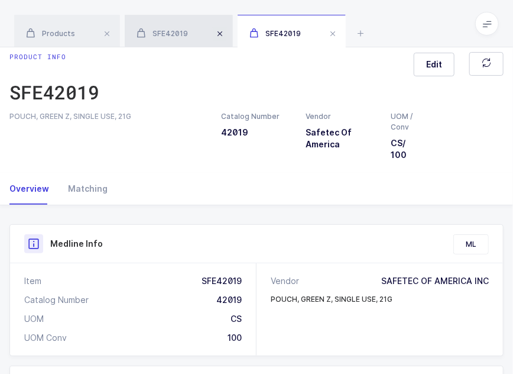
click at [219, 33] on span at bounding box center [220, 34] width 14 height 14
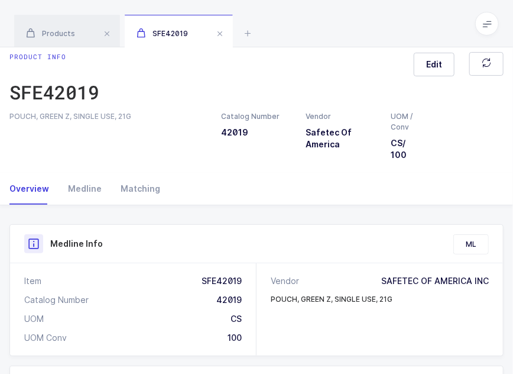
click at [222, 33] on span at bounding box center [220, 34] width 14 height 14
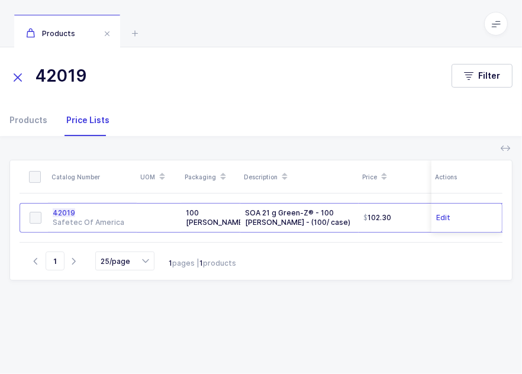
drag, startPoint x: 118, startPoint y: 80, endPoint x: 24, endPoint y: 80, distance: 94.0
click at [24, 80] on div "42019" at bounding box center [230, 76] width 442 height 28
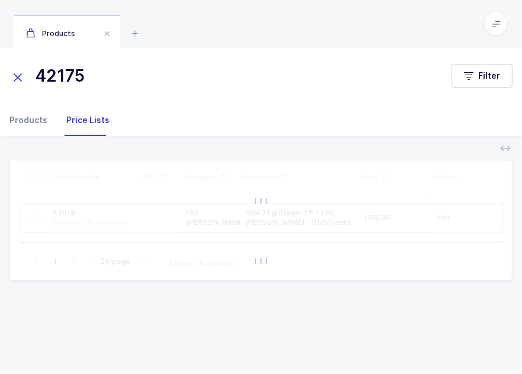
click at [31, 115] on div "Products" at bounding box center [32, 120] width 47 height 32
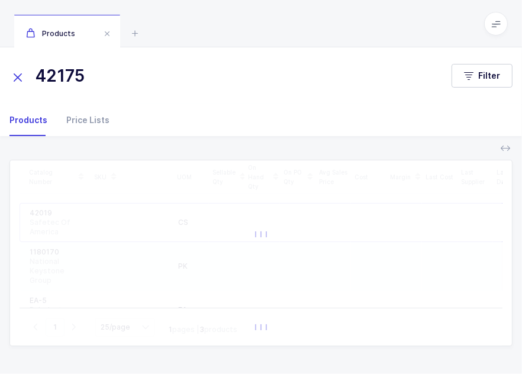
click at [277, 14] on div "Products" at bounding box center [261, 23] width 522 height 47
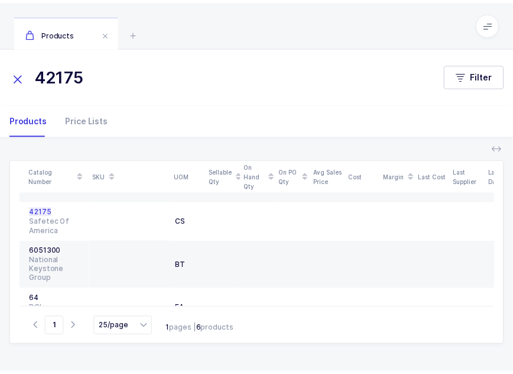
scroll to position [89, 0]
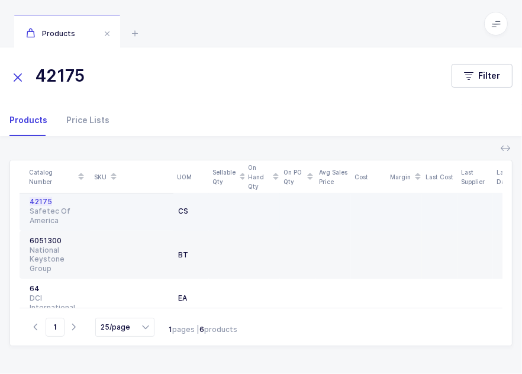
click at [96, 217] on div at bounding box center [131, 211] width 73 height 28
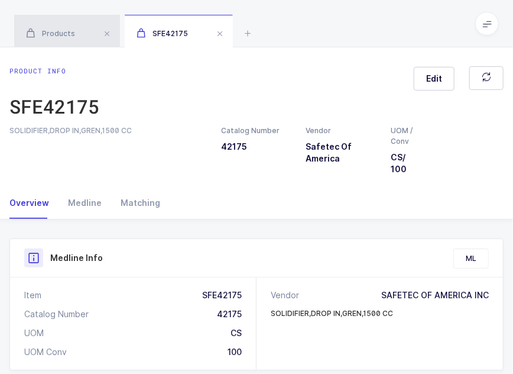
click at [74, 21] on div "Products" at bounding box center [67, 31] width 106 height 33
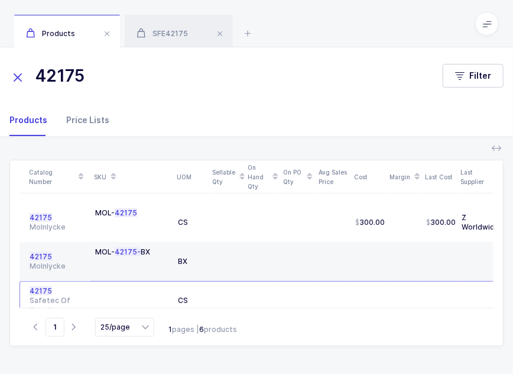
click at [92, 122] on div "Price Lists" at bounding box center [83, 120] width 53 height 32
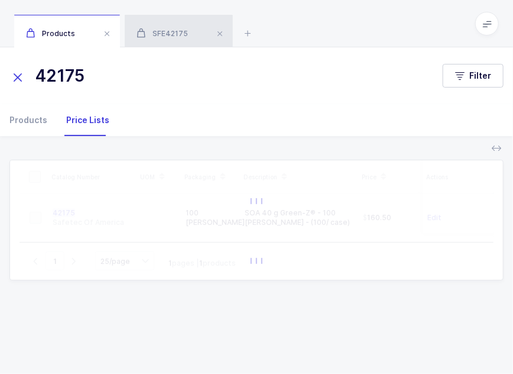
click at [157, 25] on div "SFE42175" at bounding box center [179, 31] width 108 height 33
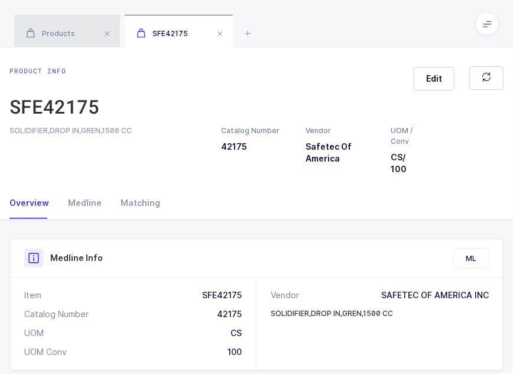
click at [63, 27] on div "Products" at bounding box center [67, 31] width 106 height 33
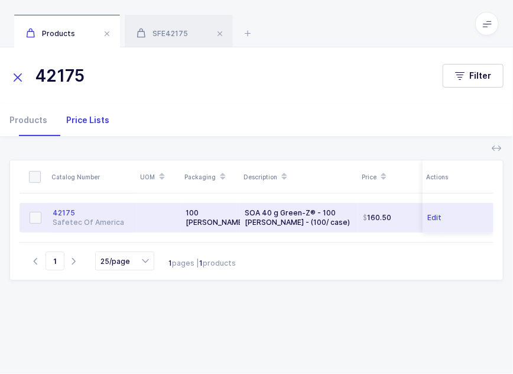
click at [172, 218] on div at bounding box center [158, 217] width 35 height 9
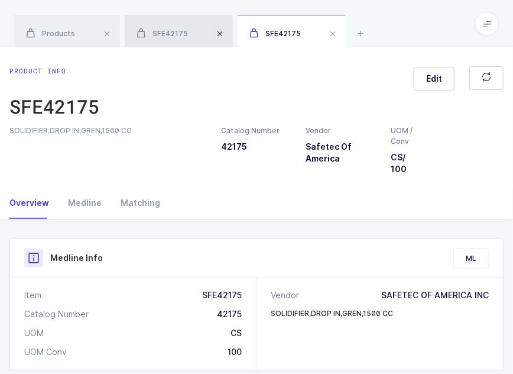
click at [219, 31] on span at bounding box center [220, 34] width 14 height 14
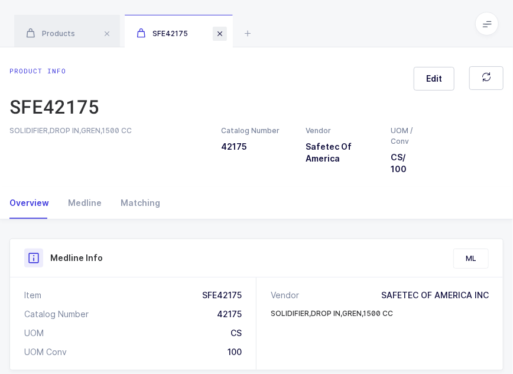
click at [219, 33] on span at bounding box center [220, 34] width 14 height 14
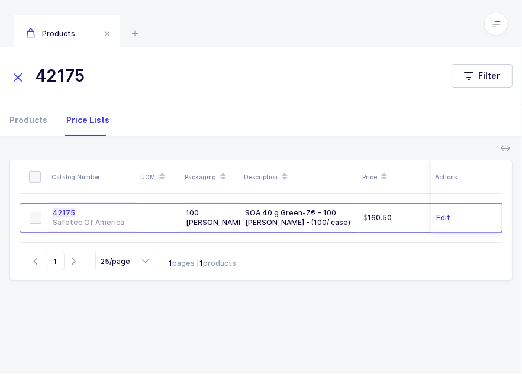
click at [140, 75] on input "42175" at bounding box center [223, 76] width 428 height 28
drag, startPoint x: 153, startPoint y: 75, endPoint x: 7, endPoint y: 74, distance: 145.5
click at [7, 74] on div "42175 Filter" at bounding box center [261, 76] width 522 height 28
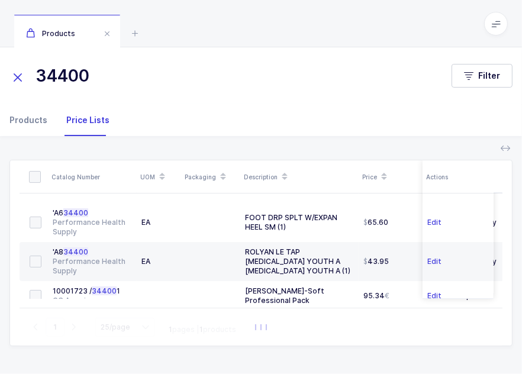
click at [36, 122] on div "Products" at bounding box center [32, 120] width 47 height 32
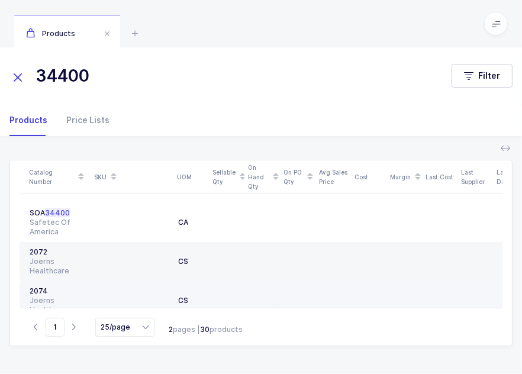
drag, startPoint x: 172, startPoint y: 77, endPoint x: 185, endPoint y: 286, distance: 209.1
click at [185, 286] on div "34400 Filter Filters Clear all Products Price Lists Quantity Has Sellable Qty H…" at bounding box center [261, 210] width 522 height 326
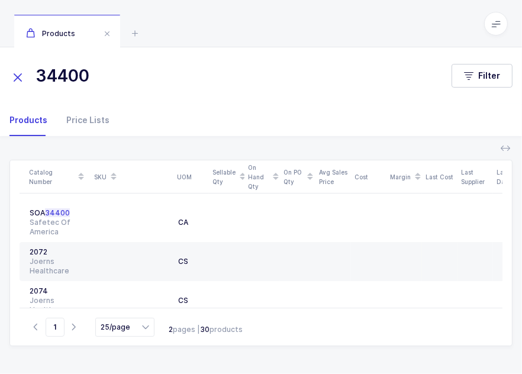
drag, startPoint x: 137, startPoint y: 80, endPoint x: 3, endPoint y: 75, distance: 134.4
click at [3, 75] on div "34400 Filter" at bounding box center [261, 76] width 522 height 28
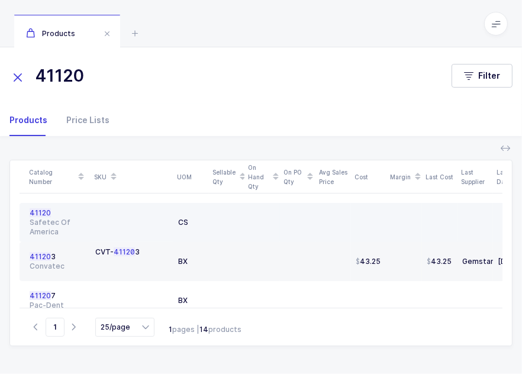
type input "41120"
click at [60, 219] on div "Safetec Of America" at bounding box center [58, 227] width 56 height 19
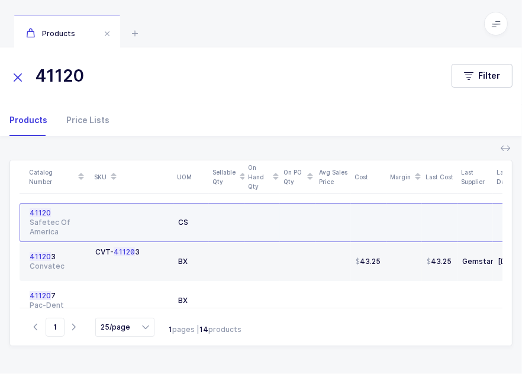
click at [46, 215] on span "41120" at bounding box center [40, 212] width 21 height 9
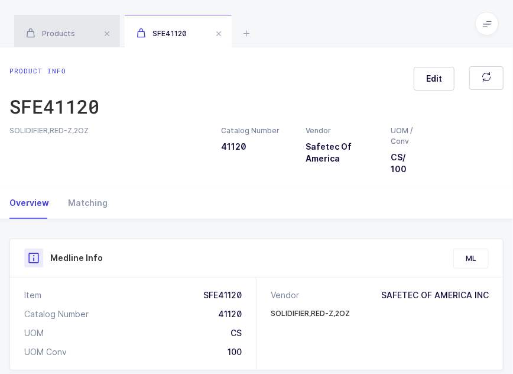
click at [63, 31] on span "Products" at bounding box center [50, 33] width 49 height 9
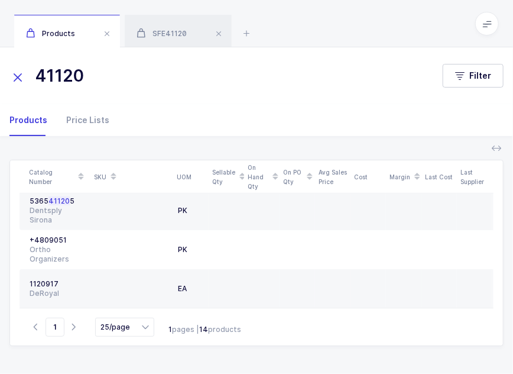
scroll to position [454, 0]
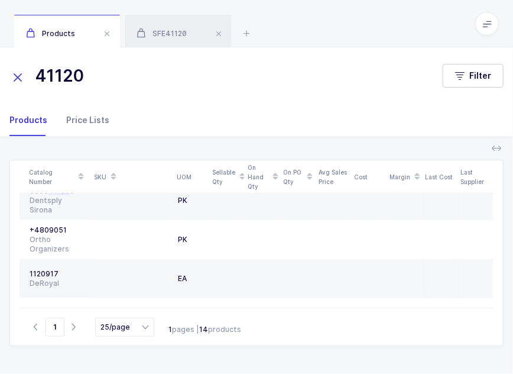
click at [91, 127] on div "Price Lists" at bounding box center [83, 120] width 53 height 32
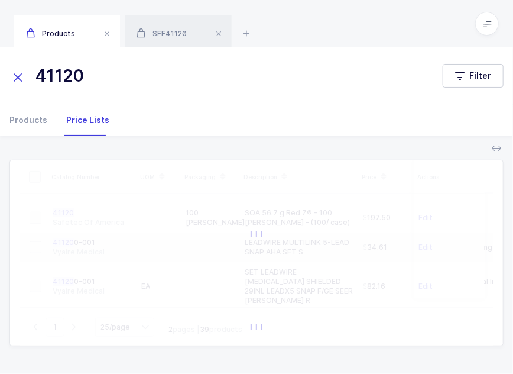
click at [169, 47] on div "41120 Filter" at bounding box center [256, 75] width 513 height 57
click at [172, 39] on div "SFE41120" at bounding box center [178, 31] width 107 height 33
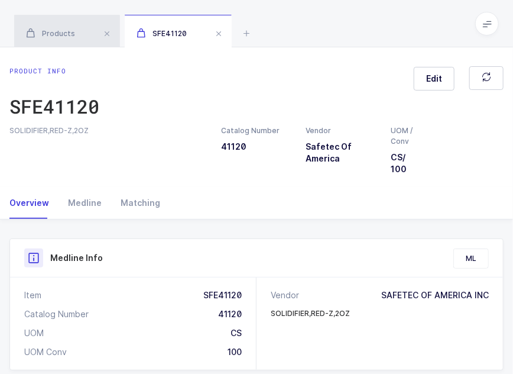
click at [55, 39] on div "Products" at bounding box center [67, 31] width 106 height 33
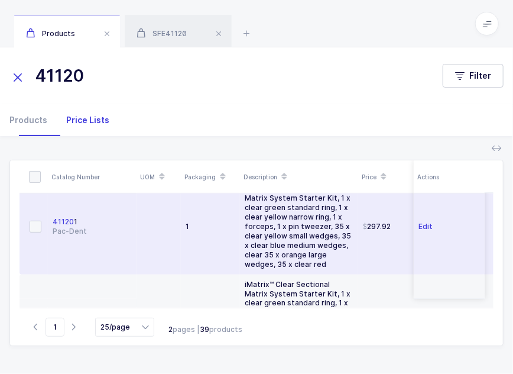
scroll to position [331, 0]
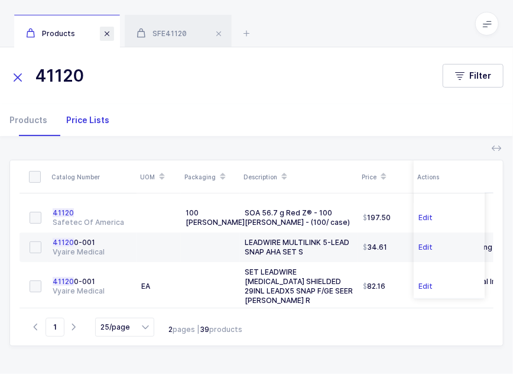
click at [105, 31] on span at bounding box center [107, 34] width 14 height 14
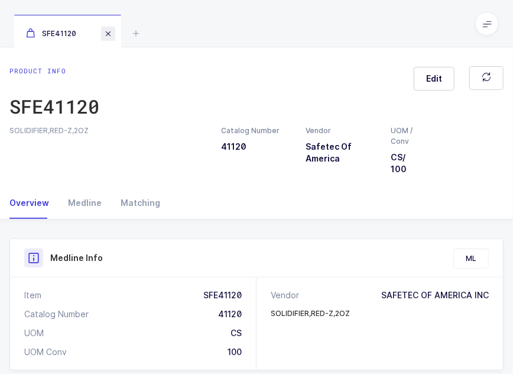
click at [105, 31] on span at bounding box center [108, 34] width 14 height 14
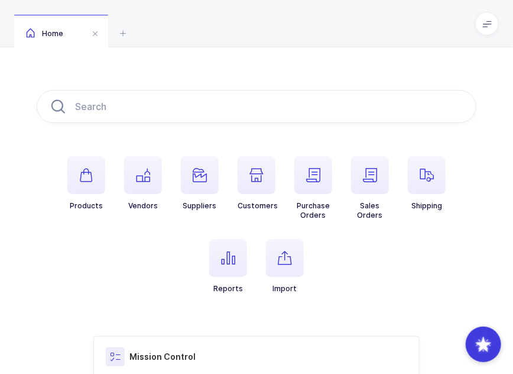
click at [179, 27] on div "Home" at bounding box center [256, 23] width 513 height 47
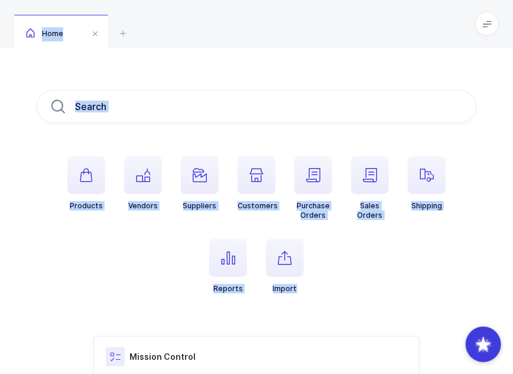
drag, startPoint x: 179, startPoint y: 27, endPoint x: 331, endPoint y: 295, distance: 307.8
click at [331, 295] on div "Home Products Vendors Suppliers Customers Purchase Orders Sales Orders Shipping…" at bounding box center [256, 250] width 513 height 501
click at [331, 295] on ul "Products Vendors Suppliers Customers Purchase Orders Sales Orders Shipping Repo…" at bounding box center [257, 234] width 440 height 156
drag, startPoint x: 331, startPoint y: 295, endPoint x: 266, endPoint y: 31, distance: 271.8
click at [266, 31] on div "Home Products Vendors Suppliers Customers Purchase Orders Sales Orders Shipping…" at bounding box center [256, 324] width 513 height 649
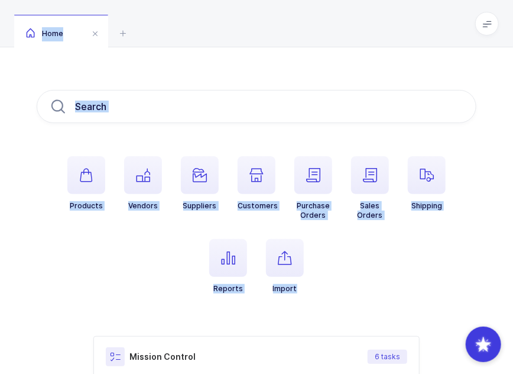
click at [266, 31] on div "Home" at bounding box center [256, 23] width 513 height 47
drag, startPoint x: 266, startPoint y: 31, endPoint x: 342, endPoint y: 307, distance: 286.7
click at [342, 307] on div "Home Products Vendors Suppliers Customers Purchase Orders Sales Orders Shipping…" at bounding box center [256, 324] width 513 height 649
click at [342, 307] on ul "Products Vendors Suppliers Customers Purchase Orders Sales Orders Shipping Repo…" at bounding box center [257, 234] width 440 height 156
drag, startPoint x: 342, startPoint y: 307, endPoint x: 270, endPoint y: 18, distance: 297.6
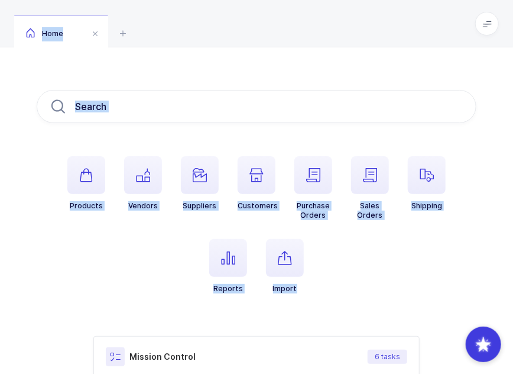
click at [270, 18] on div "Home Products Vendors Suppliers Customers Purchase Orders Sales Orders Shipping…" at bounding box center [256, 324] width 513 height 649
click at [270, 18] on div "Home" at bounding box center [256, 23] width 513 height 47
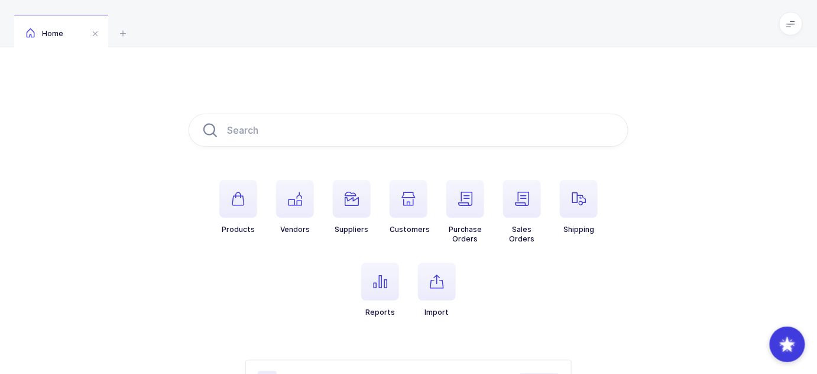
click at [405, 263] on li "Reports" at bounding box center [380, 290] width 57 height 54
click at [373, 285] on icon "button" at bounding box center [380, 281] width 14 height 14
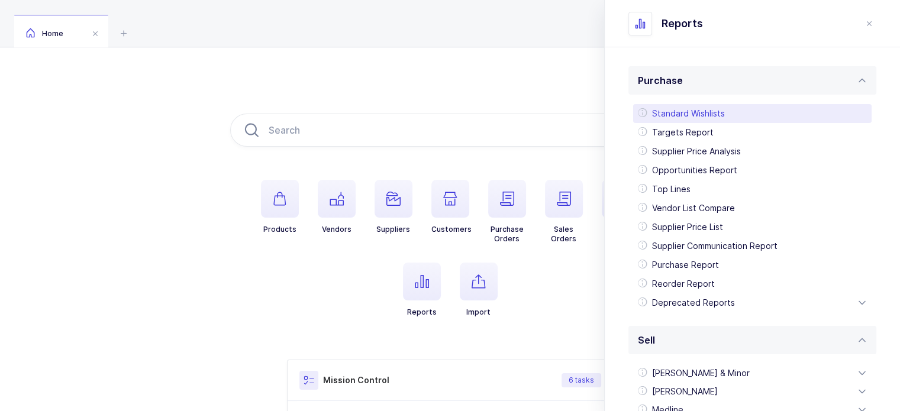
click at [726, 116] on div "Standard Wishlists" at bounding box center [752, 113] width 238 height 19
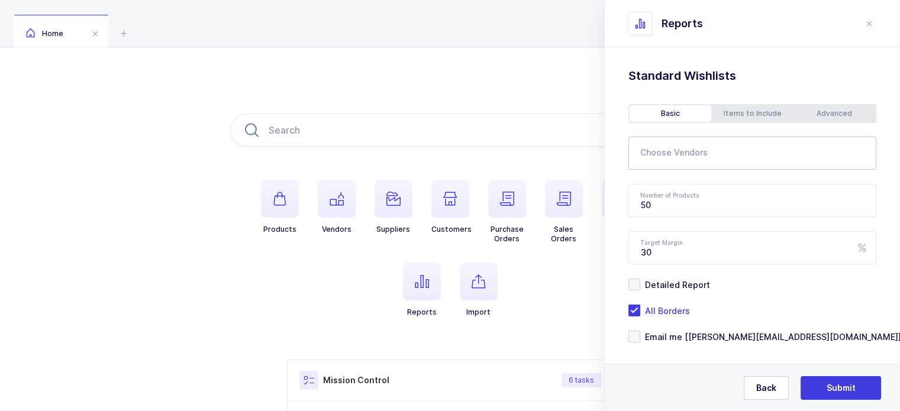
click at [698, 150] on div at bounding box center [738, 153] width 220 height 27
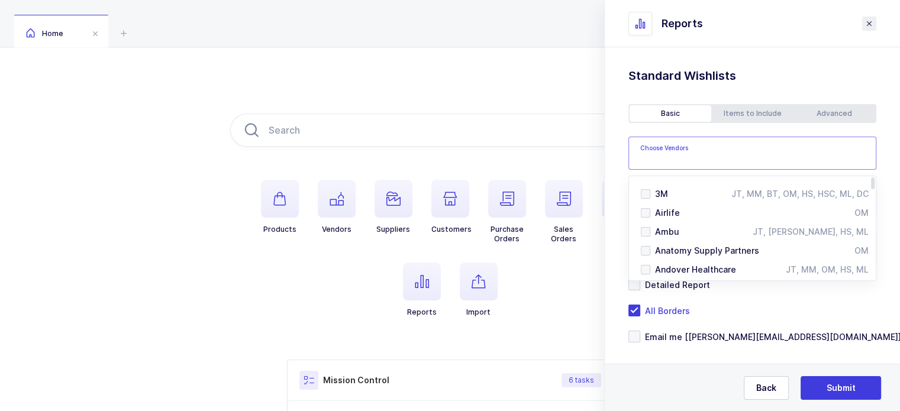
click at [0, 0] on icon "close drawer" at bounding box center [0, 0] width 0 height 0
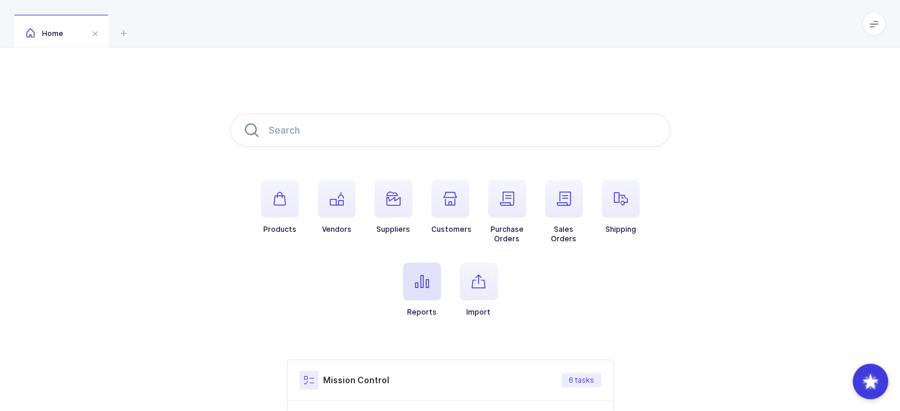
click at [435, 274] on span "button" at bounding box center [422, 282] width 38 height 38
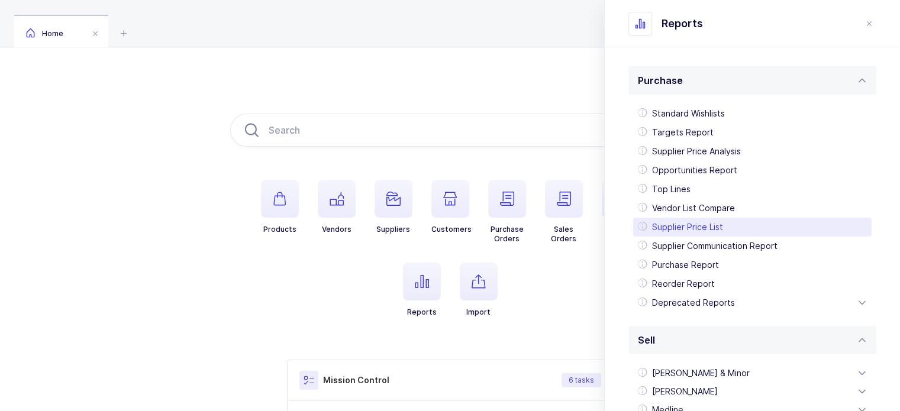
click at [694, 224] on div "Supplier Price List" at bounding box center [752, 227] width 238 height 19
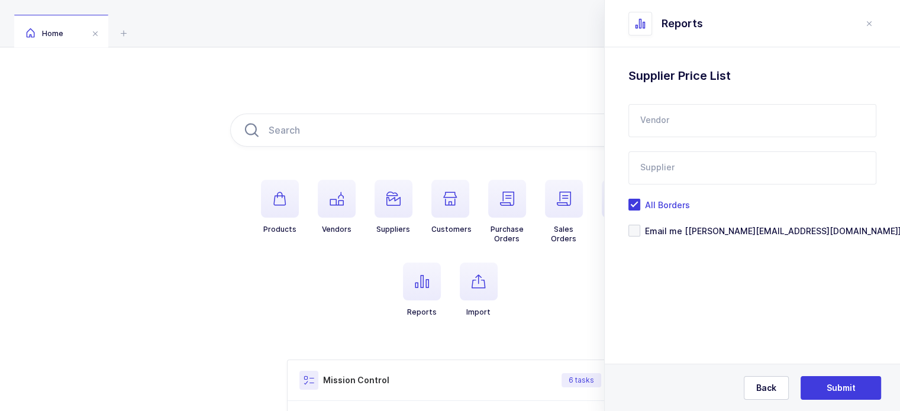
click at [682, 118] on input "text" at bounding box center [752, 120] width 248 height 33
click at [672, 157] on span "Safetec Of America" at bounding box center [681, 160] width 81 height 10
type input "Safetec Of America"
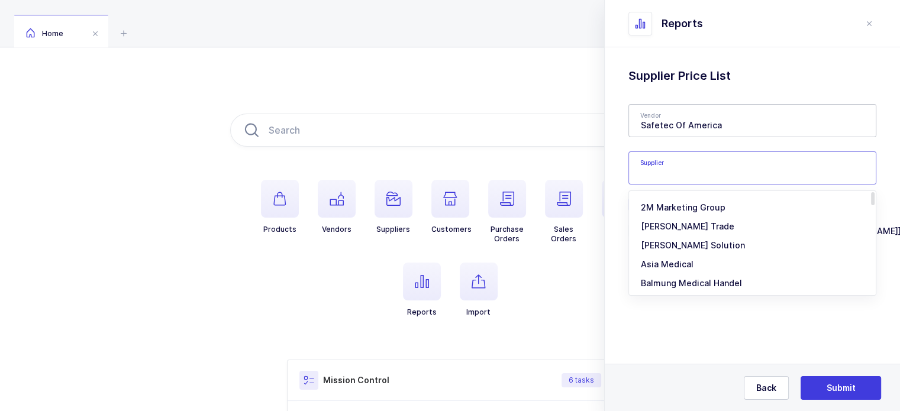
click at [688, 166] on input "text" at bounding box center [752, 167] width 248 height 33
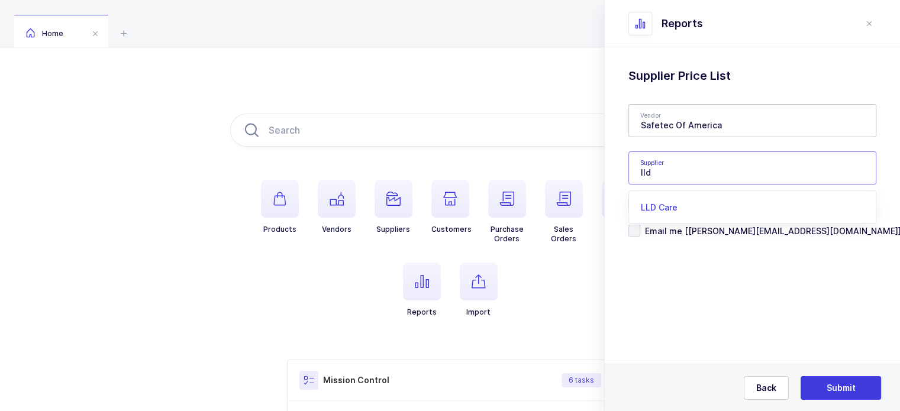
click at [669, 206] on span "LLD Care" at bounding box center [659, 207] width 37 height 10
type input "LLD Care"
click at [680, 226] on span "Email me [[PERSON_NAME][EMAIL_ADDRESS][DOMAIN_NAME]]" at bounding box center [770, 230] width 261 height 11
click at [640, 225] on input "Email me [[PERSON_NAME][EMAIL_ADDRESS][DOMAIN_NAME]]" at bounding box center [640, 225] width 0 height 0
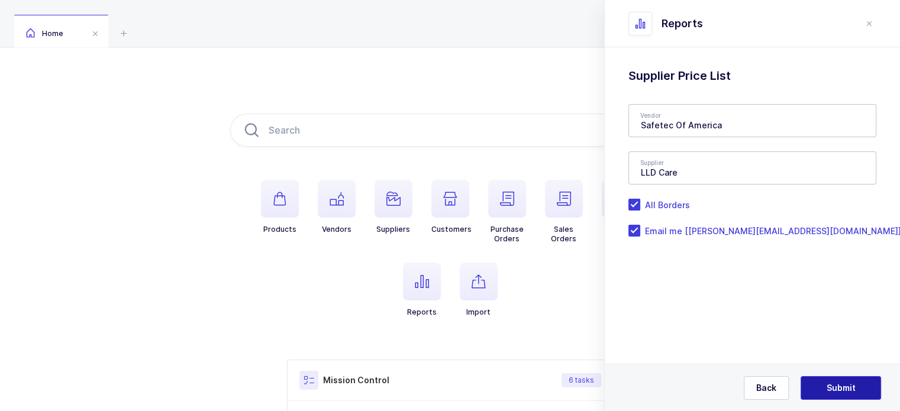
click at [817, 373] on button "Submit" at bounding box center [840, 388] width 80 height 24
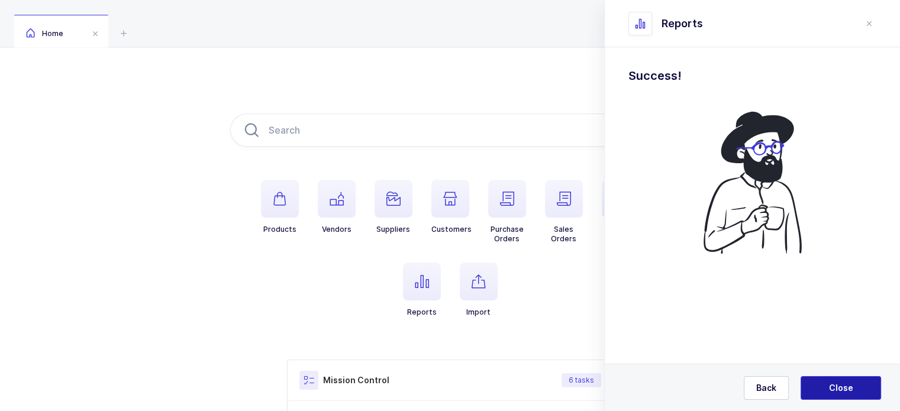
click at [817, 373] on button "Close" at bounding box center [840, 388] width 80 height 24
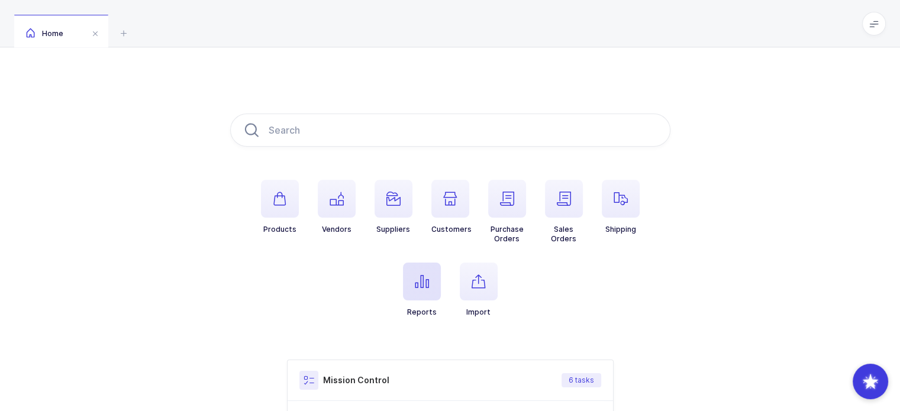
click at [421, 284] on icon "button" at bounding box center [422, 281] width 14 height 14
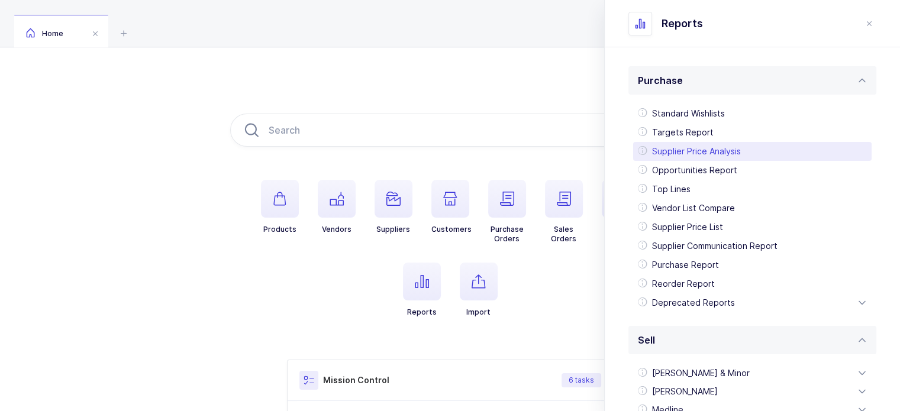
click at [691, 151] on div "Supplier Price Analysis" at bounding box center [752, 151] width 238 height 19
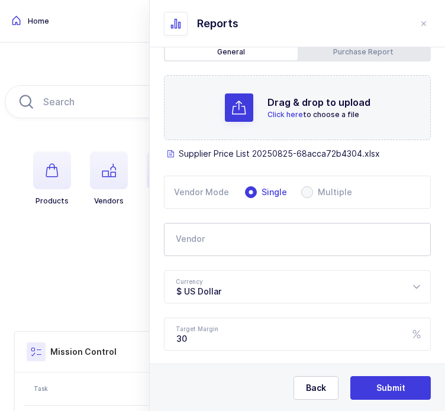
scroll to position [69, 0]
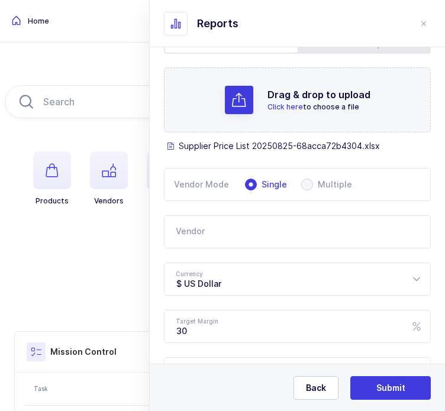
click at [216, 224] on input "text" at bounding box center [297, 231] width 267 height 33
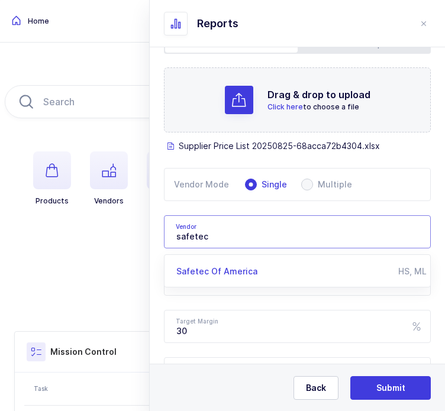
click at [229, 267] on span "Safetec Of America" at bounding box center [216, 271] width 81 height 10
type input "Safetec Of America"
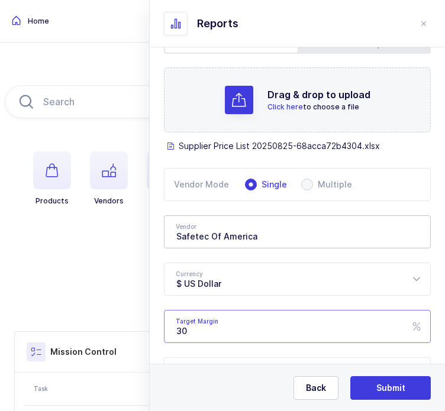
drag, startPoint x: 241, startPoint y: 328, endPoint x: 143, endPoint y: 342, distance: 99.8
click at [143, 342] on div "Products Vendors Suppliers Customers Purchase Orders Sales Orders Shipping Repo…" at bounding box center [222, 344] width 445 height 602
click at [167, 289] on div "Standard Wishlists Targets Report Supplier Price Analysis Opportunities Report …" at bounding box center [297, 274] width 295 height 592
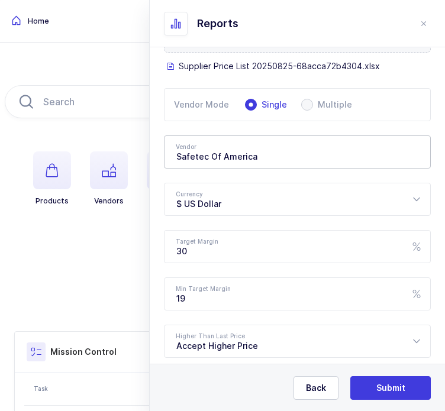
scroll to position [227, 0]
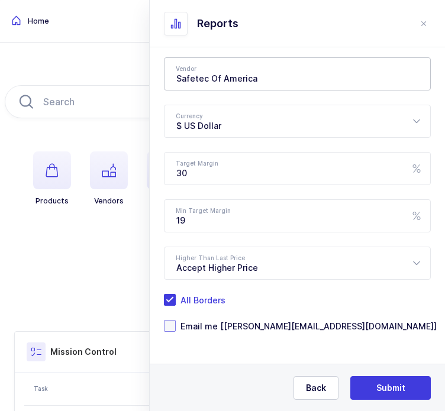
click at [265, 326] on span "Email me [[PERSON_NAME][EMAIL_ADDRESS][DOMAIN_NAME]]" at bounding box center [306, 326] width 261 height 11
click at [176, 320] on input "Email me [[PERSON_NAME][EMAIL_ADDRESS][DOMAIN_NAME]]" at bounding box center [176, 320] width 0 height 0
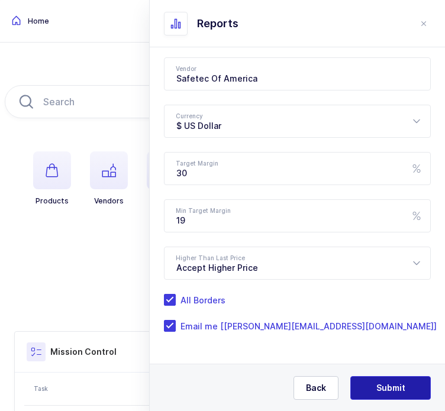
click at [397, 373] on span "Submit" at bounding box center [390, 388] width 29 height 12
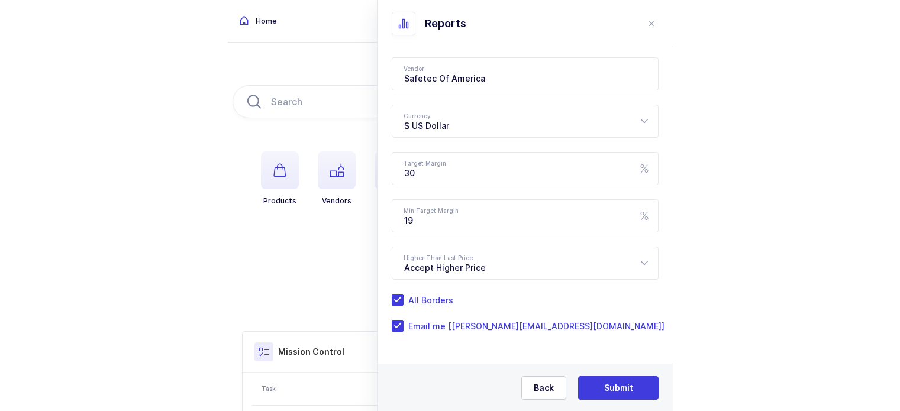
scroll to position [0, 0]
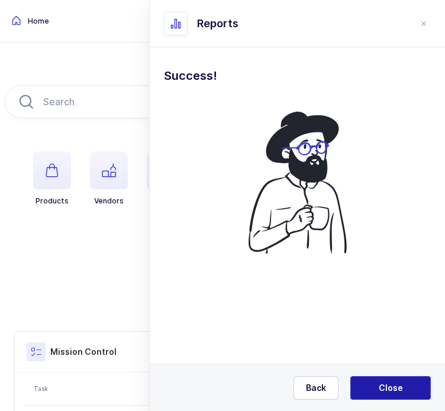
click at [393, 373] on span "Close" at bounding box center [391, 388] width 24 height 12
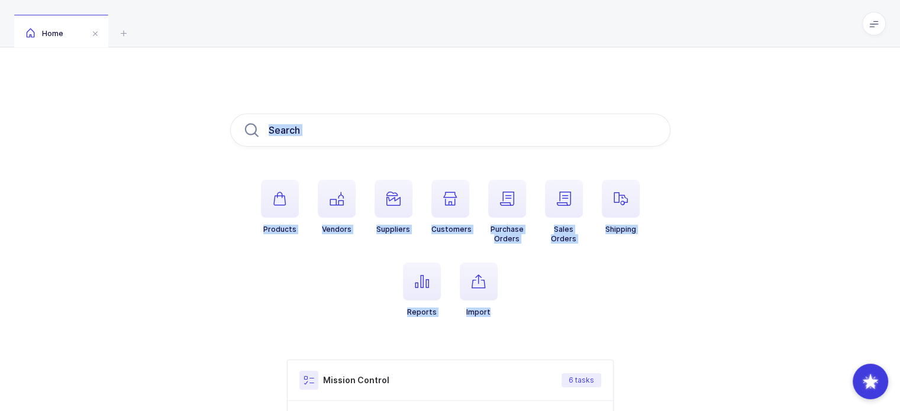
drag, startPoint x: 211, startPoint y: 338, endPoint x: 312, endPoint y: 54, distance: 301.4
click at [312, 54] on div "Products Vendors Suppliers Customers Purchase Orders Sales Orders Shipping Repo…" at bounding box center [450, 371] width 900 height 649
drag, startPoint x: 312, startPoint y: 54, endPoint x: 520, endPoint y: 300, distance: 321.9
click at [520, 300] on div "Products Vendors Suppliers Customers Purchase Orders Sales Orders Shipping Repo…" at bounding box center [450, 371] width 900 height 649
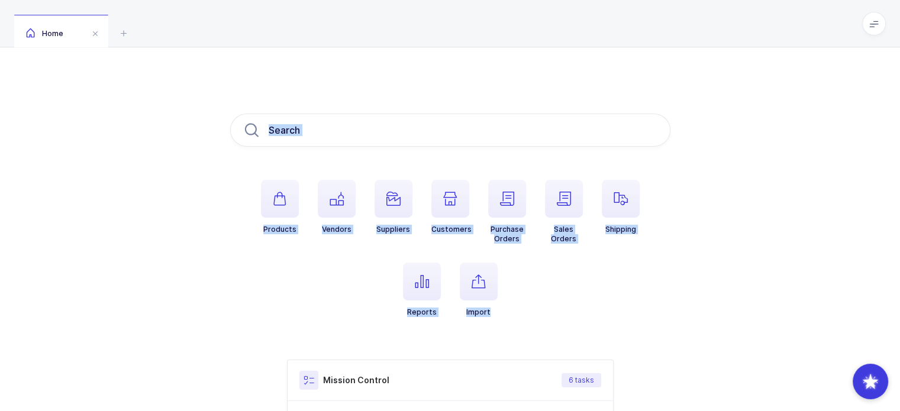
click at [520, 300] on ul "Products Vendors Suppliers Customers Purchase Orders Sales Orders Shipping Repo…" at bounding box center [450, 258] width 440 height 156
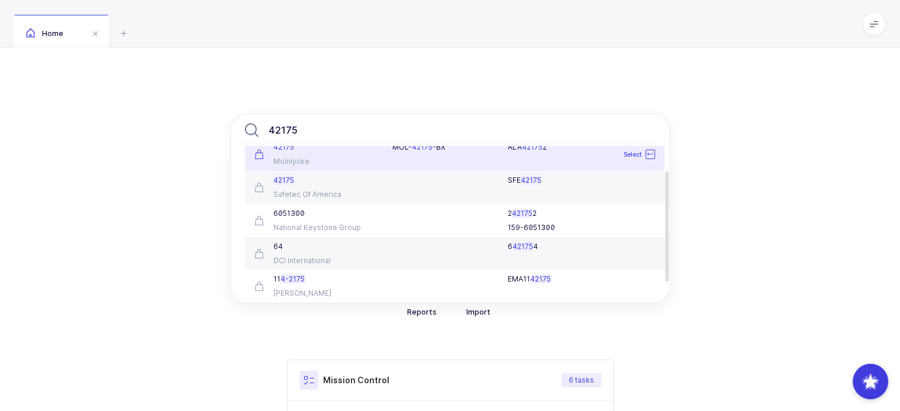
scroll to position [66, 0]
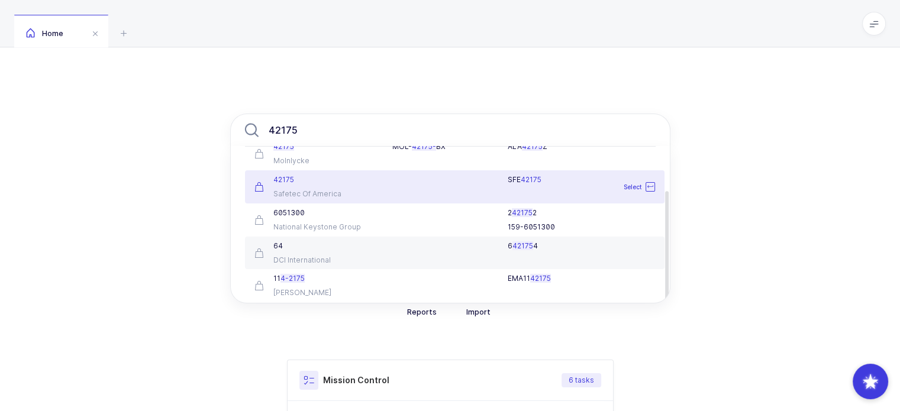
type input "42175"
click at [317, 186] on div "42175 Safetec Of America" at bounding box center [316, 187] width 138 height 24
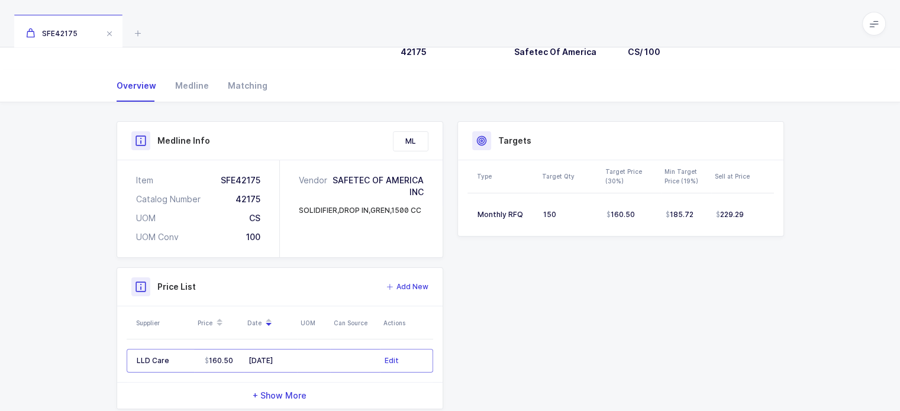
scroll to position [120, 0]
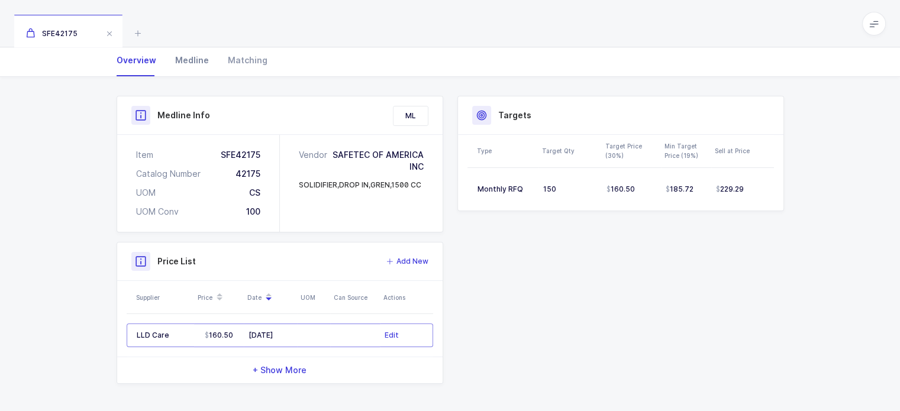
click at [185, 62] on div "Medline" at bounding box center [192, 60] width 53 height 32
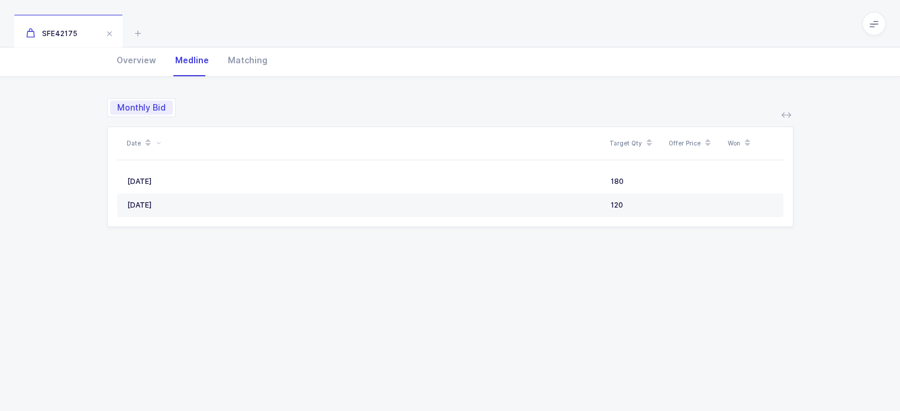
scroll to position [0, 0]
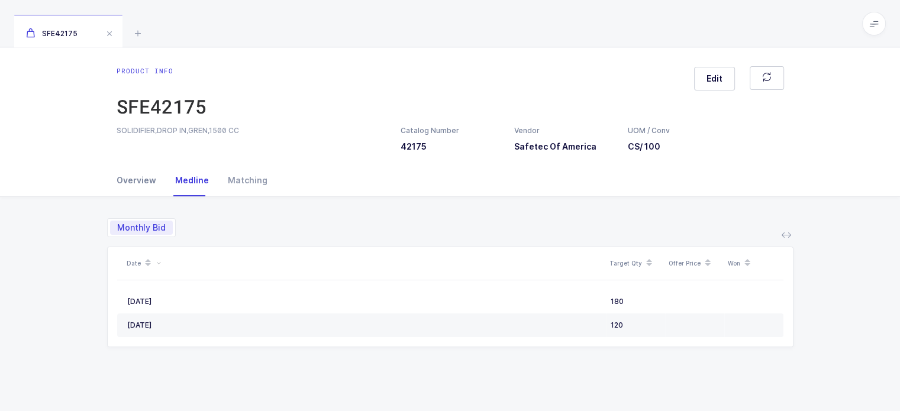
click at [135, 180] on div "Overview" at bounding box center [141, 180] width 49 height 32
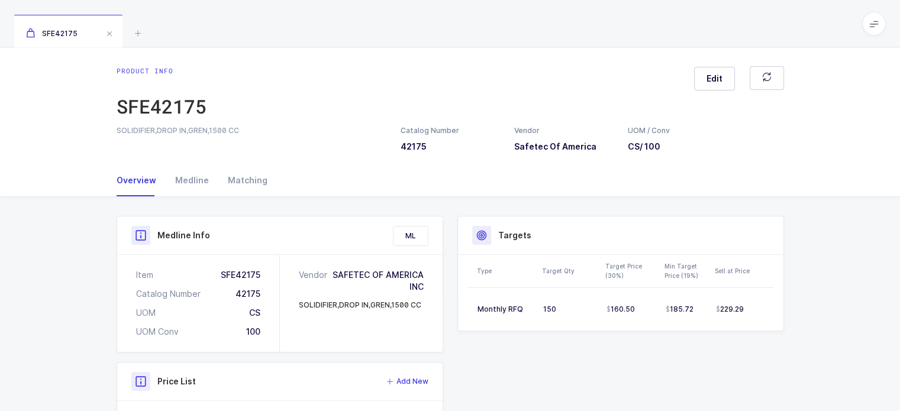
click at [588, 341] on div "Product Info Catalog Number 42175 Vendor Safetec Of America UOM / Conv CS / 100…" at bounding box center [449, 360] width 681 height 288
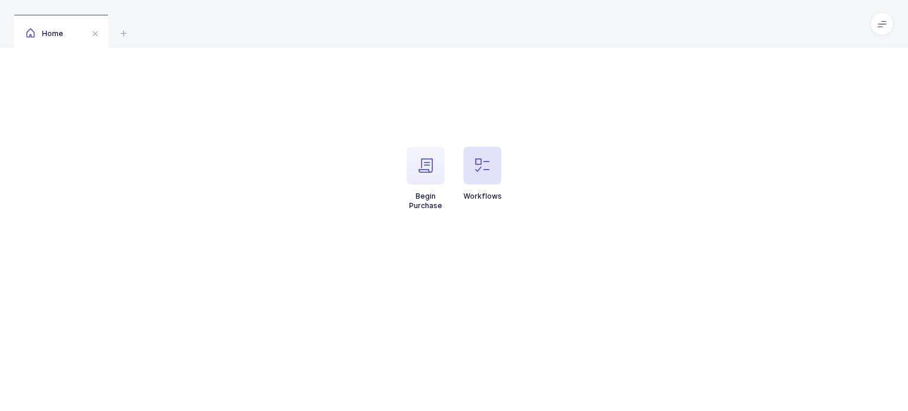
click at [480, 174] on span "button" at bounding box center [483, 166] width 38 height 38
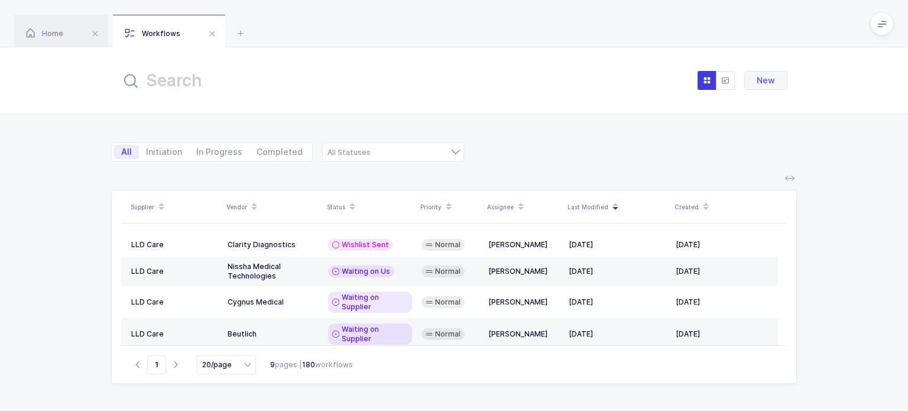
click at [378, 75] on input "text" at bounding box center [251, 80] width 260 height 28
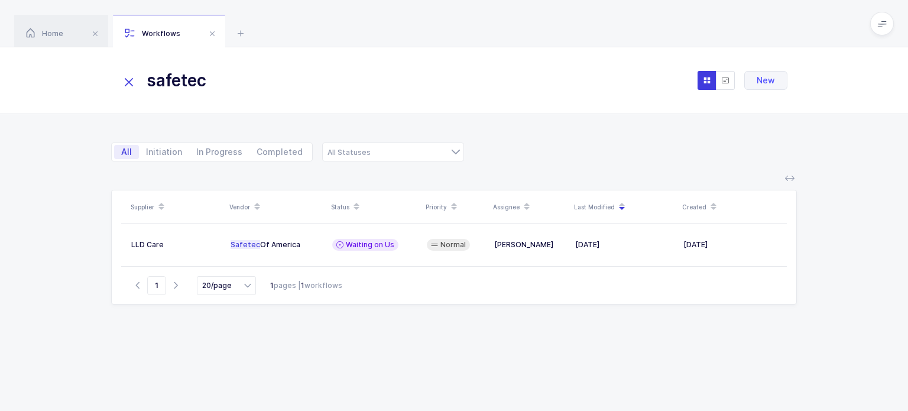
type input "safetec"
click at [331, 232] on table "LLD Care Safetec Of America Waiting on Us Normal Joey Husney Aug 25, 2025 Aug 2…" at bounding box center [454, 245] width 666 height 43
click at [332, 244] on div "Waiting on Us" at bounding box center [365, 245] width 66 height 12
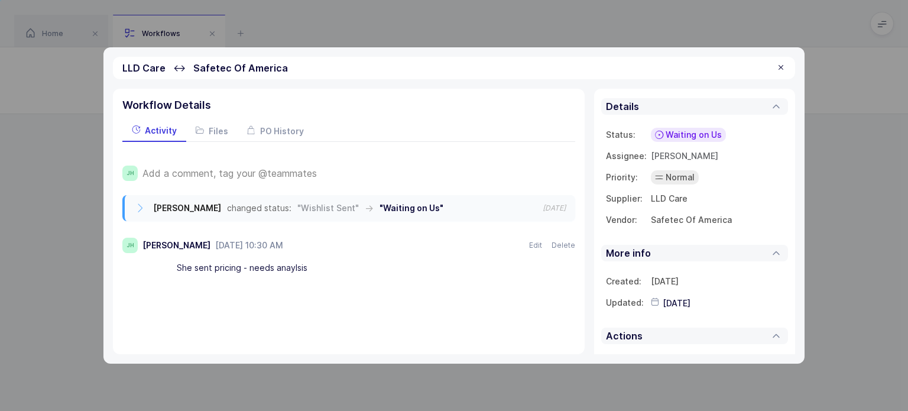
click at [259, 170] on span "Add a comment, tag your @teammates" at bounding box center [230, 173] width 174 height 11
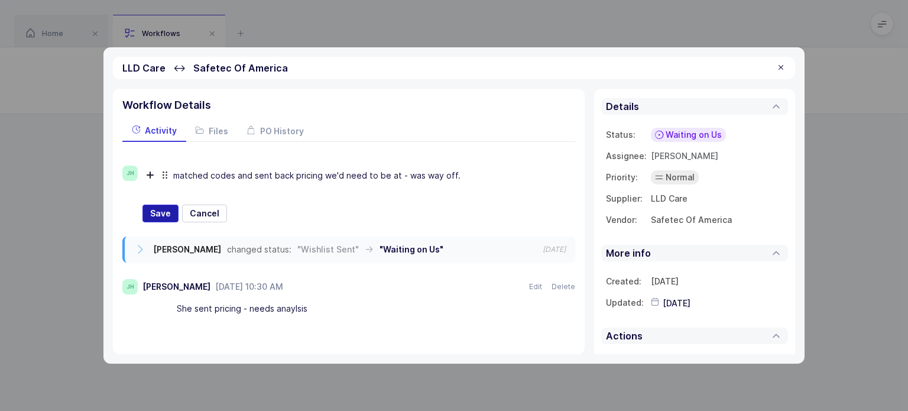
click at [156, 212] on span "Save" at bounding box center [160, 214] width 21 height 12
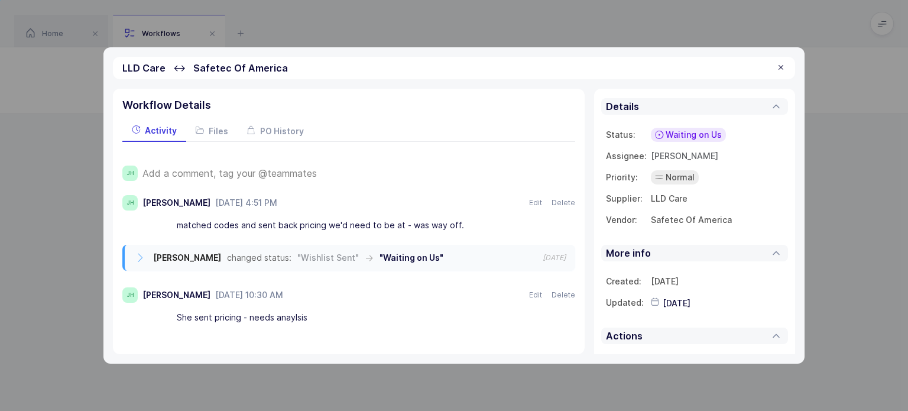
click at [683, 129] on span "Waiting on Us" at bounding box center [694, 135] width 56 height 12
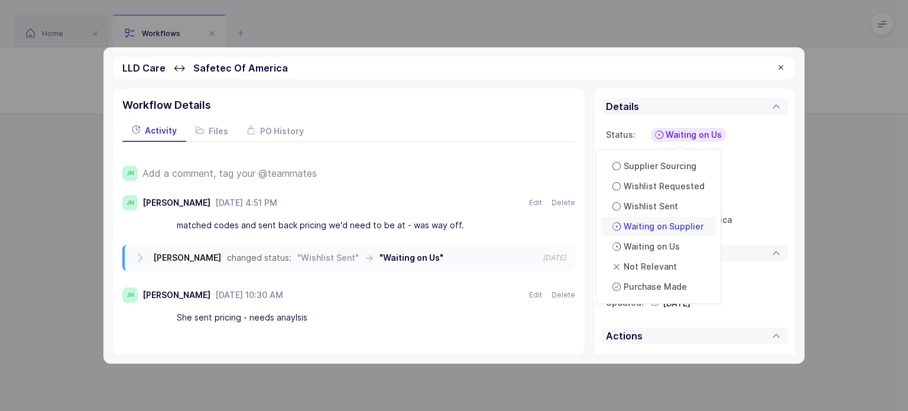
click at [667, 229] on span "Waiting on Supplier" at bounding box center [664, 227] width 80 height 12
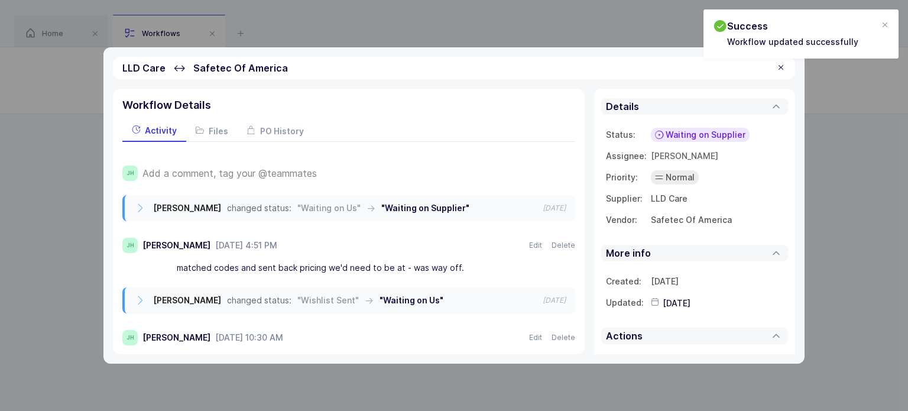
click at [781, 68] on div at bounding box center [781, 68] width 9 height 11
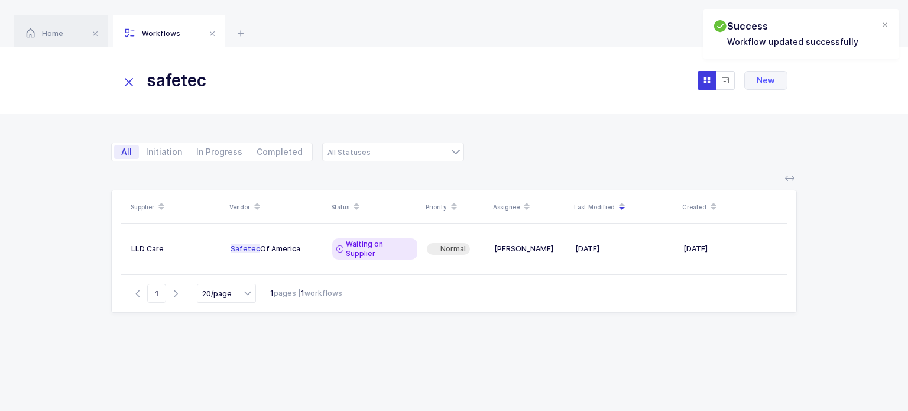
click at [125, 93] on input "safetec" at bounding box center [251, 80] width 260 height 28
click at [132, 85] on icon at bounding box center [129, 82] width 17 height 17
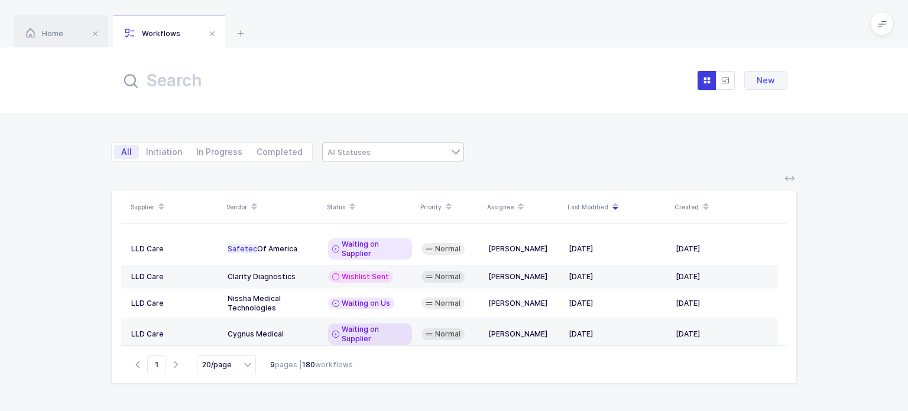
click at [363, 145] on div at bounding box center [393, 152] width 142 height 19
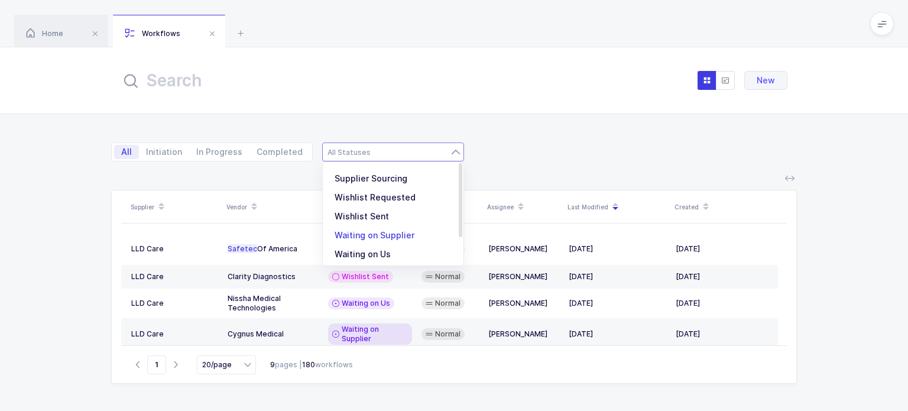
click at [377, 240] on span "Waiting on Supplier" at bounding box center [375, 235] width 80 height 10
type input "Waiting on Supplier"
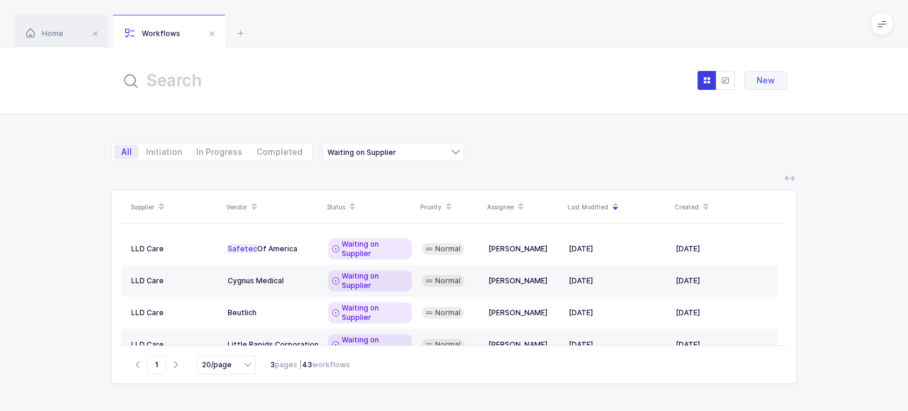
click at [613, 202] on icon at bounding box center [616, 203] width 6 height 6
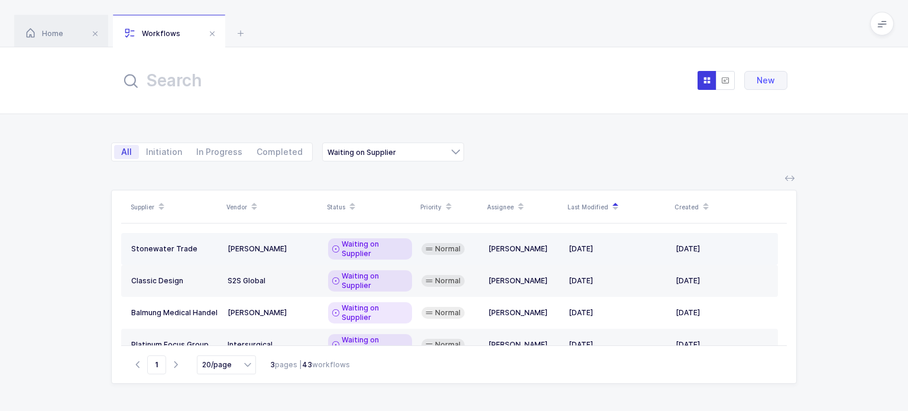
click at [339, 244] on icon at bounding box center [335, 248] width 7 height 9
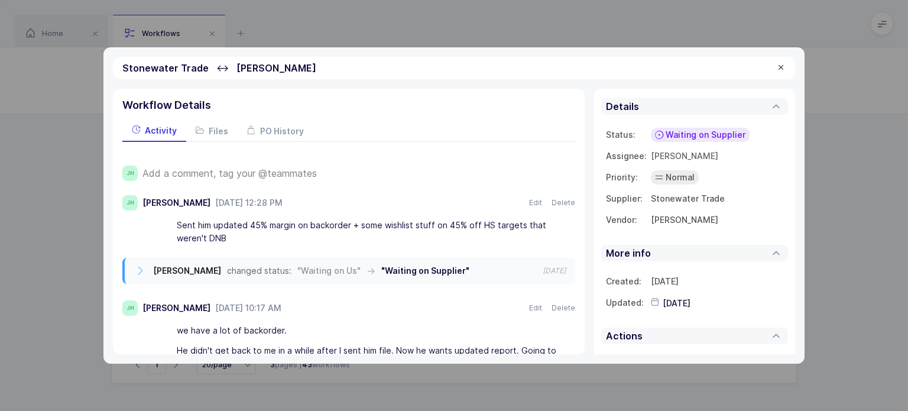
click at [286, 143] on div "JH Add a comment, tag your @teammates JH Joey Husney July 15, 2025 at 12:28 PM …" at bounding box center [348, 262] width 453 height 241
click at [283, 136] on div "PO History" at bounding box center [276, 130] width 76 height 21
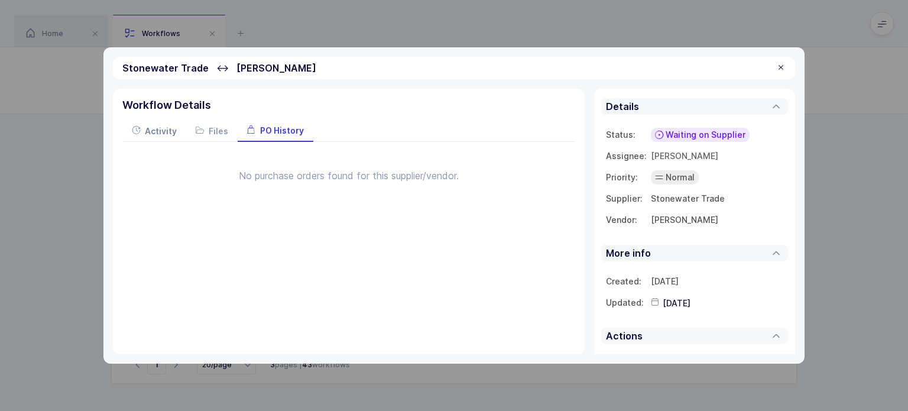
click at [172, 133] on span "Activity" at bounding box center [161, 131] width 32 height 10
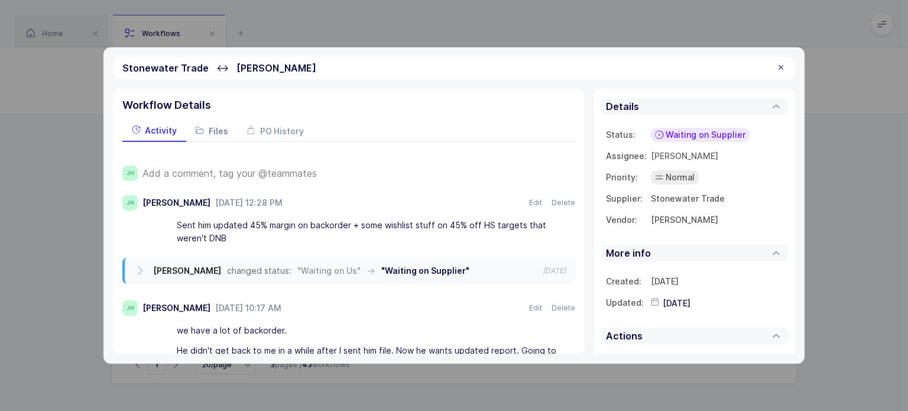
click at [197, 133] on icon at bounding box center [200, 130] width 8 height 8
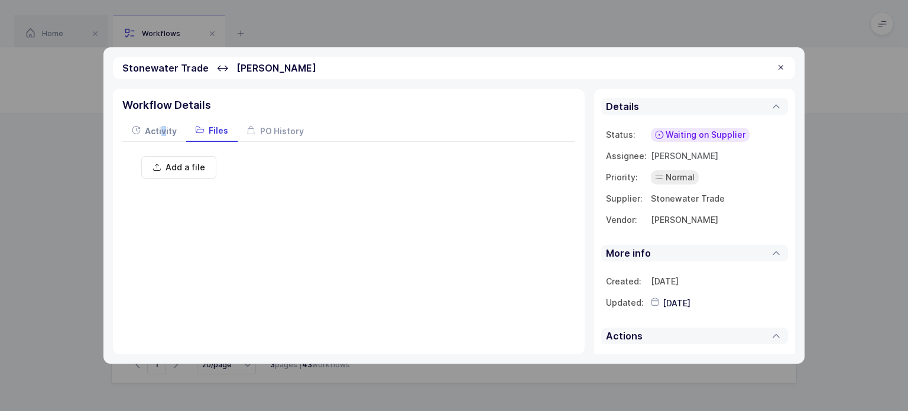
click at [163, 130] on span "Activity" at bounding box center [161, 131] width 32 height 10
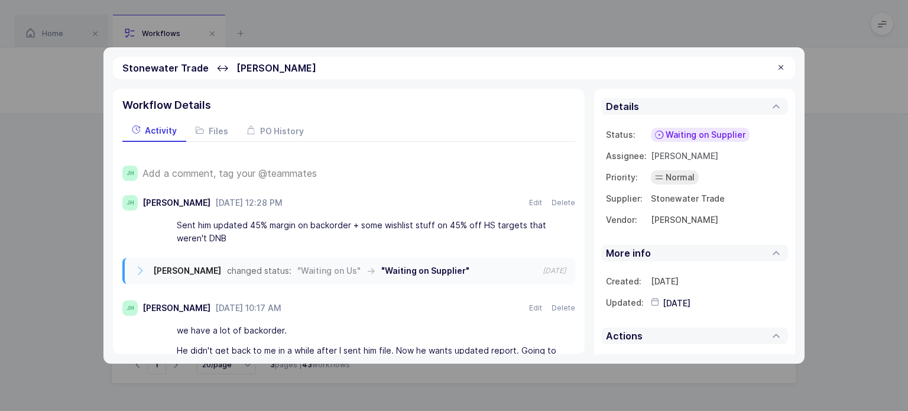
drag, startPoint x: 316, startPoint y: 241, endPoint x: 289, endPoint y: 231, distance: 28.8
click at [289, 231] on div "Sent him updated 45% margin on backorder + some wishlist stuff on 45% off HS ta…" at bounding box center [369, 231] width 384 height 33
click at [656, 157] on span "[PERSON_NAME]" at bounding box center [684, 156] width 67 height 10
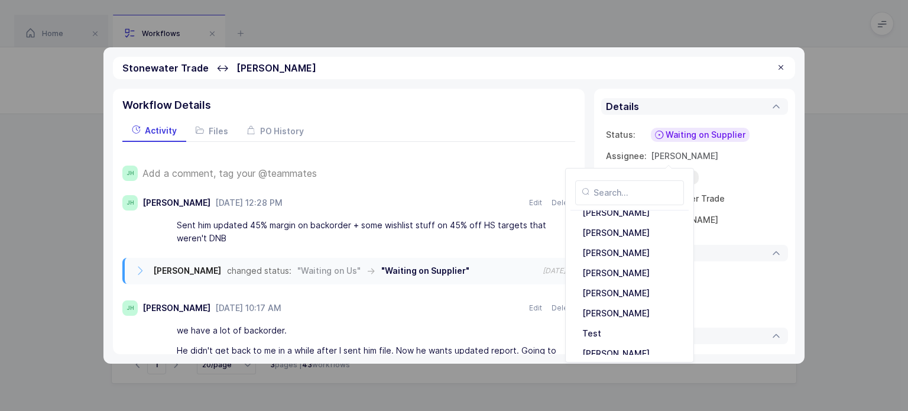
scroll to position [242, 0]
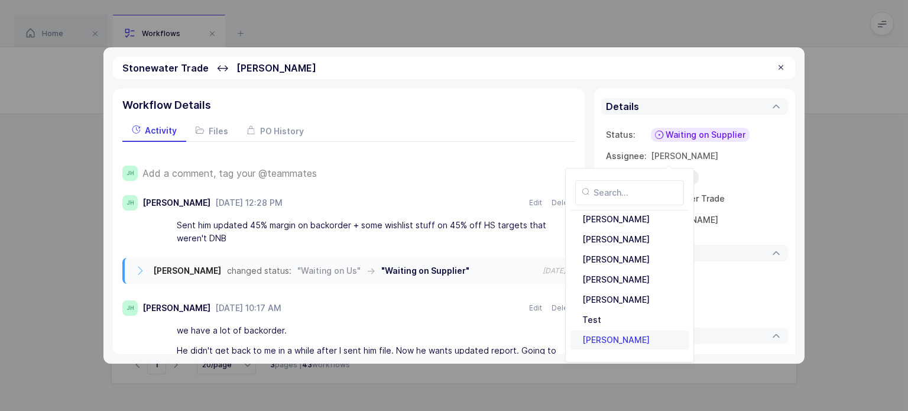
click at [604, 333] on div "Tovi Abisror" at bounding box center [630, 340] width 104 height 19
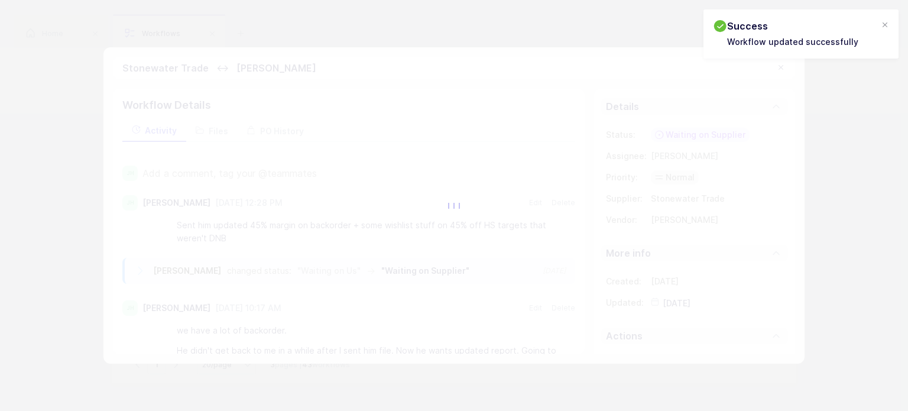
type input "2025-08-25"
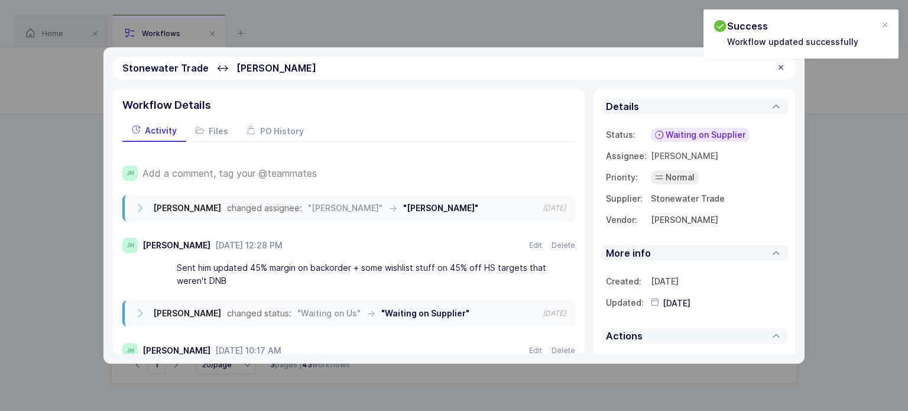
click at [780, 68] on div at bounding box center [781, 68] width 9 height 11
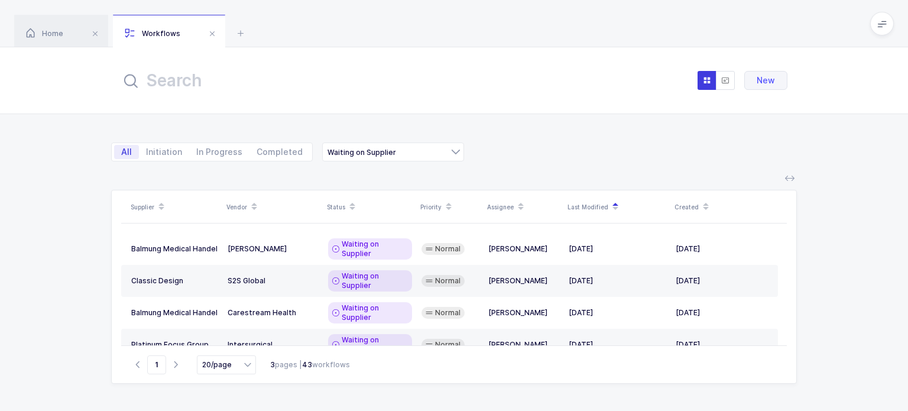
click at [269, 82] on input "text" at bounding box center [251, 80] width 260 height 28
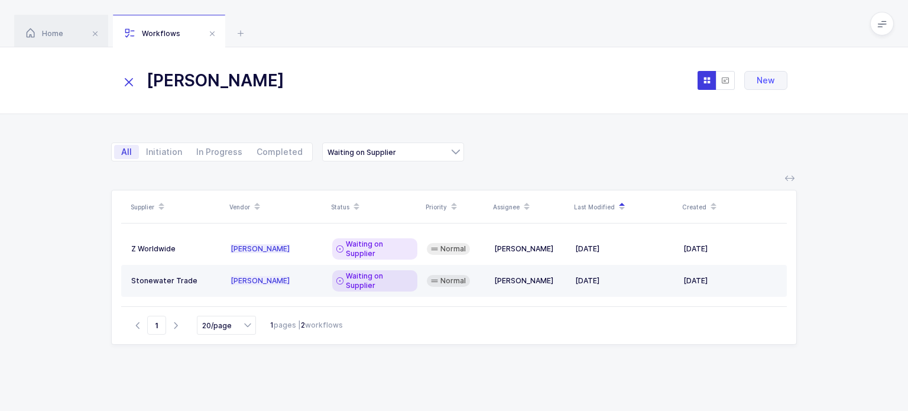
type input "baxter"
click at [360, 270] on div "Waiting on Supplier" at bounding box center [374, 280] width 85 height 21
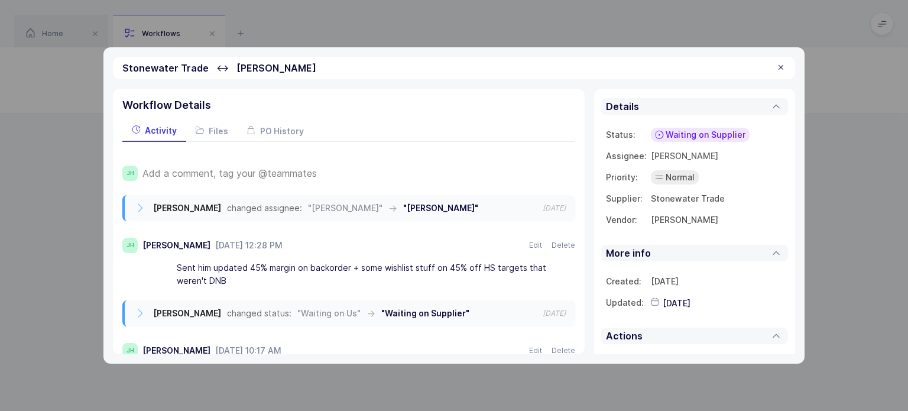
click at [658, 302] on input "2025-08-25" at bounding box center [713, 303] width 130 height 12
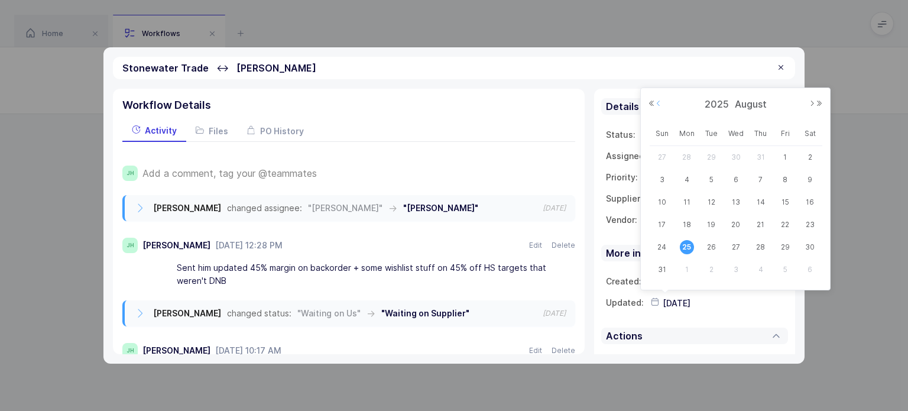
click at [658, 103] on button "Previous Month" at bounding box center [658, 103] width 7 height 7
click at [710, 202] on span "15" at bounding box center [711, 202] width 14 height 14
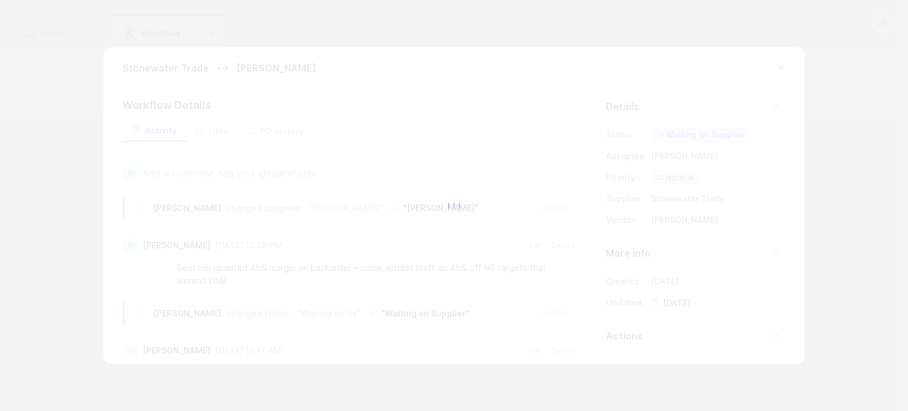
type input "2025-07-15"
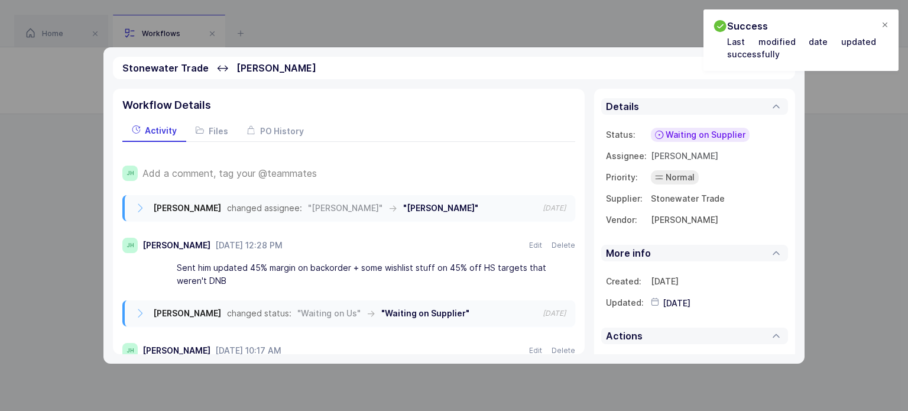
click at [885, 25] on div at bounding box center [885, 25] width 9 height 11
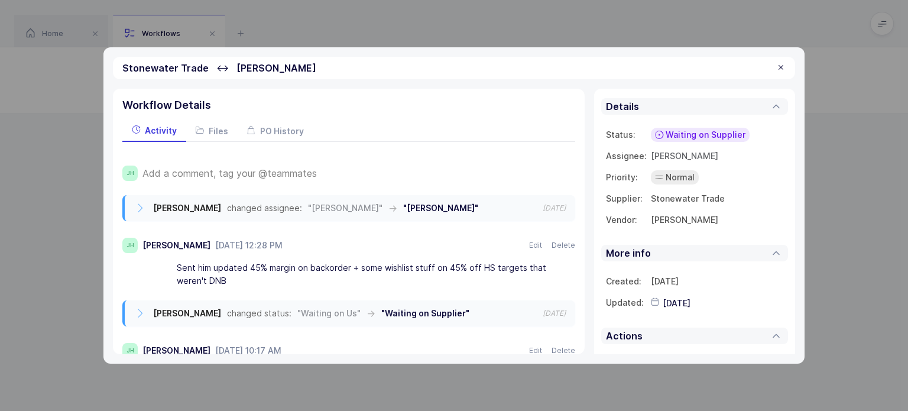
click at [783, 68] on div at bounding box center [781, 68] width 9 height 11
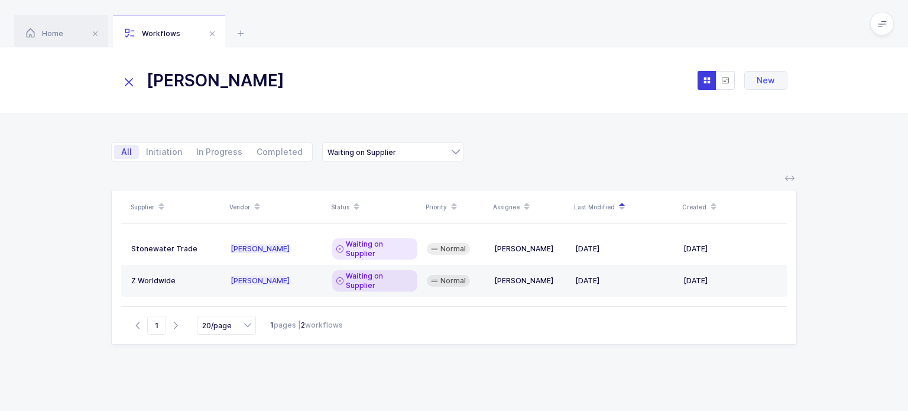
click at [129, 80] on icon at bounding box center [129, 82] width 17 height 17
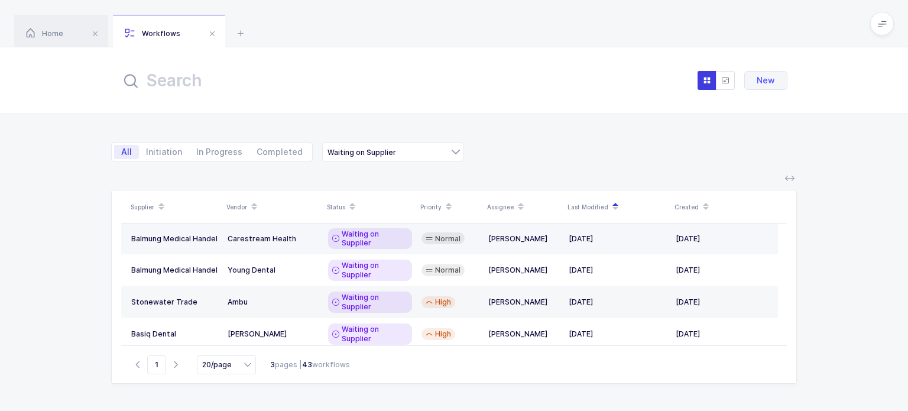
scroll to position [166, 0]
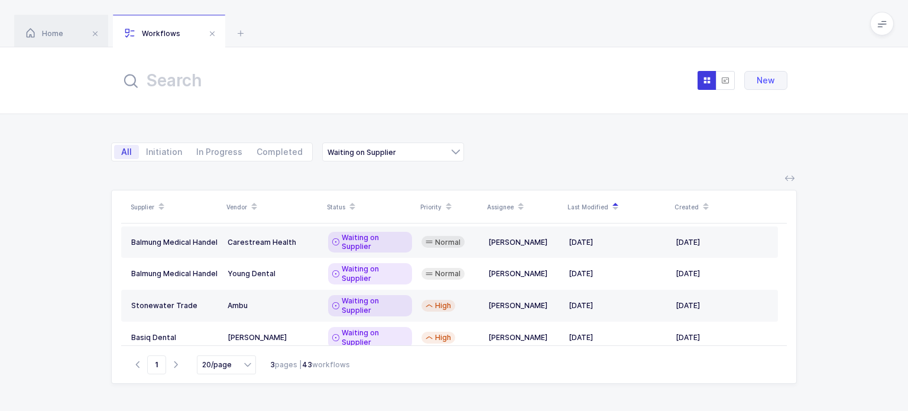
click at [282, 354] on td "National Keystone Group" at bounding box center [273, 370] width 101 height 32
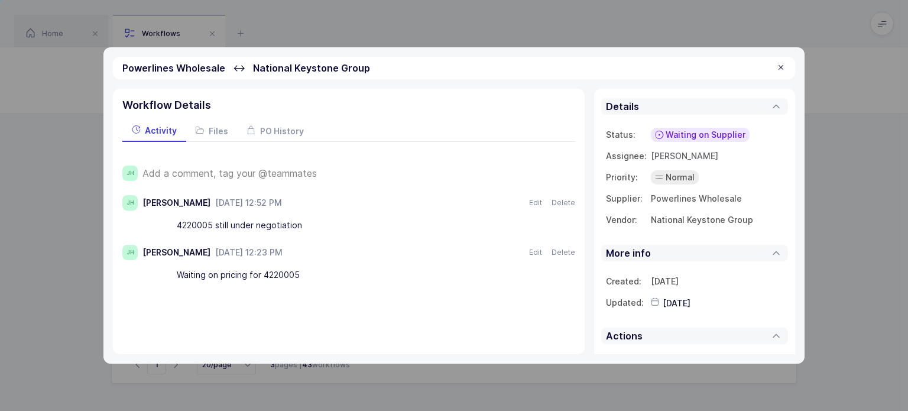
drag, startPoint x: 328, startPoint y: 283, endPoint x: 320, endPoint y: 300, distance: 18.8
click at [320, 300] on div "Workflow Details Activity Files PO History JH Add a comment, tag your @teammate…" at bounding box center [349, 222] width 472 height 266
click at [283, 129] on span "PO History" at bounding box center [282, 131] width 44 height 10
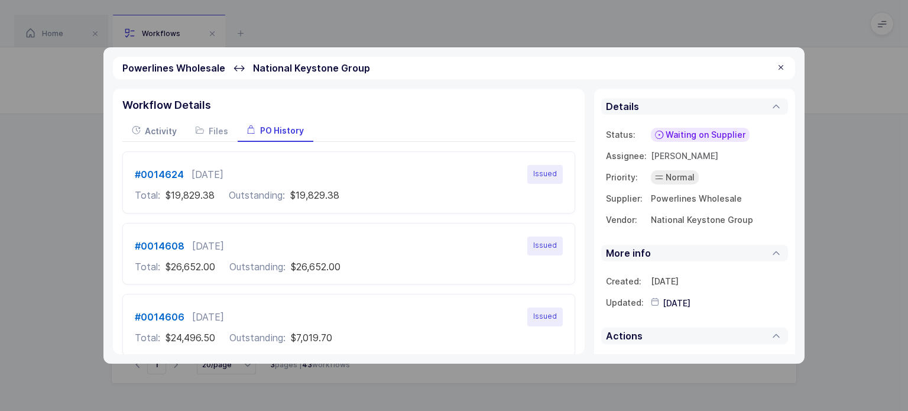
click at [151, 131] on span "Activity" at bounding box center [161, 131] width 32 height 10
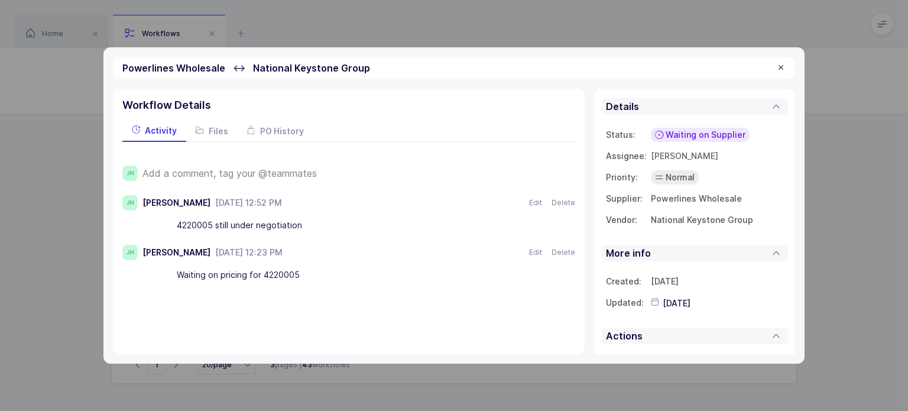
click at [189, 222] on div "4220005 still under negotiation" at bounding box center [369, 225] width 384 height 20
copy div "4220005"
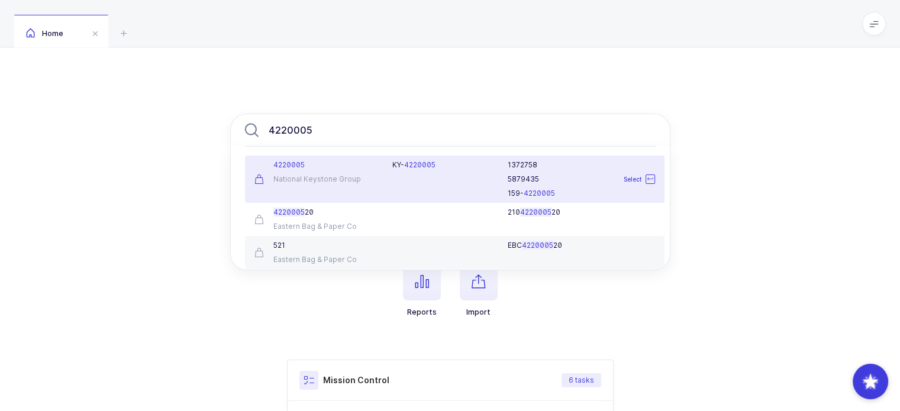
type input "4220005"
click at [347, 187] on div "4220005 National Keystone Group" at bounding box center [316, 179] width 138 height 38
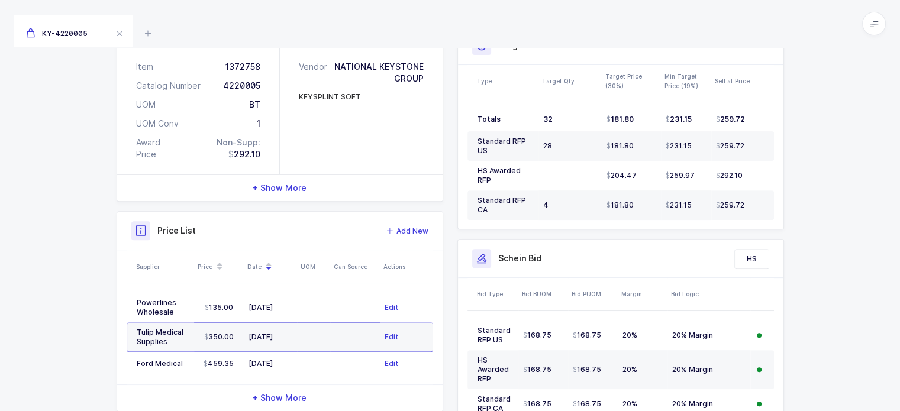
scroll to position [394, 0]
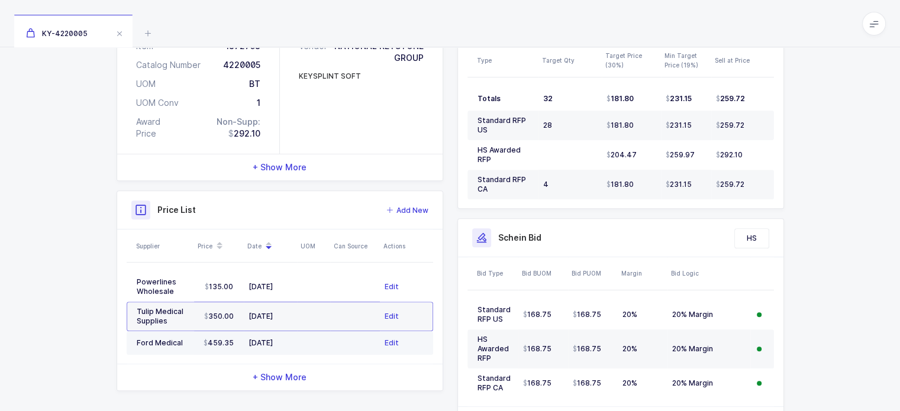
drag, startPoint x: 323, startPoint y: 315, endPoint x: 317, endPoint y: 316, distance: 6.2
click at [317, 331] on td at bounding box center [313, 343] width 33 height 24
drag, startPoint x: 317, startPoint y: 316, endPoint x: 302, endPoint y: 318, distance: 15.4
click at [302, 331] on td at bounding box center [313, 343] width 33 height 24
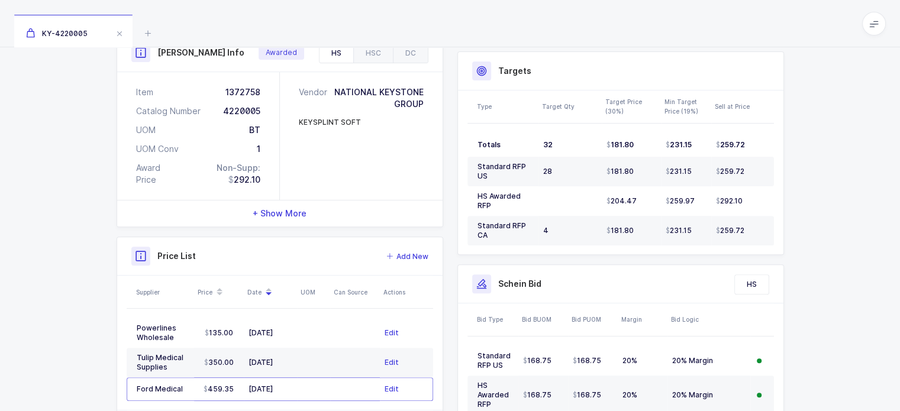
scroll to position [353, 0]
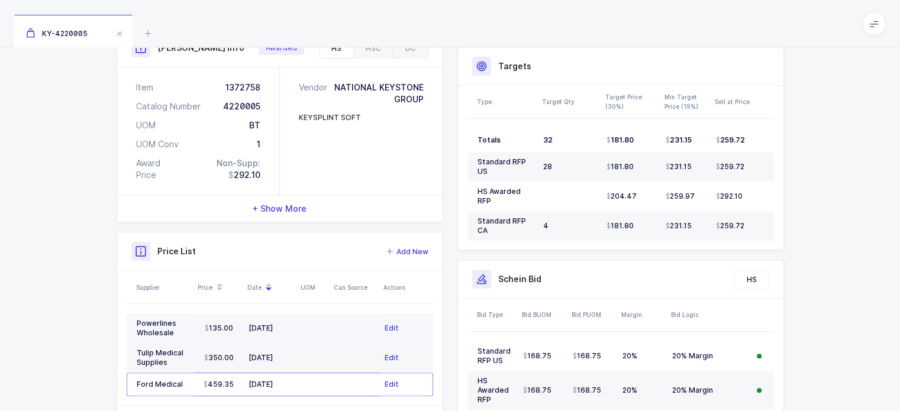
click at [294, 313] on td "[DATE]" at bounding box center [270, 328] width 53 height 30
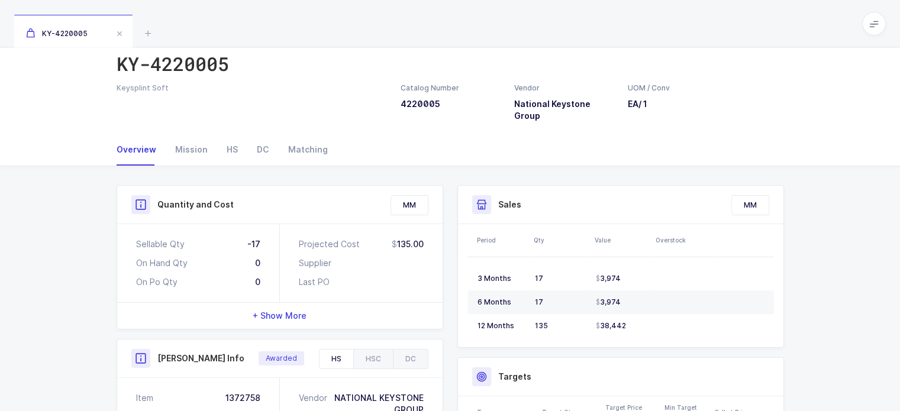
scroll to position [0, 0]
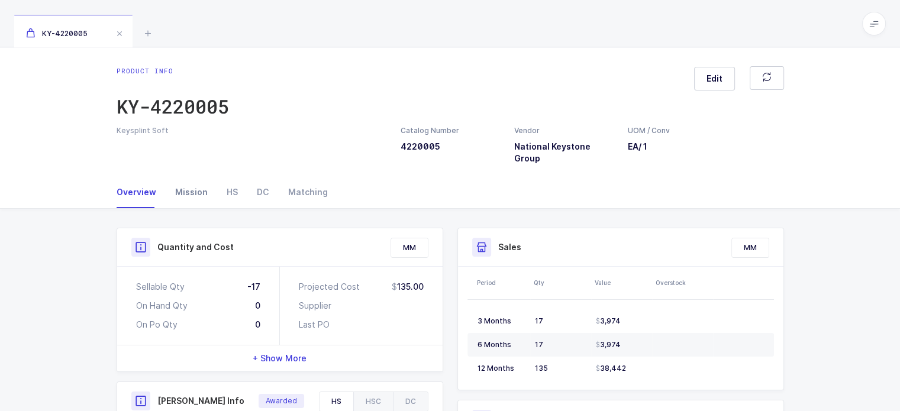
click at [186, 184] on div "Mission" at bounding box center [191, 192] width 51 height 32
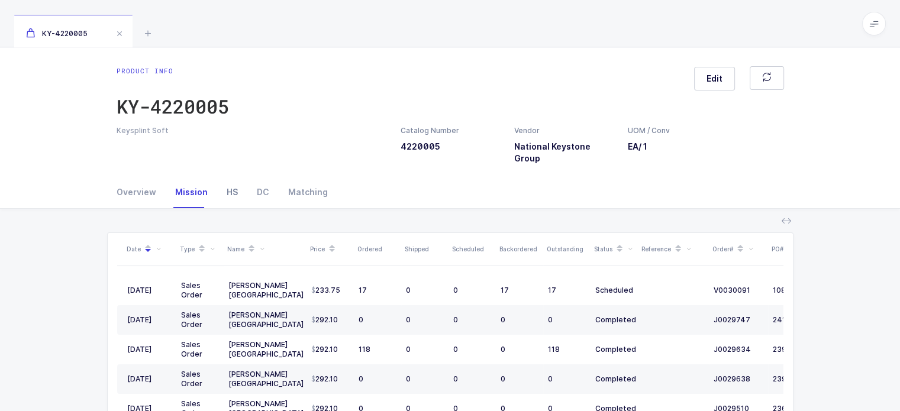
click at [222, 186] on div "HS" at bounding box center [232, 192] width 30 height 32
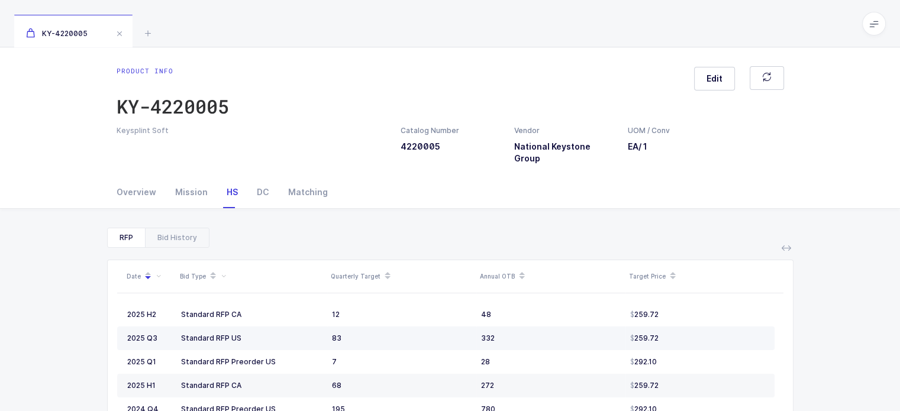
drag, startPoint x: 294, startPoint y: 305, endPoint x: 669, endPoint y: 316, distance: 375.7
click at [177, 228] on div "Bid History" at bounding box center [177, 237] width 64 height 19
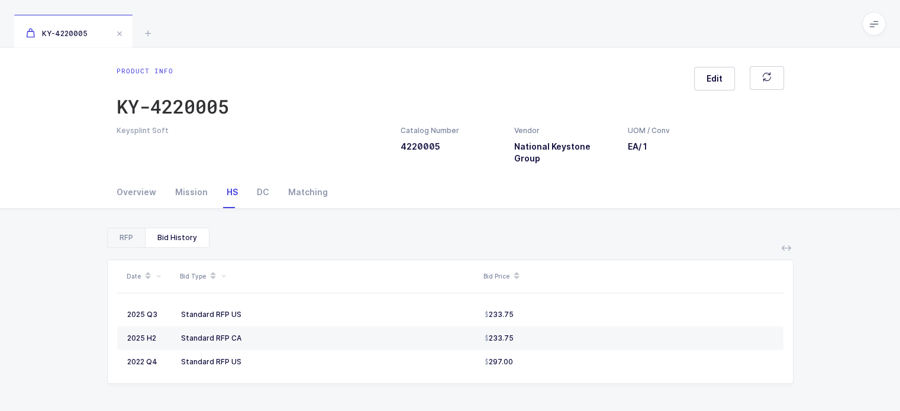
click at [122, 228] on div "RFP" at bounding box center [126, 237] width 37 height 19
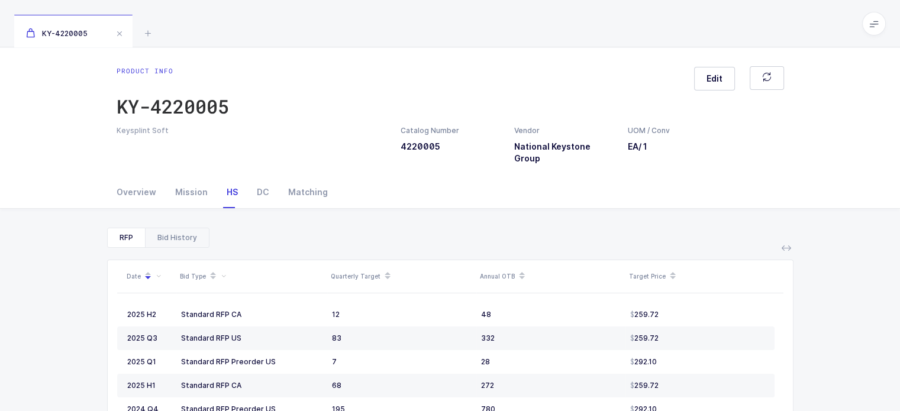
click at [157, 228] on div "Bid History" at bounding box center [177, 237] width 64 height 19
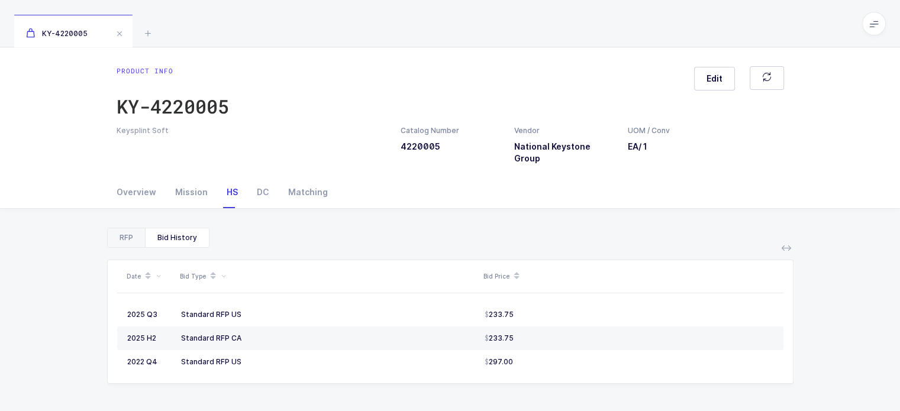
click at [122, 228] on div "RFP" at bounding box center [126, 237] width 37 height 19
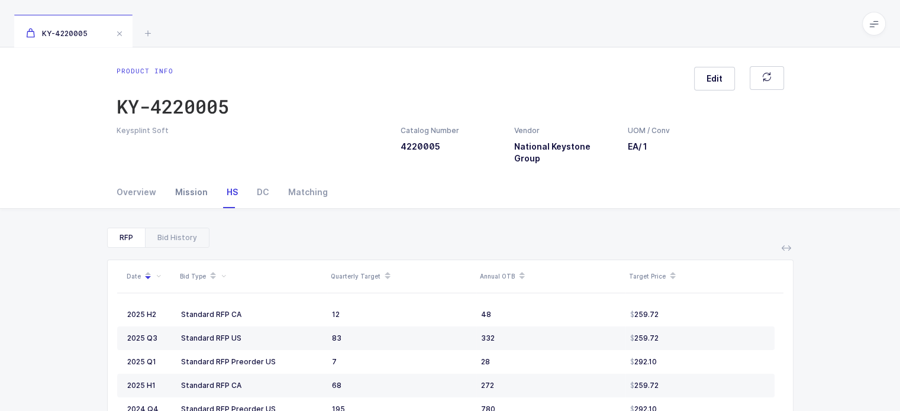
click at [198, 176] on div "Mission" at bounding box center [191, 192] width 51 height 32
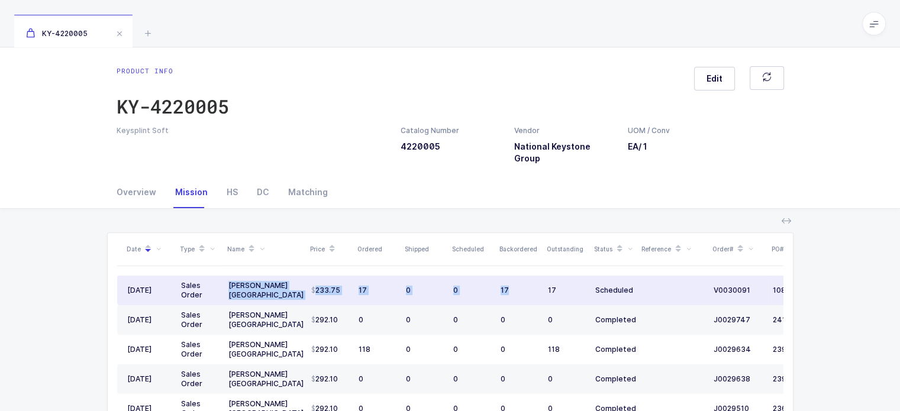
drag, startPoint x: 227, startPoint y: 273, endPoint x: 506, endPoint y: 269, distance: 278.6
click at [506, 276] on tr "[DATE] Sales Order [PERSON_NAME] [GEOGRAPHIC_DATA] 233.75 17 0 0 17 17 Schedule…" at bounding box center [489, 291] width 745 height 30
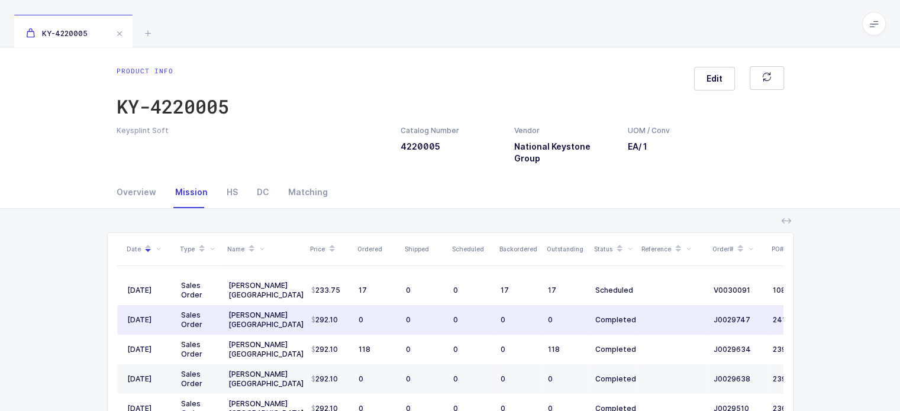
drag, startPoint x: 648, startPoint y: 312, endPoint x: 642, endPoint y: 301, distance: 12.5
click at [642, 305] on td at bounding box center [673, 320] width 71 height 30
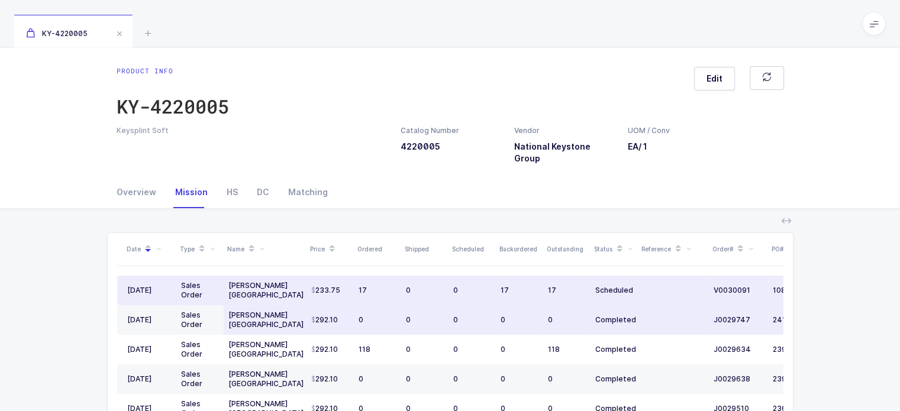
click at [642, 305] on td at bounding box center [673, 320] width 71 height 30
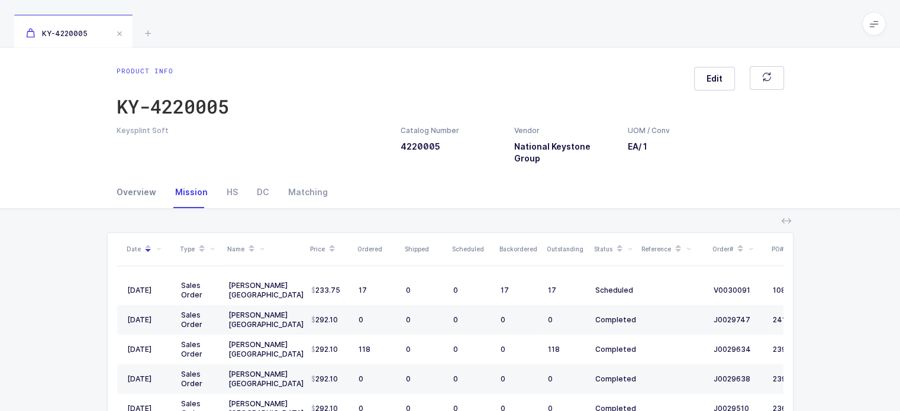
click at [121, 178] on div "Overview" at bounding box center [141, 192] width 49 height 32
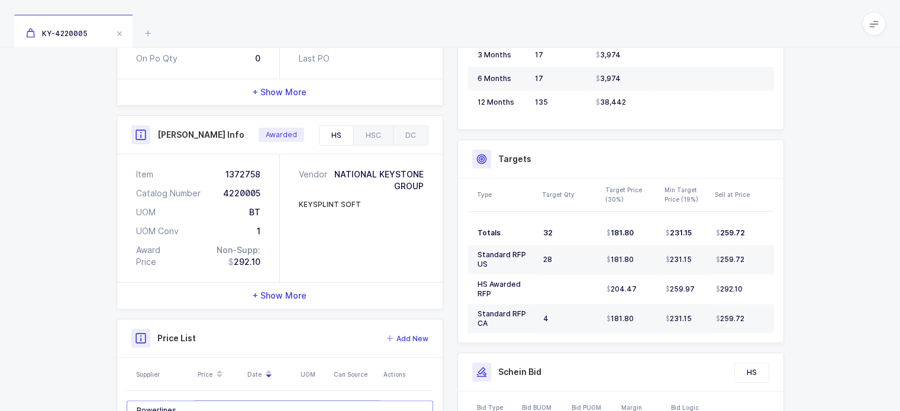
scroll to position [290, 0]
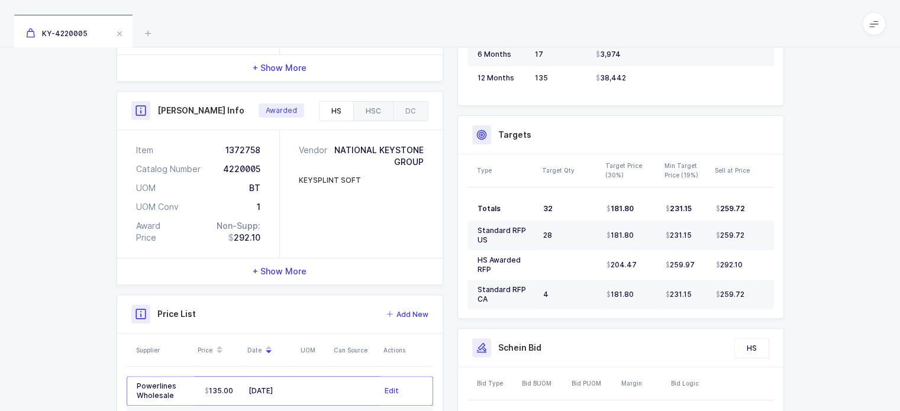
click at [376, 103] on div "HSC" at bounding box center [373, 111] width 40 height 19
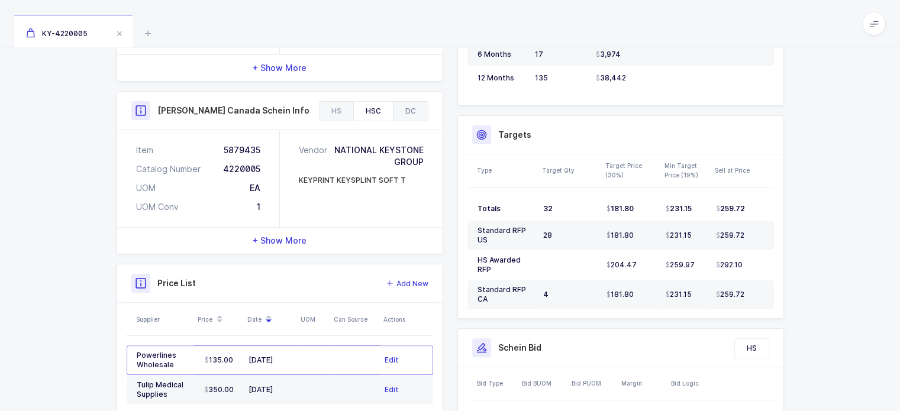
click at [409, 102] on div "DC" at bounding box center [410, 111] width 35 height 19
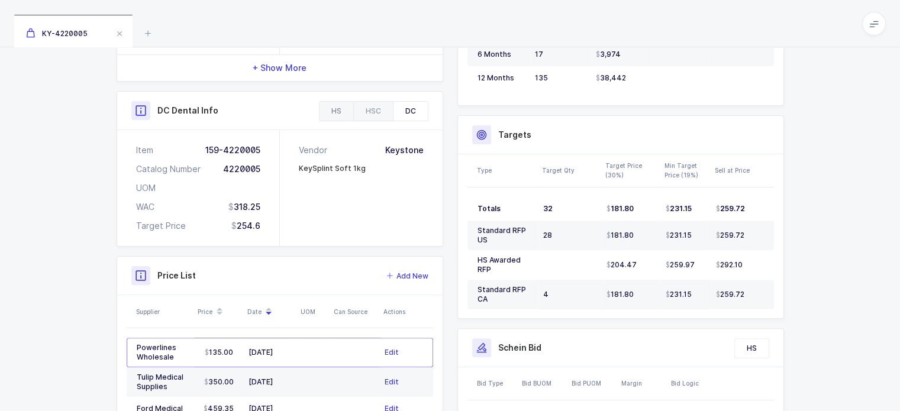
click at [336, 102] on div "HS" at bounding box center [336, 111] width 34 height 19
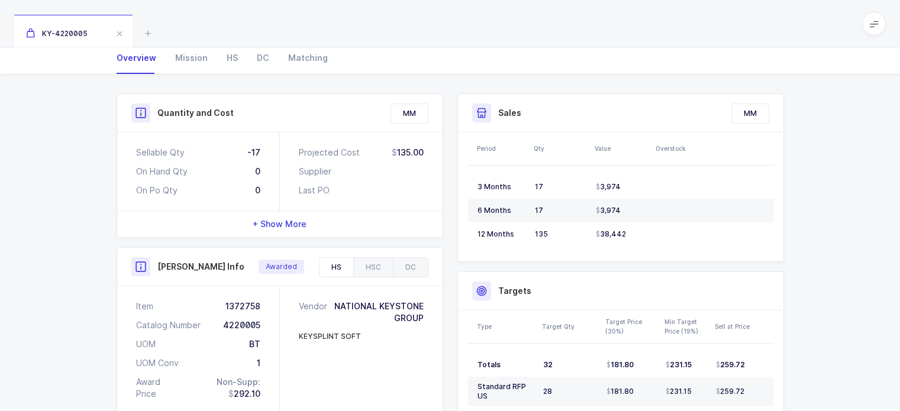
scroll to position [0, 0]
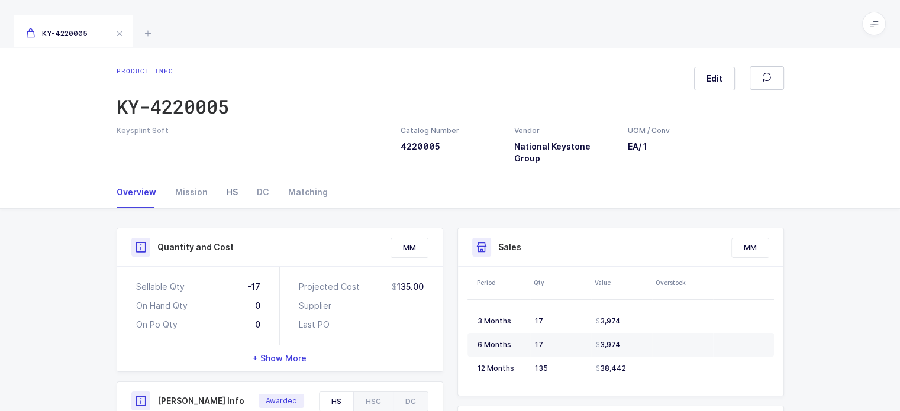
click at [222, 181] on div "HS" at bounding box center [232, 192] width 30 height 32
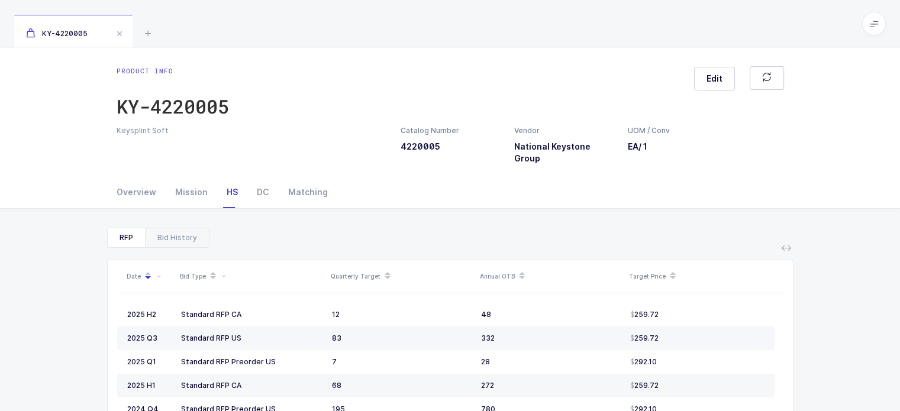
drag, startPoint x: 663, startPoint y: 317, endPoint x: 675, endPoint y: 326, distance: 15.3
click at [675, 326] on td "259.72" at bounding box center [699, 338] width 149 height 24
drag, startPoint x: 317, startPoint y: 305, endPoint x: 552, endPoint y: 326, distance: 236.3
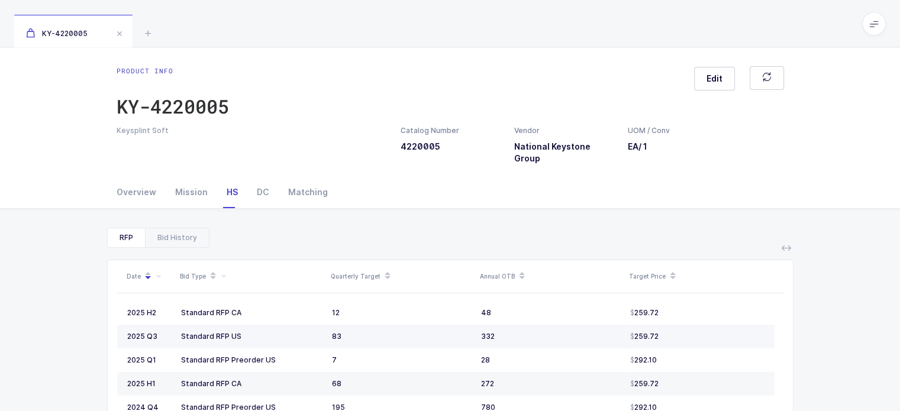
click at [552, 332] on div "332" at bounding box center [551, 336] width 140 height 9
click at [174, 228] on div "RFP Bid History" at bounding box center [158, 238] width 102 height 20
click at [174, 228] on div "Bid History" at bounding box center [177, 237] width 64 height 19
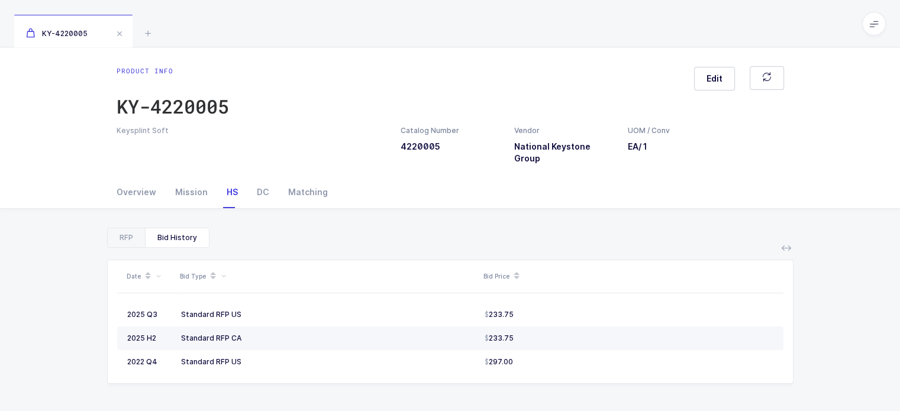
click at [523, 334] on div "233.75" at bounding box center [628, 338] width 289 height 9
drag, startPoint x: 523, startPoint y: 324, endPoint x: 529, endPoint y: 314, distance: 11.2
click at [529, 326] on td "233.75" at bounding box center [631, 338] width 303 height 24
click at [531, 334] on div "233.75" at bounding box center [628, 338] width 289 height 9
click at [128, 228] on div "RFP" at bounding box center [126, 237] width 37 height 19
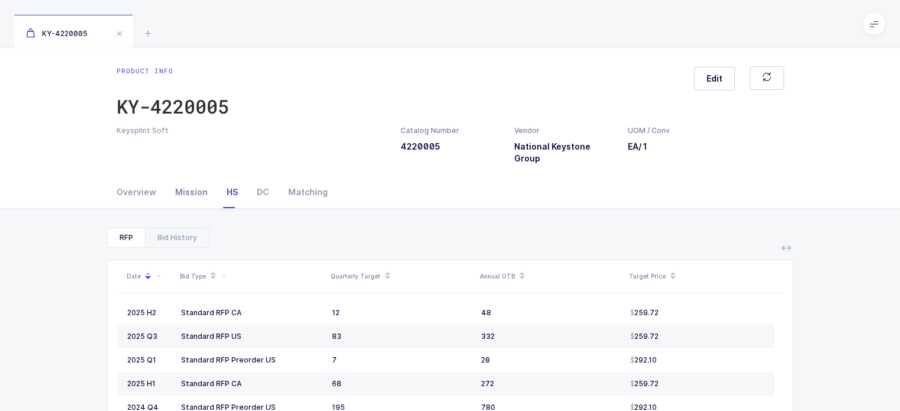
click at [179, 176] on div "Mission" at bounding box center [191, 192] width 51 height 32
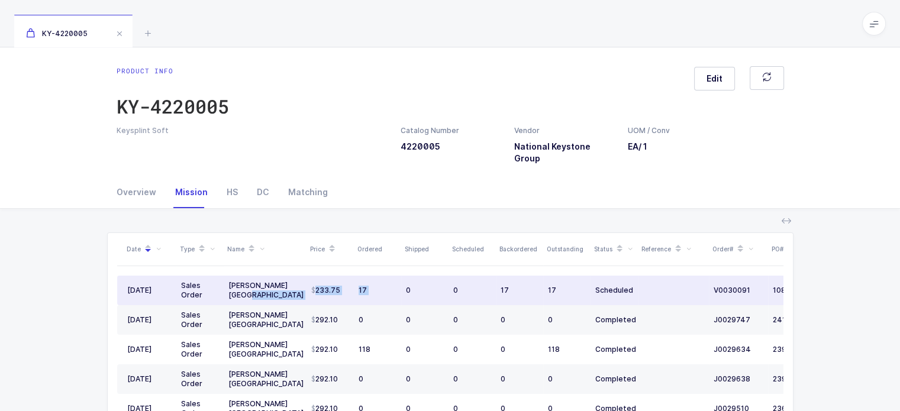
drag, startPoint x: 405, startPoint y: 286, endPoint x: 296, endPoint y: 279, distance: 109.0
click at [296, 279] on tr "08/22/2025 Sales Order Henry Schein Canada 233.75 17 0 0 17 17 Scheduled V00300…" at bounding box center [489, 291] width 745 height 30
click at [296, 281] on div "Henry Schein Canada" at bounding box center [264, 290] width 73 height 19
drag, startPoint x: 296, startPoint y: 279, endPoint x: 557, endPoint y: 275, distance: 261.4
click at [557, 276] on tr "08/22/2025 Sales Order Henry Schein Canada 233.75 17 0 0 17 17 Scheduled V00300…" at bounding box center [489, 291] width 745 height 30
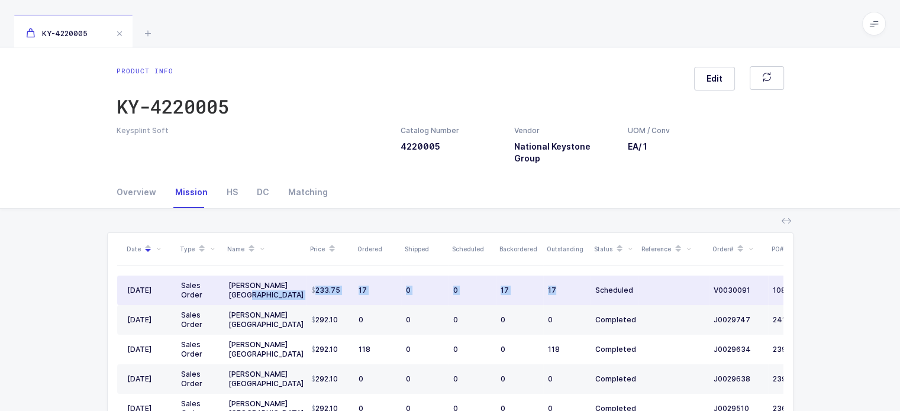
click at [557, 286] on div "17" at bounding box center [567, 290] width 38 height 9
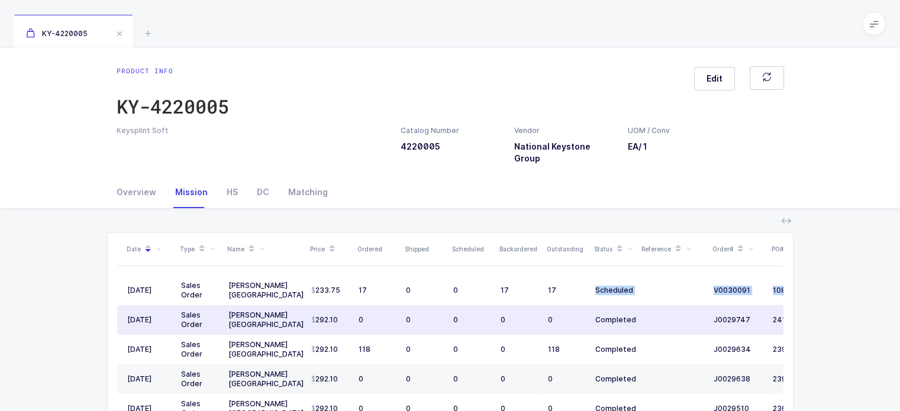
drag, startPoint x: 557, startPoint y: 275, endPoint x: 225, endPoint y: 300, distance: 332.7
click at [225, 305] on td "Henry Schein USA" at bounding box center [265, 320] width 83 height 30
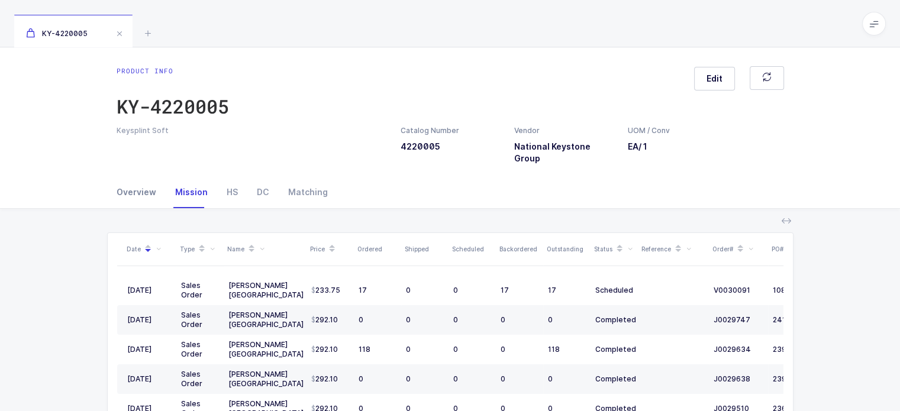
click at [127, 176] on div "Overview" at bounding box center [141, 192] width 49 height 32
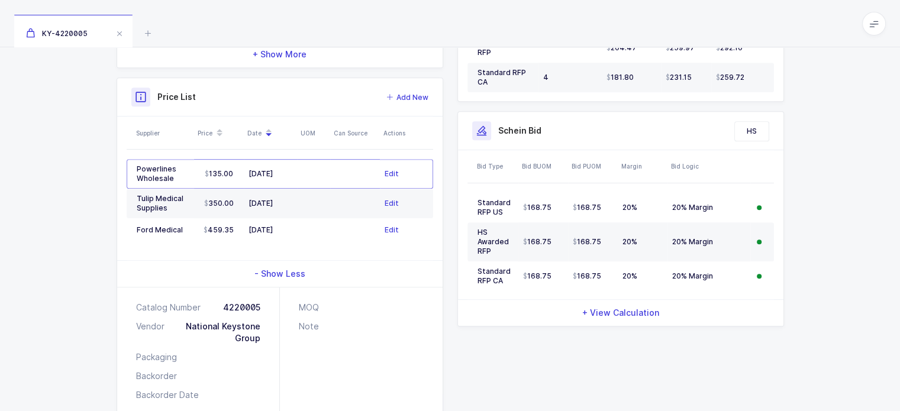
scroll to position [515, 0]
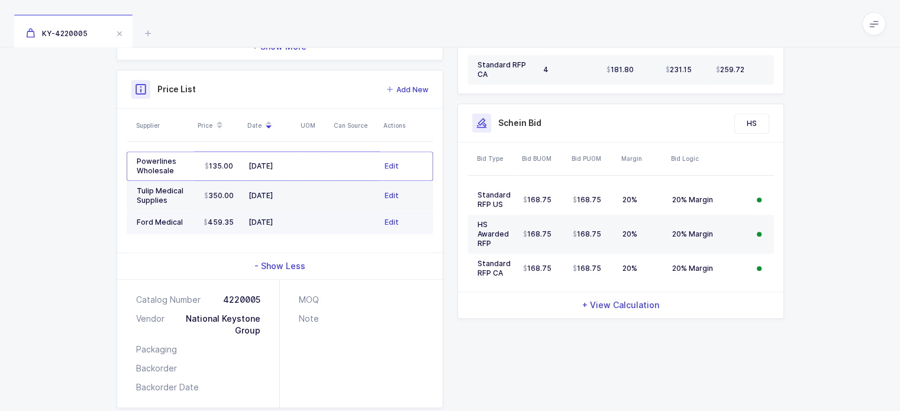
drag, startPoint x: 143, startPoint y: 146, endPoint x: 294, endPoint y: 204, distance: 161.6
click at [294, 204] on tbody "Powerlines Wholesale 135.00 03/21/2025 Edit Tulip Medical Supplies 350.00 02/18…" at bounding box center [280, 192] width 306 height 83
click at [294, 211] on td "11/12/2024" at bounding box center [270, 223] width 53 height 24
drag, startPoint x: 294, startPoint y: 204, endPoint x: 90, endPoint y: 145, distance: 212.4
click at [90, 145] on div "Quantity and Cost MM Sellable Qty -17 On Hand Qty 0 On Po Qty 0 Projected Cost …" at bounding box center [450, 65] width 900 height 743
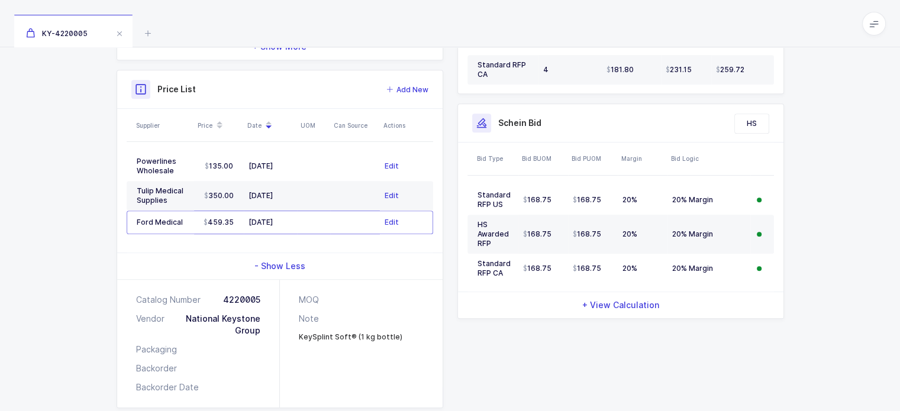
click at [90, 145] on div "Quantity and Cost MM Sellable Qty -17 On Hand Qty 0 On Po Qty 0 Projected Cost …" at bounding box center [450, 65] width 900 height 743
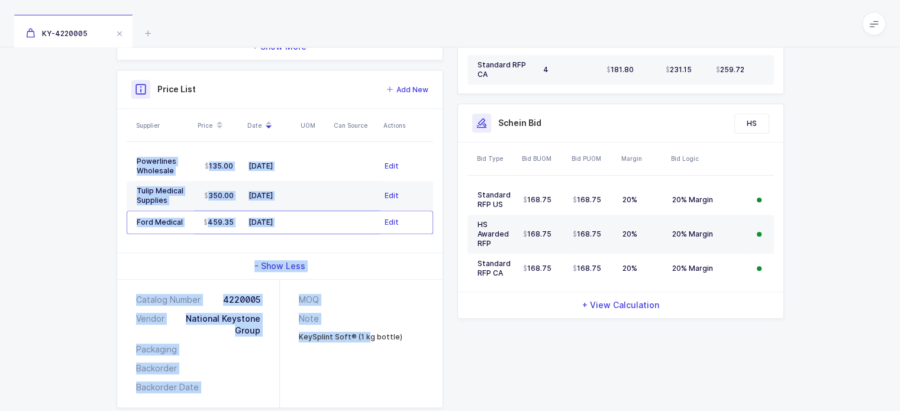
drag, startPoint x: 90, startPoint y: 145, endPoint x: 305, endPoint y: 333, distance: 285.9
click at [305, 333] on div "Quantity and Cost MM Sellable Qty -17 On Hand Qty 0 On Po Qty 0 Projected Cost …" at bounding box center [450, 65] width 900 height 743
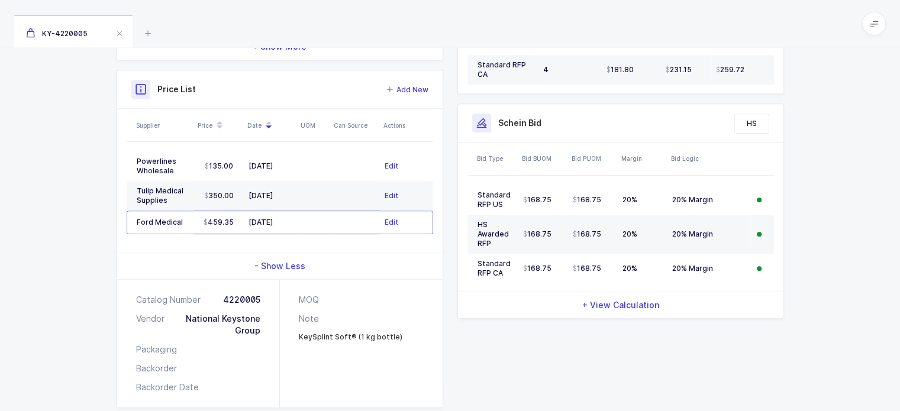
click at [384, 356] on div "MOQ Note KeySplint Soft® (1 kg bottle)" at bounding box center [361, 344] width 163 height 128
drag, startPoint x: 441, startPoint y: 371, endPoint x: 402, endPoint y: 329, distance: 56.9
click at [402, 329] on div "MOQ Note KeySplint Soft® (1 kg bottle)" at bounding box center [361, 344] width 163 height 128
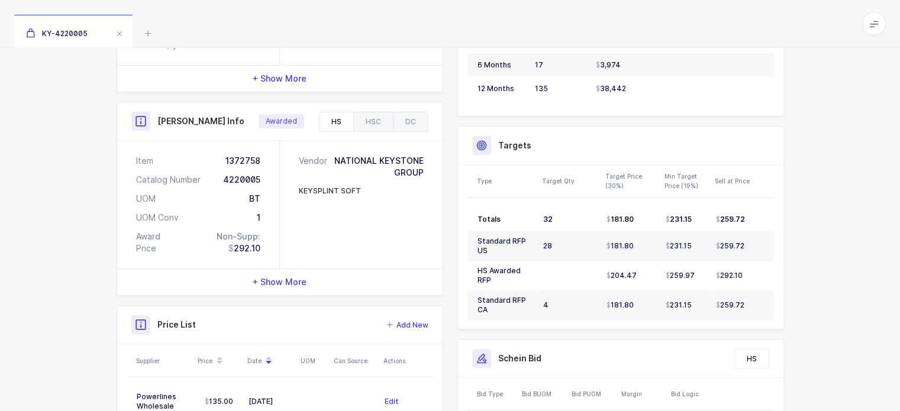
scroll to position [0, 0]
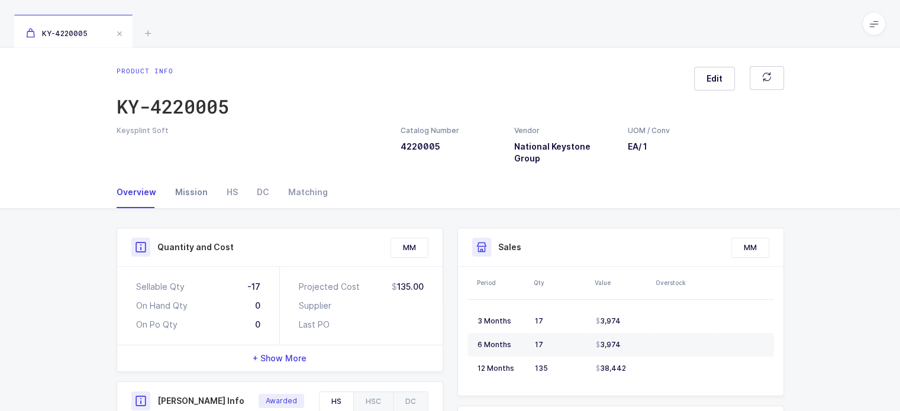
click at [190, 185] on div "Mission" at bounding box center [191, 192] width 51 height 32
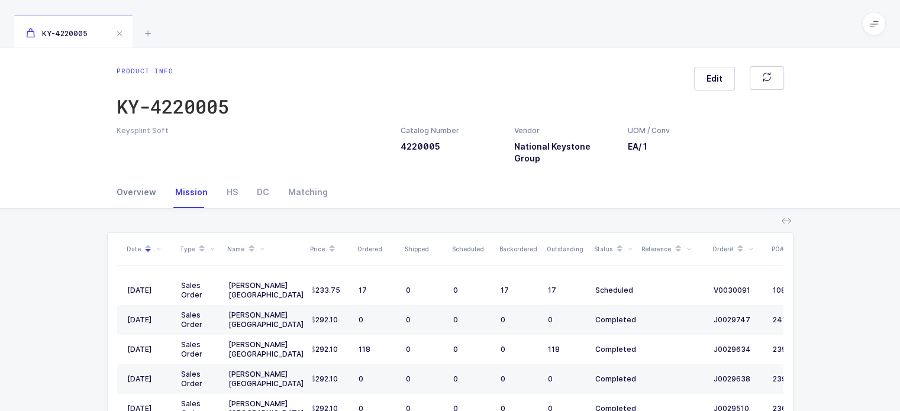
click at [140, 189] on div "Overview" at bounding box center [141, 192] width 49 height 32
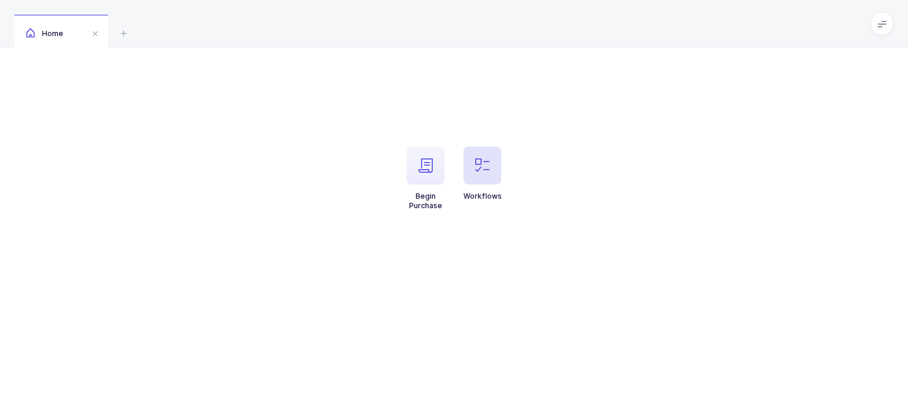
click at [478, 163] on icon "button" at bounding box center [483, 166] width 14 height 14
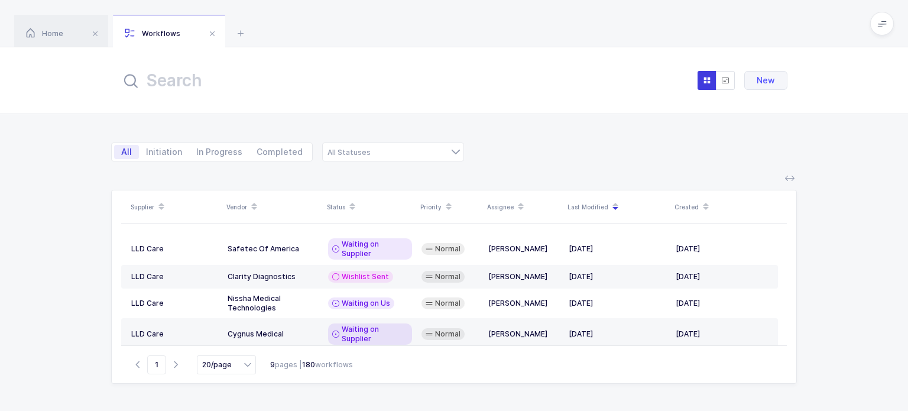
click at [221, 89] on input "text" at bounding box center [251, 80] width 260 height 28
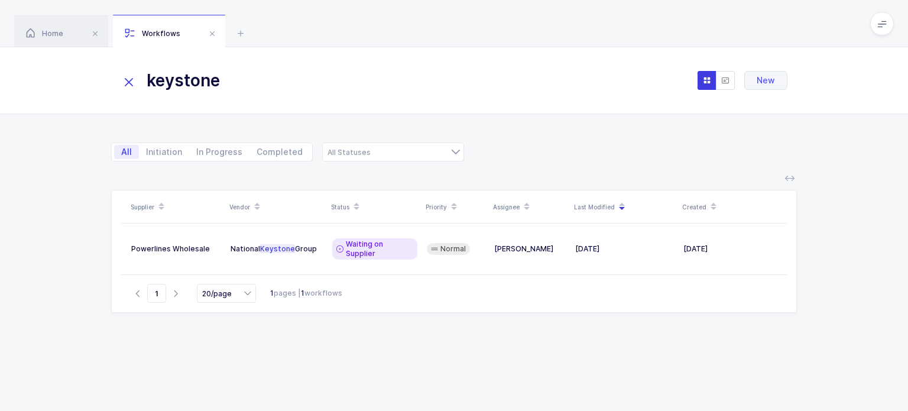
type input "keystone"
click at [351, 260] on table "Powerlines Wholesale National Keystone Group Waiting on Supplier Normal [PERSON…" at bounding box center [454, 249] width 666 height 51
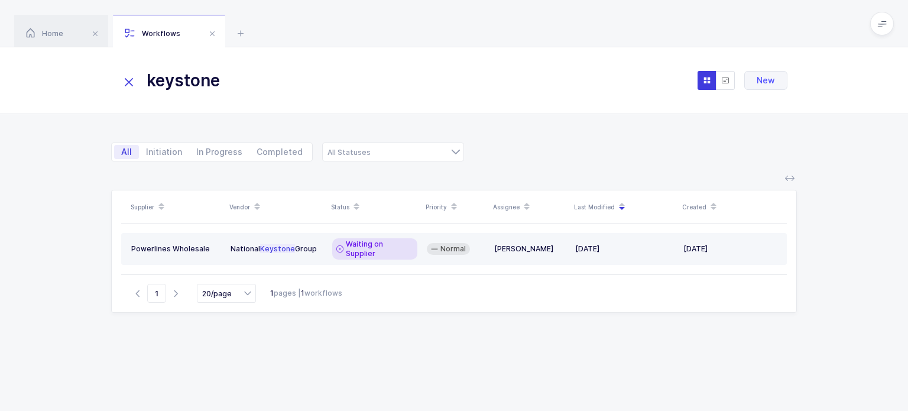
click at [350, 251] on td "Waiting on Supplier" at bounding box center [375, 249] width 95 height 32
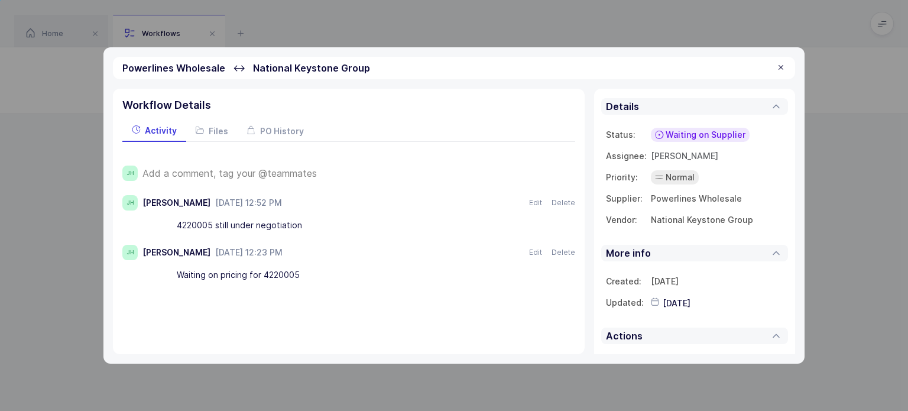
click at [301, 173] on span "Add a comment, tag your @teammates" at bounding box center [230, 173] width 174 height 11
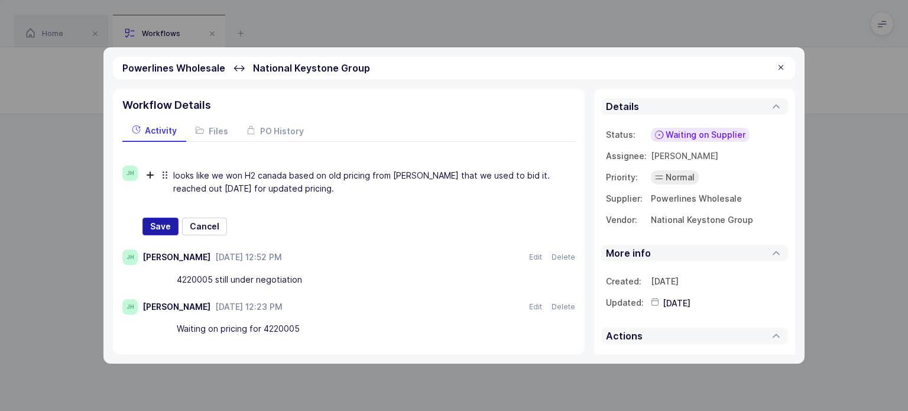
click at [159, 227] on span "Save" at bounding box center [160, 227] width 21 height 12
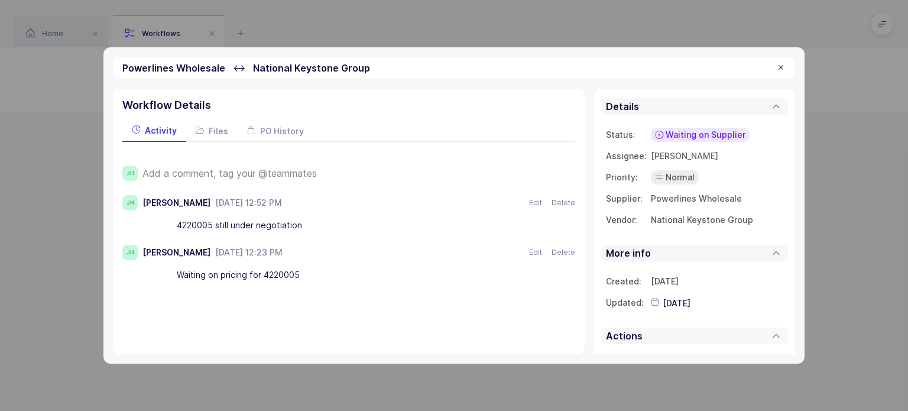
type input "[DATE]"
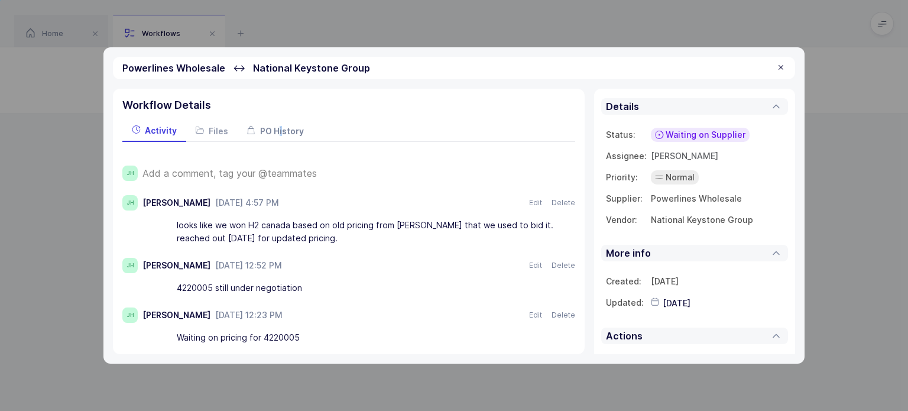
click at [279, 132] on span "PO History" at bounding box center [282, 131] width 44 height 10
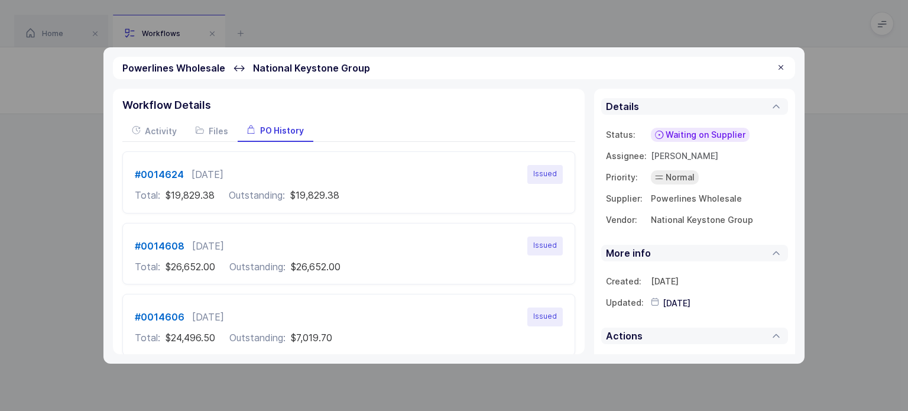
click at [781, 68] on div at bounding box center [781, 68] width 9 height 11
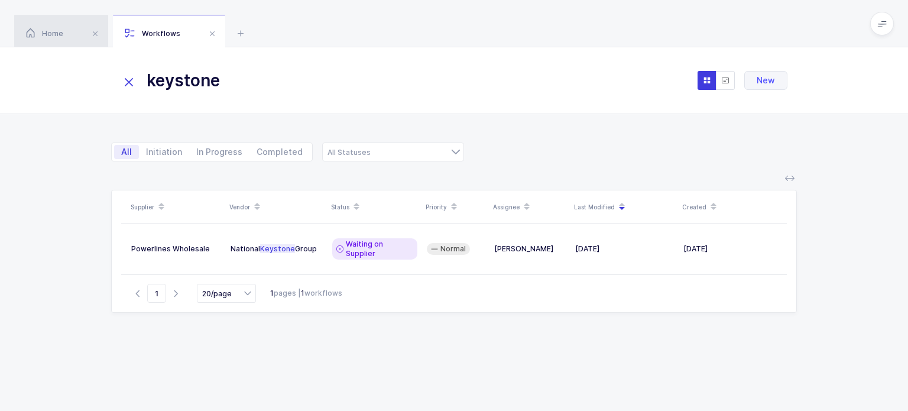
click at [56, 33] on span "Home" at bounding box center [44, 33] width 37 height 9
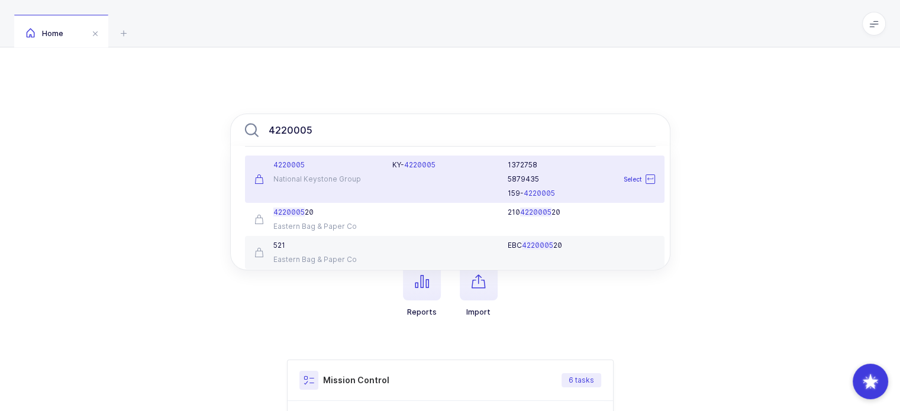
type input "4220005"
click at [334, 172] on div "4220005 National Keystone Group" at bounding box center [316, 179] width 138 height 38
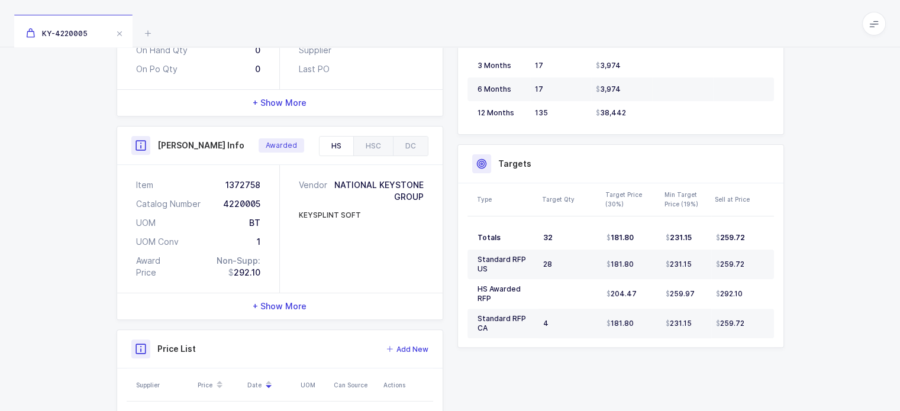
scroll to position [377, 0]
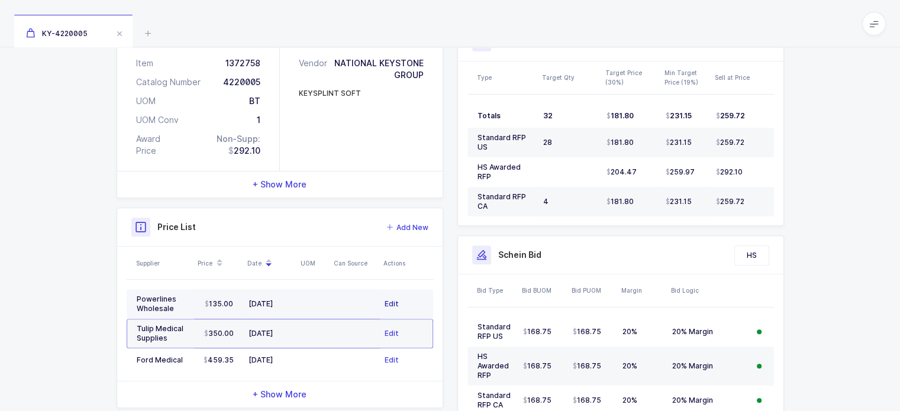
click at [396, 298] on span "Edit" at bounding box center [391, 304] width 14 height 12
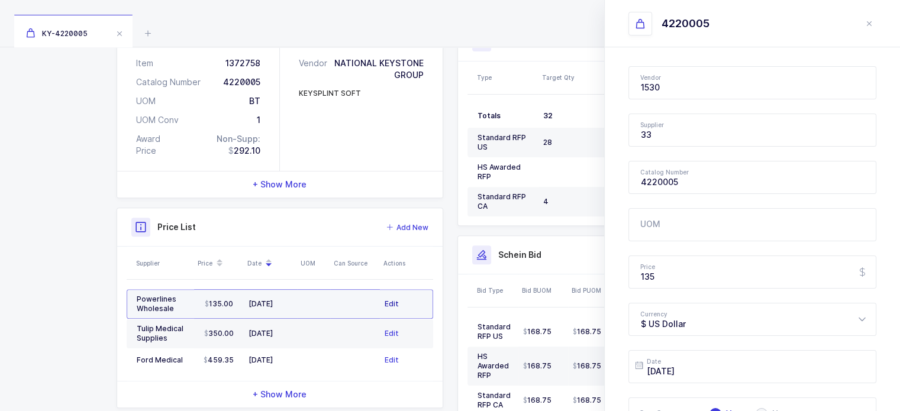
type input "National Keystone Group"
type input "Powerlines Wholesale"
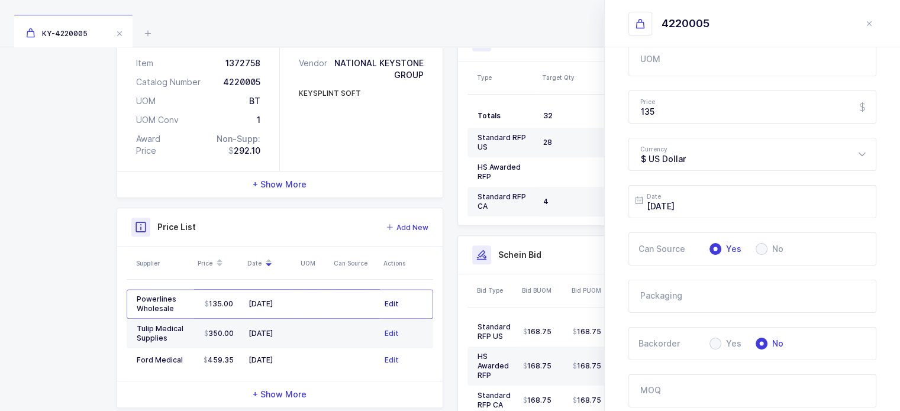
scroll to position [153, 0]
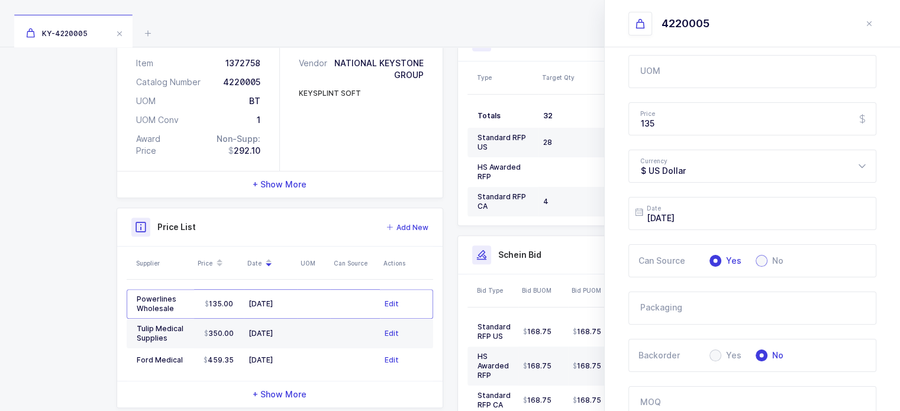
click at [769, 260] on span "No" at bounding box center [775, 261] width 16 height 8
click at [767, 260] on input "No" at bounding box center [761, 261] width 12 height 12
radio input "true"
radio input "false"
radio input "true"
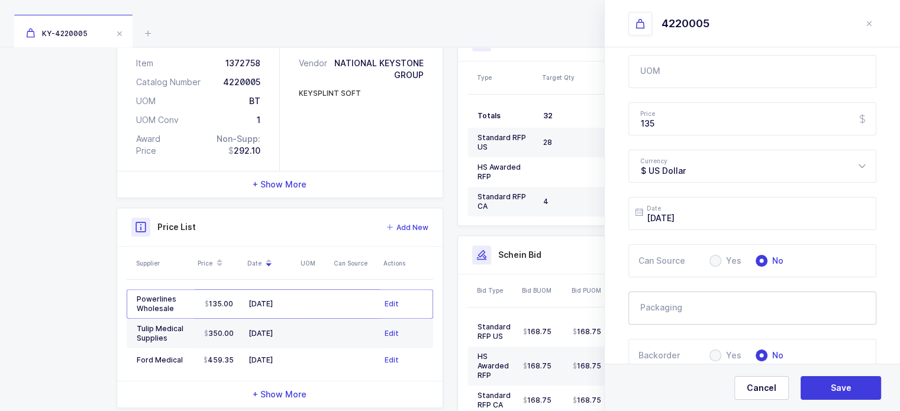
scroll to position [386, 0]
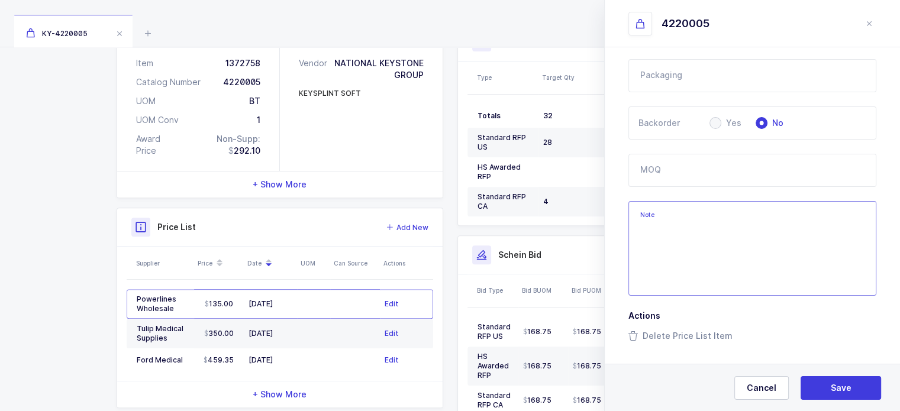
click at [684, 267] on textarea "Note" at bounding box center [752, 248] width 248 height 95
type textarea "Waiting for updated pricing, this one is old"
click at [838, 387] on span "Save" at bounding box center [840, 388] width 21 height 12
type input "[DATE]"
radio input "true"
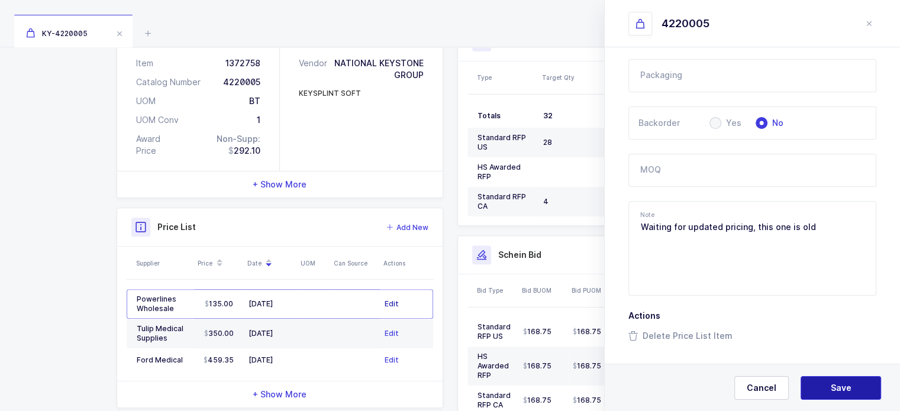
radio input "false"
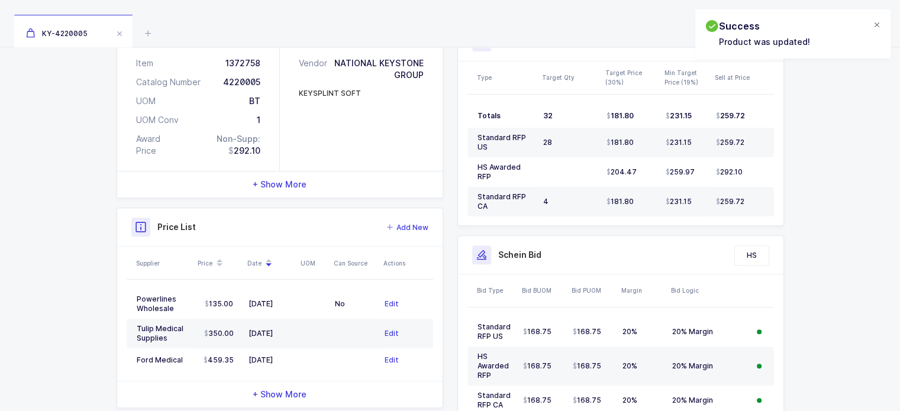
click at [875, 25] on div at bounding box center [876, 25] width 9 height 11
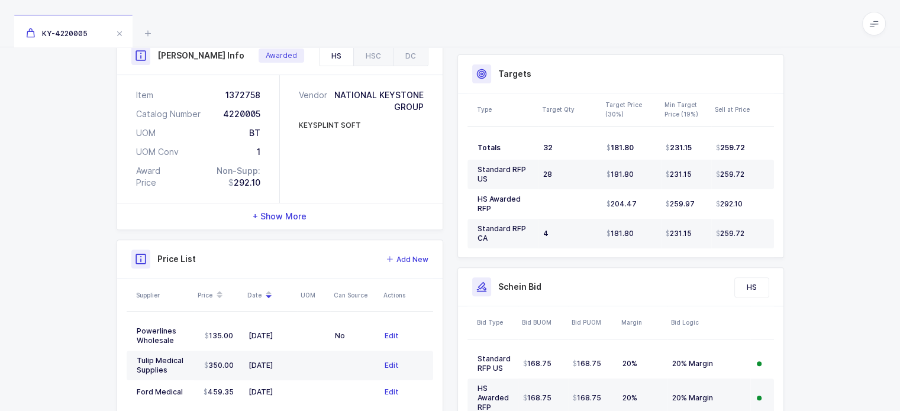
scroll to position [318, 0]
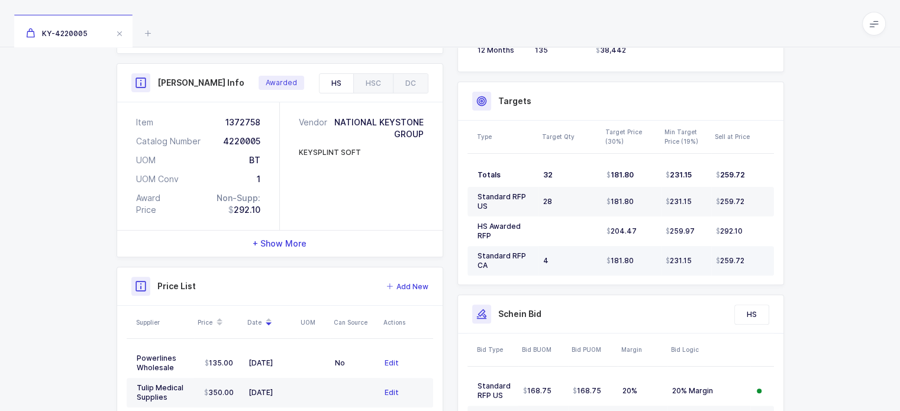
drag, startPoint x: 761, startPoint y: 244, endPoint x: 757, endPoint y: 256, distance: 13.1
click at [757, 256] on td "259.72" at bounding box center [742, 261] width 63 height 30
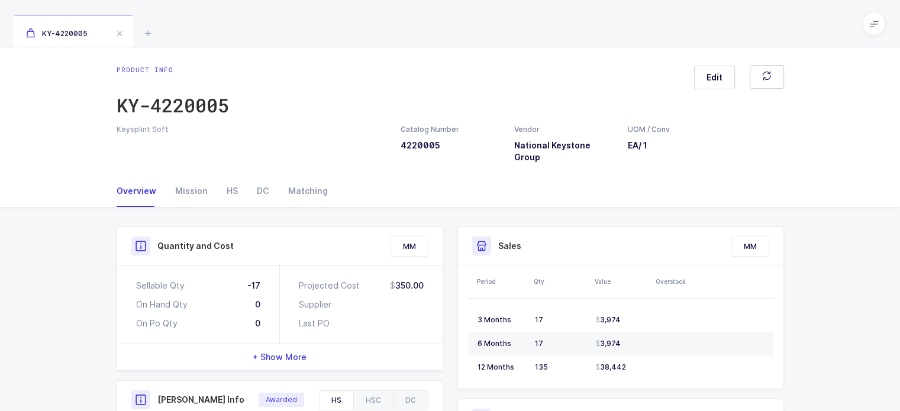
scroll to position [0, 0]
click at [143, 34] on icon at bounding box center [148, 33] width 14 height 14
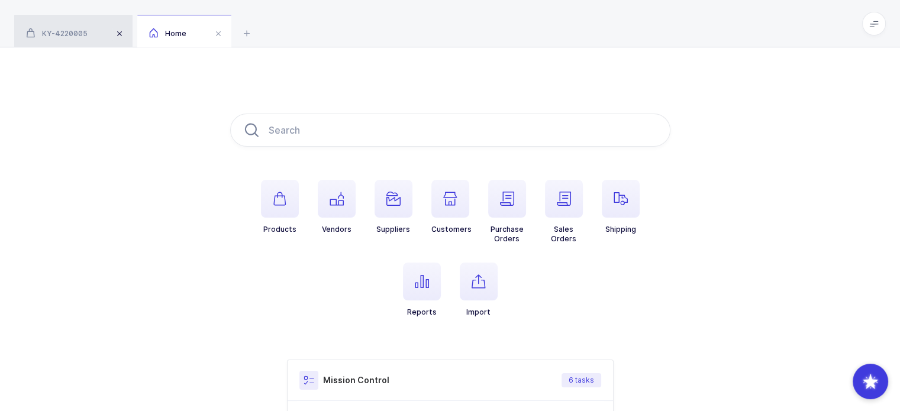
click at [125, 35] on span at bounding box center [119, 34] width 14 height 14
drag, startPoint x: 253, startPoint y: 43, endPoint x: 533, endPoint y: 324, distance: 396.0
click at [533, 324] on div "Home Products Vendors Suppliers Customers Purchase Orders Sales Orders Shipping…" at bounding box center [450, 348] width 900 height 697
click at [533, 324] on ul "Products Vendors Suppliers Customers Purchase Orders Sales Orders Shipping Repo…" at bounding box center [450, 258] width 440 height 156
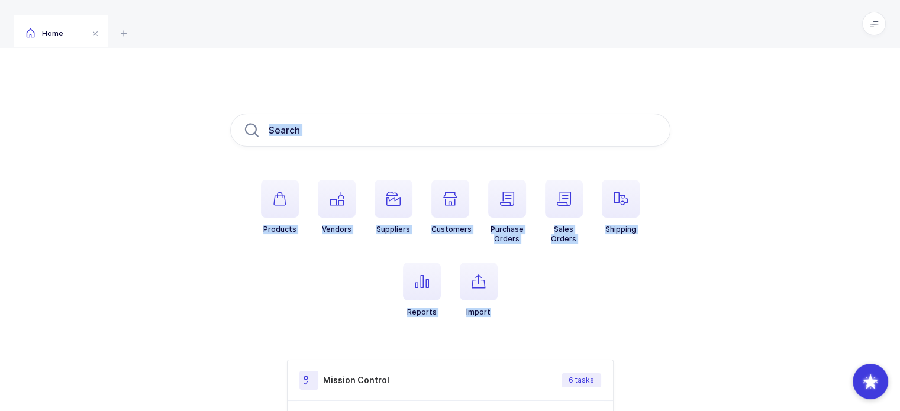
drag, startPoint x: 533, startPoint y: 324, endPoint x: 447, endPoint y: 85, distance: 253.5
click at [447, 85] on div "Products Vendors Suppliers Customers Purchase Orders Sales Orders Shipping Repo…" at bounding box center [450, 371] width 900 height 649
drag, startPoint x: 447, startPoint y: 85, endPoint x: 519, endPoint y: 298, distance: 224.8
click at [519, 298] on div "Products Vendors Suppliers Customers Purchase Orders Sales Orders Shipping Repo…" at bounding box center [450, 371] width 900 height 649
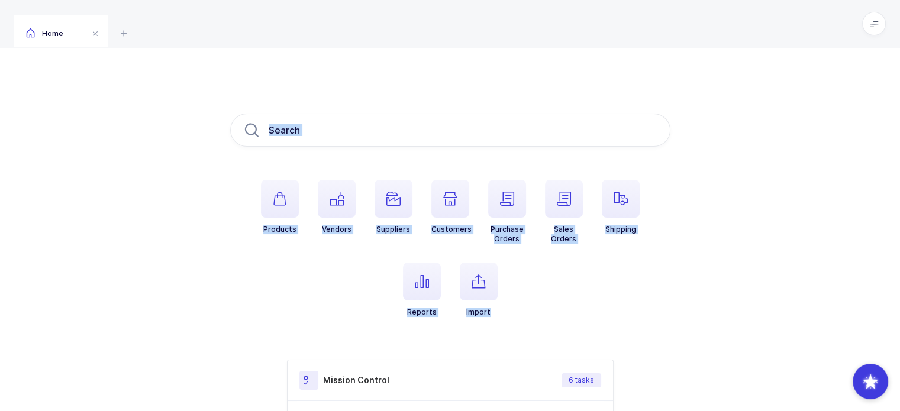
click at [519, 298] on ul "Products Vendors Suppliers Customers Purchase Orders Sales Orders Shipping Repo…" at bounding box center [450, 258] width 440 height 156
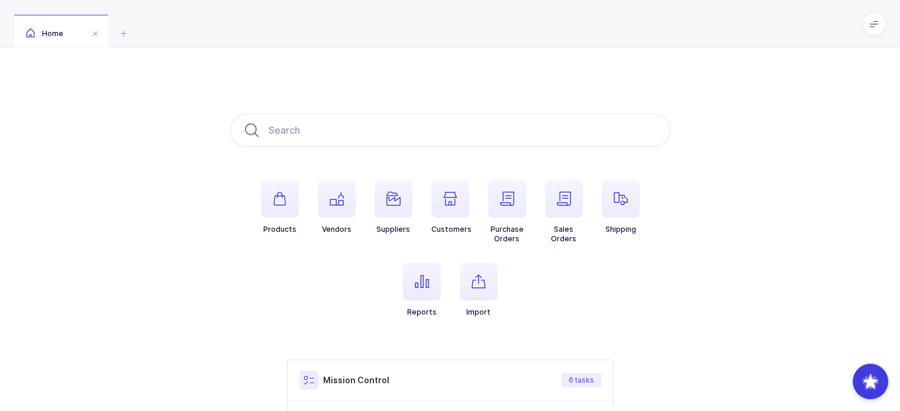
click at [330, 315] on ul "Products Vendors Suppliers Customers Purchase Orders Sales Orders Shipping Repo…" at bounding box center [450, 258] width 440 height 156
